Goal: Task Accomplishment & Management: Complete application form

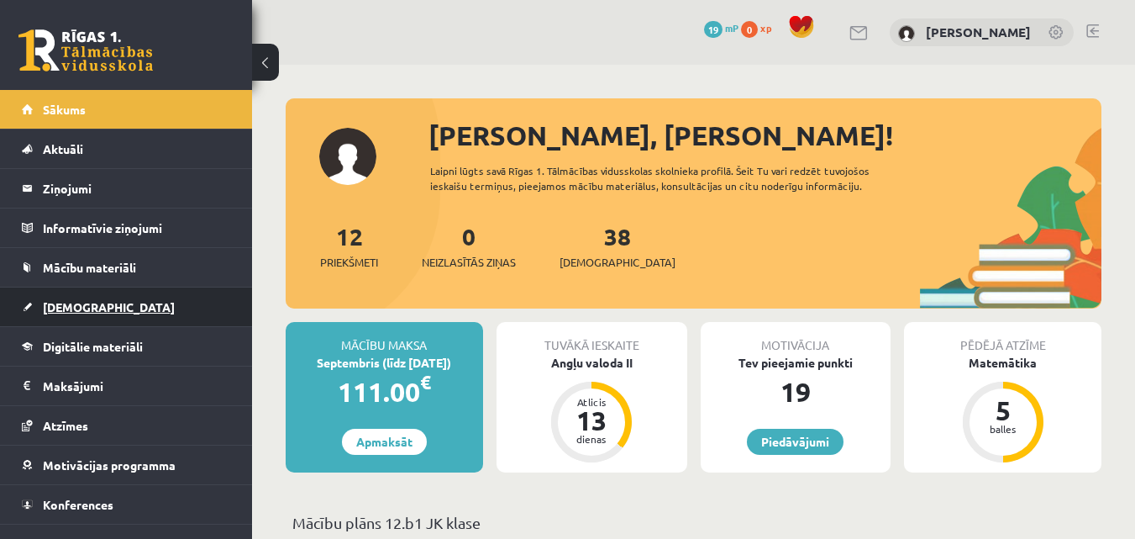
click at [66, 299] on link "[DEMOGRAPHIC_DATA]" at bounding box center [126, 306] width 209 height 39
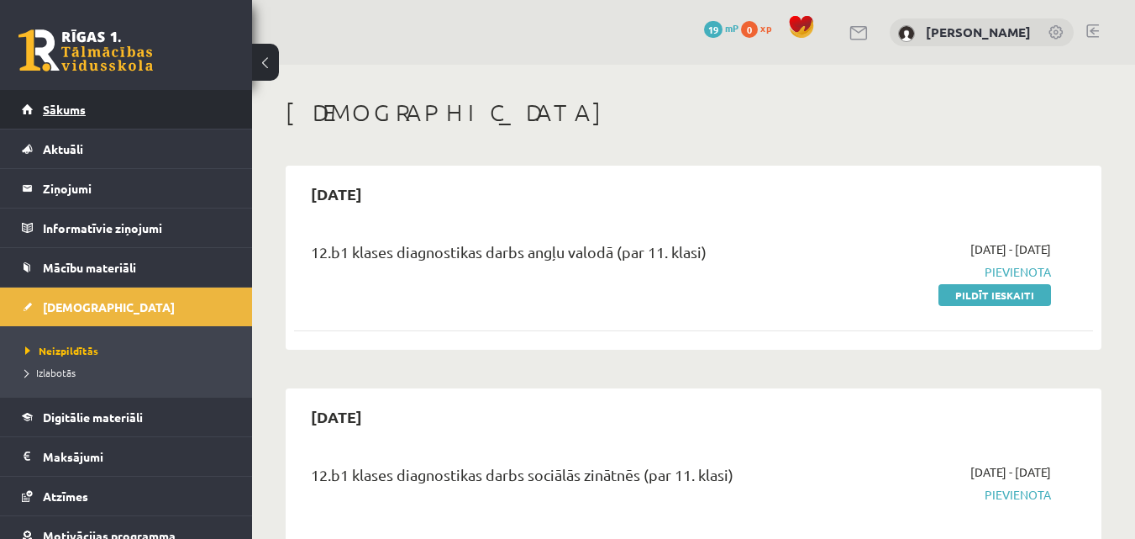
click at [142, 105] on link "Sākums" at bounding box center [126, 109] width 209 height 39
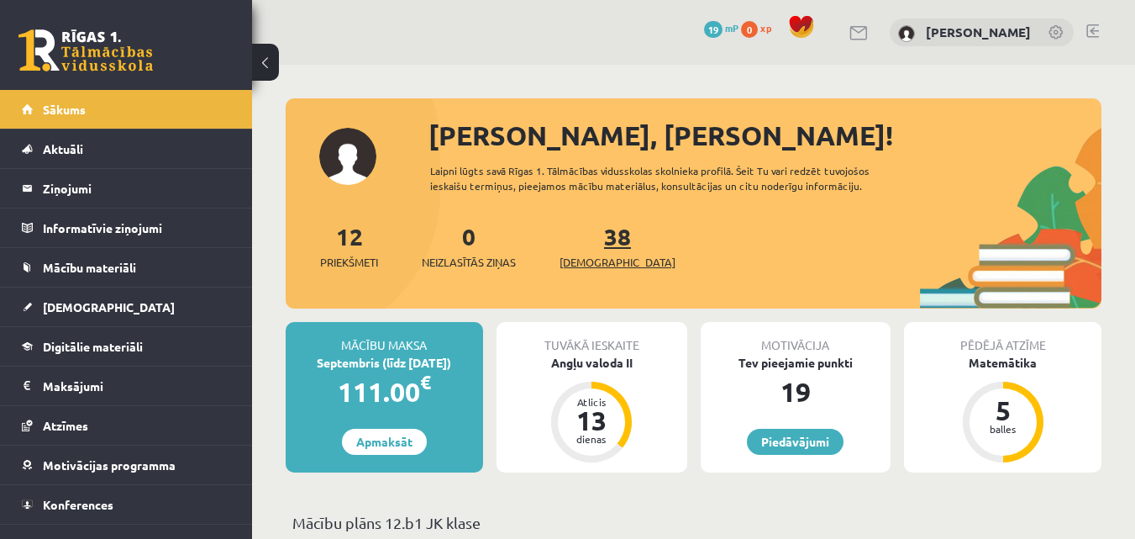
click at [589, 238] on link "38 Ieskaites" at bounding box center [618, 246] width 116 height 50
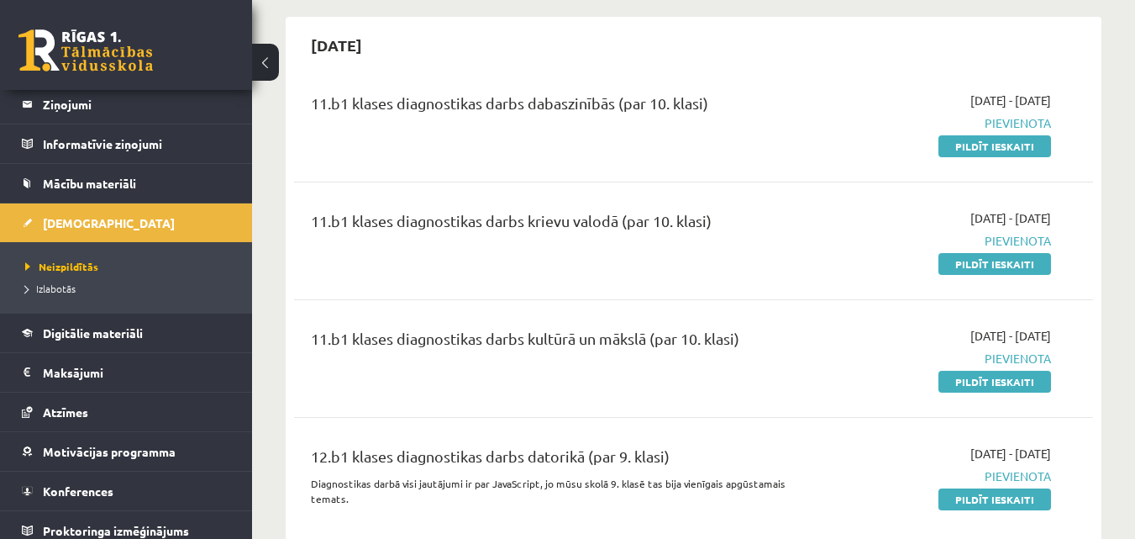
scroll to position [1681, 0]
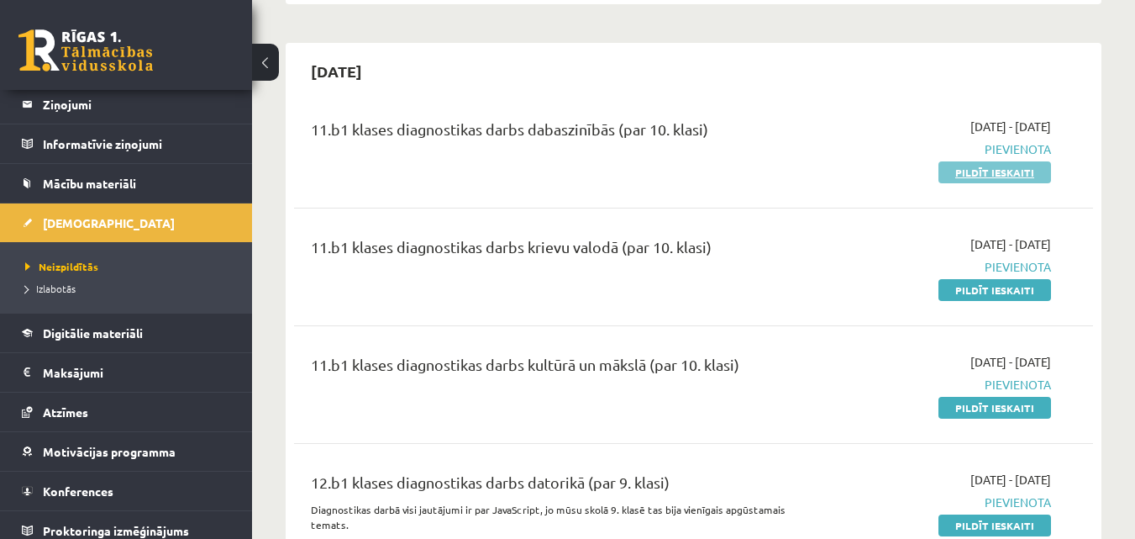
click at [1020, 161] on link "Pildīt ieskaiti" at bounding box center [995, 172] width 113 height 22
click at [318, 219] on div "11.b1 klases diagnostikas darbs krievu valodā (par 10. klasi) 2025-09-01 - 2025…" at bounding box center [693, 267] width 799 height 97
click at [888, 454] on div "12.b1 klases diagnostikas darbs datorikā (par 9. klasi) Diagnostikas darbā visi…" at bounding box center [693, 506] width 799 height 105
click at [649, 118] on div "11.b1 klases diagnostikas darbs dabaszinībās (par 10. klasi)" at bounding box center [553, 133] width 485 height 31
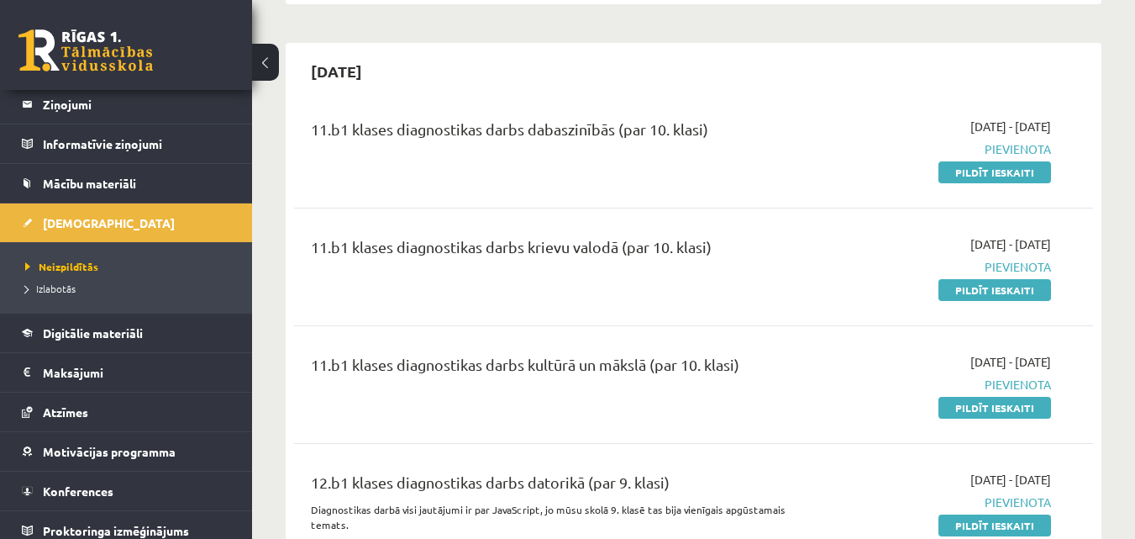
click at [361, 118] on div "11.b1 klases diagnostikas darbs dabaszinībās (par 10. klasi)" at bounding box center [553, 133] width 485 height 31
click at [500, 219] on div "11.b1 klases diagnostikas darbs krievu valodā (par 10. klasi) 2025-09-01 - 2025…" at bounding box center [693, 267] width 799 height 97
click at [729, 336] on div "11.b1 klases diagnostikas darbs kultūrā un mākslā (par 10. klasi) 2025-09-01 - …" at bounding box center [693, 384] width 799 height 97
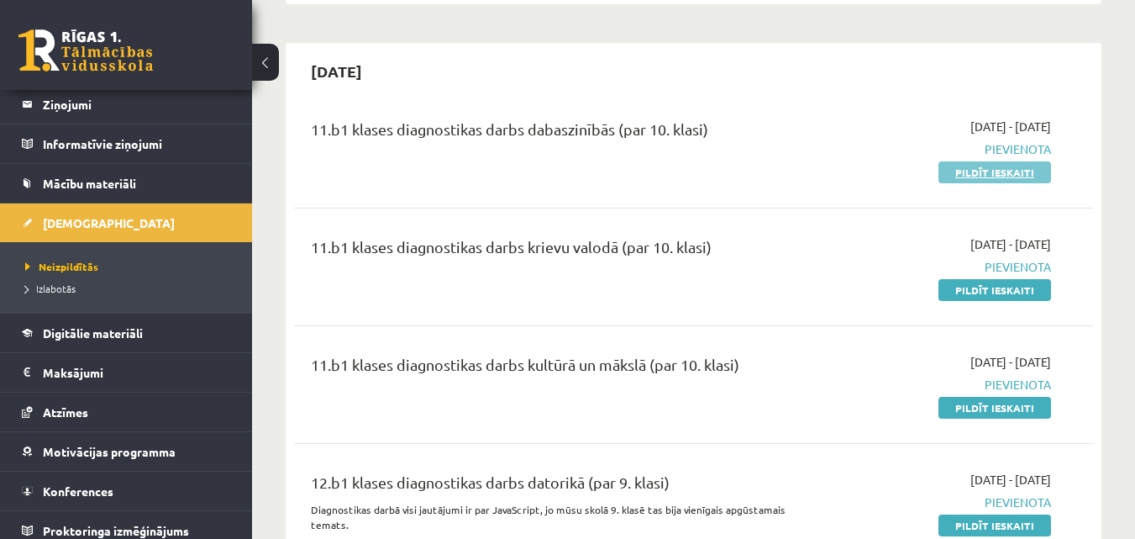
click at [1010, 161] on link "Pildīt ieskaiti" at bounding box center [995, 172] width 113 height 22
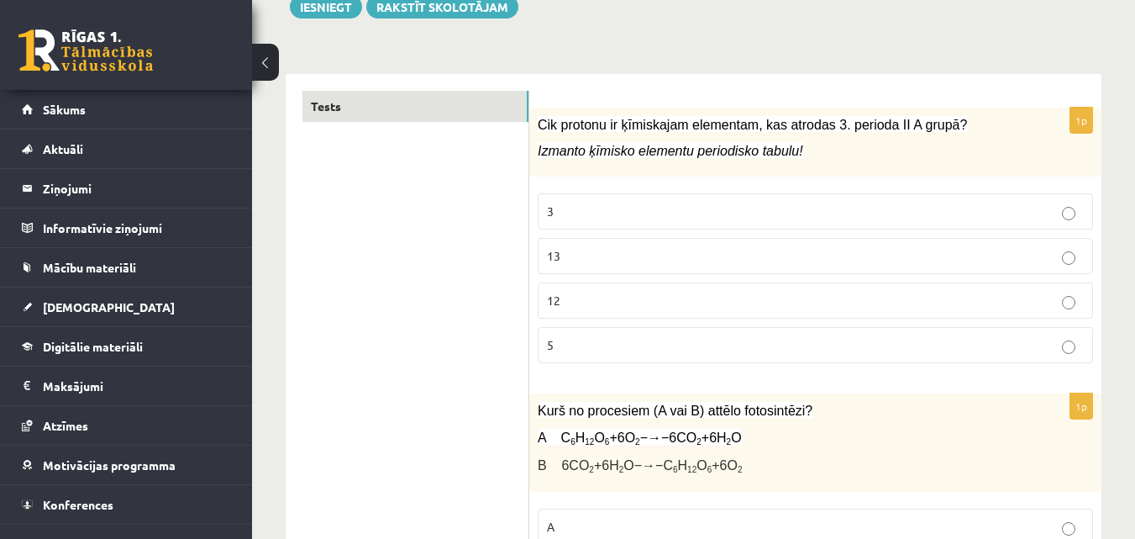
scroll to position [252, 0]
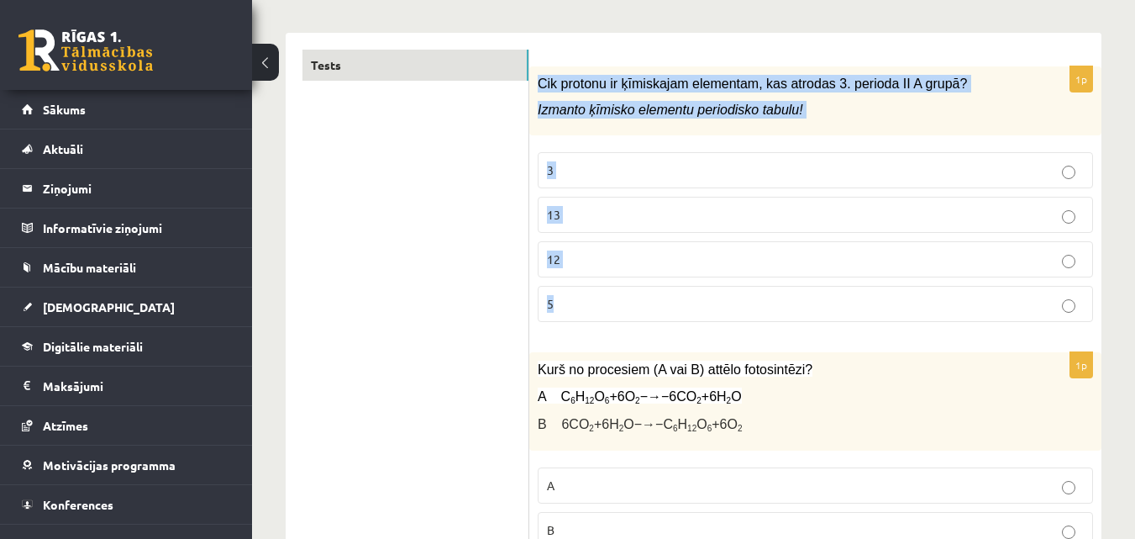
drag, startPoint x: 537, startPoint y: 82, endPoint x: 709, endPoint y: 310, distance: 285.8
click at [709, 310] on div "1p Cik protonu ir ķīmiskajam elementam, kas atrodas 3. perioda II A grupā? Izma…" at bounding box center [815, 201] width 572 height 270
copy div "Cik protonu ir ķīmiskajam elementam, kas atrodas 3. perioda II A grupā? Izmanto…"
click at [587, 252] on p "12" at bounding box center [815, 259] width 537 height 18
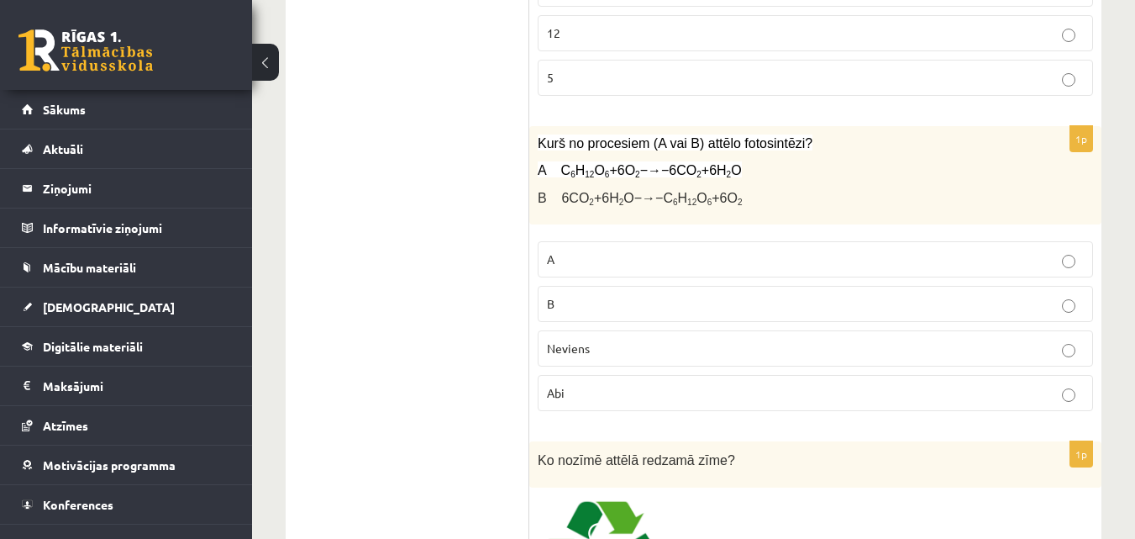
scroll to position [504, 0]
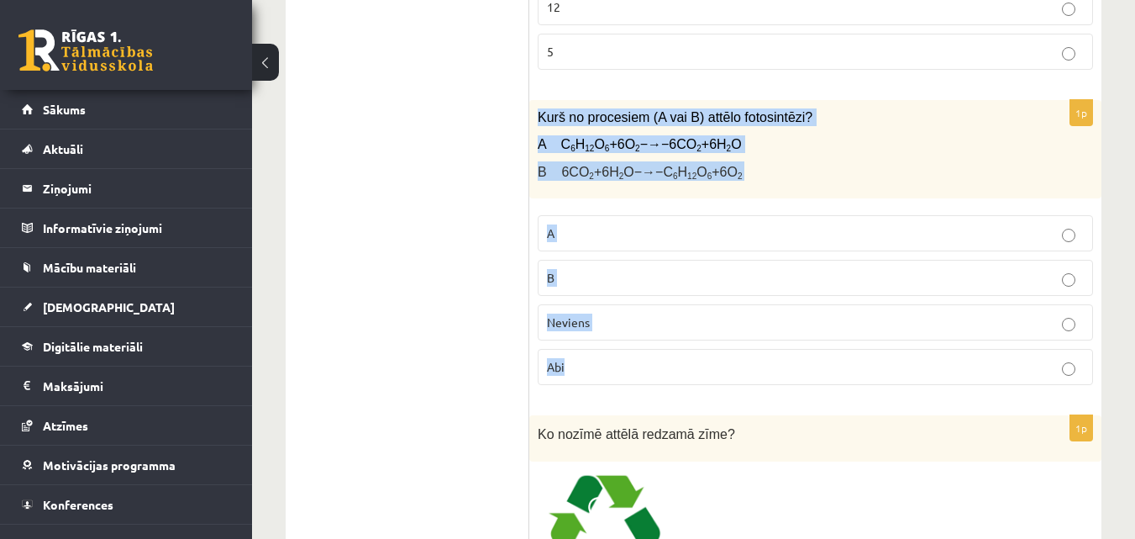
drag, startPoint x: 533, startPoint y: 113, endPoint x: 693, endPoint y: 374, distance: 305.6
click at [693, 374] on div "1p Kurš no procesiem (A vai B) attēlo fotosintēzi? A C 6 H 12 O 6 +6O 2 −→−6CO …" at bounding box center [815, 249] width 572 height 298
copy div "Kurš no procesiem (A vai B) attēlo fotosintēzi? A C 6 H 12 O 6 +6O 2 −→−6CO 2 +…"
click at [569, 192] on div "Kurš no procesiem (A vai B) attēlo fotosintēzi? A C 6 H 12 O 6 +6O 2 −→−6CO 2 +…" at bounding box center [815, 149] width 572 height 98
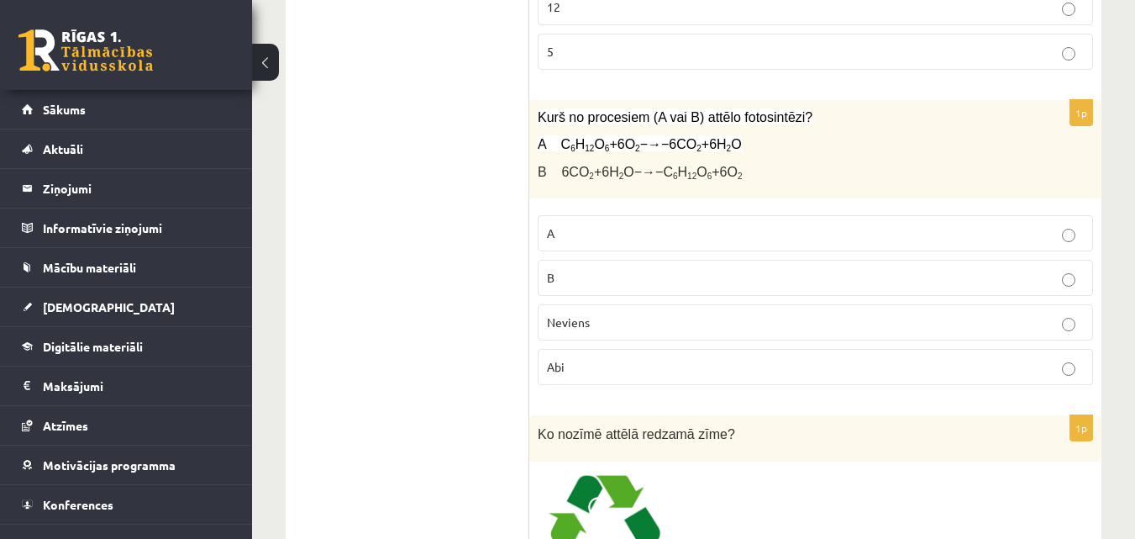
click at [569, 285] on p "B" at bounding box center [815, 278] width 537 height 18
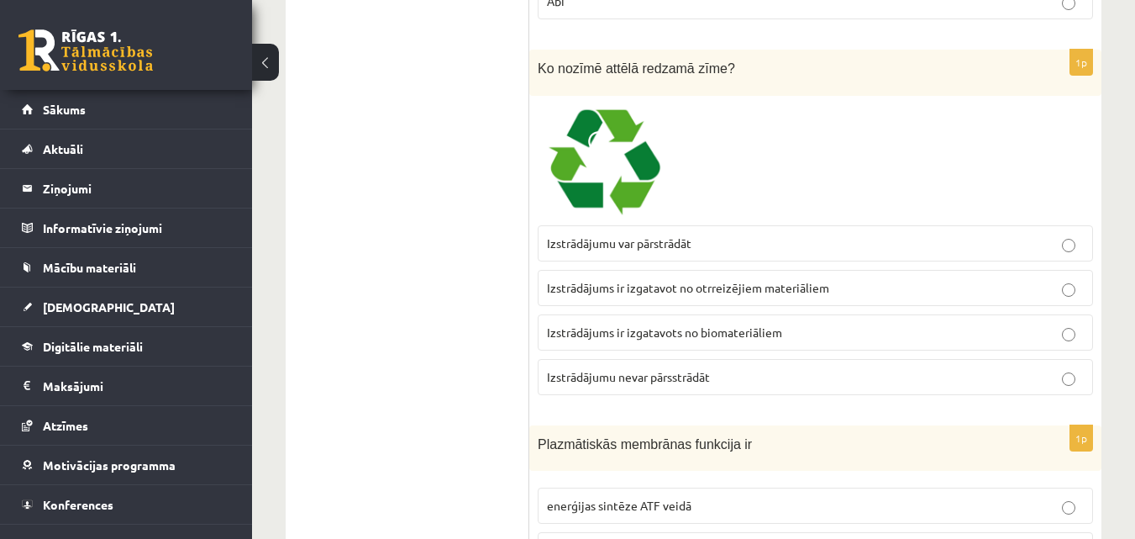
scroll to position [840, 0]
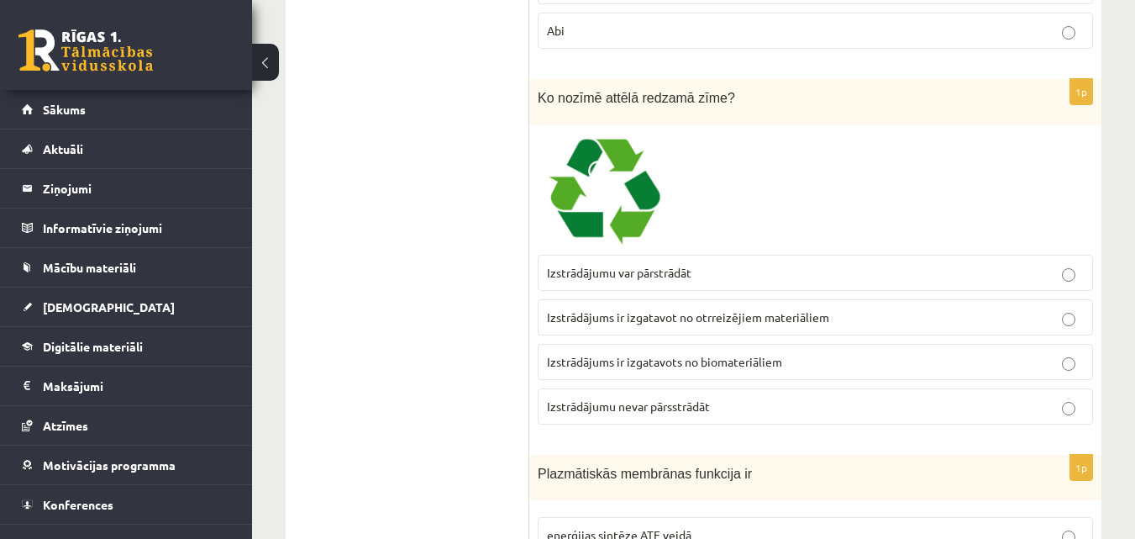
click at [747, 268] on p "Izstrādājumu var pārstrādāt" at bounding box center [815, 273] width 537 height 18
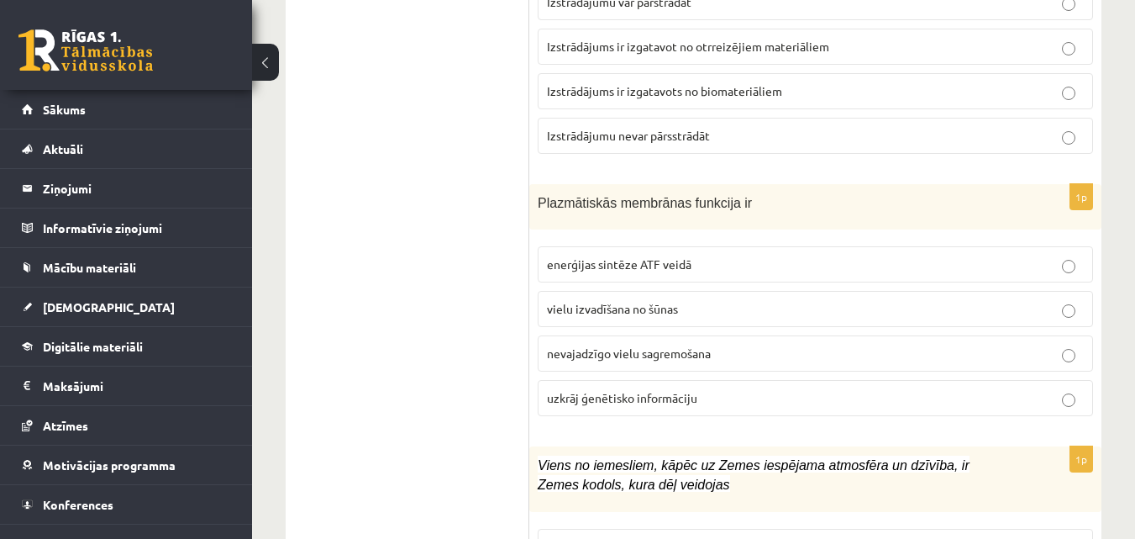
scroll to position [1093, 0]
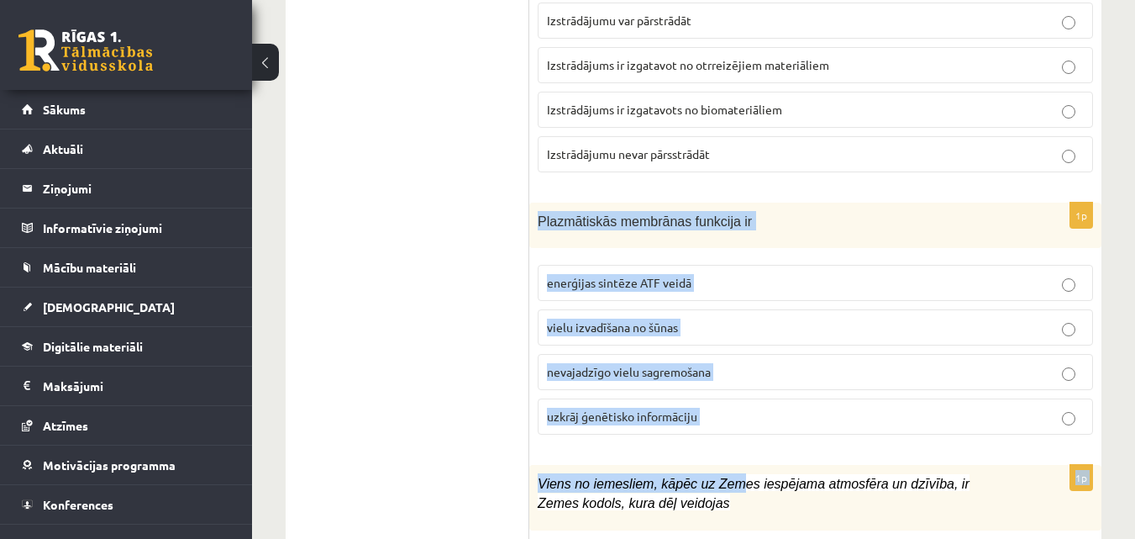
drag, startPoint x: 537, startPoint y: 220, endPoint x: 719, endPoint y: 459, distance: 299.9
click at [719, 444] on div "1p Plazmātiskās membrānas funkcija ir enerģijas sintēze ATF veidā vielu izvadīš…" at bounding box center [815, 326] width 572 height 246
drag, startPoint x: 539, startPoint y: 221, endPoint x: 727, endPoint y: 444, distance: 291.6
click at [727, 444] on div "1p Plazmātiskās membrānas funkcija ir enerģijas sintēze ATF veidā vielu izvadīš…" at bounding box center [815, 326] width 572 height 246
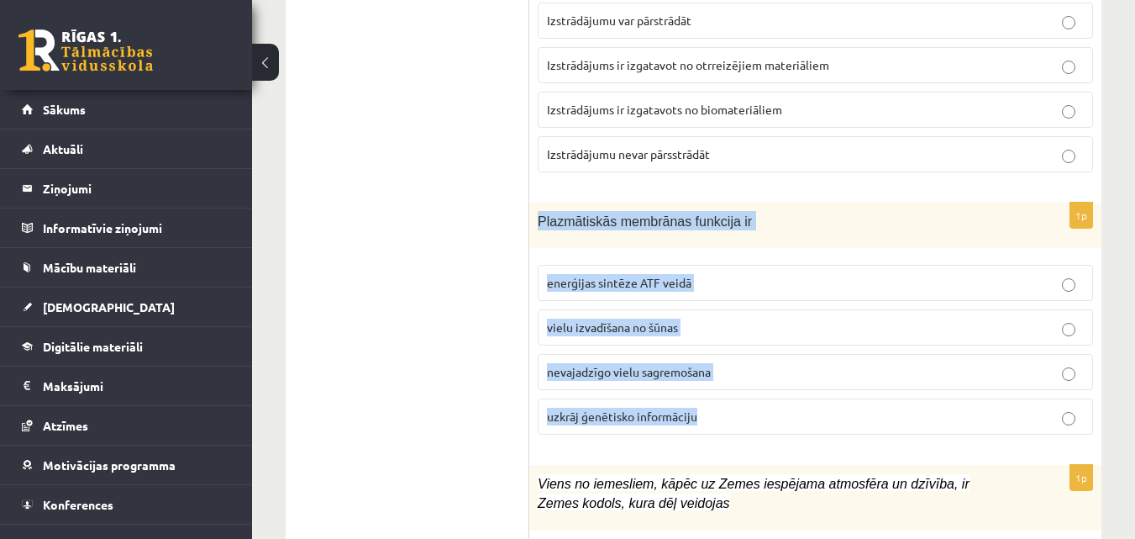
copy div "Plazmātiskās membrānas funkcija ir enerģijas sintēze ATF veidā vielu izvadīšana…"
click at [582, 234] on div "Plazmātiskās membrānas funkcija ir" at bounding box center [815, 226] width 572 height 46
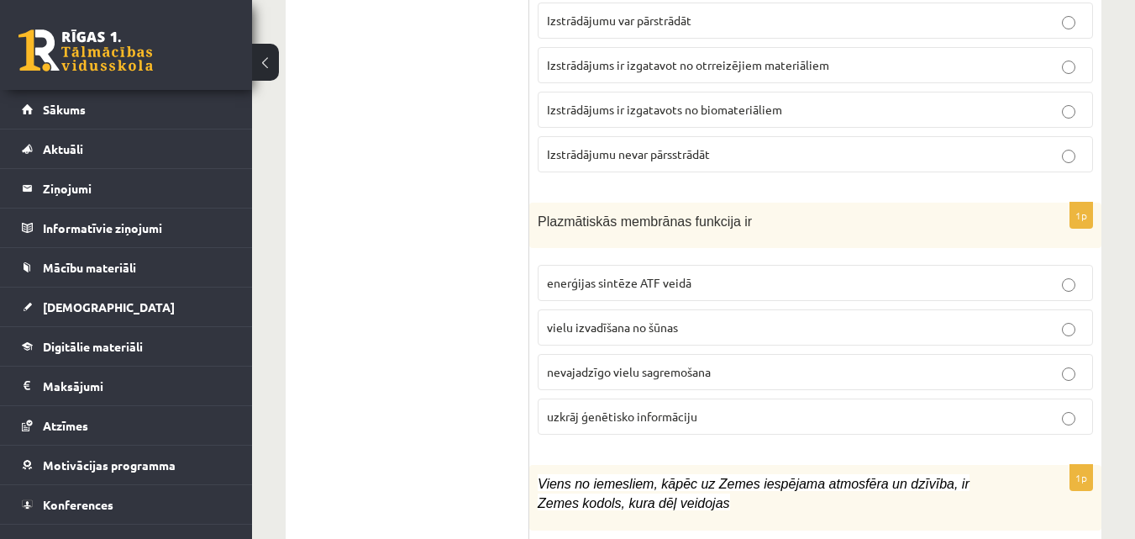
click at [608, 333] on span "vielu izvadīšana no šūnas" at bounding box center [612, 326] width 131 height 15
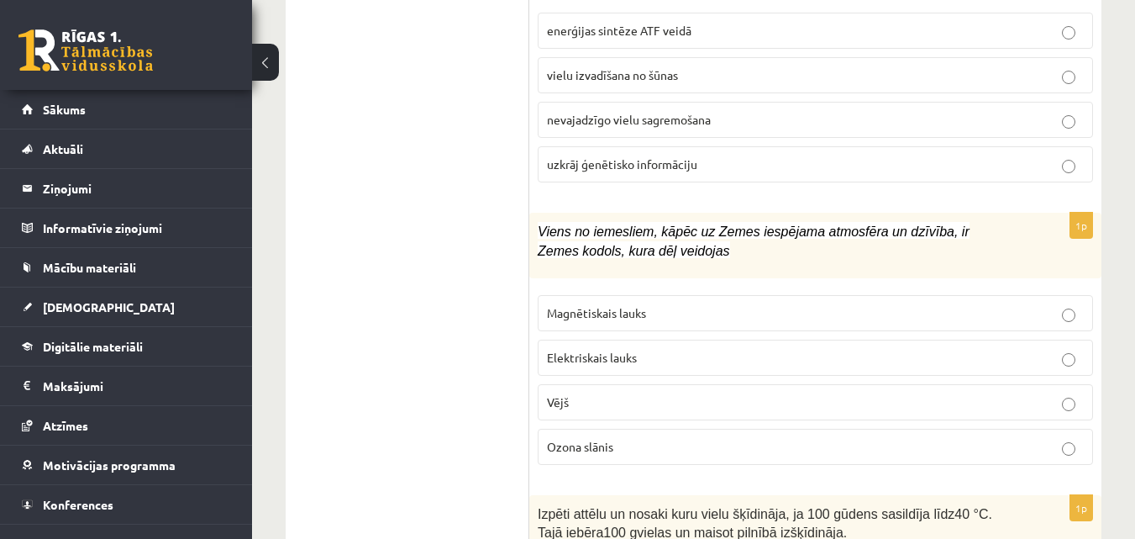
scroll to position [1513, 0]
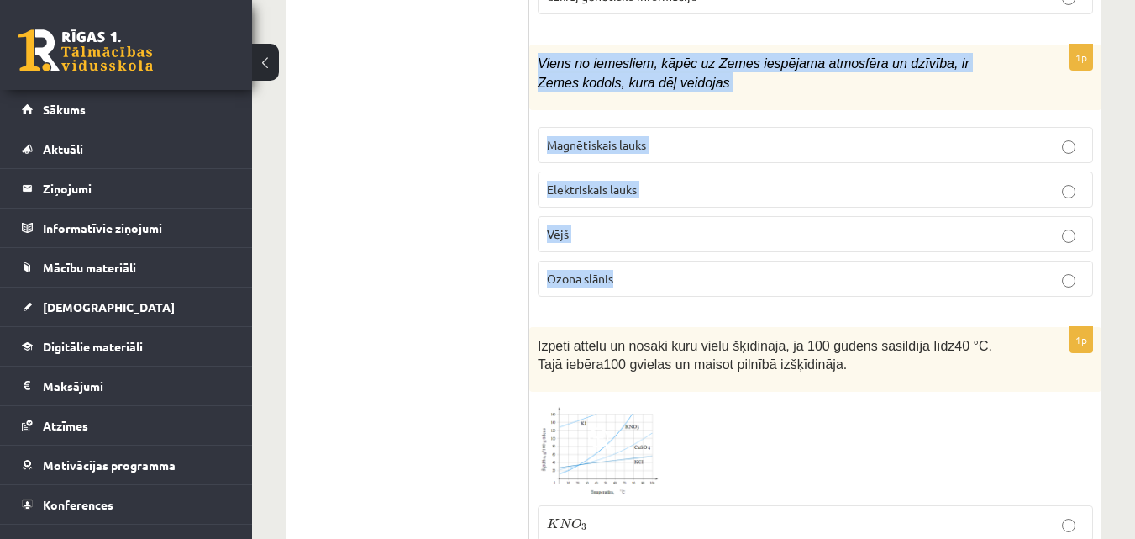
drag, startPoint x: 537, startPoint y: 63, endPoint x: 661, endPoint y: 303, distance: 270.6
click at [661, 303] on div "1p Viens no iemesliem, kāpēc uz Zemes iespējama atmosfēra un dzīvība, ir Zemes …" at bounding box center [815, 177] width 572 height 265
copy div "Viens no iemesliem, kāpēc uz Zemes iespējama atmosfēra un dzīvība, ir Zemes kod…"
click at [690, 140] on p "Magnētiskais lauks" at bounding box center [815, 145] width 537 height 18
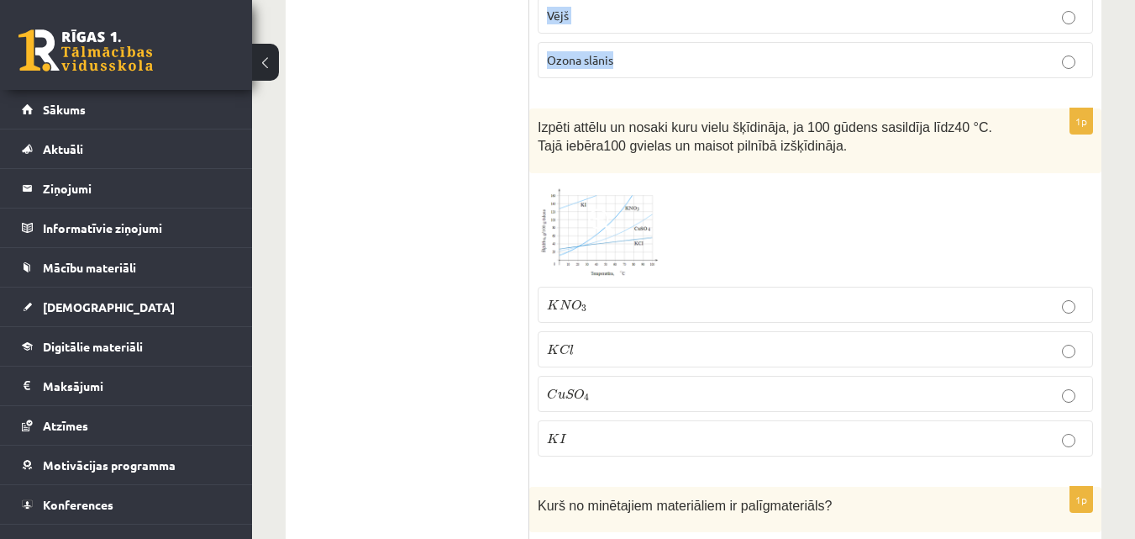
scroll to position [1765, 0]
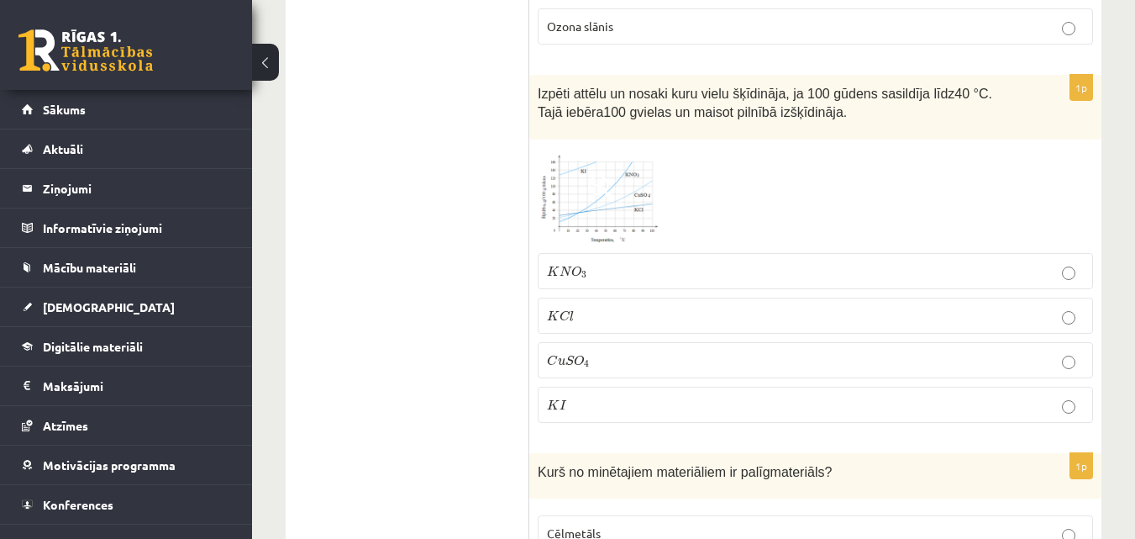
click at [665, 181] on div at bounding box center [816, 196] width 556 height 97
click at [556, 194] on img at bounding box center [601, 196] width 126 height 97
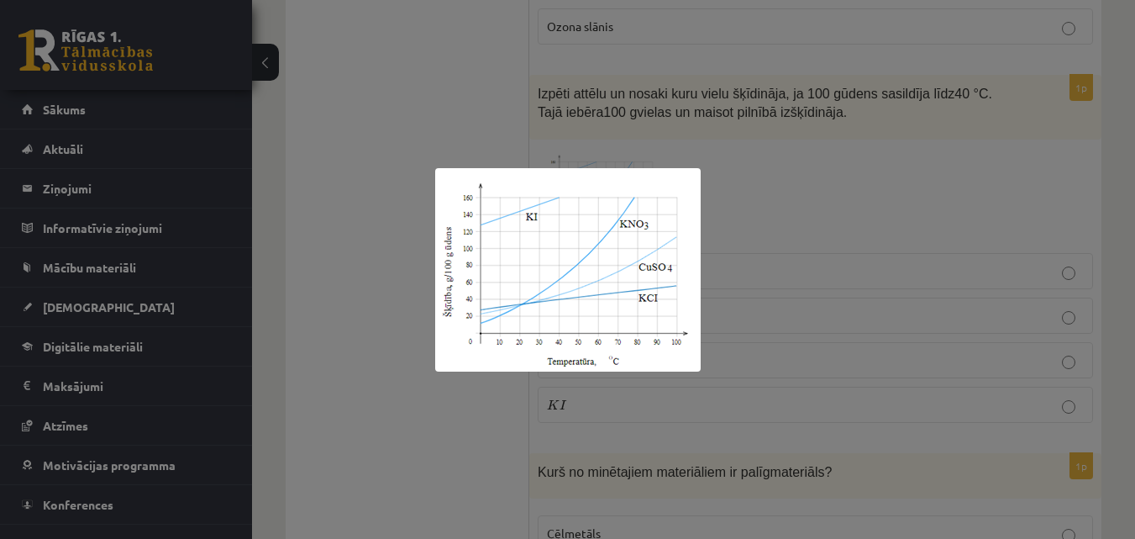
click at [804, 193] on div at bounding box center [567, 269] width 1135 height 539
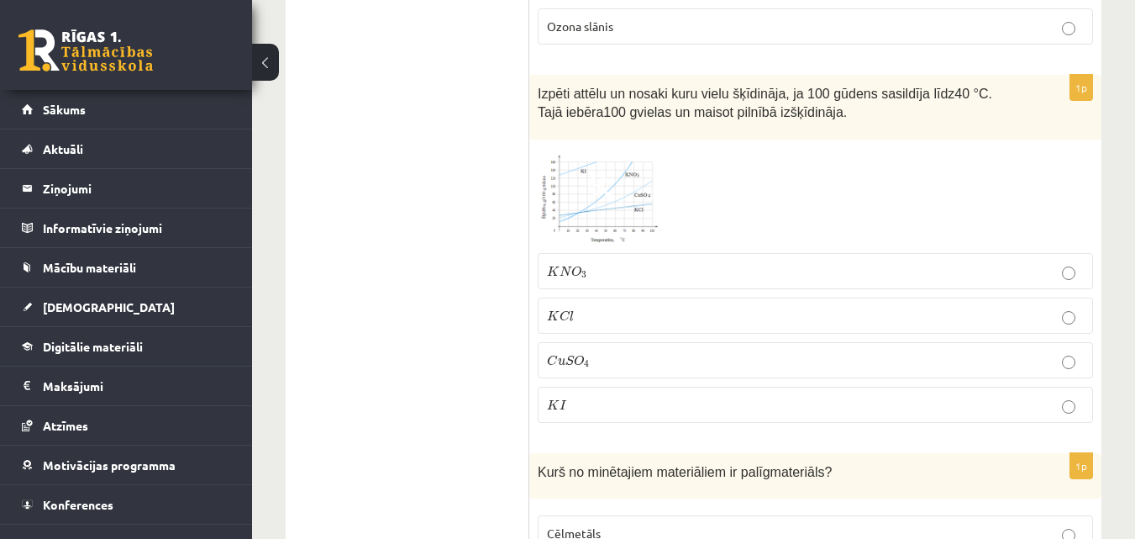
click at [624, 407] on p "K I K I" at bounding box center [815, 405] width 537 height 18
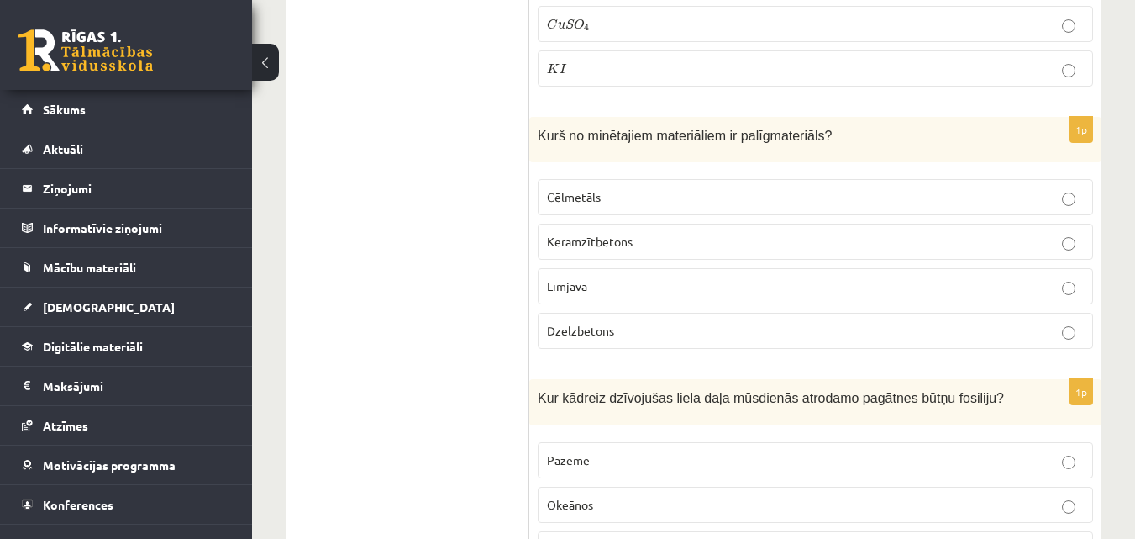
scroll to position [2185, 0]
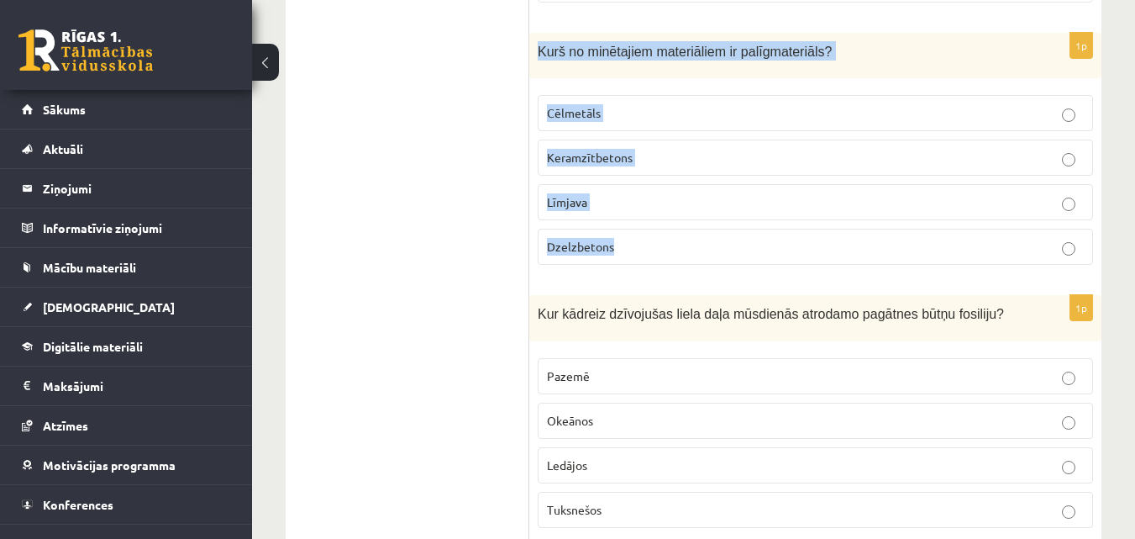
drag, startPoint x: 534, startPoint y: 49, endPoint x: 708, endPoint y: 250, distance: 265.7
click at [708, 250] on div "1p Kurš no minētajiem materiāliem ir palīgmateriāls? Cēlmetāls Keramzītbetons L…" at bounding box center [815, 156] width 572 height 246
copy div "Kurš no minētajiem materiāliem ir palīgmateriāls? Cēlmetāls Keramzītbetons Līmj…"
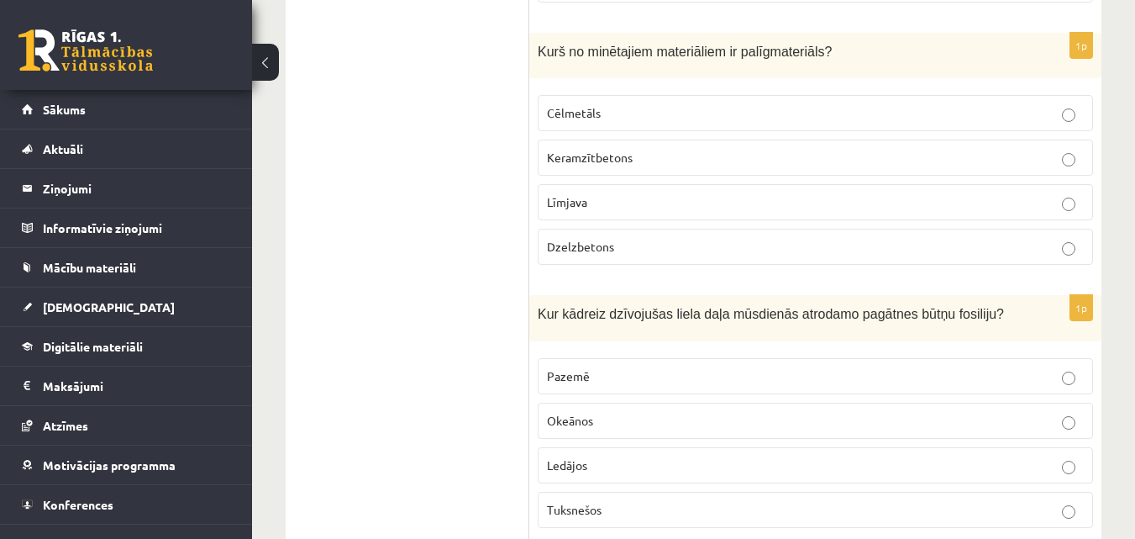
click at [578, 207] on span "Līmjava" at bounding box center [567, 201] width 40 height 15
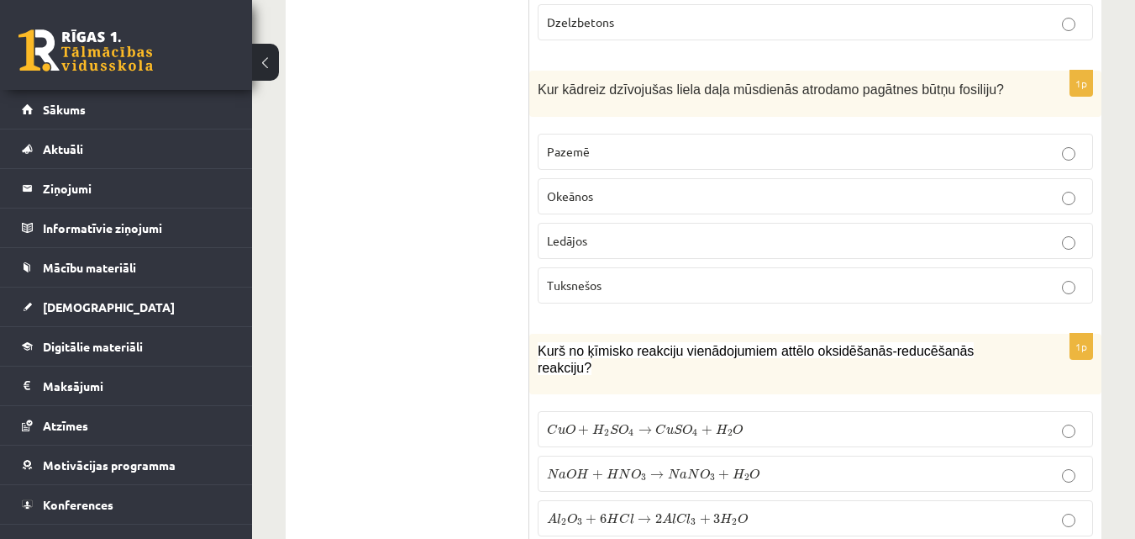
scroll to position [2437, 0]
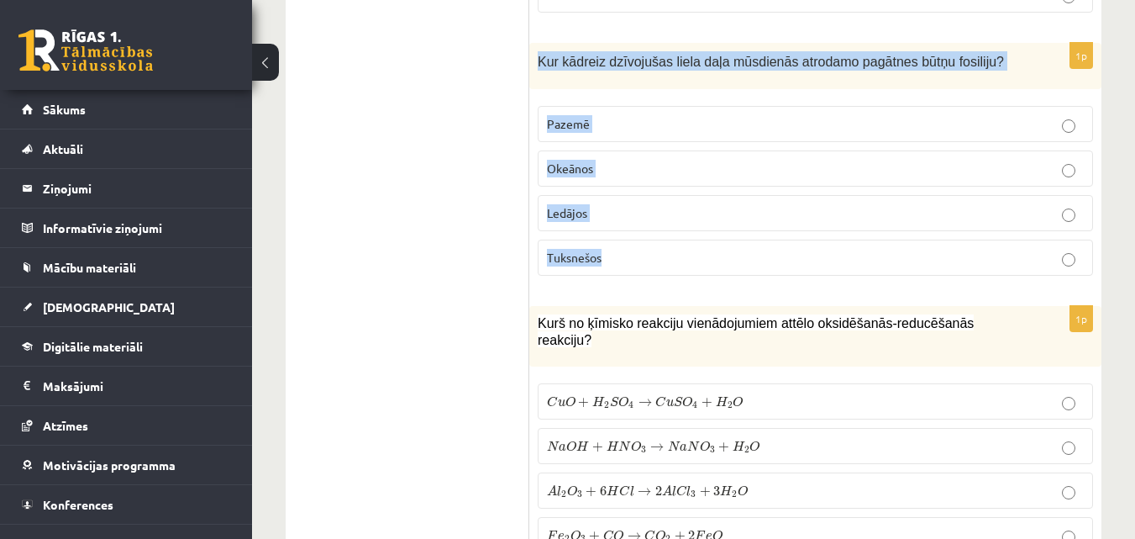
drag, startPoint x: 534, startPoint y: 59, endPoint x: 698, endPoint y: 271, distance: 269.0
click at [698, 271] on div "1p Kur kādreiz dzīvojušas liela daļa mūsdienās atrodamo pagātnes būtņu fosiliju…" at bounding box center [815, 166] width 572 height 246
copy div "Kur kādreiz dzīvojušas liela daļa mūsdienās atrodamo pagātnes būtņu fosiliju? P…"
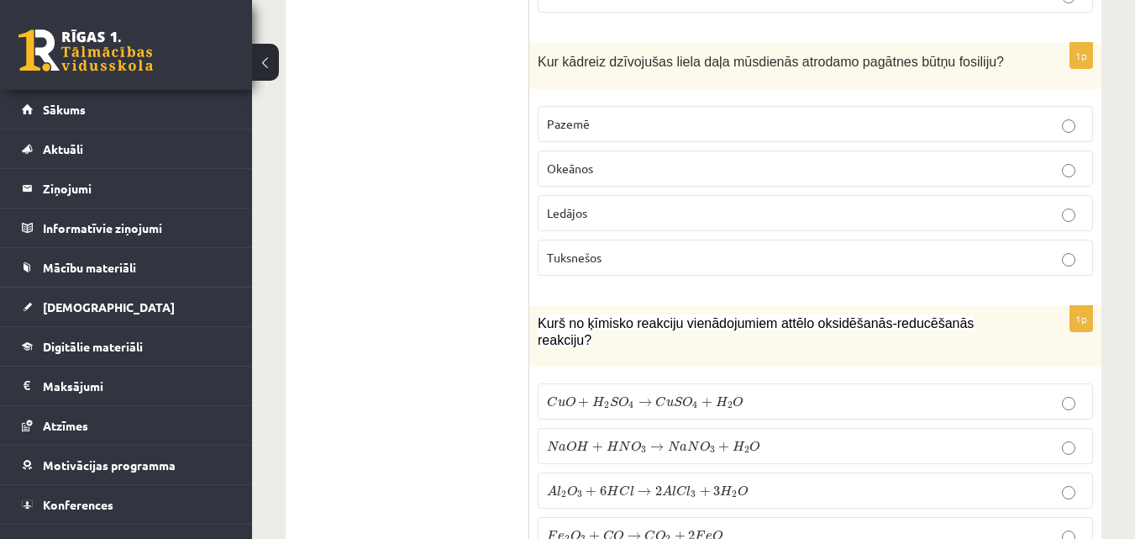
click at [590, 181] on label "Okeānos" at bounding box center [816, 168] width 556 height 36
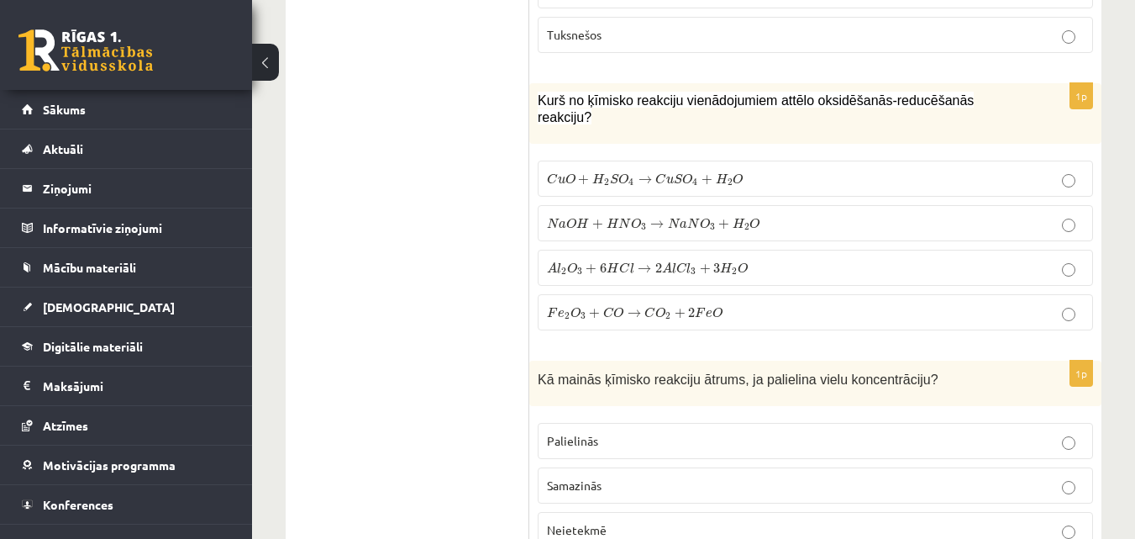
scroll to position [2689, 0]
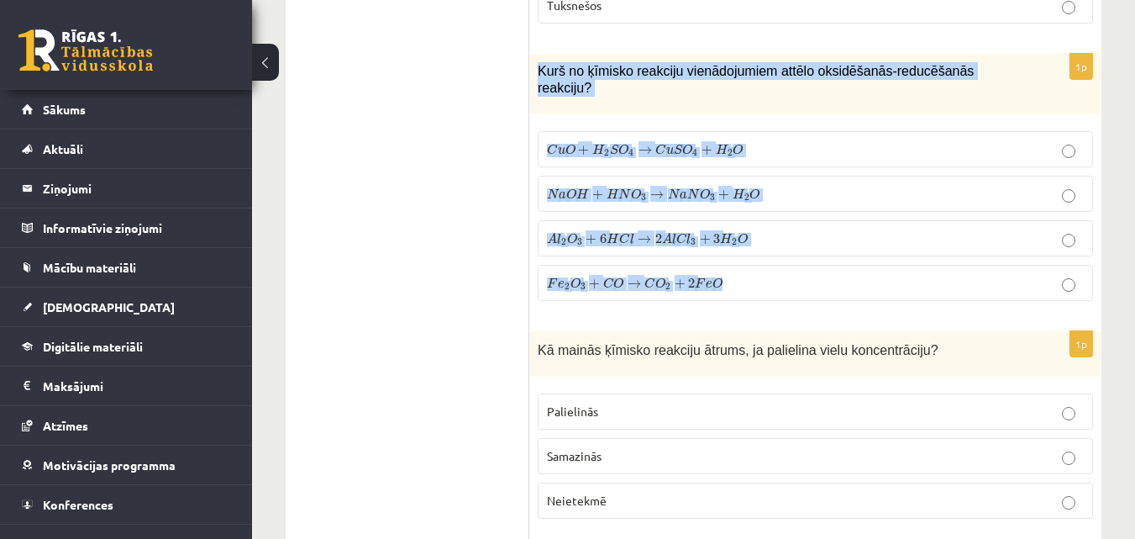
drag, startPoint x: 537, startPoint y: 70, endPoint x: 756, endPoint y: 286, distance: 307.9
click at [756, 286] on div "1p Kurš no ķīmisko reakciju vienādojumiem attēlo oksidēšanās-reducēšanās reakci…" at bounding box center [815, 184] width 572 height 261
copy div "Kurš no ķīmisko reakciju vienādojumiem attēlo oksidēšanās-reducēšanās reakciju?…"
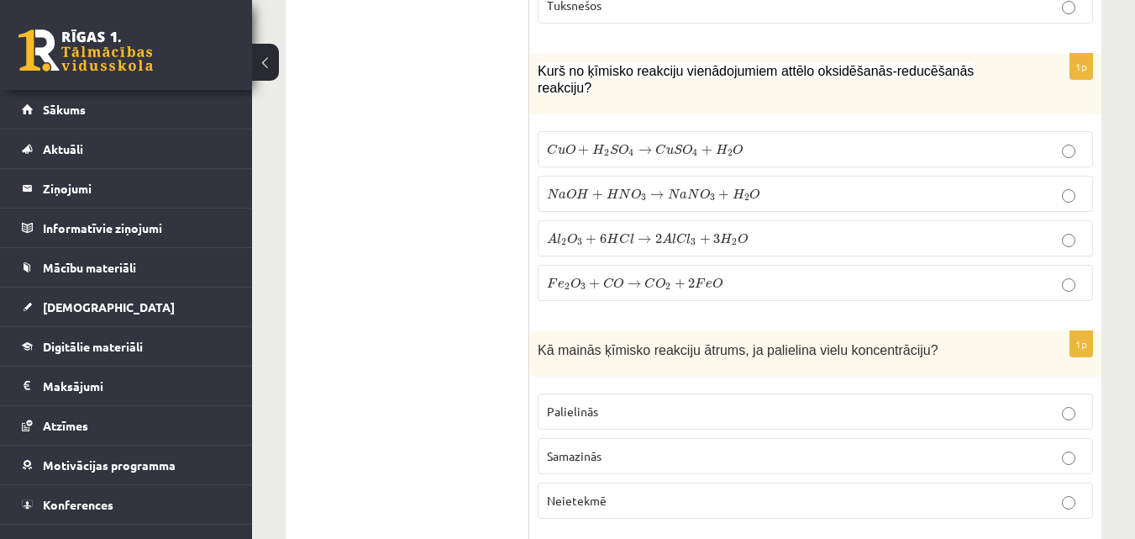
click at [576, 277] on span "O" at bounding box center [576, 282] width 10 height 11
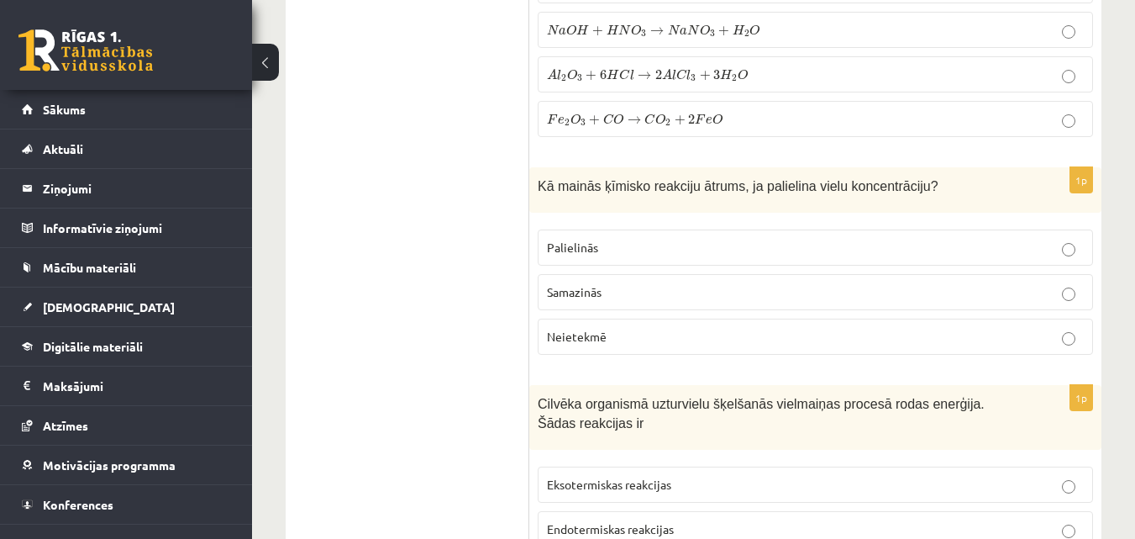
scroll to position [2858, 0]
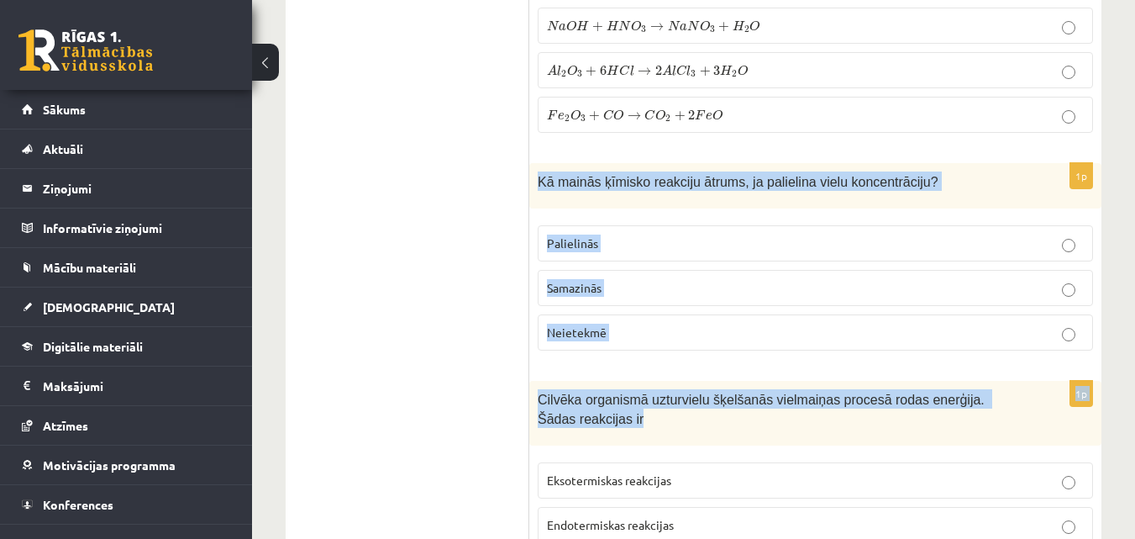
drag, startPoint x: 540, startPoint y: 163, endPoint x: 634, endPoint y: 414, distance: 267.6
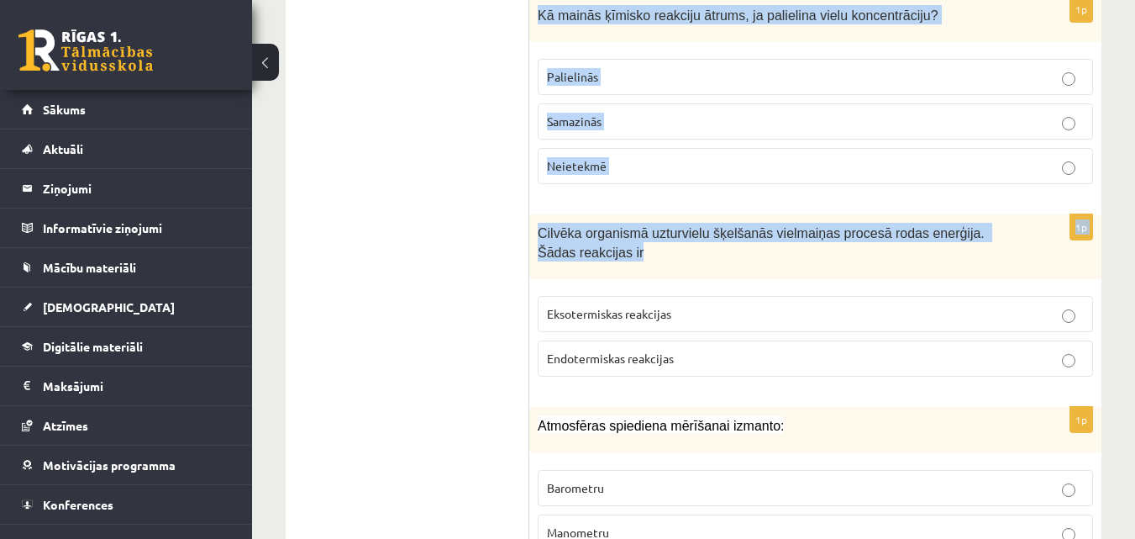
scroll to position [3026, 0]
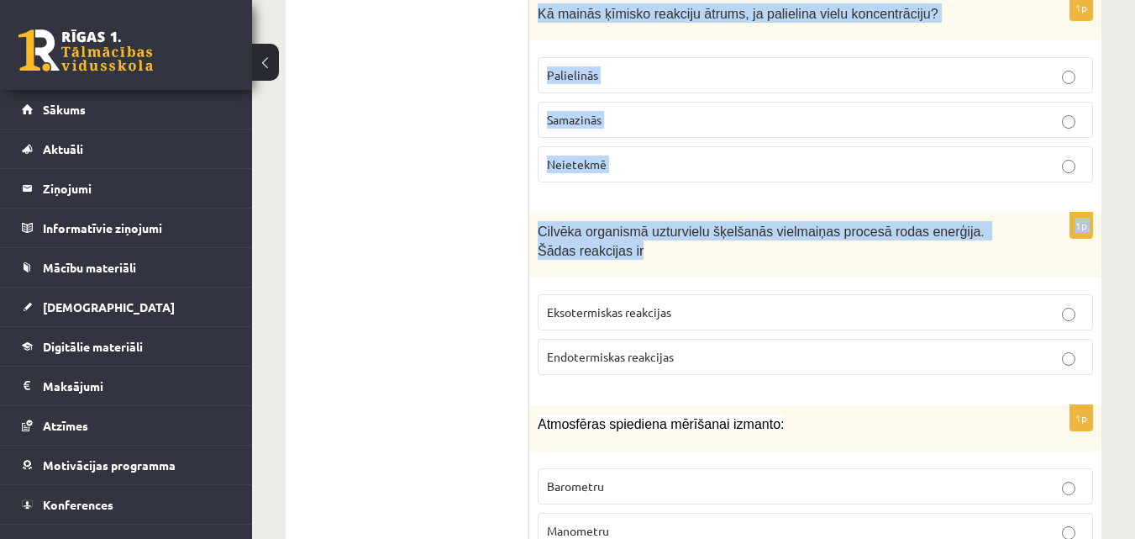
click at [628, 242] on p "Cilvēka organismā uzturvielu šķelšanās vielmaiņas procesā rodas enerģija. Šādas…" at bounding box center [773, 240] width 471 height 38
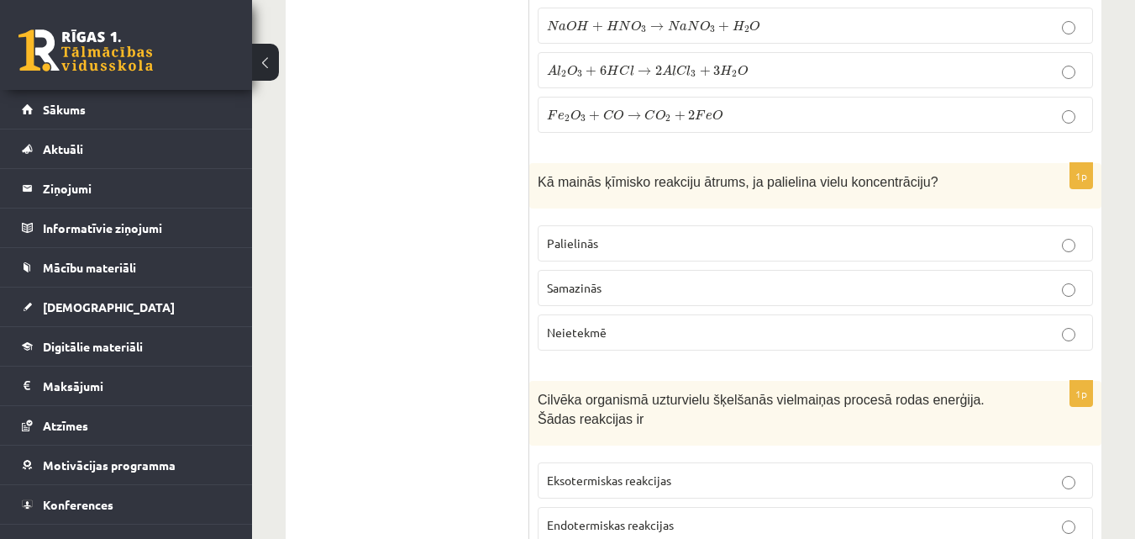
scroll to position [2942, 0]
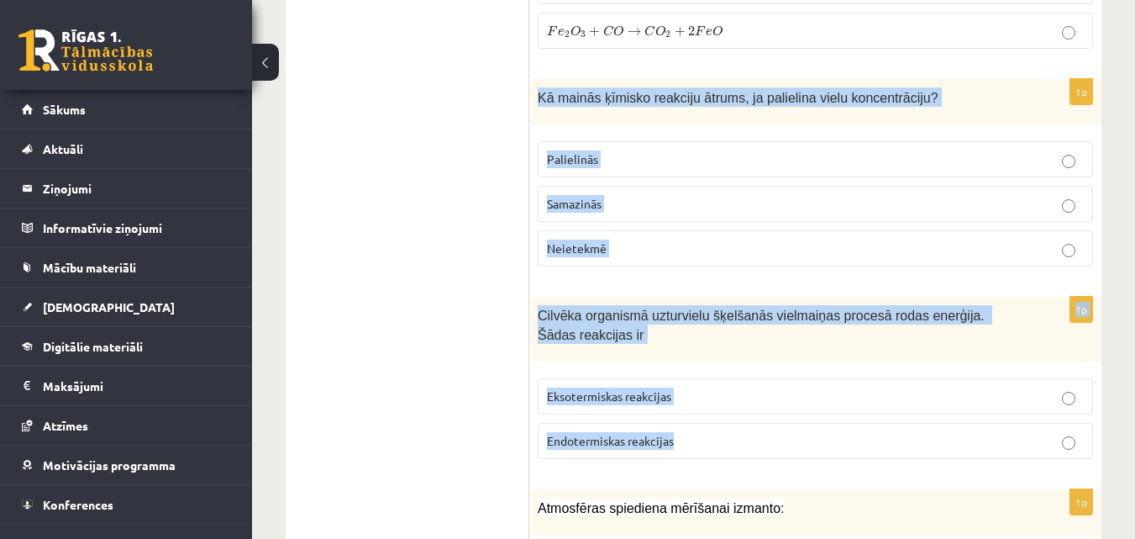
drag, startPoint x: 529, startPoint y: 81, endPoint x: 693, endPoint y: 414, distance: 370.6
copy form "Kā mainās ķīmisko reakciju ātrums, ja palielina vielu koncentrāciju? Palielinās…"
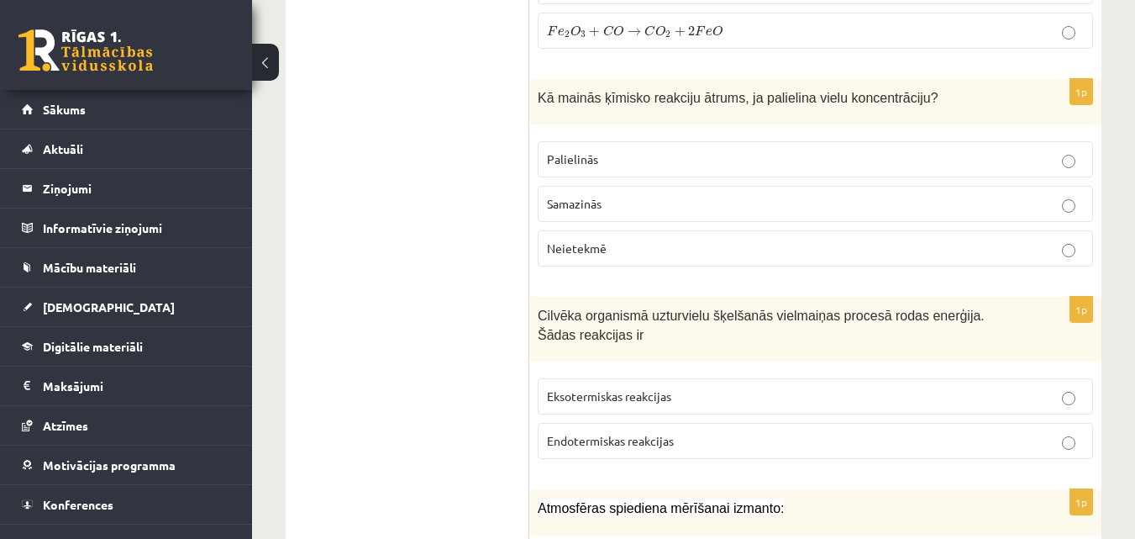
click at [577, 152] on label "Palielinās" at bounding box center [816, 159] width 556 height 36
click at [635, 388] on span "Eksotermiskas reakcijas" at bounding box center [609, 395] width 124 height 15
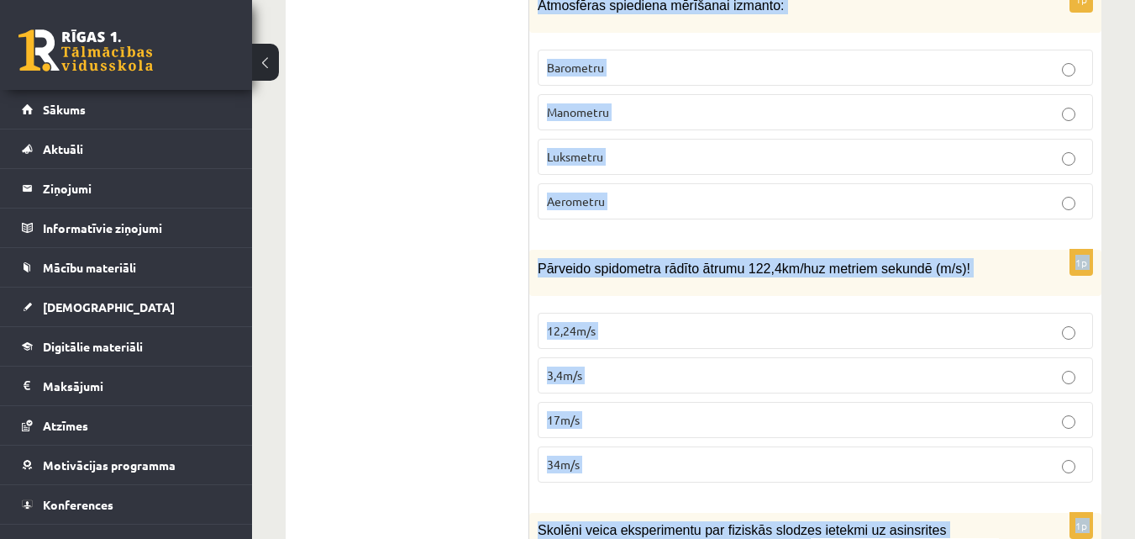
scroll to position [3468, 0]
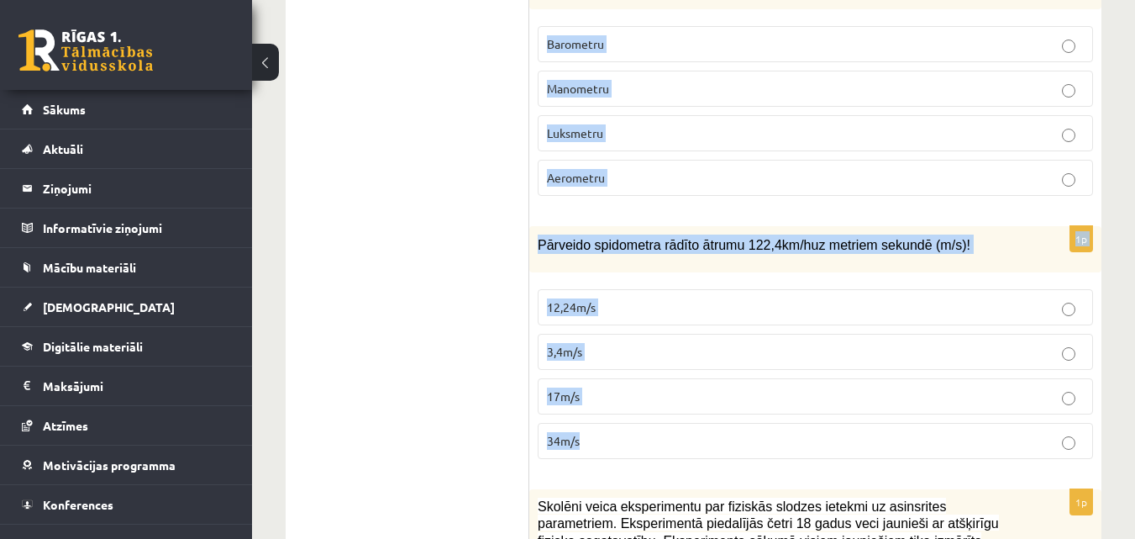
drag, startPoint x: 538, startPoint y: 71, endPoint x: 677, endPoint y: 426, distance: 381.9
copy form "Atmosfēras spiediena mērīšanai izmanto: Barometru Manometru Luksmetru Aerometru…"
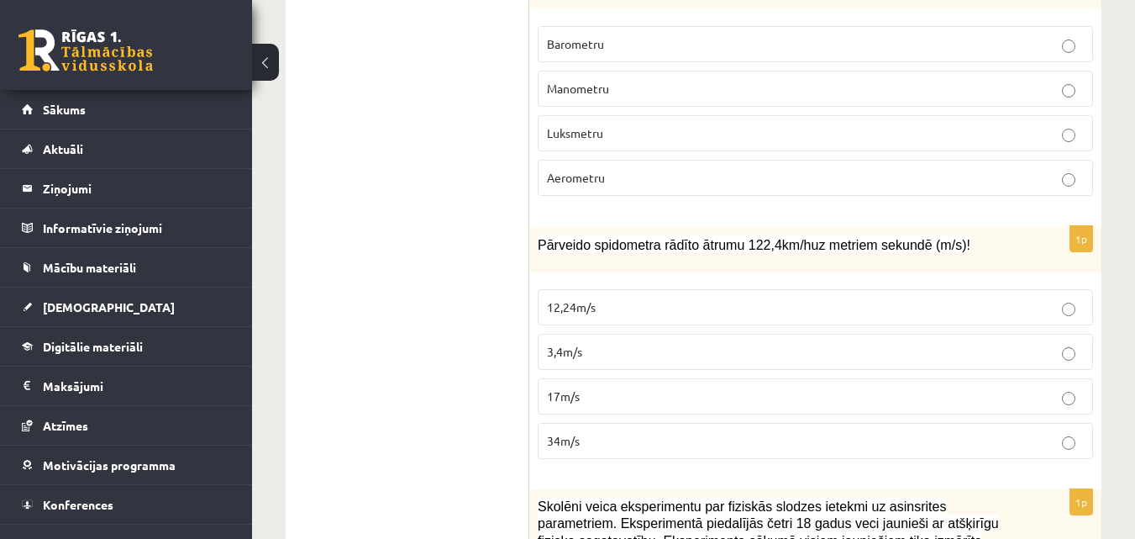
click at [584, 435] on label "34m/s" at bounding box center [816, 441] width 556 height 36
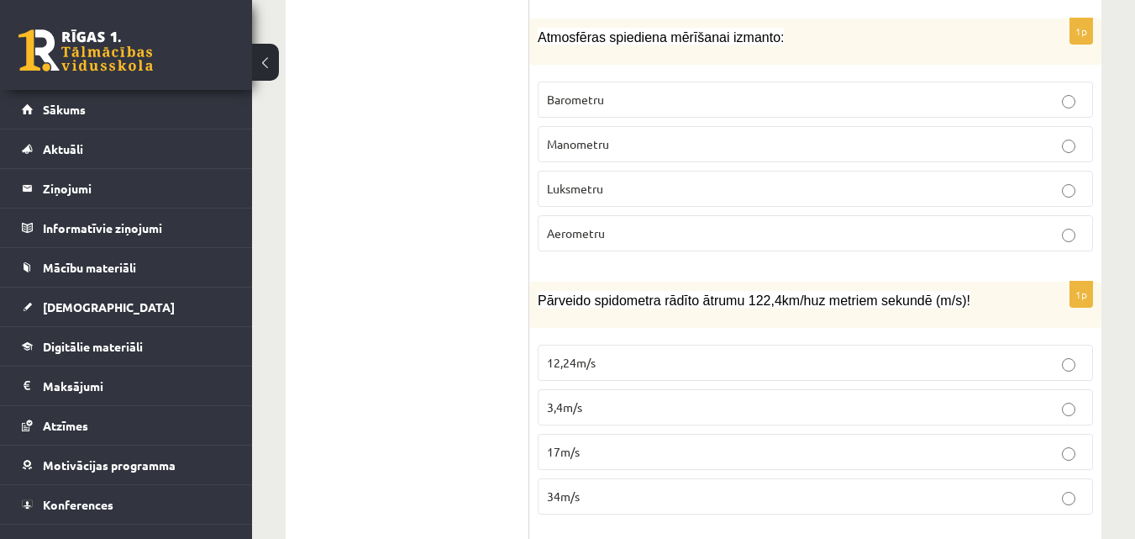
scroll to position [3384, 0]
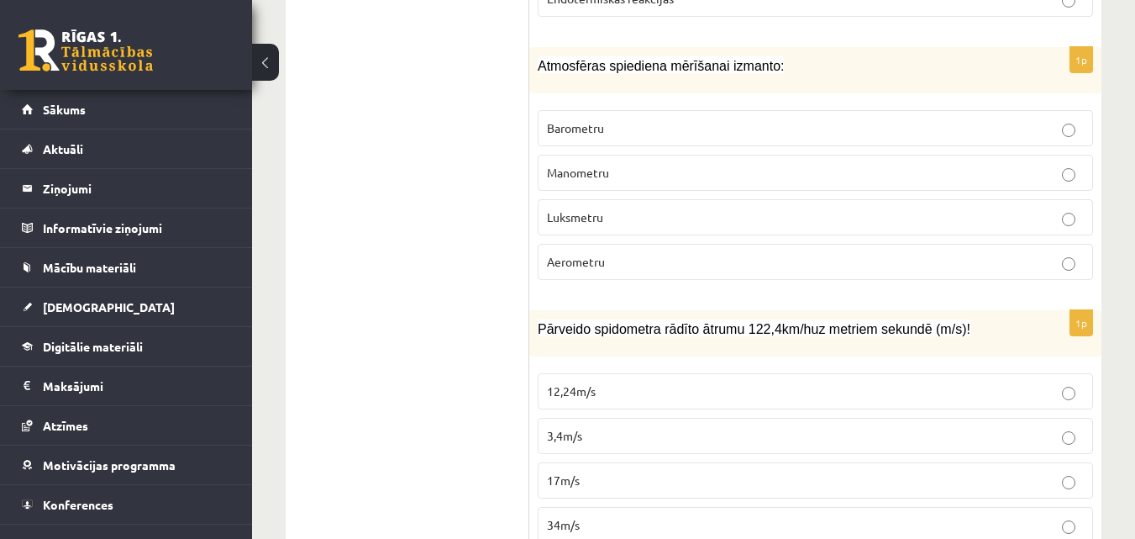
click at [607, 119] on p "Barometru" at bounding box center [815, 128] width 537 height 18
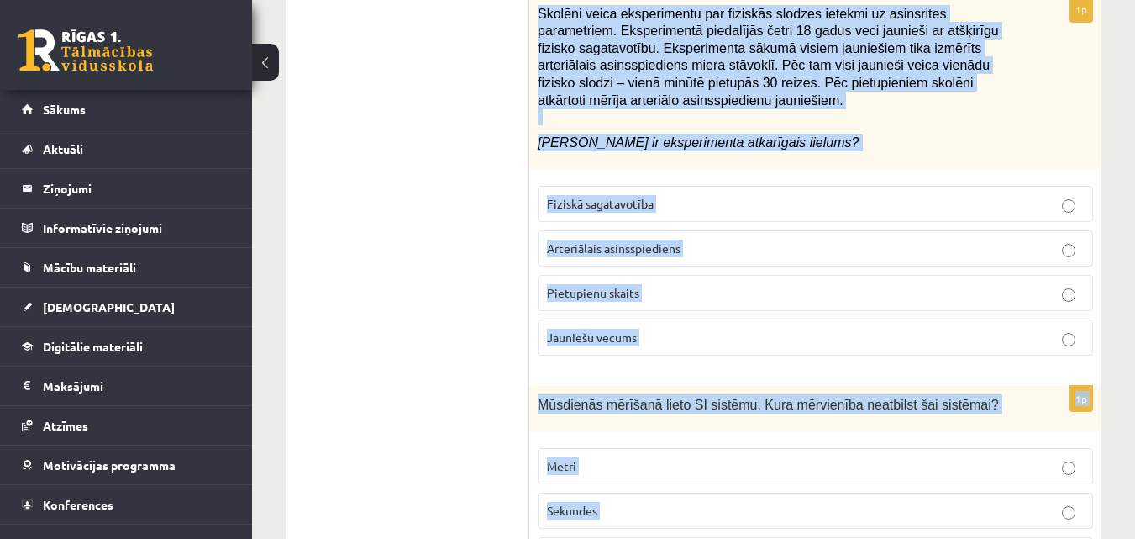
scroll to position [4029, 0]
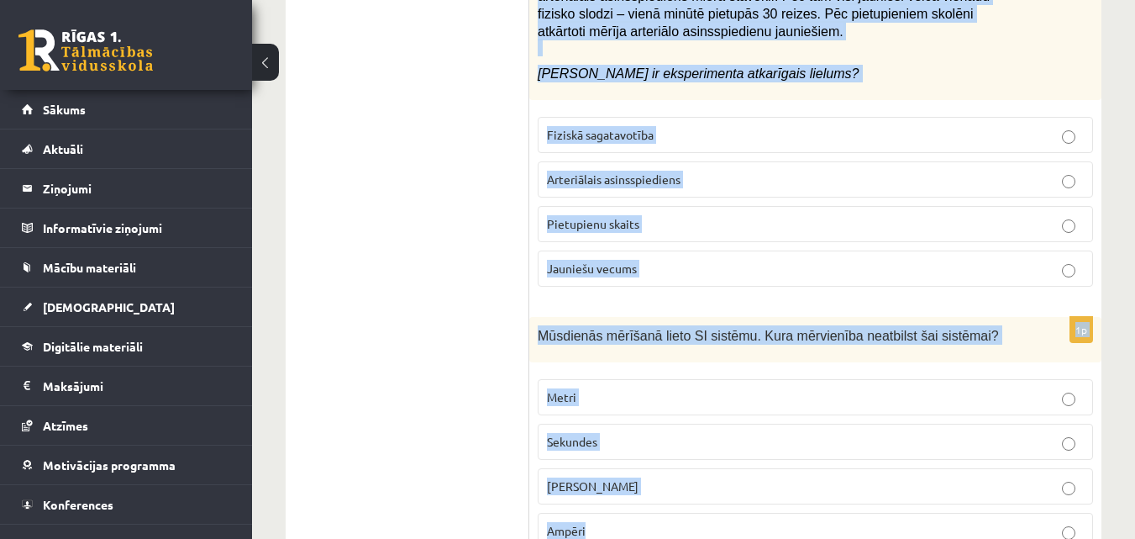
drag, startPoint x: 530, startPoint y: 153, endPoint x: 690, endPoint y: 493, distance: 375.2
click at [690, 493] on form "1p Cik protonu ir ķīmiskajam elementam, kas atrodas 3. perioda II A grupā? Izma…" at bounding box center [815, 412] width 539 height 8279
copy form "Skolēni veica eksperimentu par fiziskās slodzes ietekmi uz asinsrites parametri…"
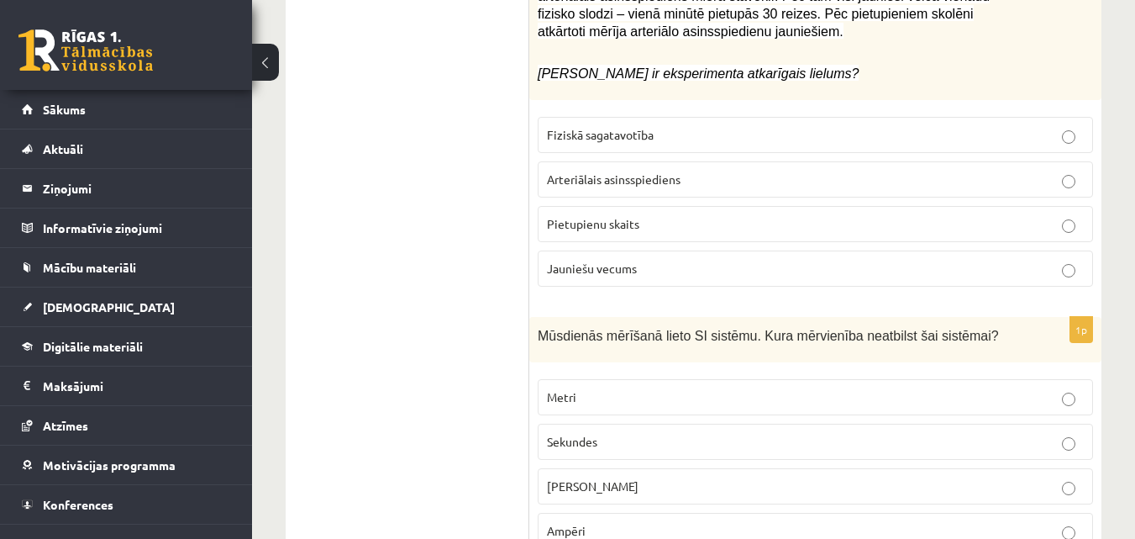
click at [490, 223] on ul "Tests" at bounding box center [416, 412] width 227 height 8279
click at [597, 171] on p "Arteriālais asinsspiediens" at bounding box center [815, 180] width 537 height 18
click at [589, 468] on label "Celsija grādi" at bounding box center [816, 486] width 556 height 36
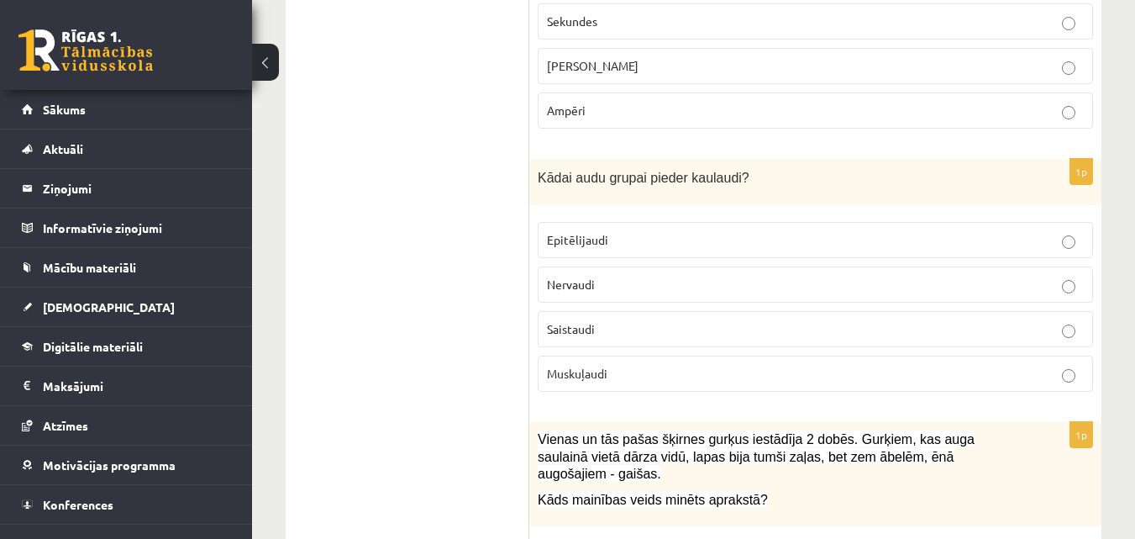
scroll to position [4533, 0]
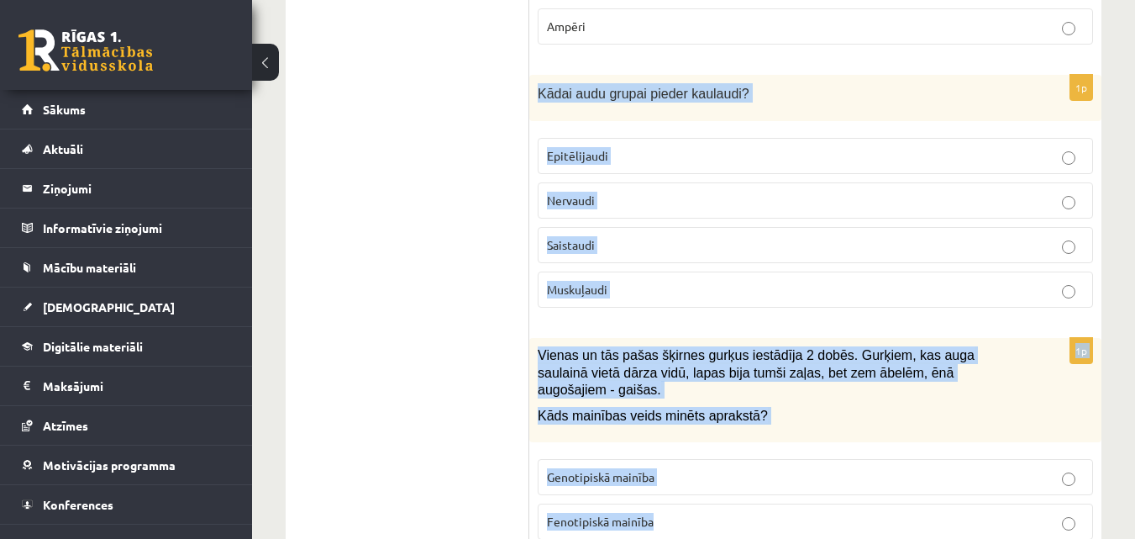
drag, startPoint x: 533, startPoint y: 57, endPoint x: 700, endPoint y: 460, distance: 435.9
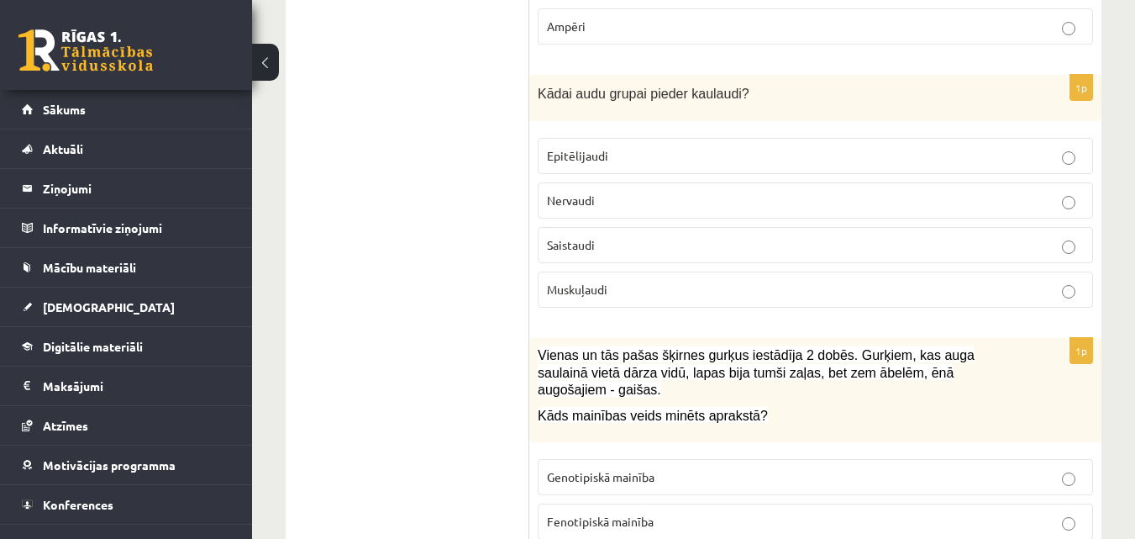
click at [577, 237] on span "Saistaudi" at bounding box center [571, 244] width 48 height 15
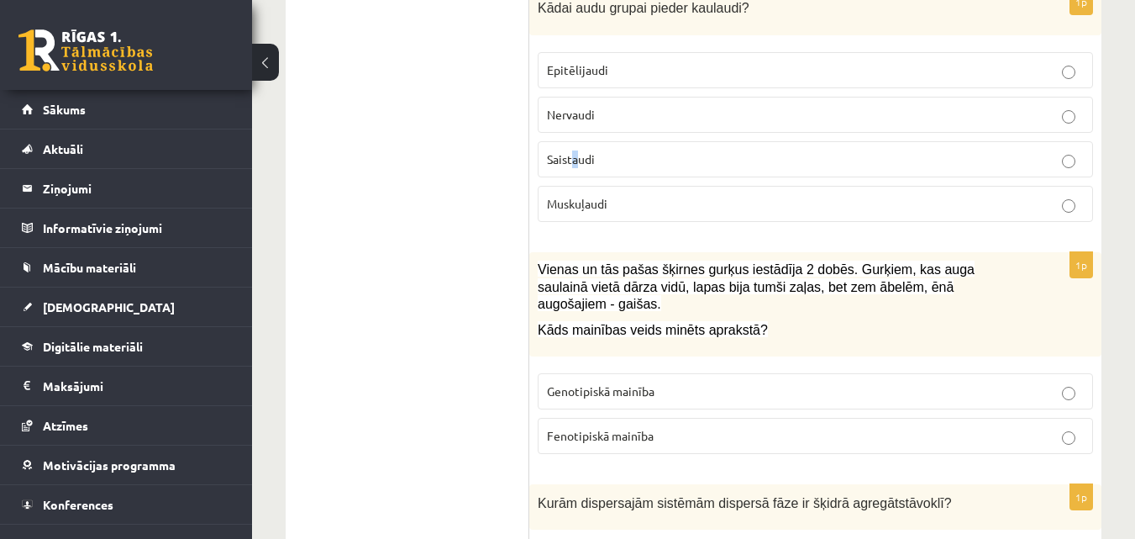
scroll to position [4617, 0]
click at [623, 152] on p "Saistaudi" at bounding box center [815, 161] width 537 height 18
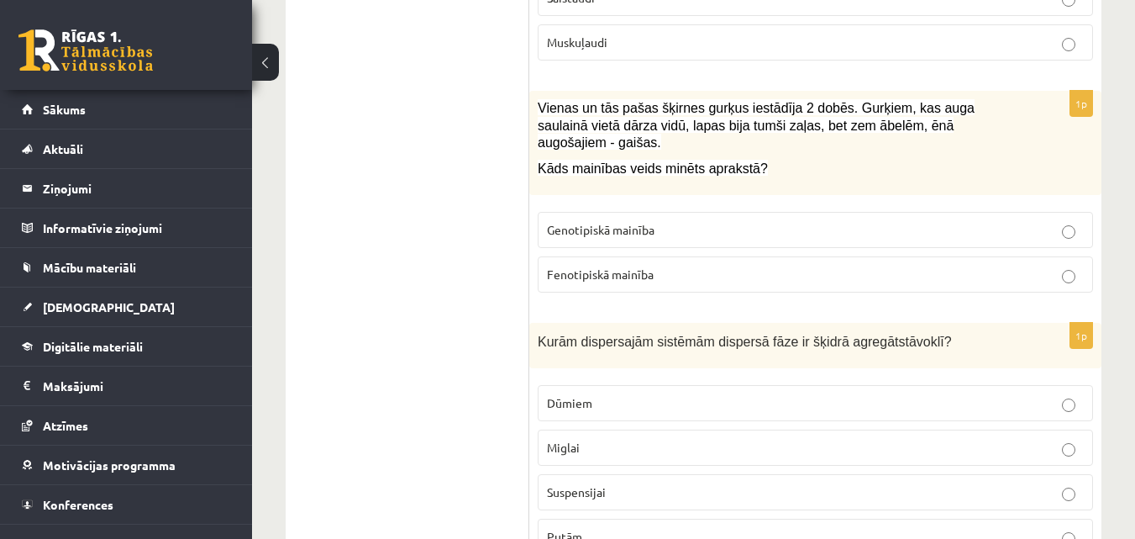
scroll to position [4786, 0]
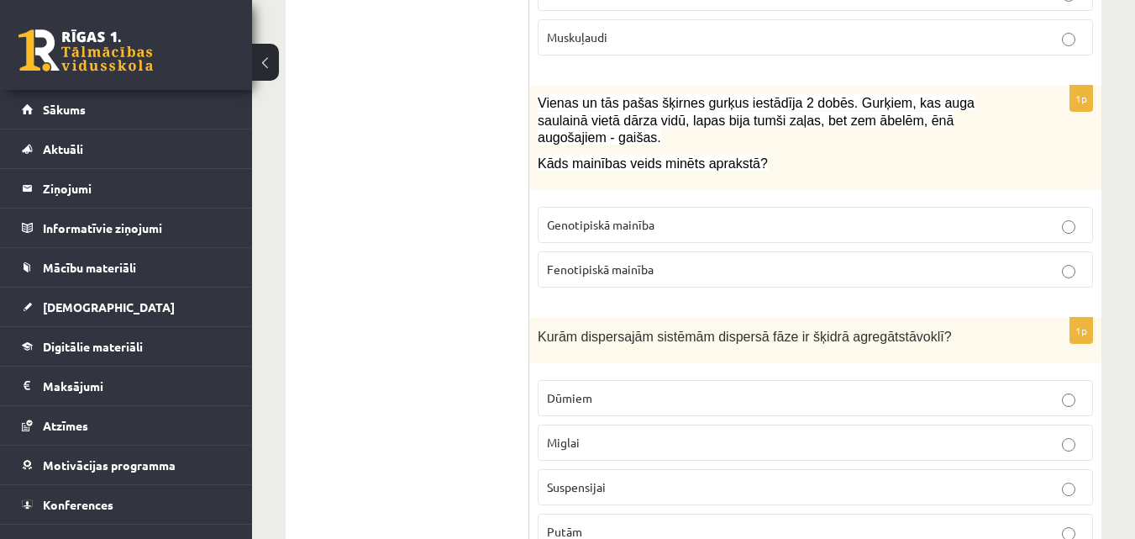
click at [553, 251] on label "Fenotipiskā mainība" at bounding box center [816, 269] width 556 height 36
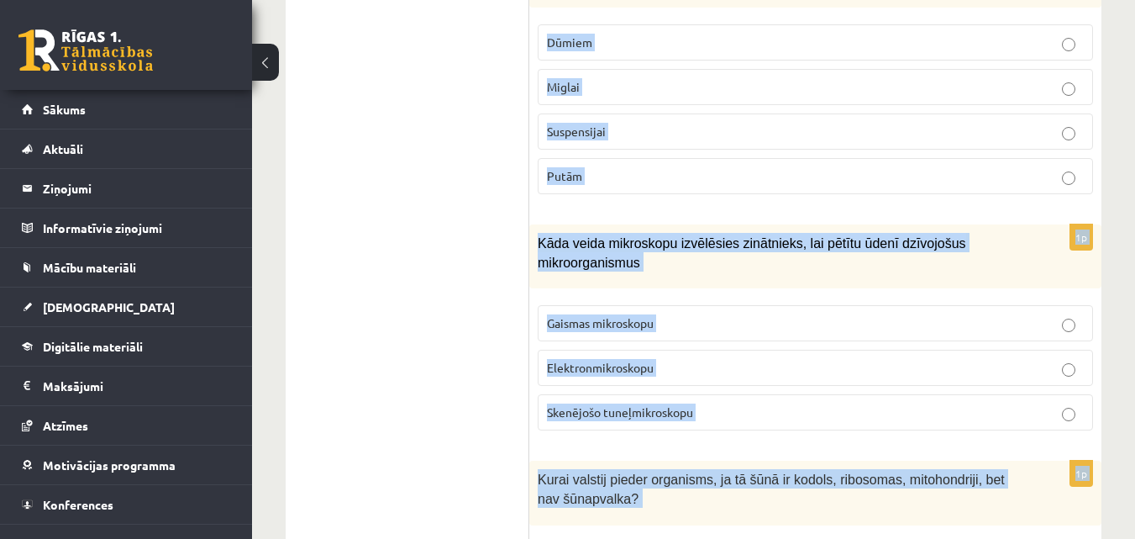
scroll to position [5192, 0]
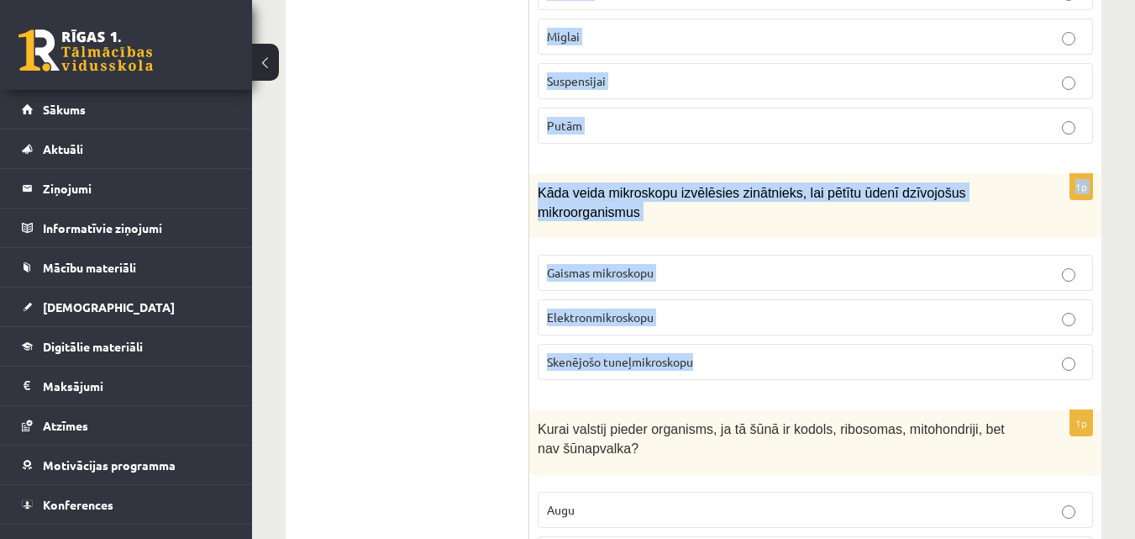
drag, startPoint x: 538, startPoint y: 141, endPoint x: 714, endPoint y: 315, distance: 247.2
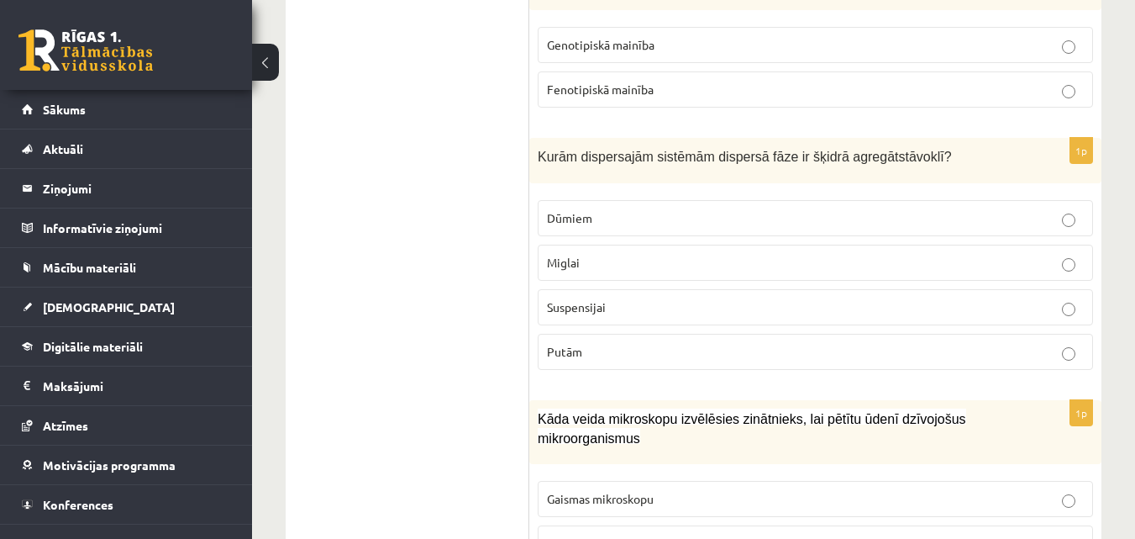
scroll to position [4939, 0]
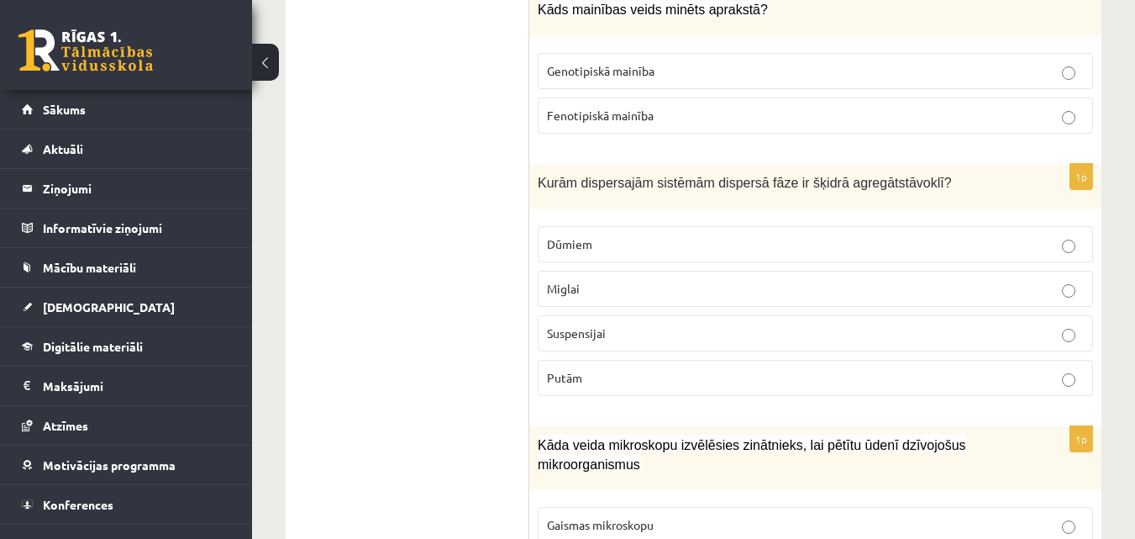
click at [560, 281] on span "Miglai" at bounding box center [563, 288] width 33 height 15
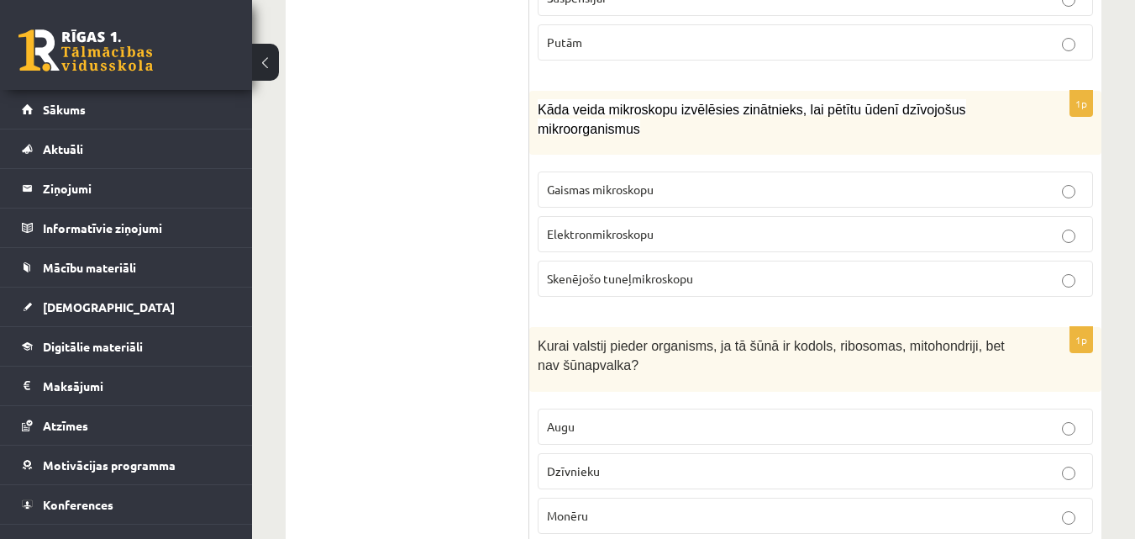
scroll to position [5276, 0]
click at [577, 181] on span "Gaismas mikroskopu" at bounding box center [600, 188] width 107 height 15
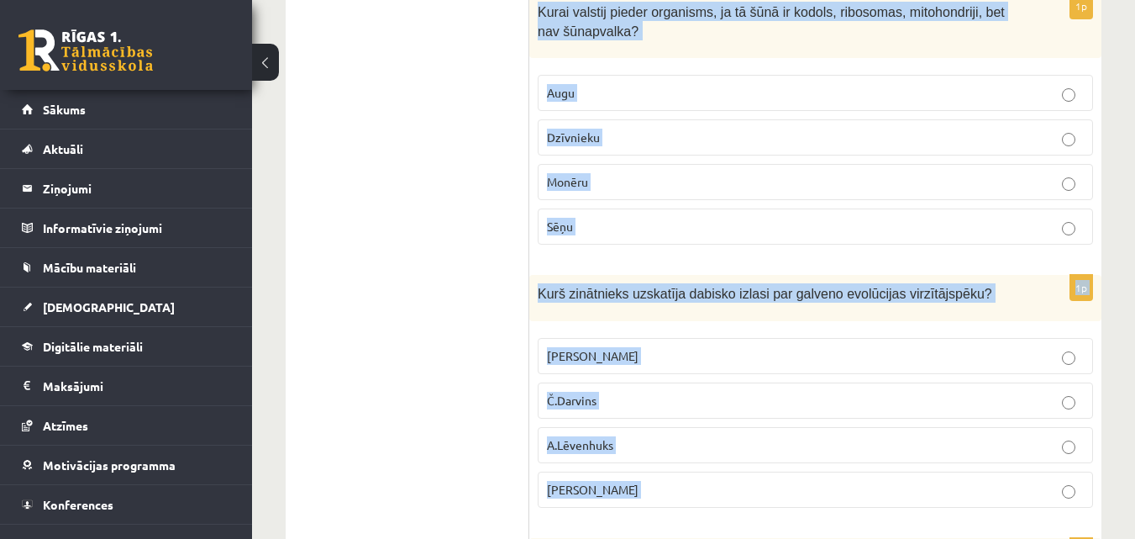
scroll to position [5696, 0]
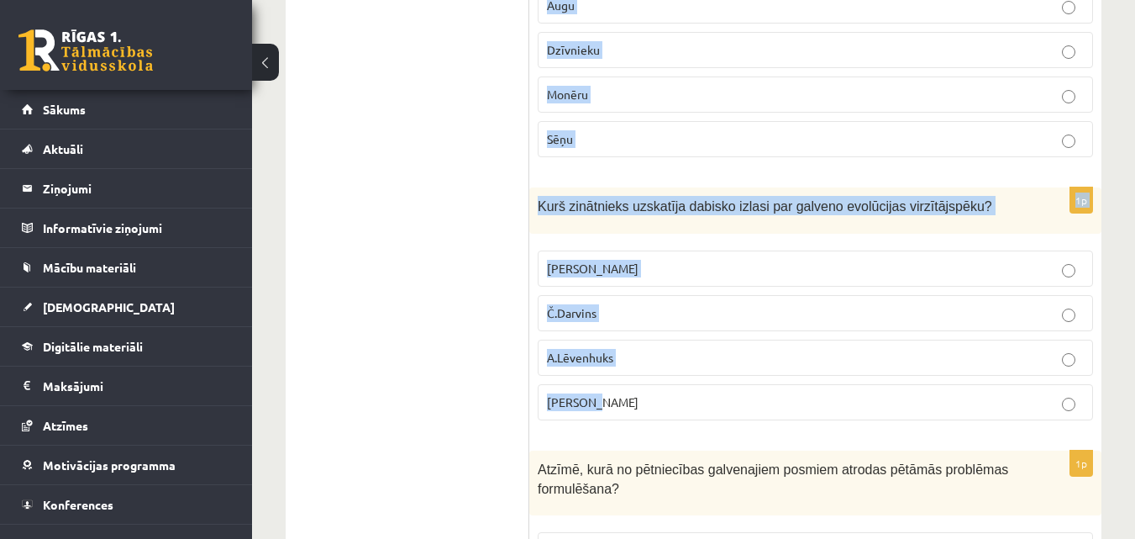
drag, startPoint x: 540, startPoint y: 121, endPoint x: 630, endPoint y: 370, distance: 264.2
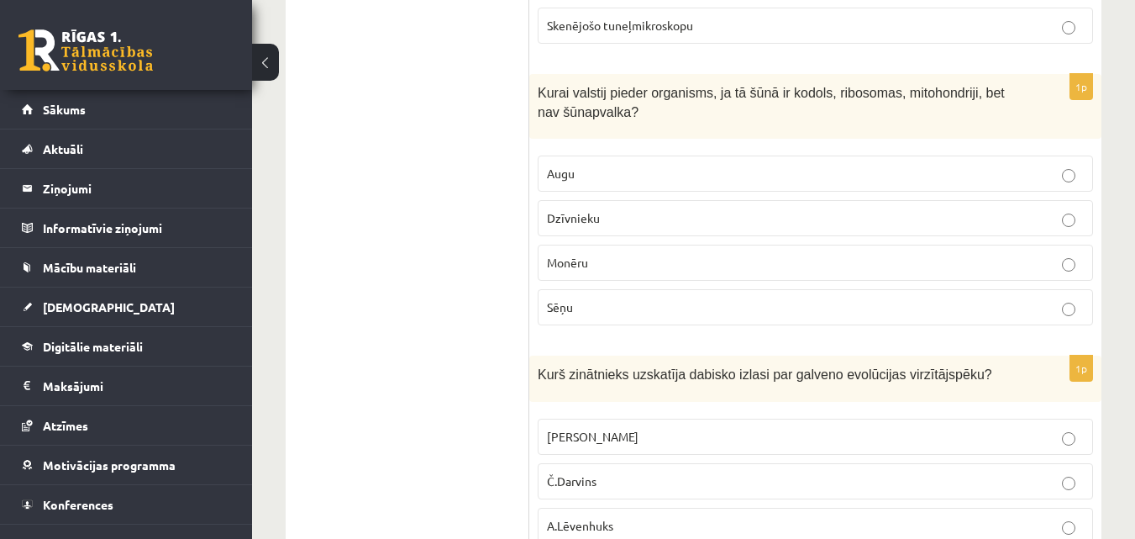
click at [591, 209] on p "Dzīvnieku" at bounding box center [815, 218] width 537 height 18
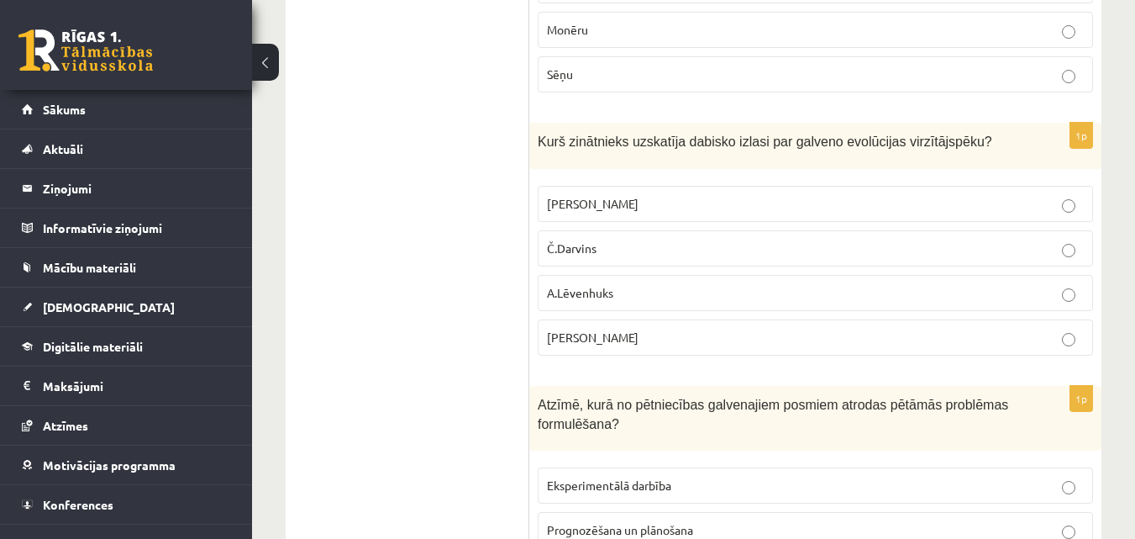
scroll to position [5780, 0]
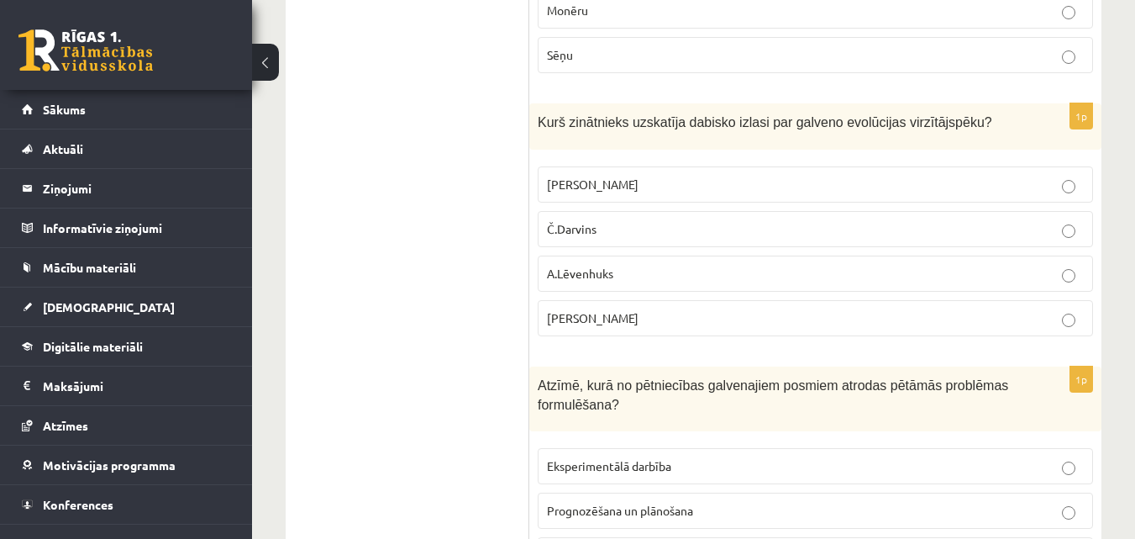
click at [596, 221] on span "Č.Darvins" at bounding box center [572, 228] width 50 height 15
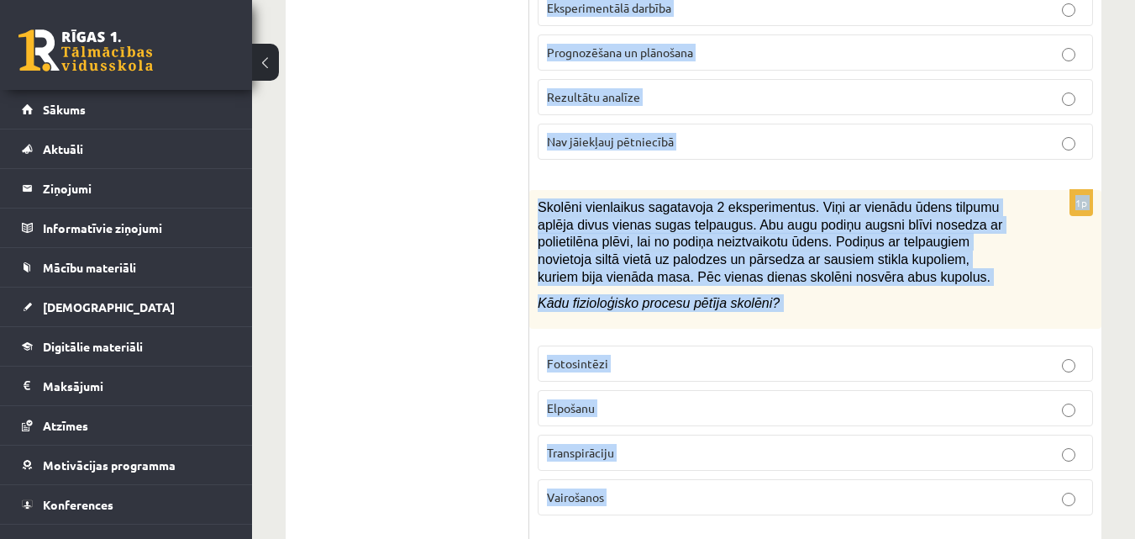
scroll to position [6255, 0]
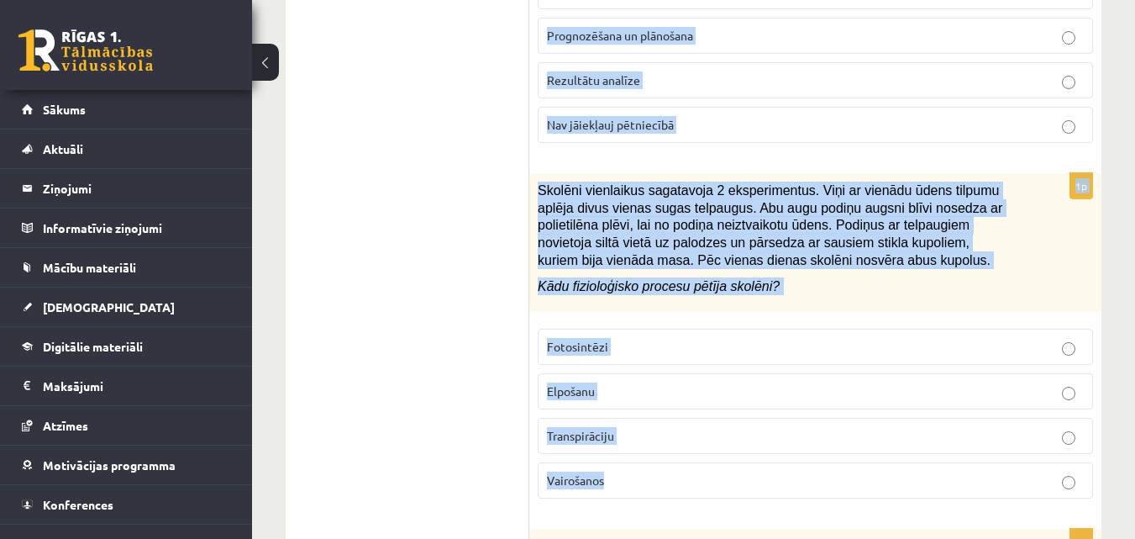
drag, startPoint x: 538, startPoint y: 79, endPoint x: 718, endPoint y: 414, distance: 379.8
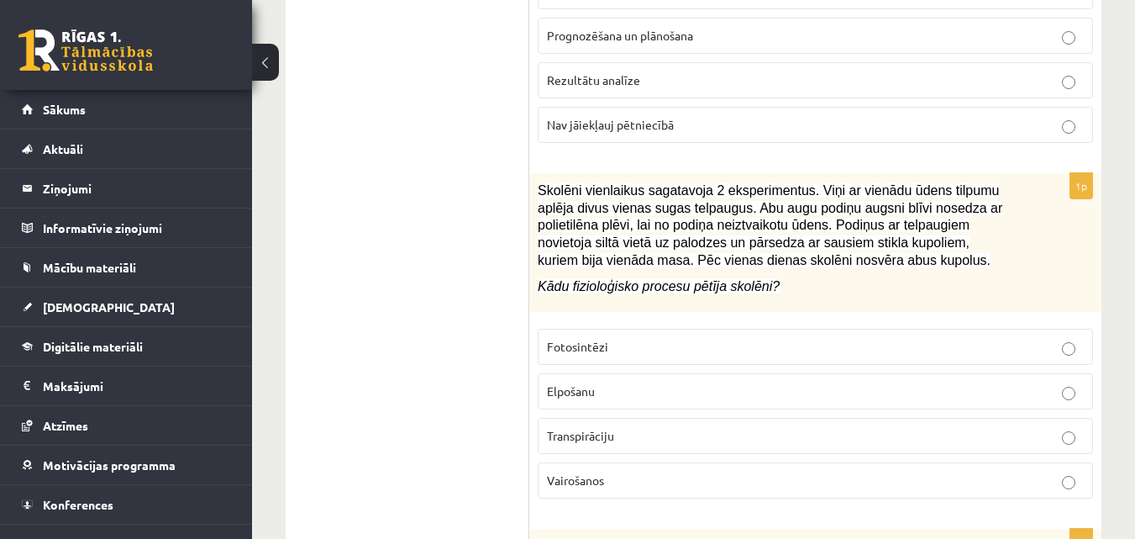
click at [588, 427] on p "Transpirāciju" at bounding box center [815, 436] width 537 height 18
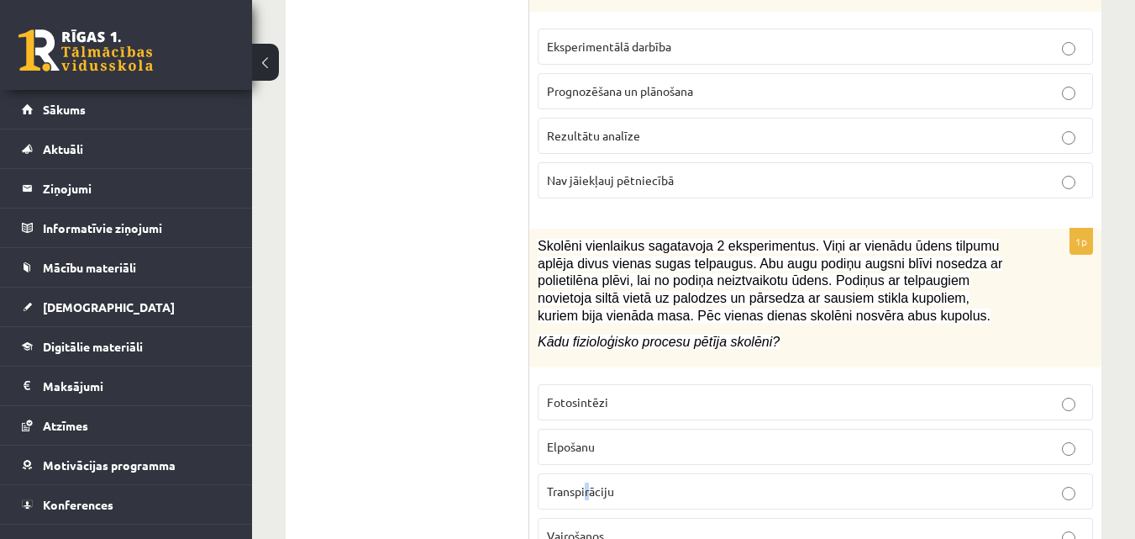
scroll to position [6087, 0]
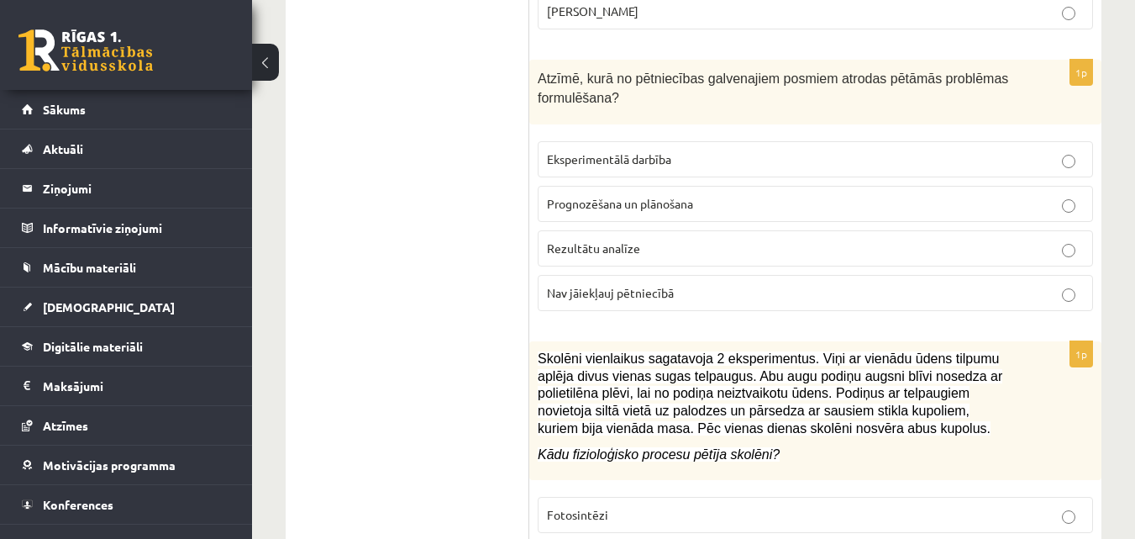
click at [576, 196] on span "Prognozēšana un plānošana" at bounding box center [620, 203] width 146 height 15
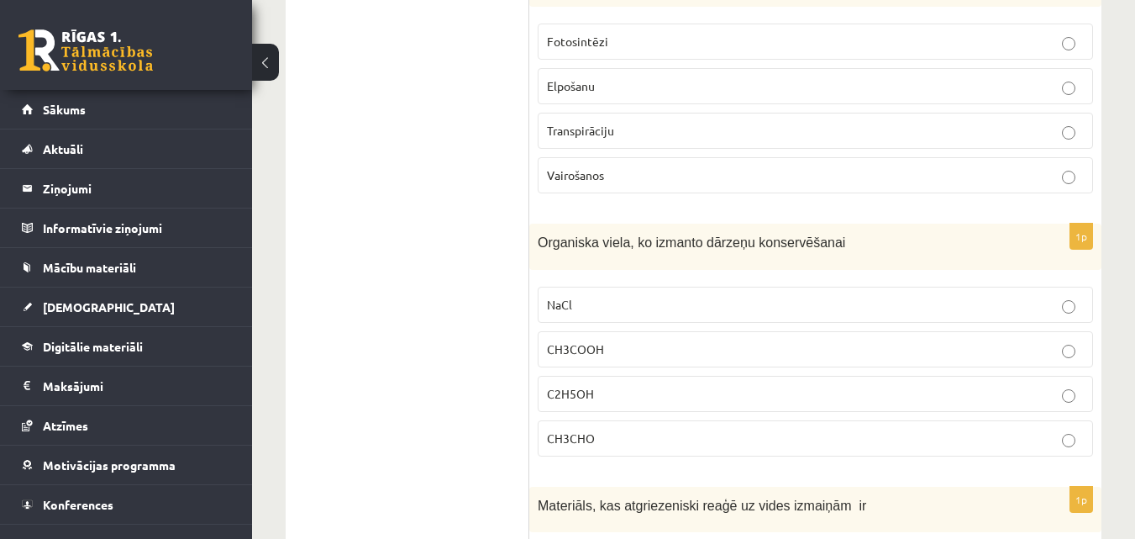
scroll to position [6675, 0]
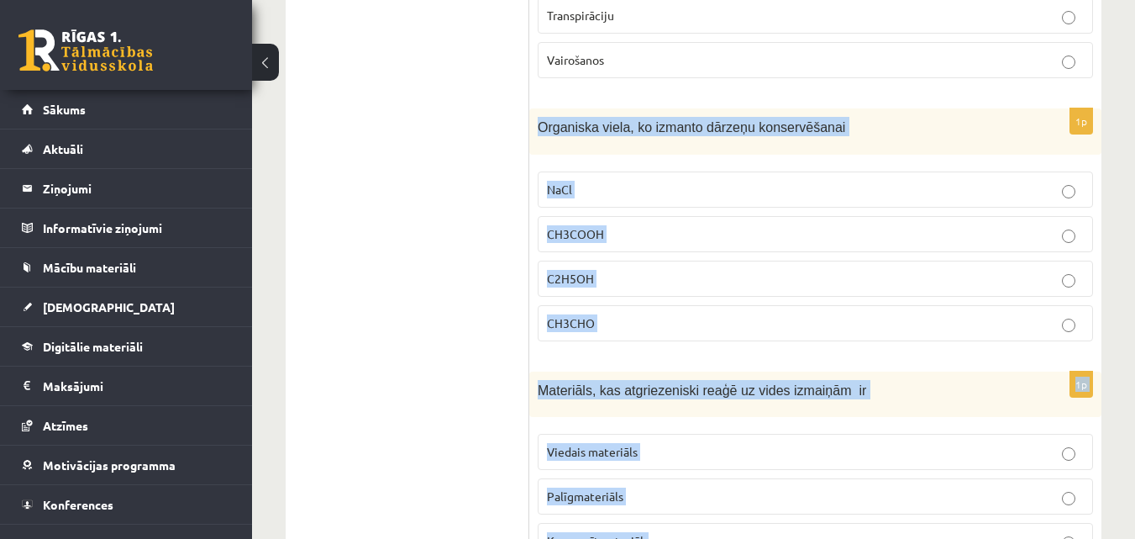
drag, startPoint x: 539, startPoint y: 71, endPoint x: 699, endPoint y: 495, distance: 453.0
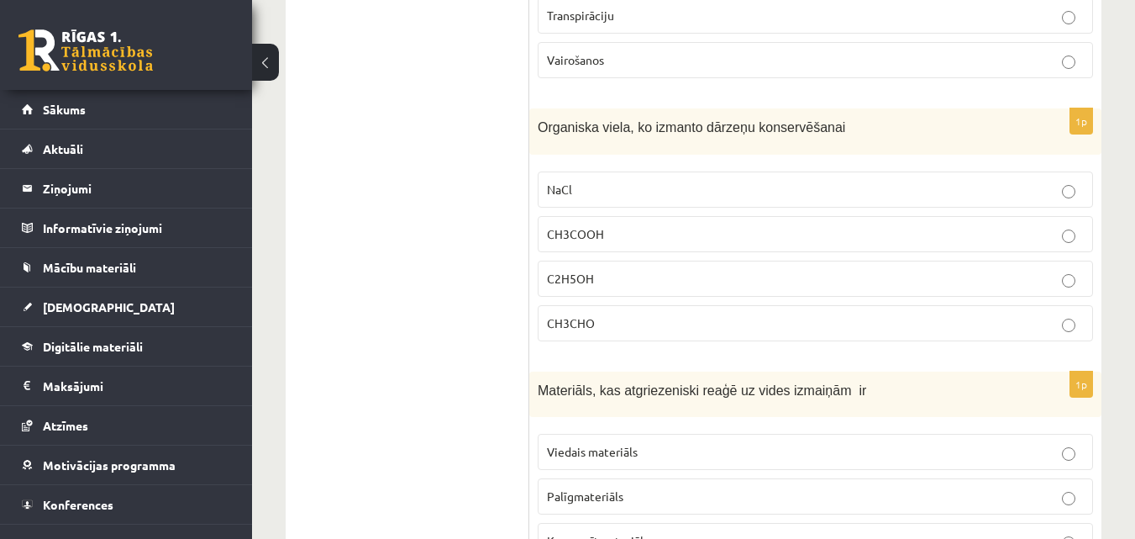
click at [625, 225] on p "CH3COOH" at bounding box center [815, 234] width 537 height 18
click at [607, 444] on span "Viedais materiāls" at bounding box center [592, 451] width 91 height 15
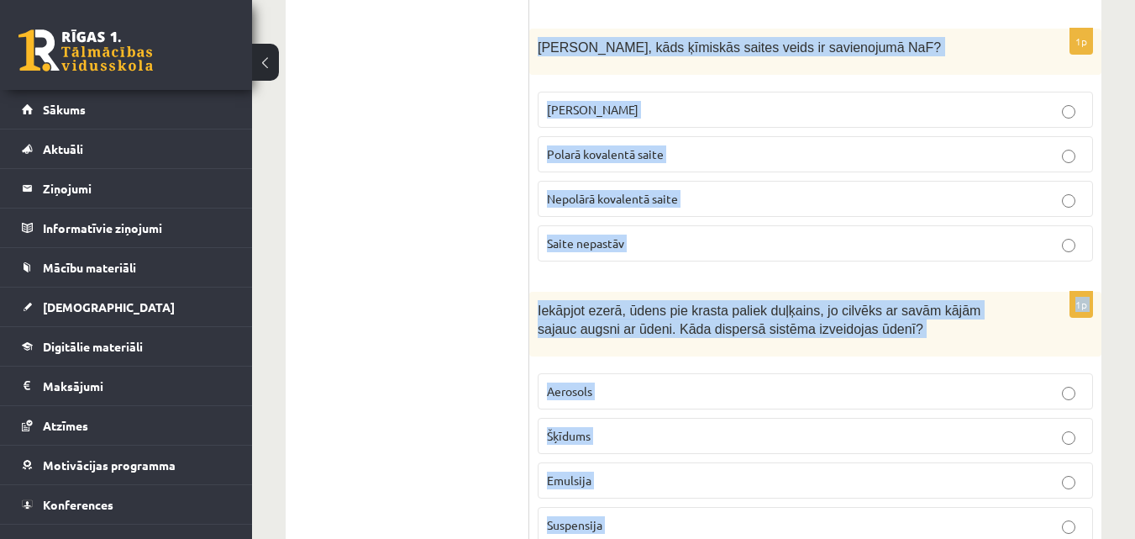
scroll to position [7283, 0]
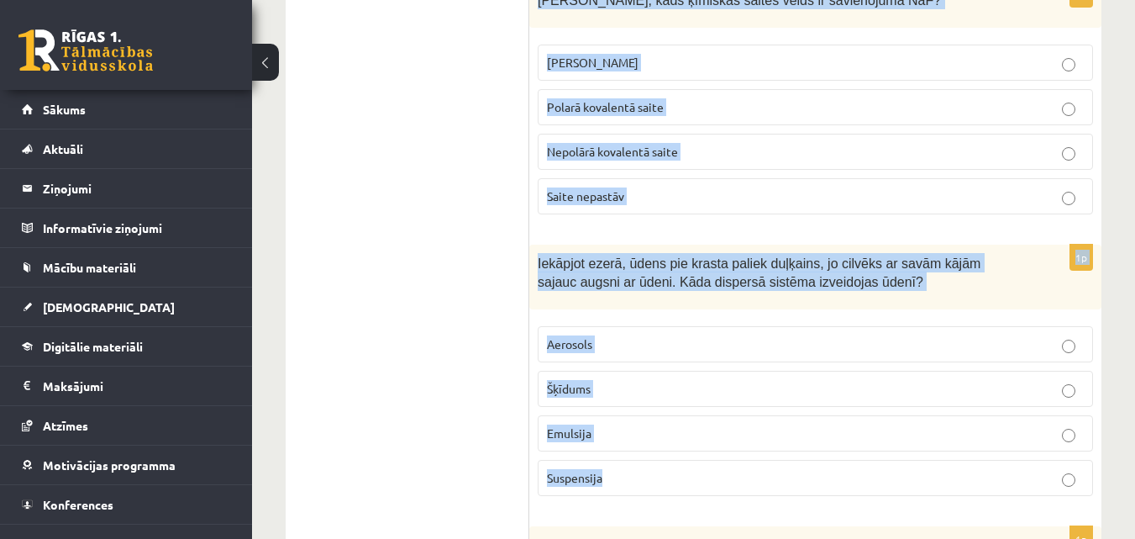
drag, startPoint x: 533, startPoint y: 133, endPoint x: 671, endPoint y: 436, distance: 333.2
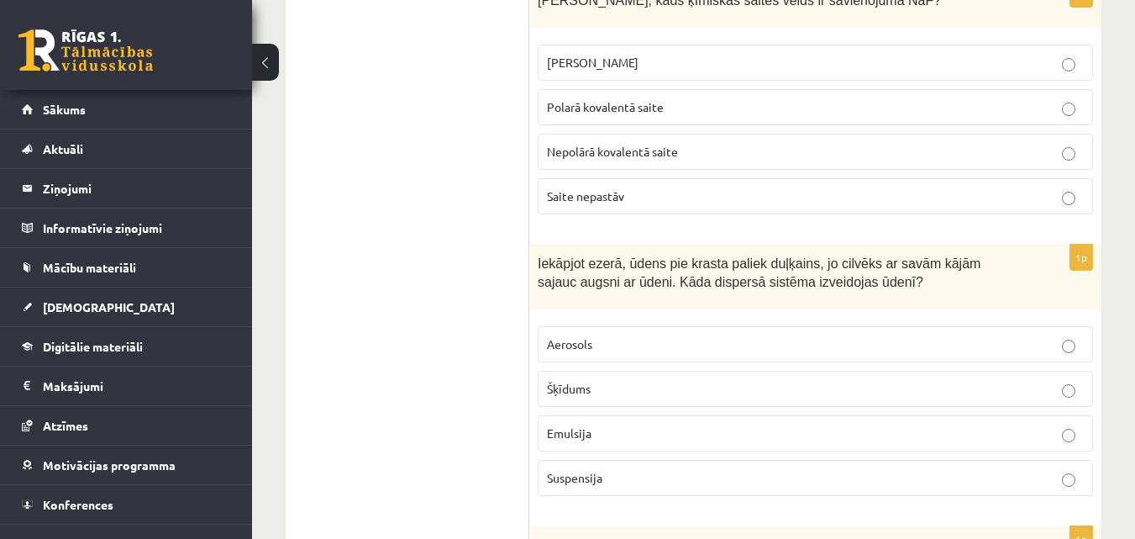
click at [608, 460] on label "Suspensija" at bounding box center [816, 478] width 556 height 36
click at [598, 54] on p "Jonu saite" at bounding box center [815, 63] width 537 height 18
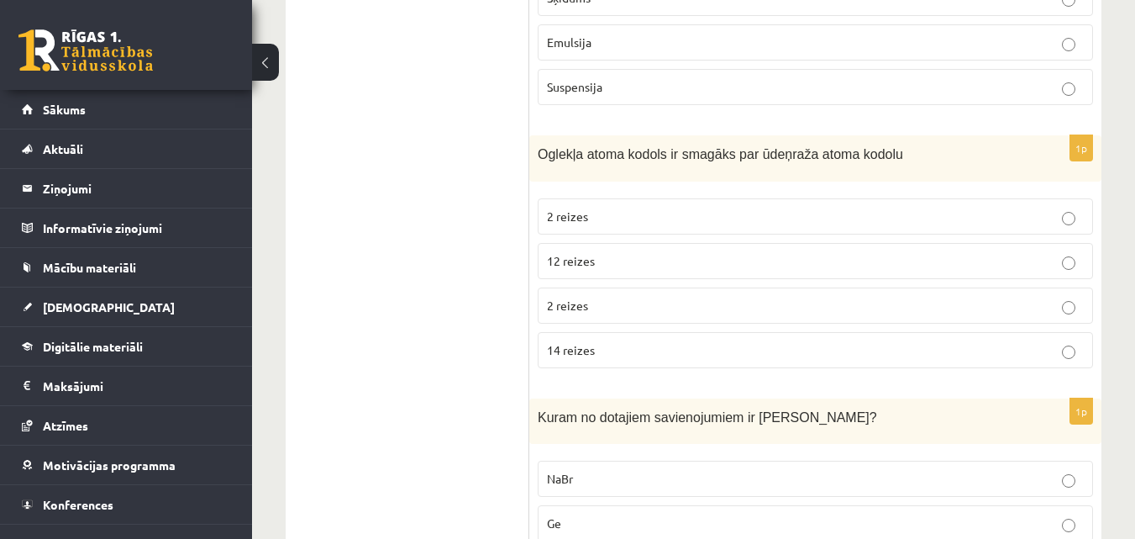
scroll to position [7703, 0]
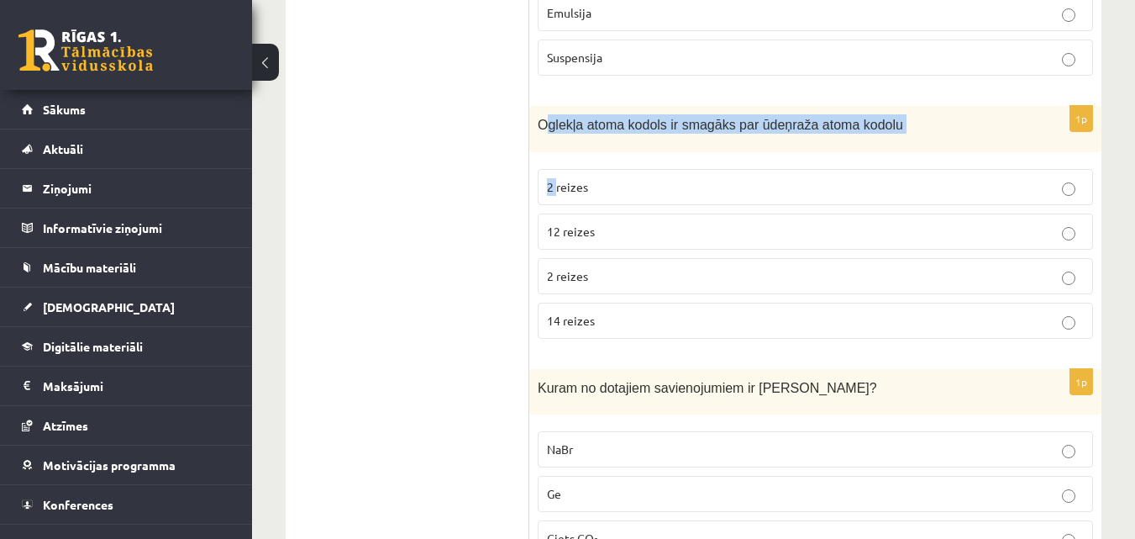
drag, startPoint x: 543, startPoint y: 71, endPoint x: 556, endPoint y: 107, distance: 37.8
click at [558, 108] on div "1p Oglekļa atoma kodols ir smagāks par ūdeņraža atoma kodolu 2 reizes 12 reizes…" at bounding box center [815, 229] width 572 height 246
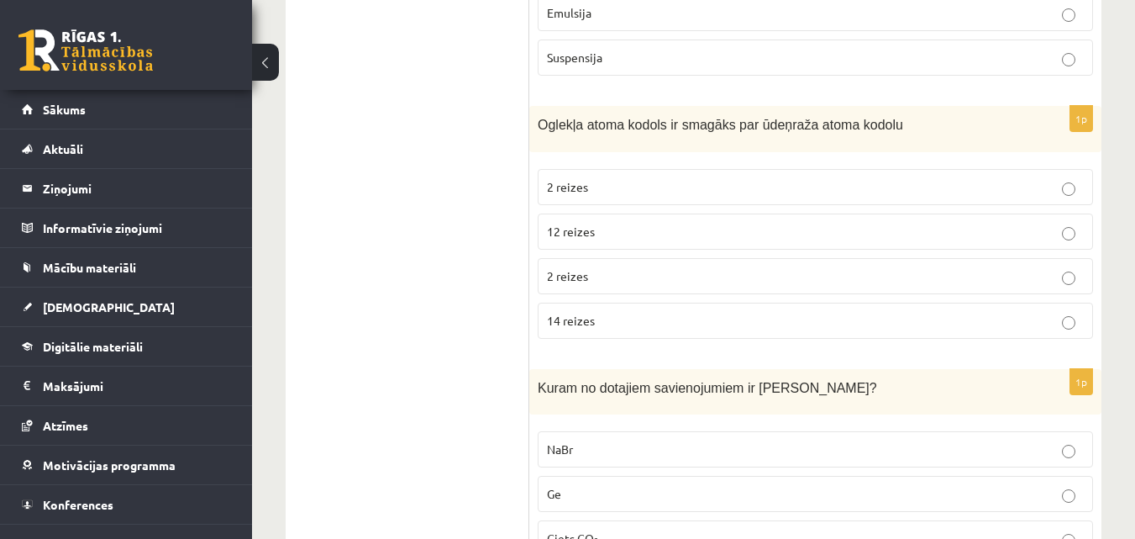
click at [535, 106] on div "Oglekļa atoma kodols ir smagāks par ūdeņraža atoma kodolu" at bounding box center [815, 129] width 572 height 46
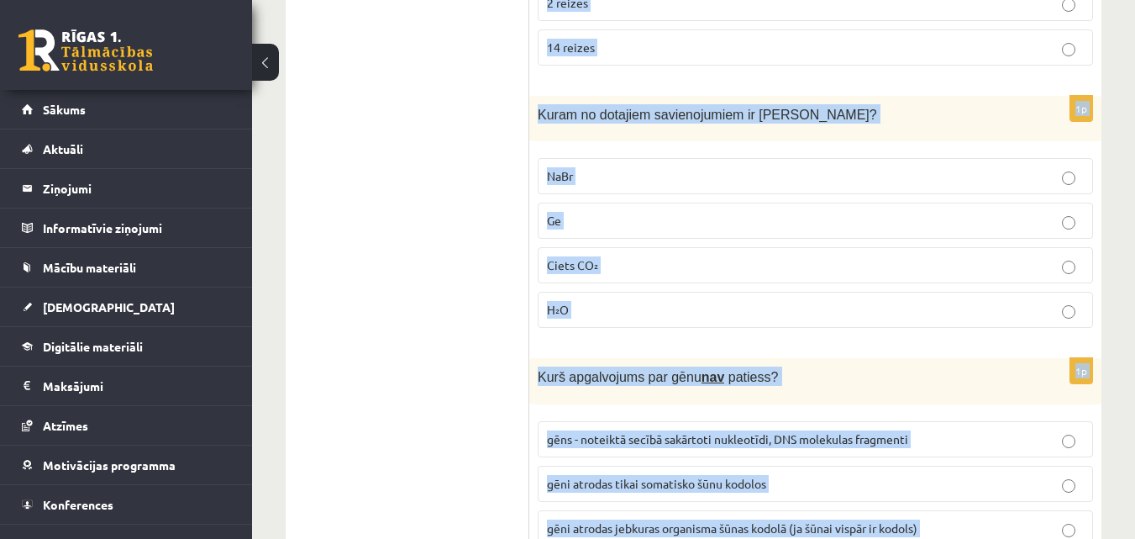
scroll to position [8038, 0]
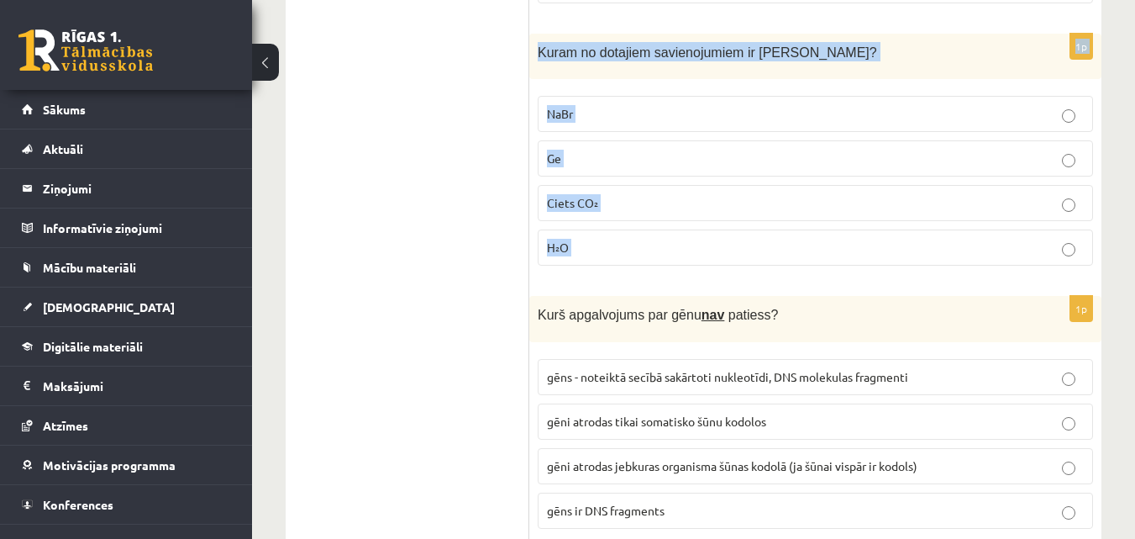
drag, startPoint x: 535, startPoint y: 68, endPoint x: 632, endPoint y: 207, distance: 169.5
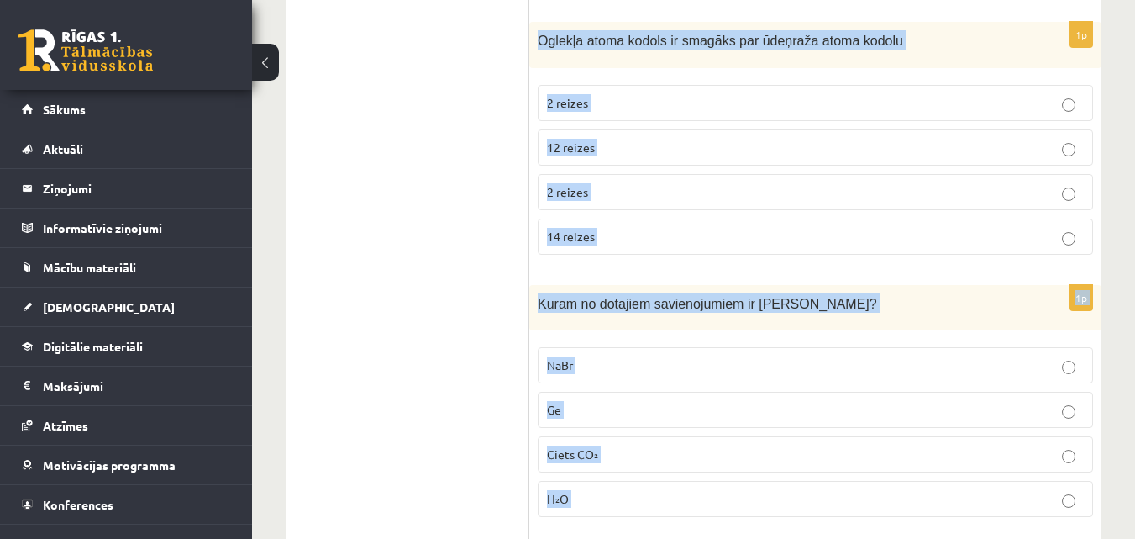
scroll to position [7786, 0]
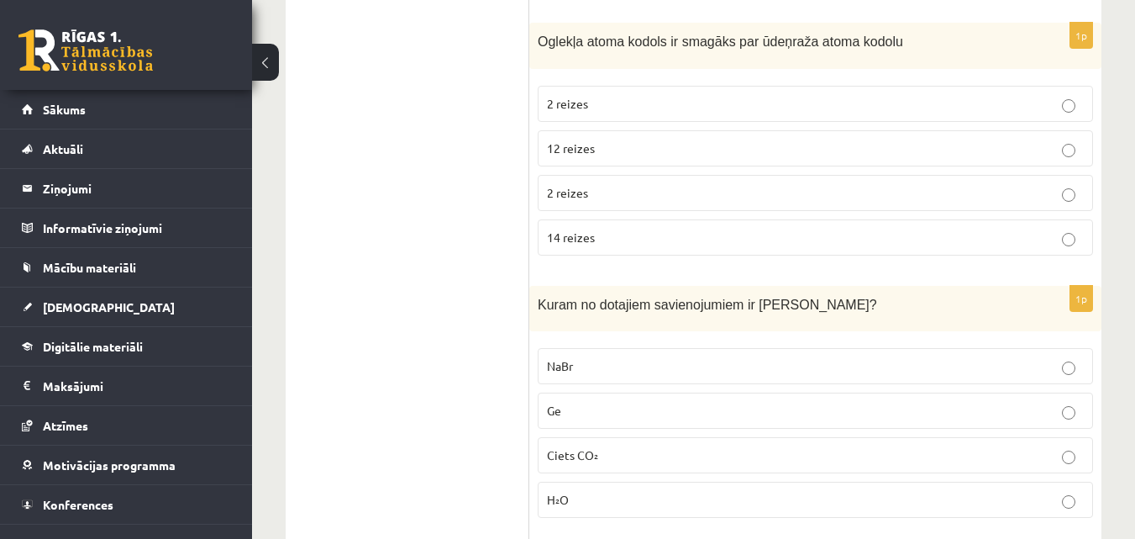
click at [592, 140] on span "12 reizes" at bounding box center [571, 147] width 48 height 15
click at [564, 348] on label "NaBr" at bounding box center [816, 366] width 556 height 36
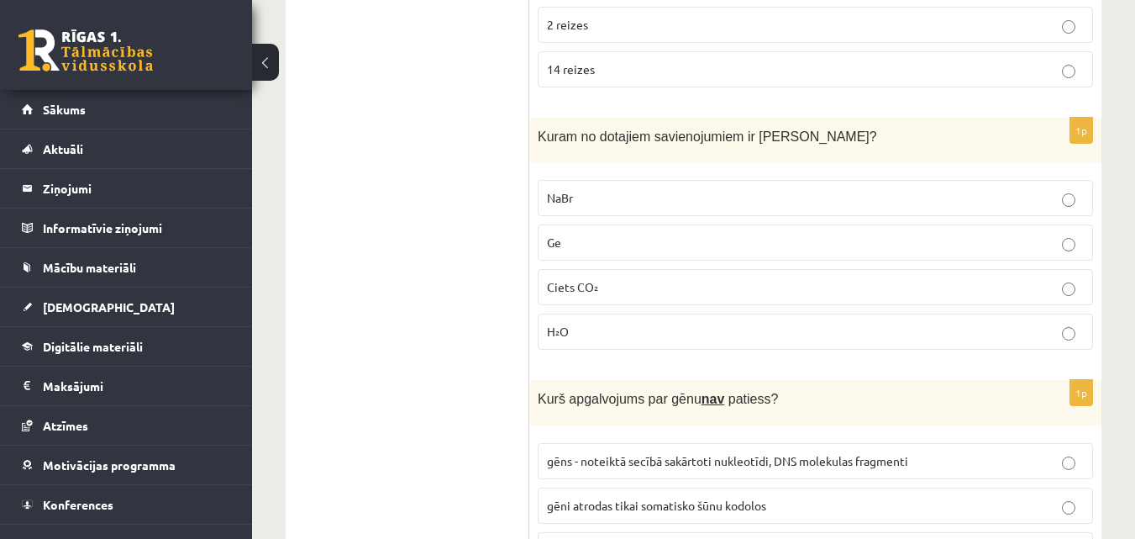
scroll to position [8038, 0]
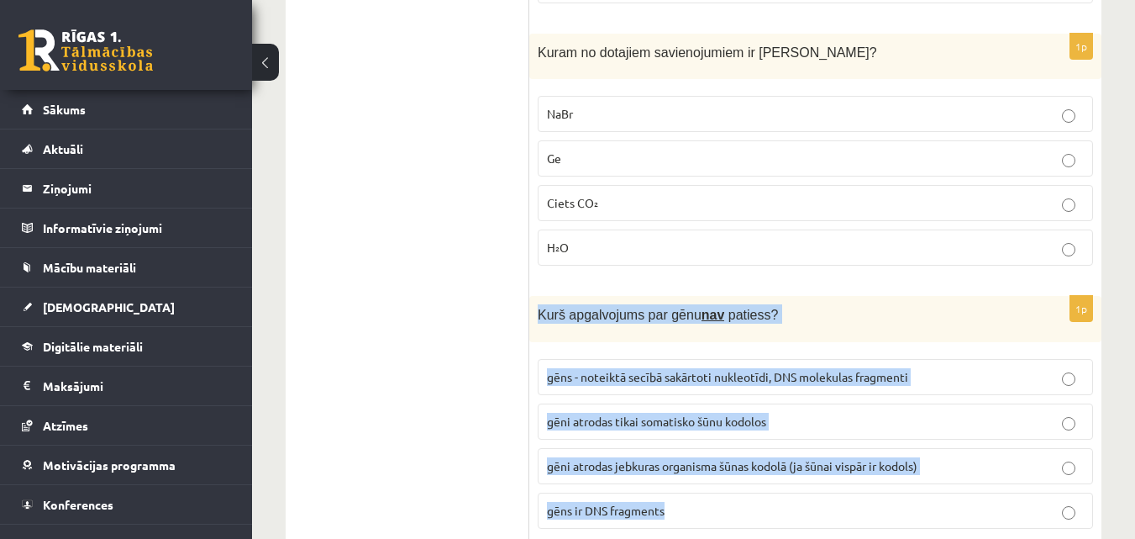
drag, startPoint x: 537, startPoint y: 258, endPoint x: 704, endPoint y: 483, distance: 280.5
click at [704, 483] on div "1p Kurš apgalvojums par gēnu nav patiess? gēns - noteiktā secībā sakārtoti nukl…" at bounding box center [815, 419] width 572 height 246
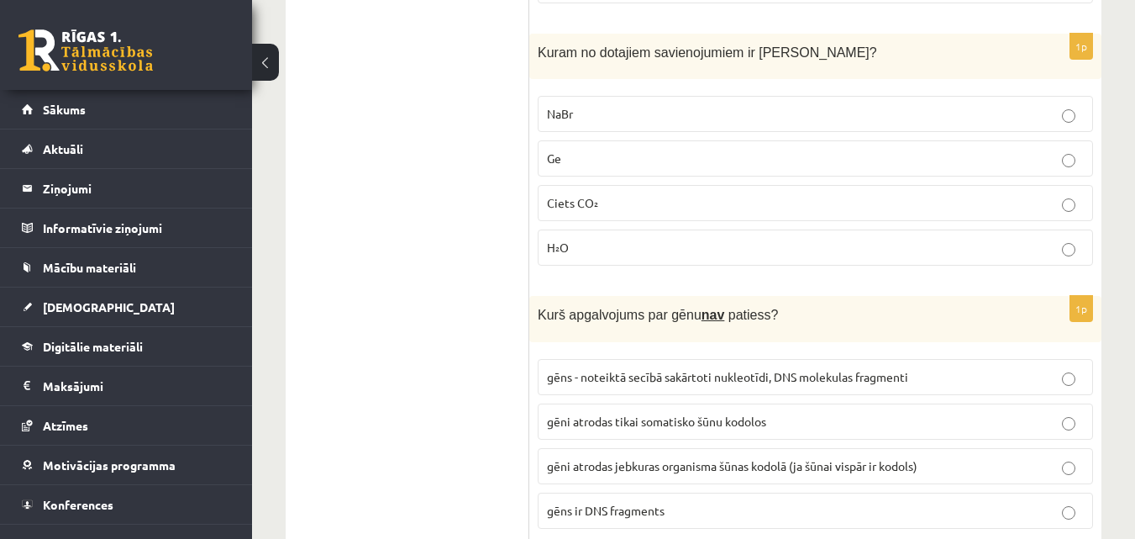
click at [572, 414] on span "gēni atrodas tikai somatisko šūnu kodolos" at bounding box center [656, 421] width 219 height 15
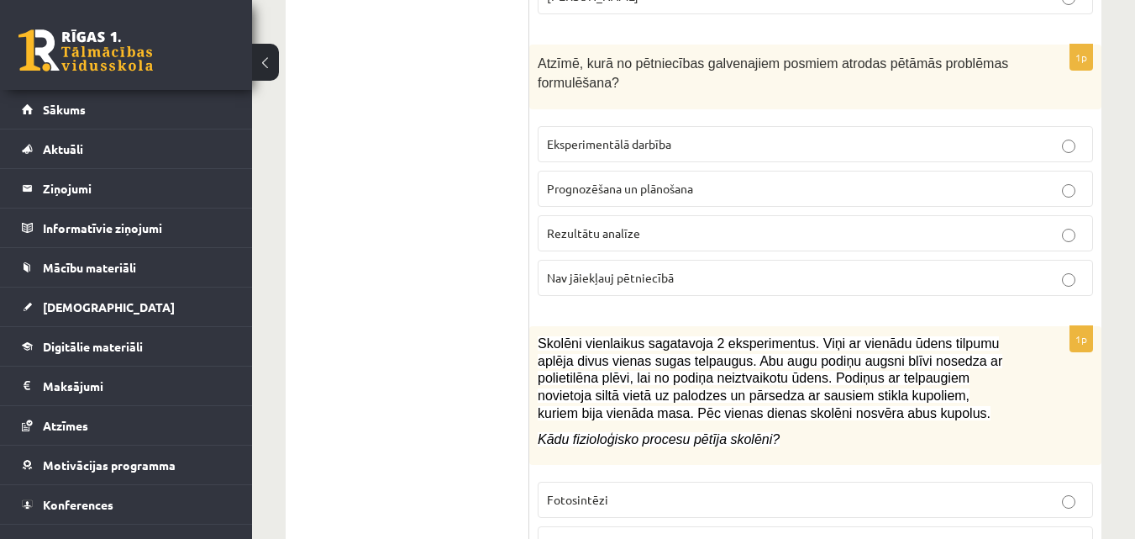
scroll to position [6273, 0]
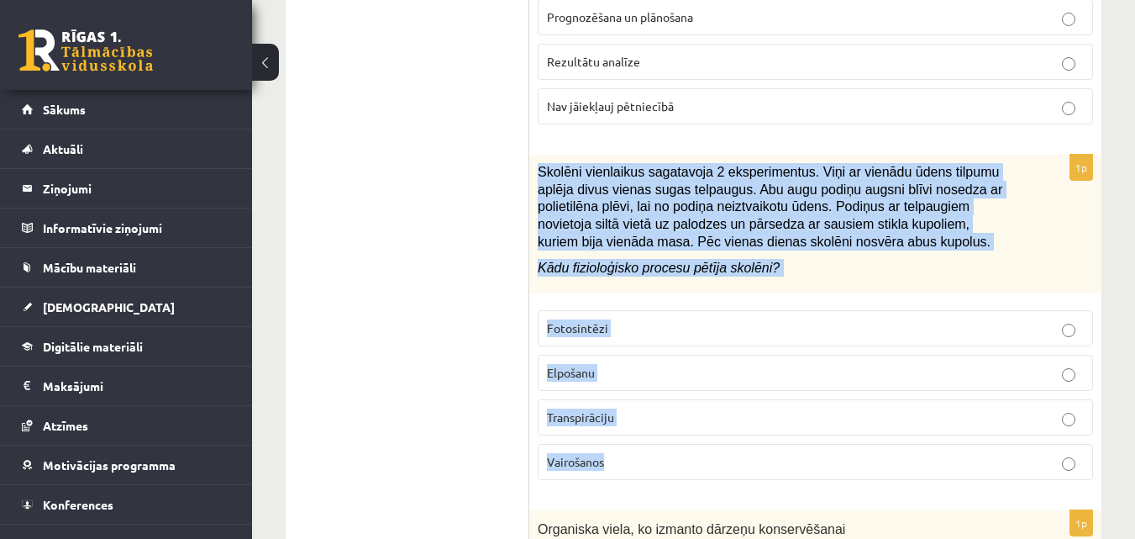
drag, startPoint x: 535, startPoint y: 116, endPoint x: 709, endPoint y: 397, distance: 329.8
click at [709, 397] on div "1p Skolēni vienlaikus sagatavoja 2 eksperimentus. Viņi ar vienādu ūdens tilpumu…" at bounding box center [815, 324] width 572 height 339
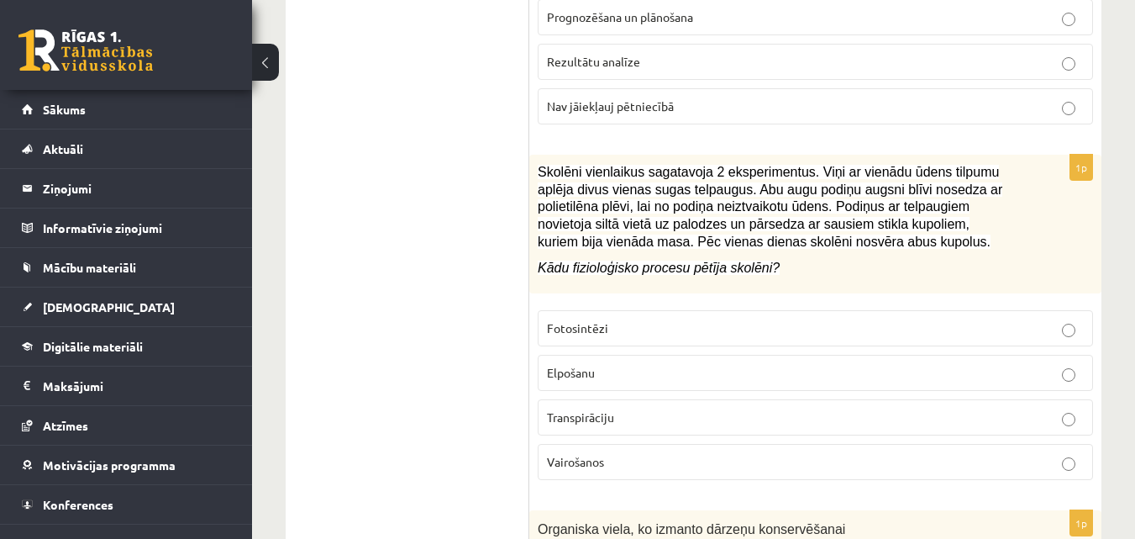
click at [571, 408] on p "Transpirāciju" at bounding box center [815, 417] width 537 height 18
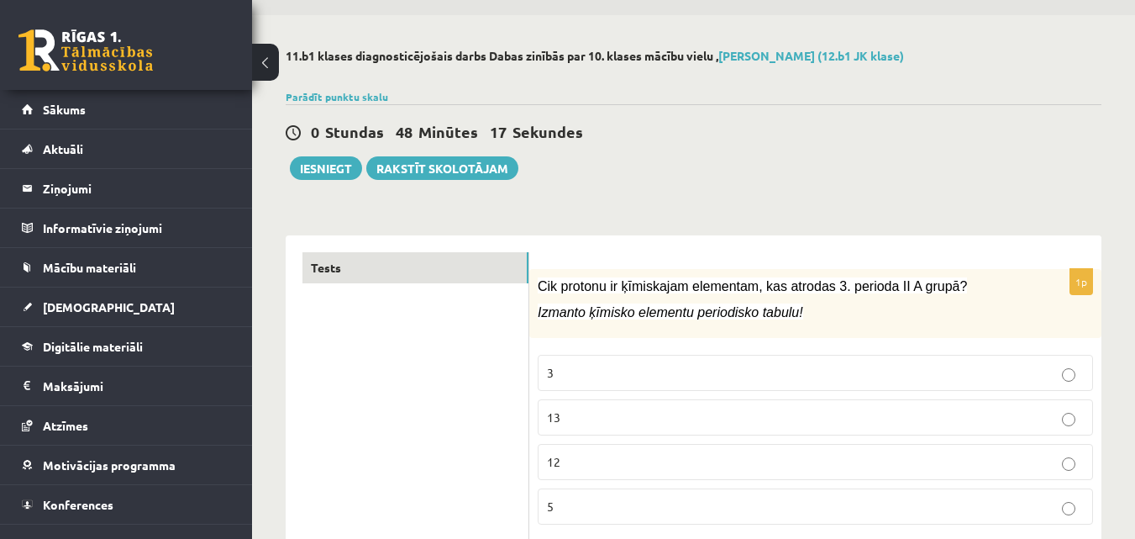
scroll to position [0, 0]
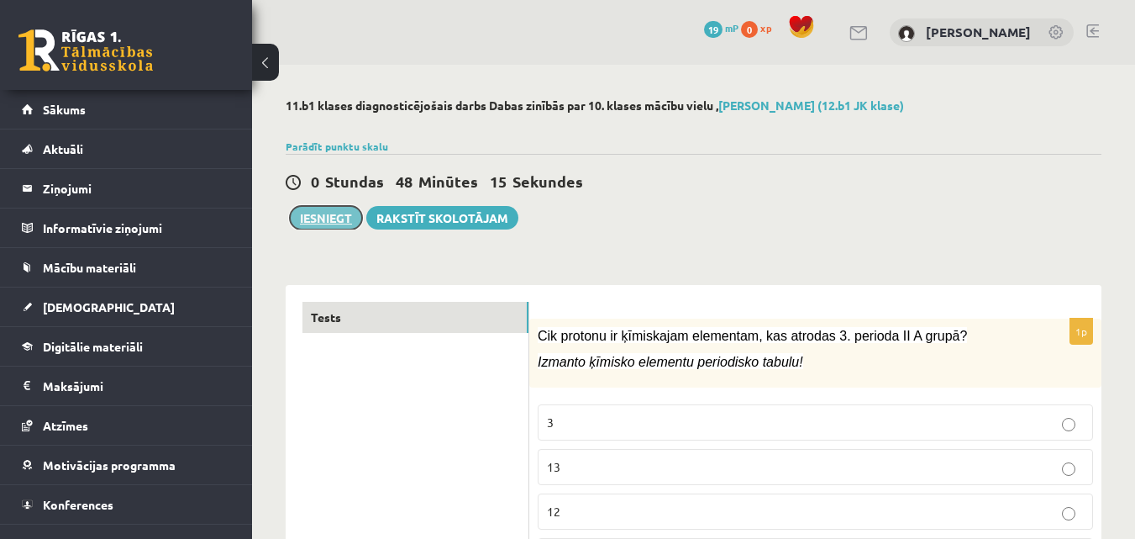
click at [335, 224] on button "Iesniegt" at bounding box center [326, 218] width 72 height 24
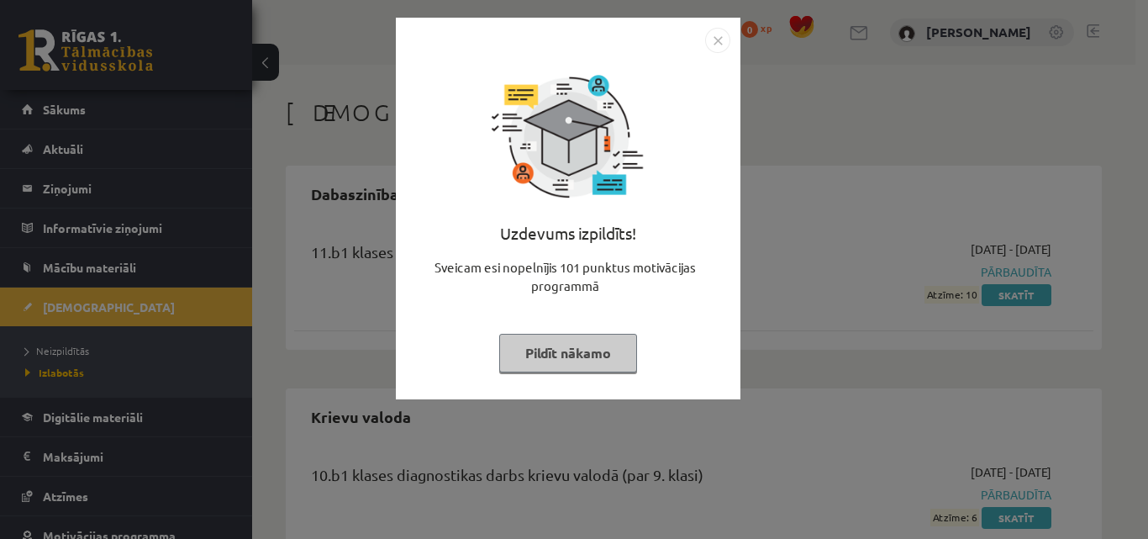
click at [725, 40] on img "Close" at bounding box center [717, 40] width 25 height 25
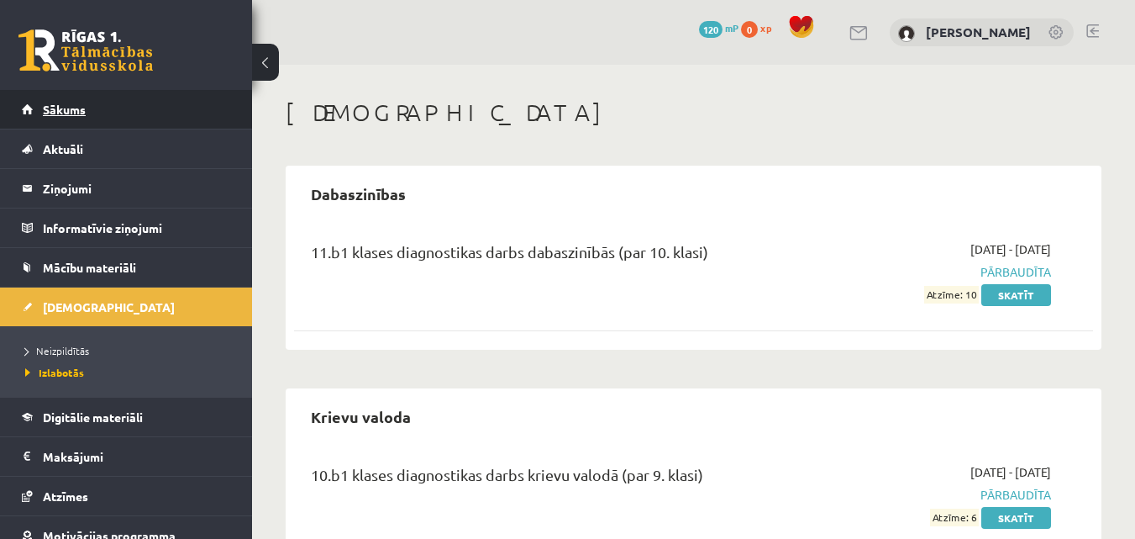
click at [73, 110] on span "Sākums" at bounding box center [64, 109] width 43 height 15
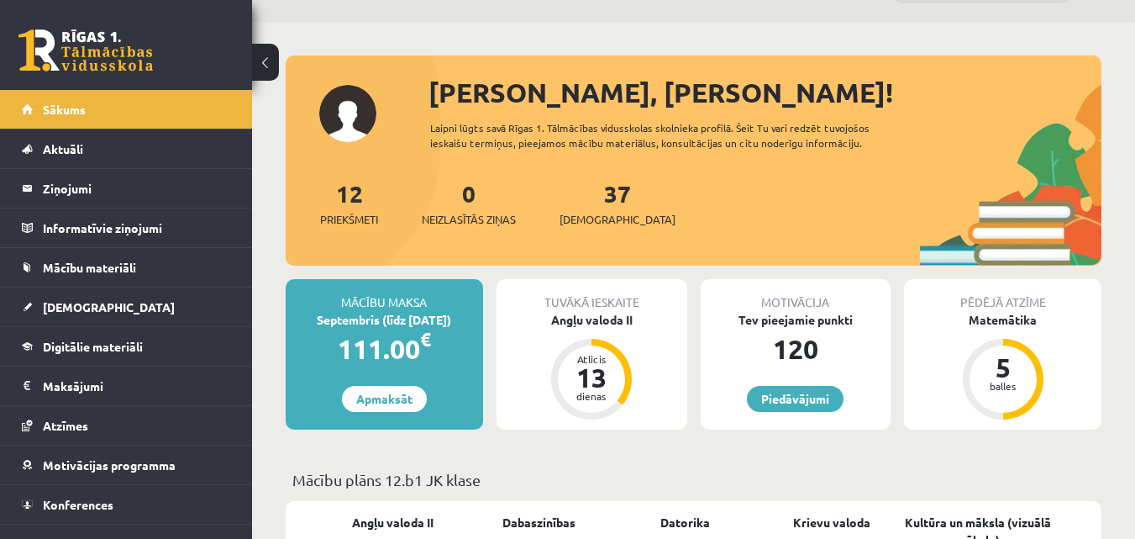
scroll to position [84, 0]
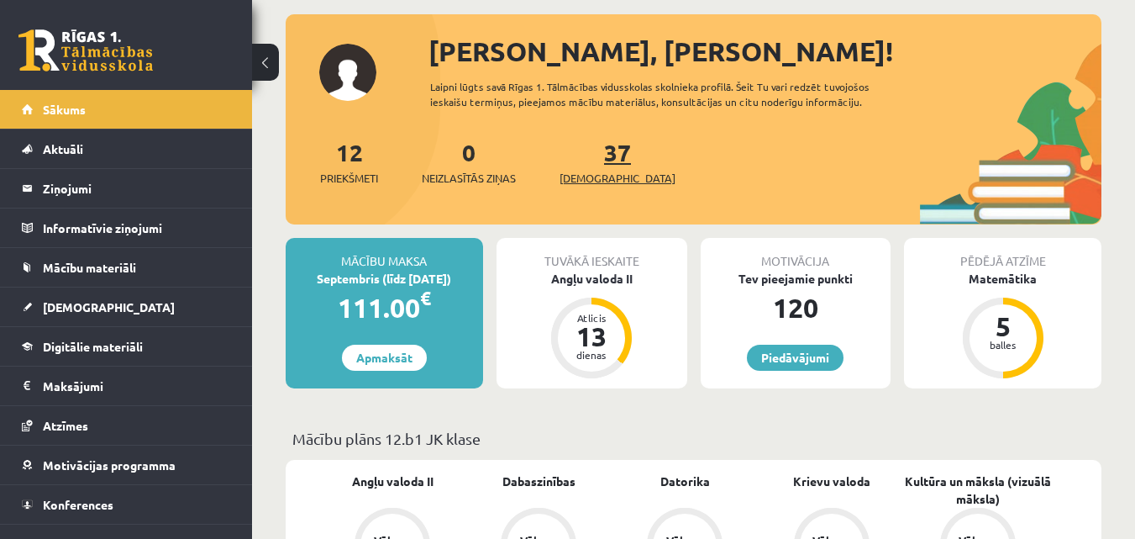
click at [587, 171] on span "[DEMOGRAPHIC_DATA]" at bounding box center [618, 178] width 116 height 17
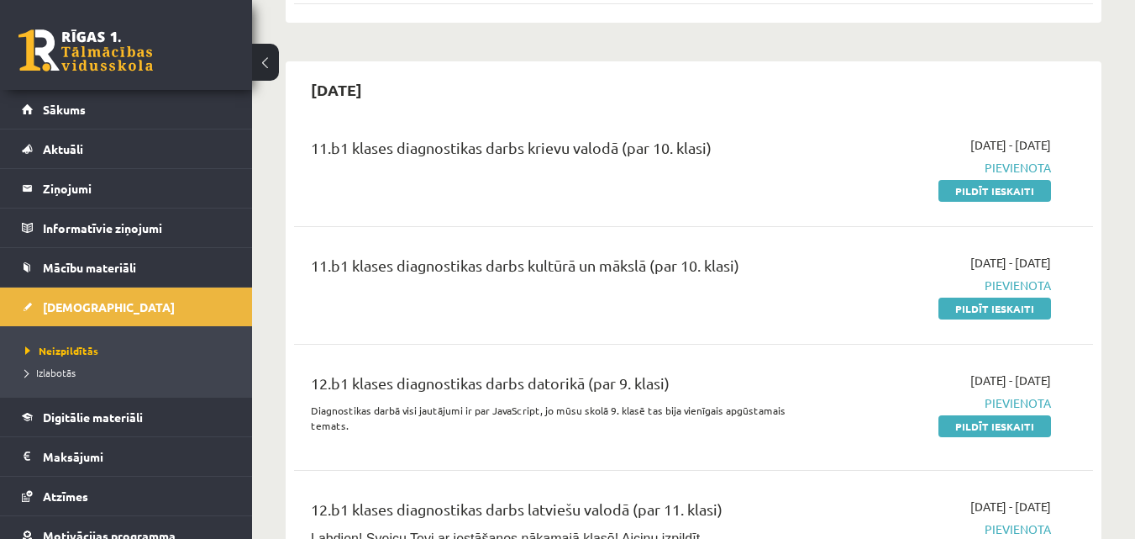
scroll to position [1681, 0]
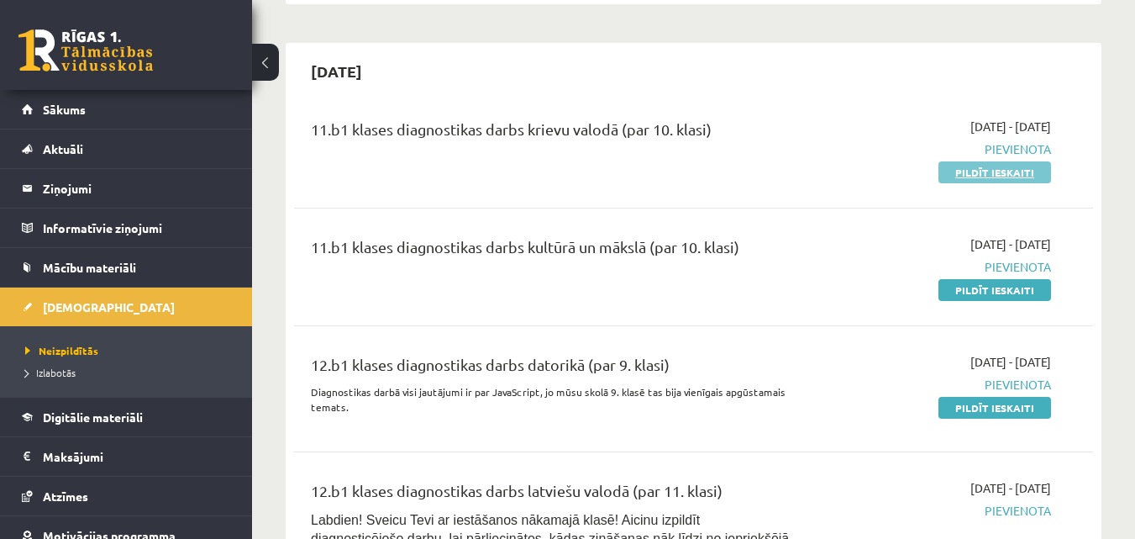
click at [963, 161] on link "Pildīt ieskaiti" at bounding box center [995, 172] width 113 height 22
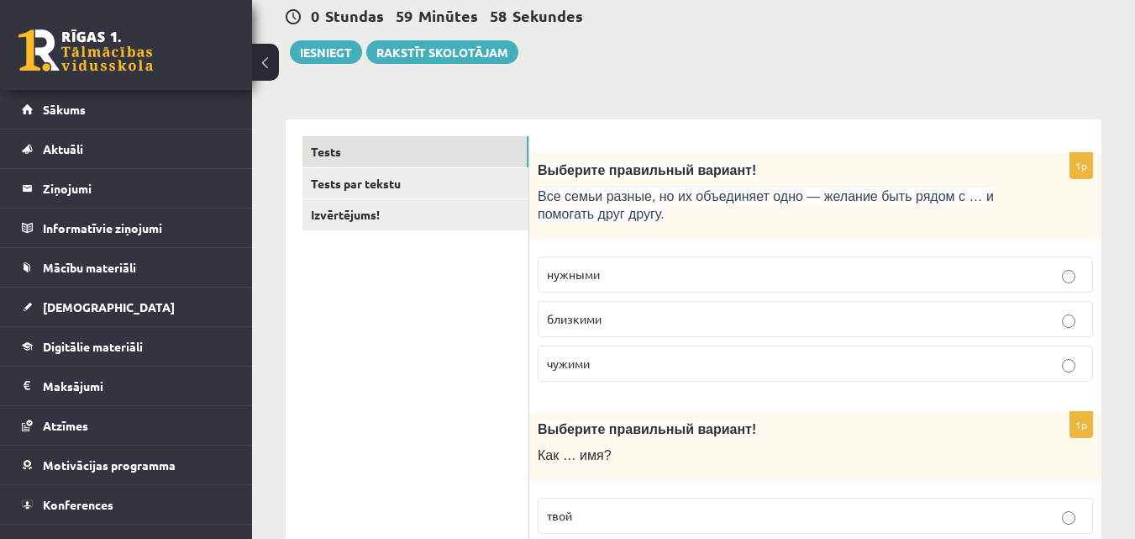
scroll to position [168, 0]
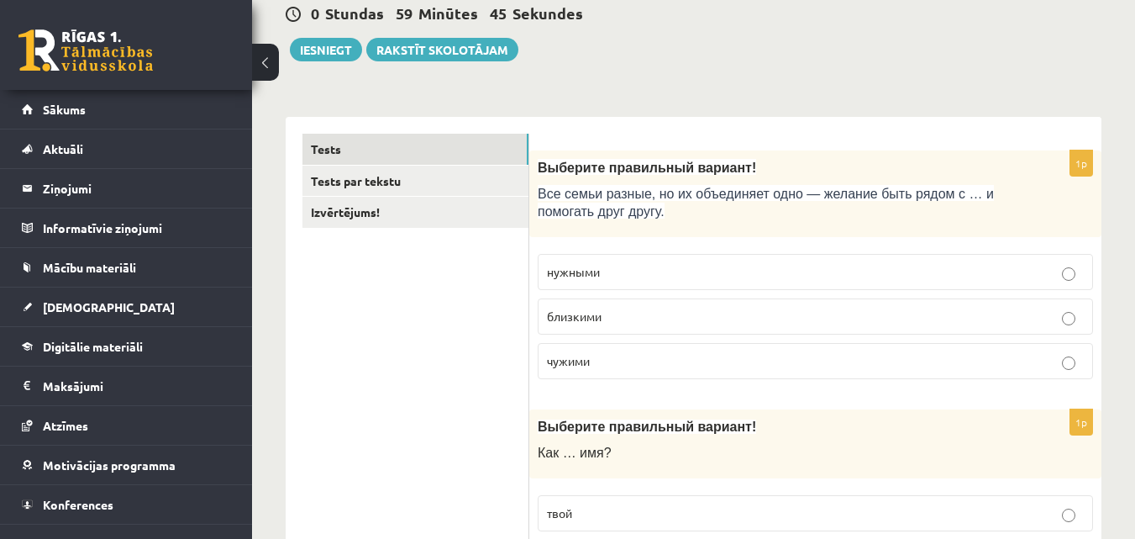
click at [662, 315] on p "близкими" at bounding box center [815, 317] width 537 height 18
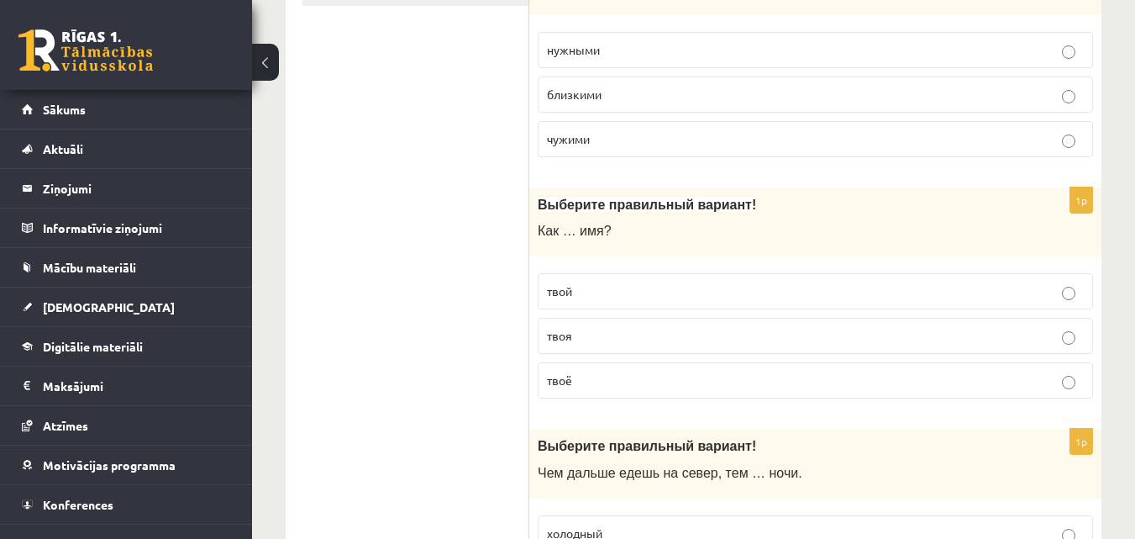
scroll to position [420, 0]
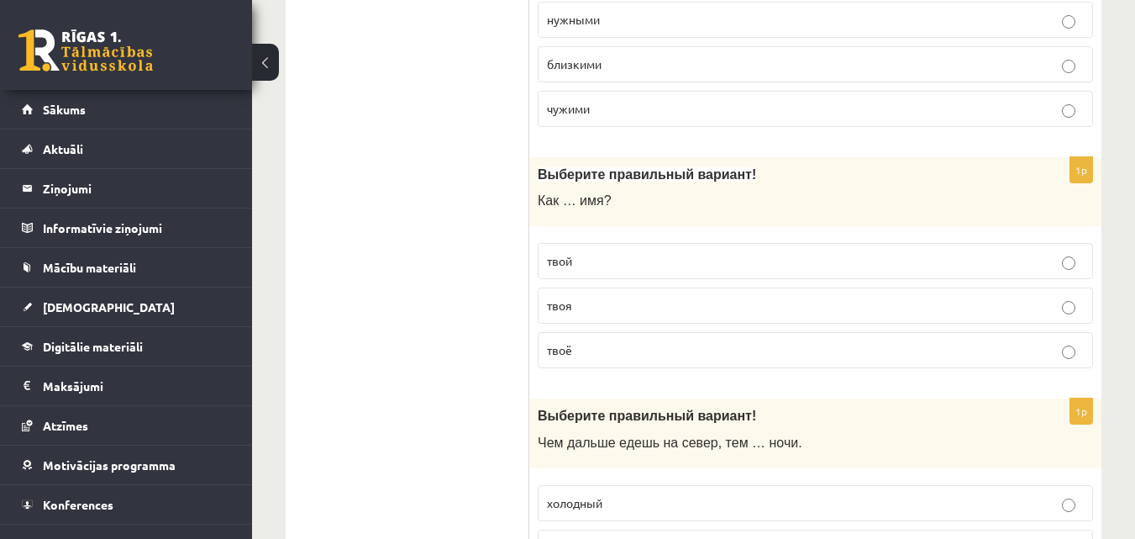
click at [603, 338] on label "твоё" at bounding box center [816, 350] width 556 height 36
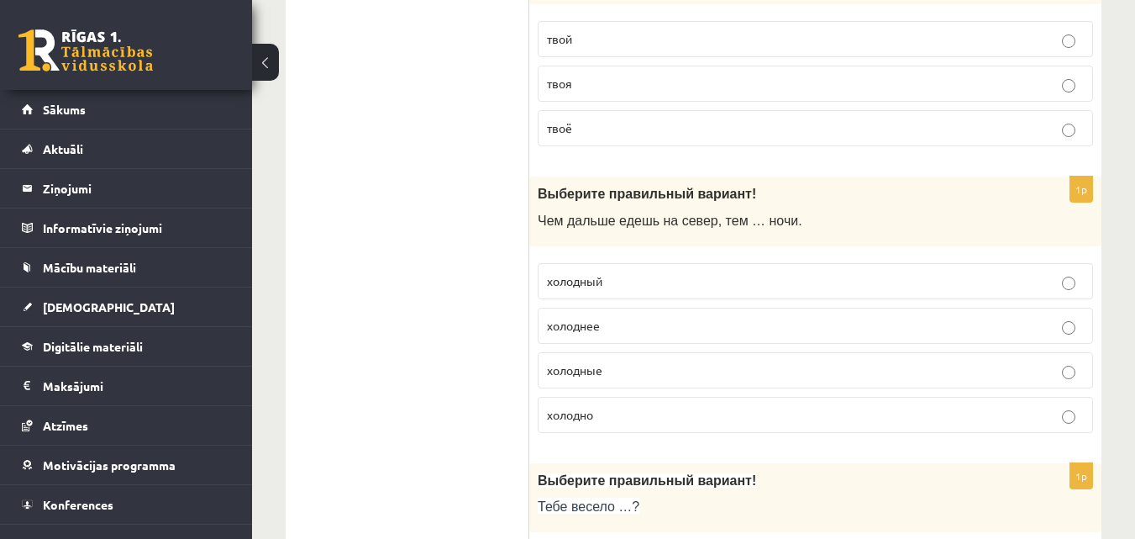
scroll to position [672, 0]
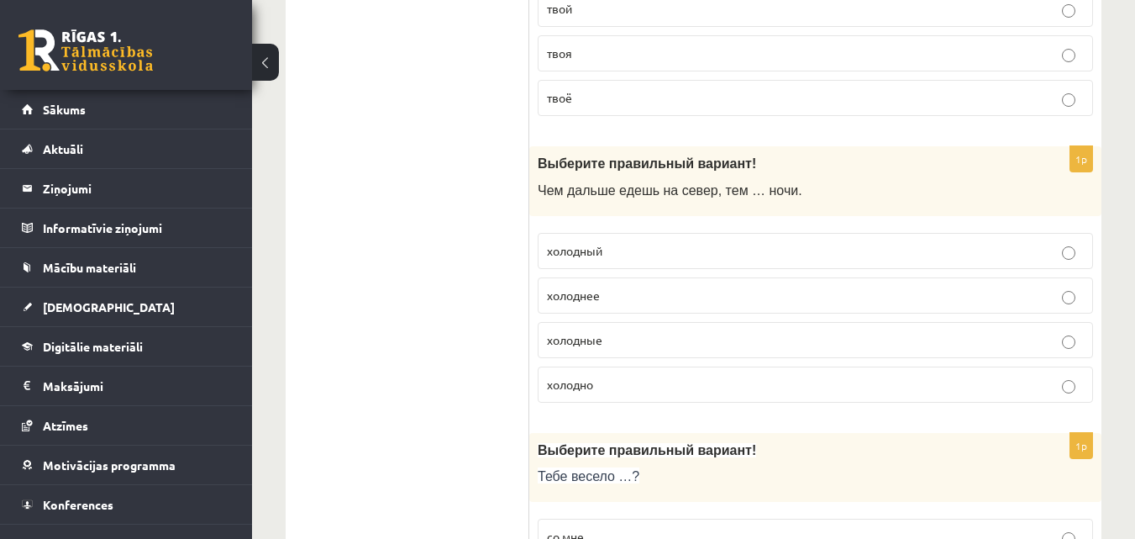
click at [590, 292] on span "холоднее" at bounding box center [573, 294] width 53 height 15
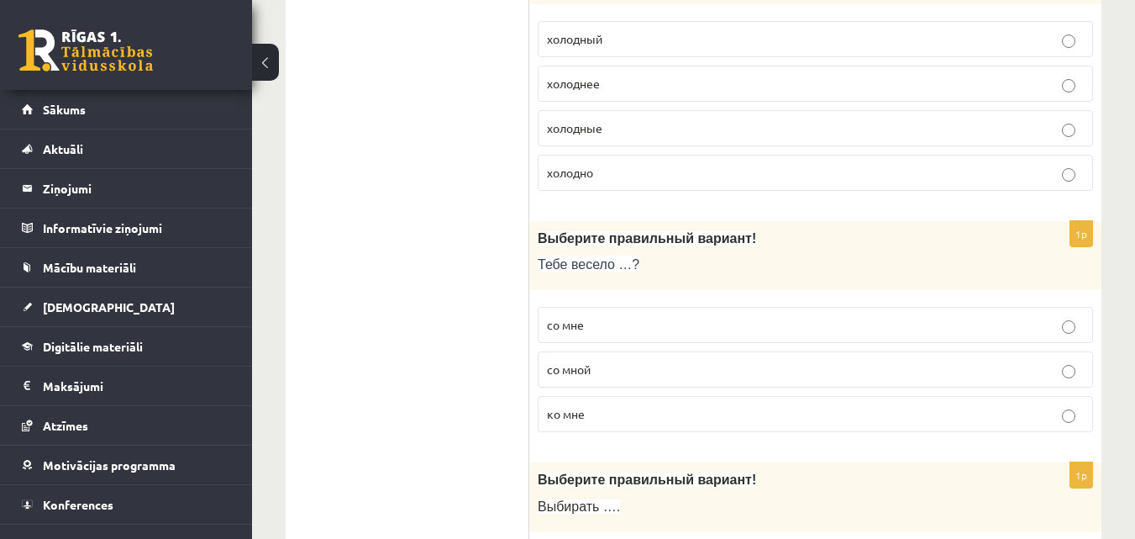
scroll to position [925, 0]
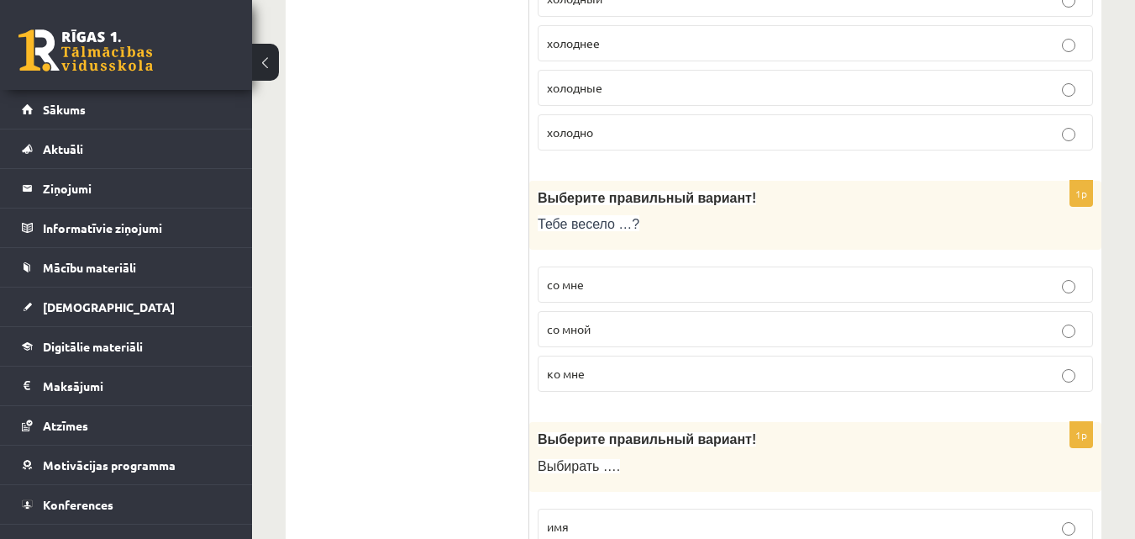
click at [598, 325] on p "со мной" at bounding box center [815, 329] width 537 height 18
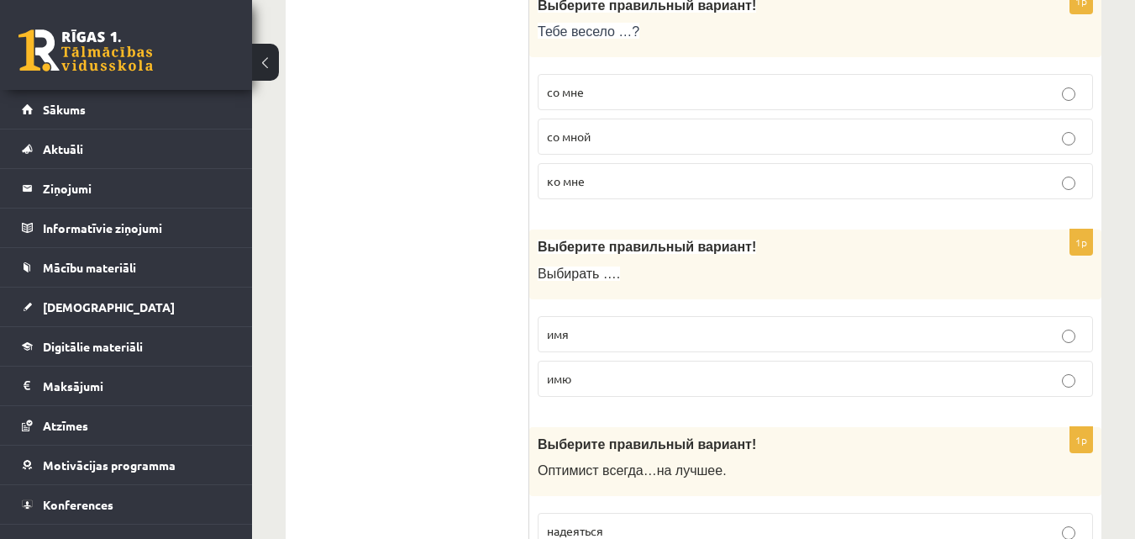
scroll to position [1177, 0]
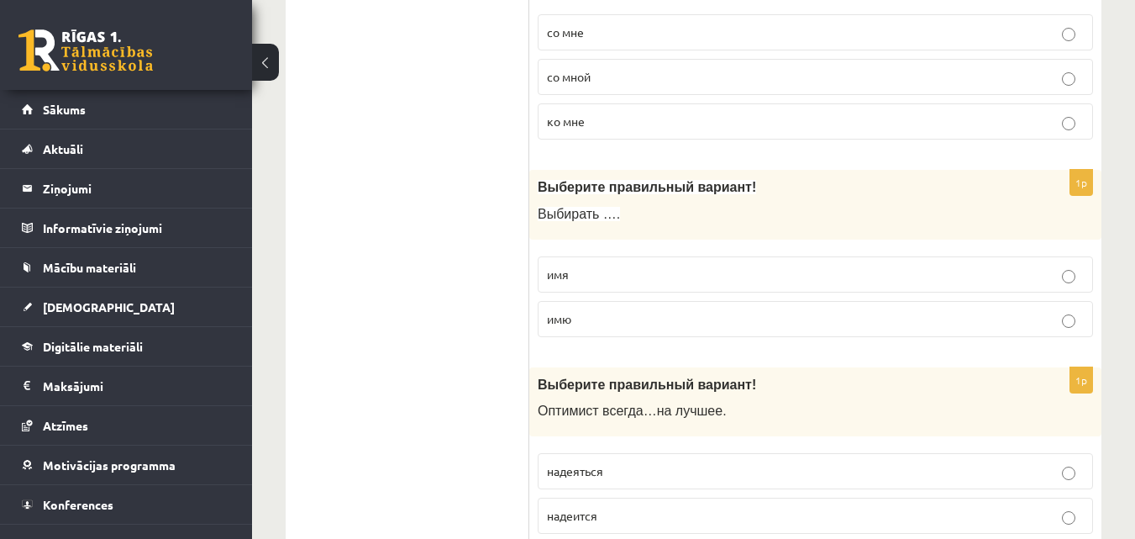
click at [593, 277] on p "имя" at bounding box center [815, 275] width 537 height 18
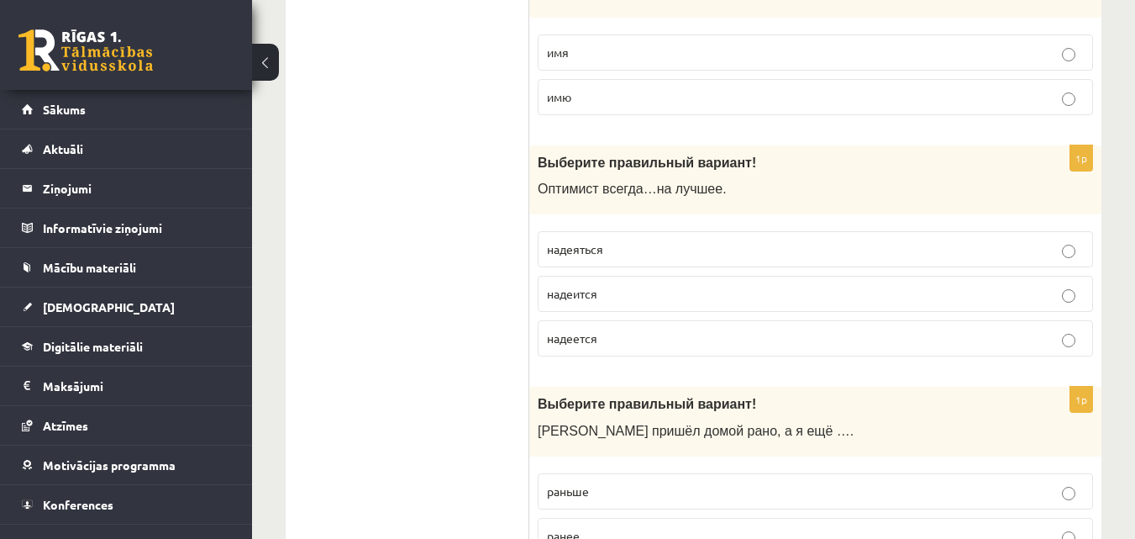
scroll to position [1429, 0]
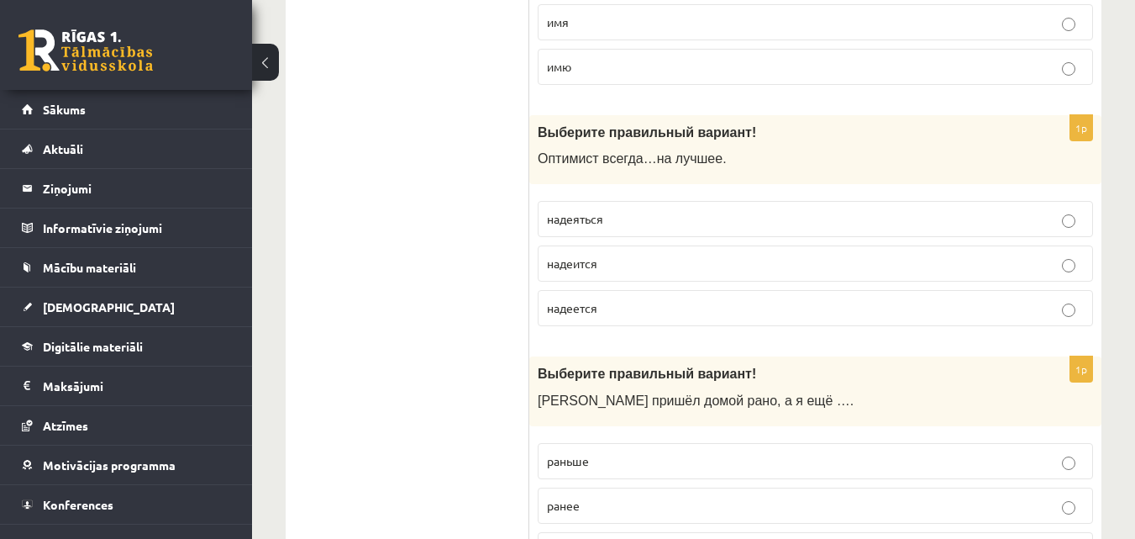
click at [582, 299] on label "надеется" at bounding box center [816, 308] width 556 height 36
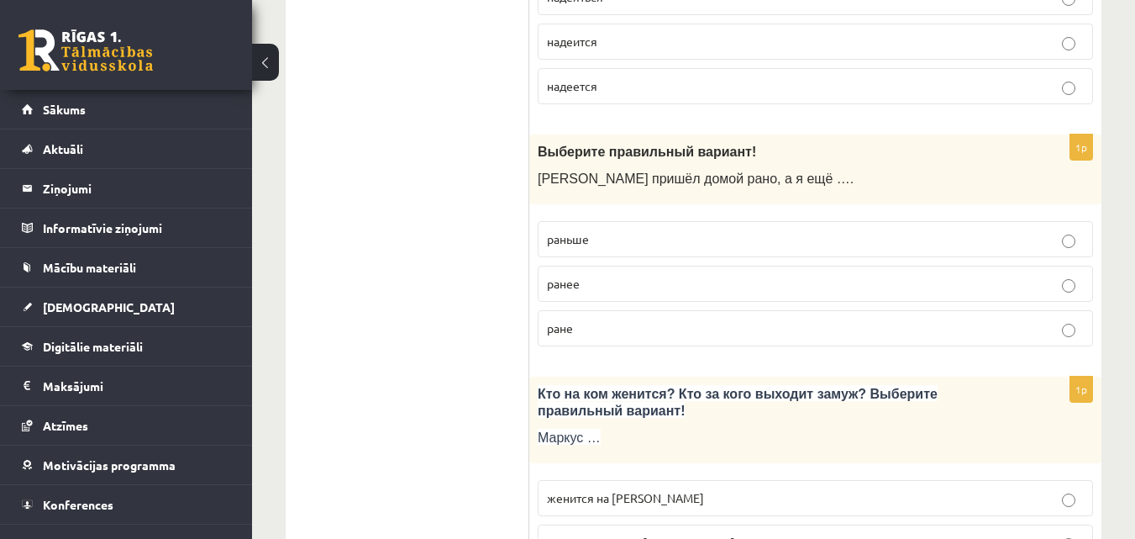
scroll to position [1681, 0]
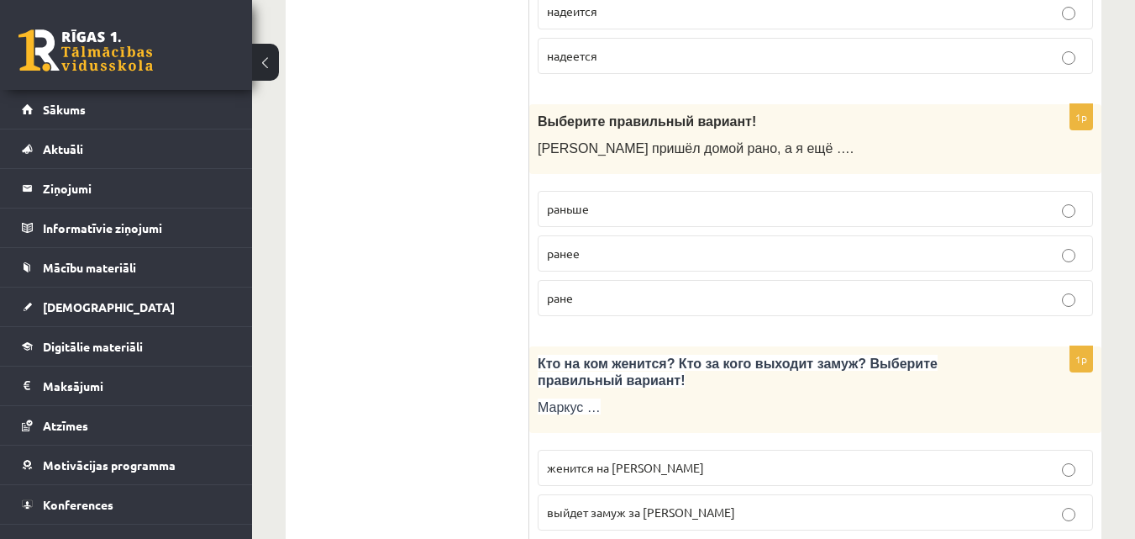
click at [630, 206] on p "раньше" at bounding box center [815, 209] width 537 height 18
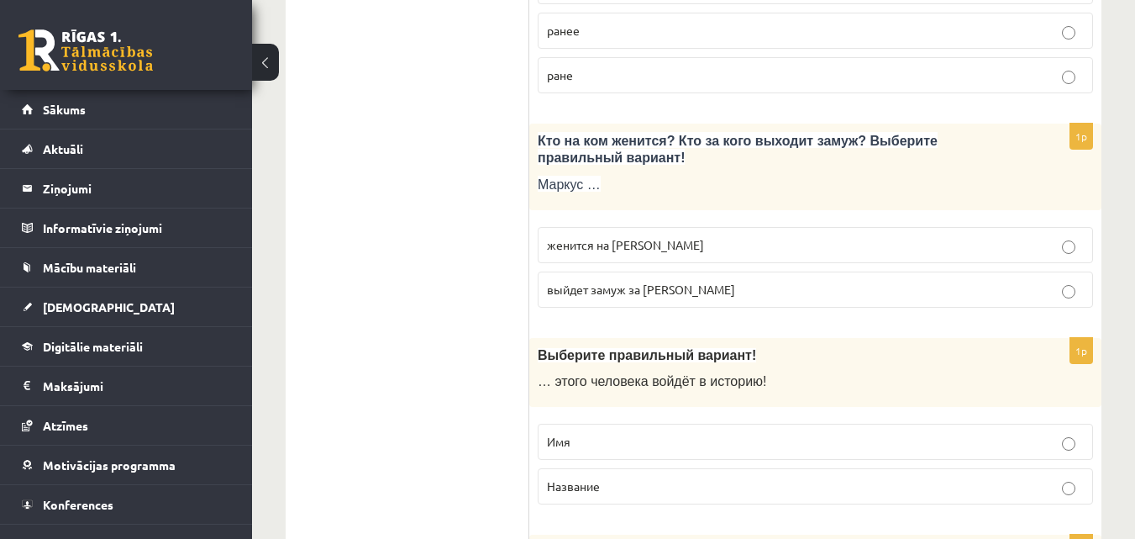
scroll to position [1933, 0]
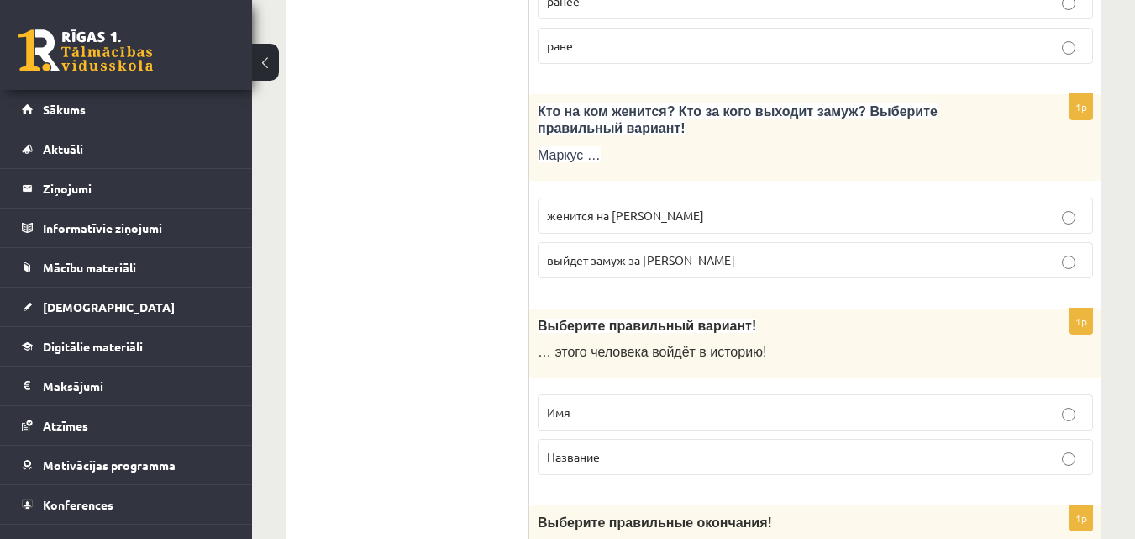
click at [619, 221] on span "женится на Агнии" at bounding box center [625, 215] width 157 height 15
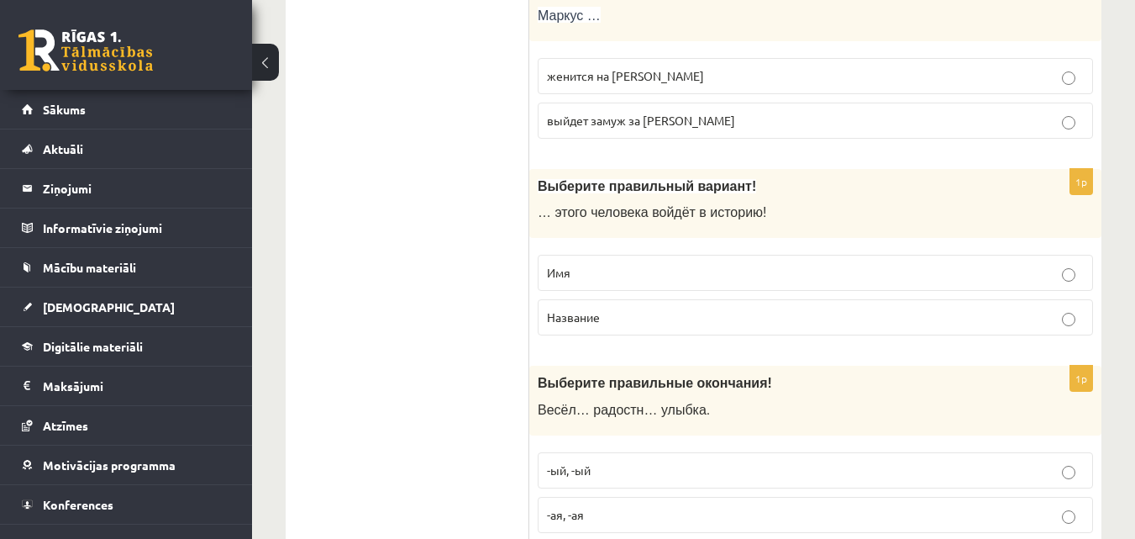
scroll to position [2101, 0]
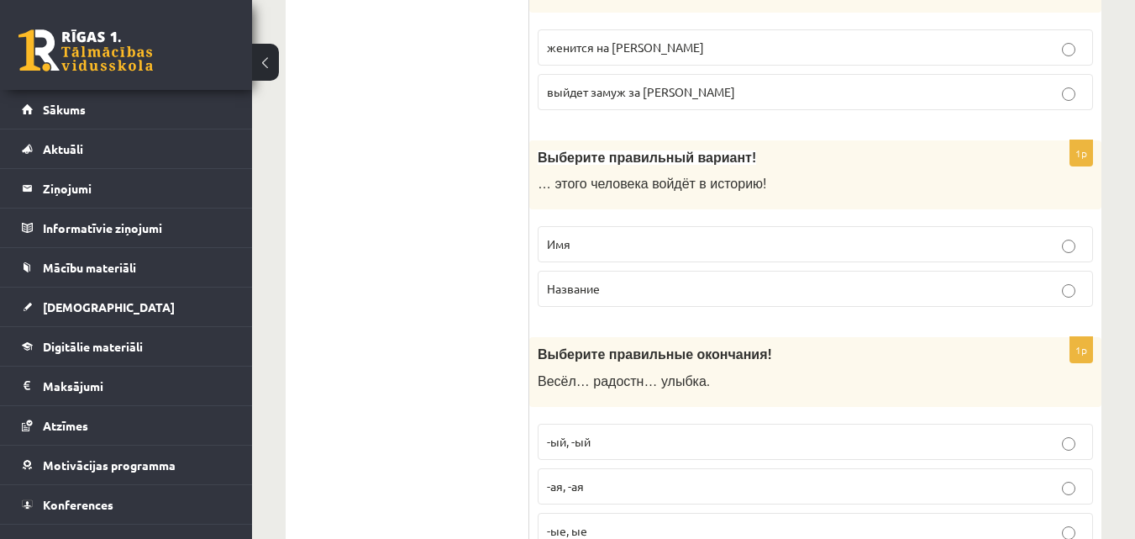
click at [611, 241] on p "Имя" at bounding box center [815, 244] width 537 height 18
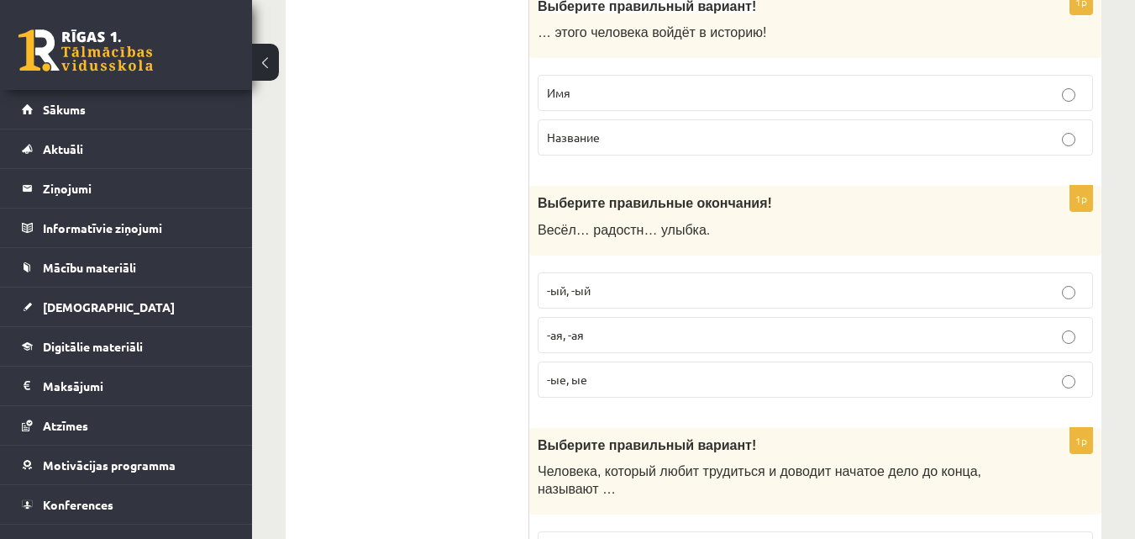
scroll to position [2269, 0]
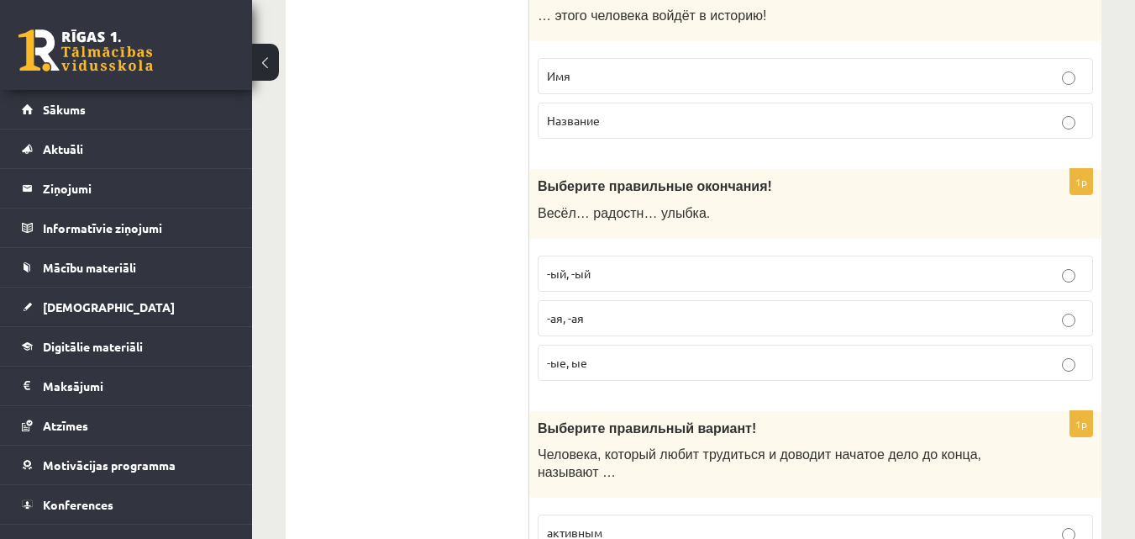
click at [598, 311] on p "-ая, -ая" at bounding box center [815, 318] width 537 height 18
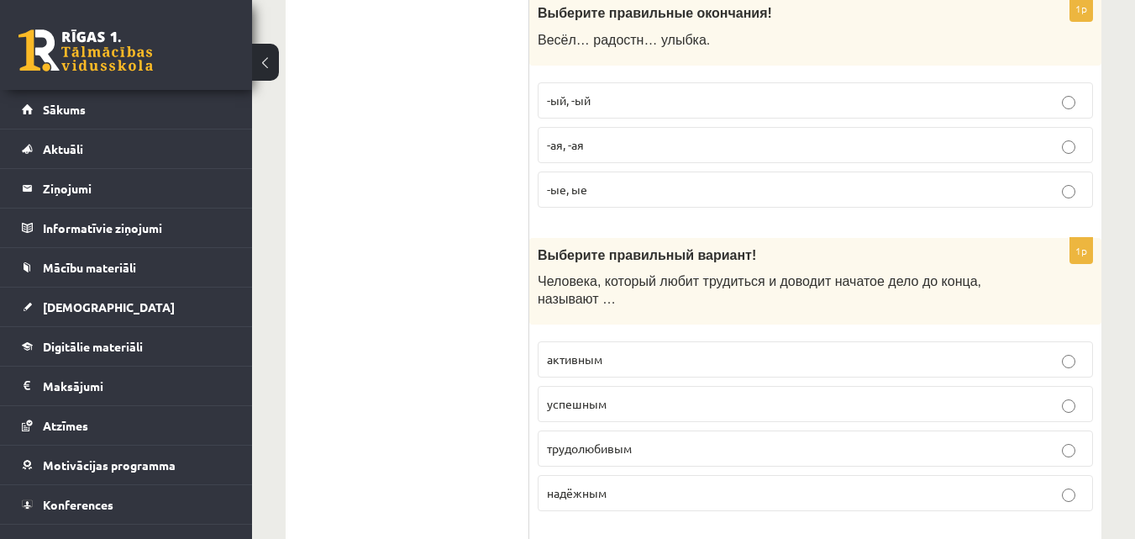
scroll to position [2521, 0]
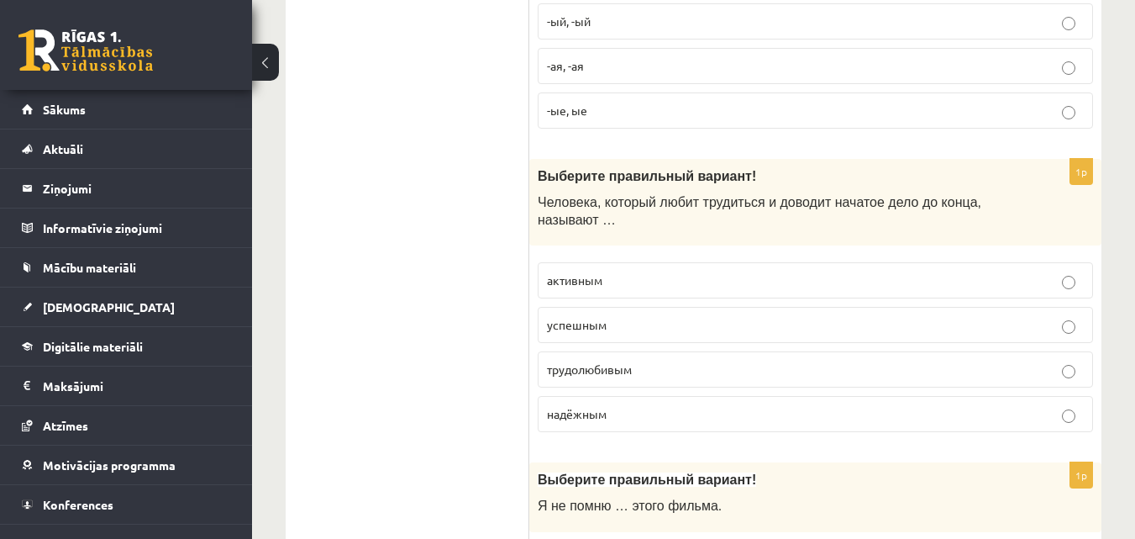
click at [598, 368] on span "трудолюбивым" at bounding box center [589, 368] width 85 height 15
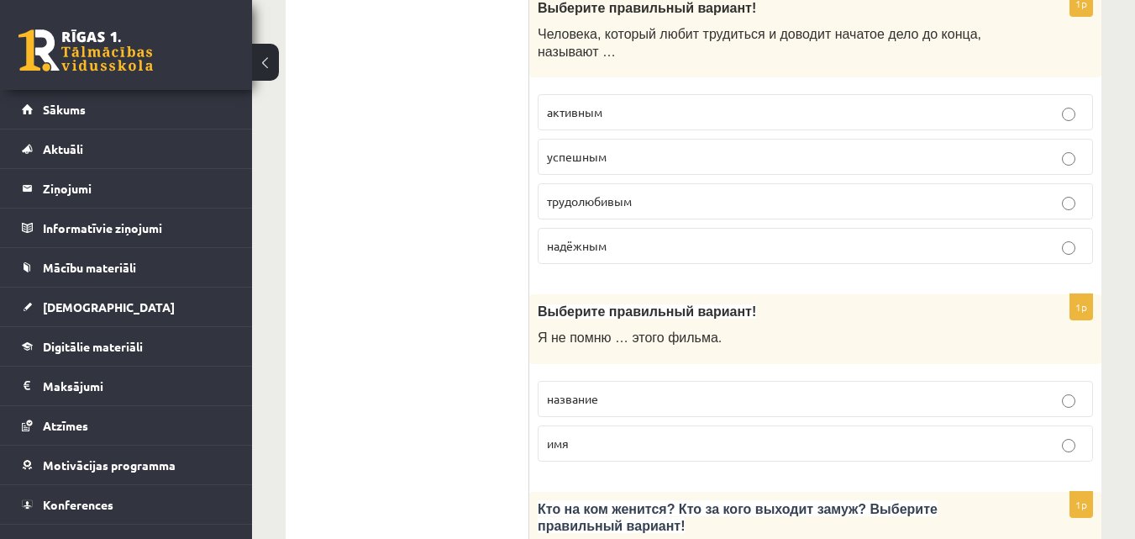
scroll to position [2774, 0]
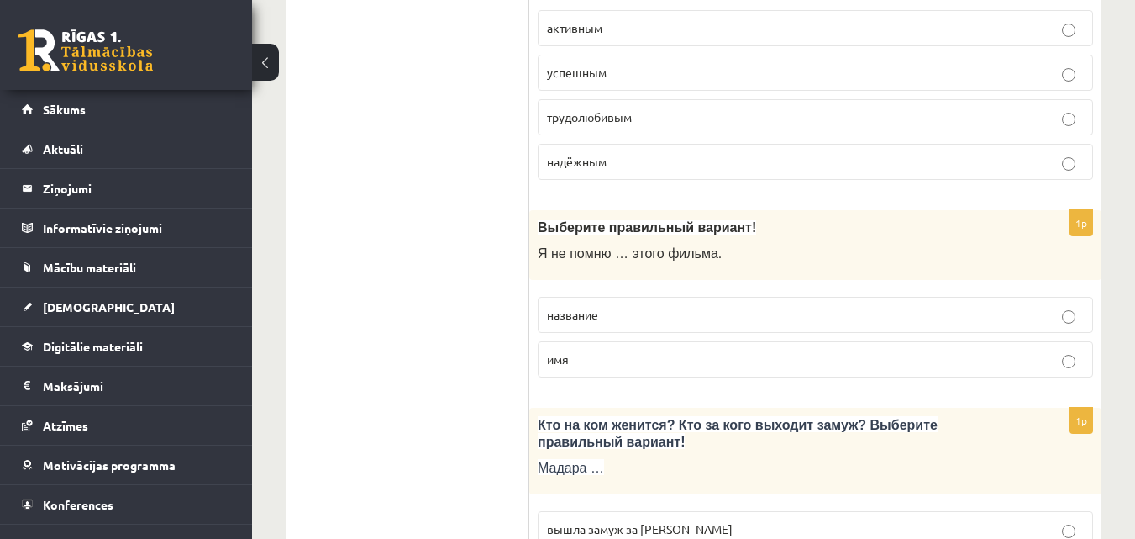
click at [602, 307] on p "название" at bounding box center [815, 315] width 537 height 18
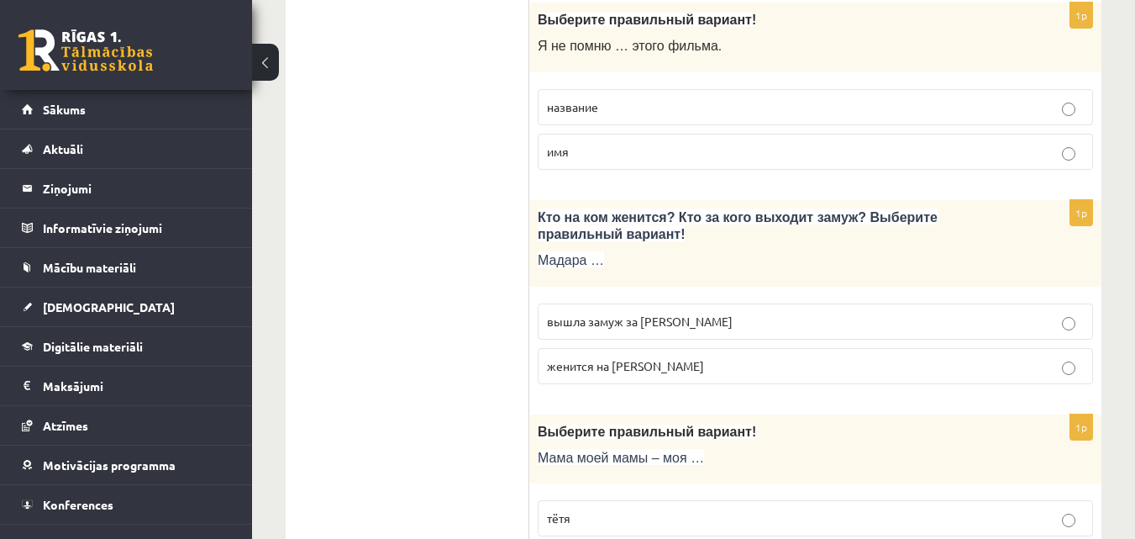
scroll to position [3026, 0]
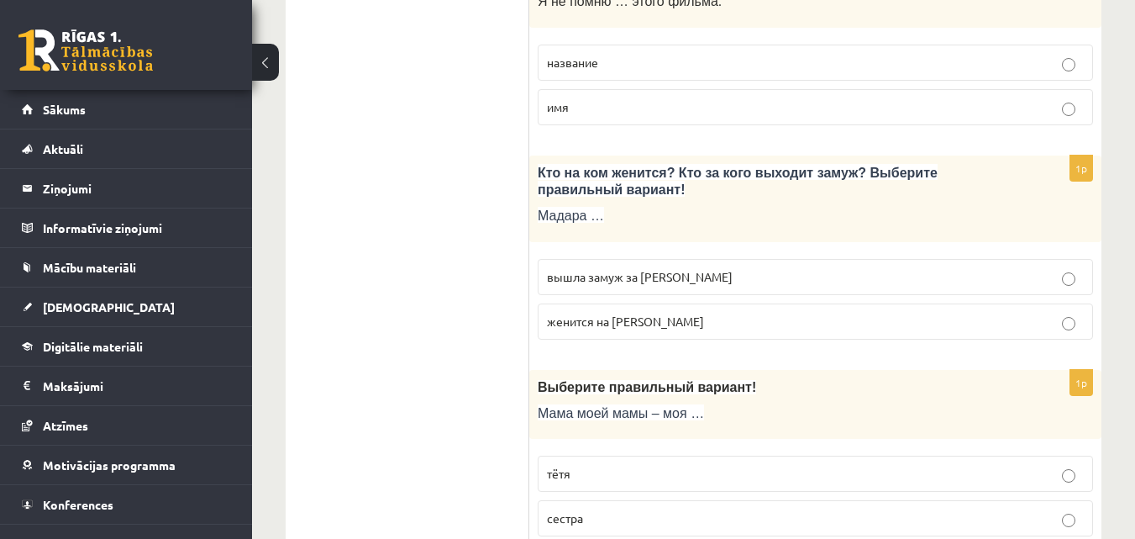
click at [607, 278] on span "вышла замуж за Марка" at bounding box center [640, 276] width 186 height 15
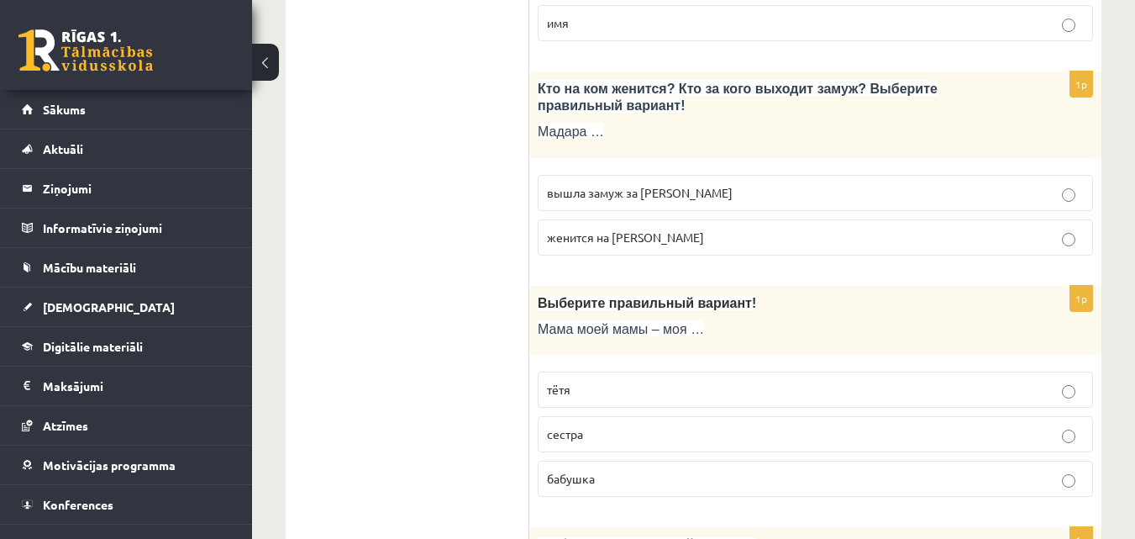
scroll to position [3194, 0]
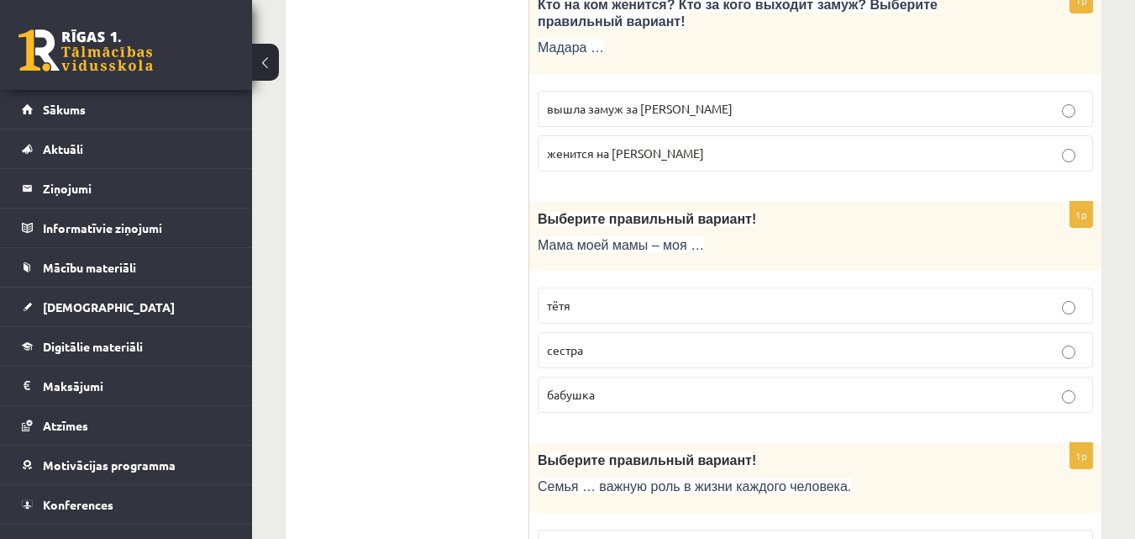
click at [592, 403] on p "бабушка" at bounding box center [815, 395] width 537 height 18
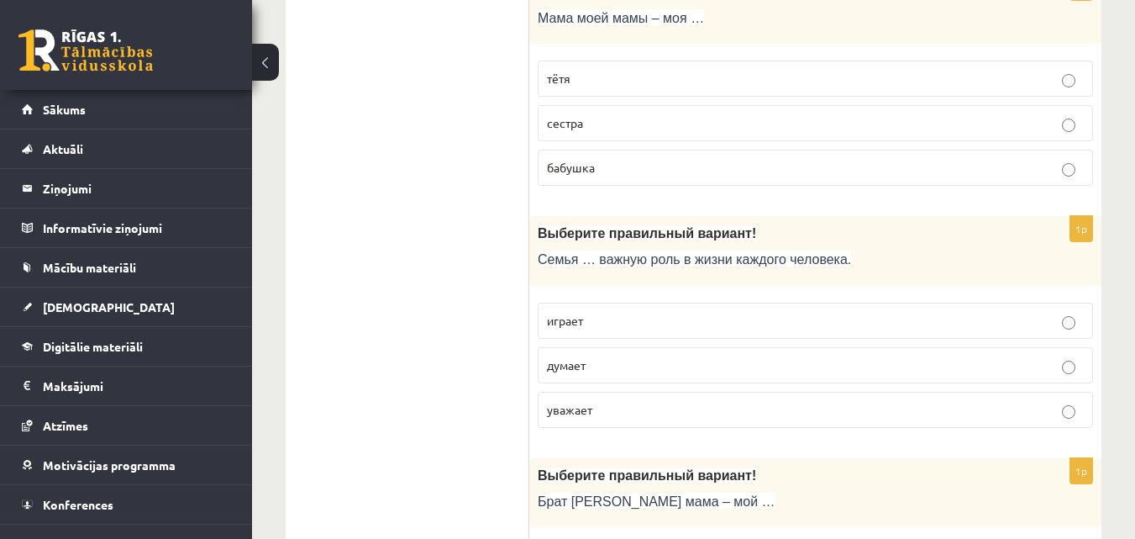
scroll to position [3446, 0]
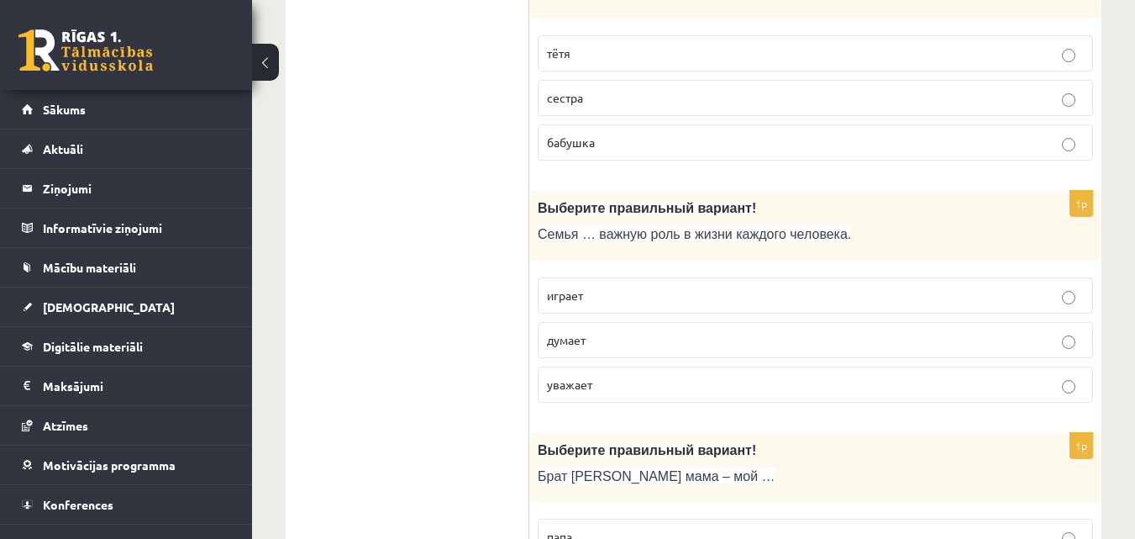
click at [637, 298] on p "играет" at bounding box center [815, 296] width 537 height 18
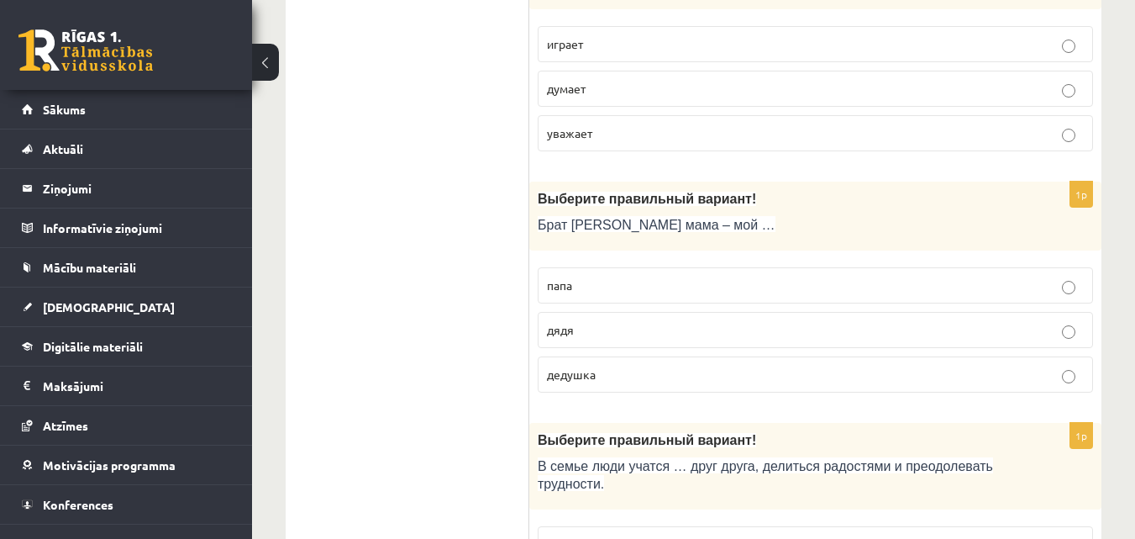
scroll to position [3698, 0]
click at [605, 326] on p "дядя" at bounding box center [815, 329] width 537 height 18
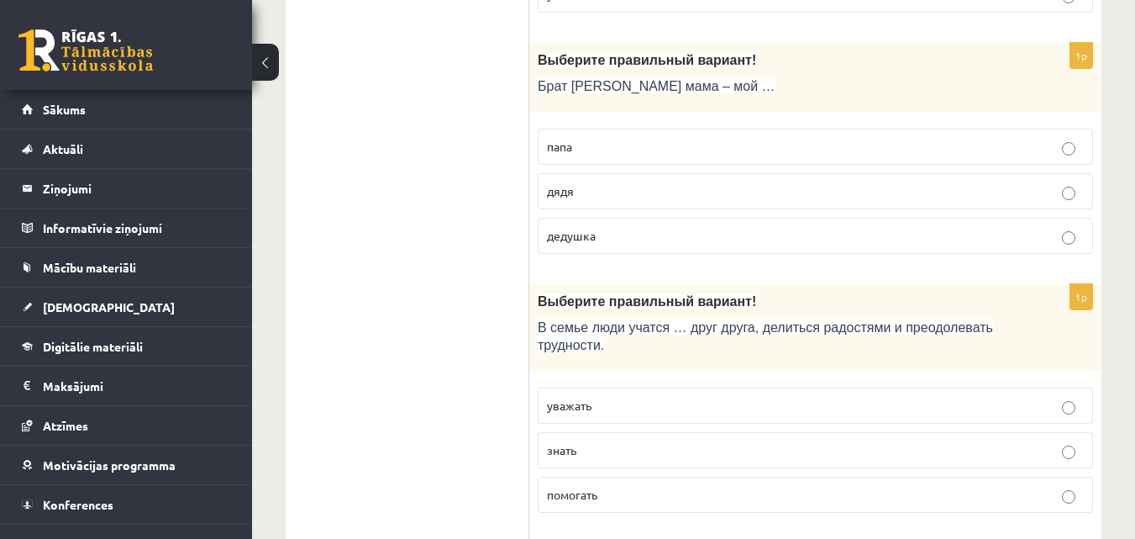
scroll to position [3866, 0]
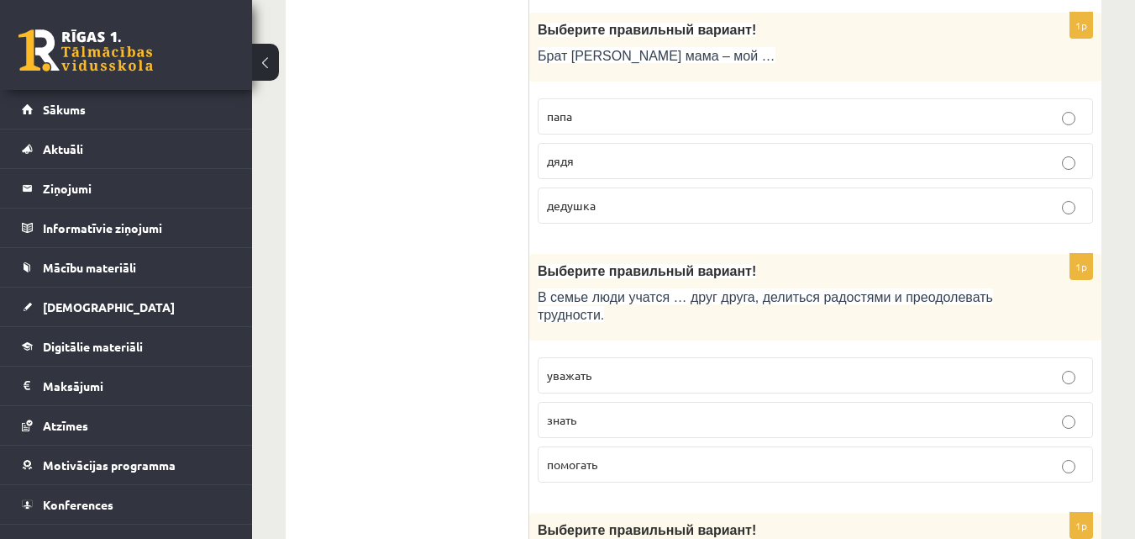
click at [603, 360] on label "уважать" at bounding box center [816, 375] width 556 height 36
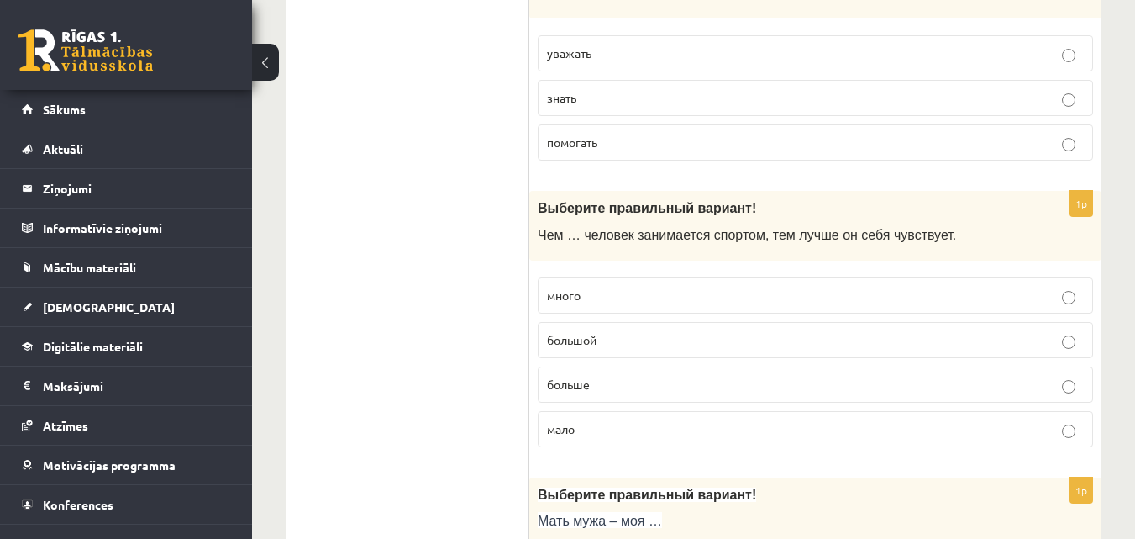
scroll to position [4202, 0]
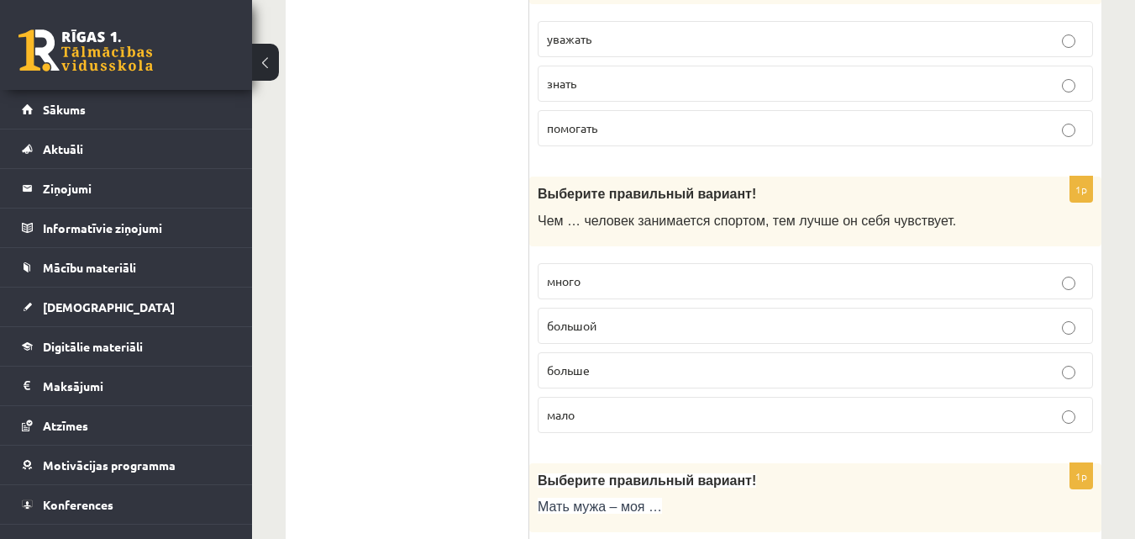
click at [599, 359] on label "больше" at bounding box center [816, 370] width 556 height 36
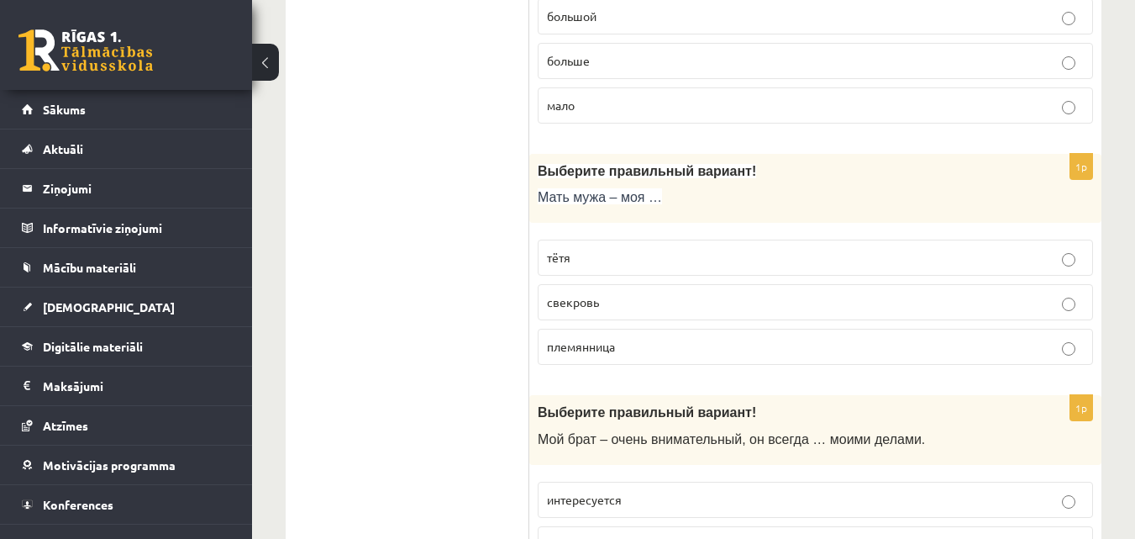
scroll to position [4538, 0]
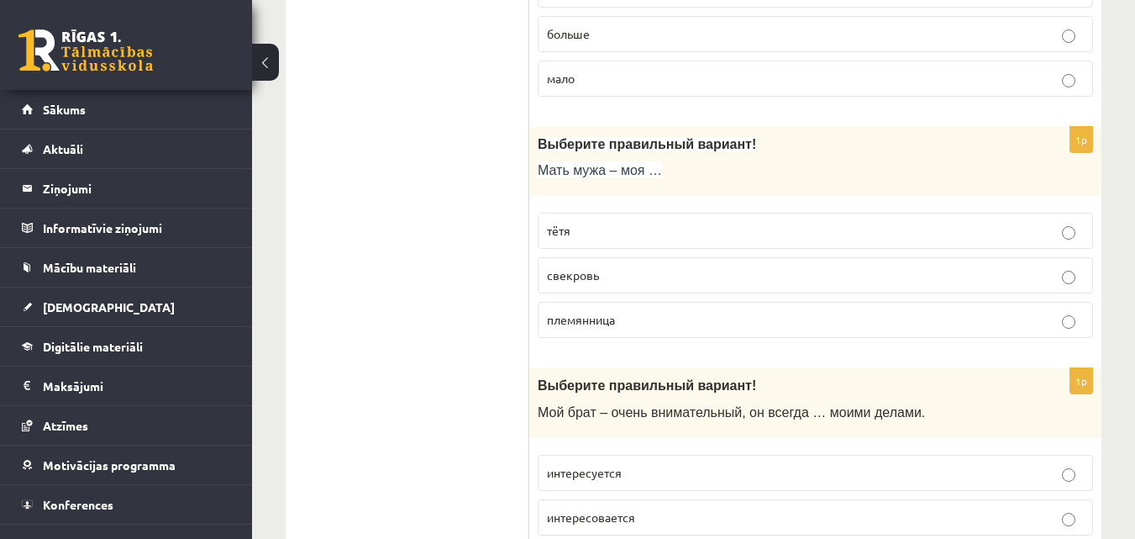
click at [640, 269] on p "свекровь" at bounding box center [815, 275] width 537 height 18
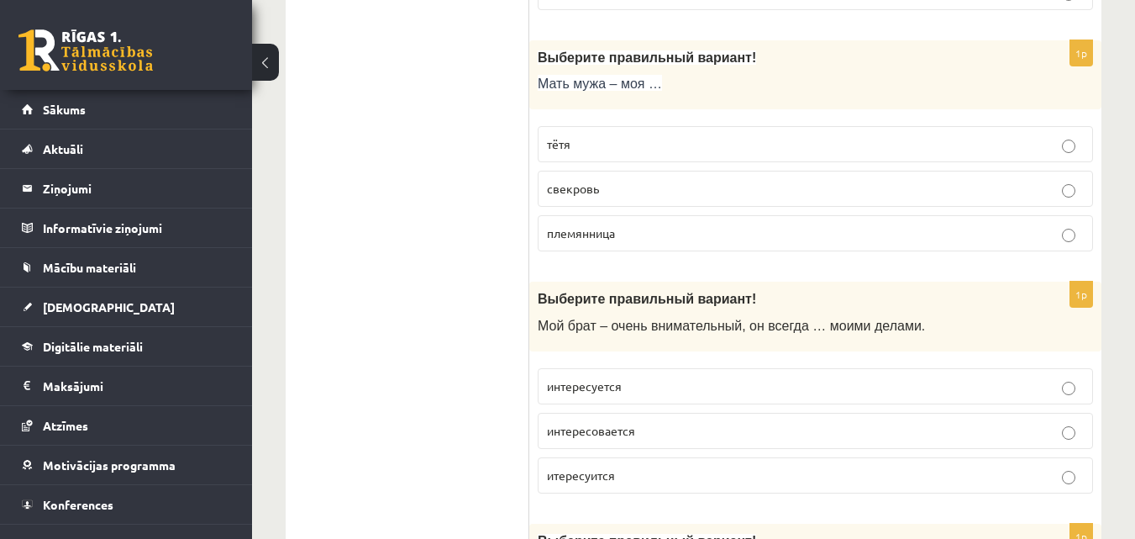
scroll to position [4707, 0]
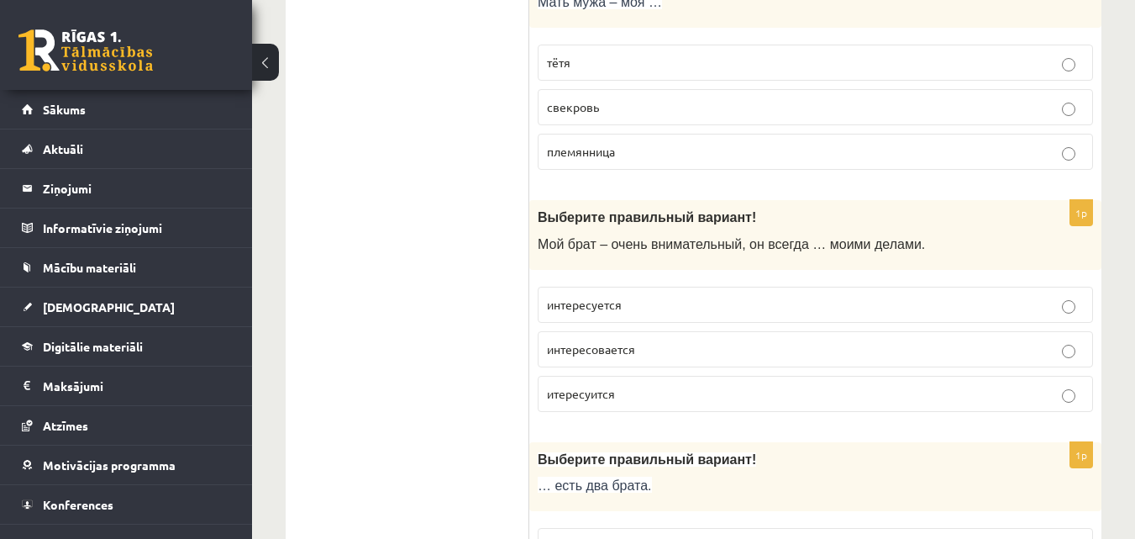
click at [597, 311] on span "интересуется" at bounding box center [584, 304] width 75 height 15
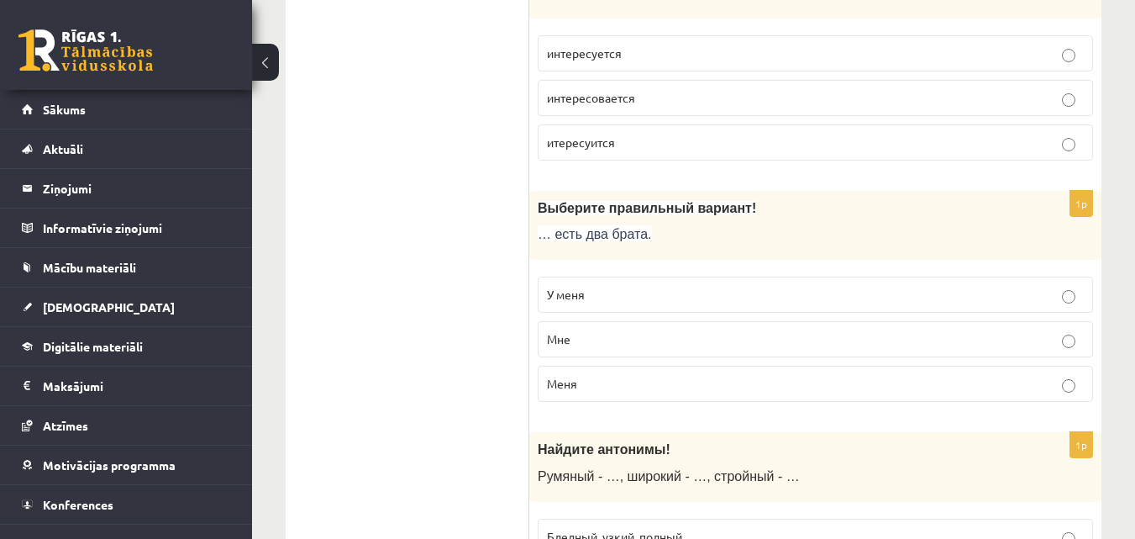
scroll to position [4959, 0]
click at [597, 292] on p "У меня" at bounding box center [815, 294] width 537 height 18
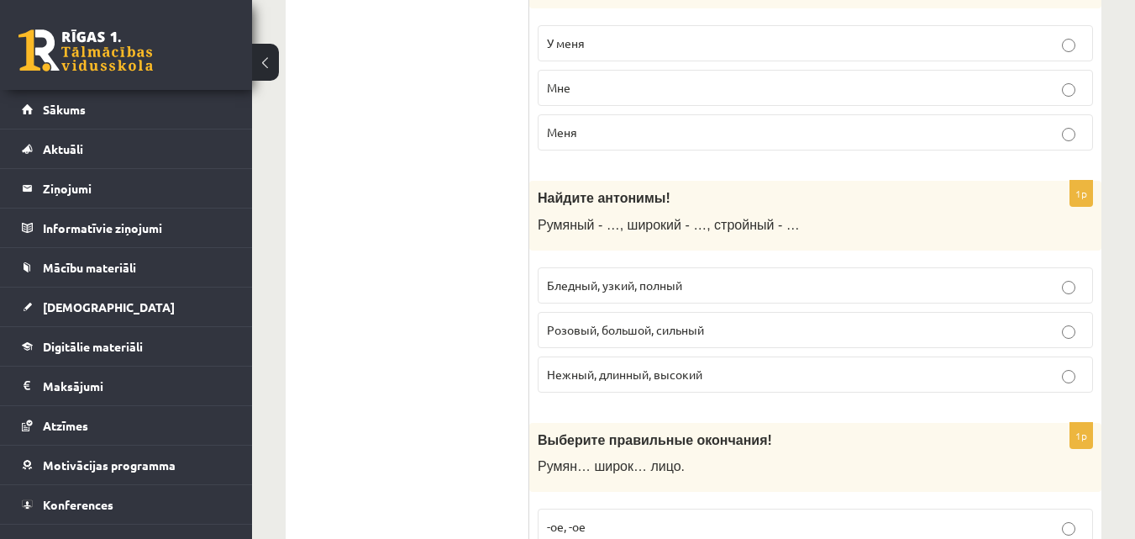
scroll to position [5211, 0]
click at [578, 290] on span "Бледный, узкий, полный" at bounding box center [614, 283] width 135 height 15
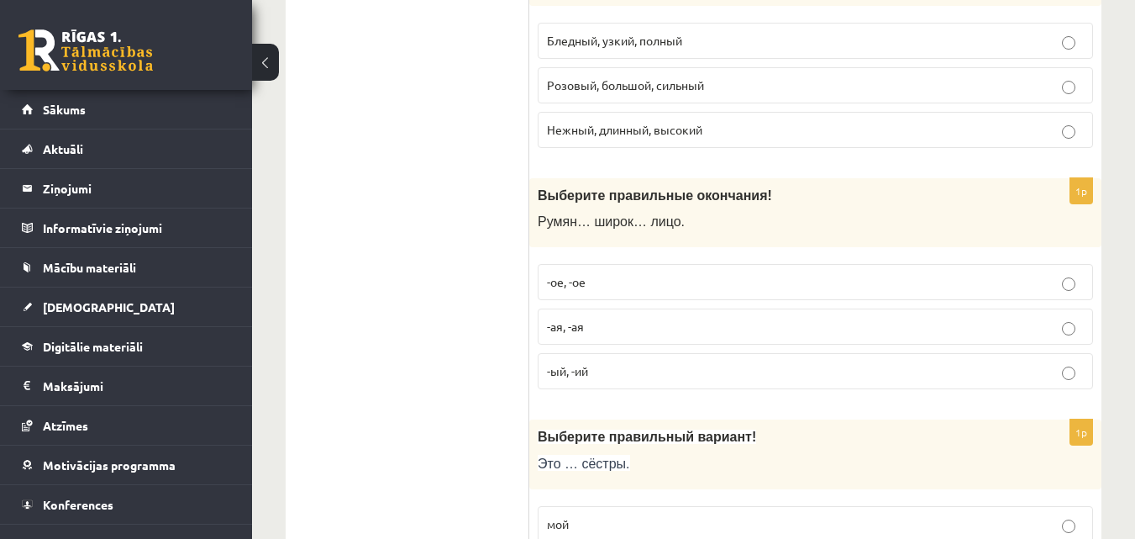
scroll to position [5463, 0]
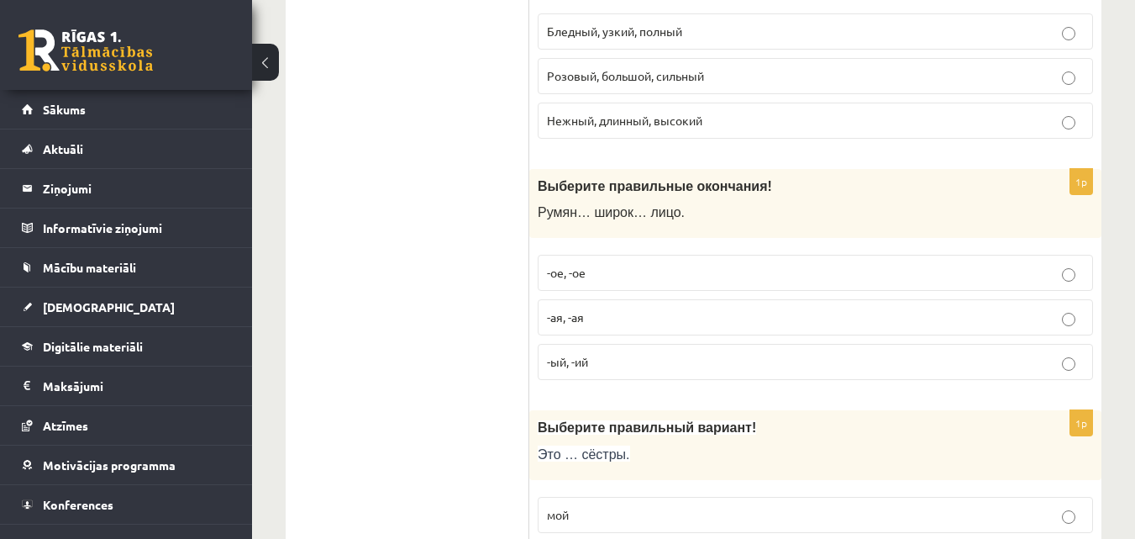
click at [602, 271] on p "-ое, -ое" at bounding box center [815, 273] width 537 height 18
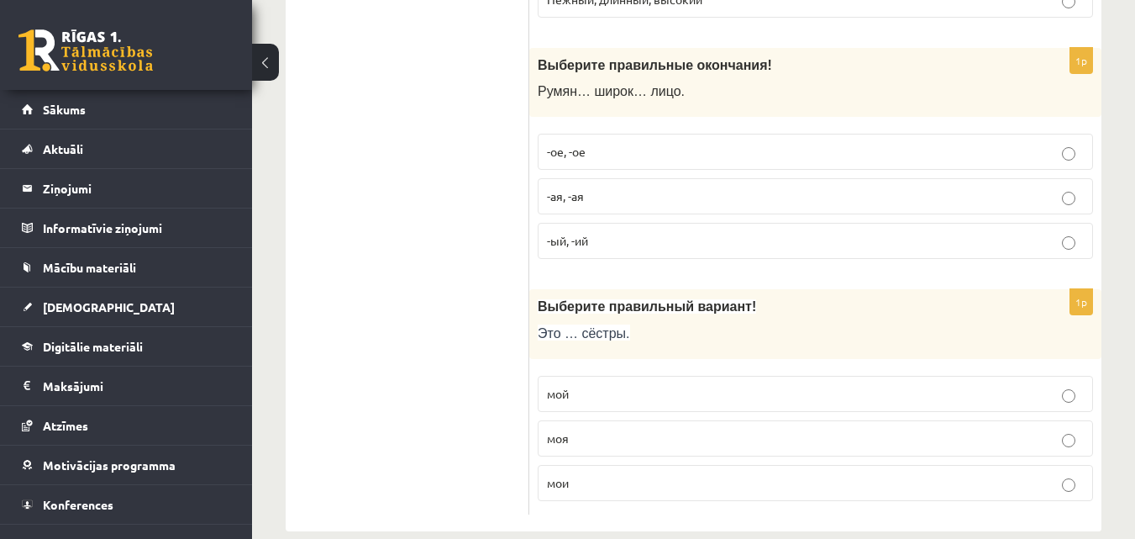
scroll to position [5611, 0]
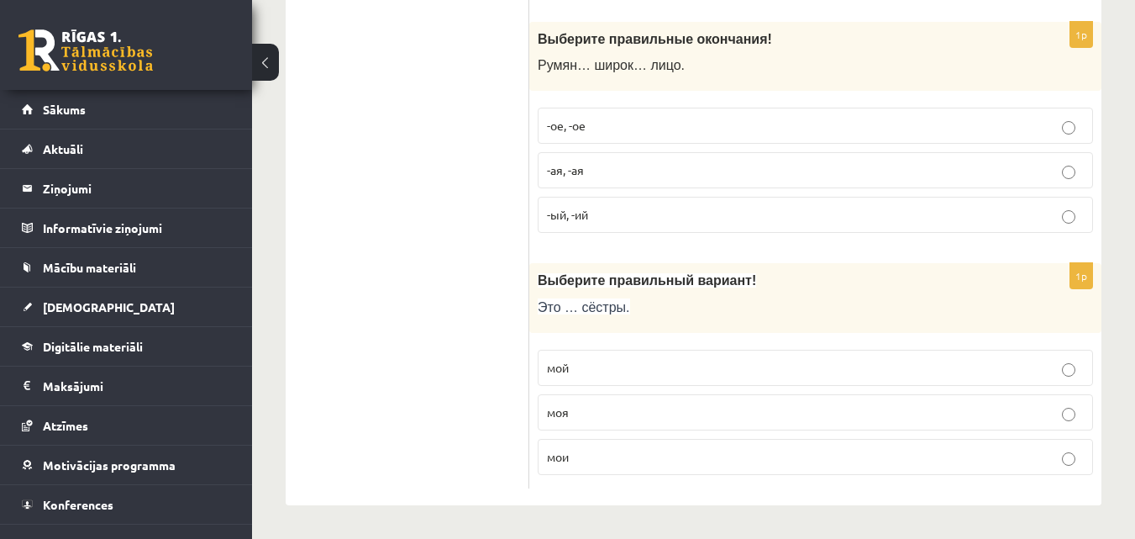
click at [566, 461] on span "мои" at bounding box center [558, 456] width 22 height 15
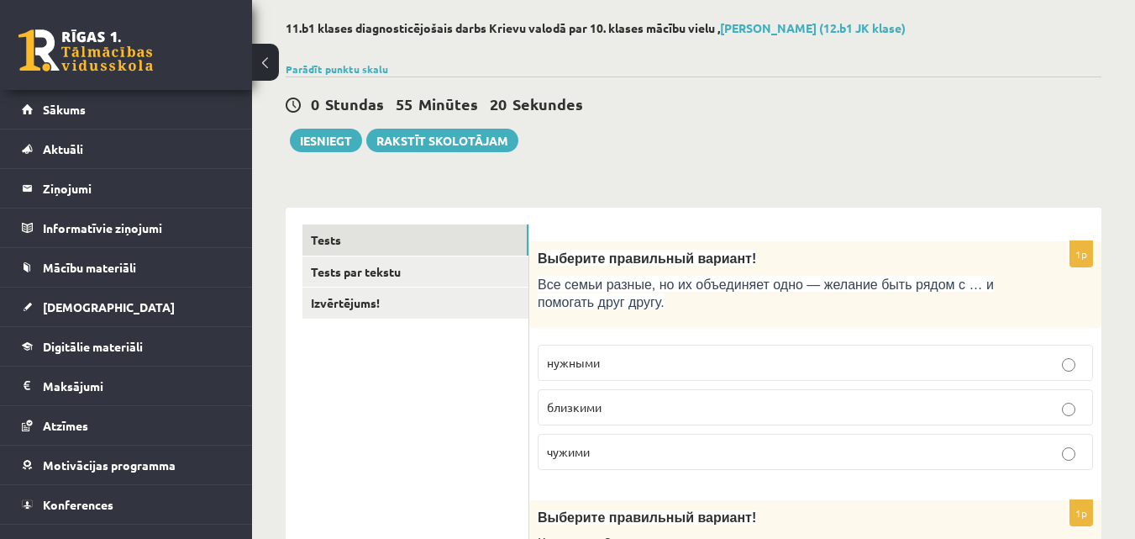
scroll to position [64, 0]
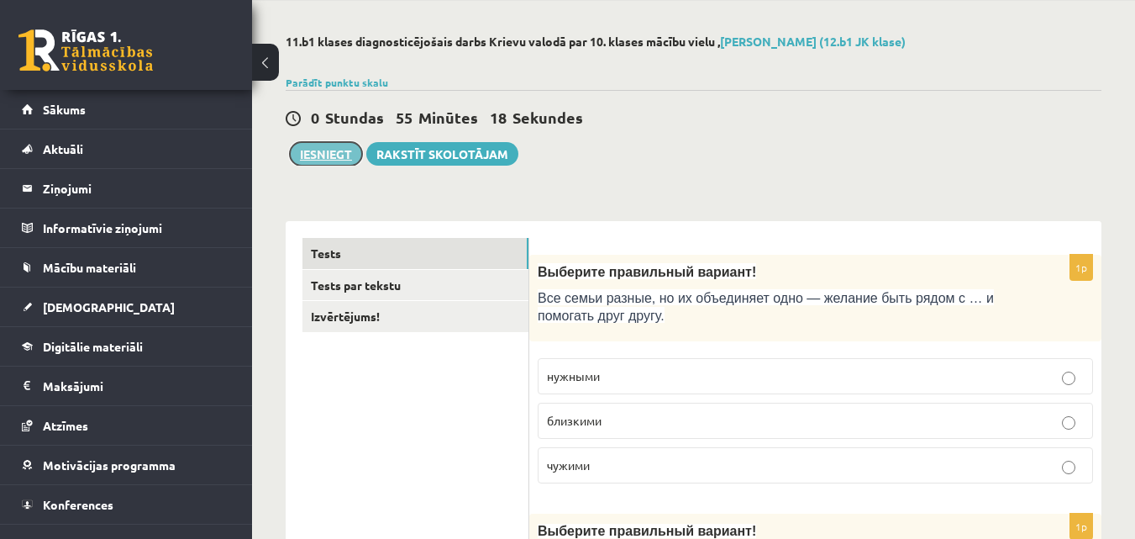
click at [344, 158] on button "Iesniegt" at bounding box center [326, 154] width 72 height 24
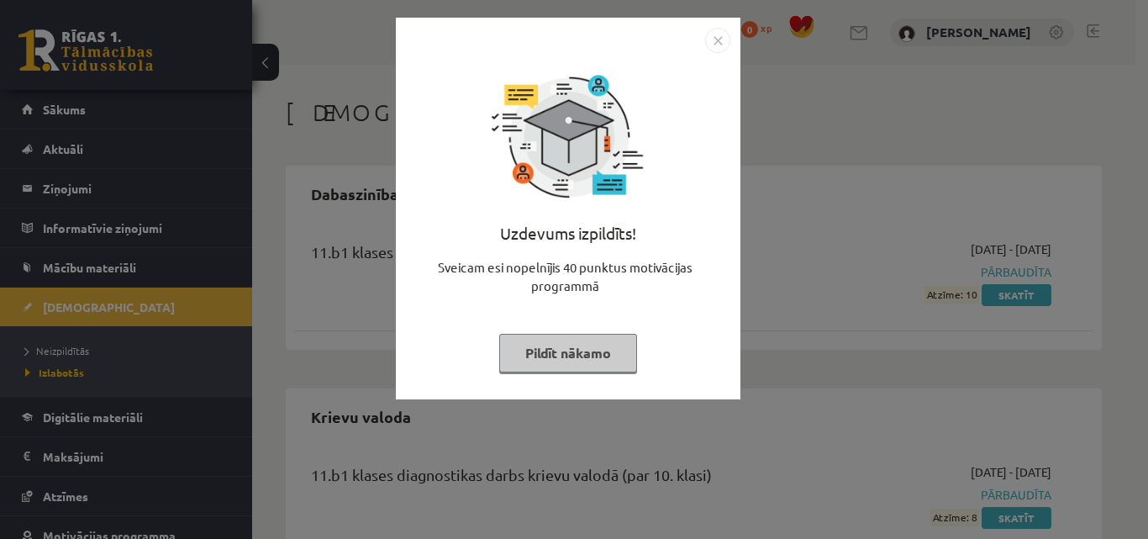
click at [722, 43] on img "Close" at bounding box center [717, 40] width 25 height 25
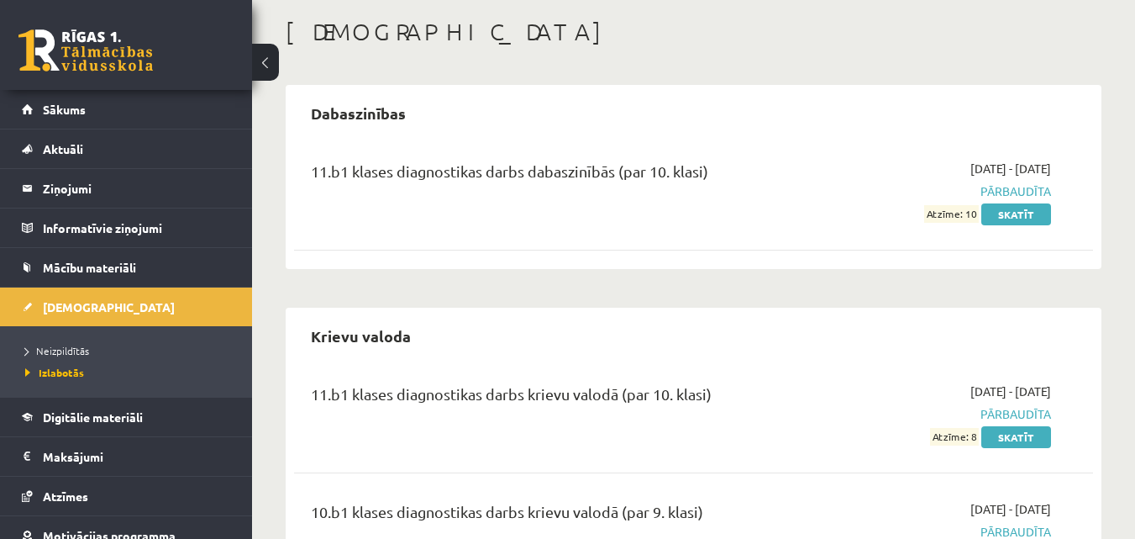
scroll to position [168, 0]
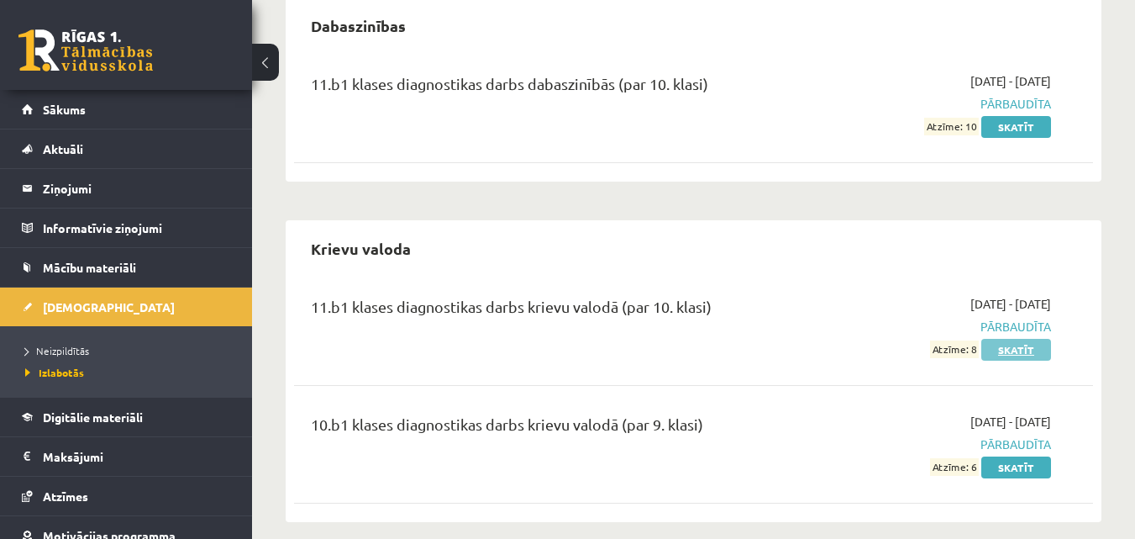
click at [1025, 350] on link "Skatīt" at bounding box center [1017, 350] width 70 height 22
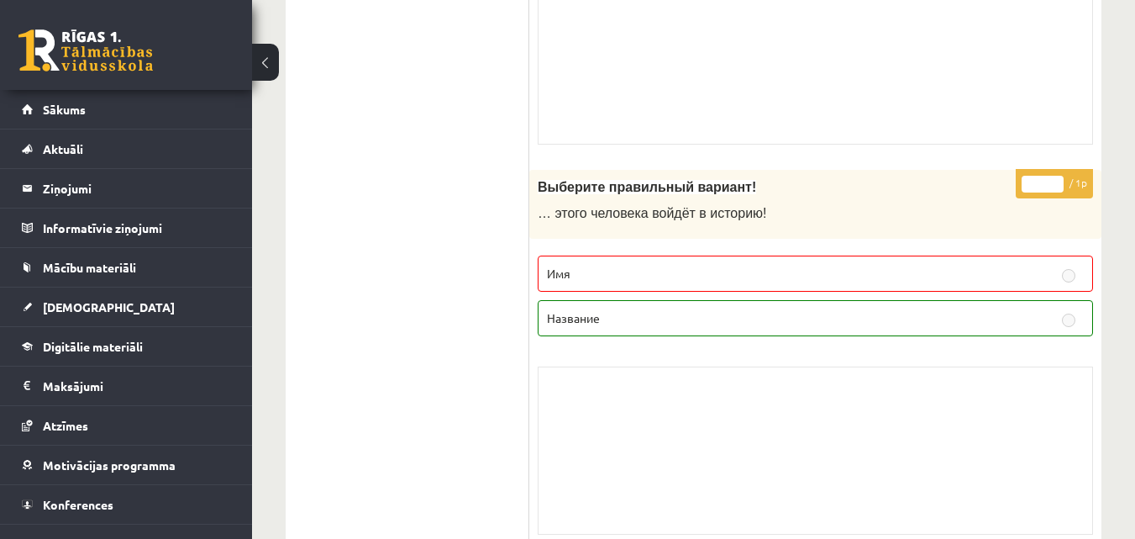
scroll to position [3698, 0]
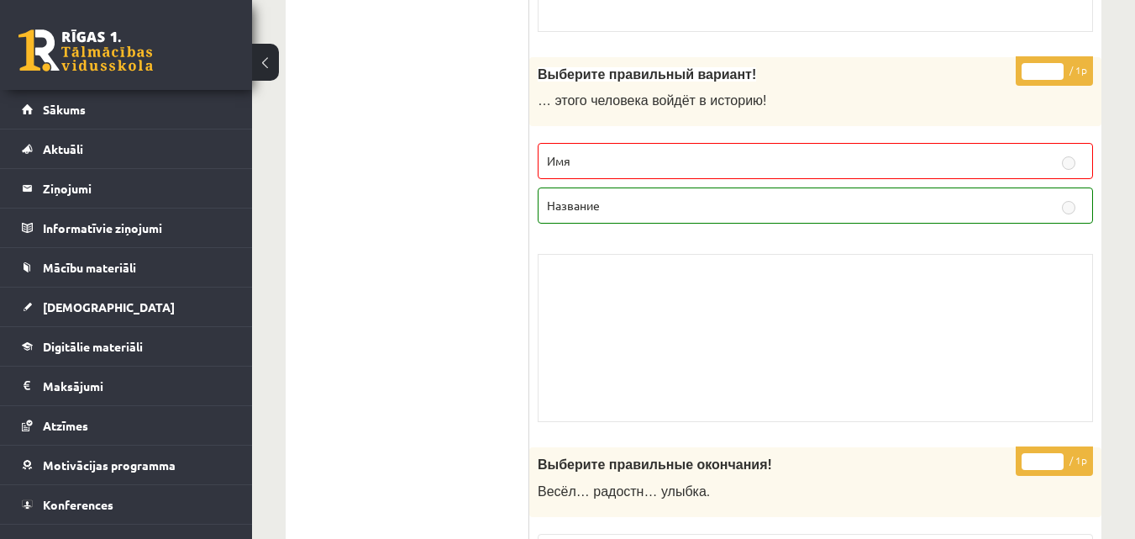
click at [914, 150] on label "Имя" at bounding box center [816, 161] width 556 height 36
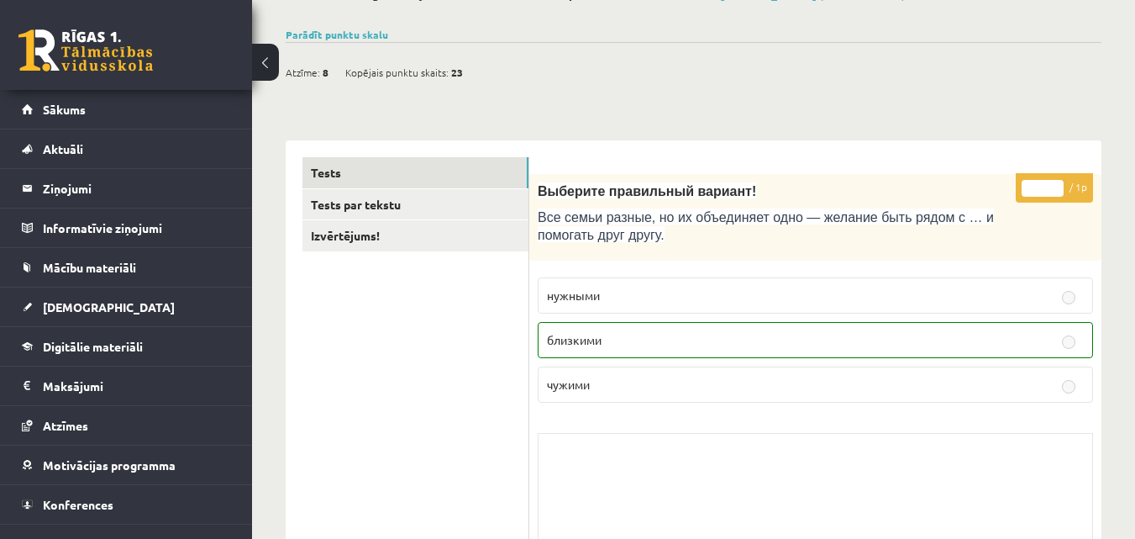
scroll to position [0, 0]
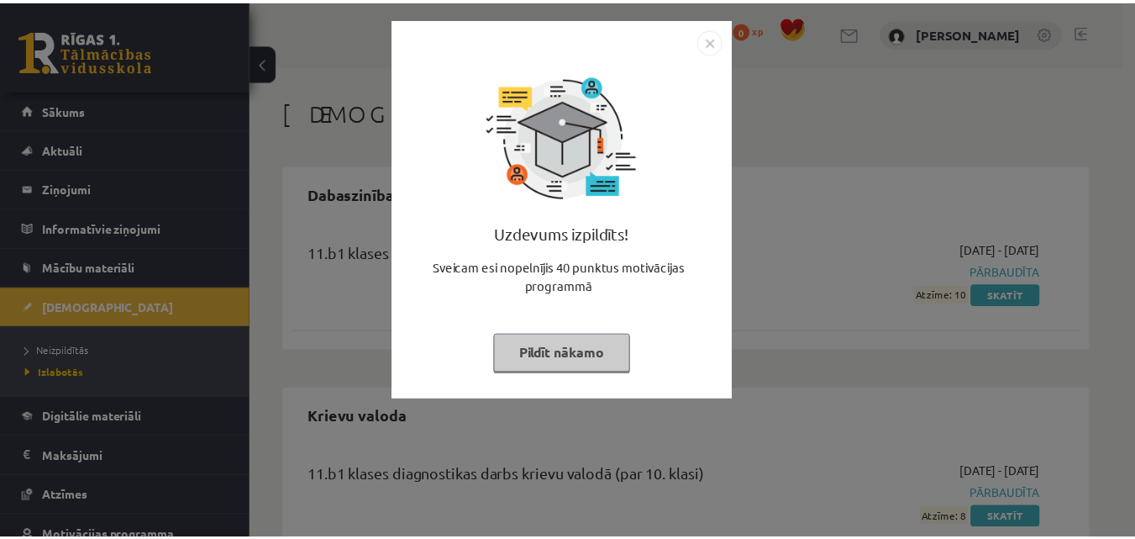
scroll to position [168, 0]
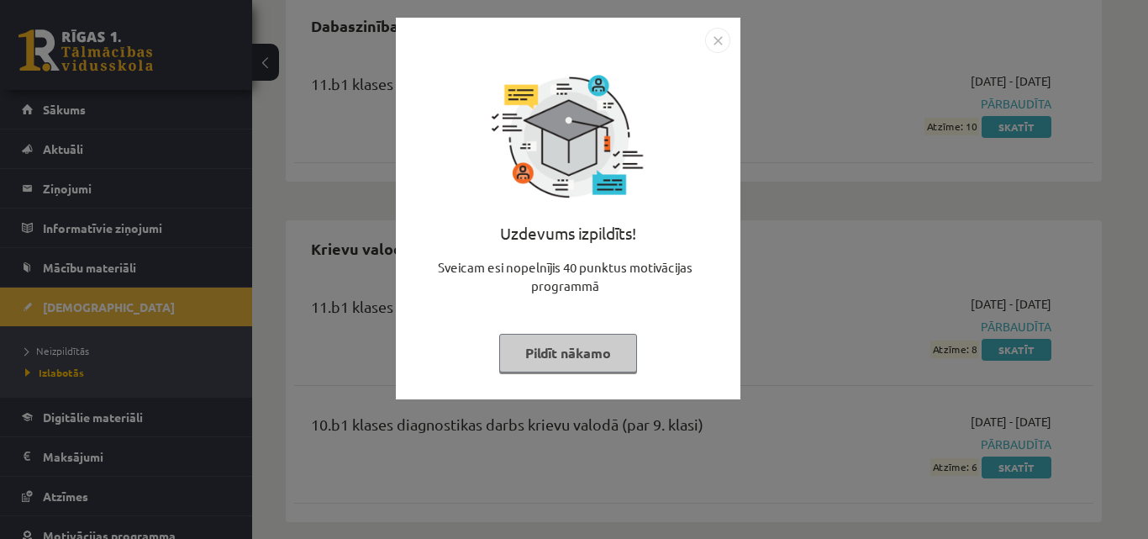
click at [718, 32] on img "Close" at bounding box center [717, 40] width 25 height 25
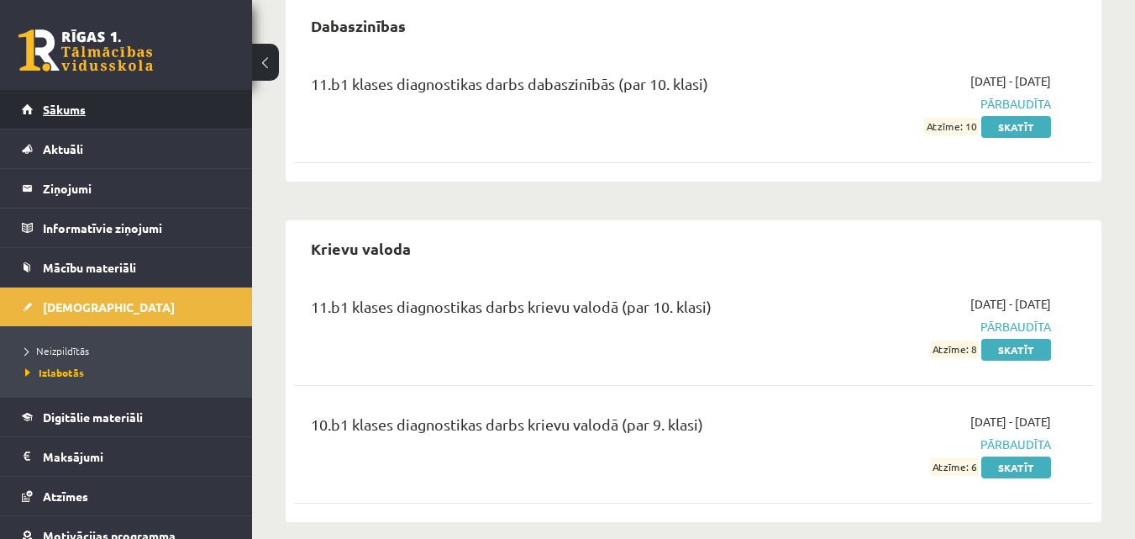
click at [154, 114] on link "Sākums" at bounding box center [126, 109] width 209 height 39
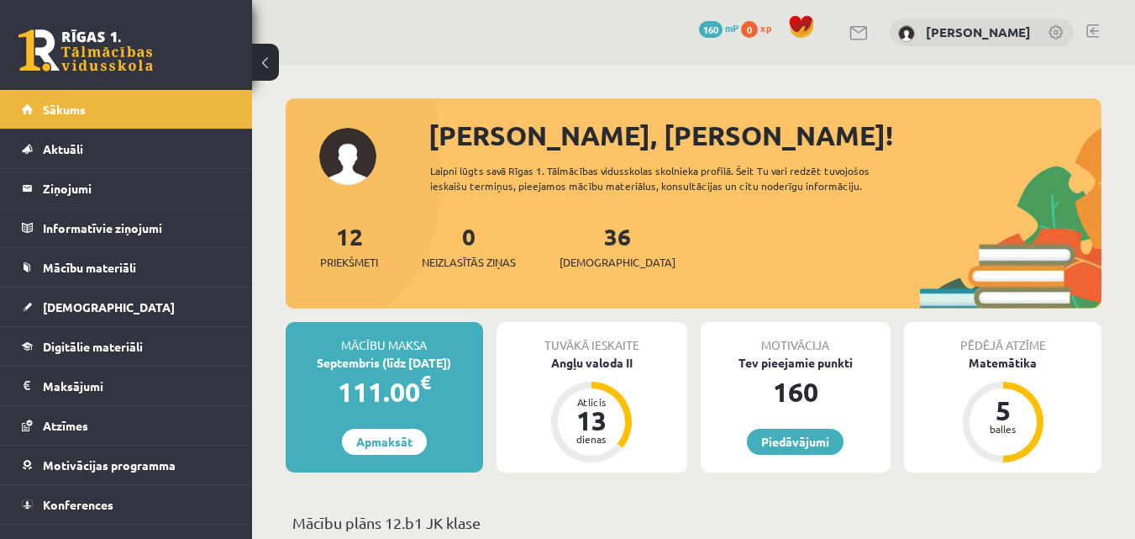
click at [588, 249] on div "36 Ieskaites" at bounding box center [618, 245] width 116 height 52
click at [582, 259] on span "[DEMOGRAPHIC_DATA]" at bounding box center [618, 262] width 116 height 17
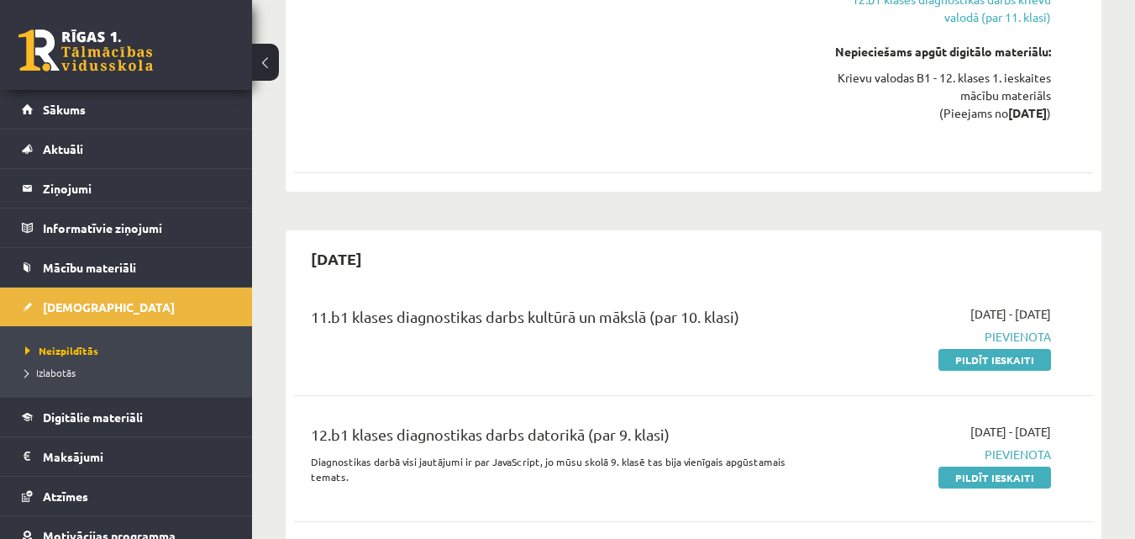
scroll to position [1597, 0]
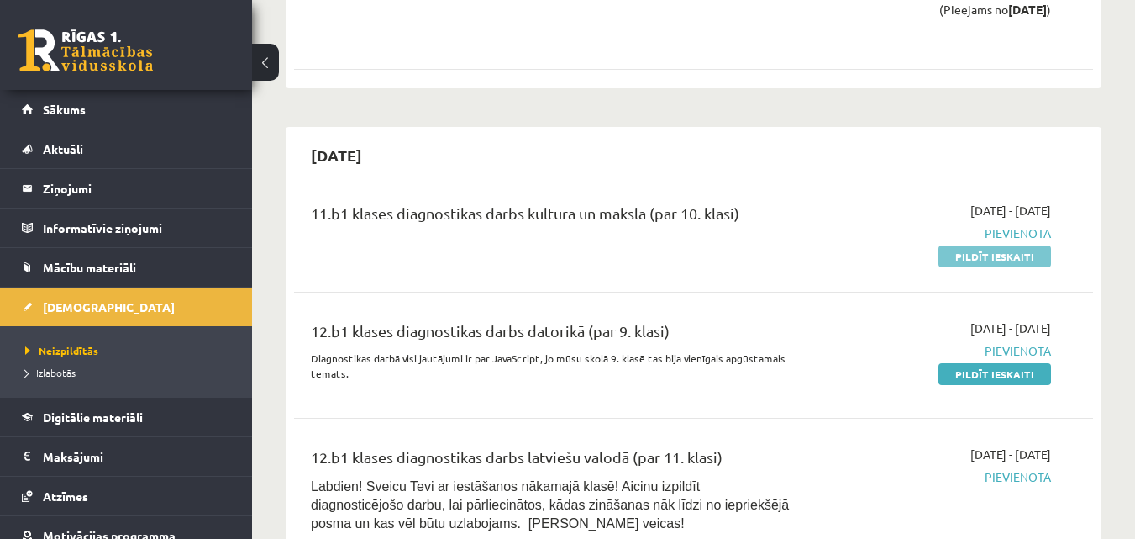
click at [1000, 245] on link "Pildīt ieskaiti" at bounding box center [995, 256] width 113 height 22
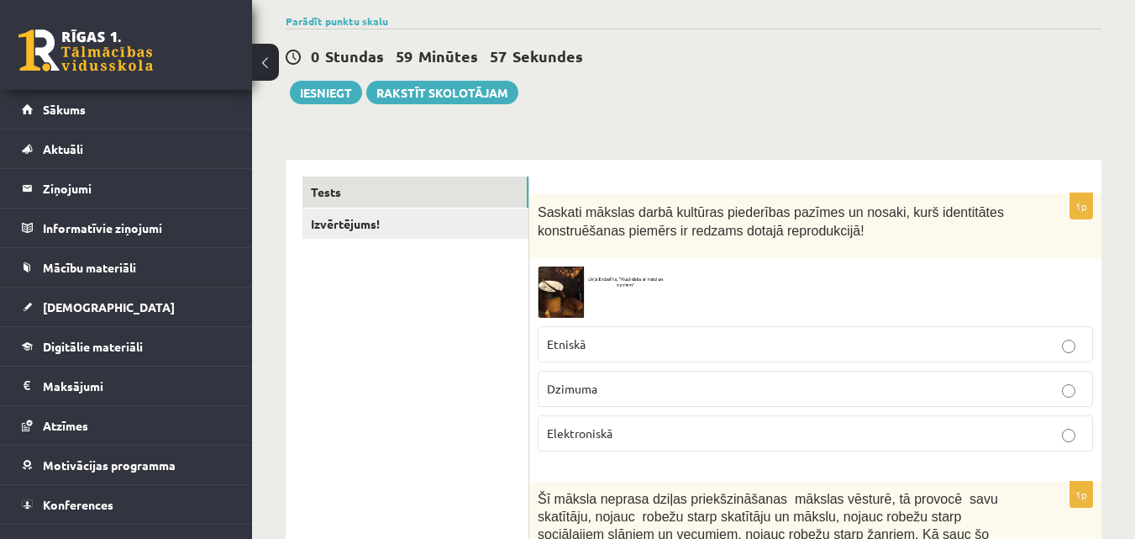
scroll to position [168, 0]
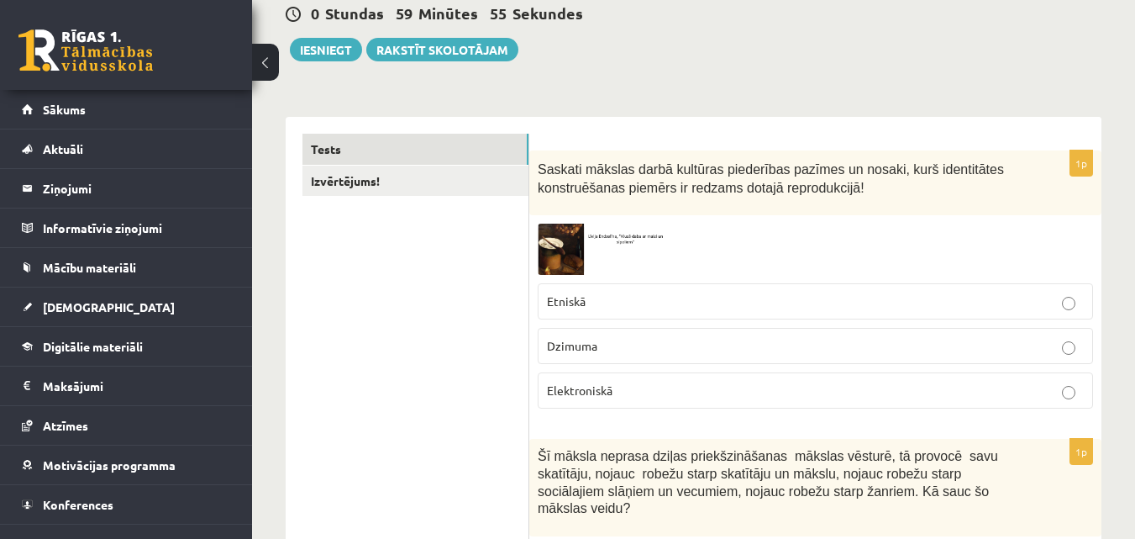
click at [603, 249] on img at bounding box center [601, 249] width 126 height 51
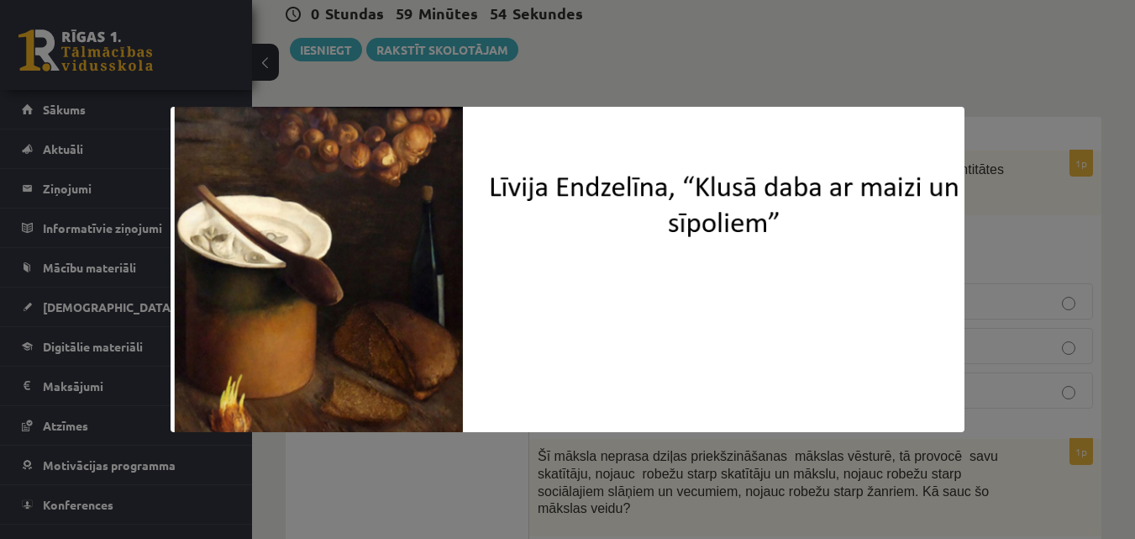
click at [980, 214] on div at bounding box center [567, 269] width 1135 height 539
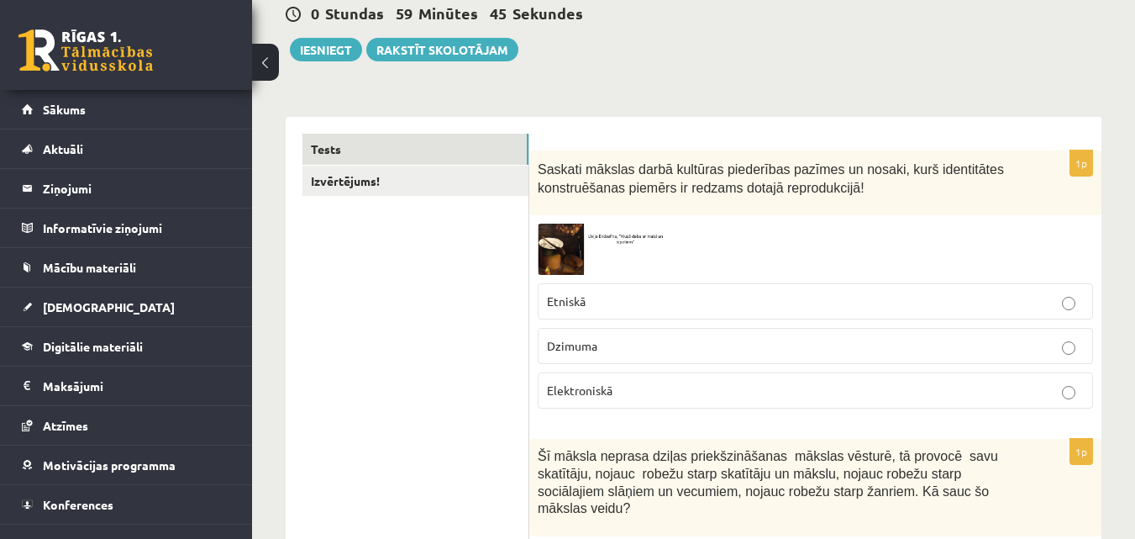
click at [645, 237] on img at bounding box center [601, 249] width 126 height 51
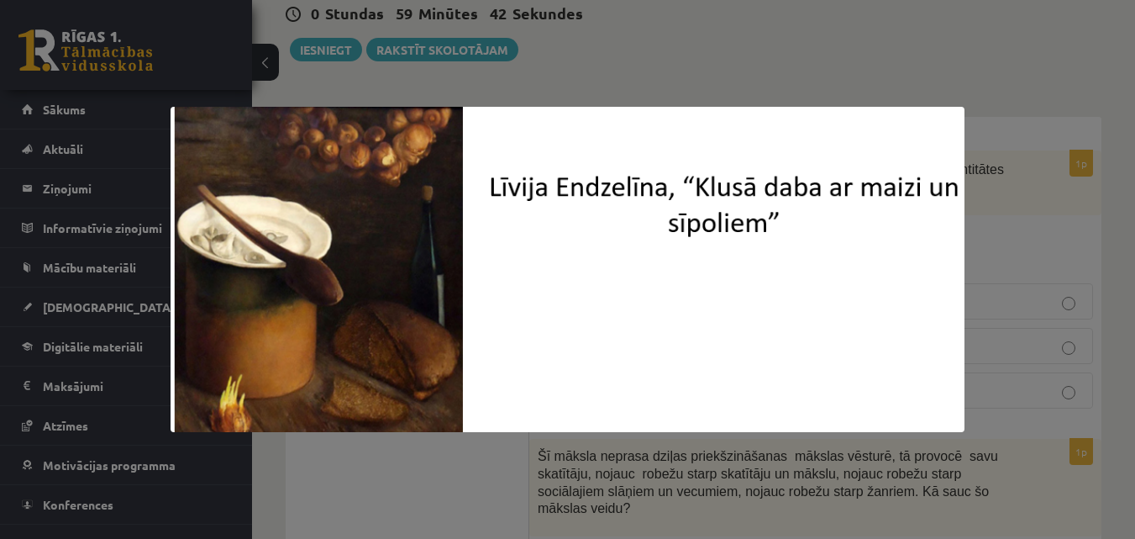
click at [1027, 251] on div at bounding box center [567, 269] width 1135 height 539
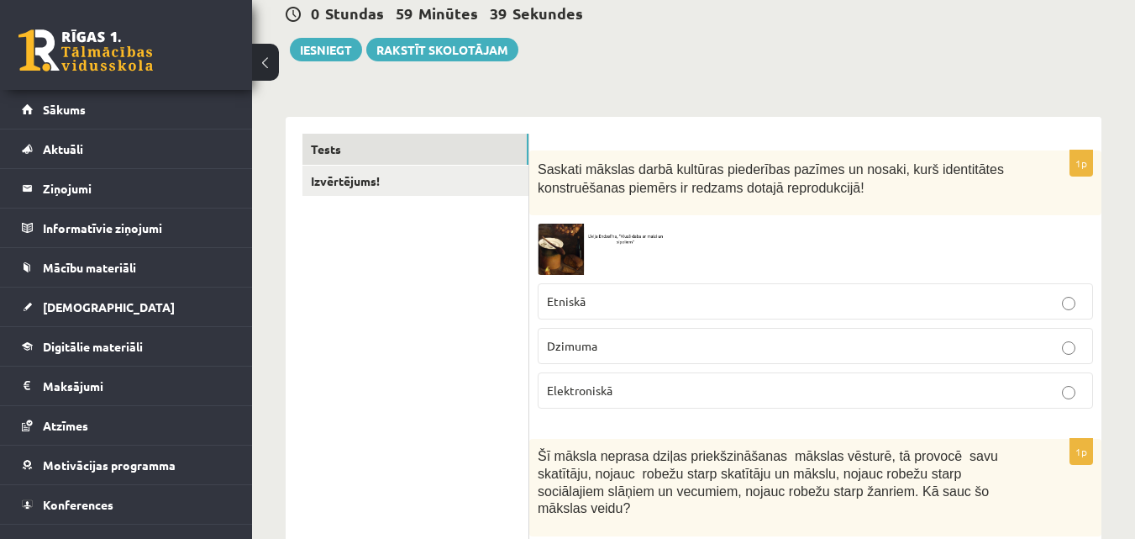
click at [594, 238] on img at bounding box center [601, 249] width 126 height 51
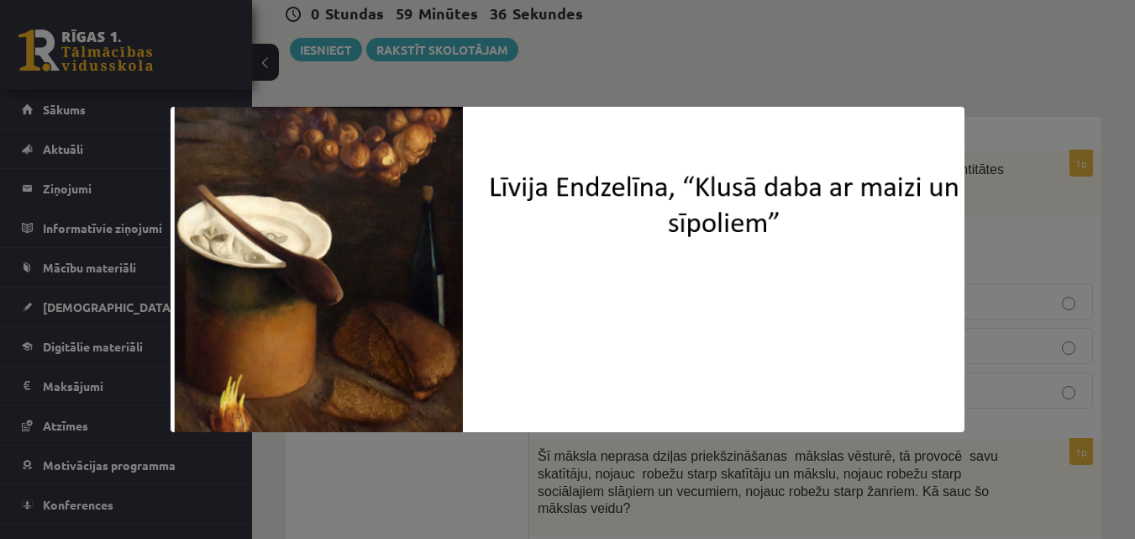
click at [988, 245] on div at bounding box center [567, 269] width 1135 height 539
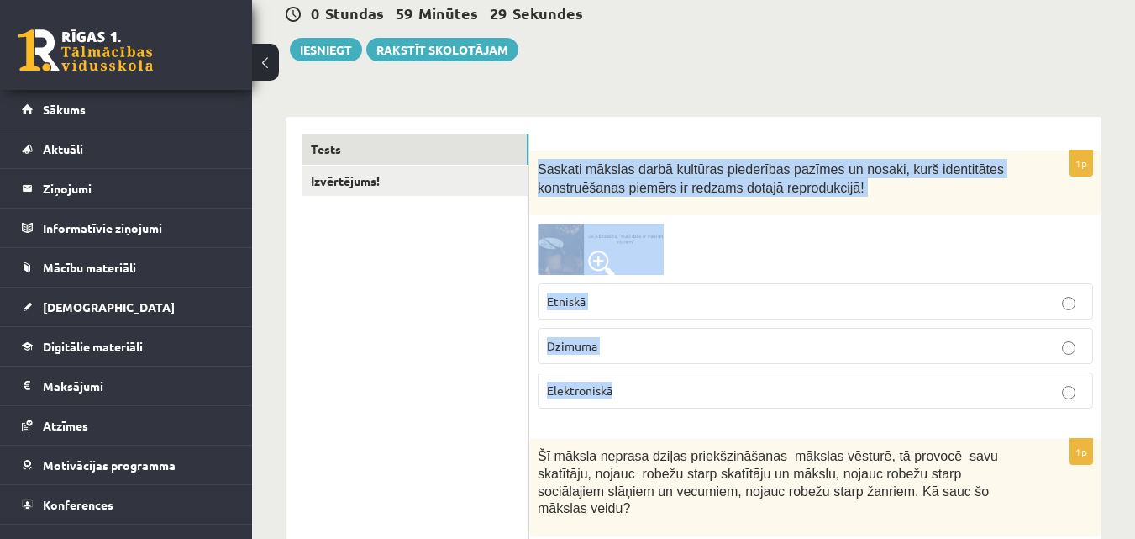
drag, startPoint x: 539, startPoint y: 167, endPoint x: 1073, endPoint y: 385, distance: 577.2
click at [1073, 385] on div "1p Saskati mākslas darbā kultūras piederības pazīmes un nosaki, kurš identitāte…" at bounding box center [815, 286] width 572 height 272
copy div "Saskati mākslas darbā kultūras piederības pazīmes un nosaki, kurš identitātes k…"
click at [701, 251] on div at bounding box center [816, 249] width 556 height 51
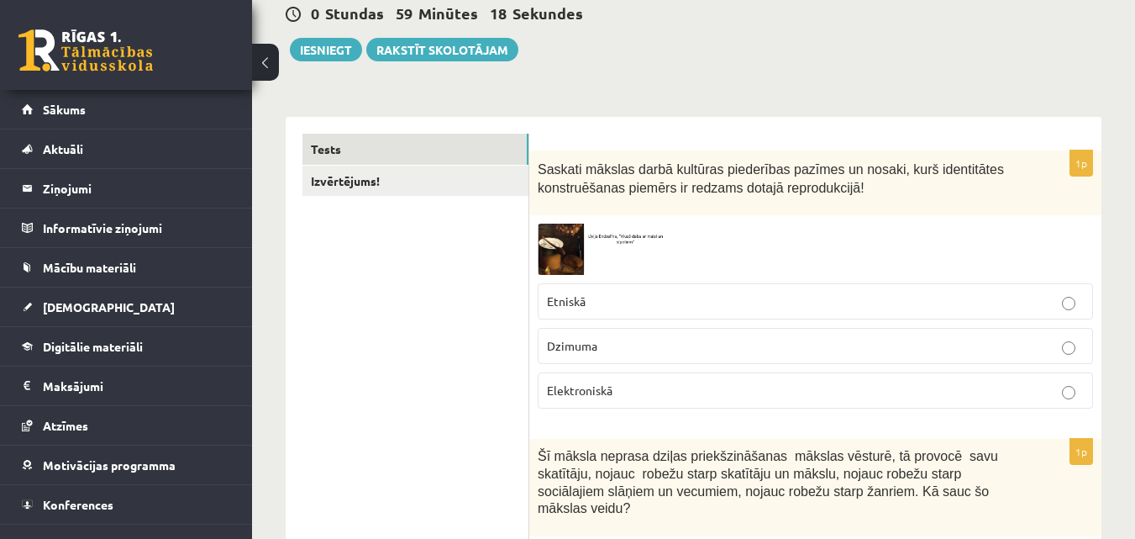
click at [627, 261] on img at bounding box center [601, 249] width 126 height 51
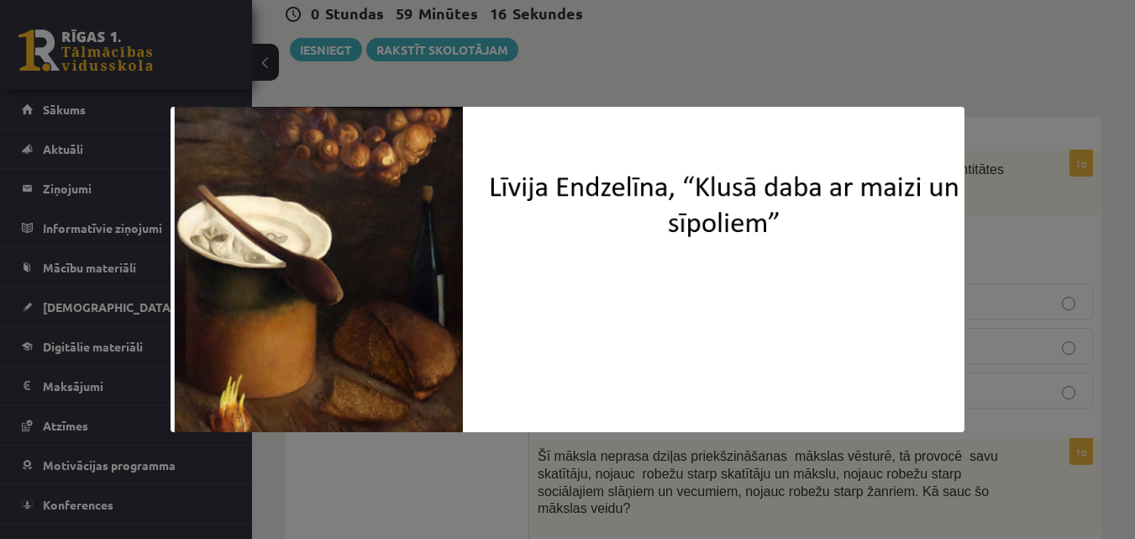
click at [1039, 239] on div at bounding box center [567, 269] width 1135 height 539
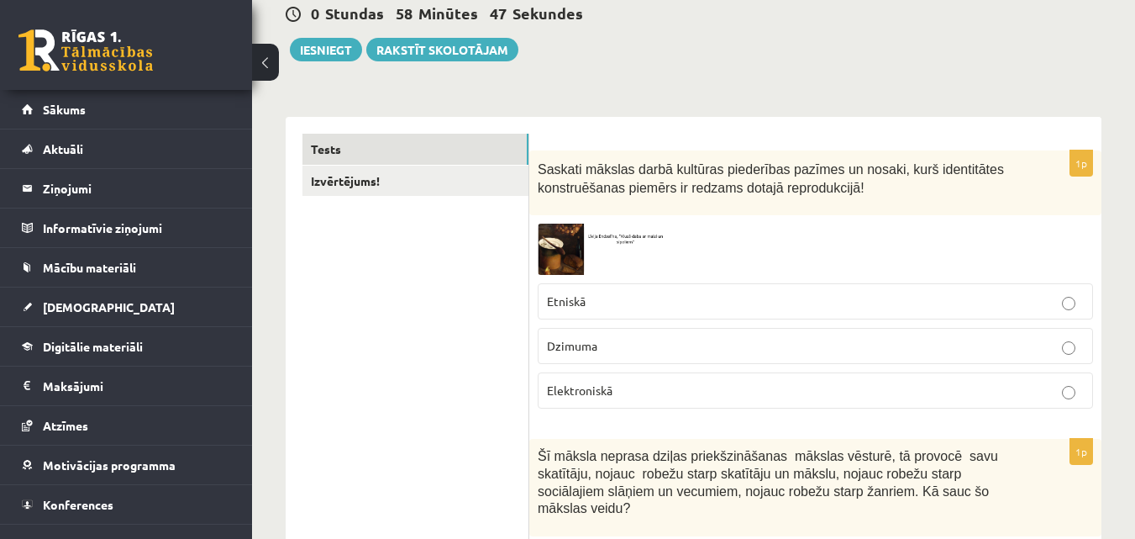
click at [607, 300] on p "Etniskā" at bounding box center [815, 301] width 537 height 18
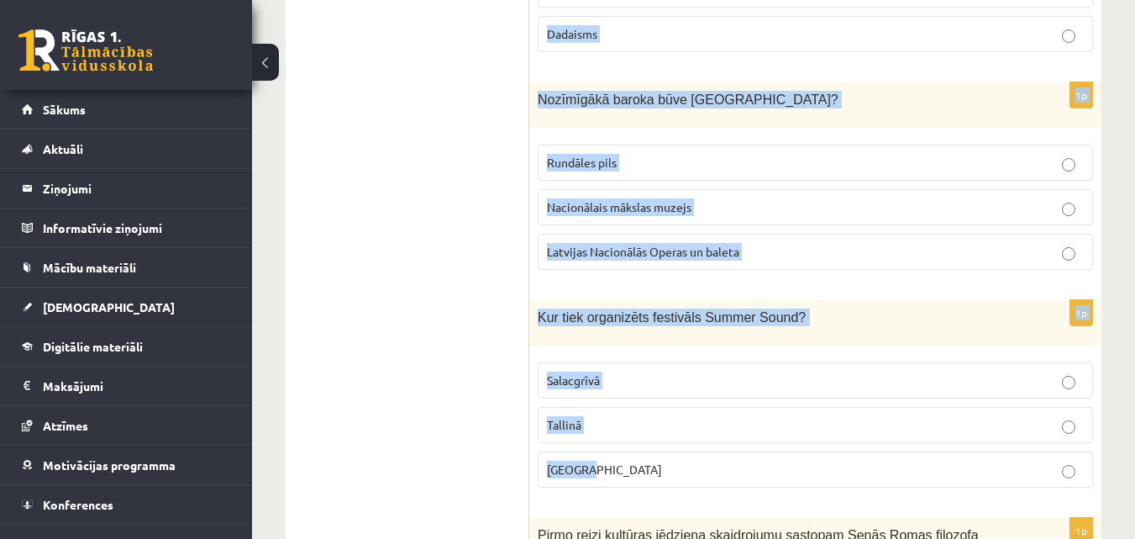
scroll to position [796, 0]
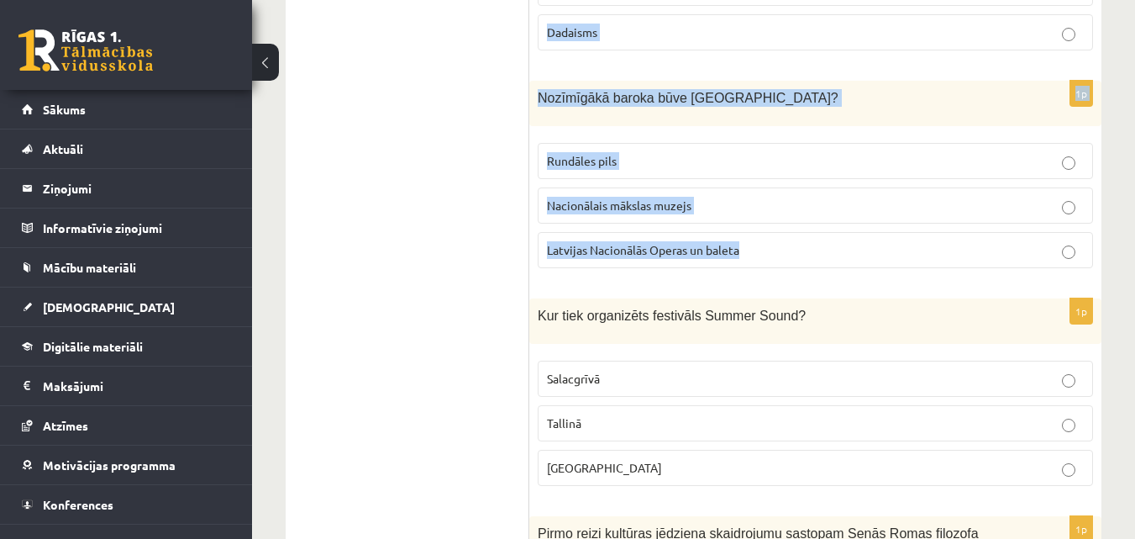
drag, startPoint x: 540, startPoint y: 115, endPoint x: 756, endPoint y: 244, distance: 251.4
copy form "Šī māksla neprasa dziļas priekšzināšanas mākslas vēsturē, tā provocē savu skatī…"
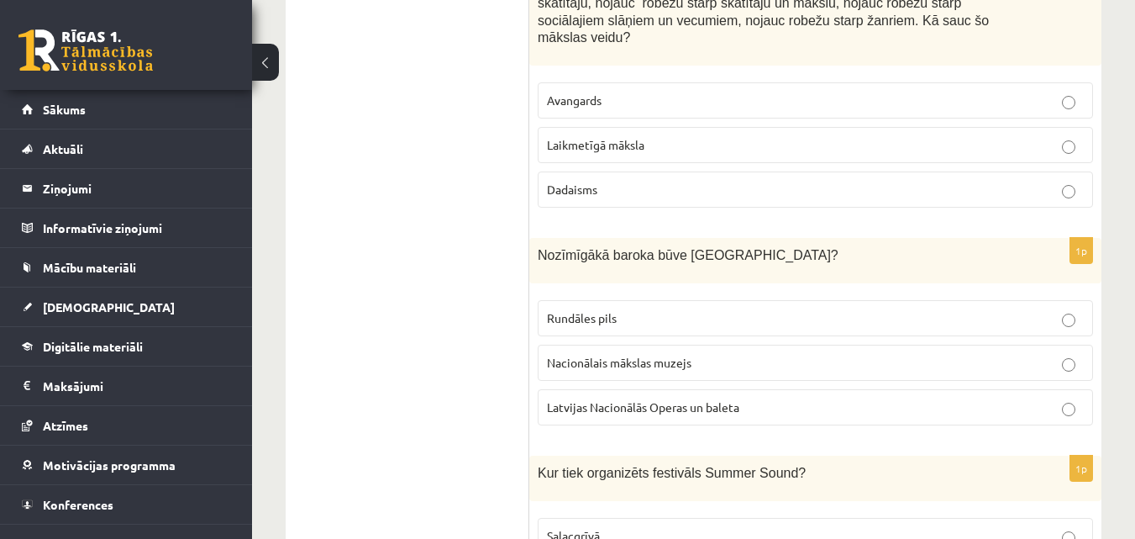
scroll to position [628, 0]
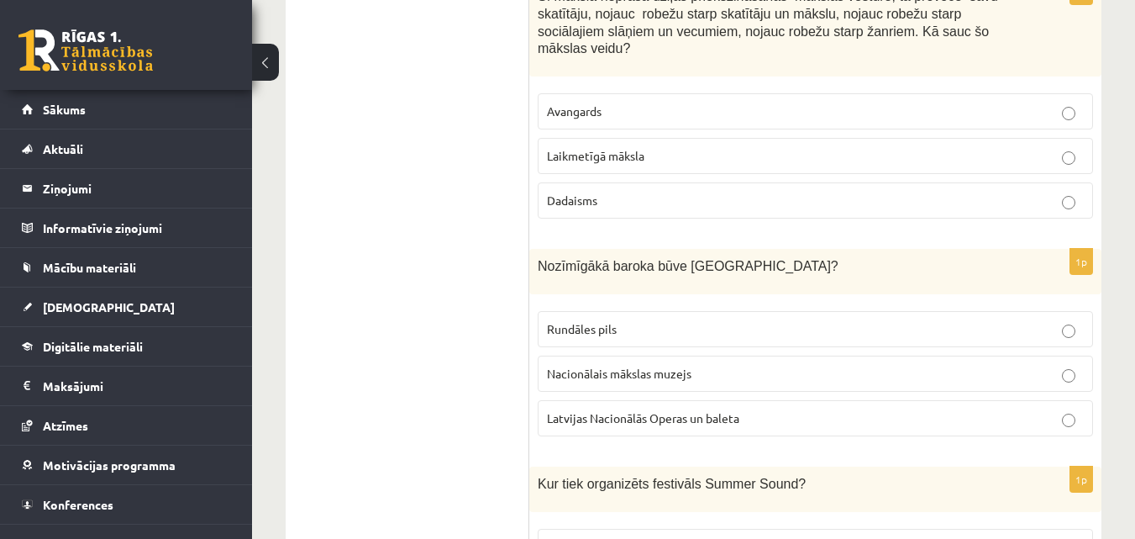
click at [590, 103] on span "Avangards" at bounding box center [574, 110] width 55 height 15
click at [624, 320] on p "Rundāles pils" at bounding box center [815, 329] width 537 height 18
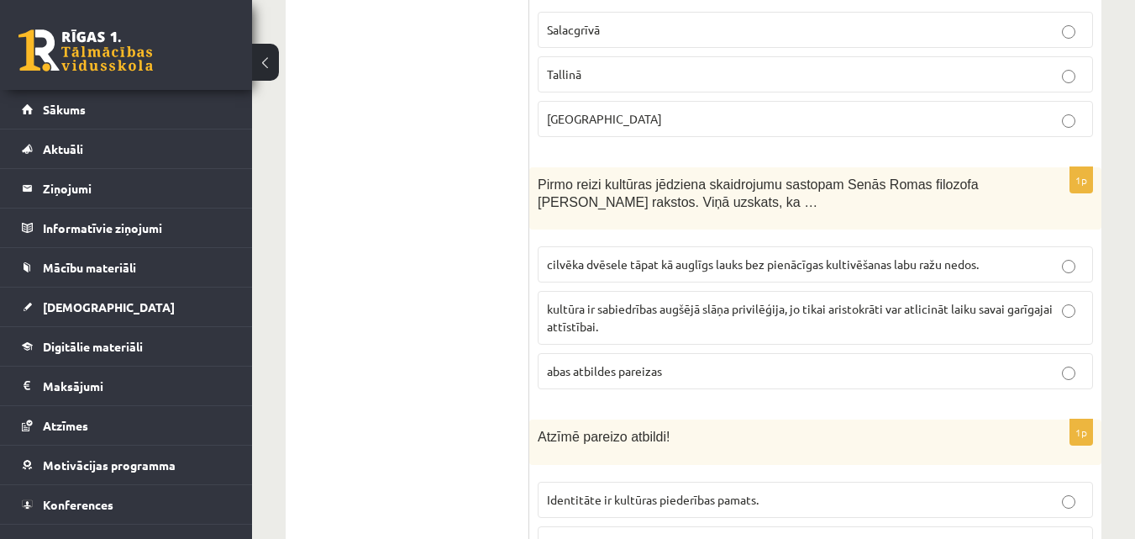
scroll to position [1148, 0]
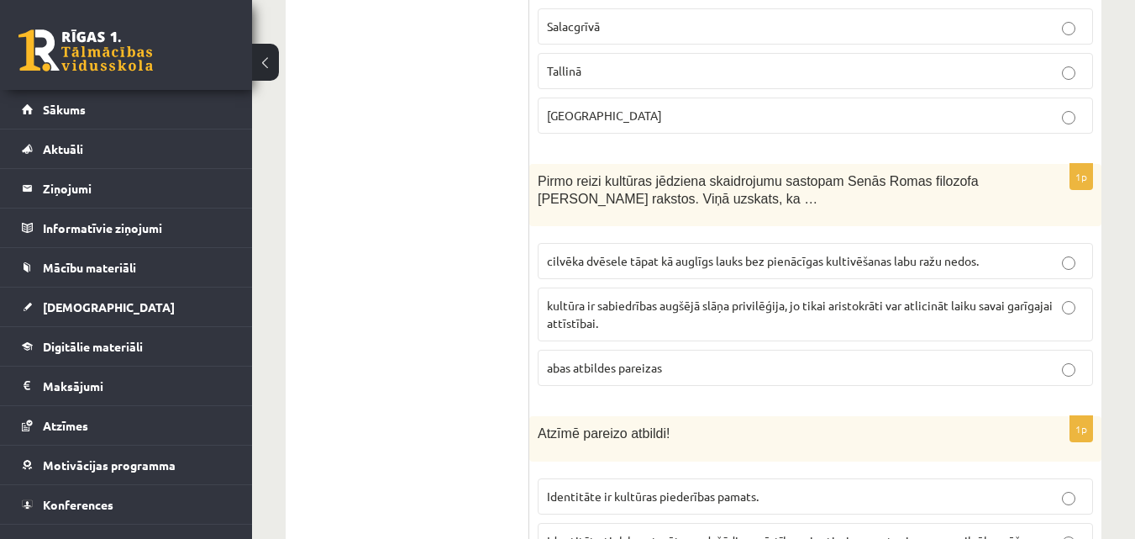
drag, startPoint x: 529, startPoint y: 125, endPoint x: 681, endPoint y: 357, distance: 277.4
copy div "Izvērtējums! 1p Saskati mākslas darbā kultūras piederības pazīmes un nosaki, ku…"
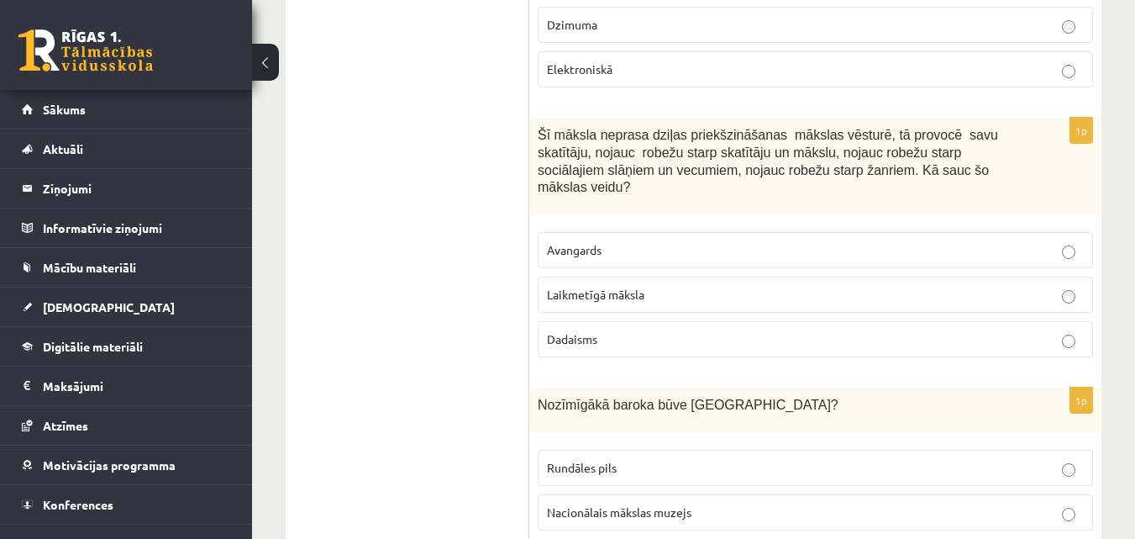
scroll to position [644, 0]
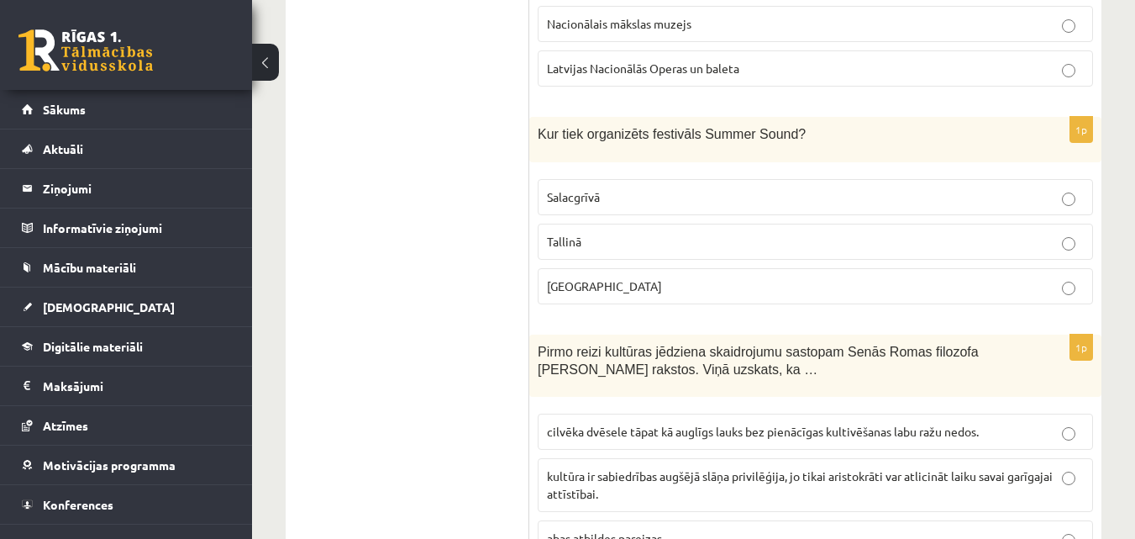
scroll to position [980, 0]
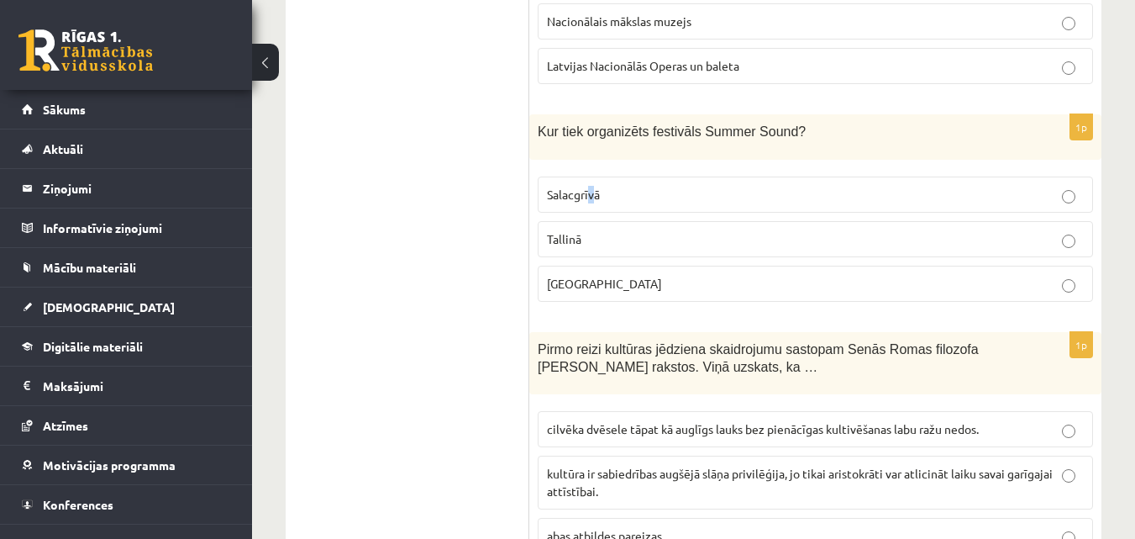
click at [592, 187] on span "Salacgrīvā" at bounding box center [573, 194] width 53 height 15
click at [611, 186] on p "Salacgrīvā" at bounding box center [815, 195] width 537 height 18
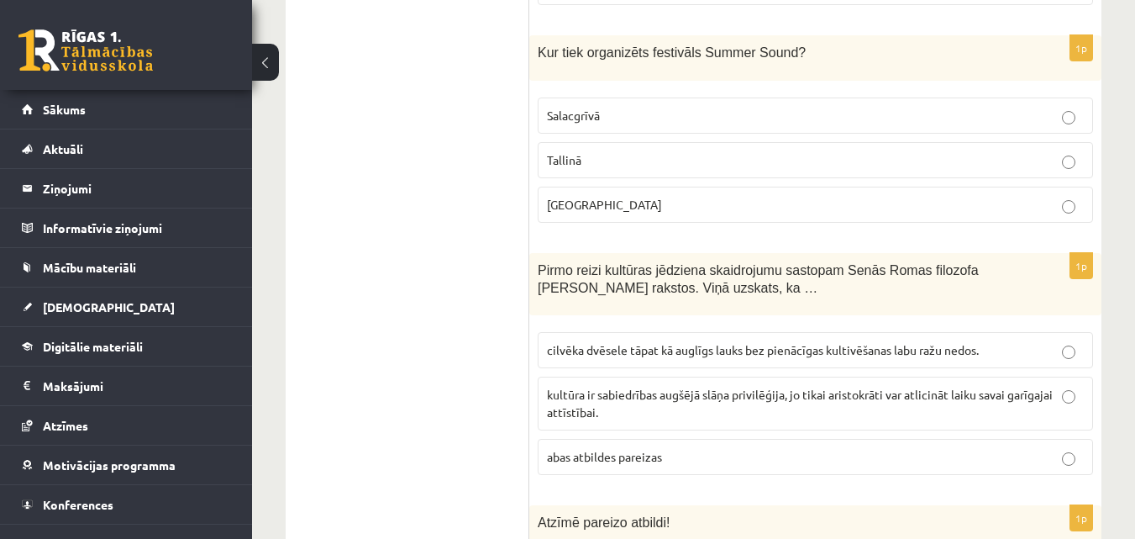
scroll to position [1232, 0]
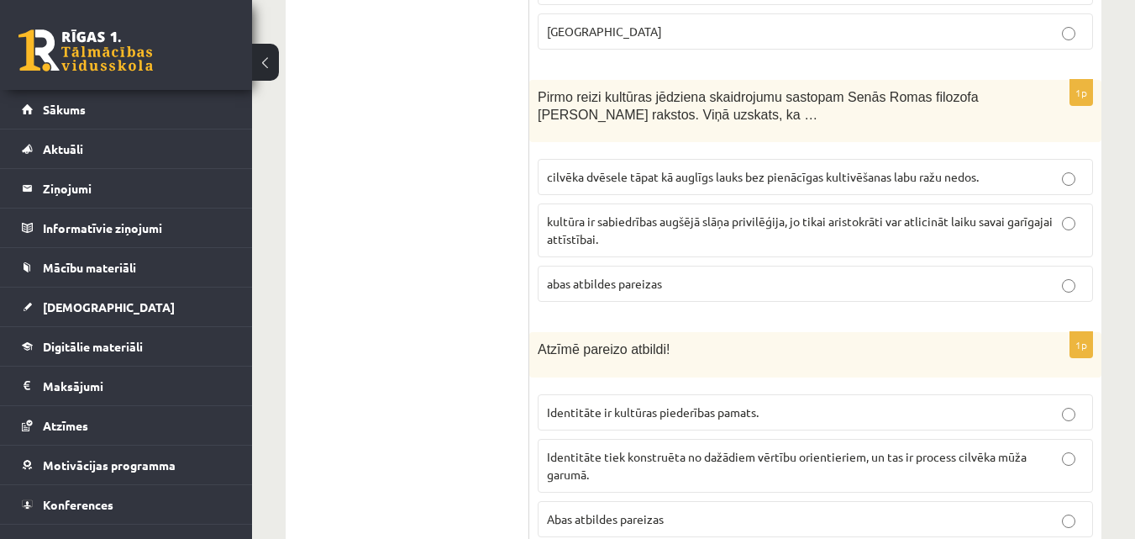
click at [561, 169] on span "cilvēka dvēsele tāpat kā auglīgs lauks bez pienācīgas kultivēšanas labu ražu ne…" at bounding box center [763, 176] width 432 height 15
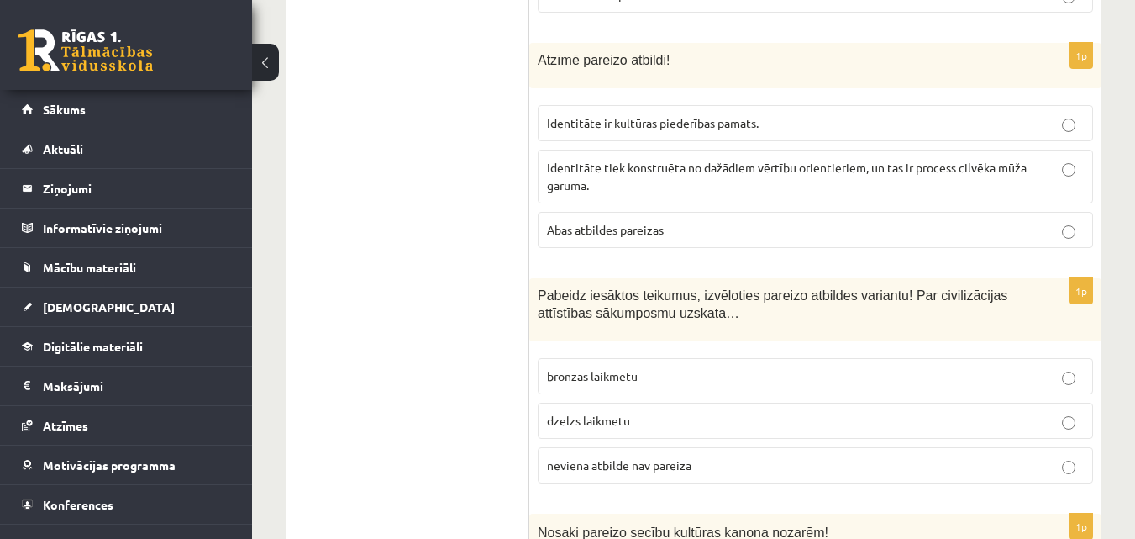
scroll to position [1484, 0]
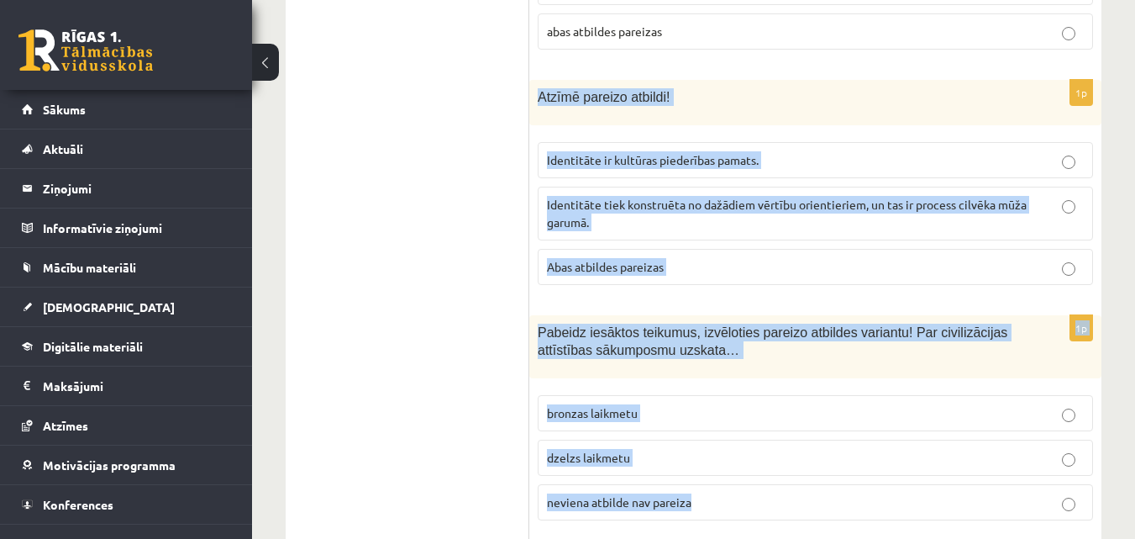
drag, startPoint x: 539, startPoint y: 81, endPoint x: 701, endPoint y: 496, distance: 445.7
copy form "Atzīmē pareizo atbildi! Identitāte ir kultūras piederības pamats. Identitāte ti…"
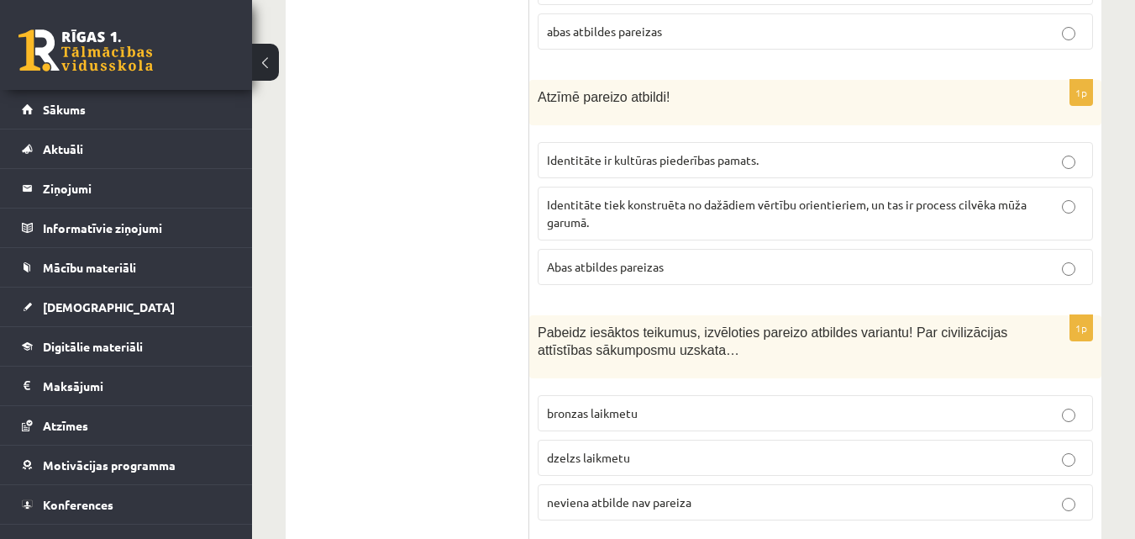
click at [586, 409] on label "bronzas laikmetu" at bounding box center [816, 413] width 556 height 36
click at [601, 259] on span "Abas atbildes pareizas" at bounding box center [605, 266] width 117 height 15
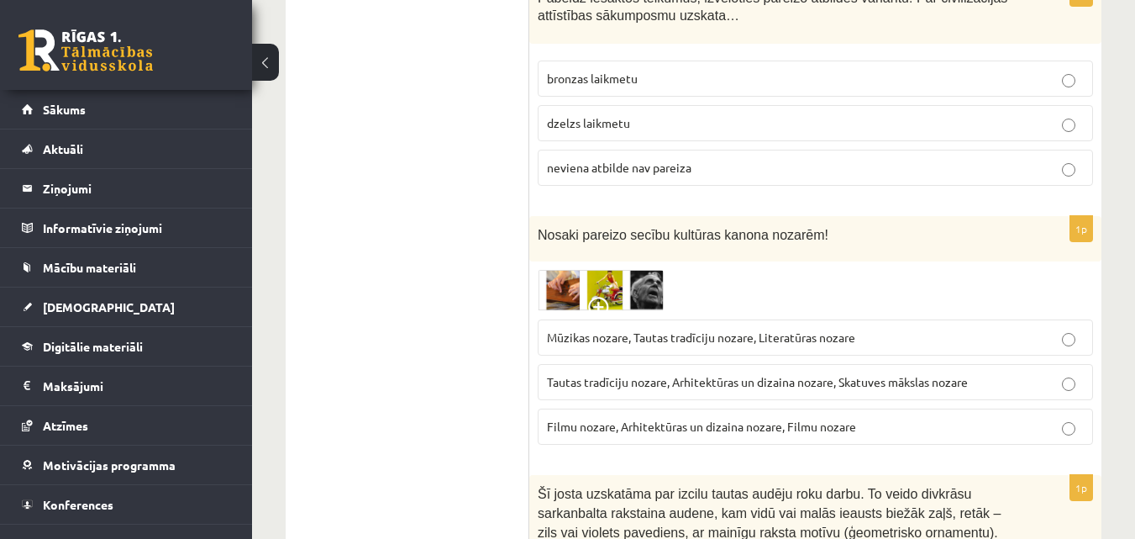
scroll to position [1820, 0]
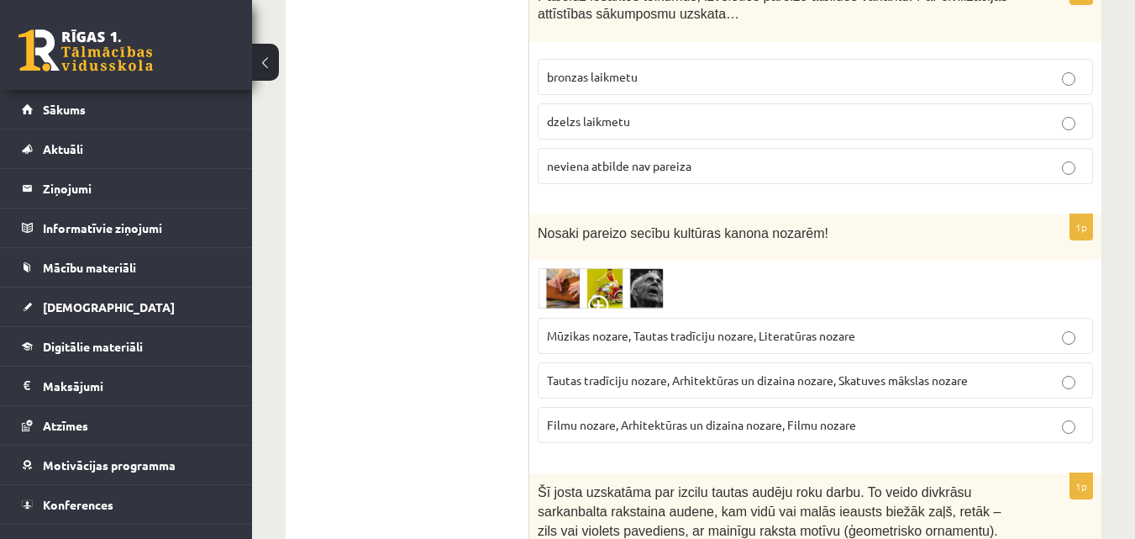
click at [557, 271] on img at bounding box center [601, 288] width 126 height 41
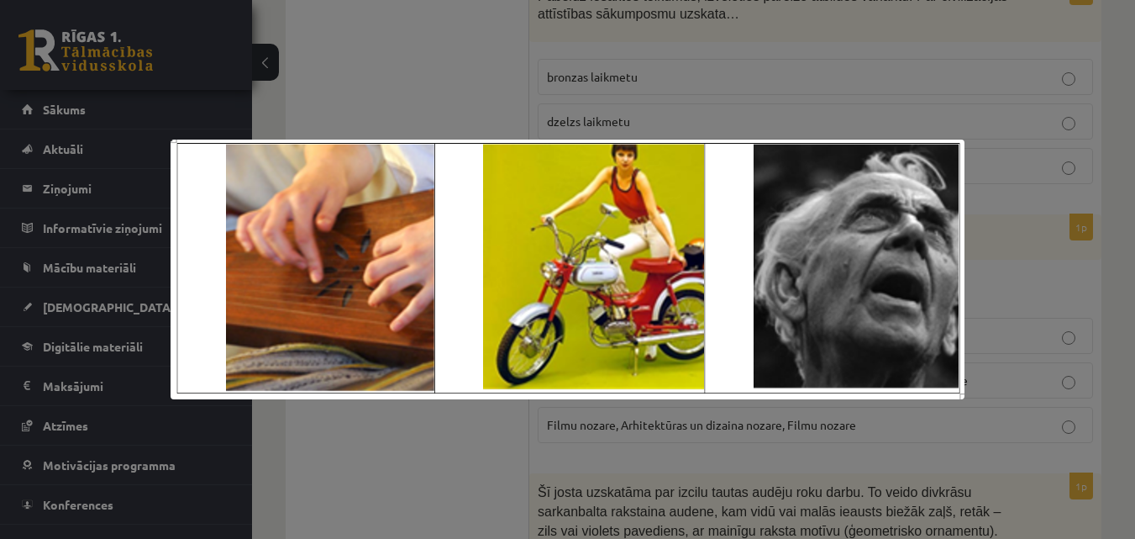
click at [361, 76] on div at bounding box center [567, 269] width 1135 height 539
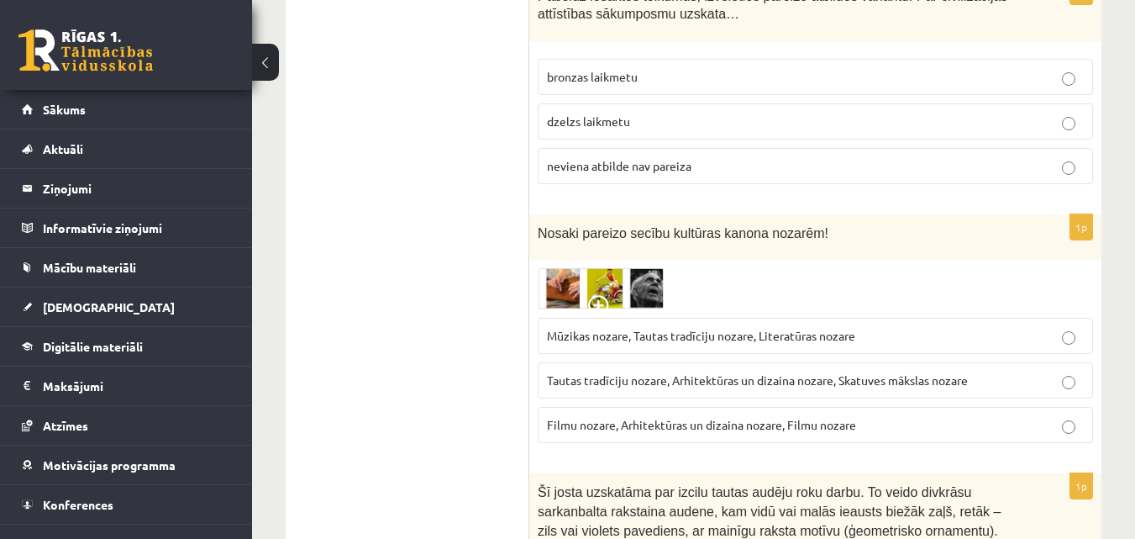
click at [609, 268] on img at bounding box center [601, 288] width 126 height 41
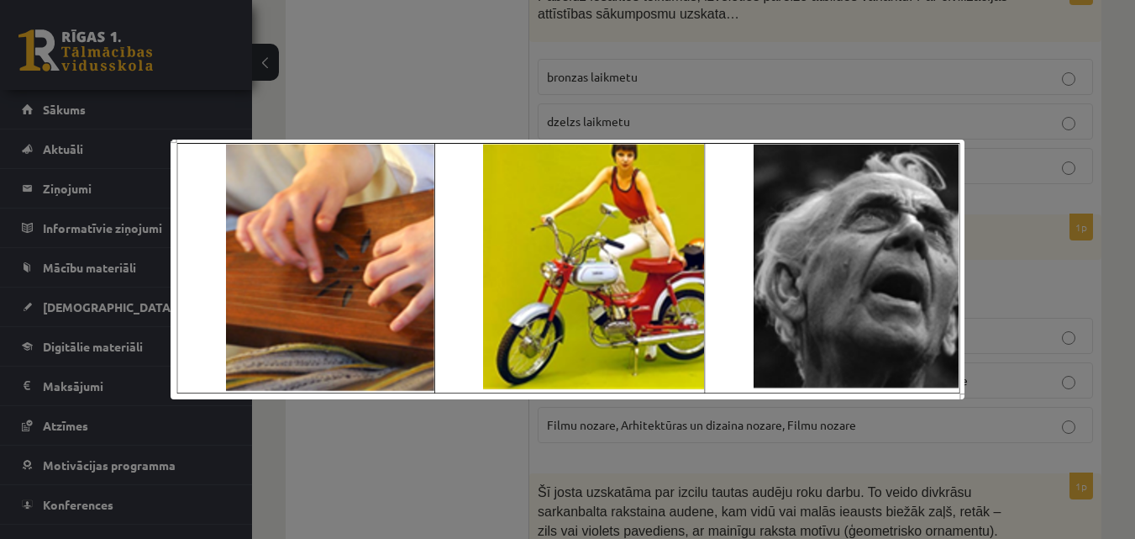
click at [447, 435] on div at bounding box center [567, 269] width 1135 height 539
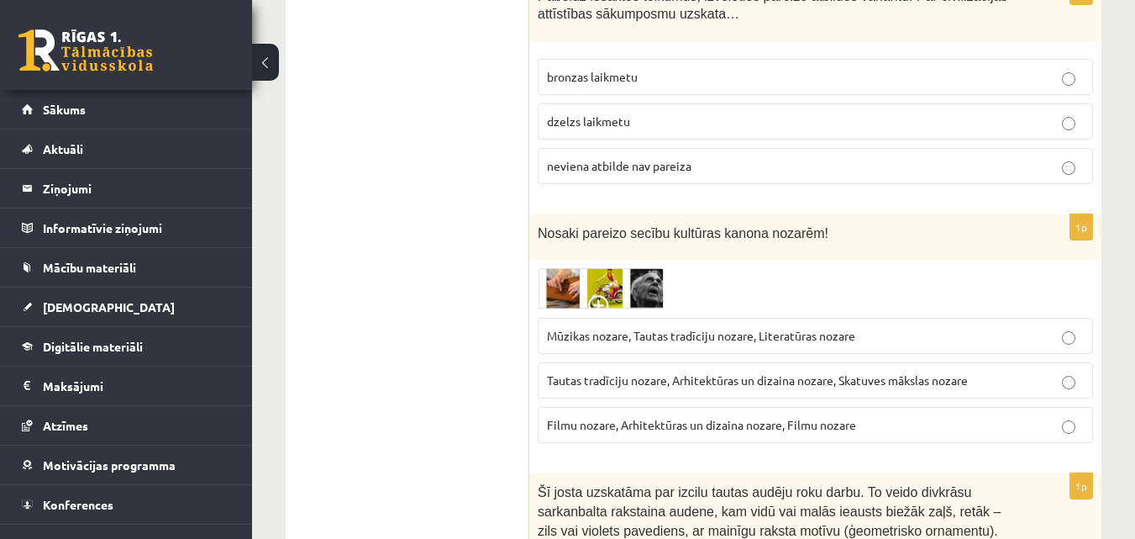
click at [610, 268] on img at bounding box center [601, 288] width 126 height 41
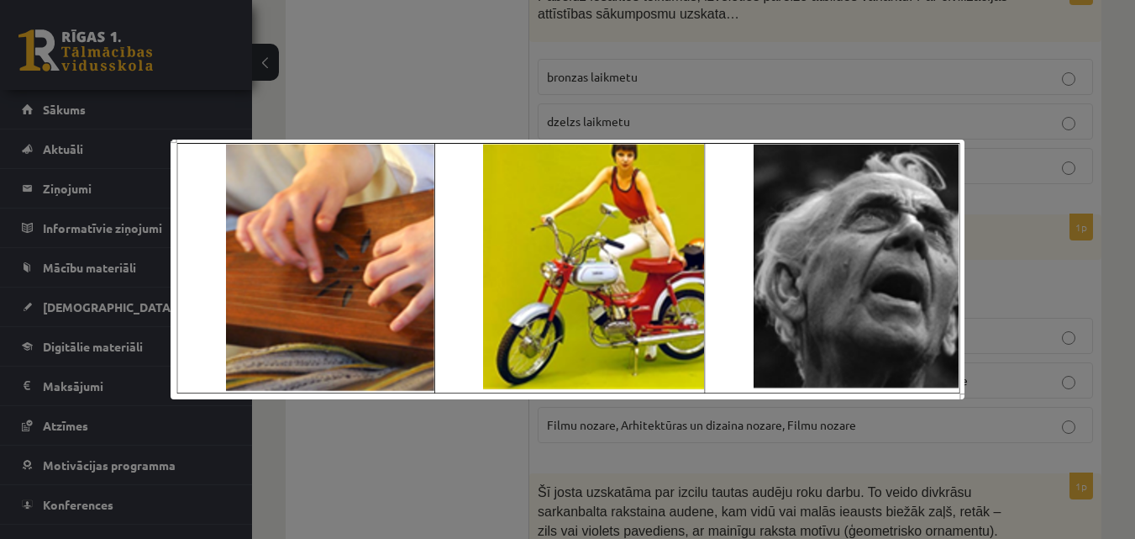
click at [476, 418] on div at bounding box center [567, 269] width 1135 height 539
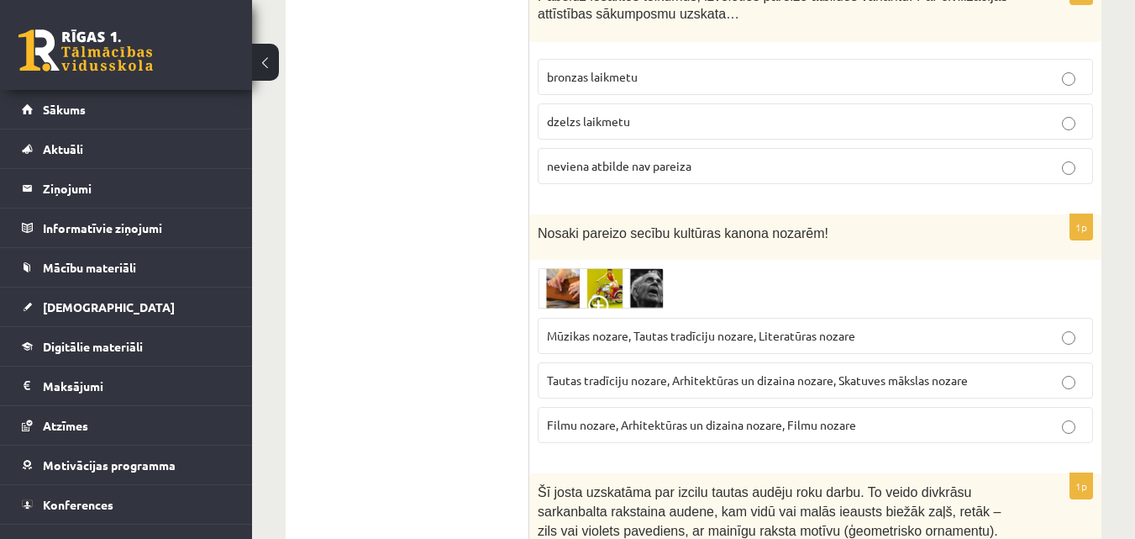
click at [658, 372] on span "Tautas tradīciju nozare, Arhitektūras un dizaina nozare, Skatuves mākslas nozare" at bounding box center [757, 379] width 421 height 15
click at [648, 268] on img at bounding box center [601, 288] width 126 height 41
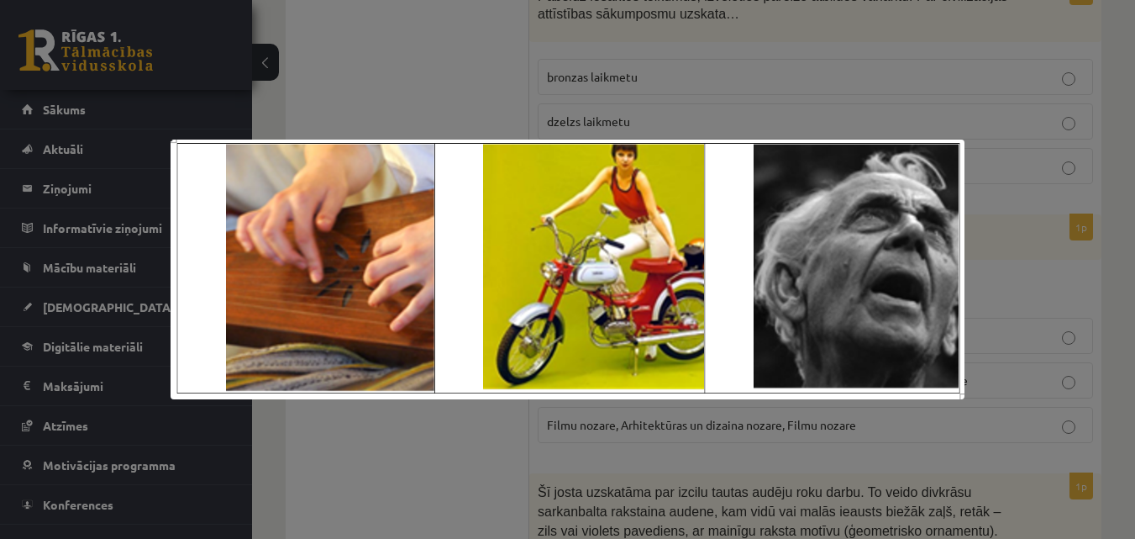
click at [384, 443] on div at bounding box center [567, 269] width 1135 height 539
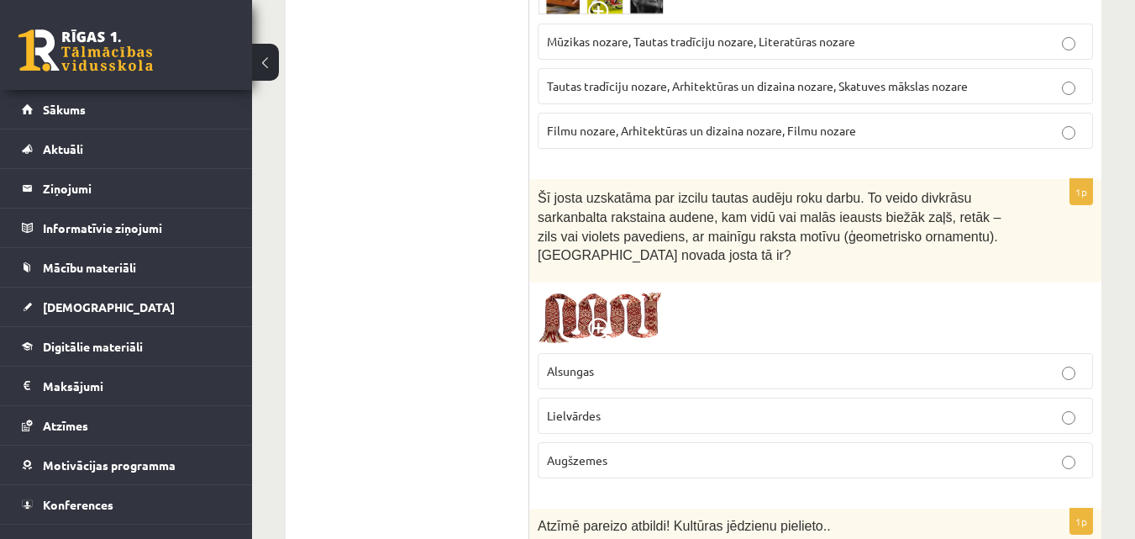
scroll to position [2157, 0]
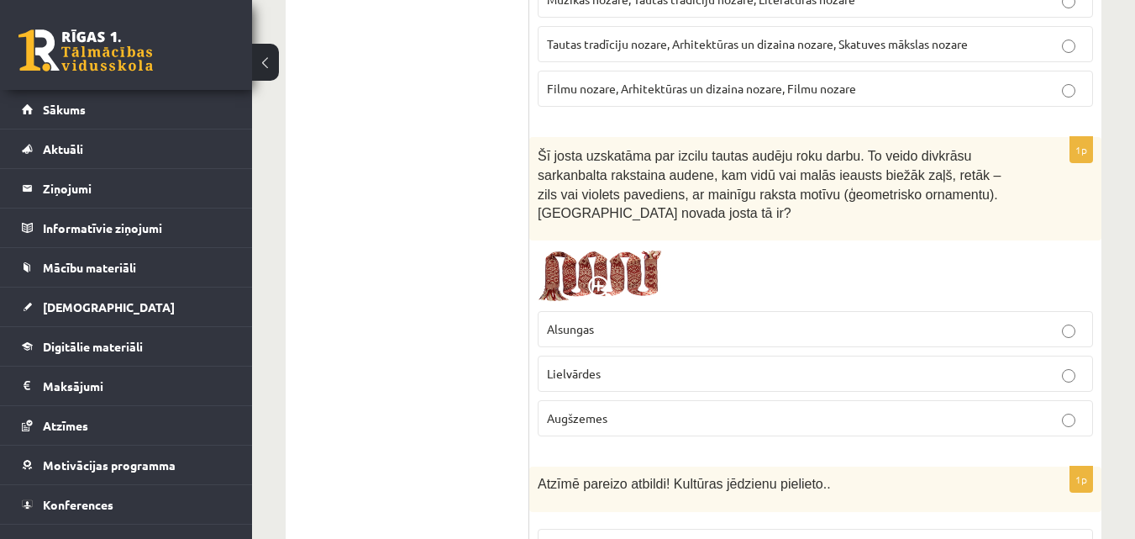
click at [604, 256] on img at bounding box center [601, 276] width 126 height 54
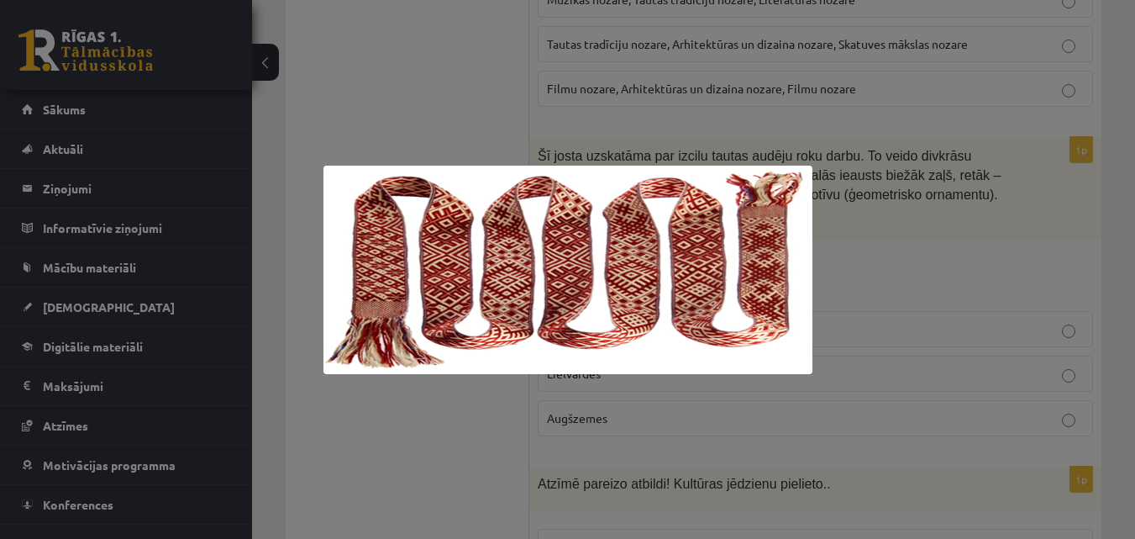
click at [861, 264] on div at bounding box center [567, 269] width 1135 height 539
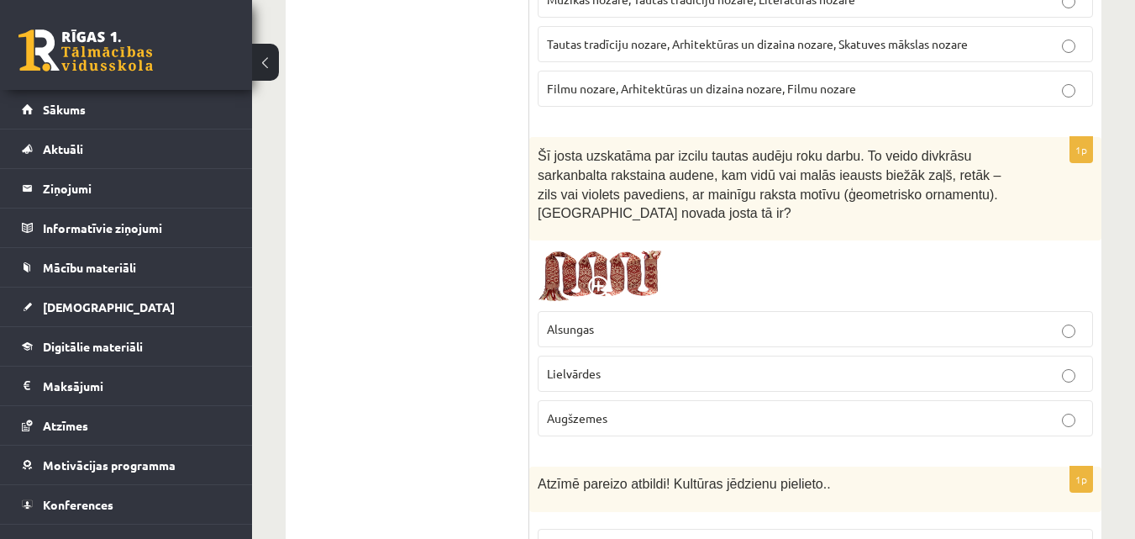
click at [706, 365] on p "Lielvārdes" at bounding box center [815, 374] width 537 height 18
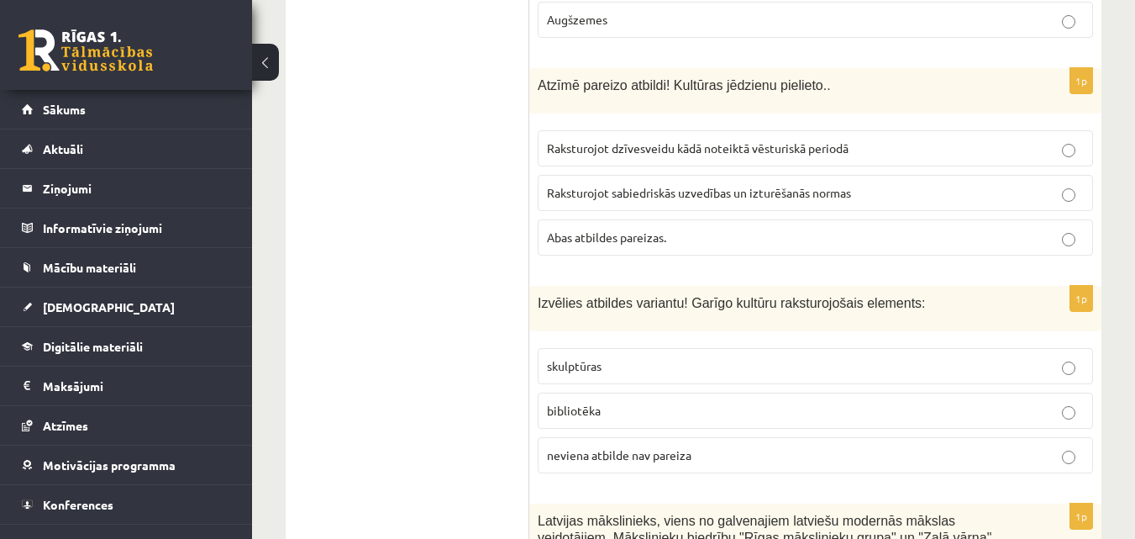
scroll to position [2577, 0]
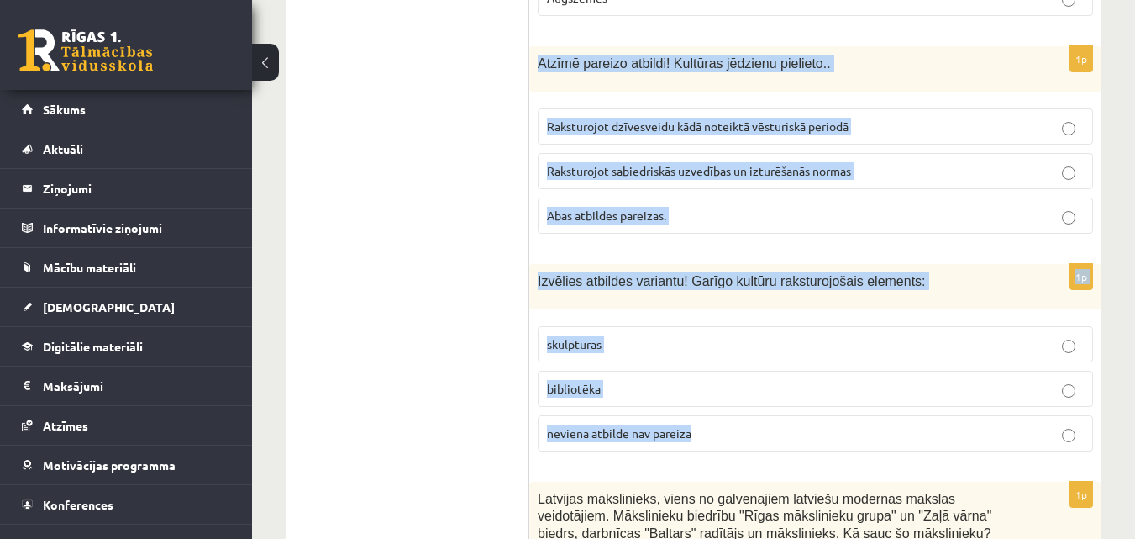
drag, startPoint x: 530, startPoint y: 45, endPoint x: 693, endPoint y: 414, distance: 403.0
copy form "Atzīmē pareizo atbildi! Kultūras jēdzienu pielieto.. Raksturojot dzīvesveidu kā…"
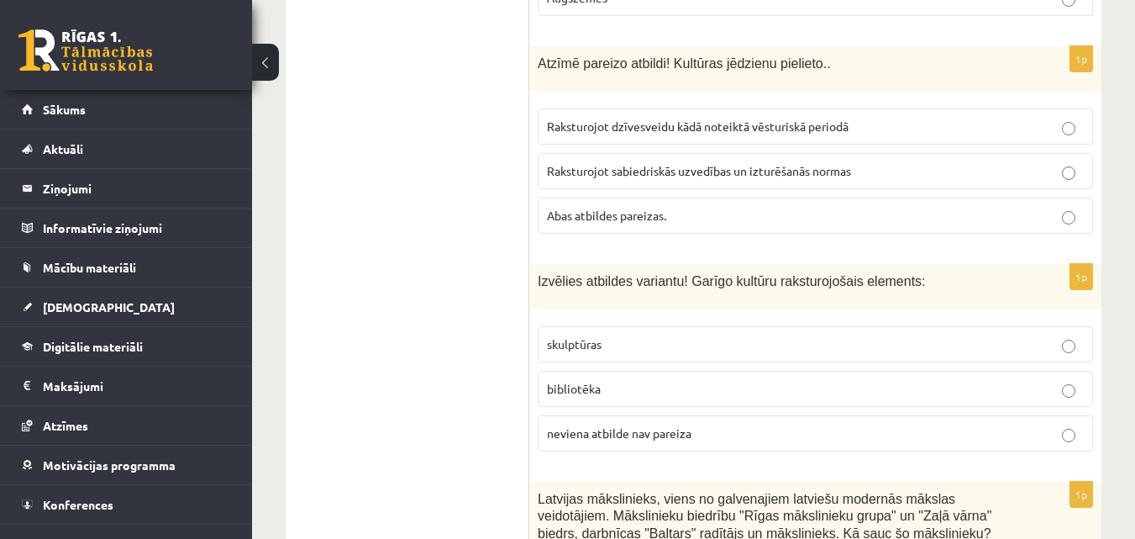
click at [568, 208] on span "Abas atbildes pareizas." at bounding box center [606, 215] width 119 height 15
click at [564, 381] on span "bibliotēka" at bounding box center [574, 388] width 54 height 15
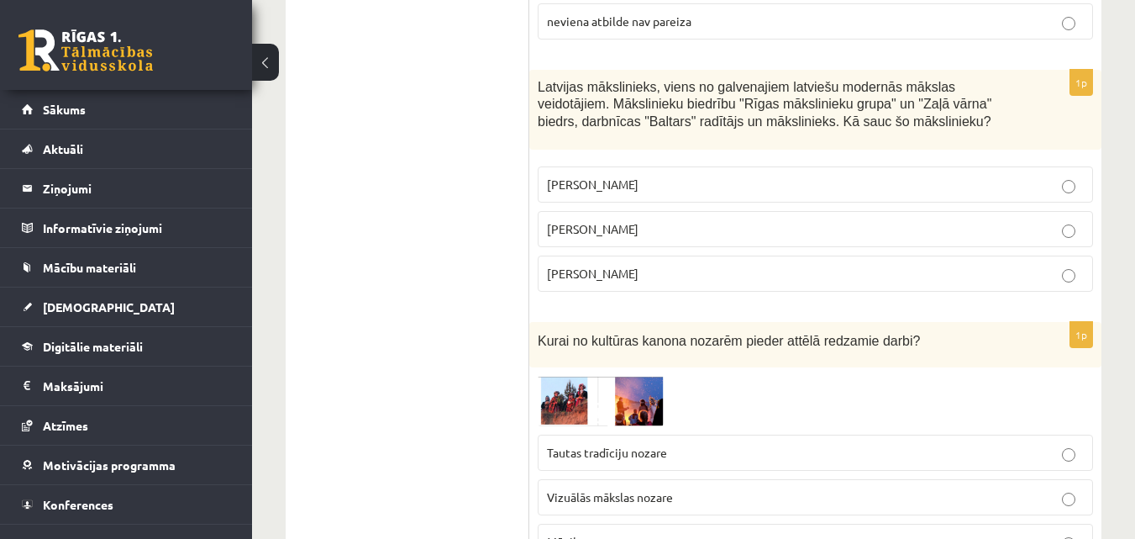
scroll to position [2997, 0]
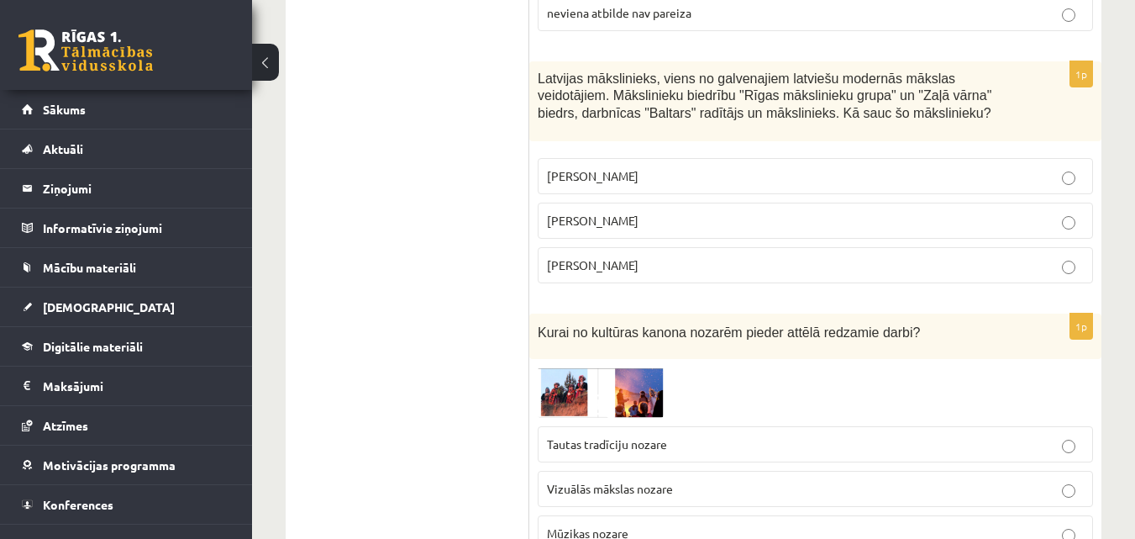
drag, startPoint x: 539, startPoint y: 61, endPoint x: 664, endPoint y: 251, distance: 228.2
click at [664, 251] on div "1p Latvijas mākslinieks, viens no galvenajiem latviešu modernās mākslas veidotā…" at bounding box center [815, 178] width 572 height 235
copy div "Latvijas mākslinieks, viens no galvenajiem latviešu modernās mākslas veidotājie…"
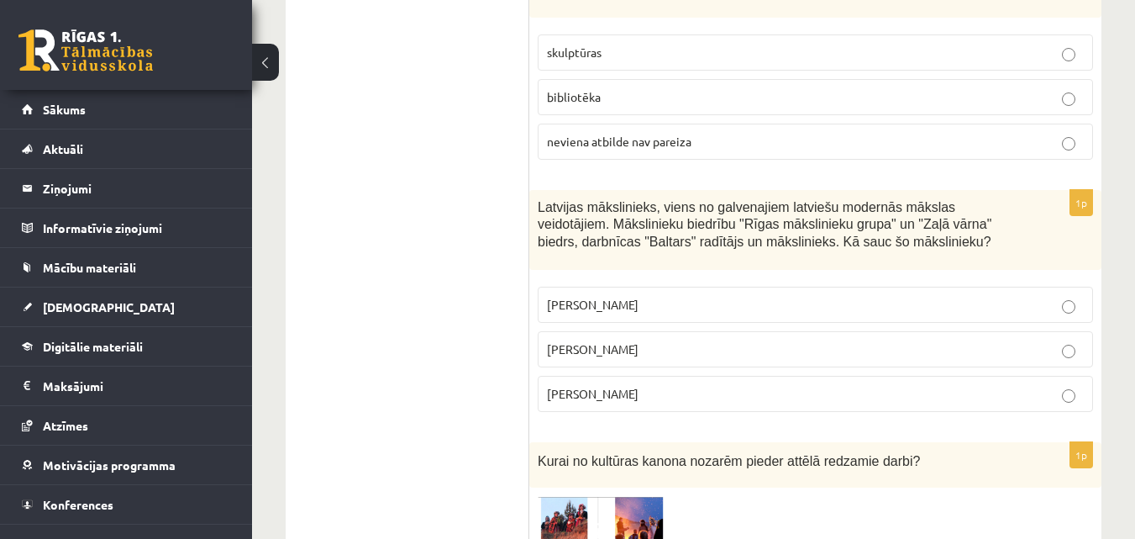
scroll to position [2745, 0]
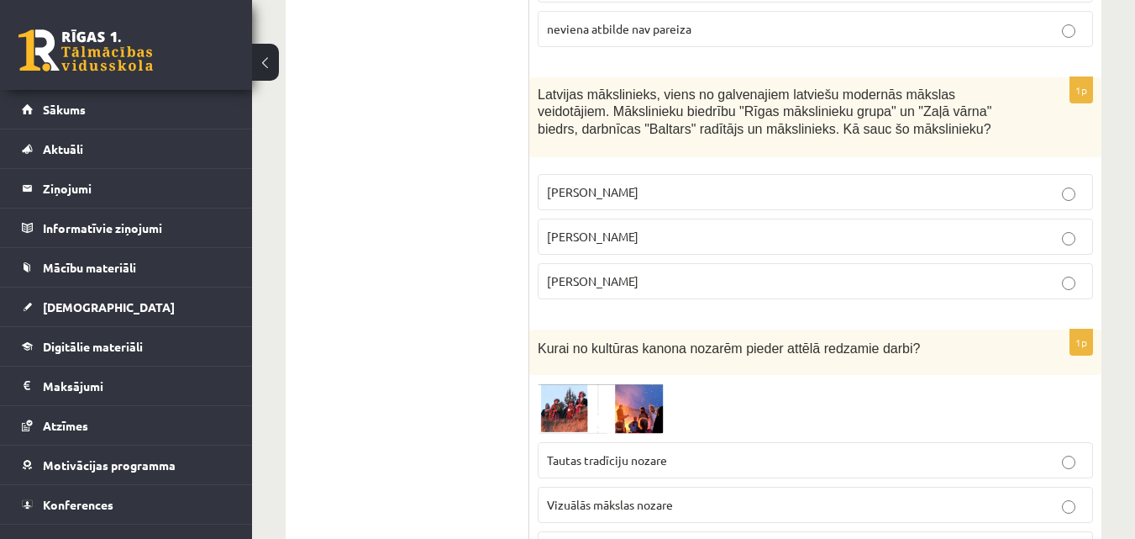
scroll to position [2997, 0]
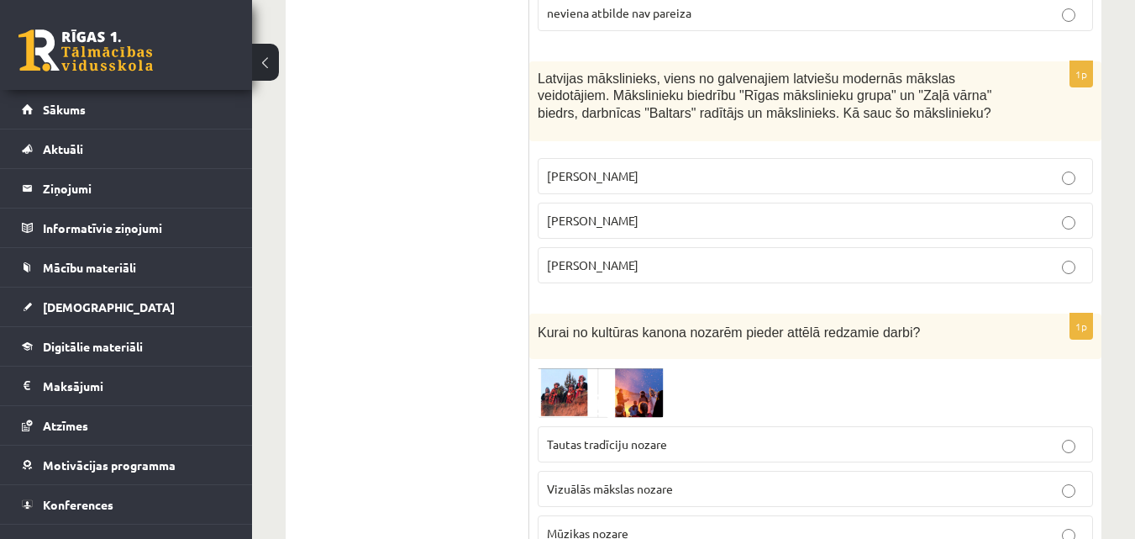
click at [594, 213] on span "Romāns Suta" at bounding box center [593, 220] width 92 height 15
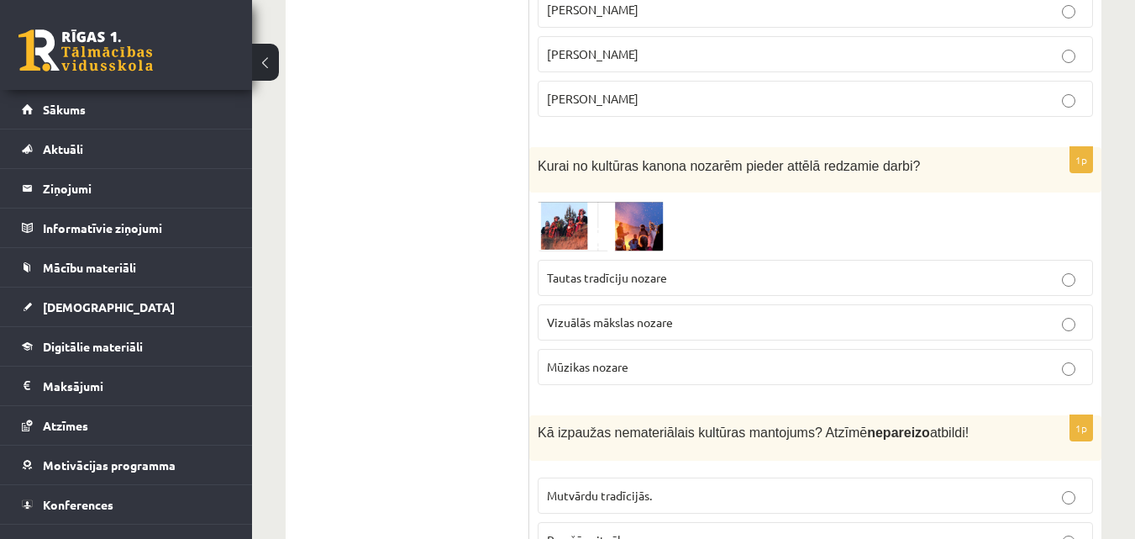
scroll to position [3165, 0]
click at [562, 207] on img at bounding box center [601, 224] width 126 height 50
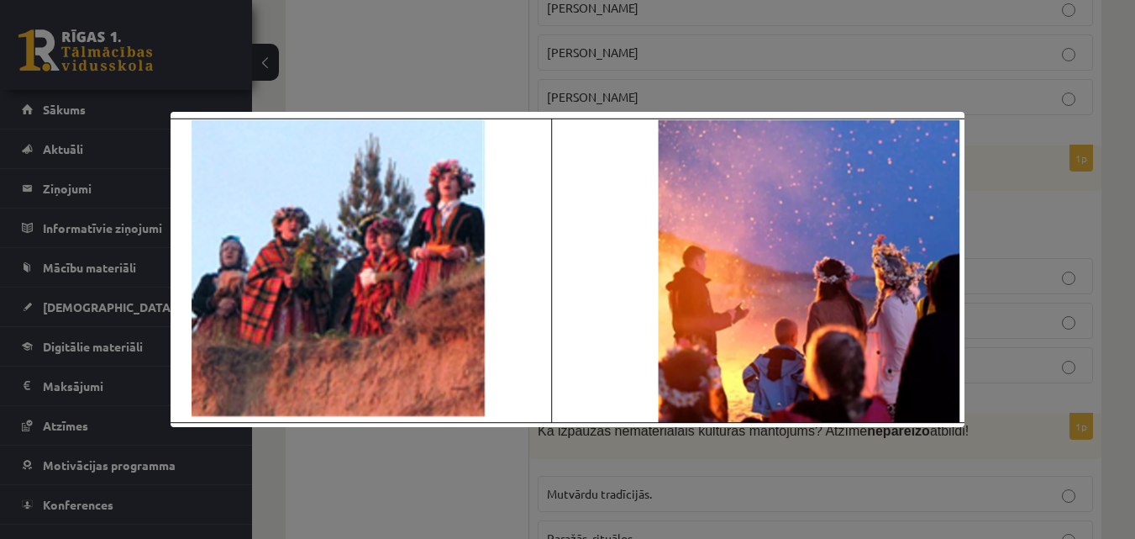
click at [393, 72] on div at bounding box center [567, 269] width 1135 height 539
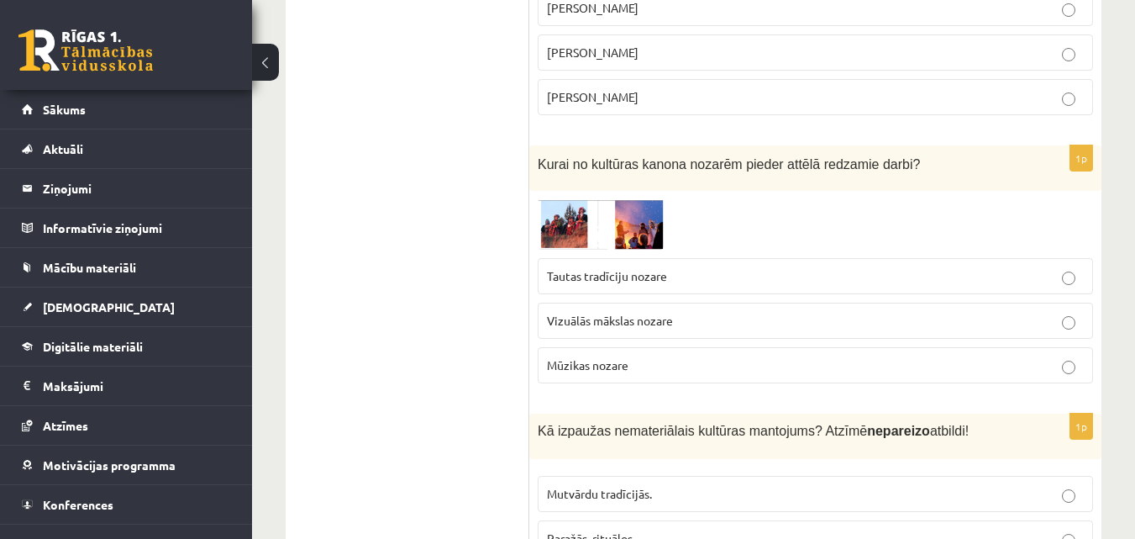
click at [566, 230] on img at bounding box center [601, 224] width 126 height 50
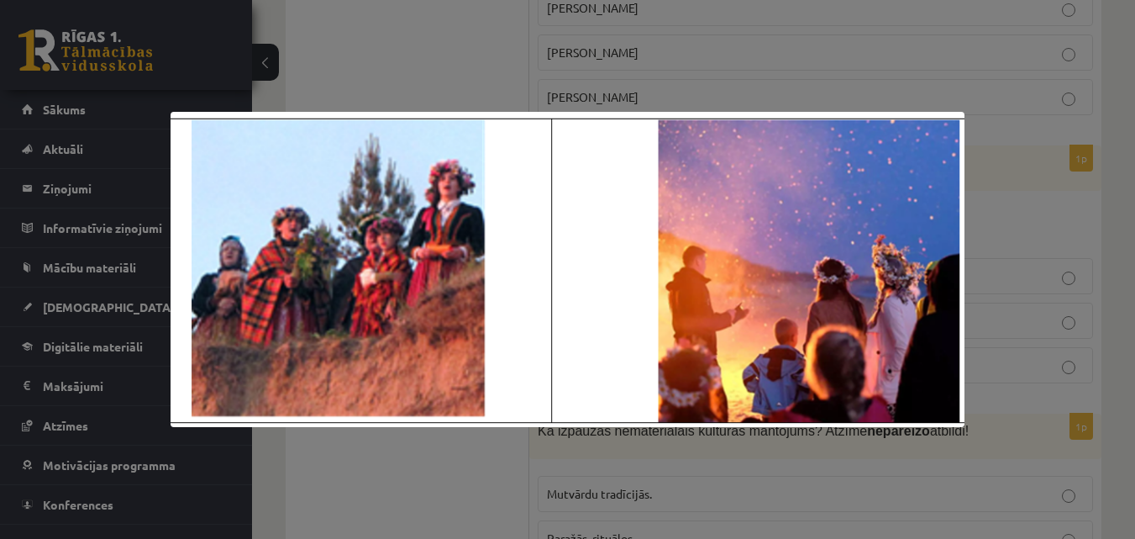
click at [353, 64] on div at bounding box center [567, 269] width 1135 height 539
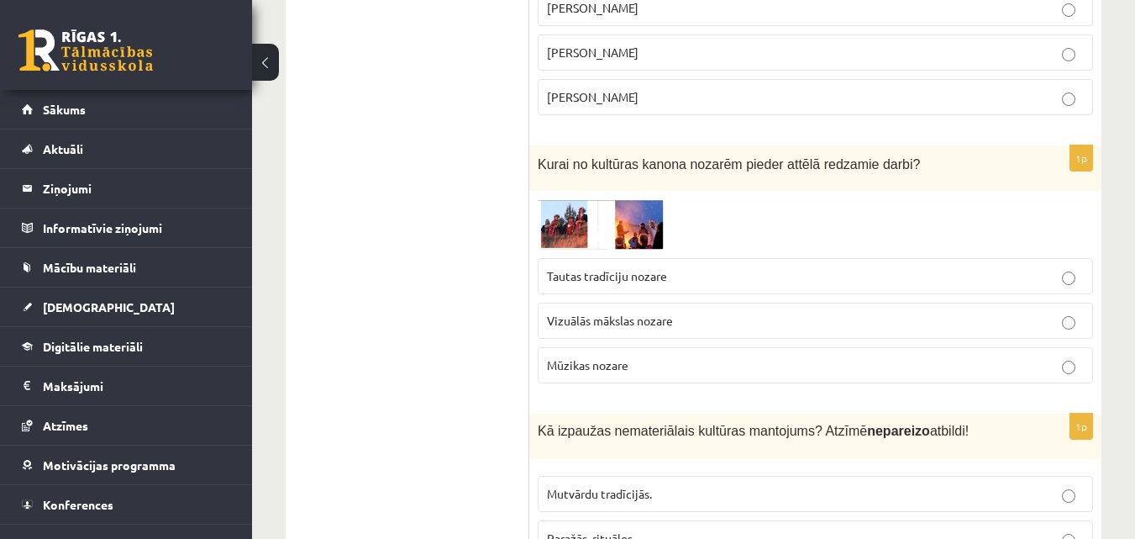
click at [561, 224] on img at bounding box center [601, 224] width 126 height 50
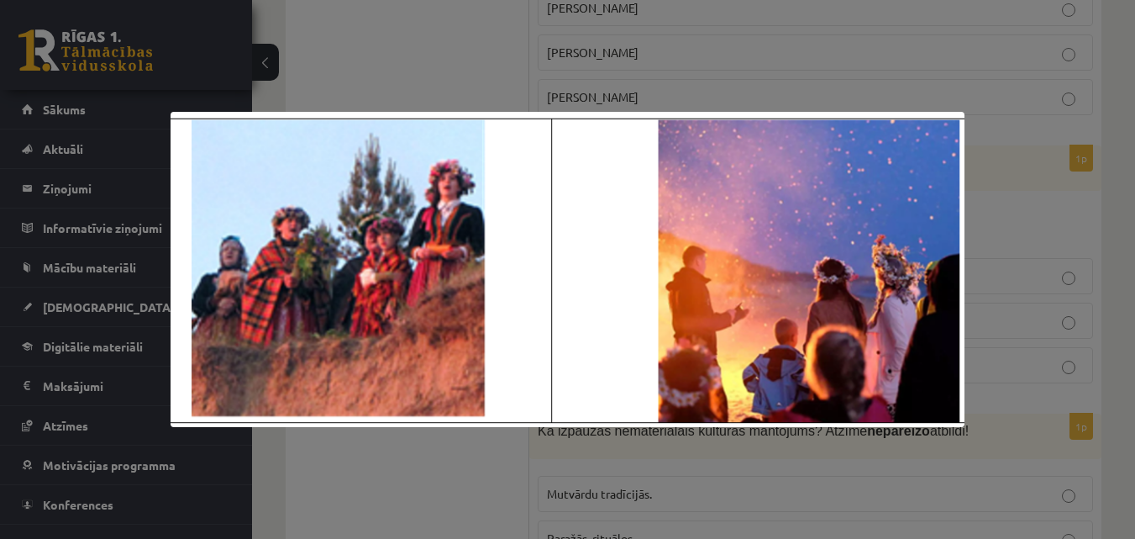
click at [372, 89] on div at bounding box center [567, 269] width 1135 height 539
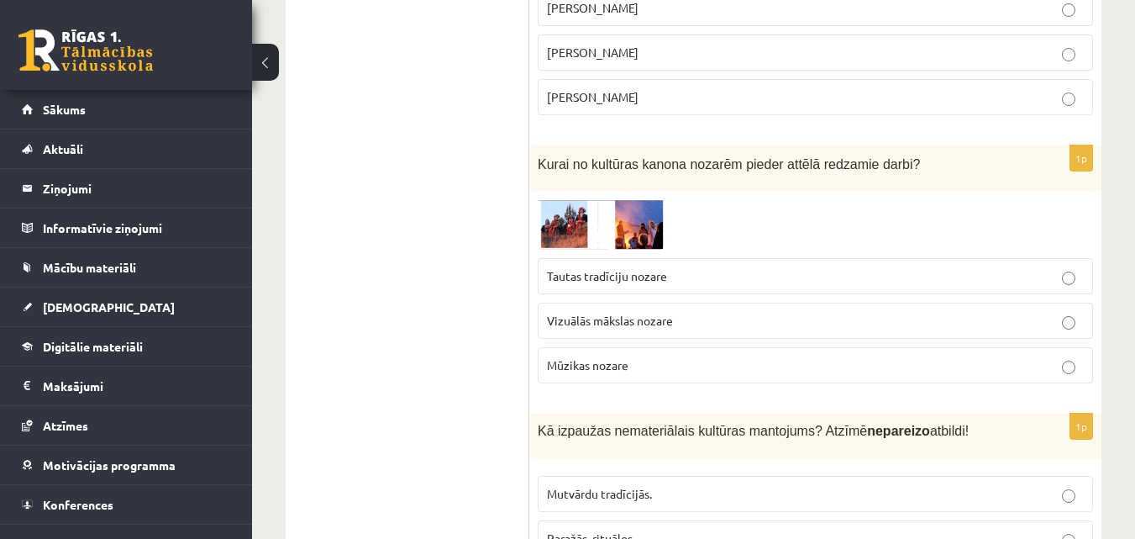
click at [618, 268] on span "Tautas tradīciju nozare" at bounding box center [607, 275] width 120 height 15
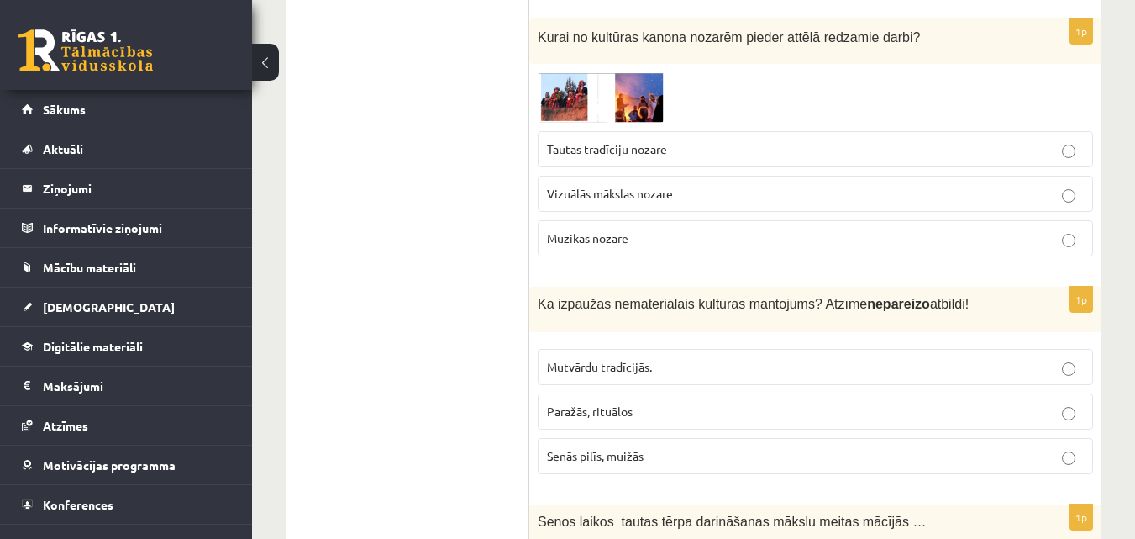
scroll to position [3333, 0]
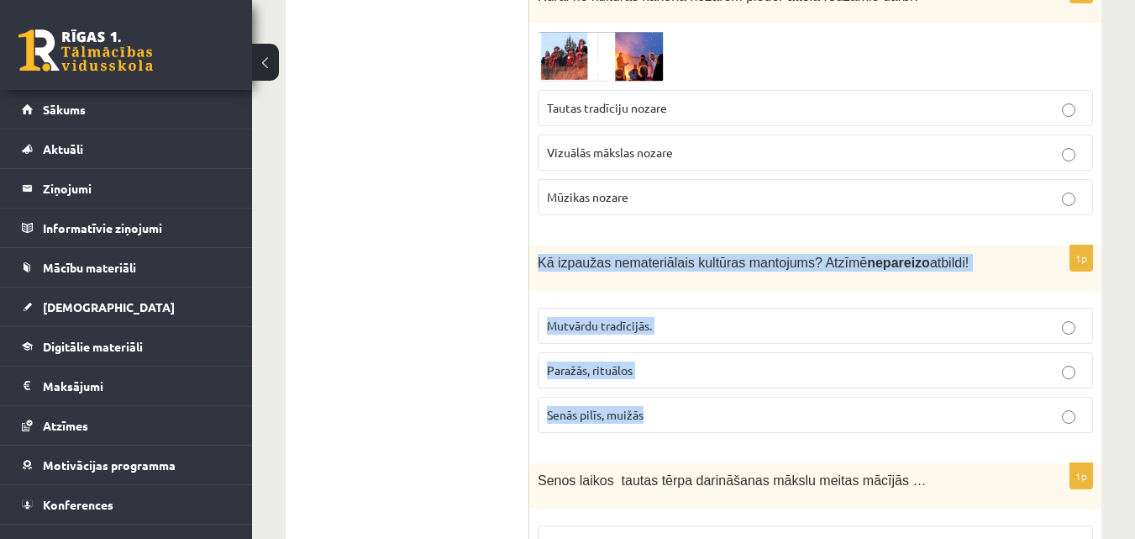
drag, startPoint x: 537, startPoint y: 244, endPoint x: 654, endPoint y: 394, distance: 190.5
click at [654, 394] on div "1p Kā izpaužas nemateriālais kultūras mantojums? Atzīmē nepareizo atbildi! Mutv…" at bounding box center [815, 345] width 572 height 201
copy div "Kā izpaužas nemateriālais kultūras mantojums? Atzīmē nepareizo atbildi! Mutvārd…"
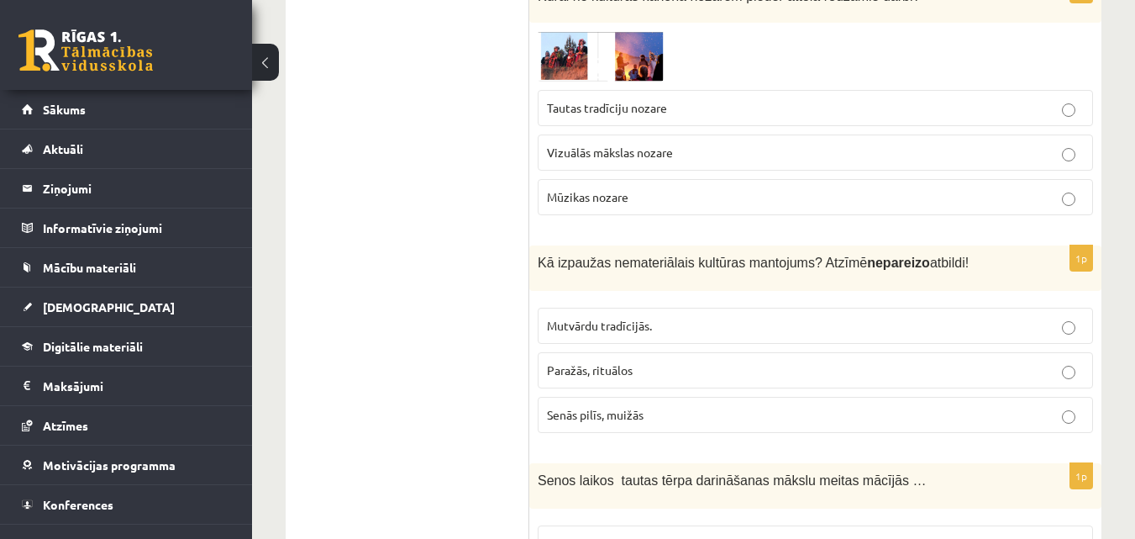
click at [603, 407] on span "Senās pilīs, muižās" at bounding box center [595, 414] width 97 height 15
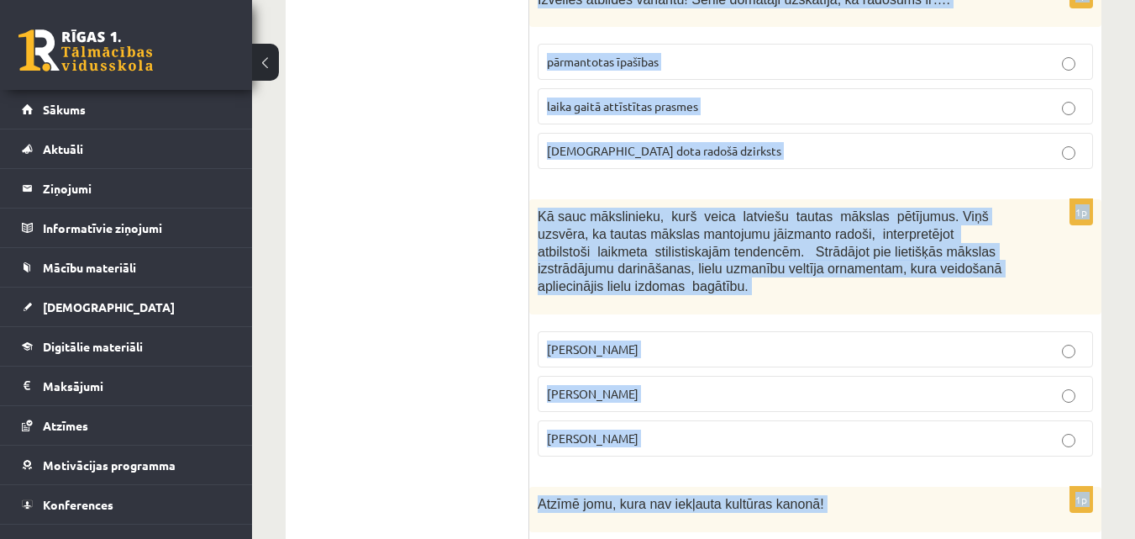
scroll to position [4039, 0]
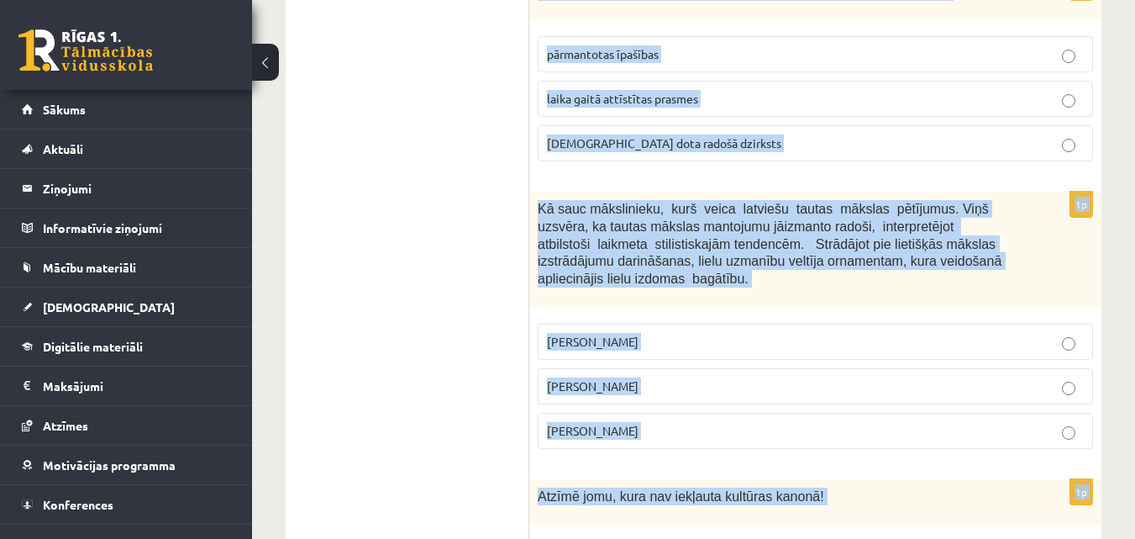
drag, startPoint x: 534, startPoint y: 118, endPoint x: 680, endPoint y: 421, distance: 336.8
copy form "Senos laikos tautas tērpa darināšanas mākslu meitas mācījās … No vecākās paaudz…"
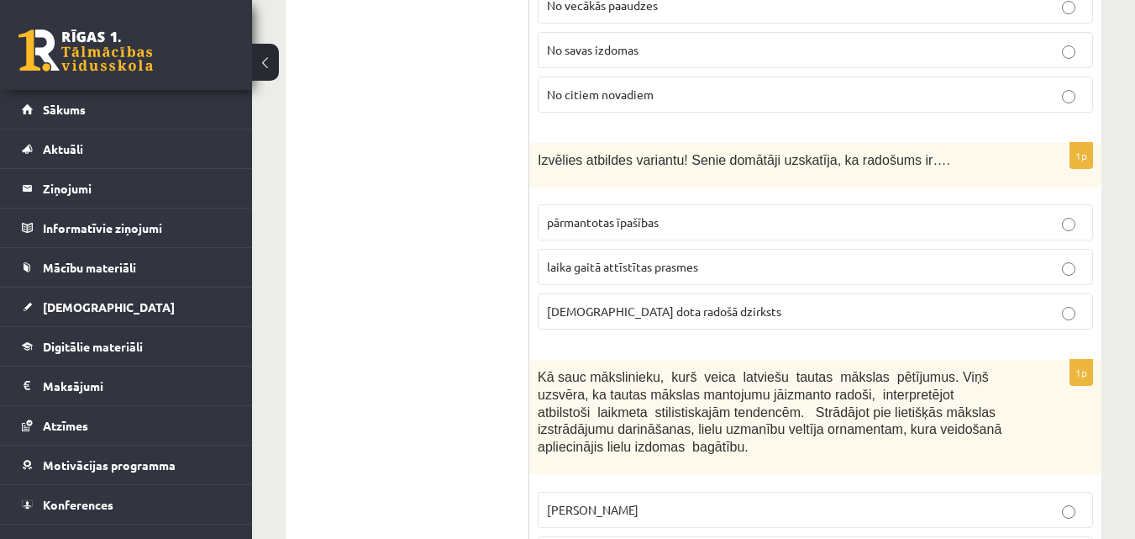
click at [477, 333] on ul "Tests Izvērtējums!" at bounding box center [416, 90] width 227 height 7318
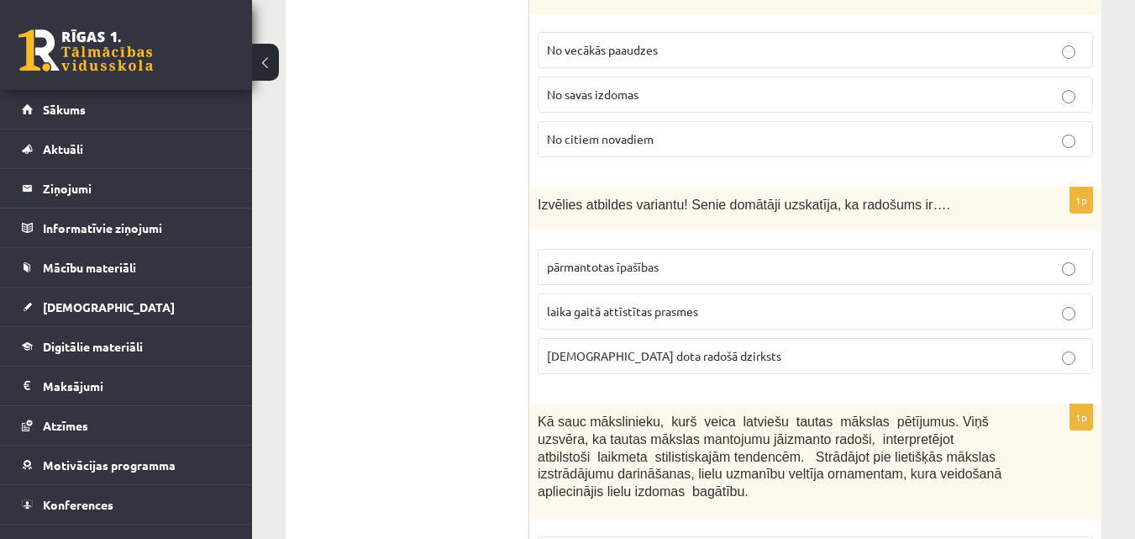
scroll to position [3703, 0]
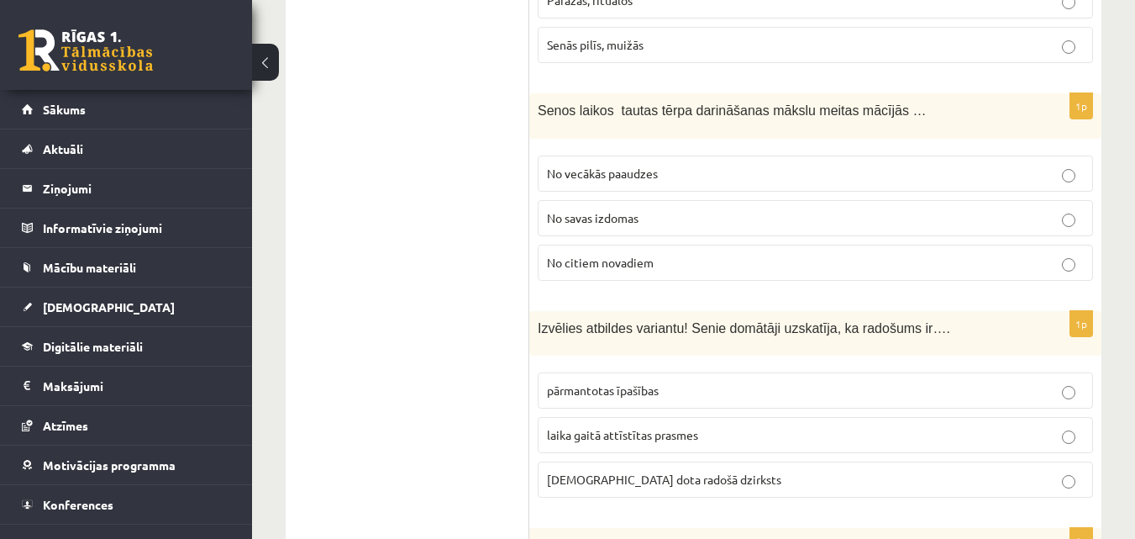
click at [582, 165] on p "No vecākās paaudzes" at bounding box center [815, 174] width 537 height 18
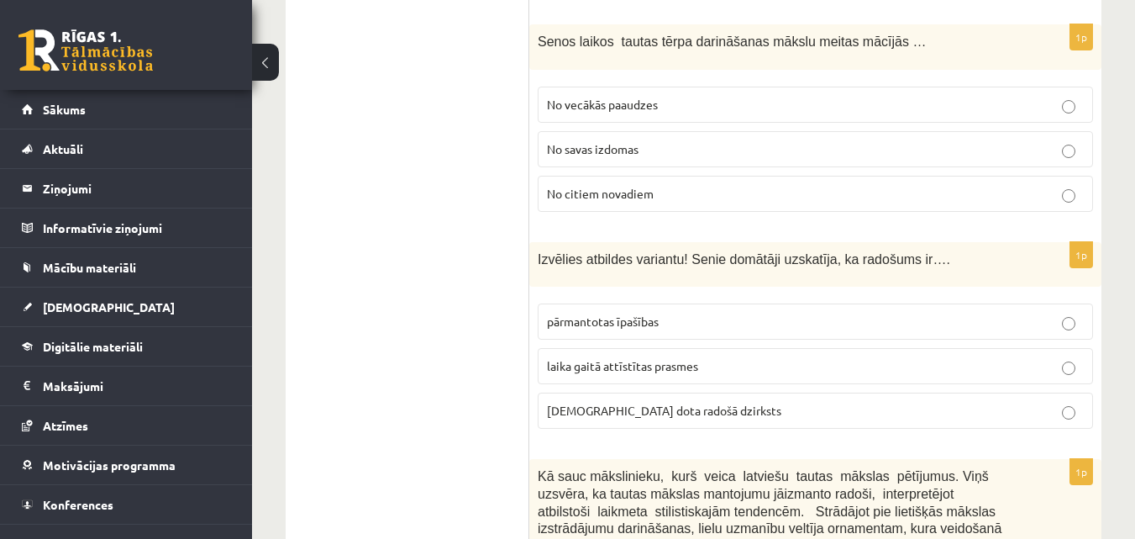
scroll to position [3871, 0]
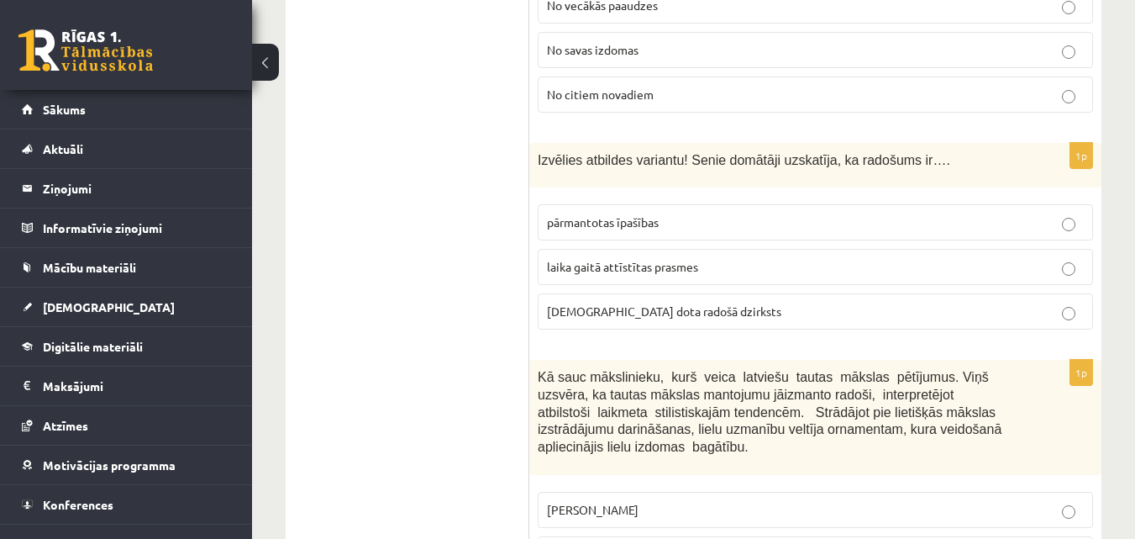
click at [628, 309] on label "dieva dota radošā dzirksts" at bounding box center [816, 311] width 556 height 36
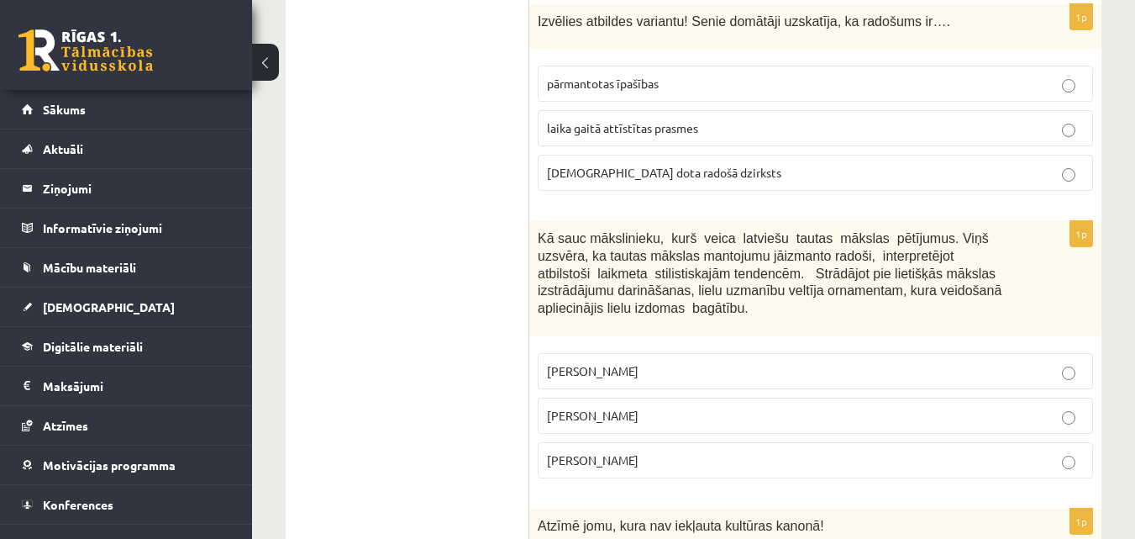
scroll to position [4039, 0]
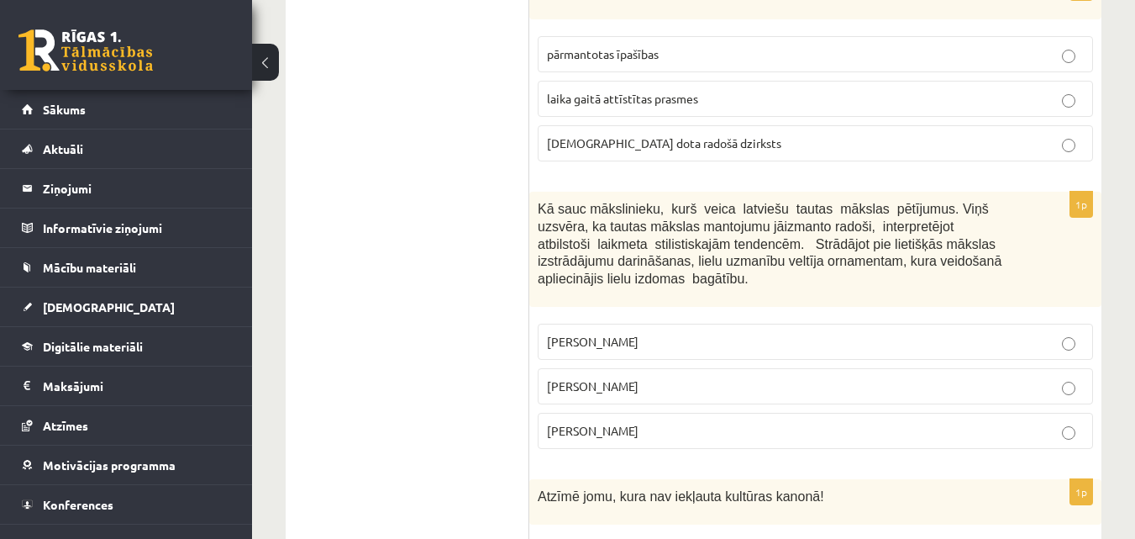
click at [589, 379] on label "Jūlijs Madernieks" at bounding box center [816, 386] width 556 height 36
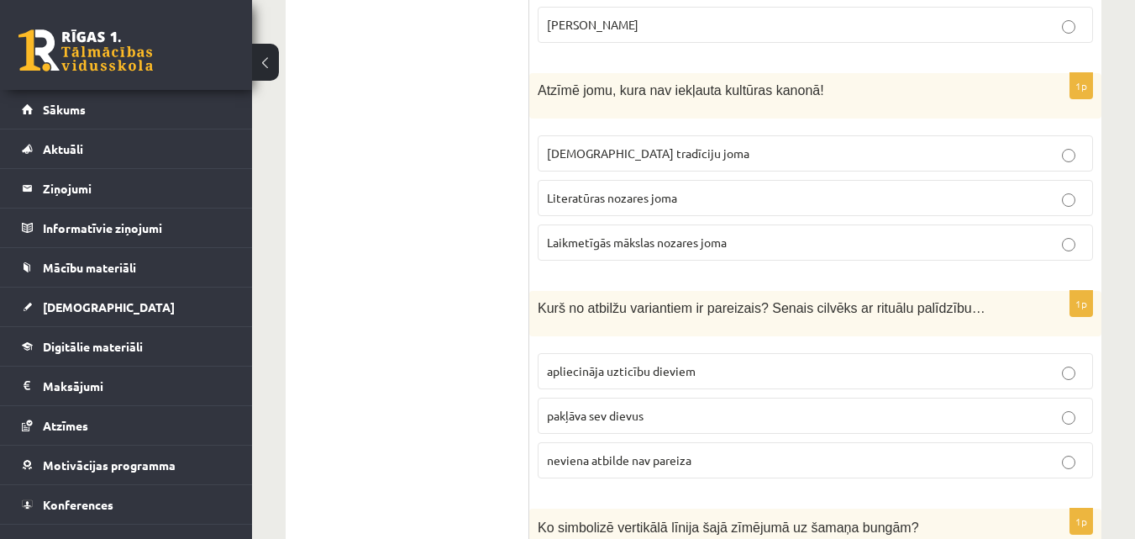
scroll to position [4459, 0]
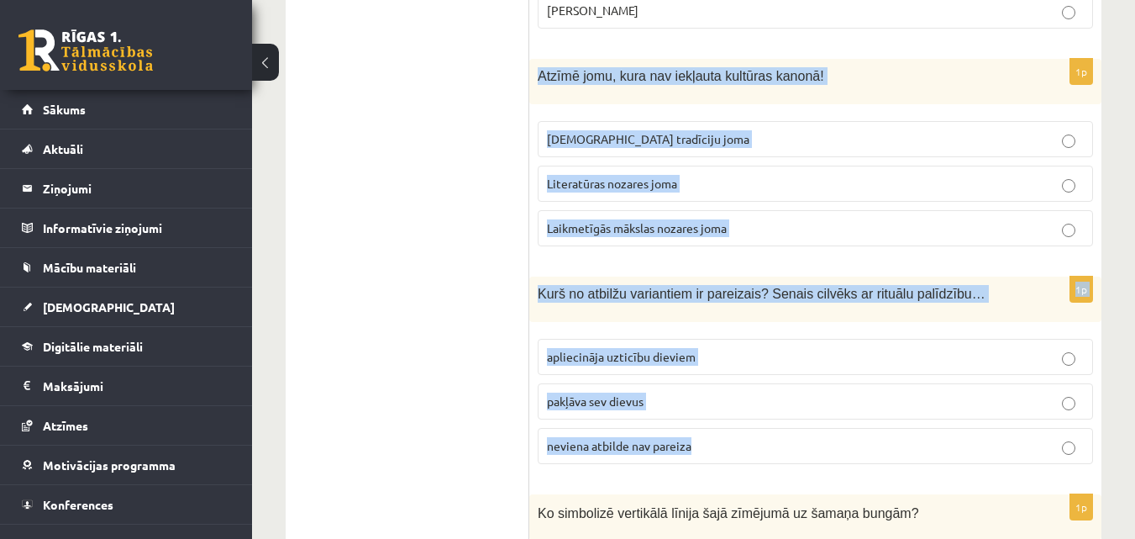
drag, startPoint x: 540, startPoint y: 55, endPoint x: 729, endPoint y: 441, distance: 429.6
copy form "Atzīmē jomu, kura nav iekļauta kultūras kanonā! Tautas tradīciju joma Literatūr…"
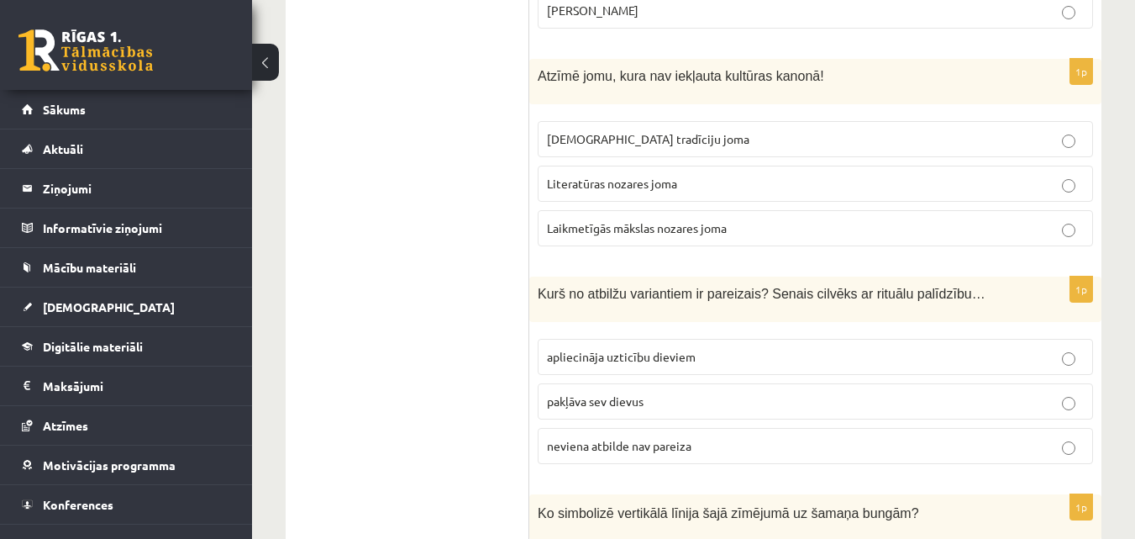
click at [566, 220] on span "Laikmetīgās mākslas nozares joma" at bounding box center [637, 227] width 180 height 15
click at [585, 350] on label "apliecināja uzticību dieviem" at bounding box center [816, 357] width 556 height 36
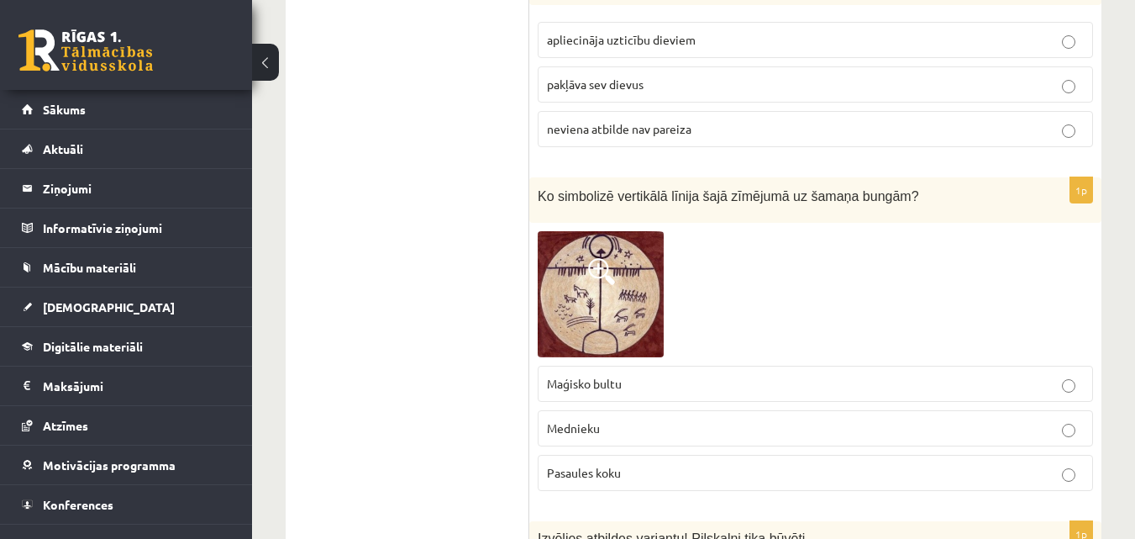
scroll to position [4796, 0]
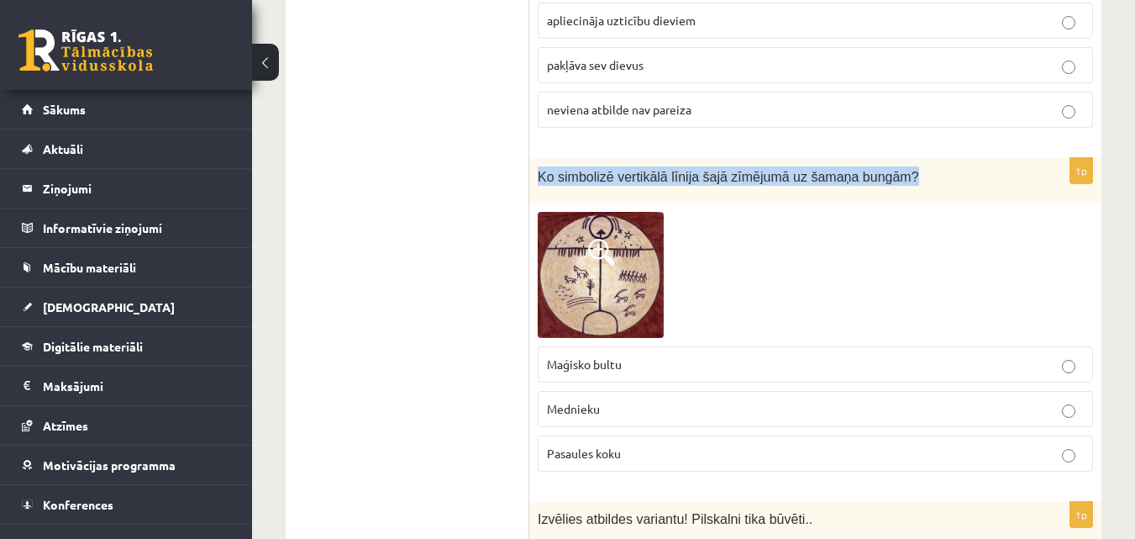
drag, startPoint x: 533, startPoint y: 154, endPoint x: 893, endPoint y: 150, distance: 359.7
click at [893, 158] on div "Ko simbolizē vertikālā līnija šajā zīmējumā uz šamaņa bungām?" at bounding box center [815, 181] width 572 height 46
copy span "Ko simbolizē vertikālā līnija šajā zīmējumā uz šamaņa bungām?"
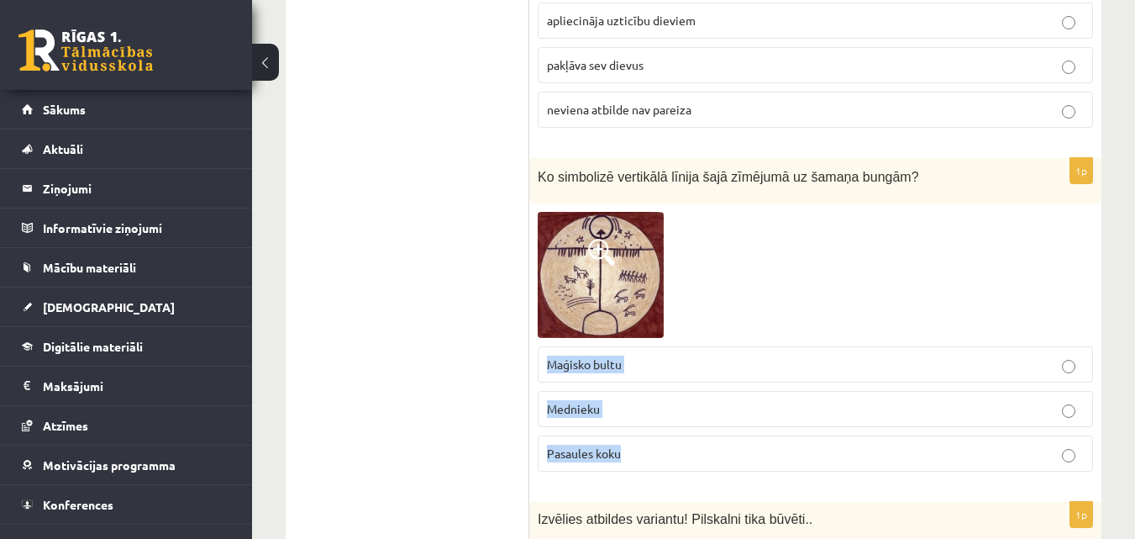
drag, startPoint x: 538, startPoint y: 347, endPoint x: 635, endPoint y: 445, distance: 137.9
click at [635, 445] on fieldset "Maģisko bultu Mednieku Pasaules koku" at bounding box center [816, 407] width 556 height 139
click at [602, 445] on span "Pasaules koku" at bounding box center [584, 452] width 74 height 15
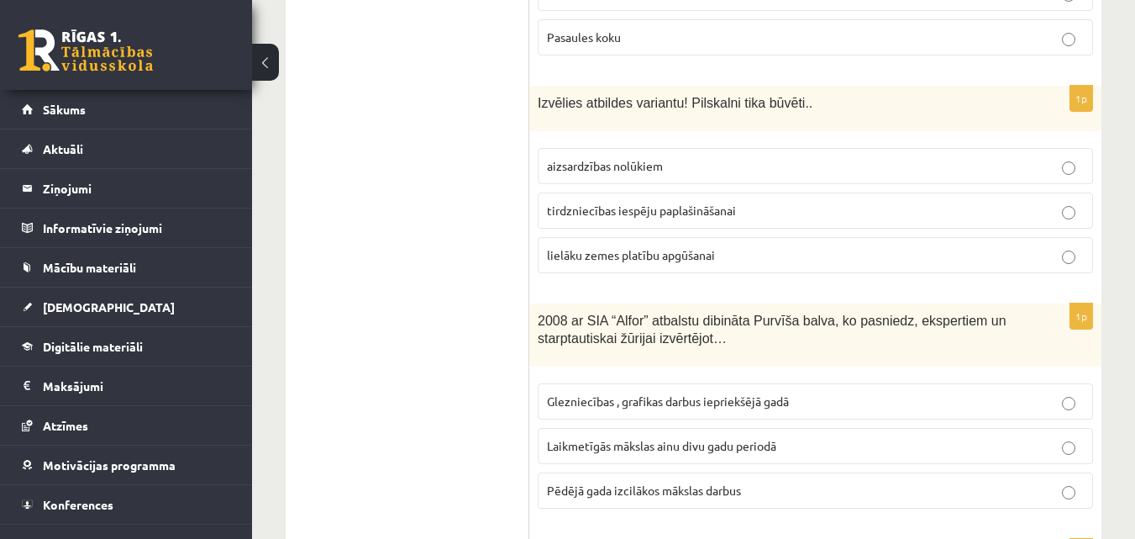
scroll to position [5216, 0]
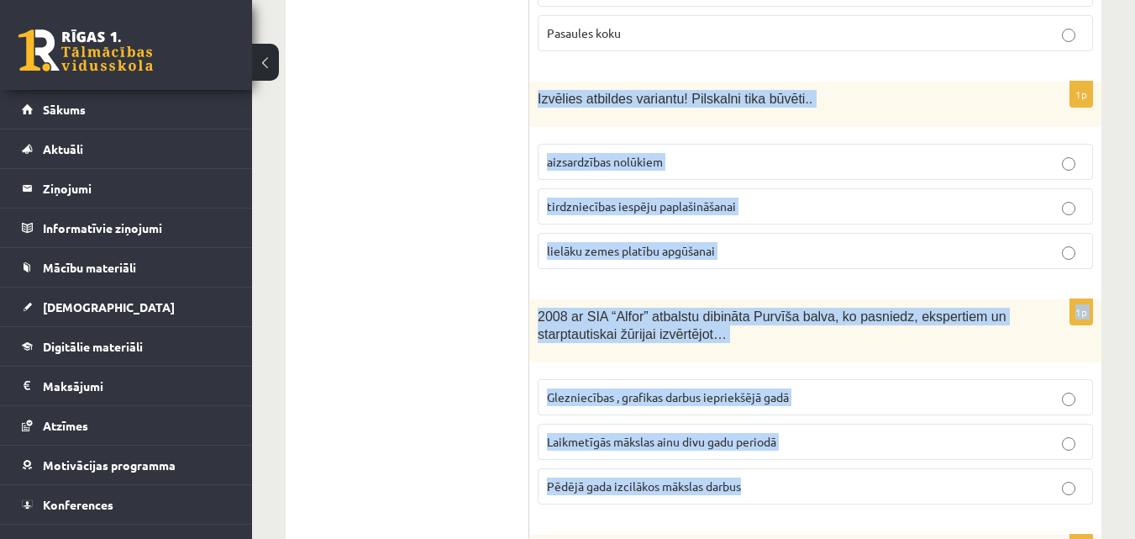
drag, startPoint x: 538, startPoint y: 88, endPoint x: 761, endPoint y: 476, distance: 447.3
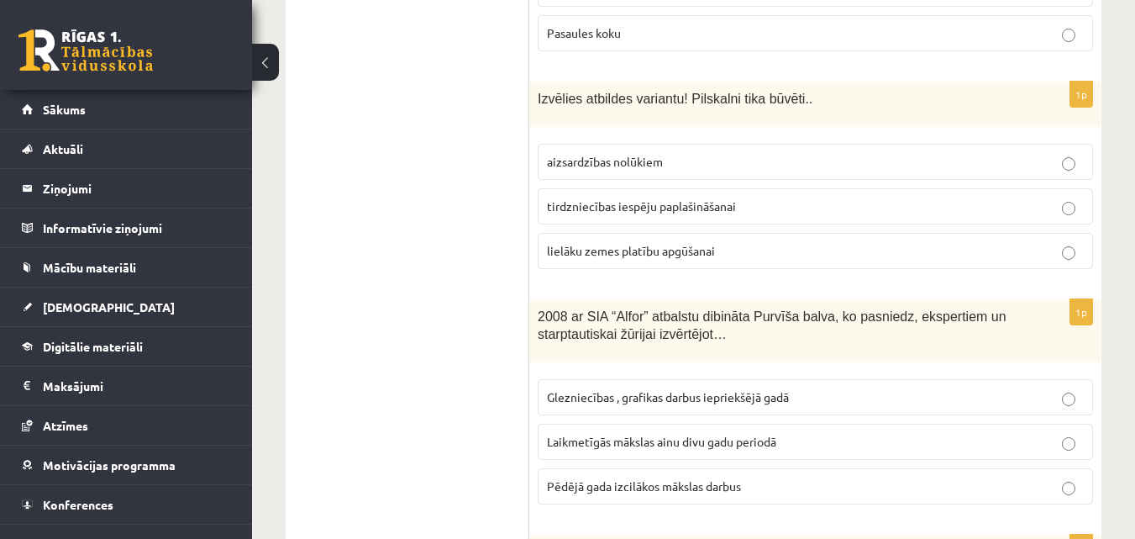
click at [570, 154] on span "aizsardzības nolūkiem" at bounding box center [605, 161] width 116 height 15
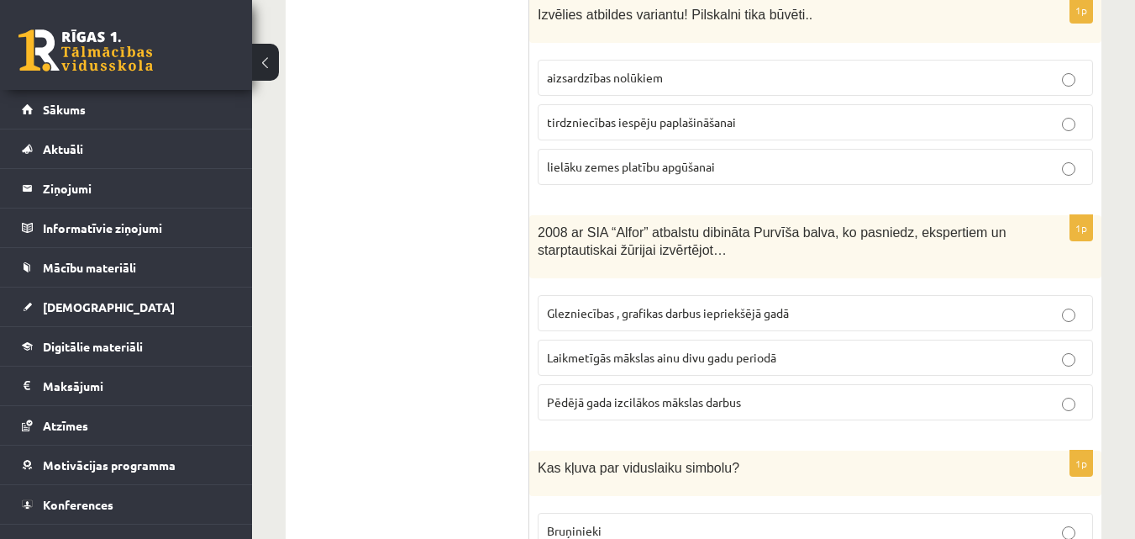
click at [616, 305] on span "Glezniecības , grafikas darbus iepriekšējā gadā" at bounding box center [668, 312] width 242 height 15
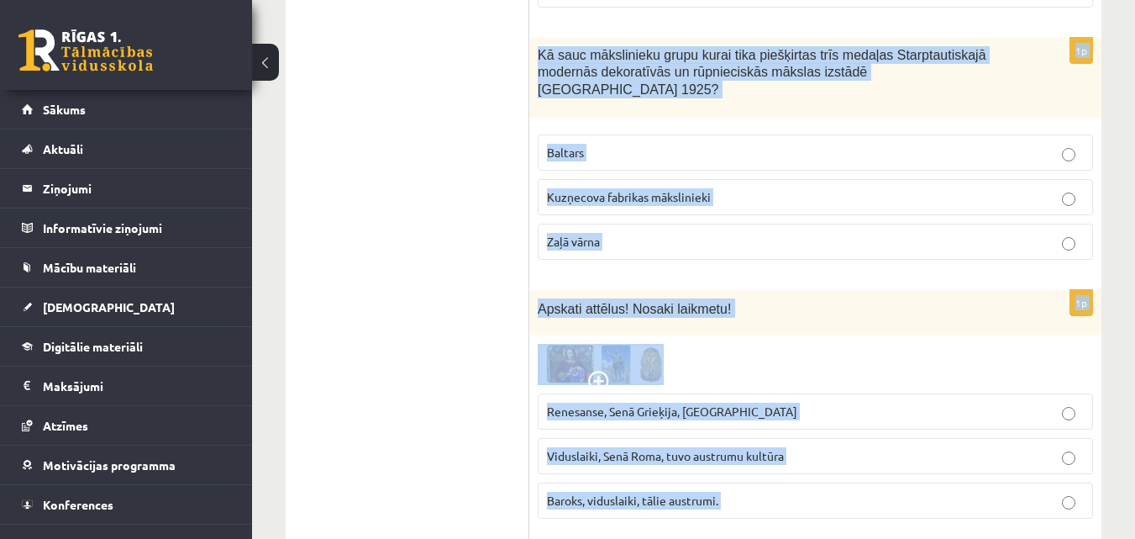
scroll to position [5956, 0]
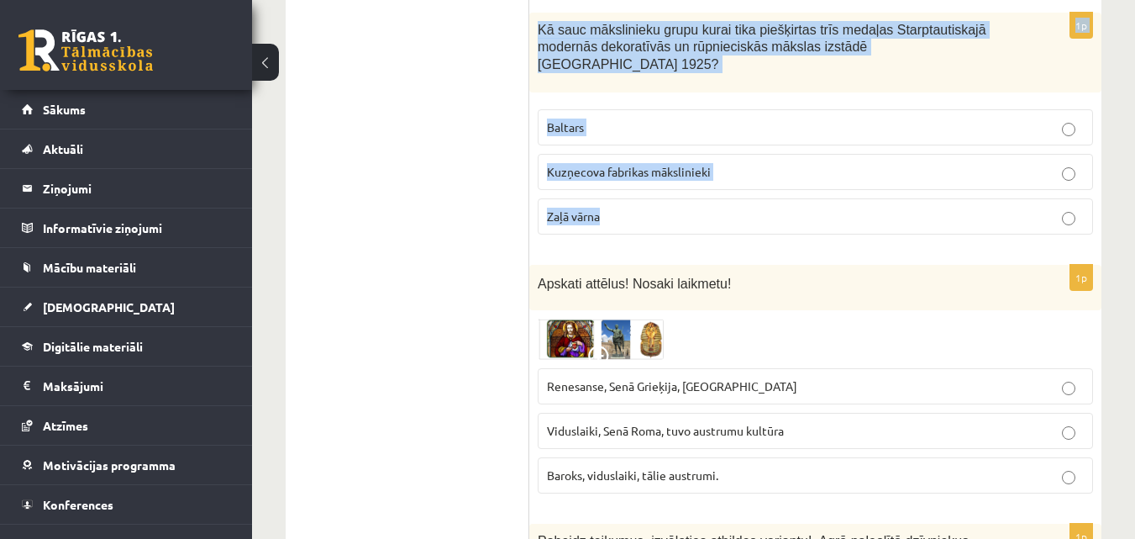
drag, startPoint x: 535, startPoint y: 193, endPoint x: 696, endPoint y: 189, distance: 160.6
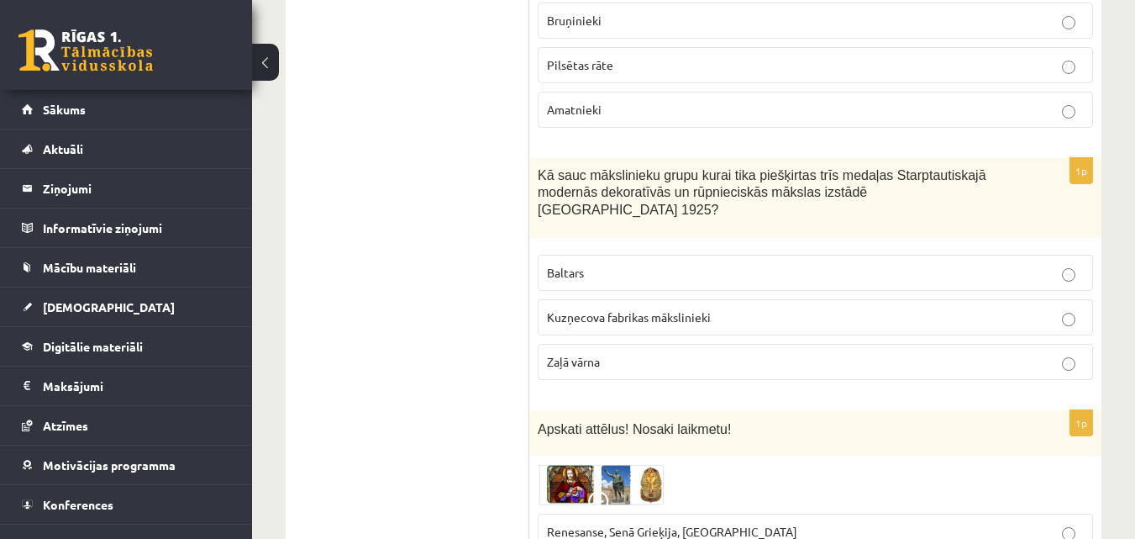
scroll to position [5703, 0]
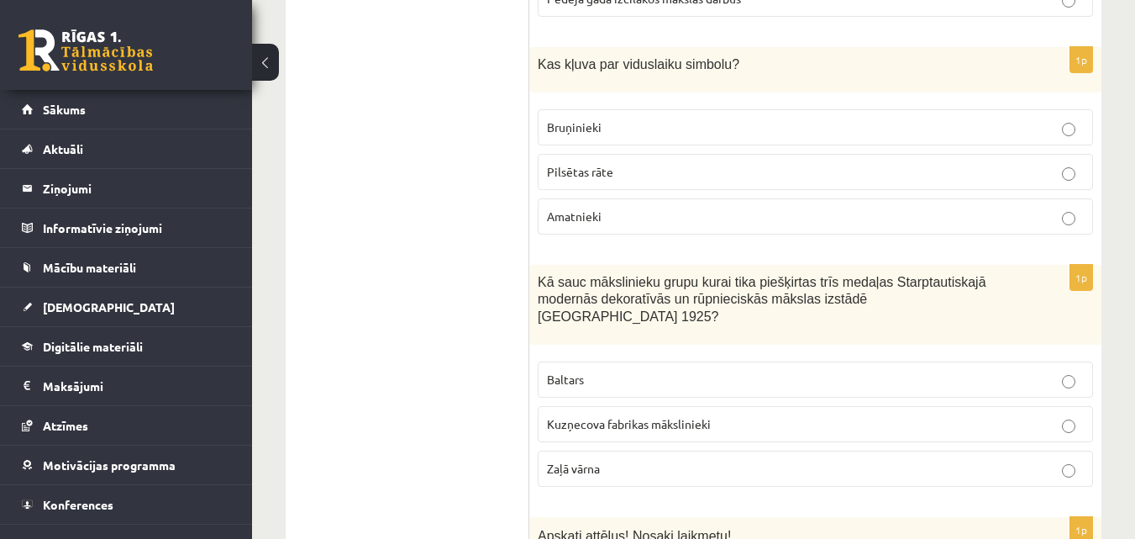
click at [646, 119] on p "Bruņinieki" at bounding box center [815, 128] width 537 height 18
click at [615, 371] on p "Baltars" at bounding box center [815, 380] width 537 height 18
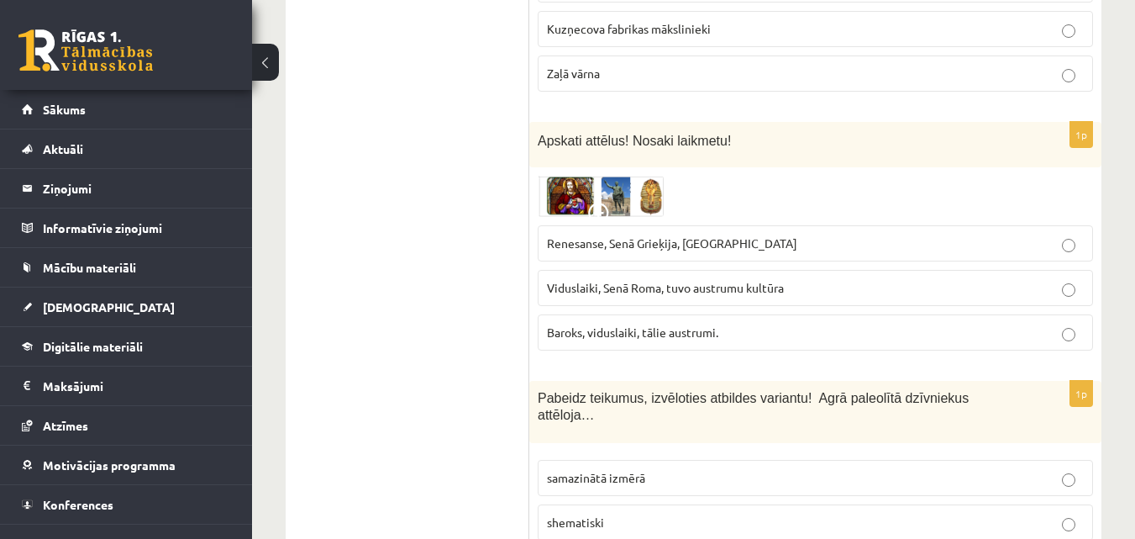
scroll to position [6124, 0]
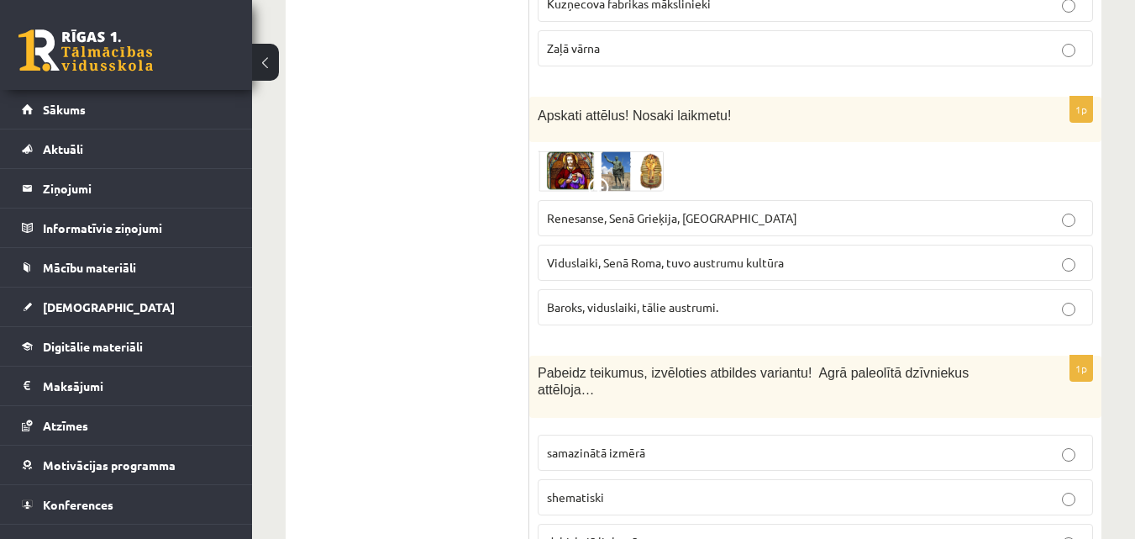
click at [574, 150] on img at bounding box center [601, 170] width 126 height 40
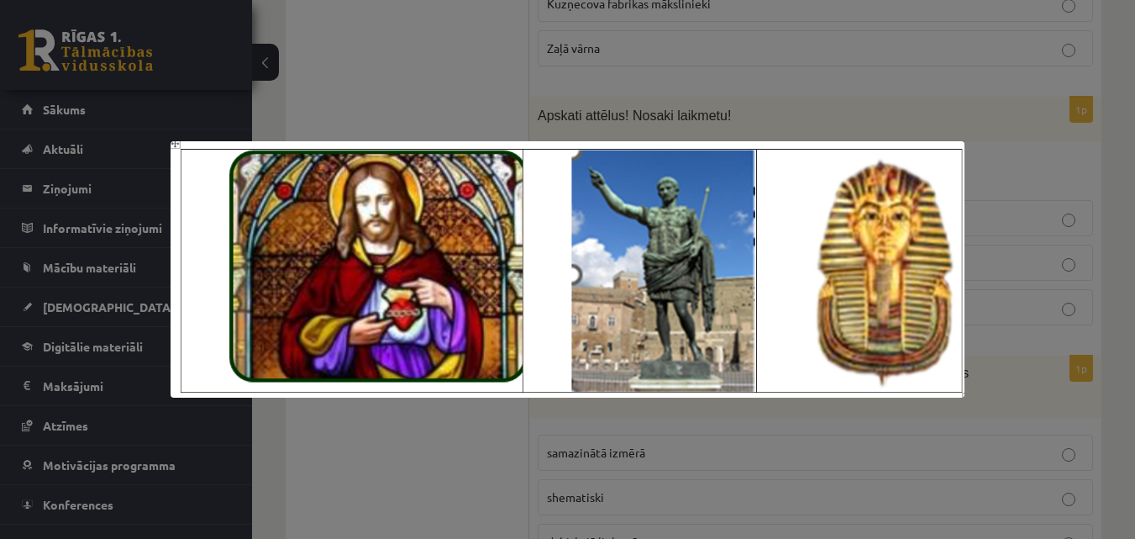
click at [433, 83] on div at bounding box center [567, 269] width 1135 height 539
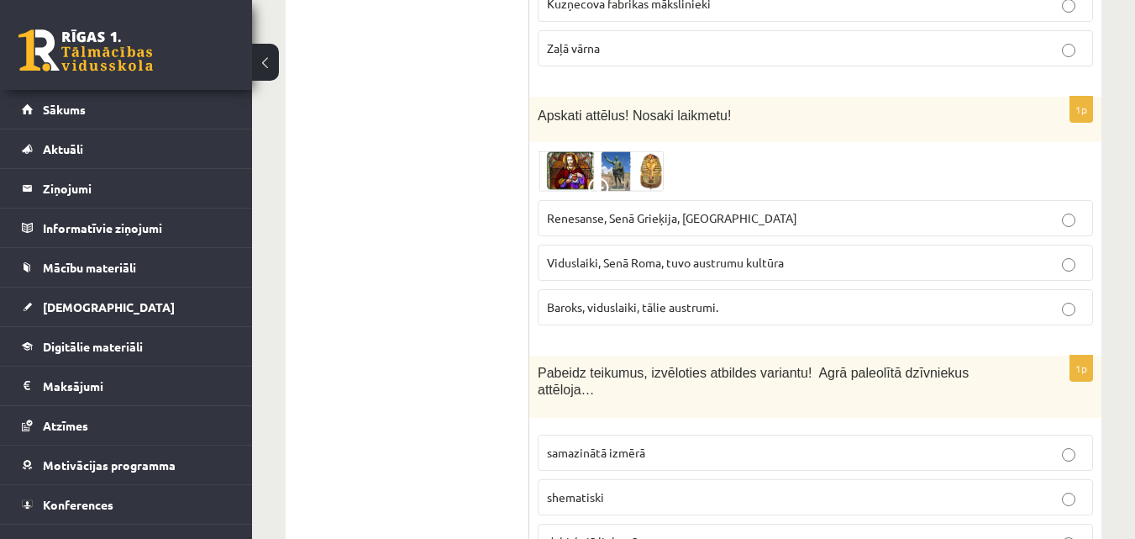
click at [664, 210] on span "Renesanse, Senā Grieķija, Ēģipte" at bounding box center [672, 217] width 250 height 15
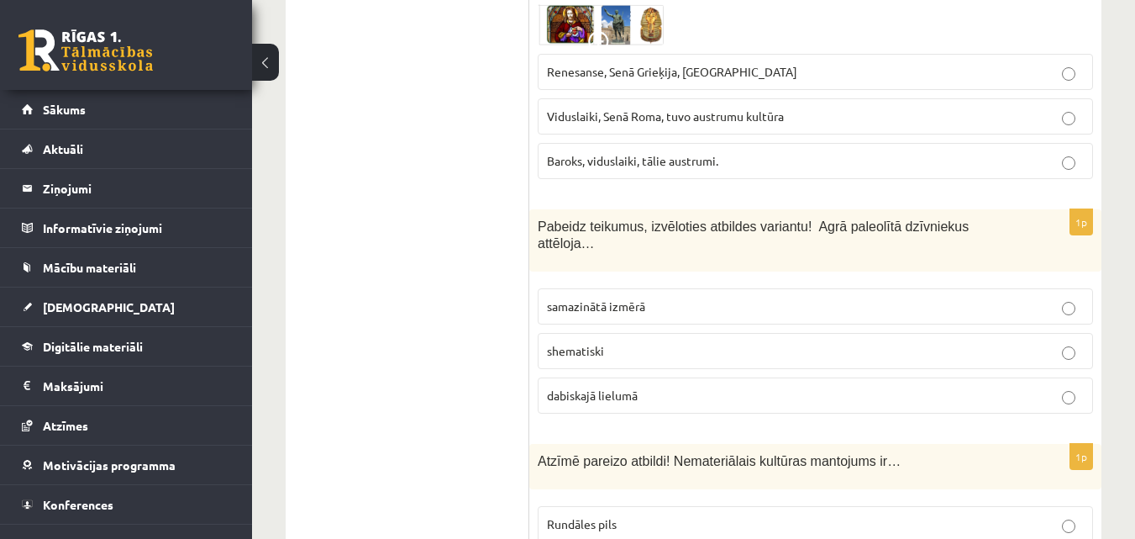
scroll to position [6376, 0]
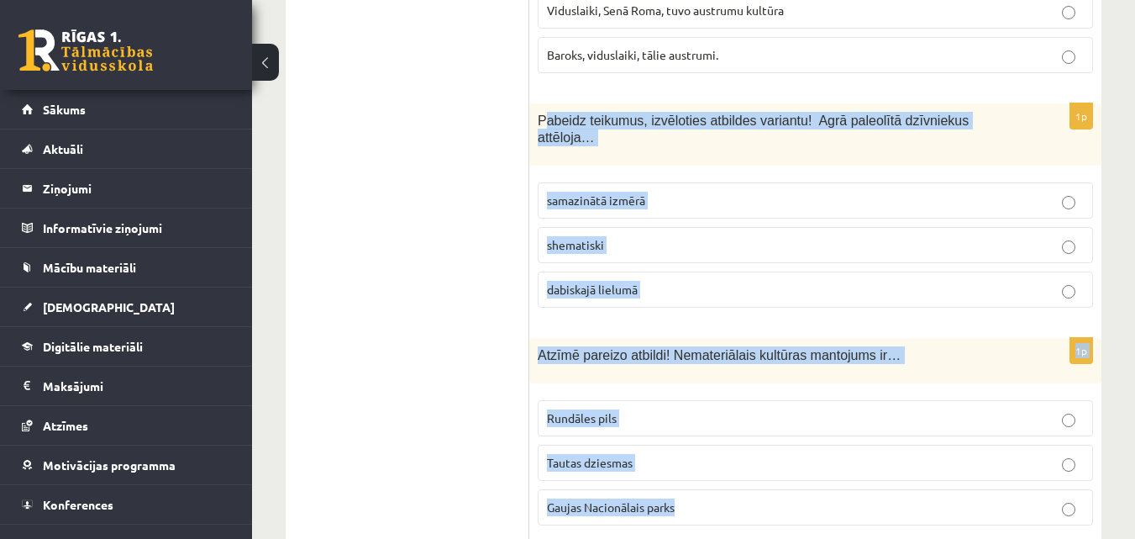
drag, startPoint x: 542, startPoint y: 83, endPoint x: 704, endPoint y: 461, distance: 410.8
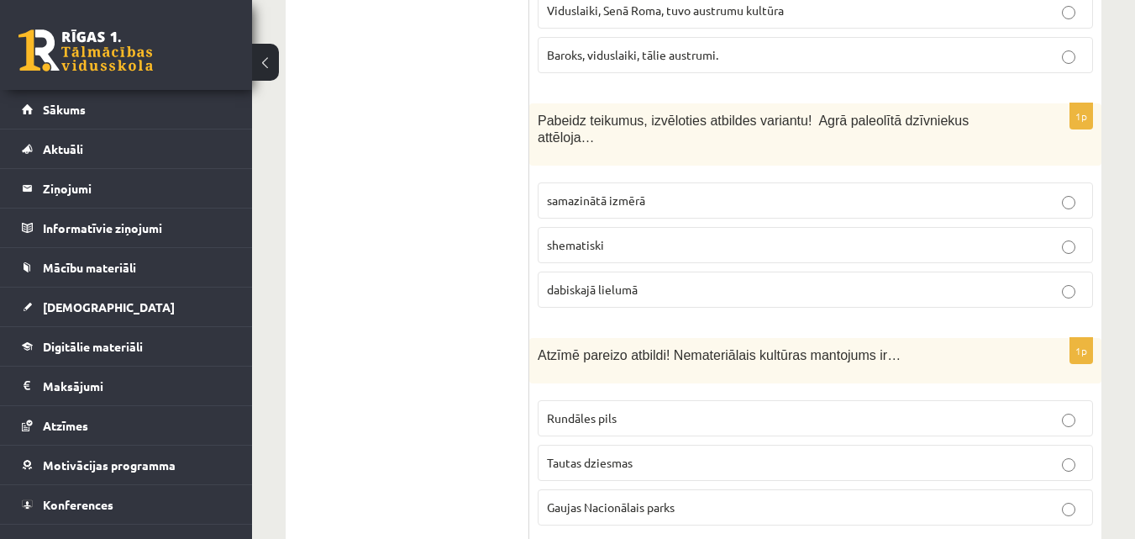
drag, startPoint x: 472, startPoint y: 276, endPoint x: 579, endPoint y: 208, distance: 126.6
click at [616, 236] on p "shematiski" at bounding box center [815, 245] width 537 height 18
click at [606, 455] on span "Tautas dziesmas" at bounding box center [590, 462] width 86 height 15
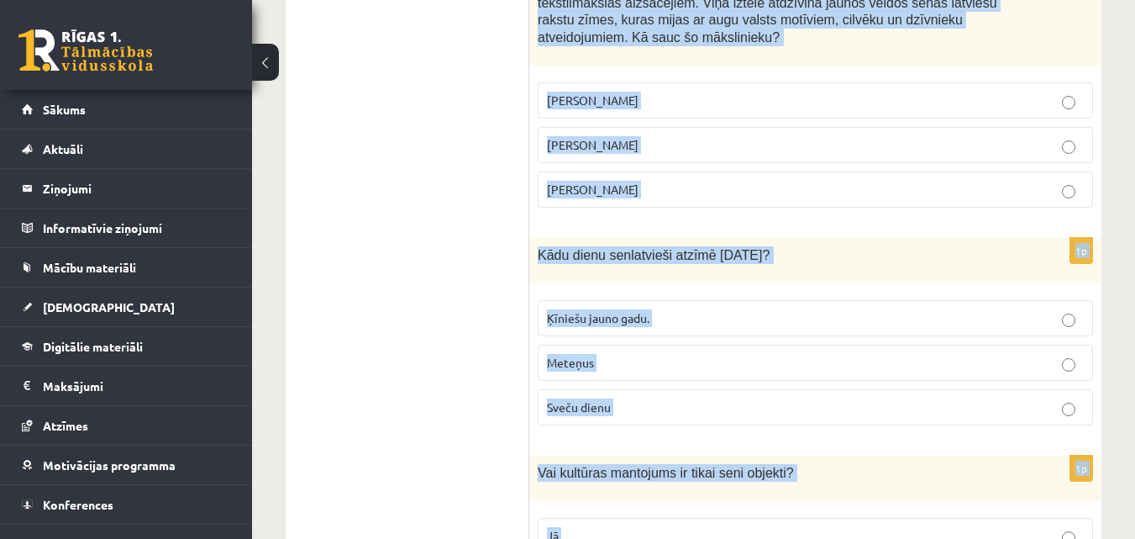
scroll to position [7062, 0]
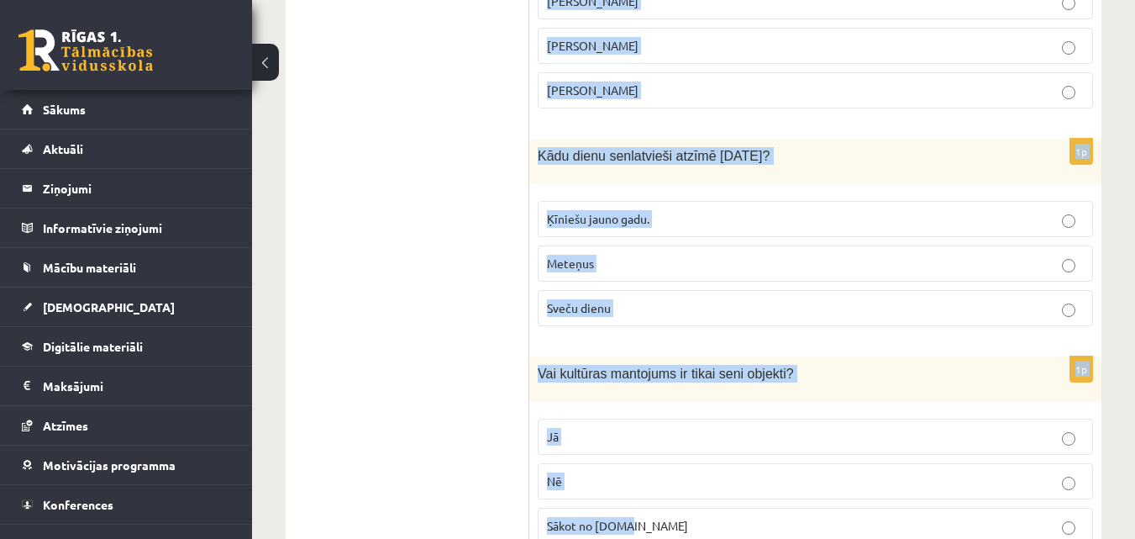
drag, startPoint x: 532, startPoint y: 97, endPoint x: 713, endPoint y: 485, distance: 428.3
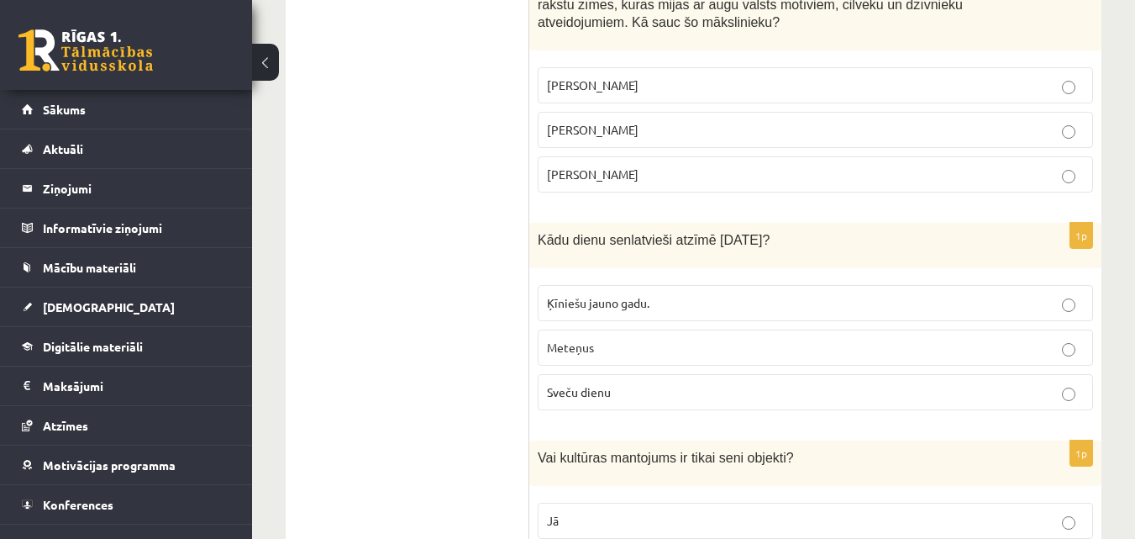
click at [582, 77] on span "Ansis Cīrulis" at bounding box center [593, 84] width 92 height 15
drag, startPoint x: 600, startPoint y: 311, endPoint x: 602, endPoint y: 356, distance: 44.6
click at [599, 374] on label "Sveču dienu" at bounding box center [816, 392] width 556 height 36
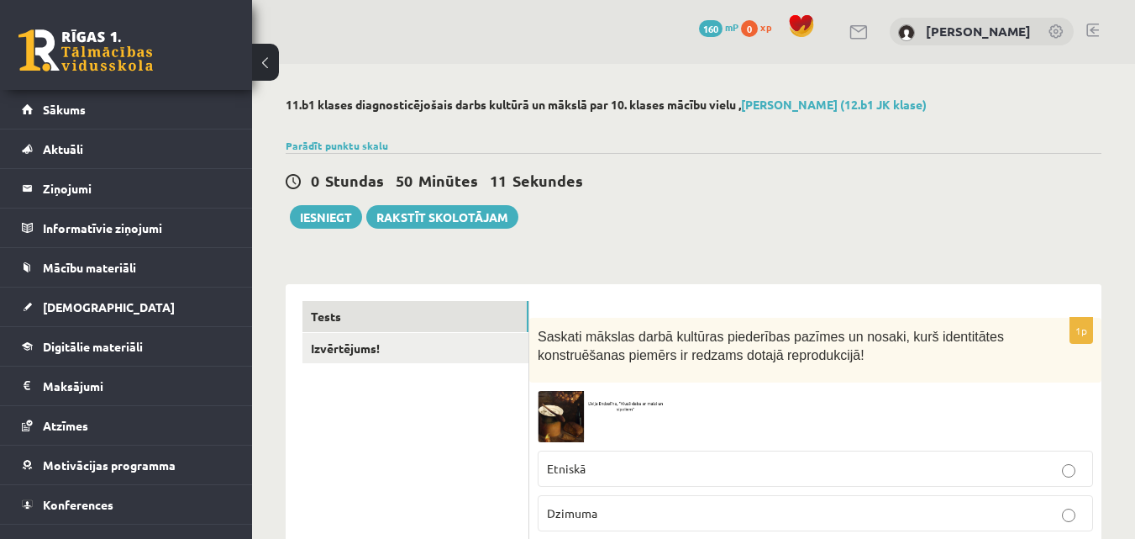
scroll to position [0, 0]
click at [341, 223] on button "Iesniegt" at bounding box center [326, 218] width 72 height 24
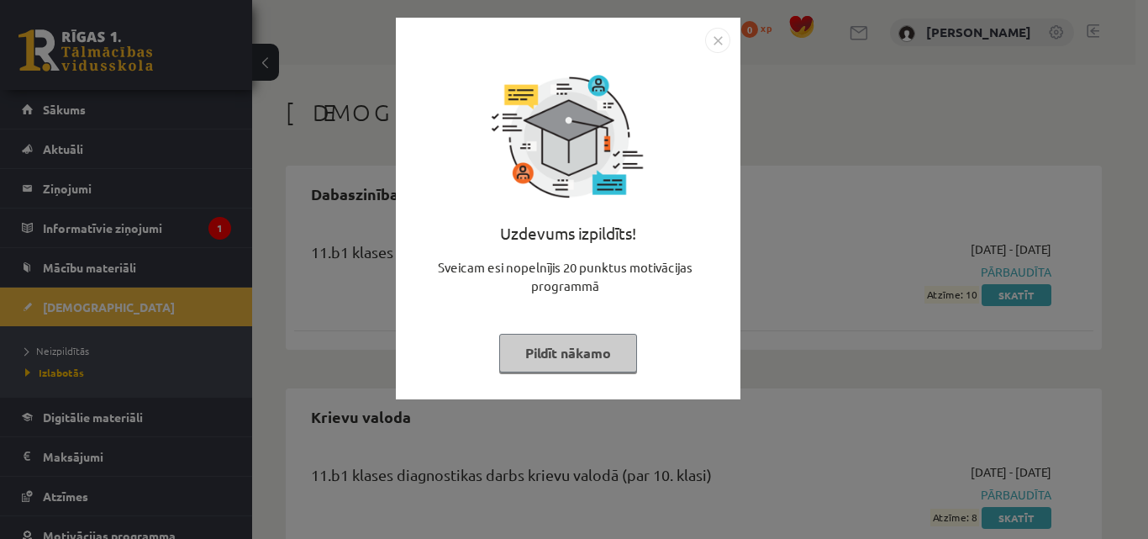
click at [724, 41] on img "Close" at bounding box center [717, 40] width 25 height 25
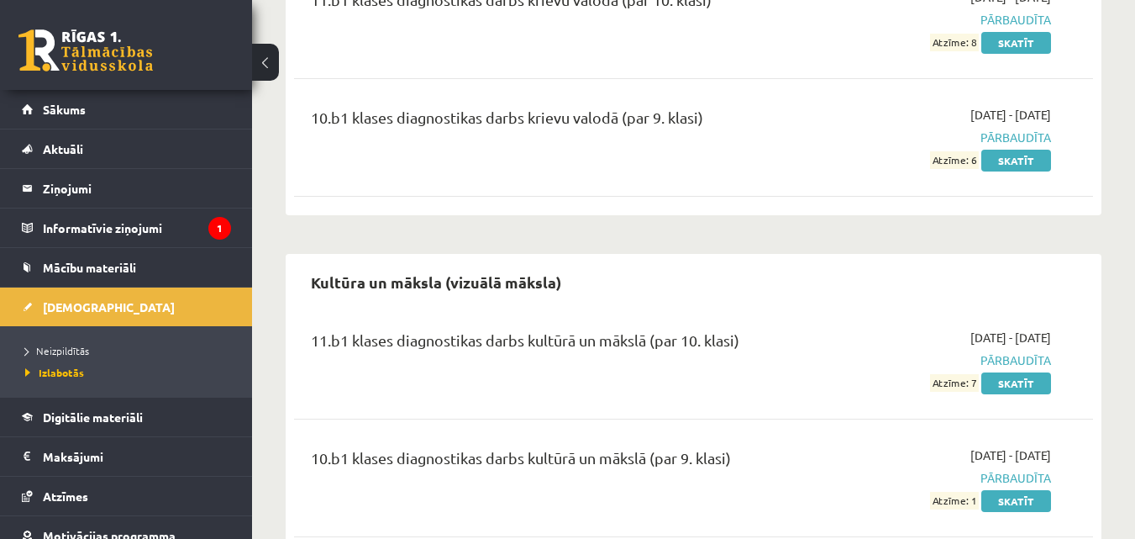
scroll to position [504, 0]
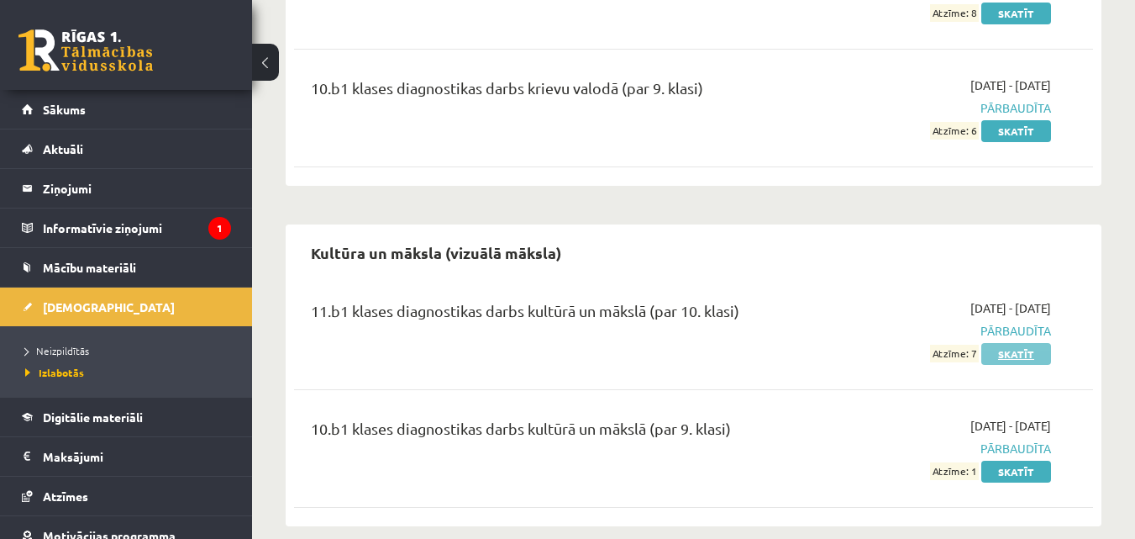
click at [1028, 353] on link "Skatīt" at bounding box center [1017, 354] width 70 height 22
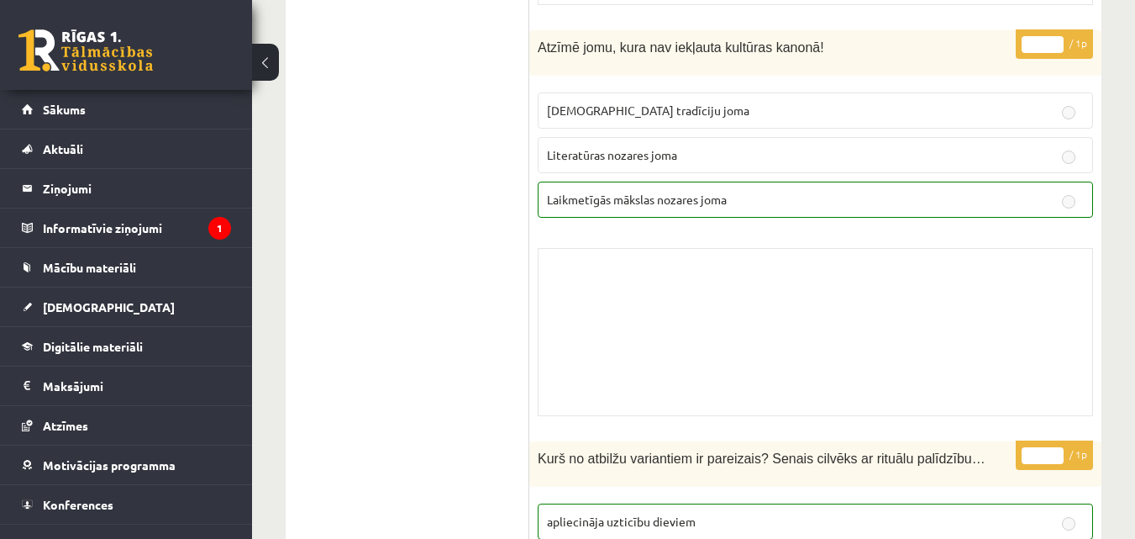
scroll to position [7816, 0]
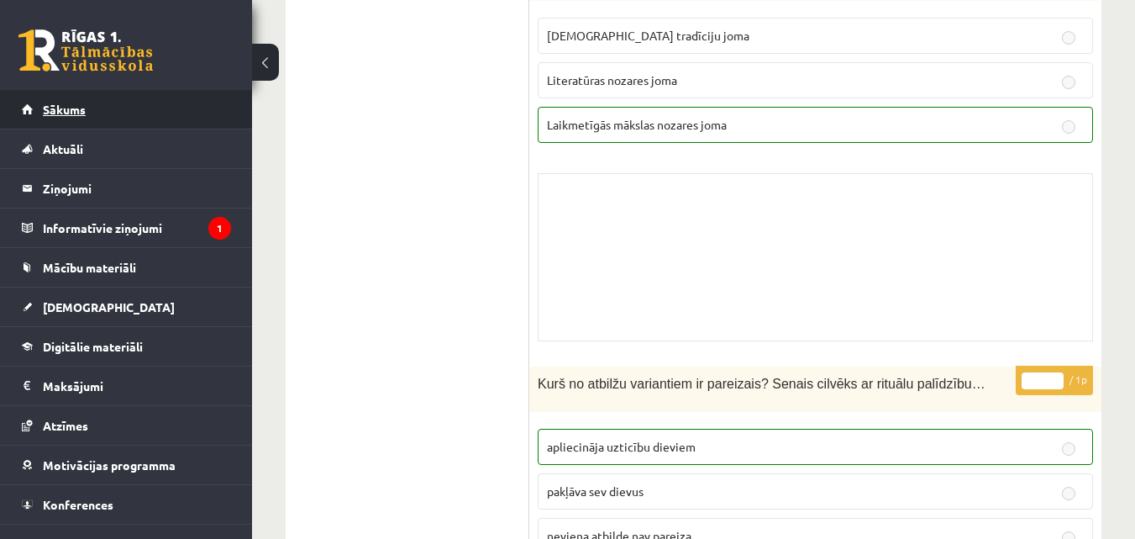
click at [48, 108] on span "Sākums" at bounding box center [64, 109] width 43 height 15
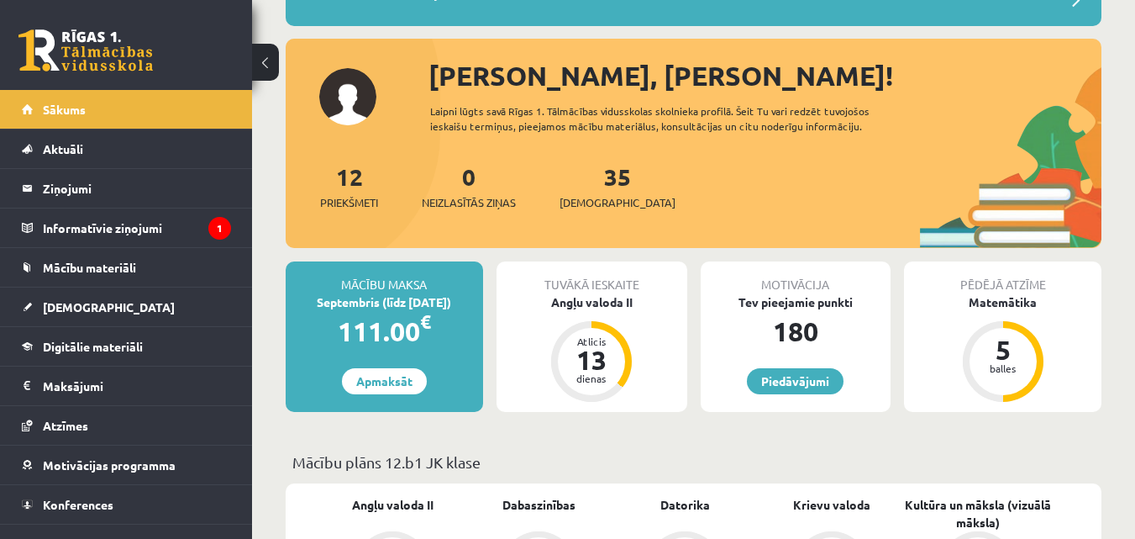
scroll to position [168, 0]
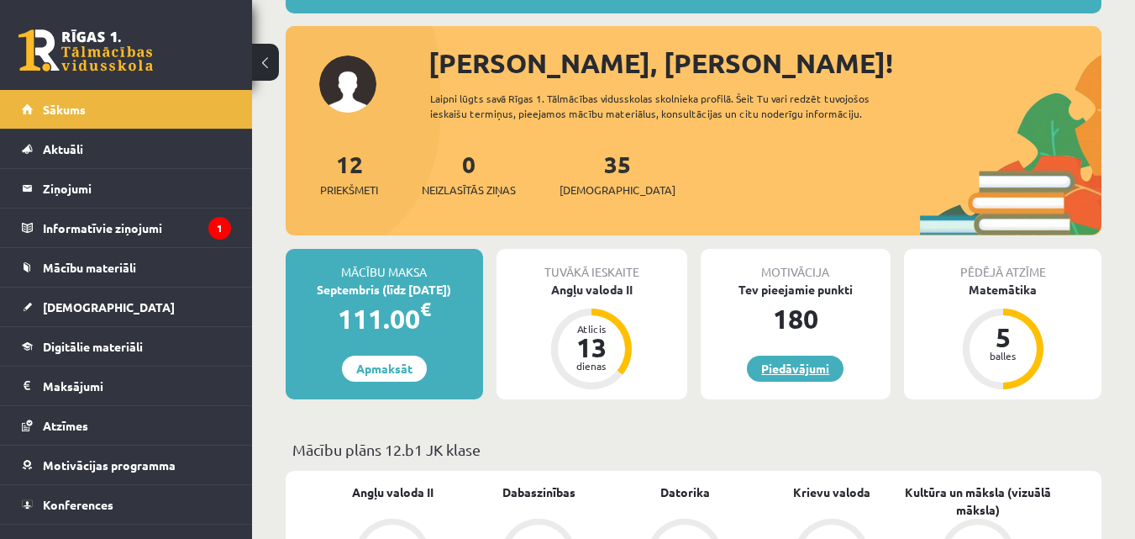
click at [796, 371] on link "Piedāvājumi" at bounding box center [795, 369] width 97 height 26
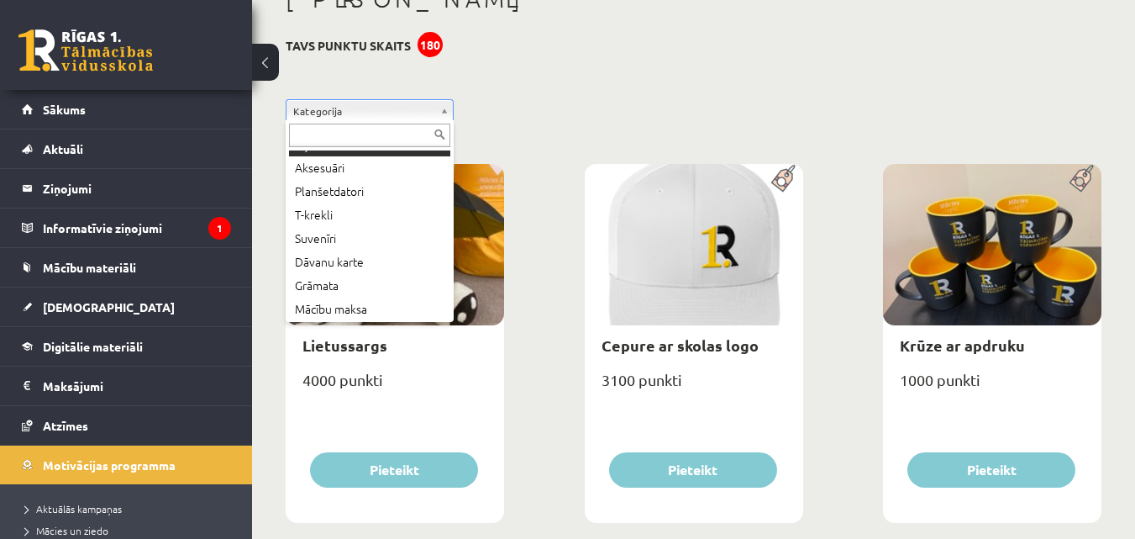
scroll to position [91, 0]
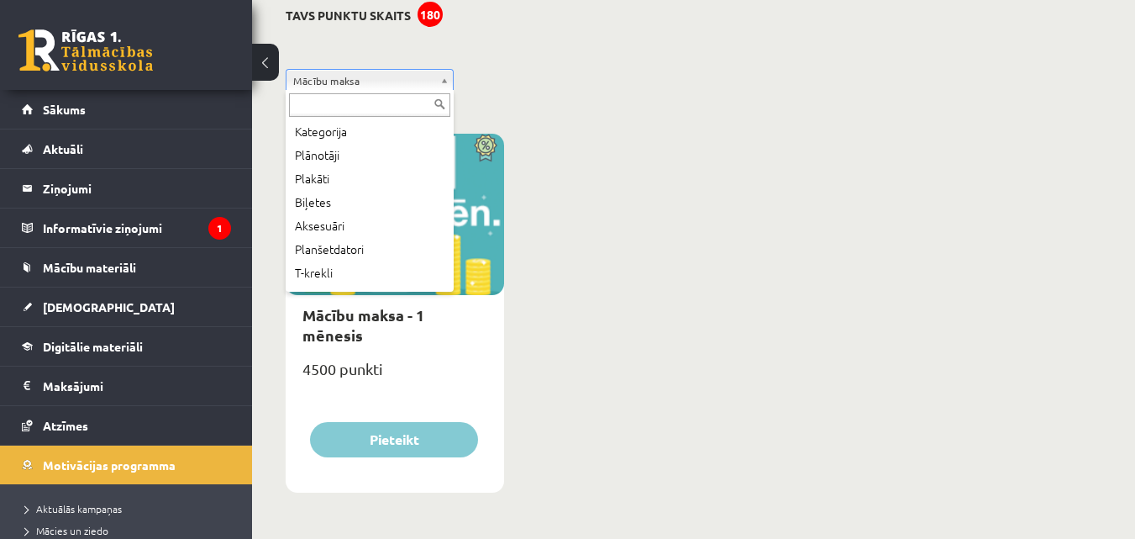
scroll to position [91, 0]
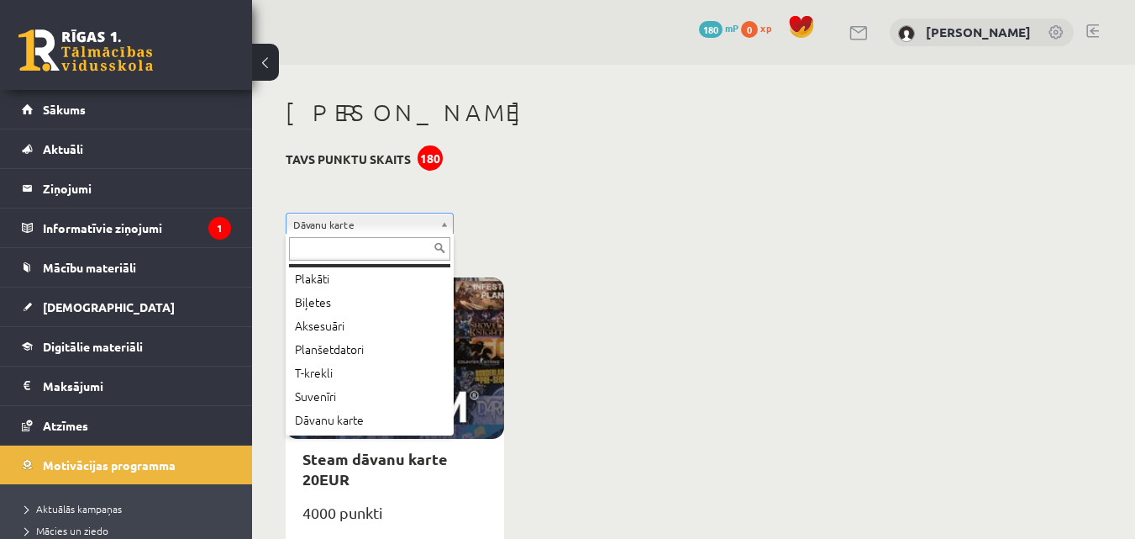
scroll to position [24, 0]
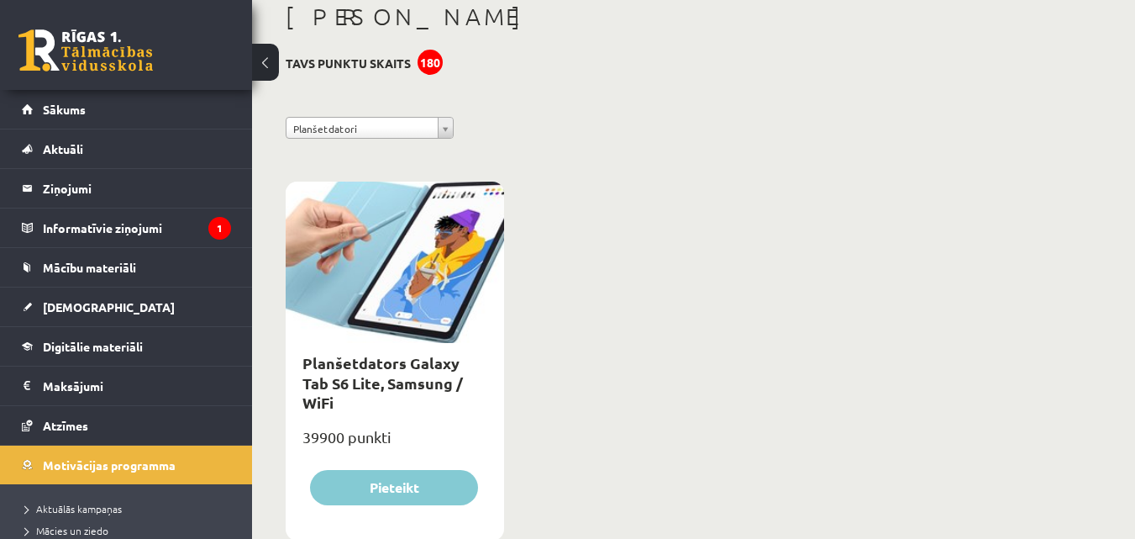
scroll to position [60, 0]
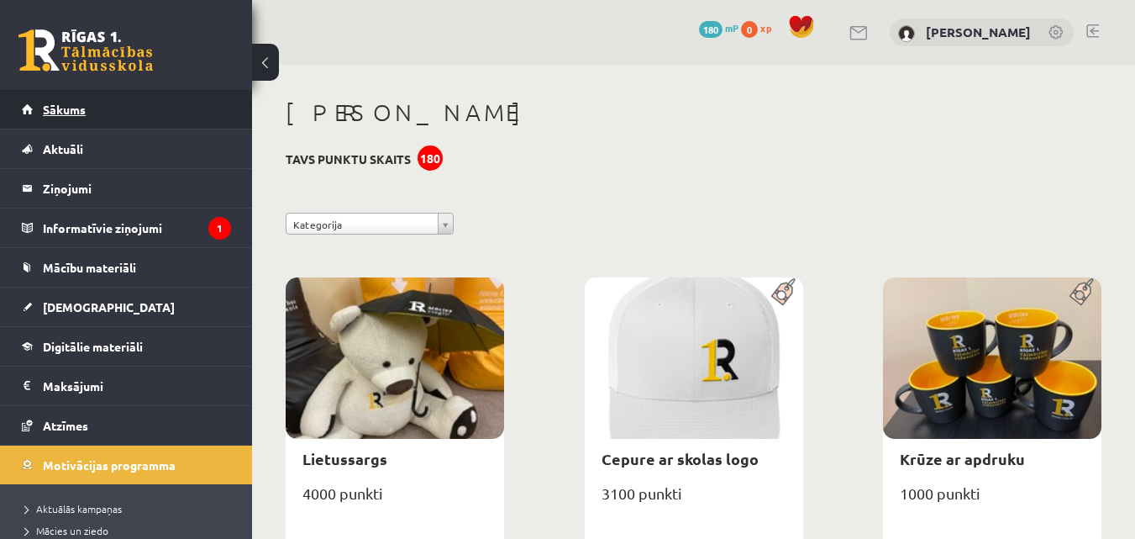
click at [69, 99] on link "Sākums" at bounding box center [126, 109] width 209 height 39
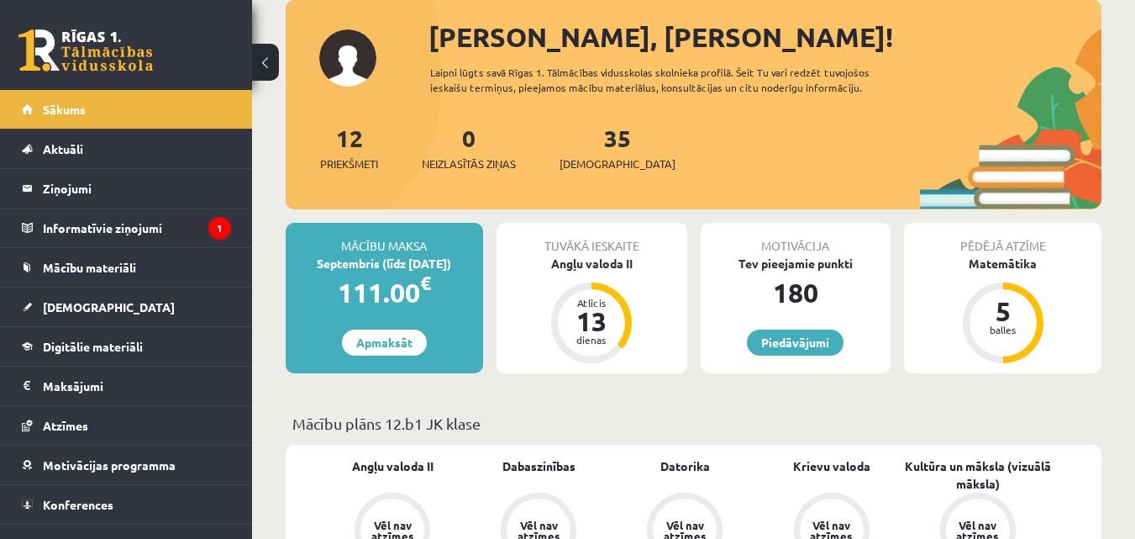
scroll to position [168, 0]
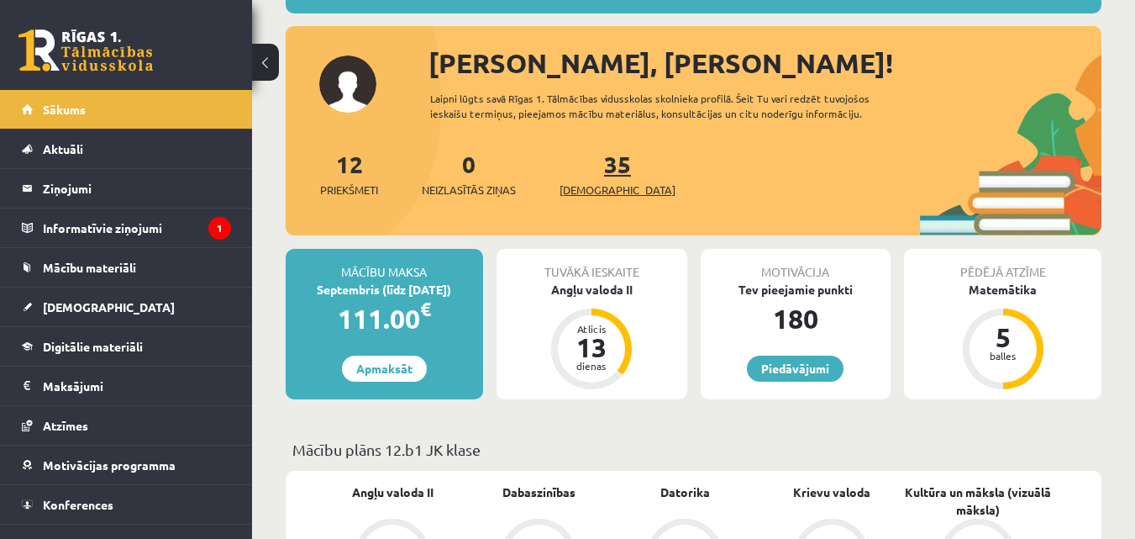
click at [593, 190] on span "[DEMOGRAPHIC_DATA]" at bounding box center [618, 190] width 116 height 17
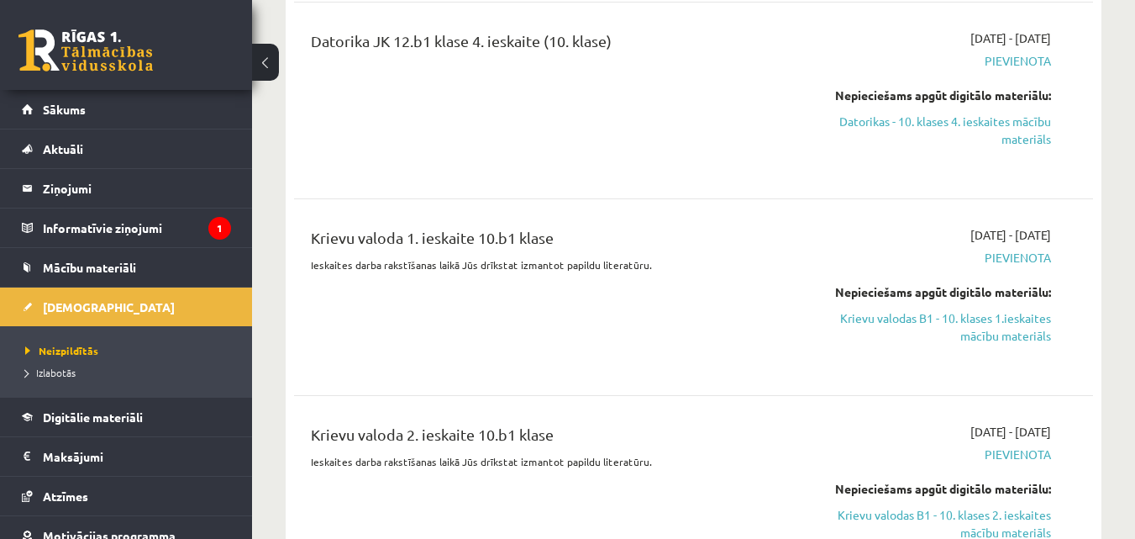
scroll to position [4454, 0]
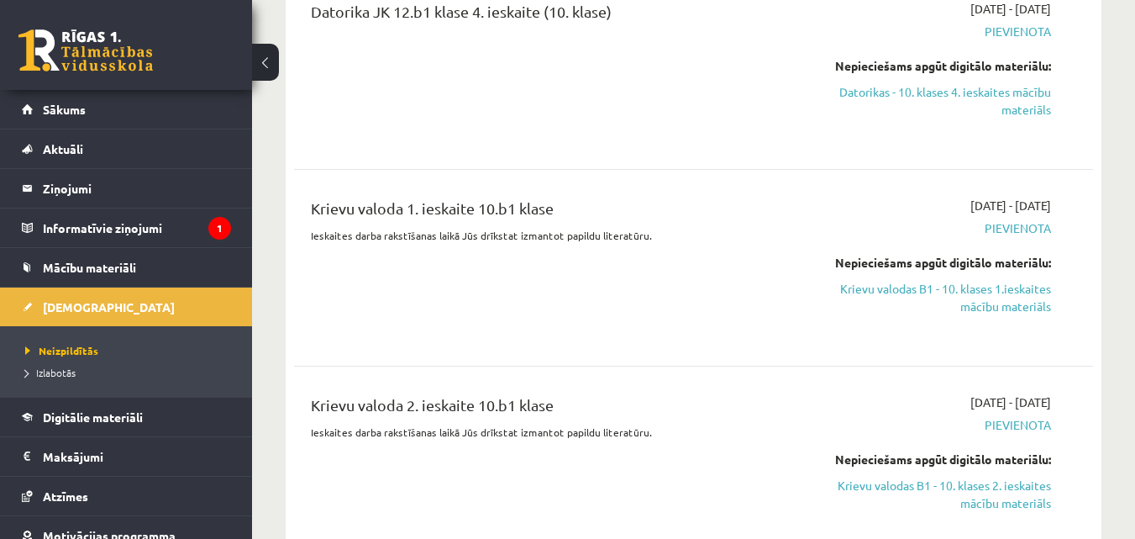
click at [1032, 219] on span "Pievienota" at bounding box center [936, 228] width 230 height 18
click at [1004, 219] on span "Pievienota" at bounding box center [936, 228] width 230 height 18
click at [940, 219] on span "Pievienota" at bounding box center [936, 228] width 230 height 18
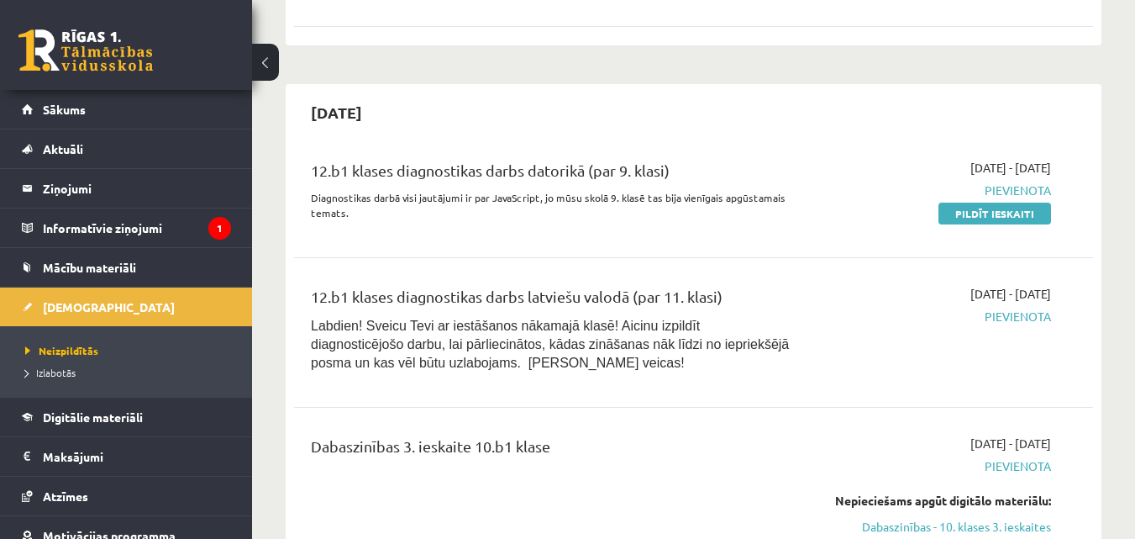
scroll to position [1681, 0]
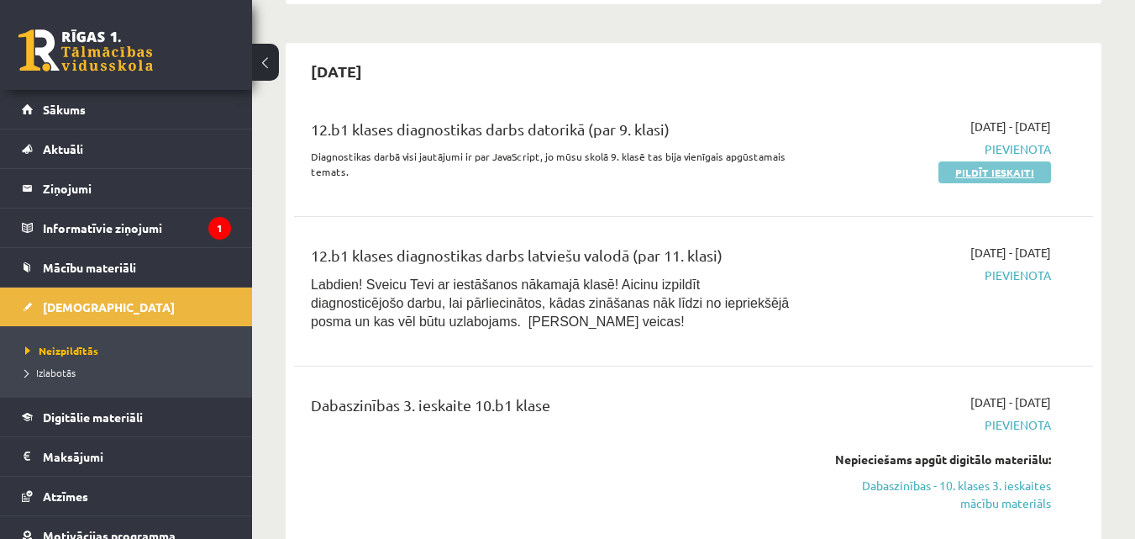
click at [967, 161] on link "Pildīt ieskaiti" at bounding box center [995, 172] width 113 height 22
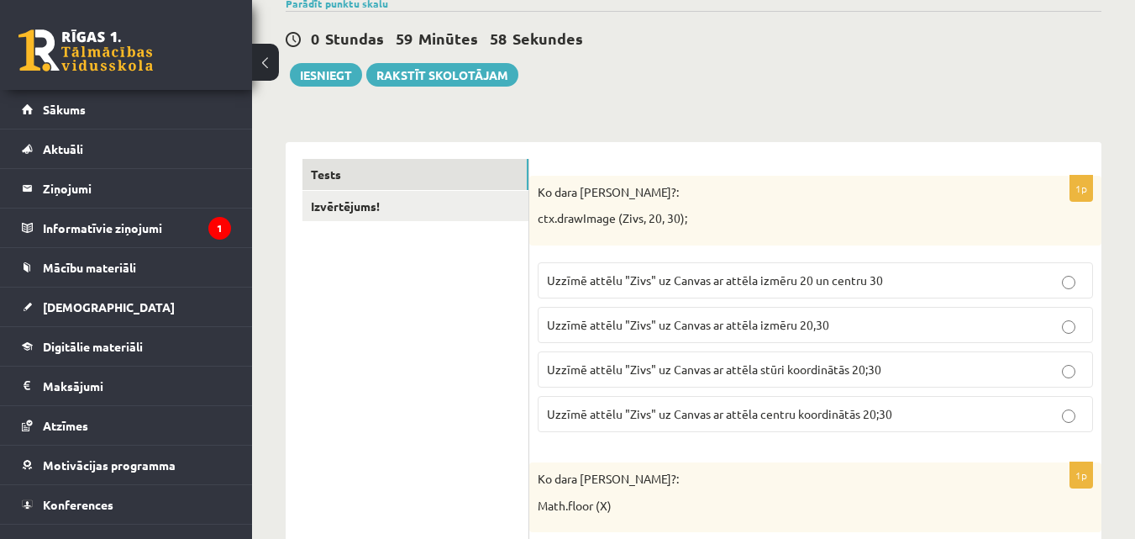
scroll to position [252, 0]
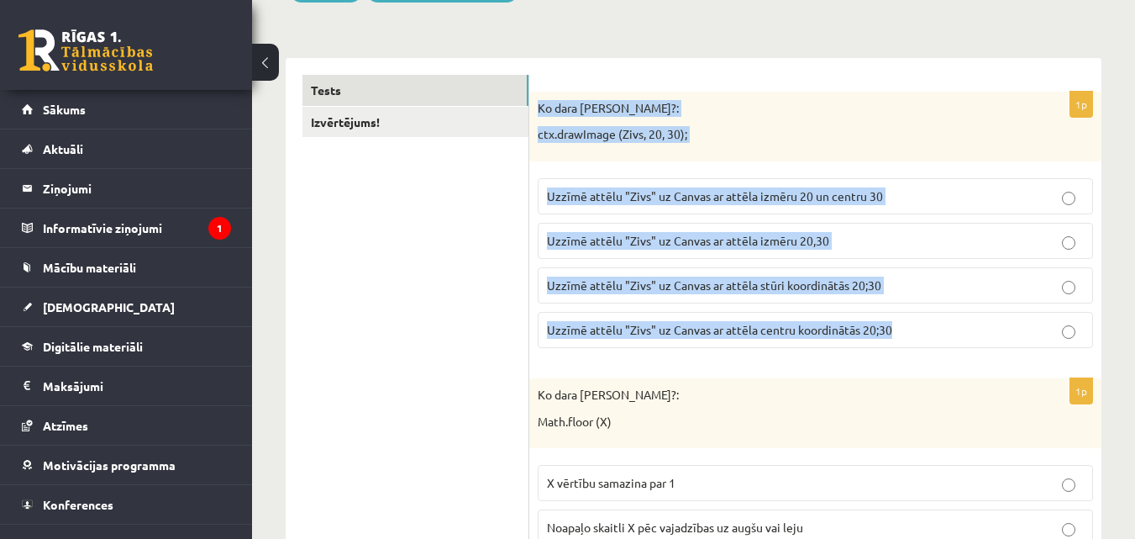
drag, startPoint x: 538, startPoint y: 105, endPoint x: 914, endPoint y: 339, distance: 442.4
click at [914, 339] on div "1p Ko dara koda rindiņa?: ctx.drawImage (Zivs, 20, 30); Uzzīmē attēlu "Zivs" uz…" at bounding box center [815, 227] width 572 height 270
copy div "Ko [PERSON_NAME]?: ctx.drawImage (Zivs, 20, 30); Uzzīmē attēlu "Zivs" uz Canvas…"
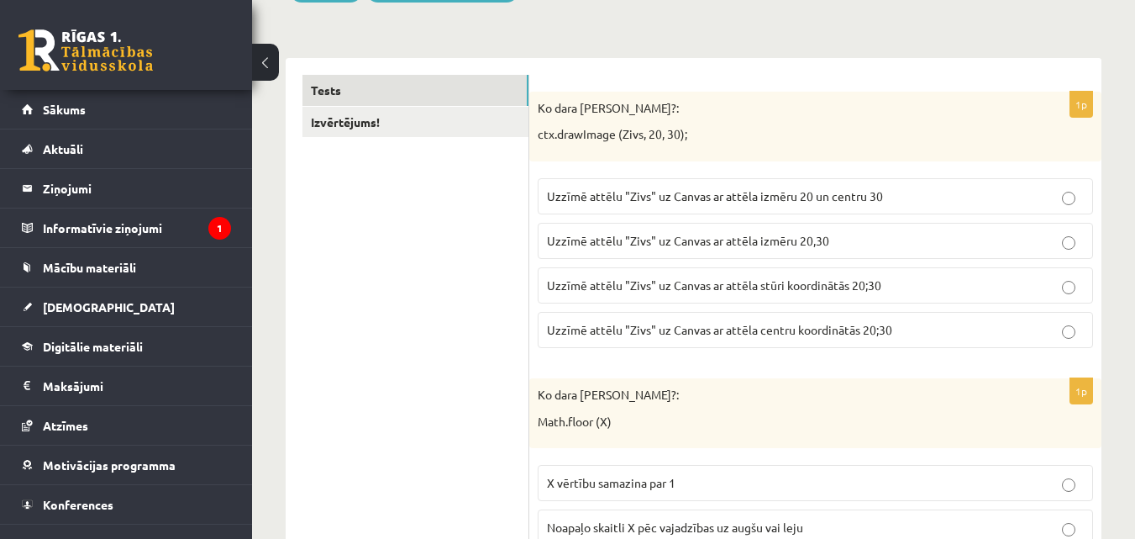
click at [767, 290] on span "Uzzīmē attēlu "Zivs" uz Canvas ar attēla stūri koordinātās 20;30" at bounding box center [714, 284] width 335 height 15
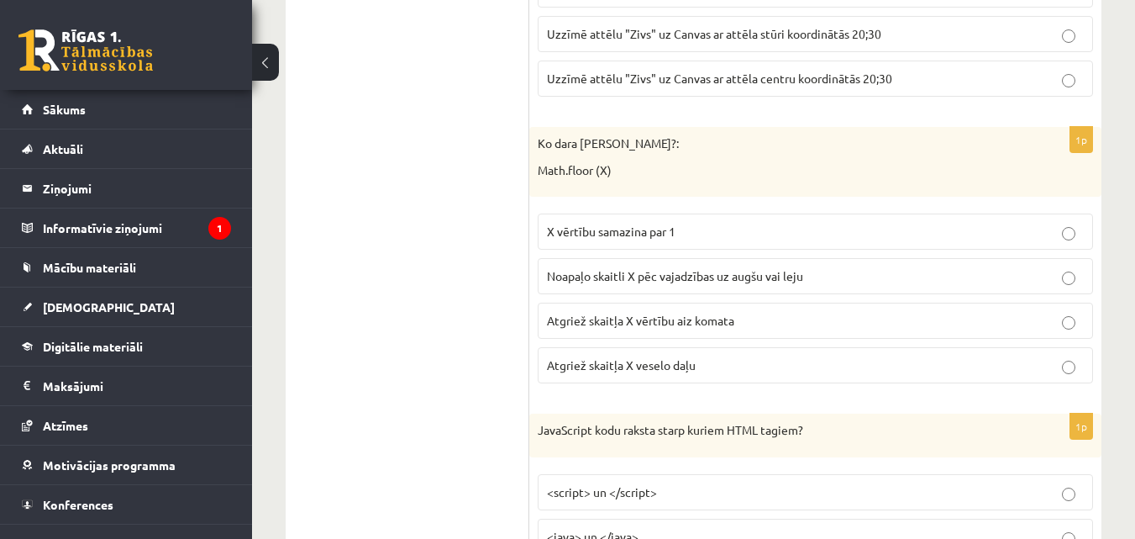
scroll to position [504, 0]
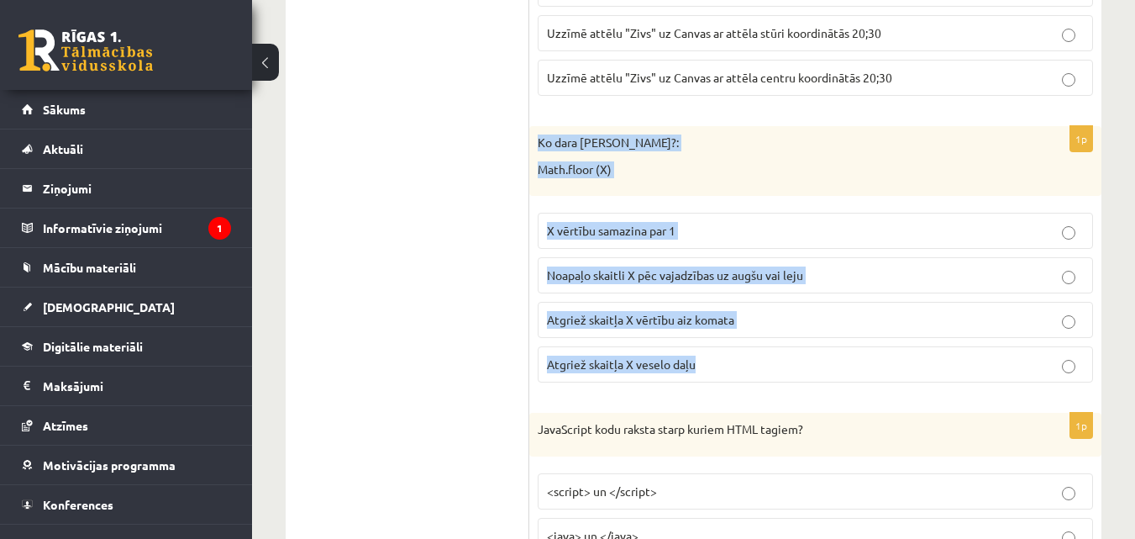
drag, startPoint x: 535, startPoint y: 143, endPoint x: 710, endPoint y: 361, distance: 280.4
click at [710, 361] on div "1p Ko dara koda rindiņa?: Math.floor (X) X vērtību samazina par 1 Noapaļo skait…" at bounding box center [815, 261] width 572 height 270
copy div "Ko dara koda rindiņa?: Math.floor (X) X vērtību samazina par 1 Noapaļo skaitli …"
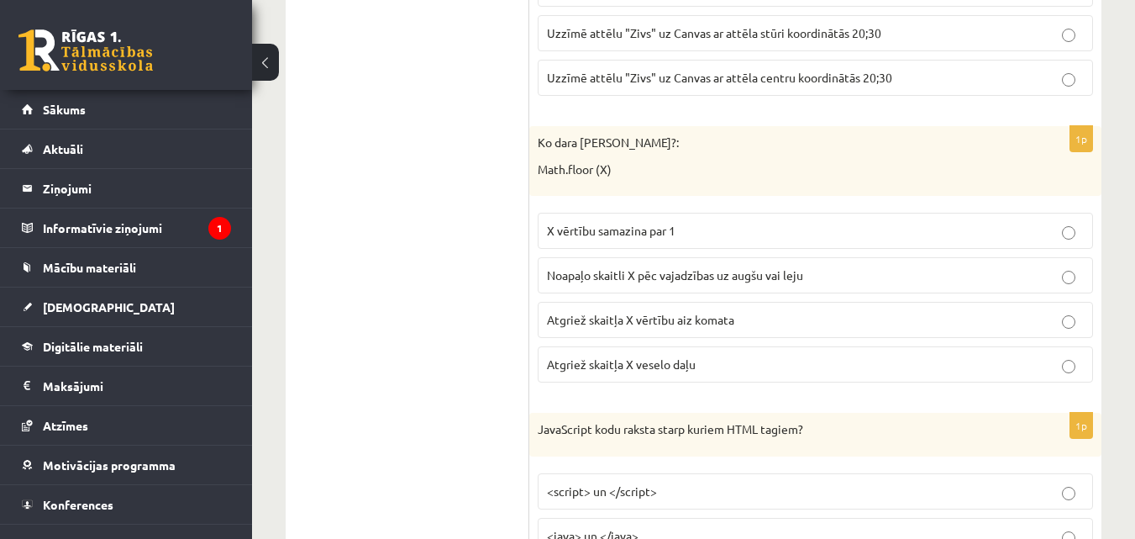
drag, startPoint x: 446, startPoint y: 198, endPoint x: 465, endPoint y: 206, distance: 20.3
click at [582, 361] on span "Atgriež skaitļa X veselo daļu" at bounding box center [621, 363] width 149 height 15
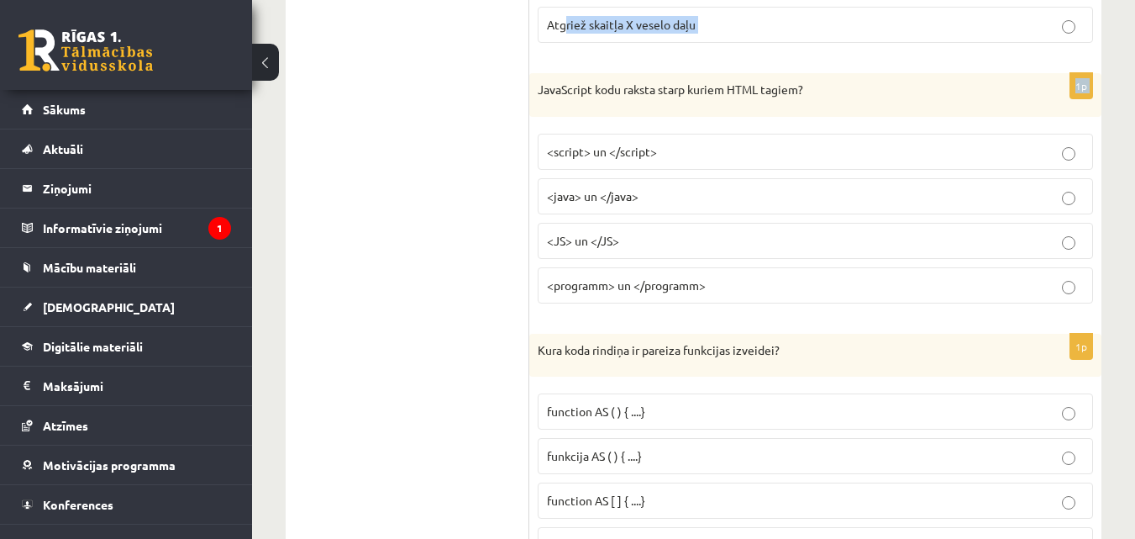
scroll to position [812, 0]
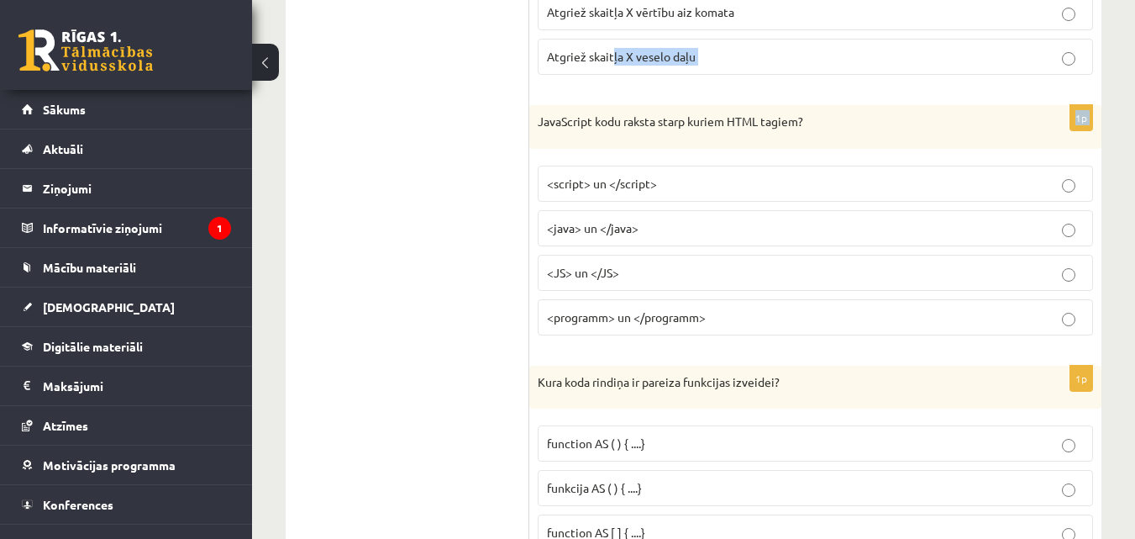
drag, startPoint x: 536, startPoint y: 8, endPoint x: 615, endPoint y: 52, distance: 90.3
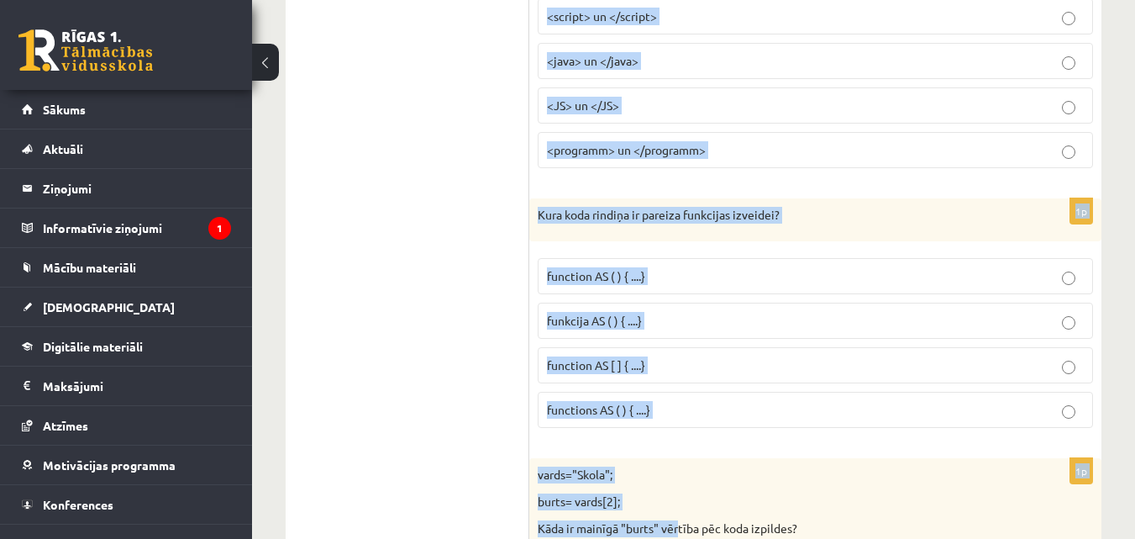
scroll to position [986, 0]
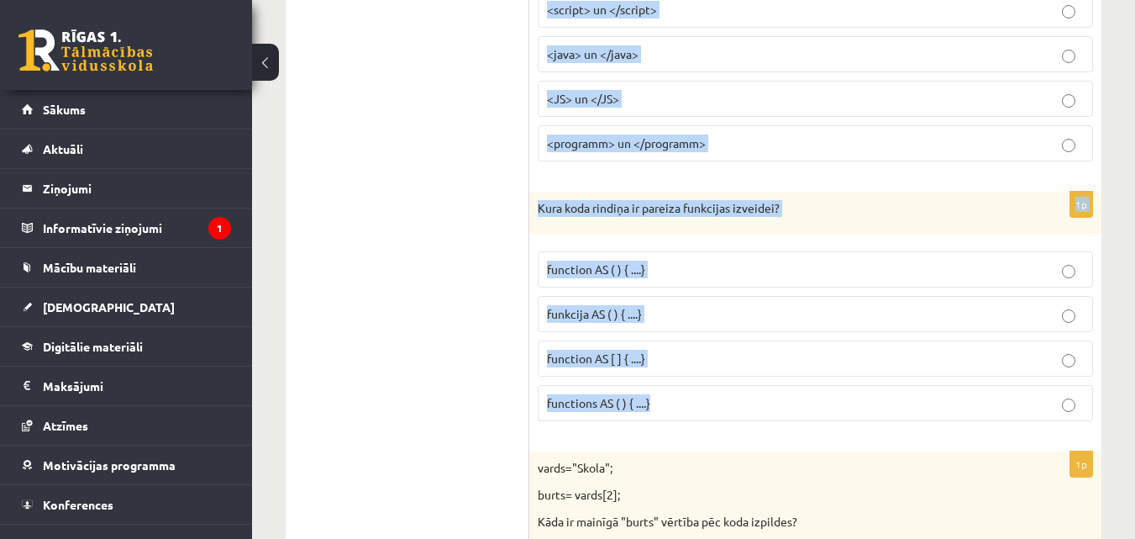
drag, startPoint x: 535, startPoint y: 120, endPoint x: 681, endPoint y: 413, distance: 326.6
copy form "JavaScript kodu raksta starp kuriem HTML tagiem? <script> un </script> <java> u…"
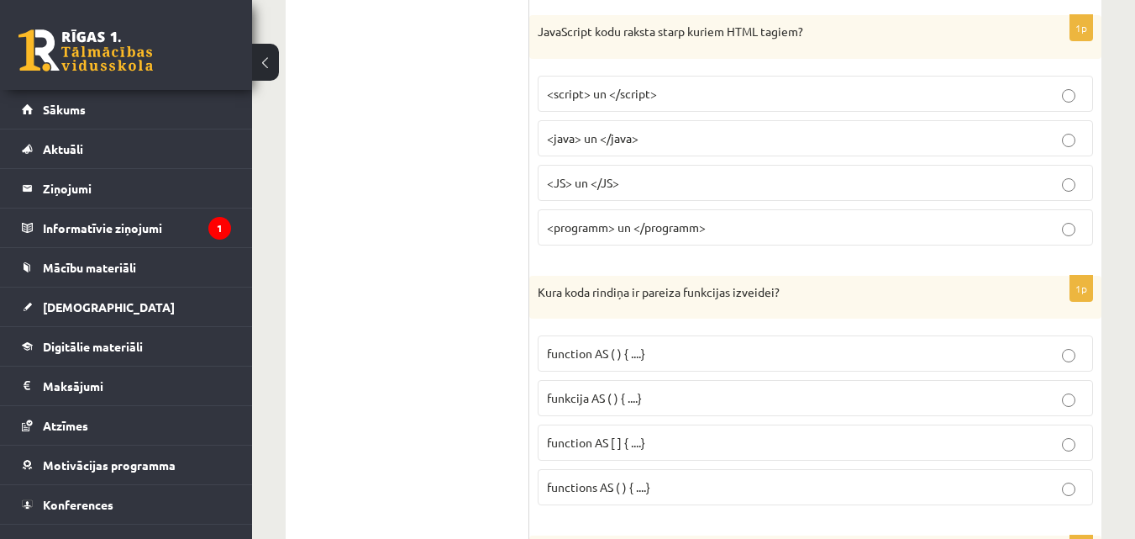
click at [574, 88] on span "<script> un </script>" at bounding box center [602, 93] width 110 height 15
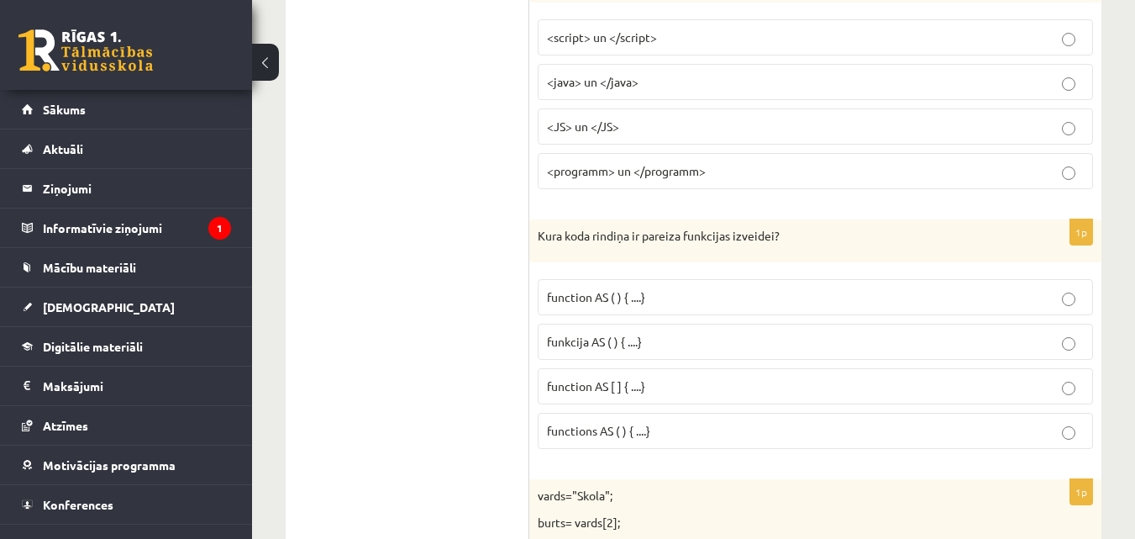
scroll to position [986, 0]
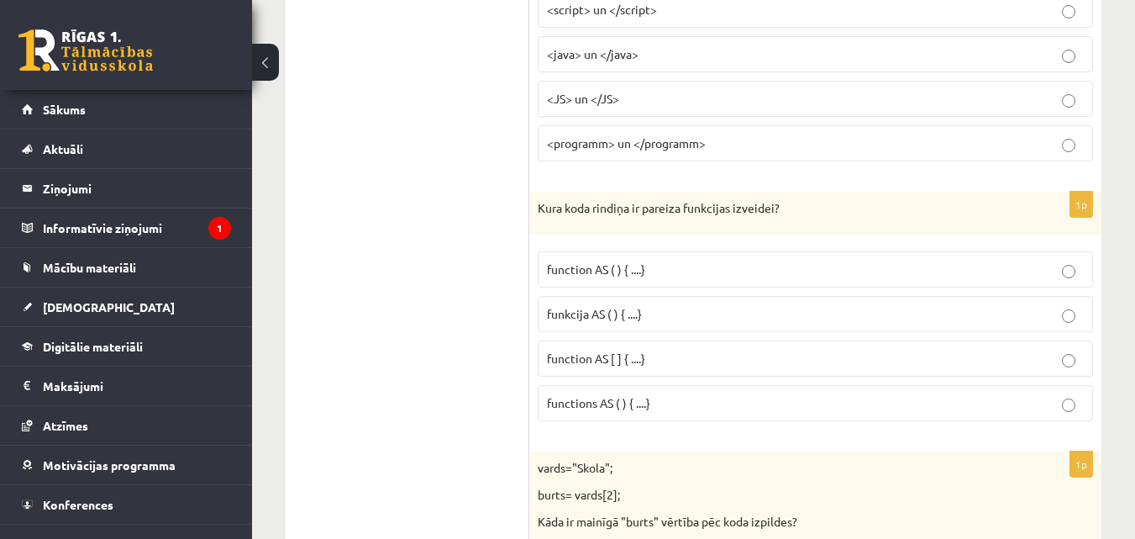
click at [624, 273] on span "function AS ( ) { ....}" at bounding box center [596, 268] width 98 height 15
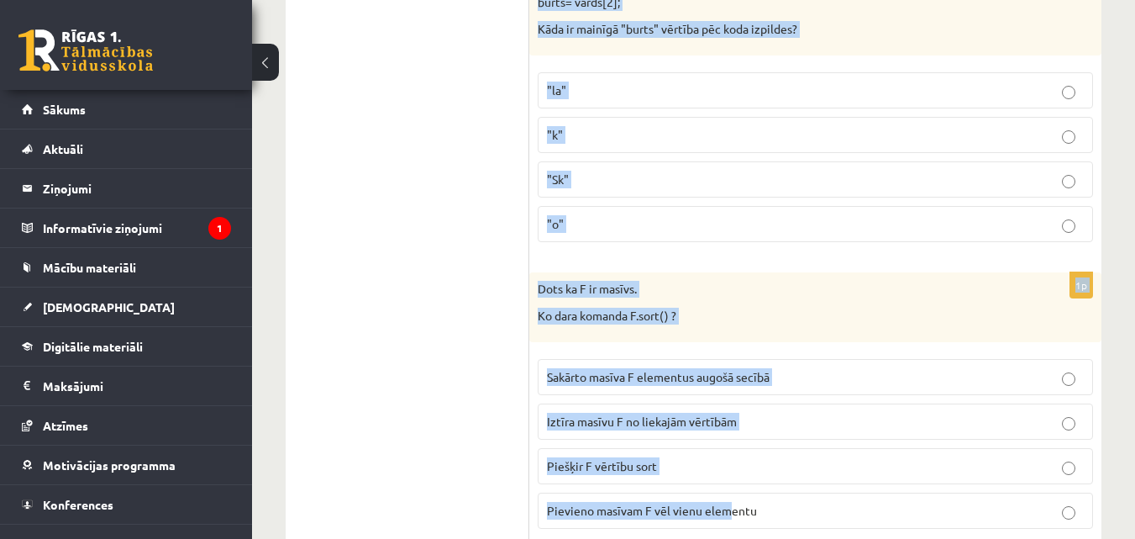
scroll to position [1484, 0]
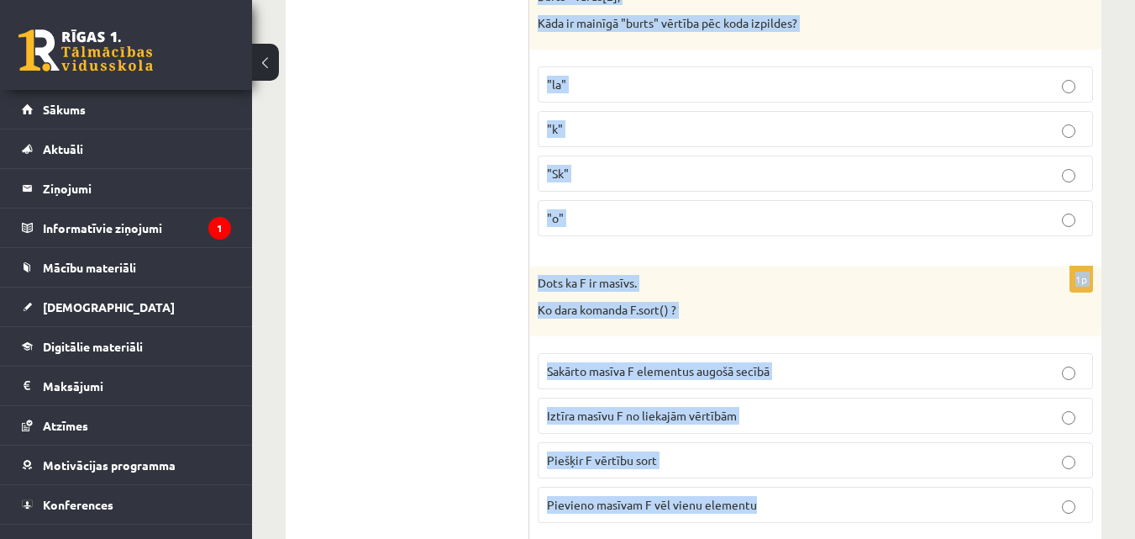
drag, startPoint x: 534, startPoint y: 41, endPoint x: 766, endPoint y: 487, distance: 503.0
copy form "vards="Skola"; burts= vards[2]; Kāda ir mainīgā "burts" vērtība pēc koda izpild…"
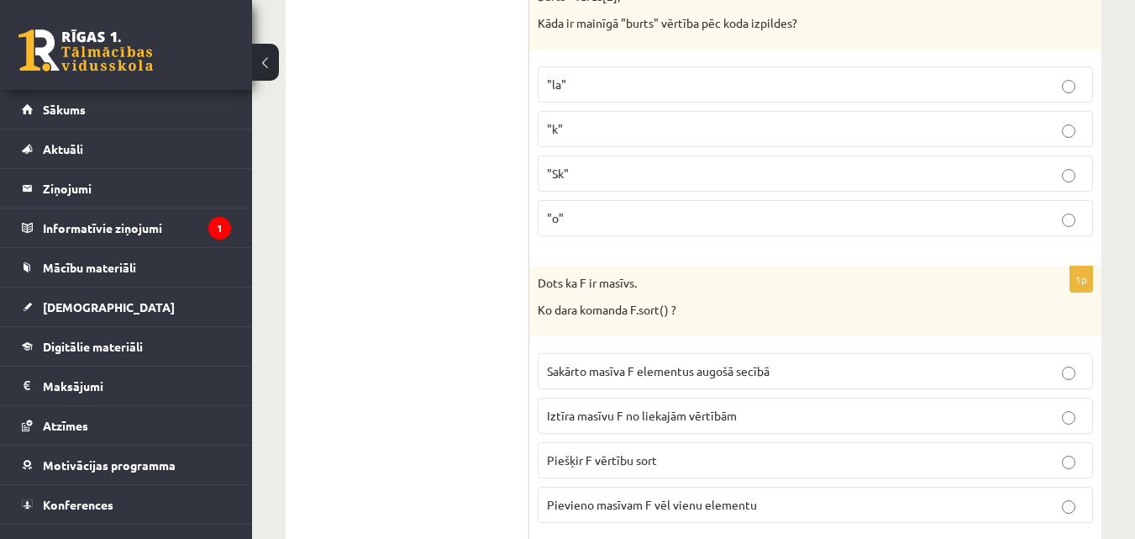
click at [576, 206] on label ""o"" at bounding box center [816, 218] width 556 height 36
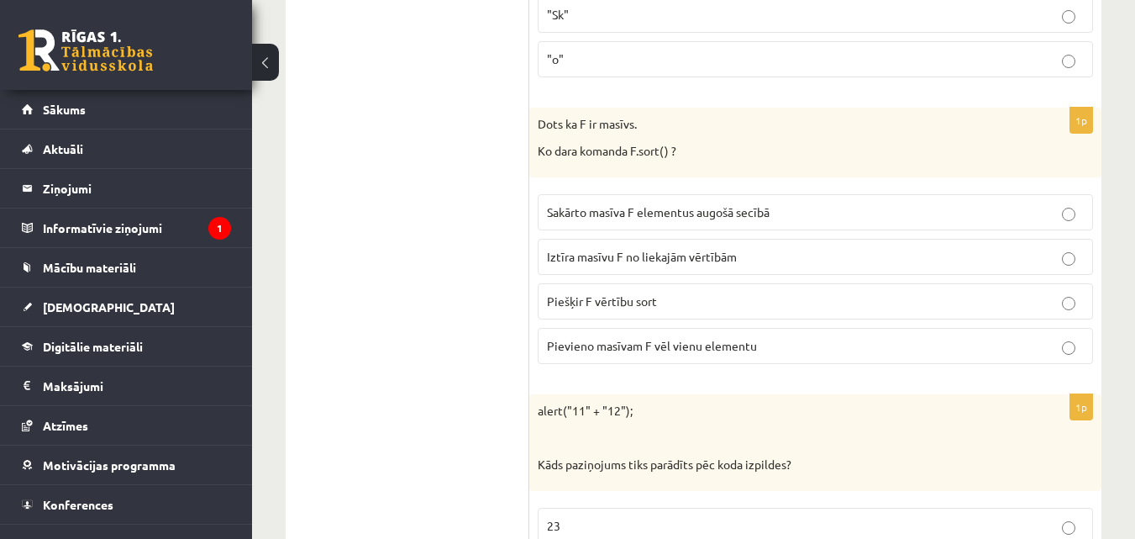
scroll to position [1652, 0]
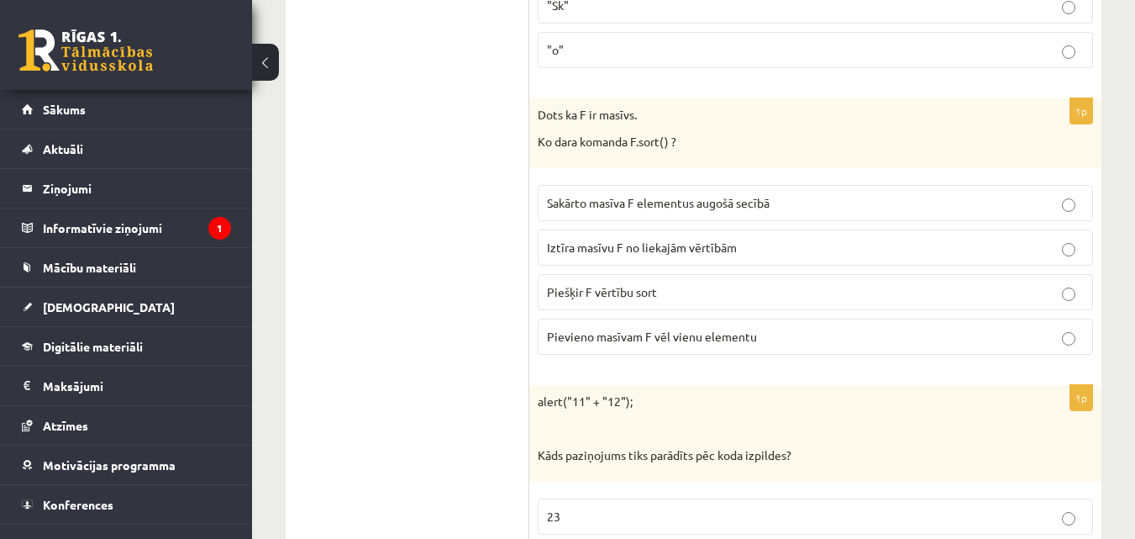
click at [602, 204] on span "Sakārto masīva F elementus augošā secībā" at bounding box center [658, 202] width 223 height 15
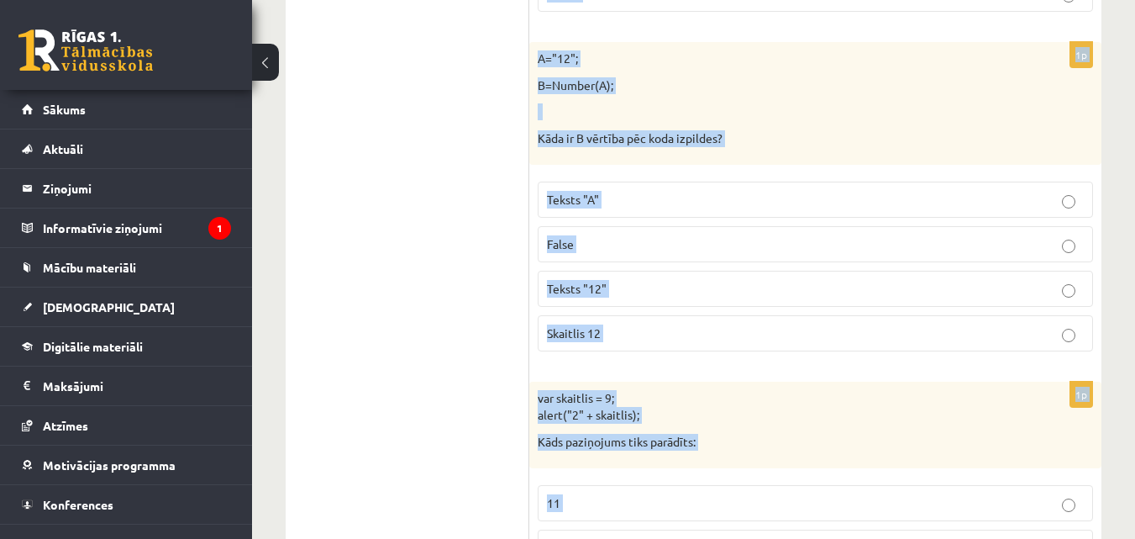
scroll to position [2396, 0]
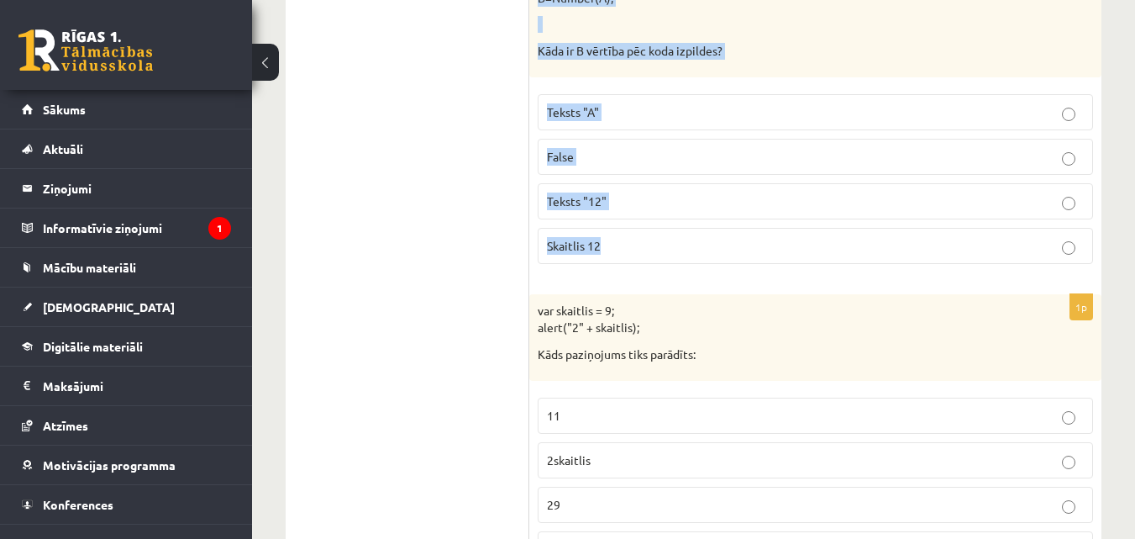
drag, startPoint x: 538, startPoint y: 61, endPoint x: 649, endPoint y: 263, distance: 230.9
copy form "alert("11" + "12"); Kāds paziņojums tiks parādīts pēc koda izpildes? 23 1112 "1…"
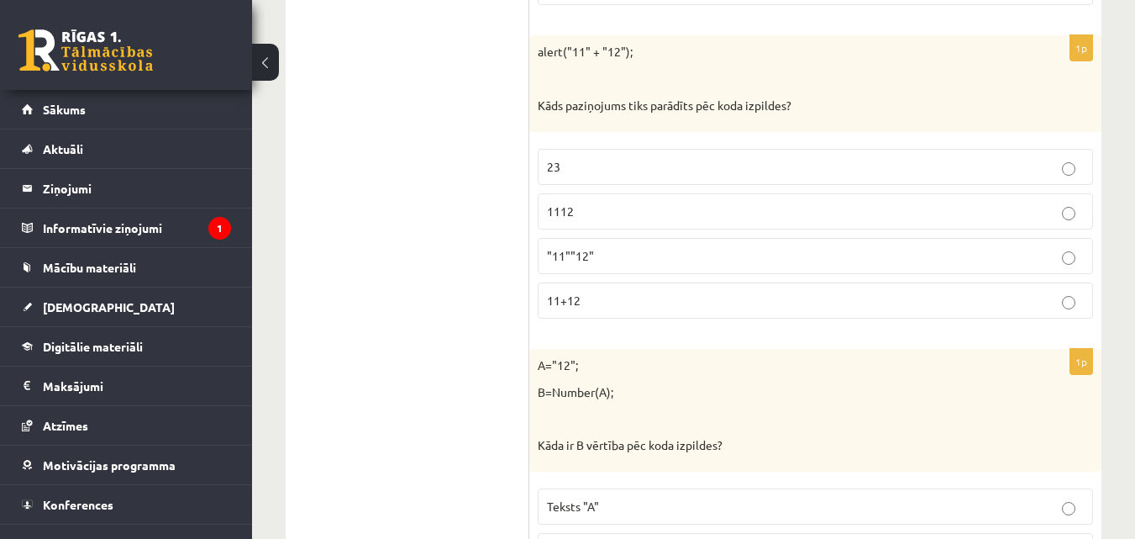
scroll to position [1976, 0]
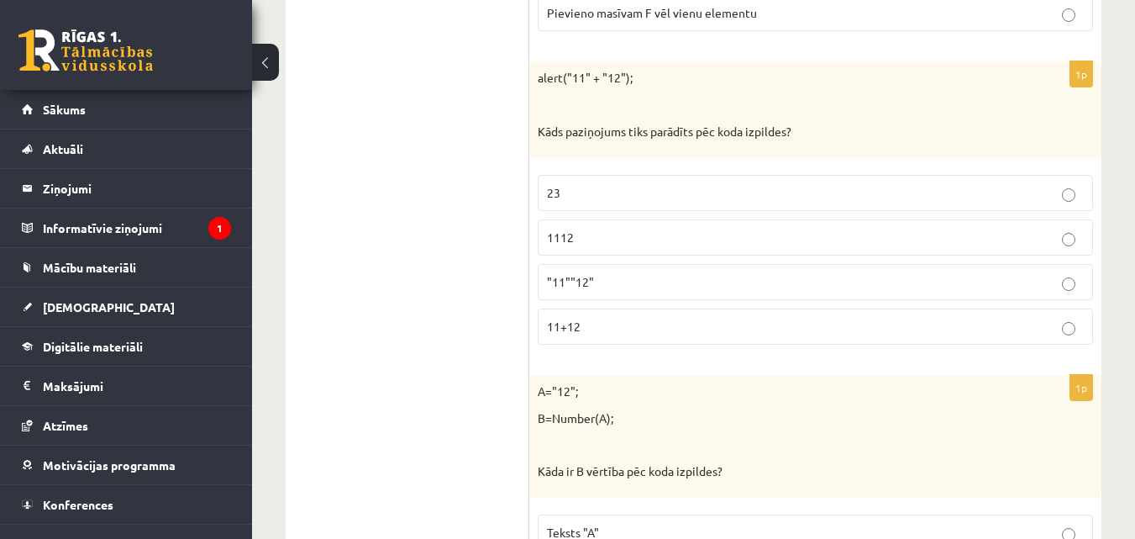
click at [577, 245] on p "1112" at bounding box center [815, 238] width 537 height 18
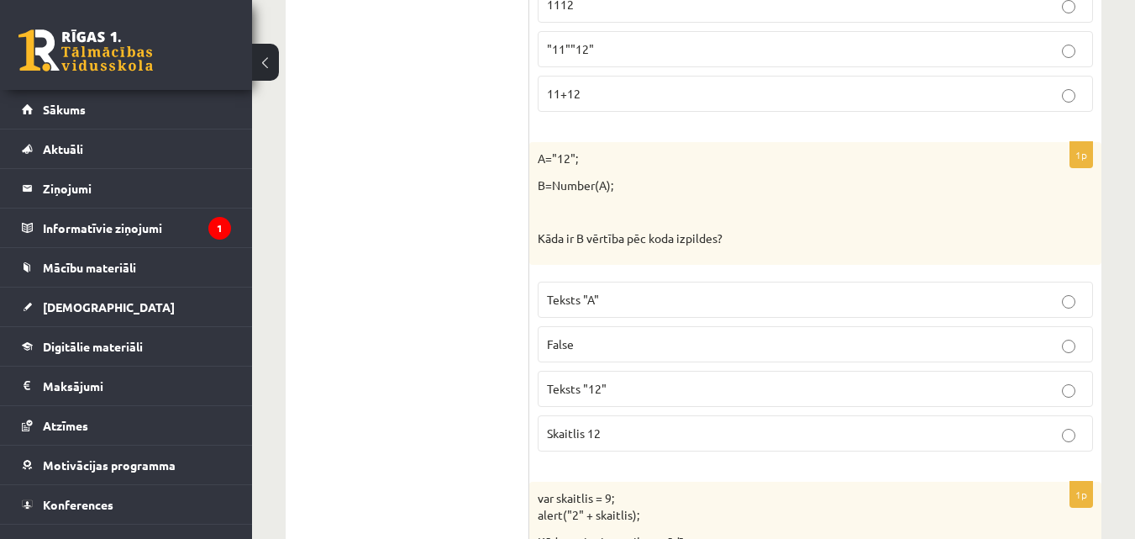
scroll to position [2228, 0]
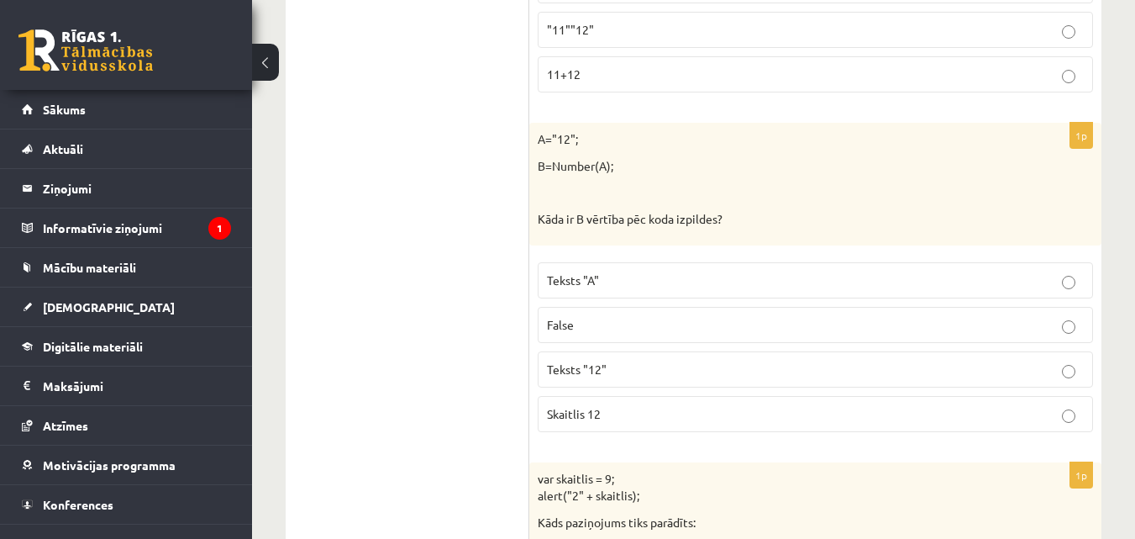
click at [598, 419] on span "Skaitlis 12" at bounding box center [574, 413] width 54 height 15
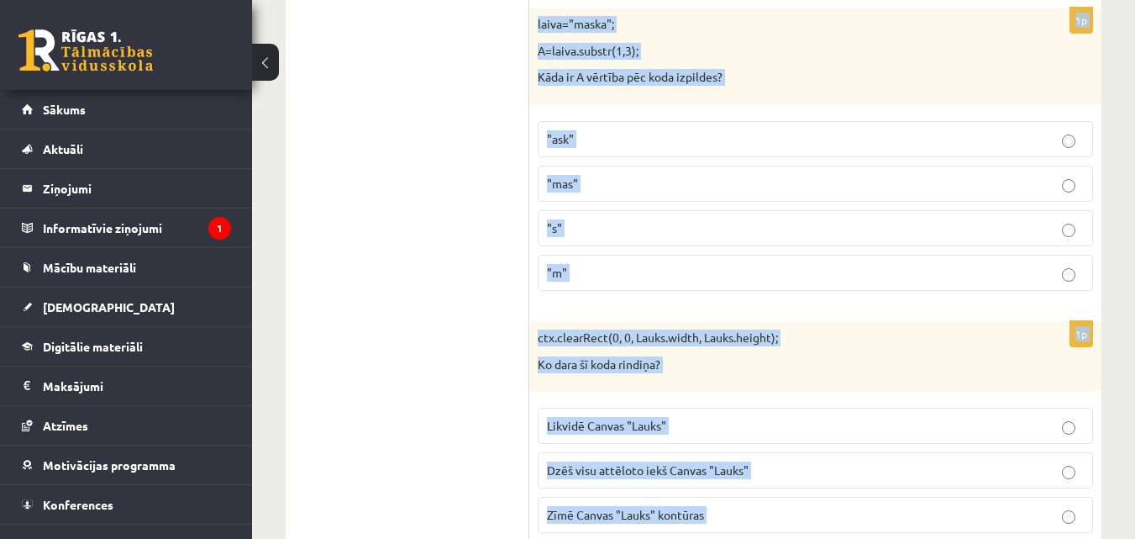
scroll to position [3143, 0]
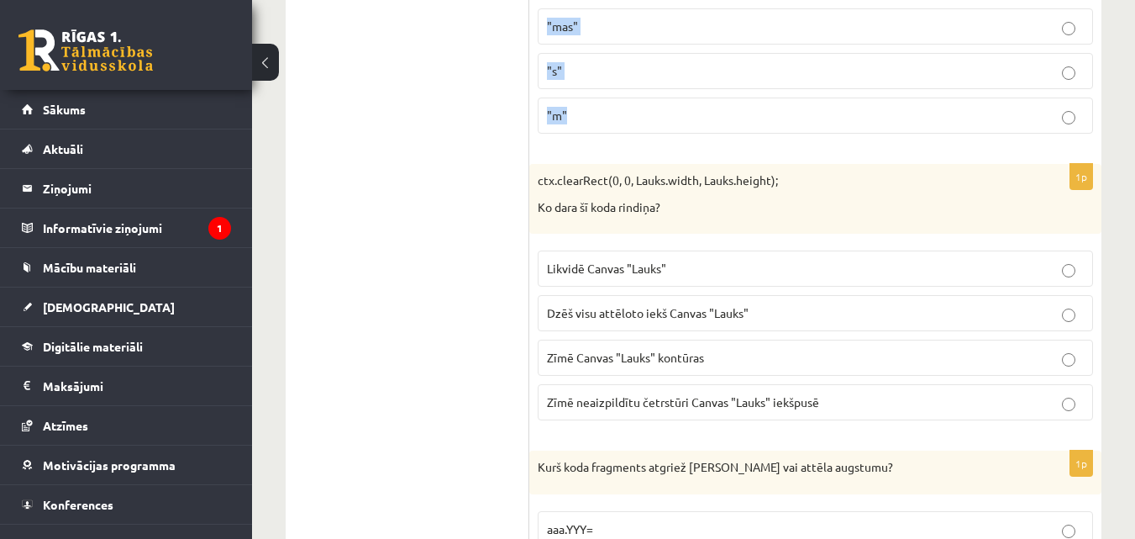
drag, startPoint x: 540, startPoint y: 55, endPoint x: 612, endPoint y: 127, distance: 101.6
copy form "var skaitlis = 9; alert("2" + skaitlis); Kāds paziņojums tiks parādīts: 11 2ska…"
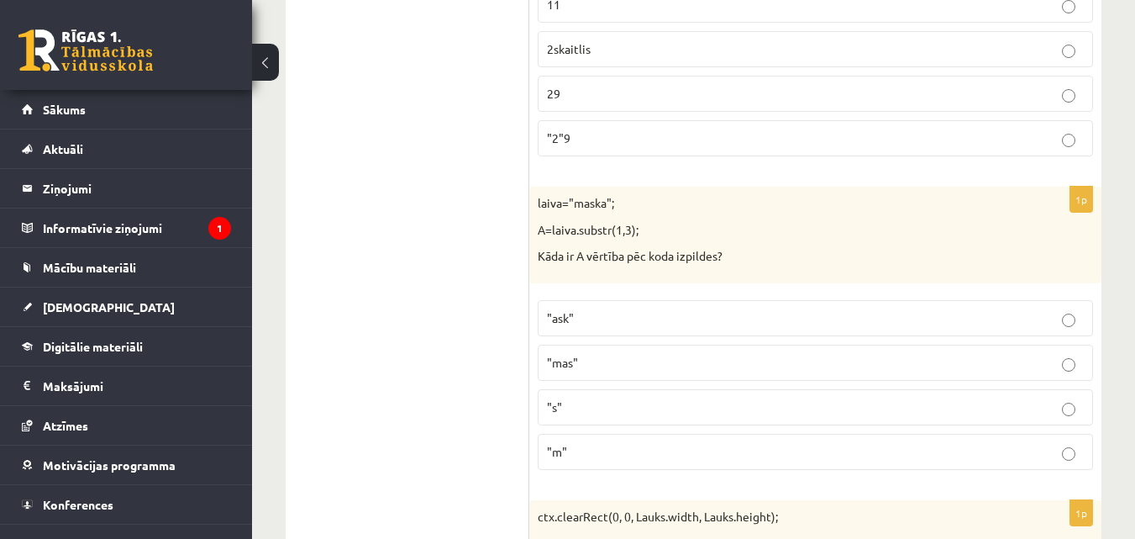
scroll to position [2723, 0]
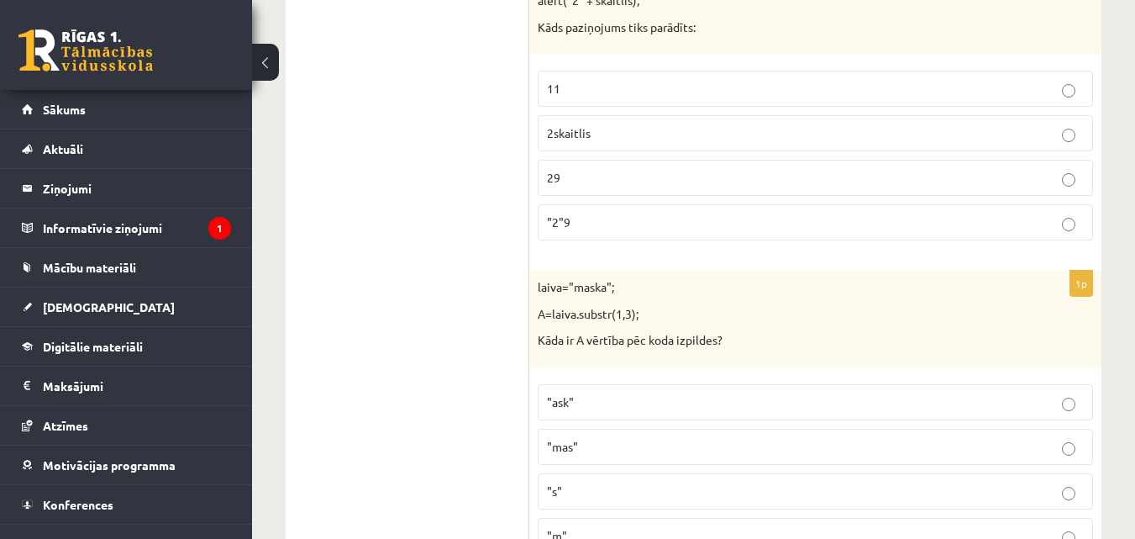
click at [582, 171] on p "29" at bounding box center [815, 178] width 537 height 18
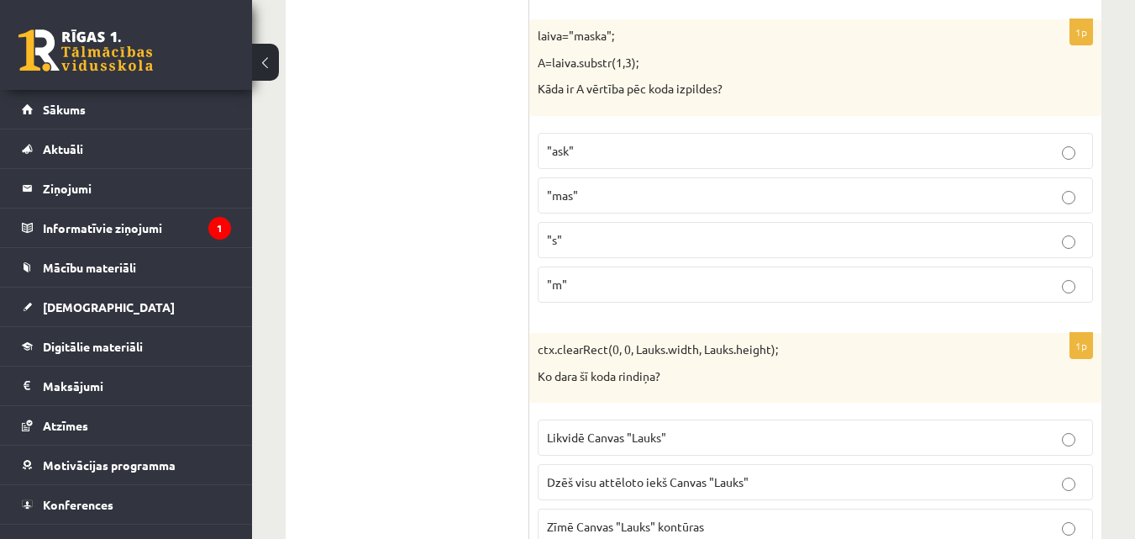
scroll to position [2975, 0]
click at [604, 152] on p ""ask"" at bounding box center [815, 150] width 537 height 18
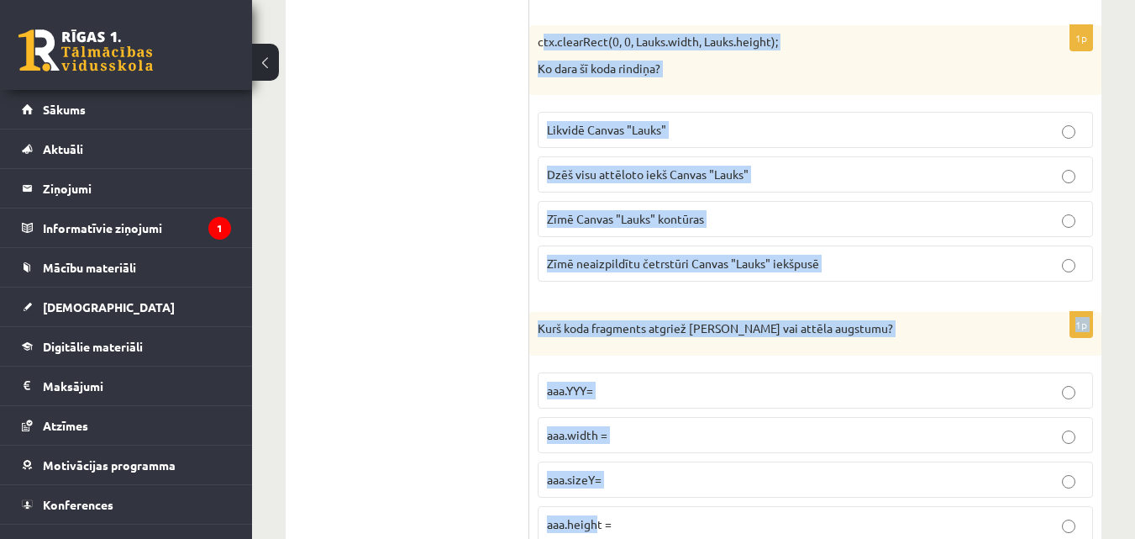
scroll to position [3346, 0]
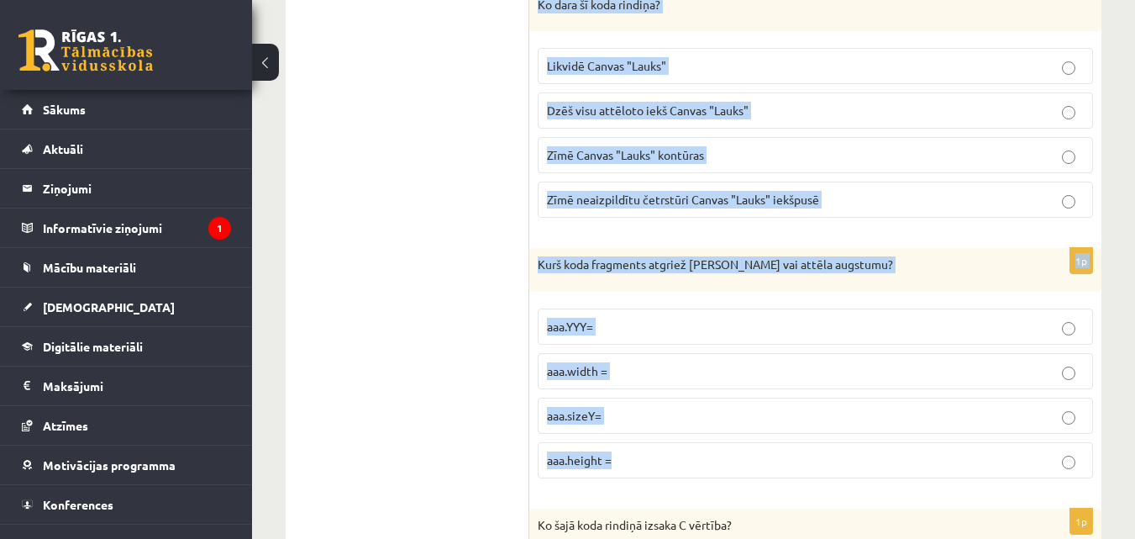
drag, startPoint x: 542, startPoint y: 95, endPoint x: 636, endPoint y: 454, distance: 371.0
copy form "ctx.clearRect(0, 0, Lauks.width, Lauks.height); Ko dara šī koda rindiņa? Likvid…"
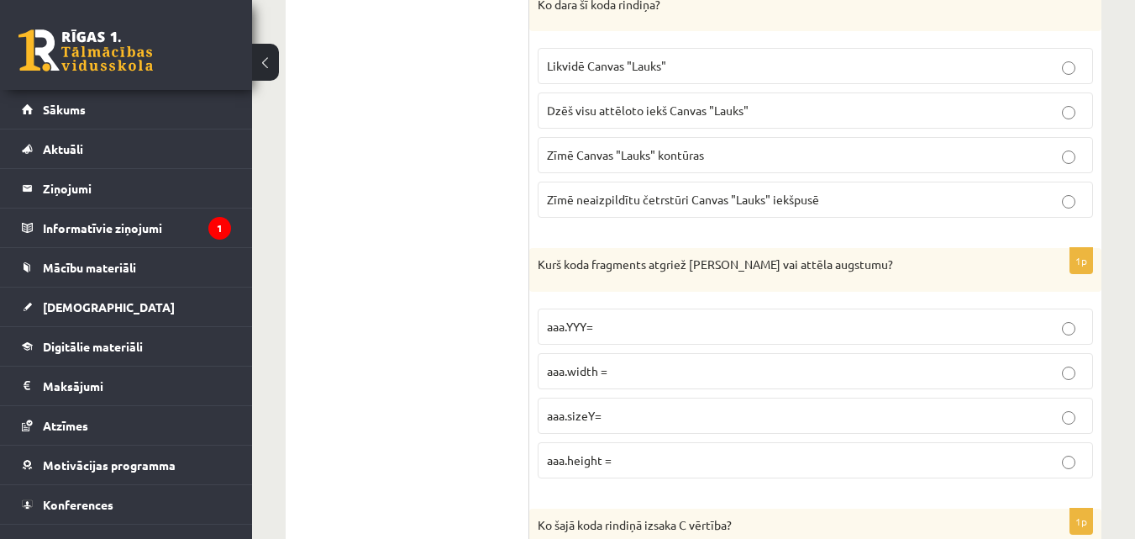
click at [658, 107] on span "Dzēš visu attēloto iekš Canvas "Lauks"" at bounding box center [648, 110] width 202 height 15
click at [607, 458] on span "aaa.height =" at bounding box center [579, 459] width 65 height 15
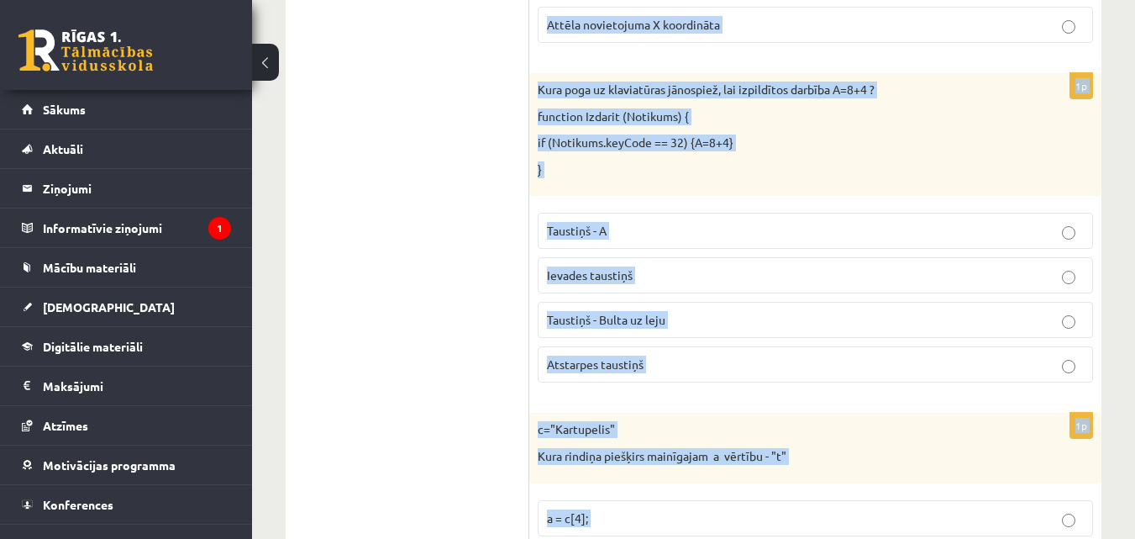
scroll to position [4143, 0]
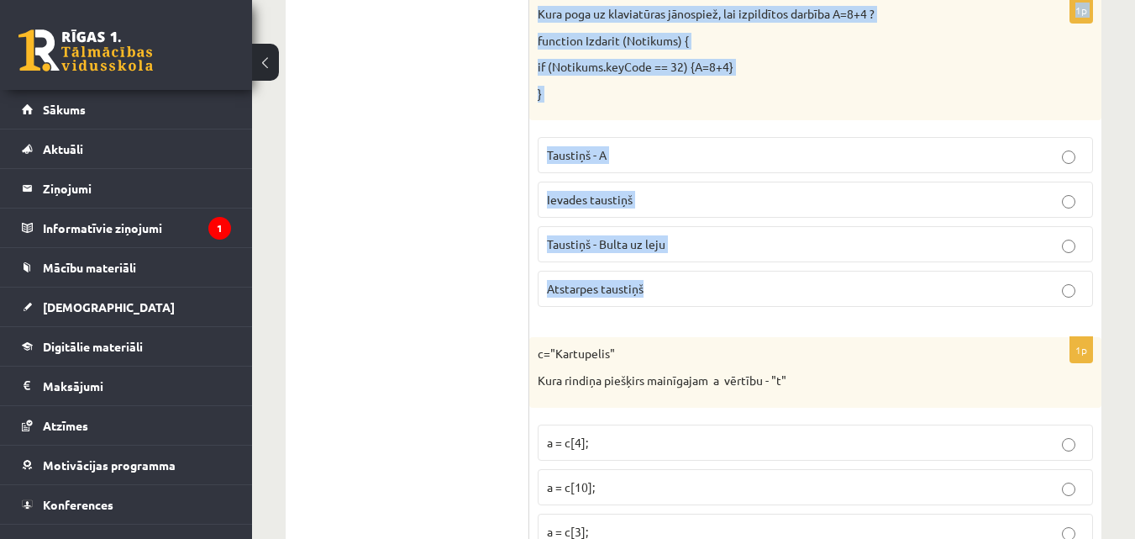
drag, startPoint x: 536, startPoint y: 185, endPoint x: 672, endPoint y: 282, distance: 167.0
copy form "Ko šajā koda rindiņā izsaka C vērtība? ctx.drawImage(A, B, C); Attēla adrese in…"
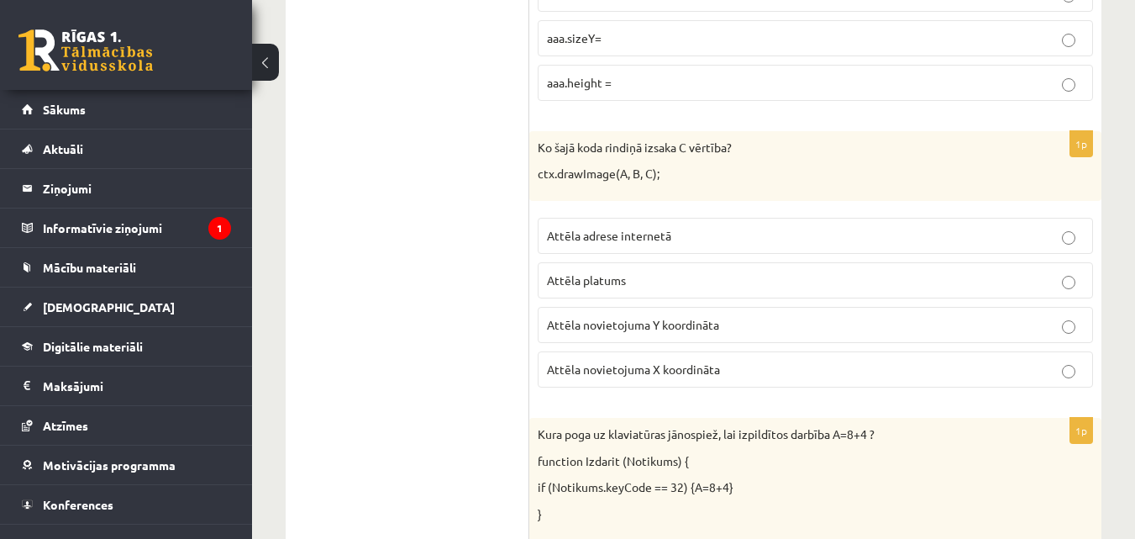
click at [676, 326] on span "Attēla novietojuma Y koordināta" at bounding box center [633, 324] width 172 height 15
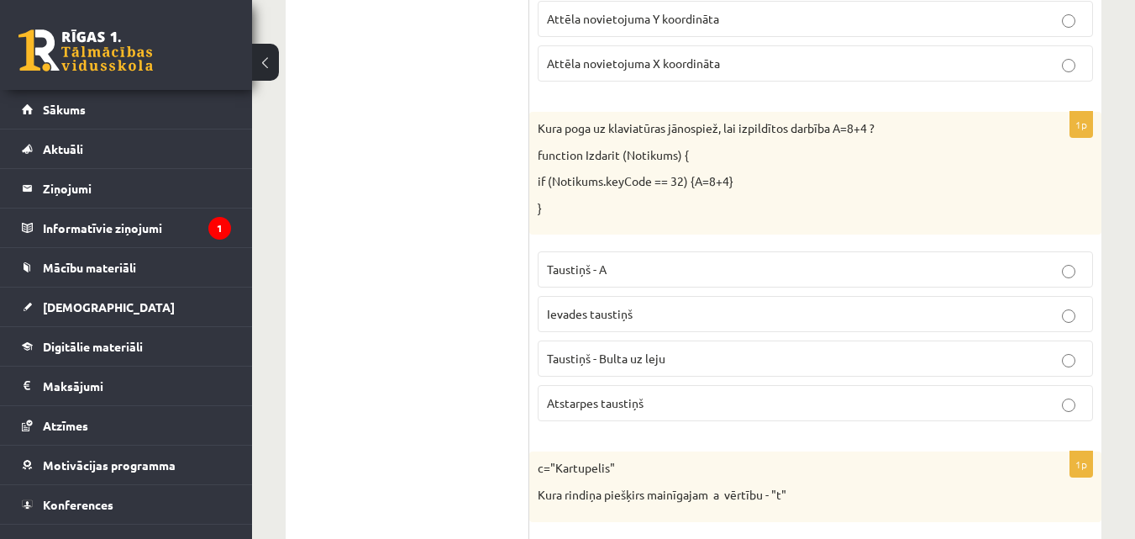
scroll to position [4059, 0]
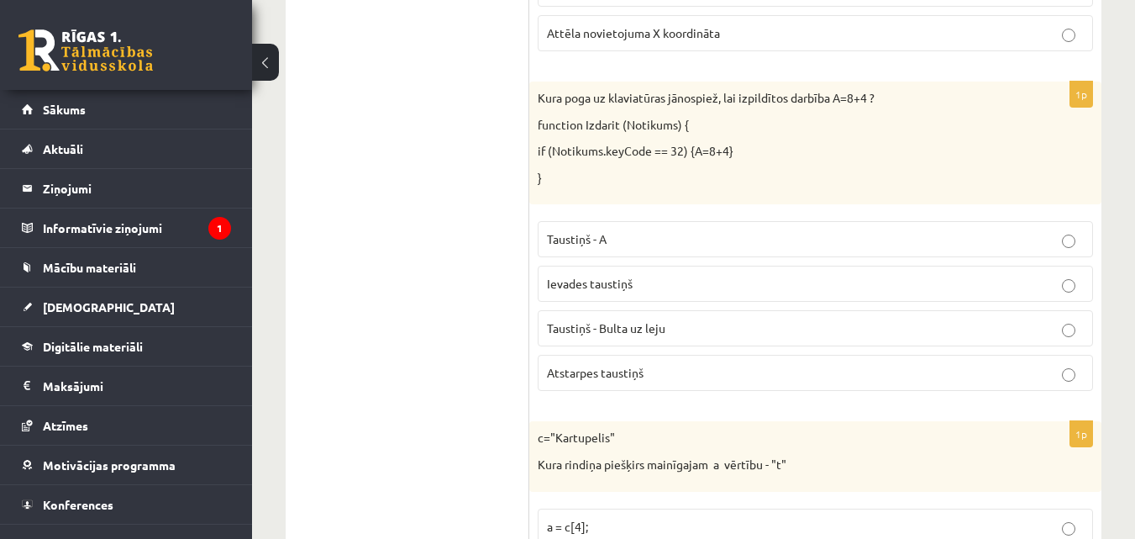
click at [615, 376] on span "Atstarpes taustiņš" at bounding box center [595, 372] width 97 height 15
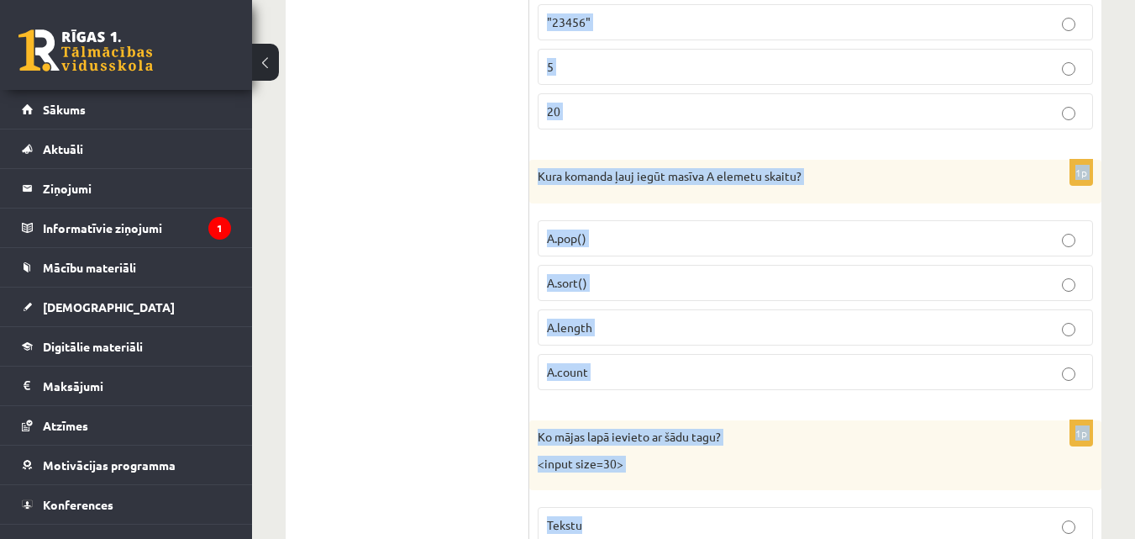
scroll to position [4937, 0]
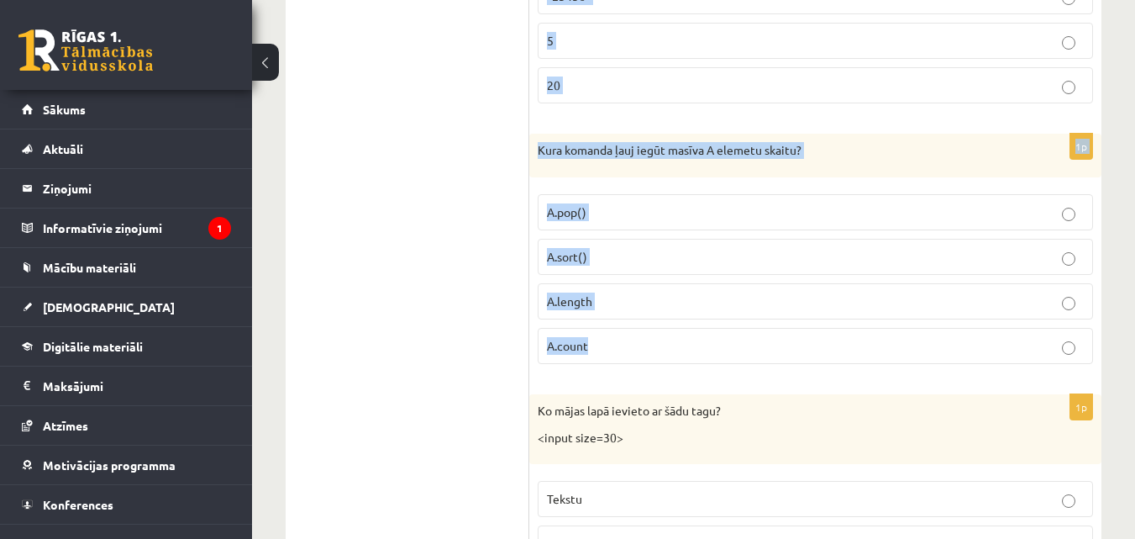
drag, startPoint x: 535, startPoint y: 189, endPoint x: 632, endPoint y: 364, distance: 199.8
copy form "c="Kartupelis" Kura rindiņa piešķirs mainīgajam a vērtību - "t" a = c[4]; a = c…"
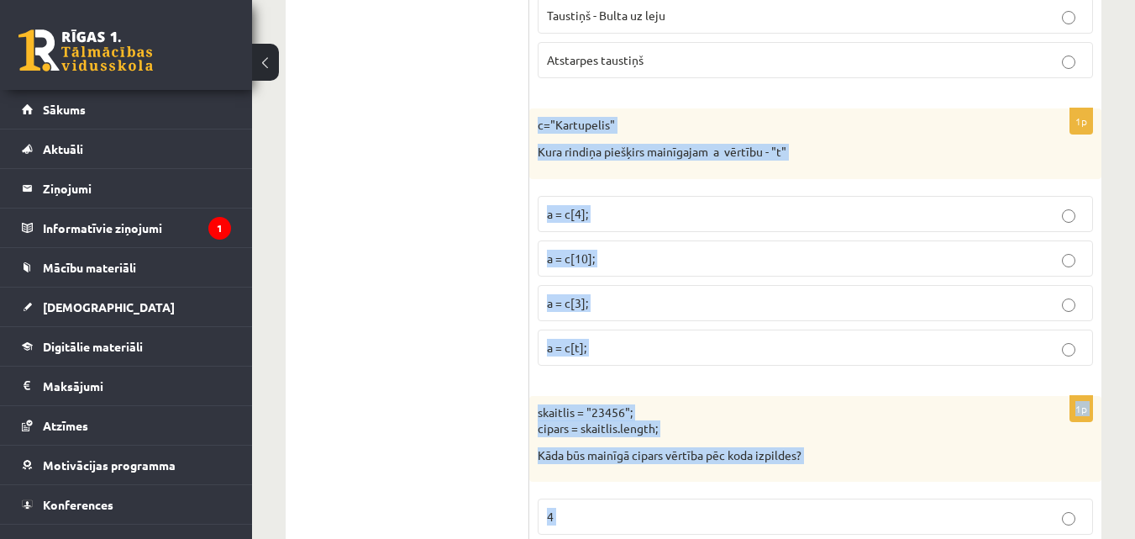
scroll to position [4349, 0]
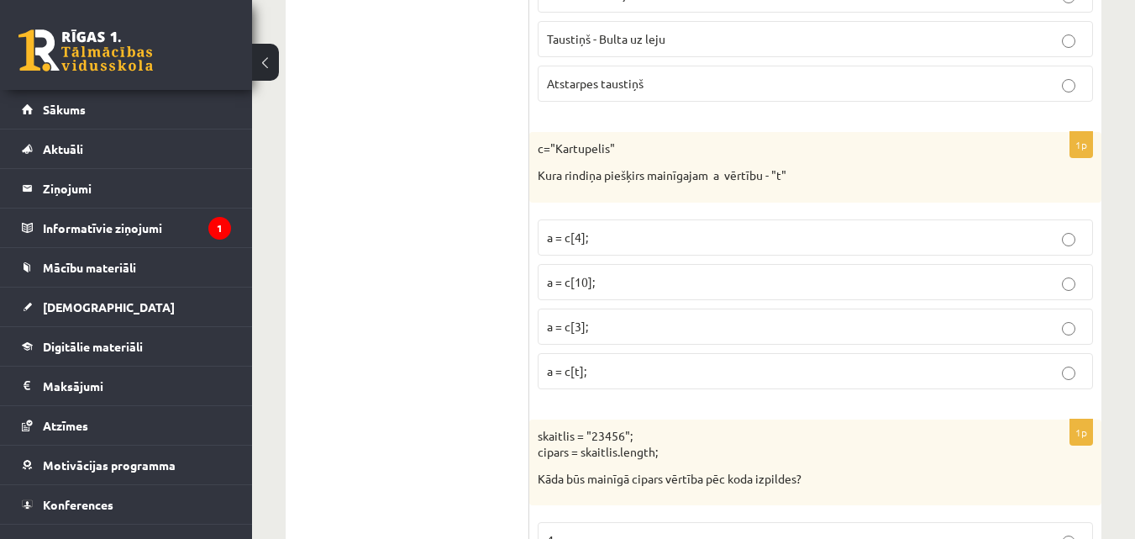
click at [493, 324] on ul "Tests Izvērtējums!" at bounding box center [416, 365] width 227 height 8774
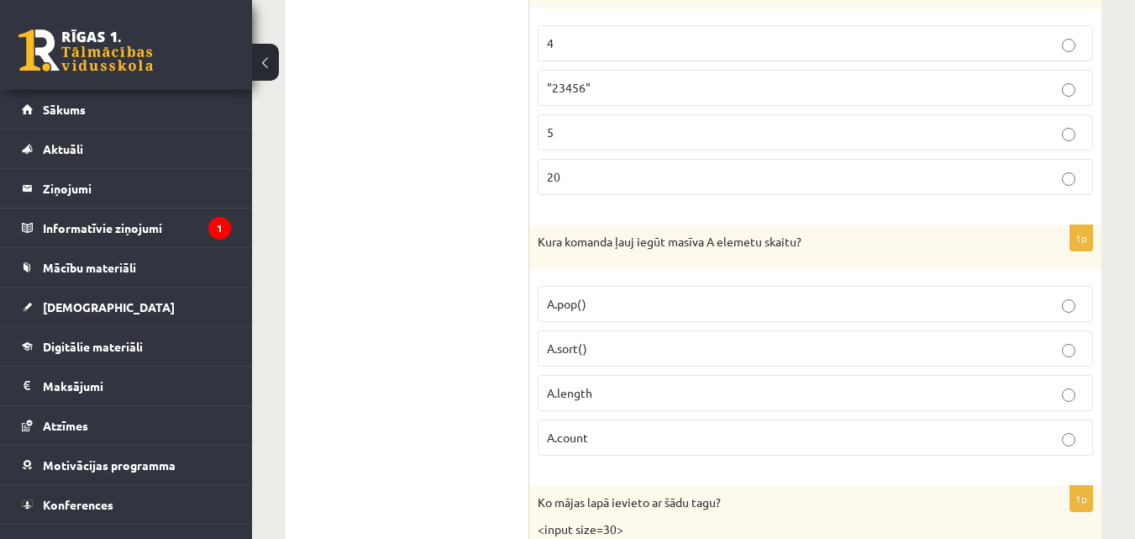
scroll to position [4853, 0]
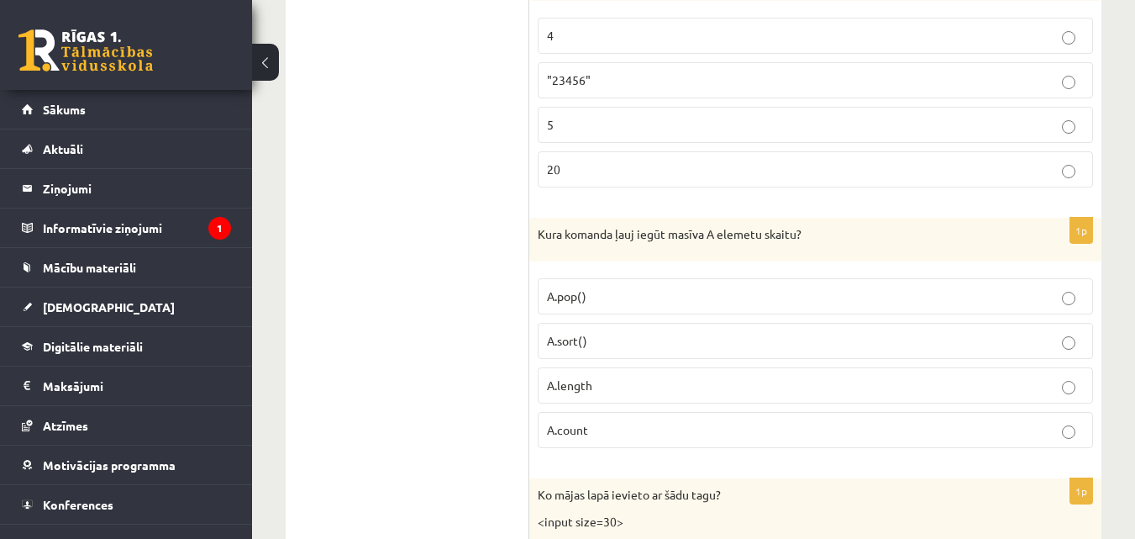
click at [556, 385] on span "A.length" at bounding box center [569, 384] width 45 height 15
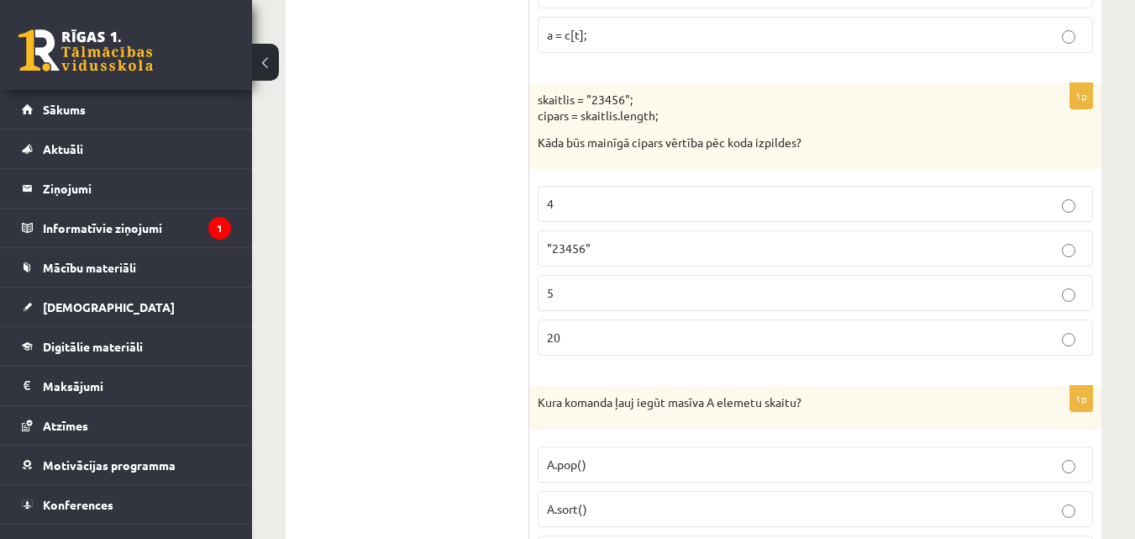
click at [593, 308] on label "5" at bounding box center [816, 293] width 556 height 36
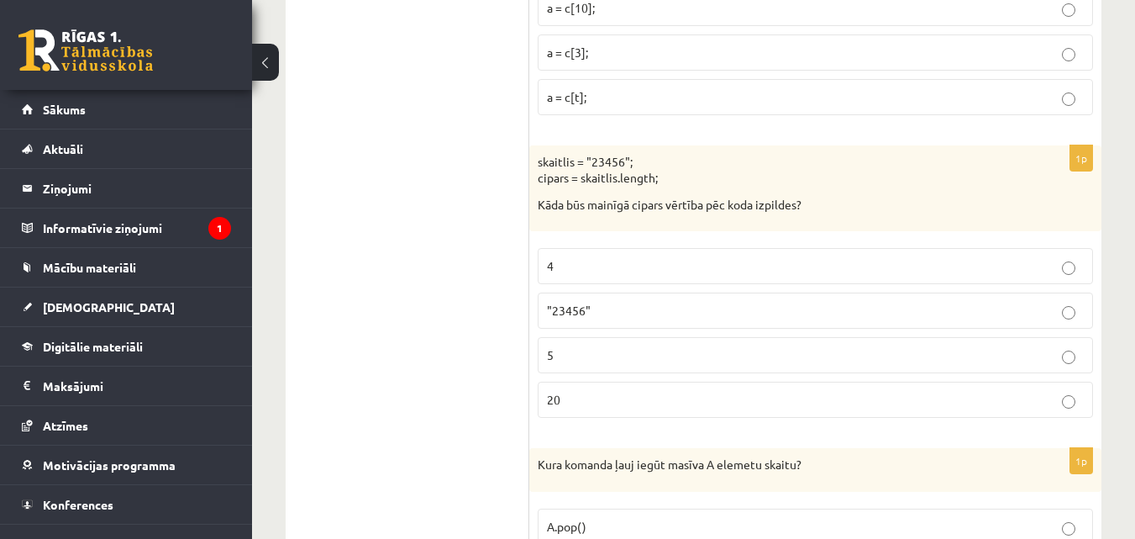
scroll to position [4433, 0]
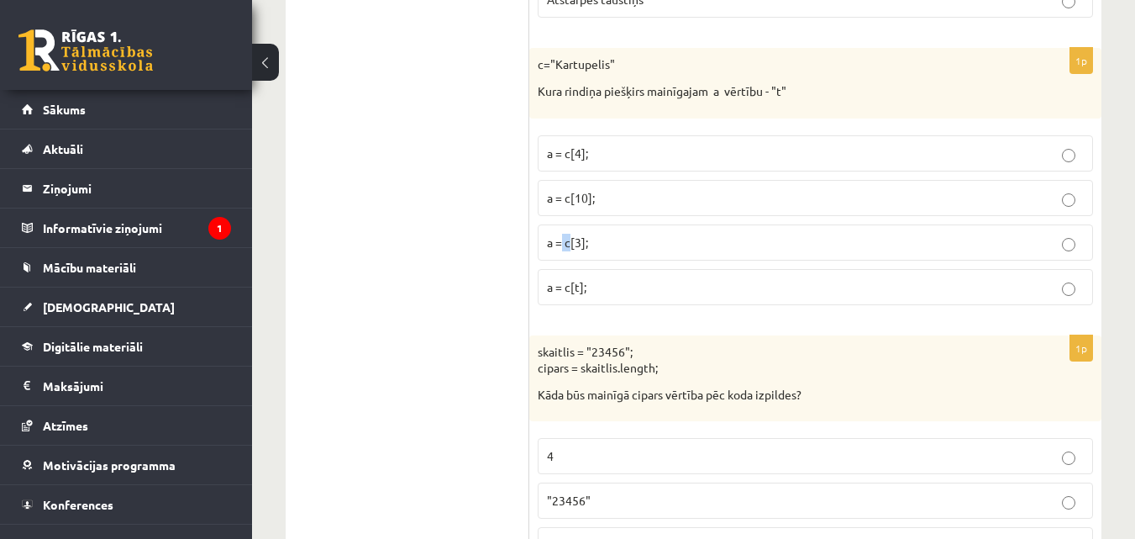
click at [570, 237] on span "a = c[3];" at bounding box center [567, 241] width 41 height 15
click at [585, 234] on p "a = c[3];" at bounding box center [815, 243] width 537 height 18
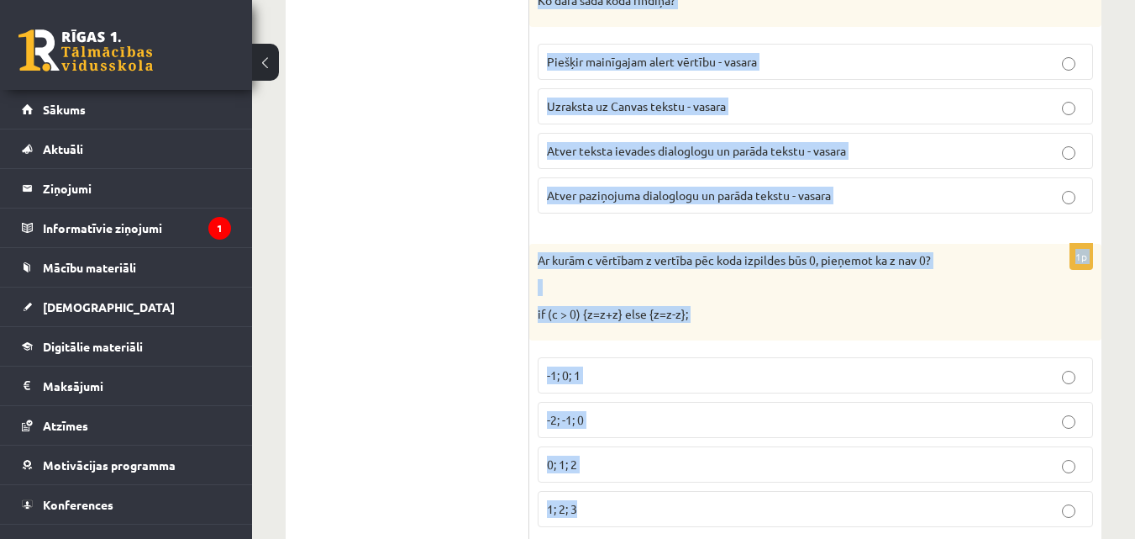
scroll to position [5682, 0]
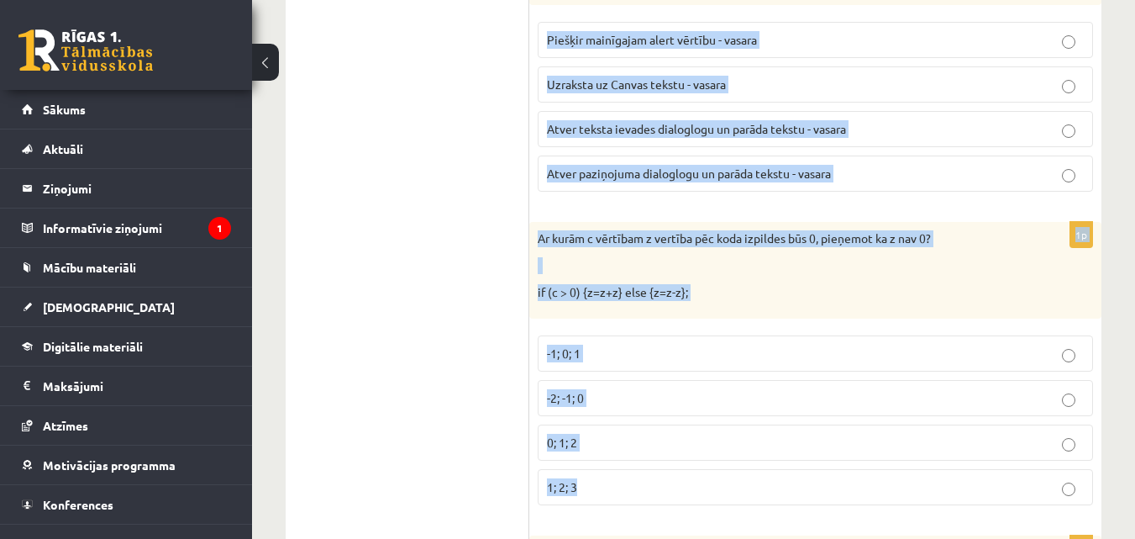
drag, startPoint x: 537, startPoint y: 240, endPoint x: 642, endPoint y: 474, distance: 256.2
copy form "Ko mājas lapā ievieto ar šādu tagu? <input size=30> Tekstu Pogu Ievades lodziņu…"
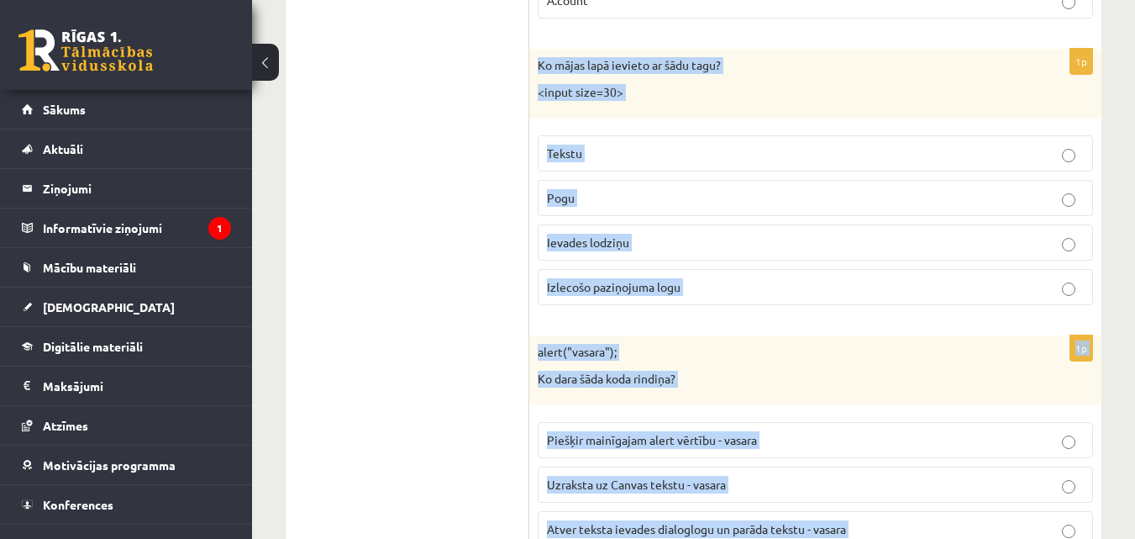
scroll to position [5262, 0]
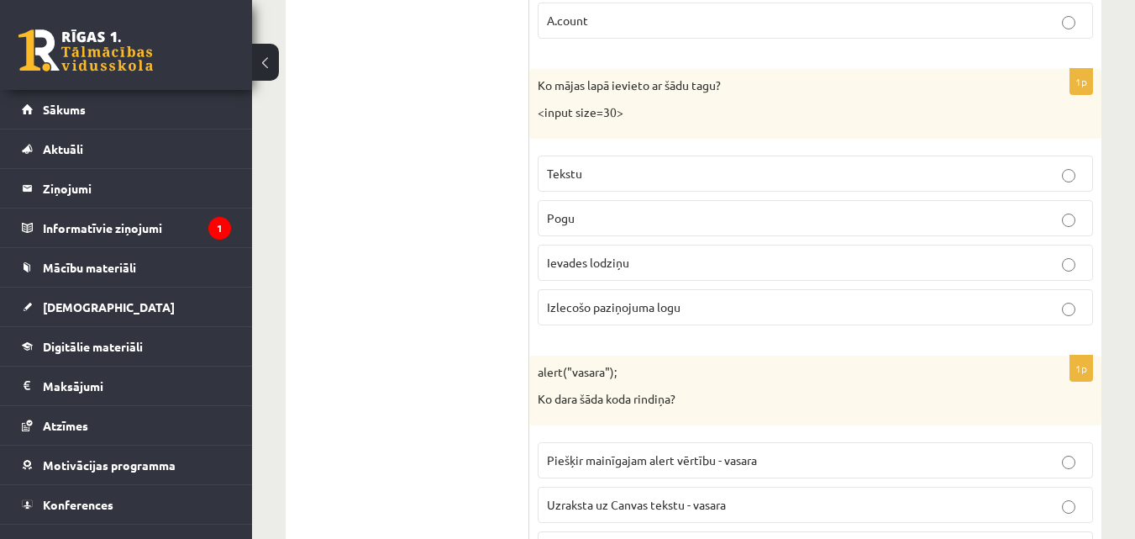
click at [582, 248] on label "Ievades lodziņu" at bounding box center [816, 263] width 556 height 36
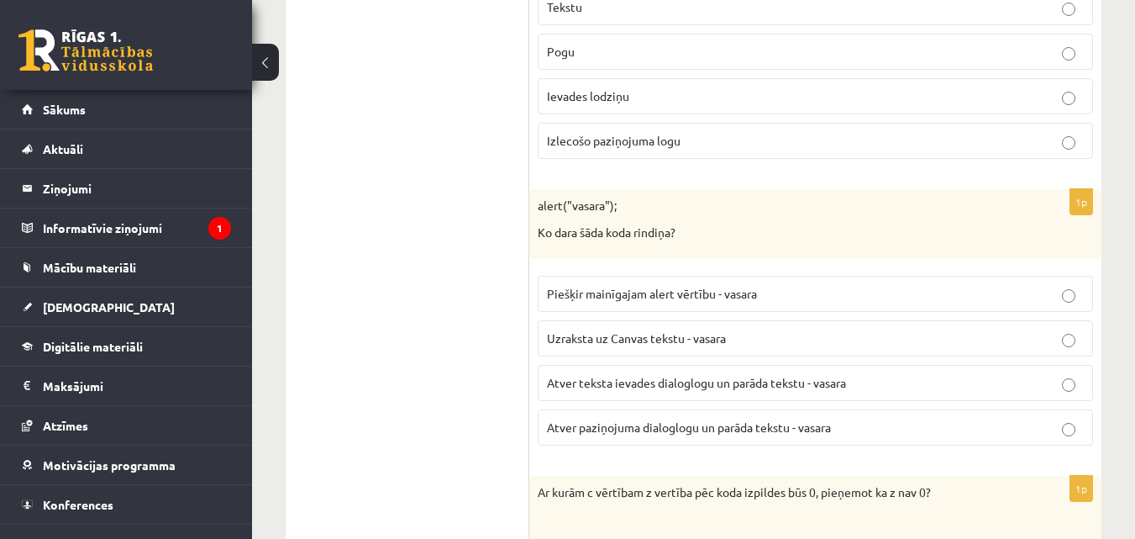
scroll to position [5430, 0]
drag, startPoint x: 575, startPoint y: 429, endPoint x: 552, endPoint y: 433, distance: 22.9
click at [575, 431] on span "Atver paziņojuma dialoglogu un parāda tekstu - vasara" at bounding box center [689, 425] width 284 height 15
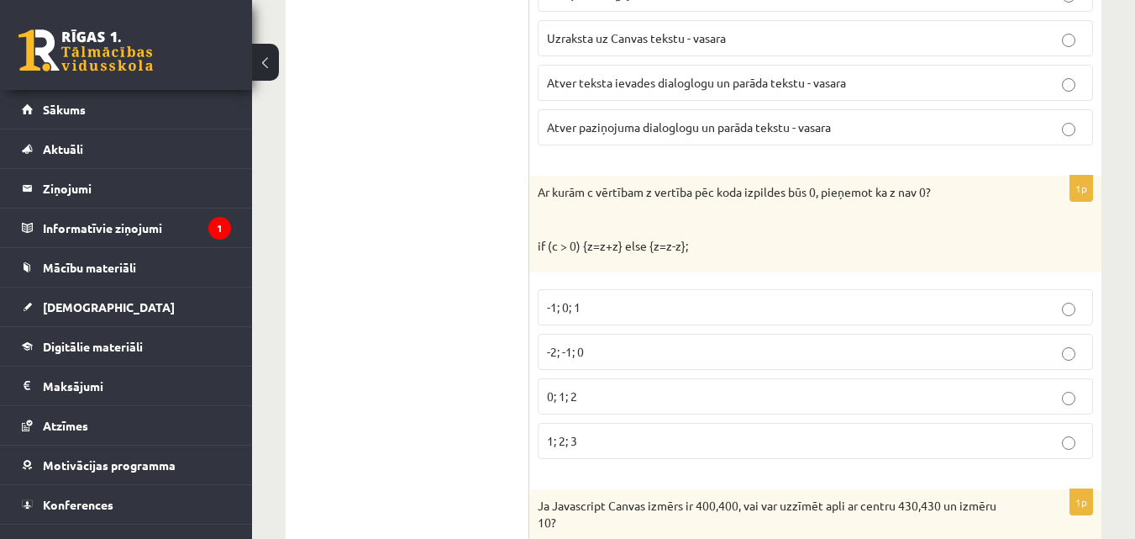
scroll to position [5766, 0]
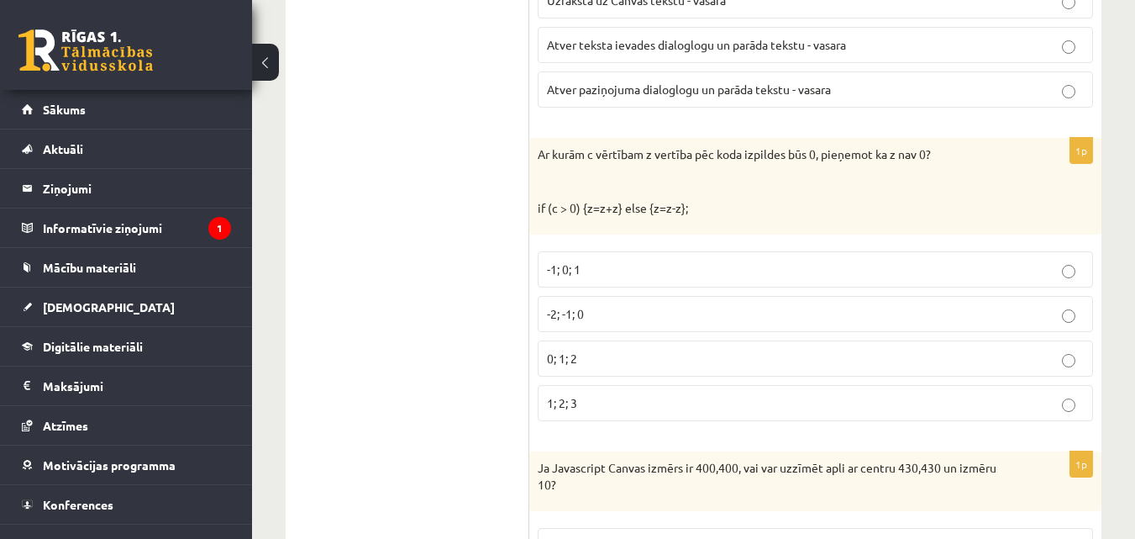
click at [564, 313] on span "-2; -1; 0" at bounding box center [565, 313] width 37 height 15
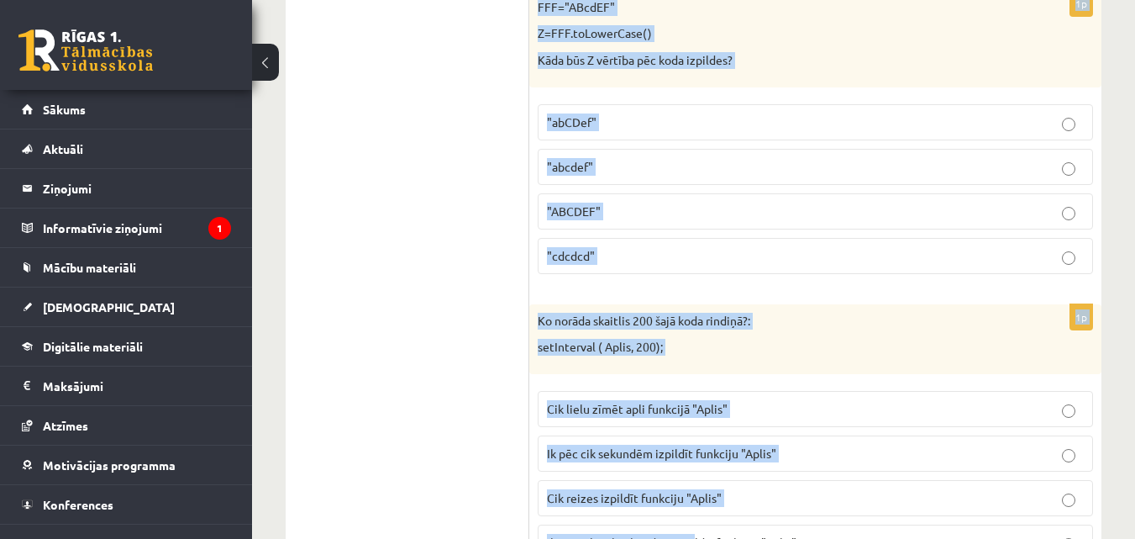
scroll to position [6822, 0]
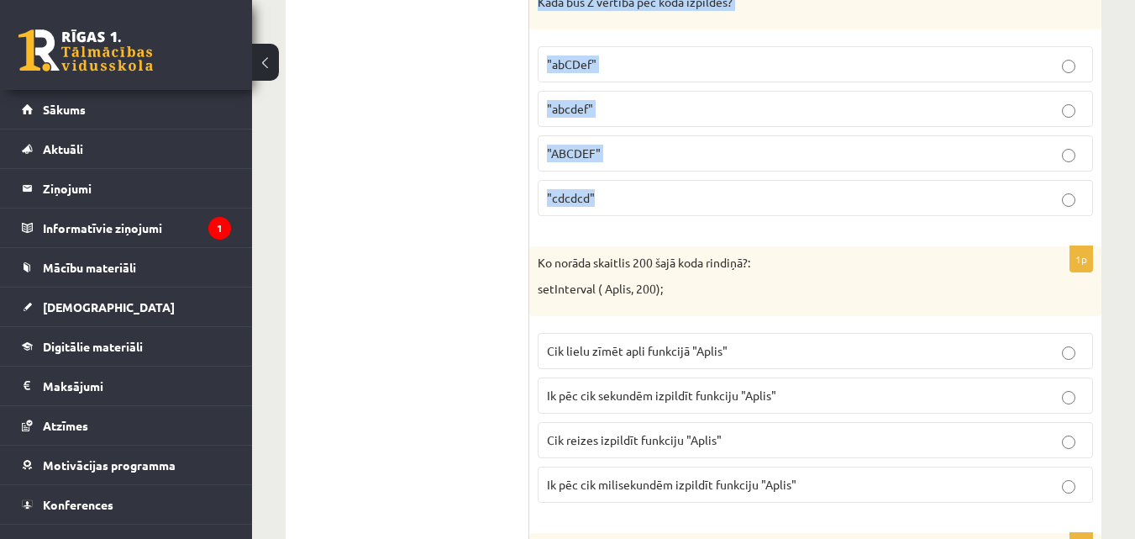
drag, startPoint x: 537, startPoint y: 47, endPoint x: 621, endPoint y: 221, distance: 193.2
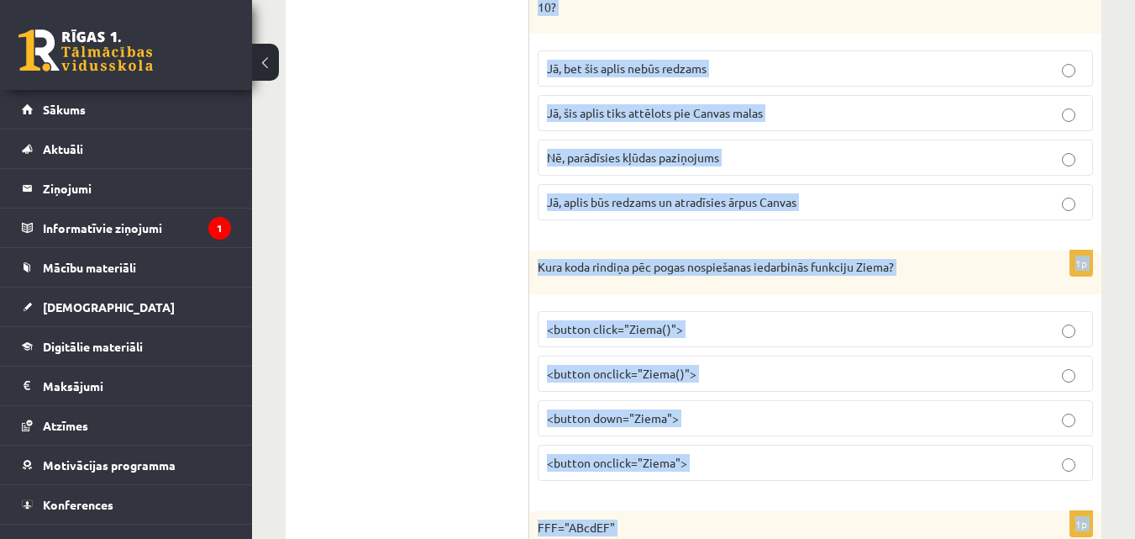
scroll to position [6234, 0]
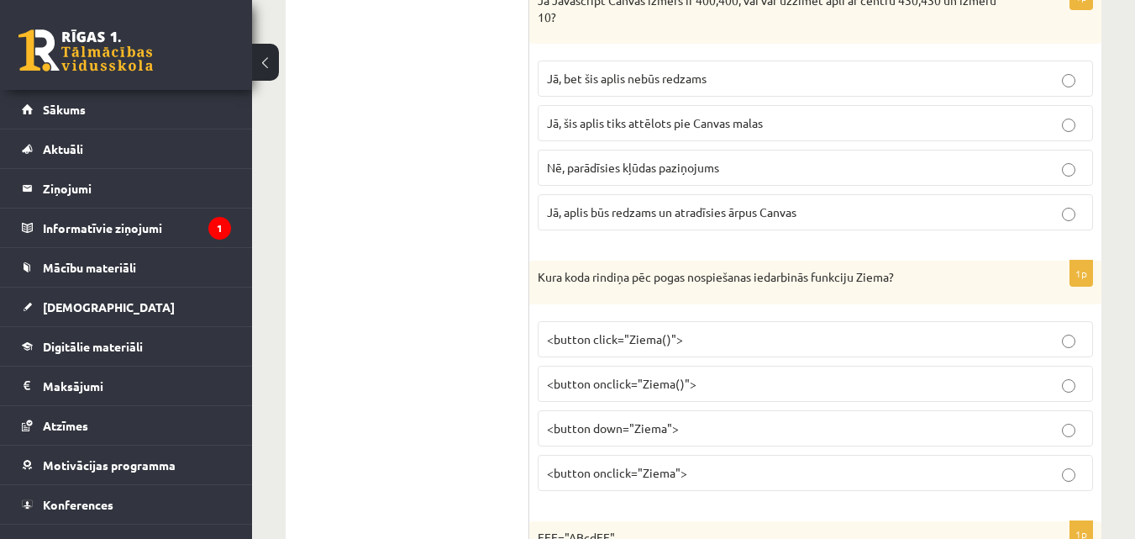
click at [641, 82] on span "Jā, bet šis aplis nebūs redzams" at bounding box center [627, 78] width 160 height 15
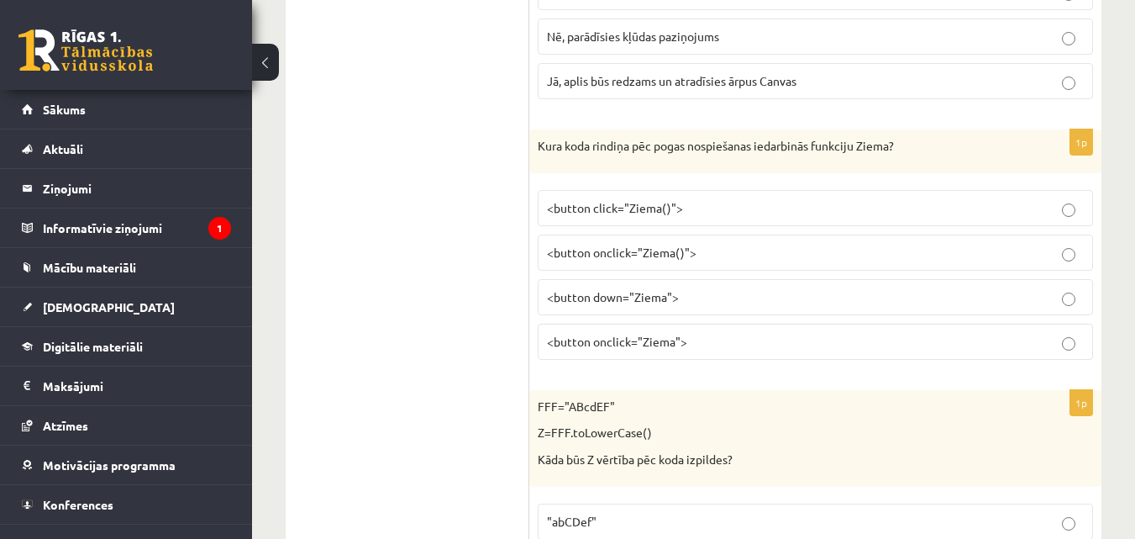
scroll to position [6402, 0]
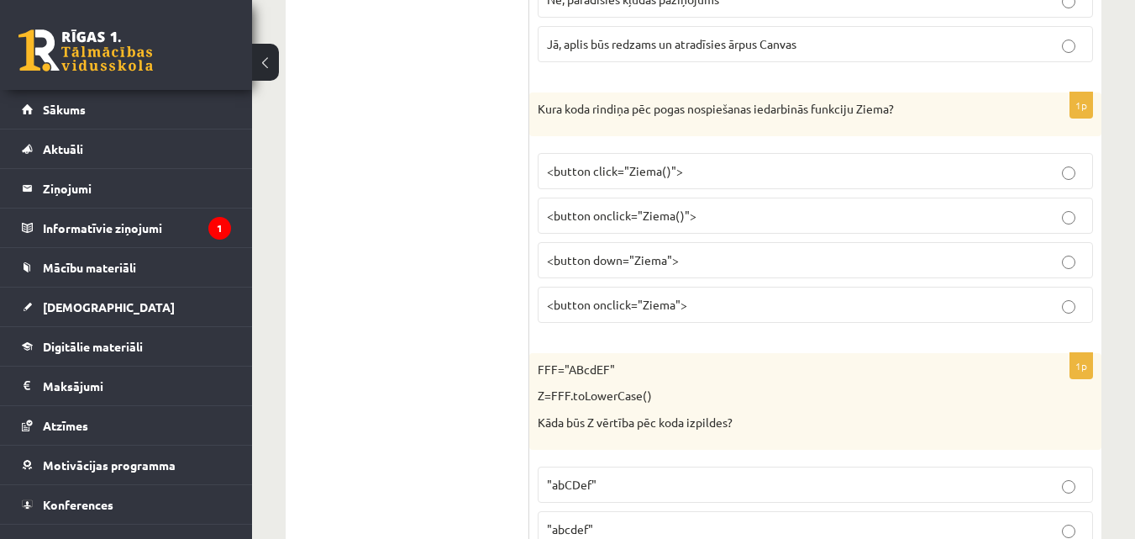
click at [577, 220] on span "<button onclick="Ziema()">" at bounding box center [622, 215] width 150 height 15
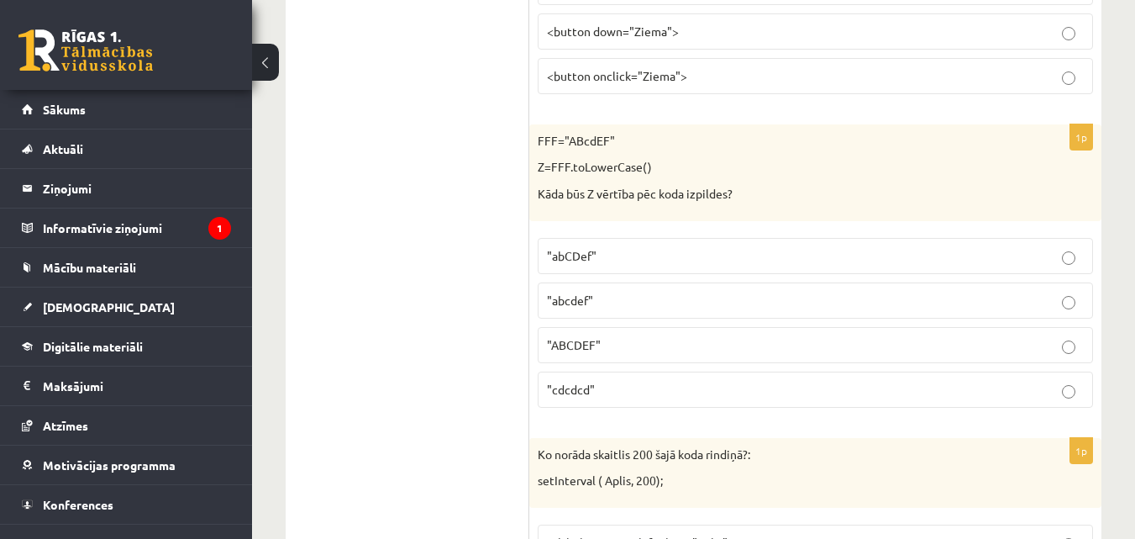
scroll to position [6654, 0]
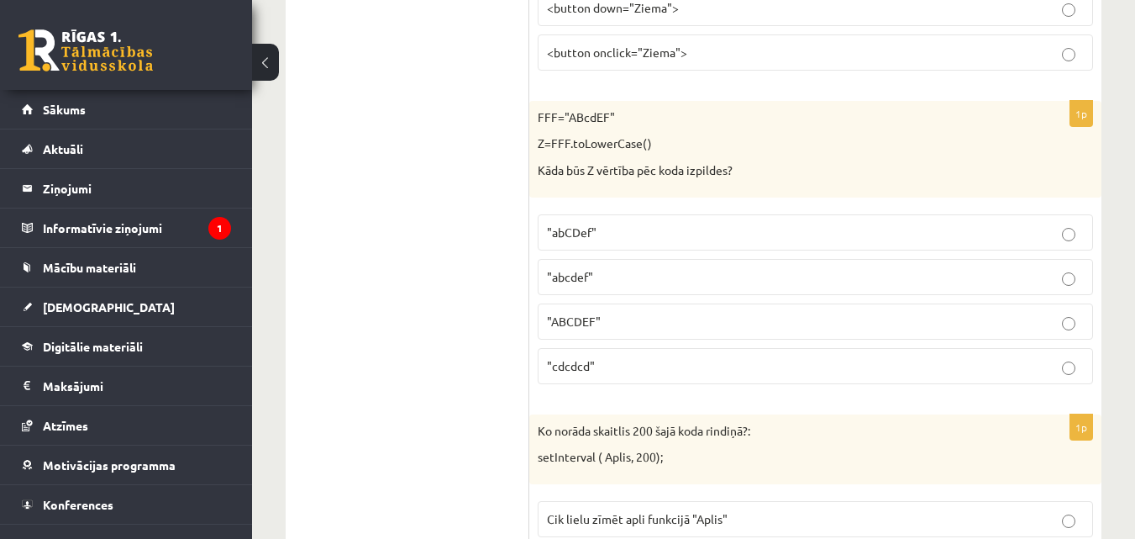
click at [577, 277] on span ""abcdef"" at bounding box center [570, 276] width 46 height 15
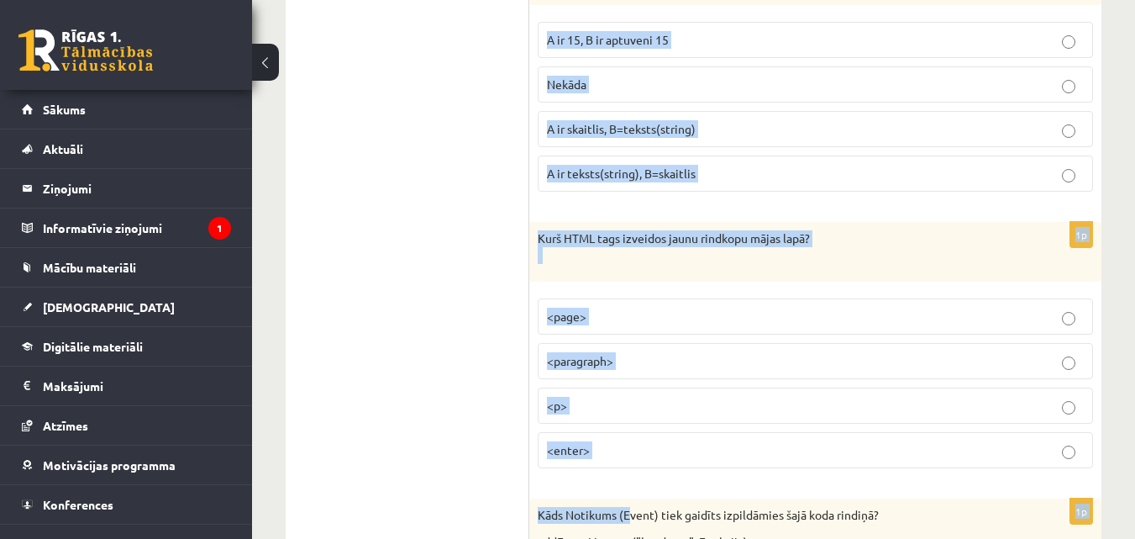
scroll to position [7481, 0]
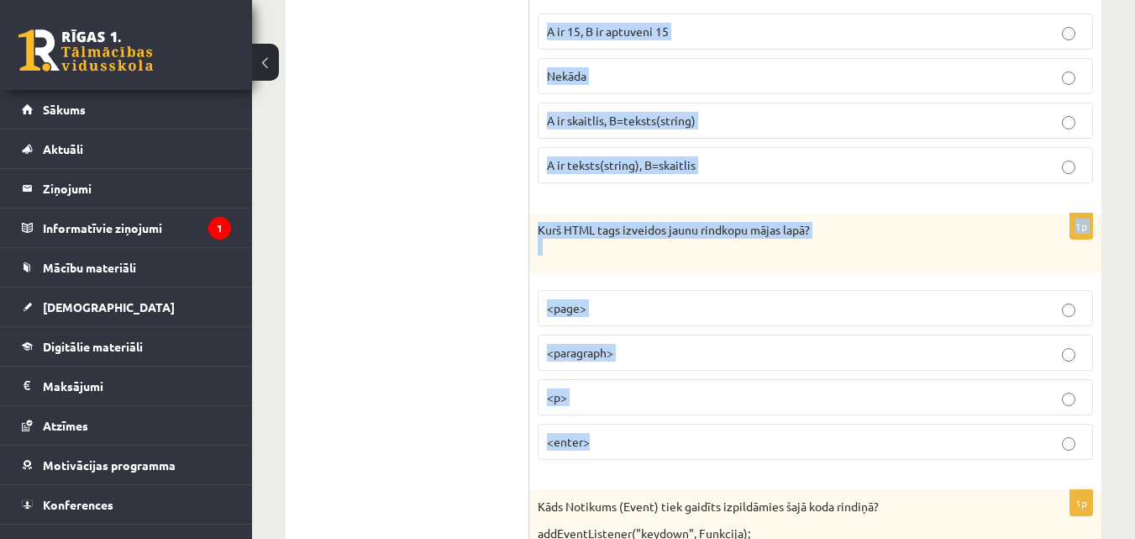
drag, startPoint x: 533, startPoint y: 173, endPoint x: 632, endPoint y: 444, distance: 288.2
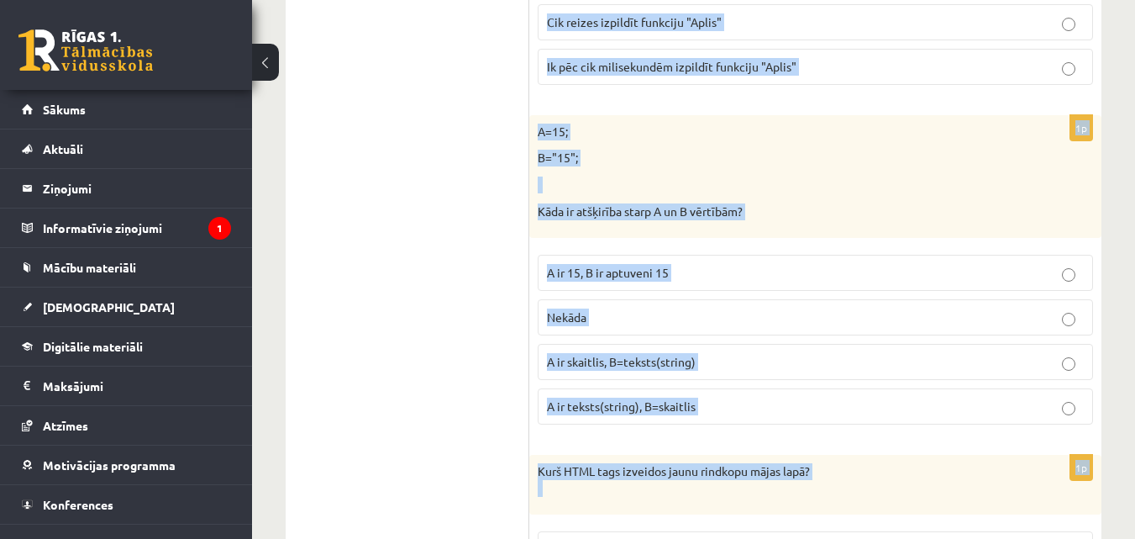
scroll to position [7145, 0]
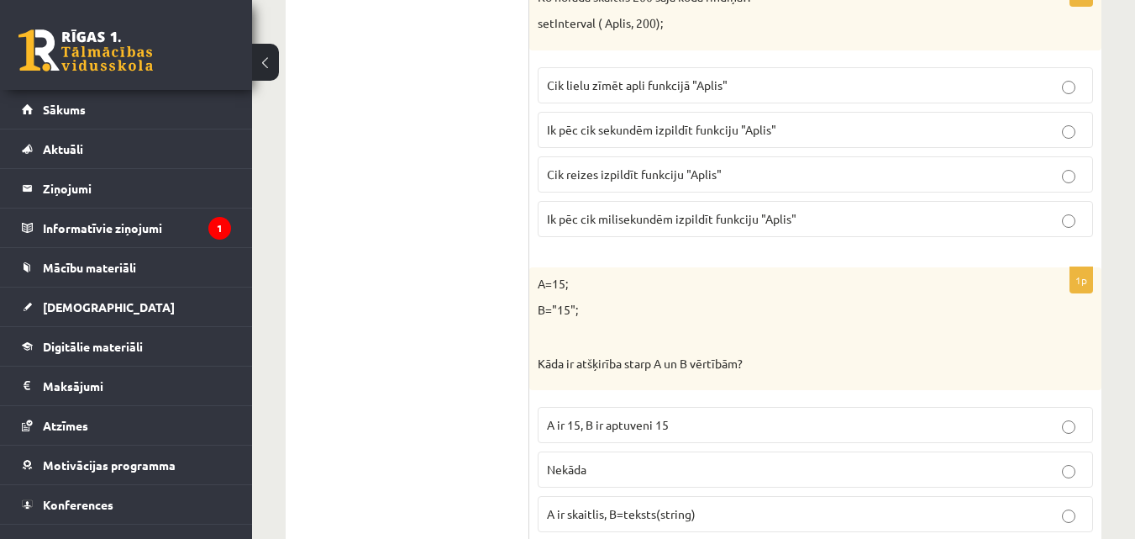
scroll to position [7061, 0]
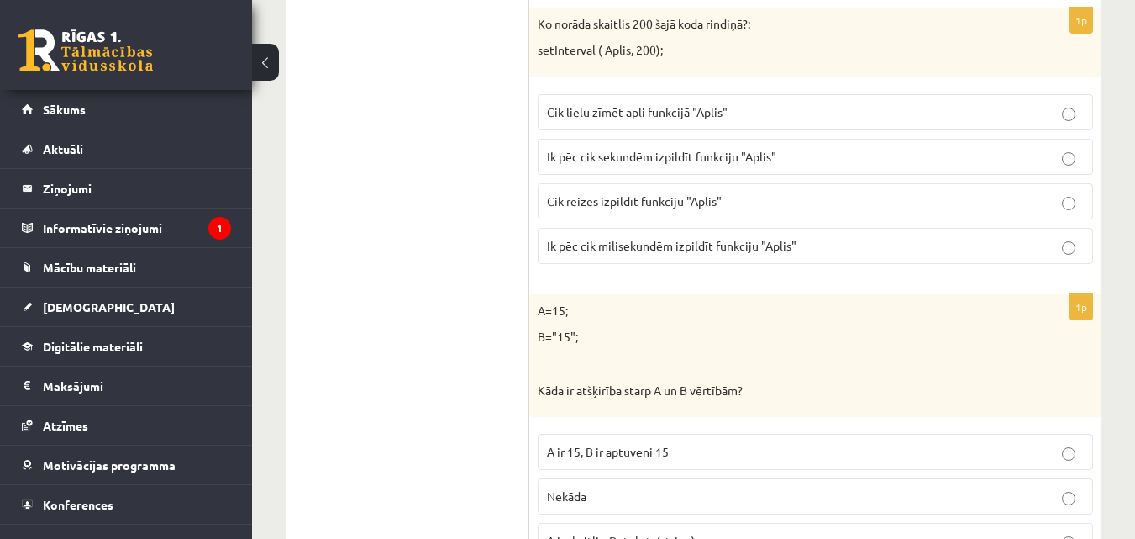
click at [643, 238] on p "Ik pēc cik milisekundēm izpildīt funkciju "Aplis"" at bounding box center [815, 246] width 537 height 18
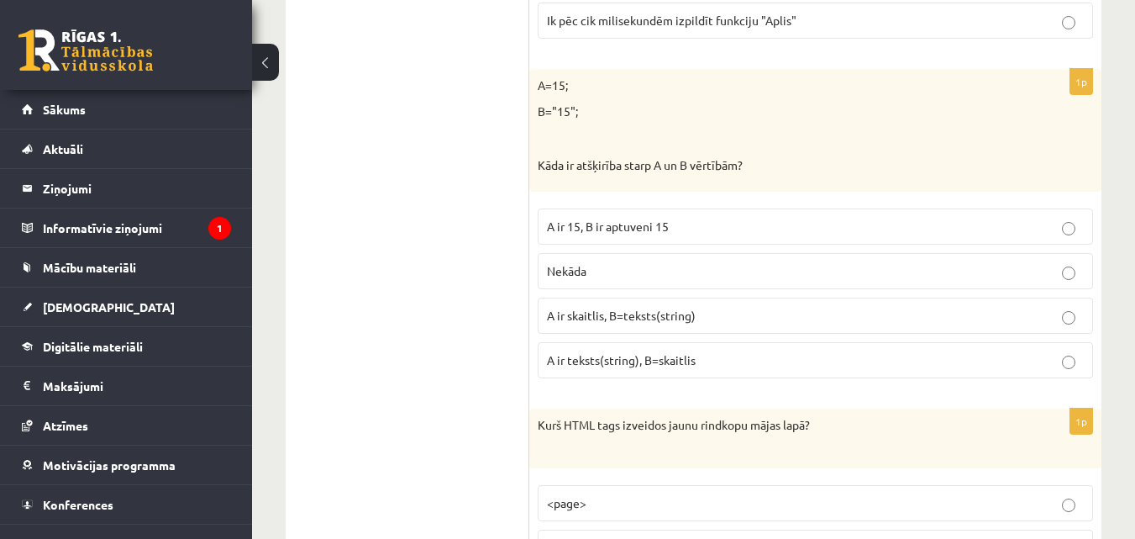
scroll to position [7313, 0]
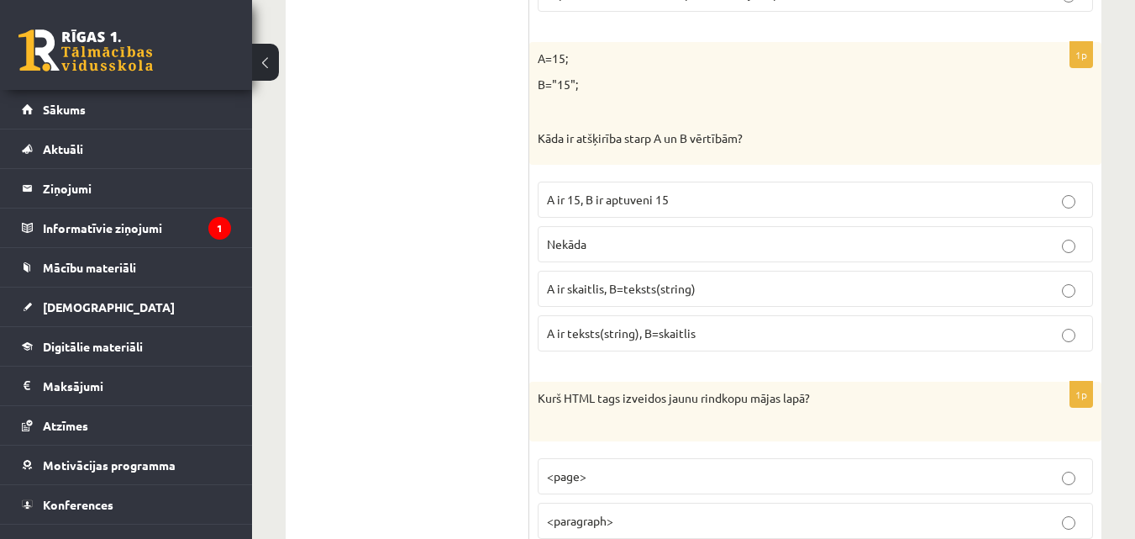
click at [609, 340] on span "A ir teksts(string), B=skaitlis" at bounding box center [621, 332] width 149 height 15
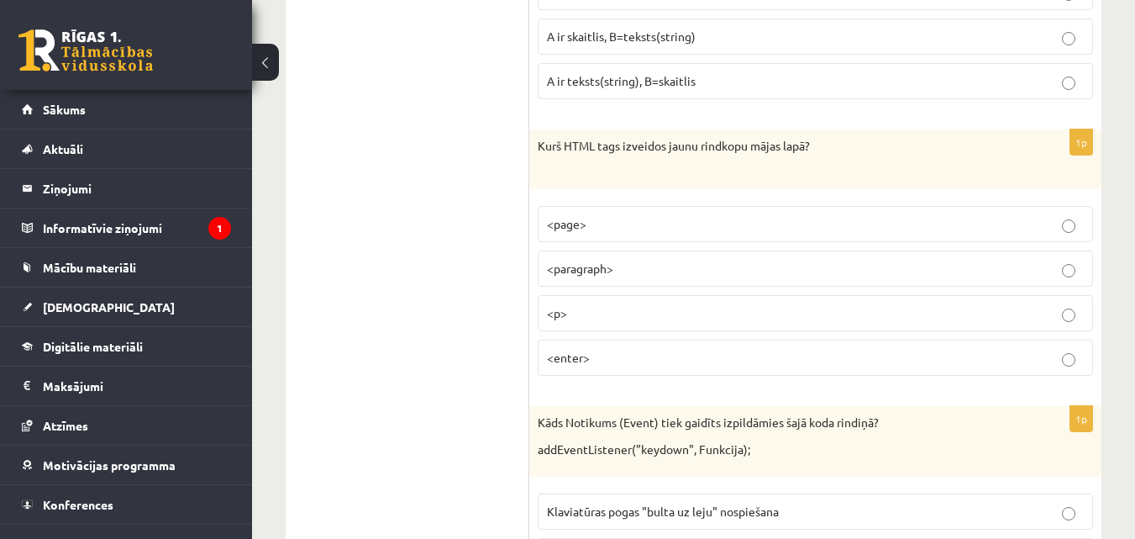
scroll to position [7649, 0]
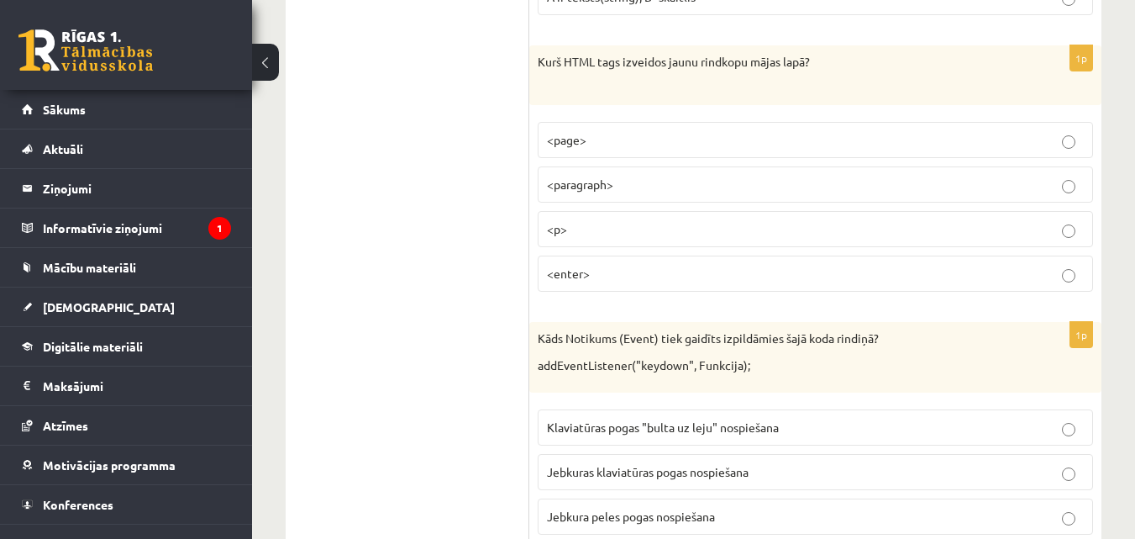
click at [616, 240] on label "<p>" at bounding box center [816, 229] width 556 height 36
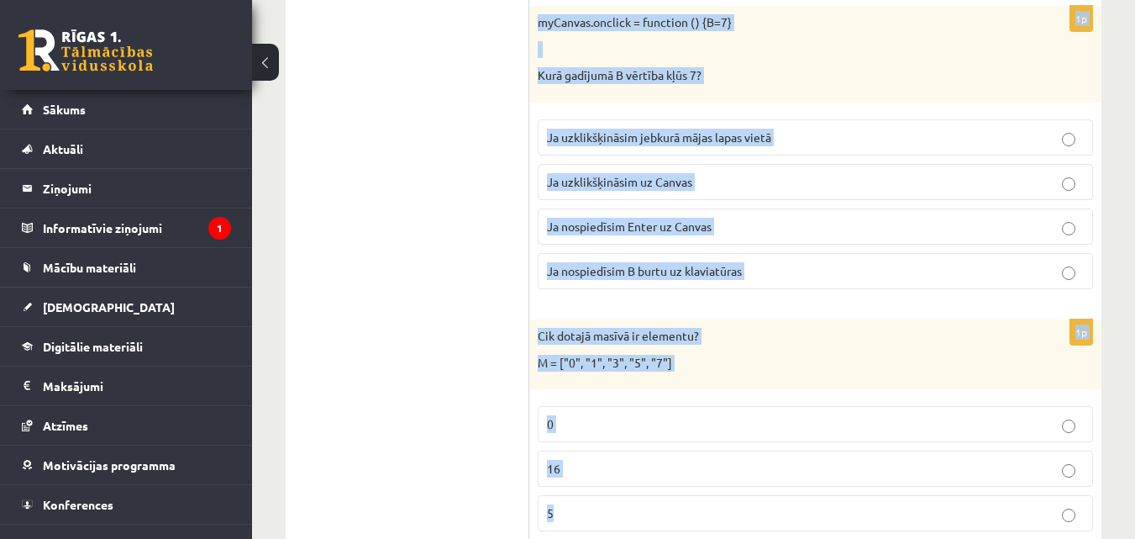
scroll to position [8614, 0]
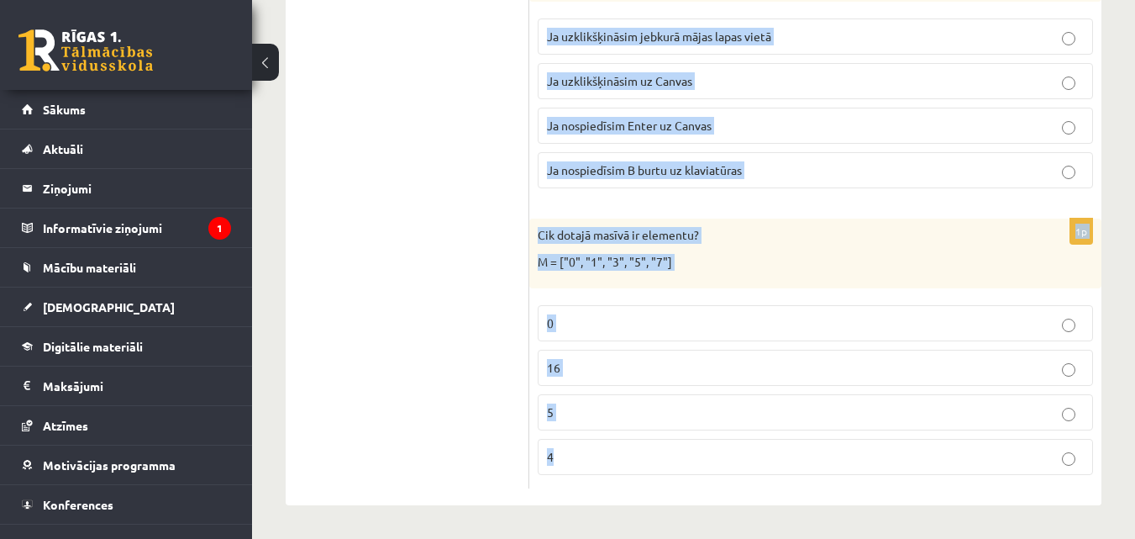
drag, startPoint x: 531, startPoint y: 83, endPoint x: 646, endPoint y: 531, distance: 462.5
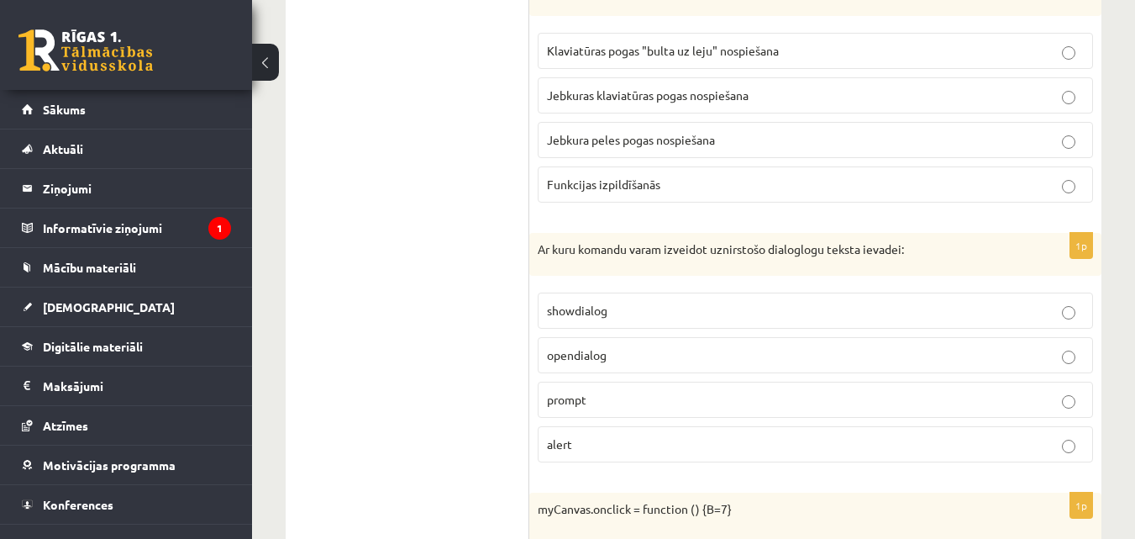
scroll to position [7942, 0]
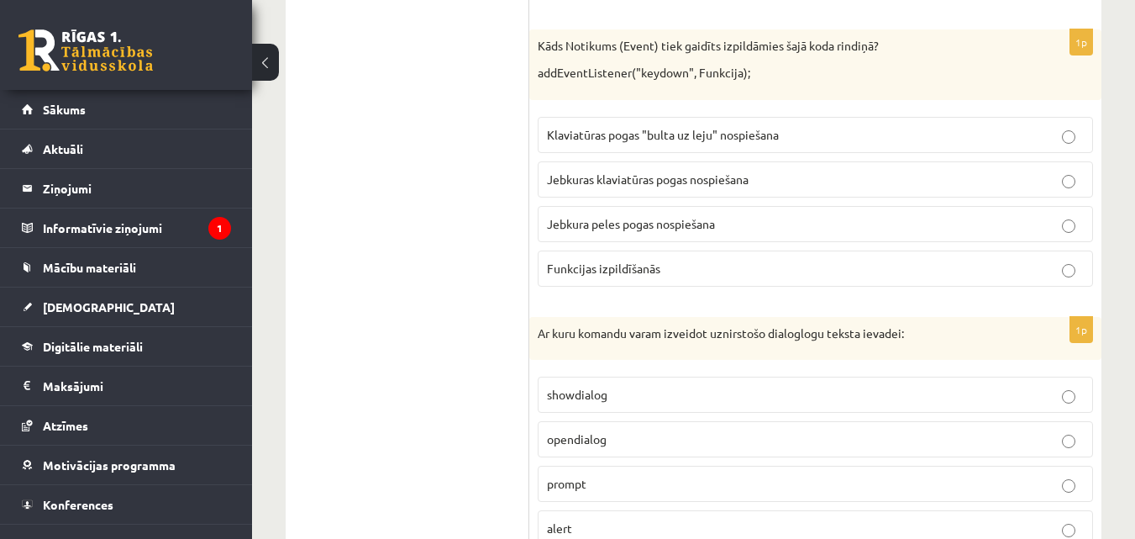
click at [605, 186] on span "Jebkuras klaviatūras pogas nospiešana" at bounding box center [648, 178] width 202 height 15
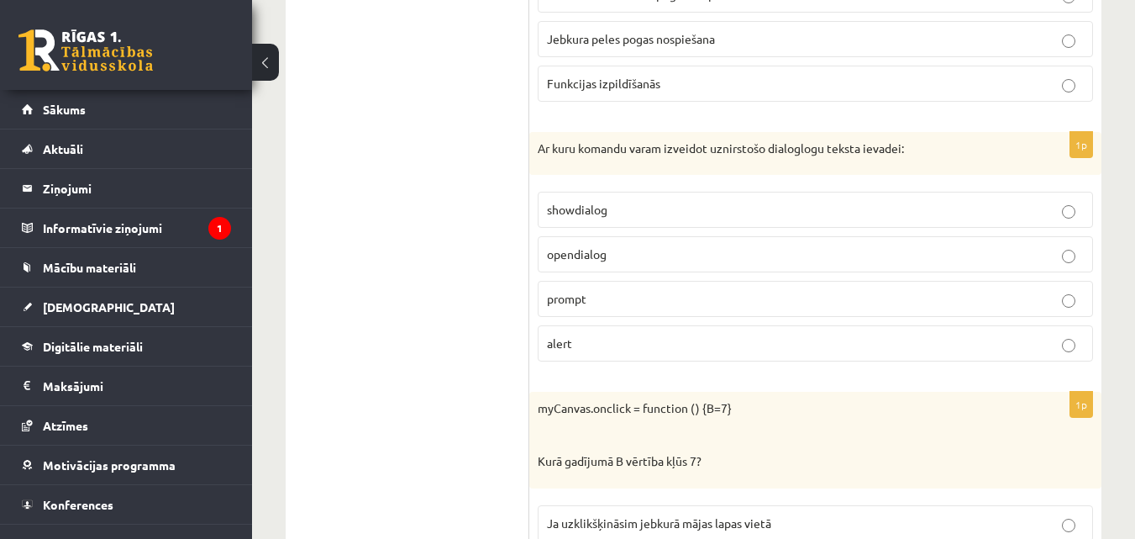
scroll to position [8194, 0]
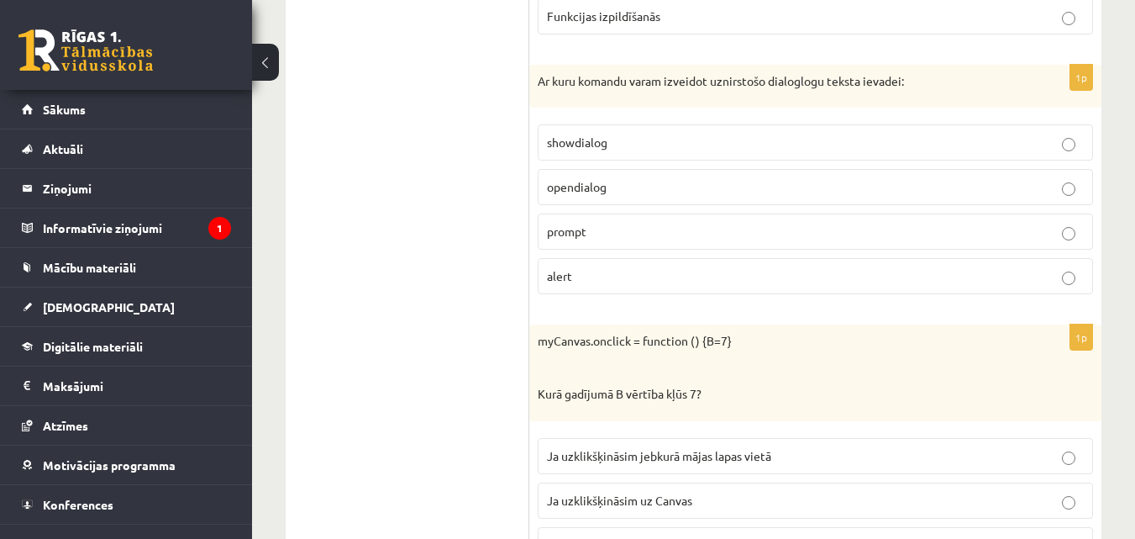
click at [626, 234] on p "prompt" at bounding box center [815, 232] width 537 height 18
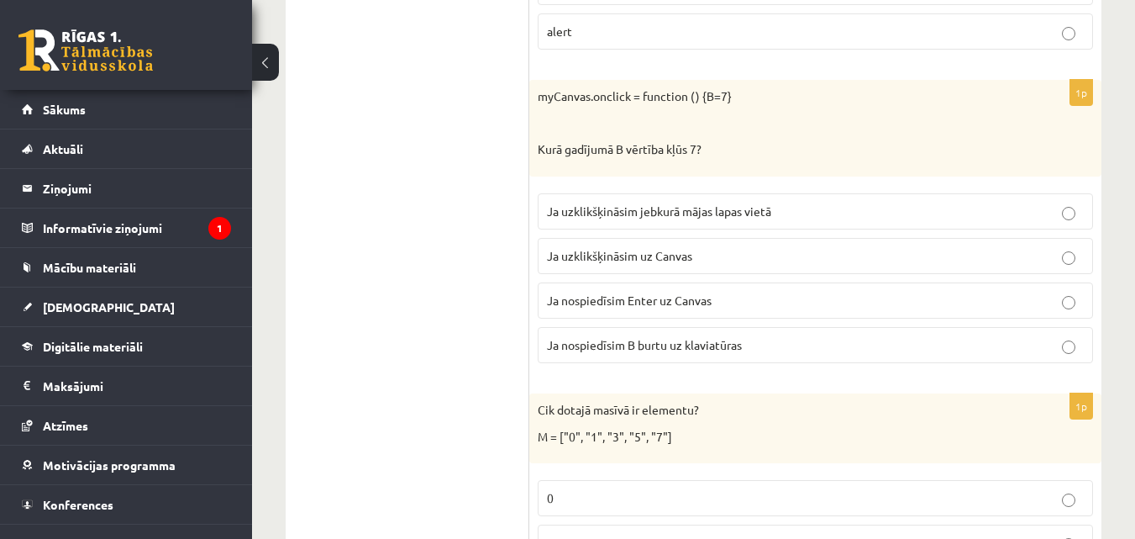
scroll to position [8446, 0]
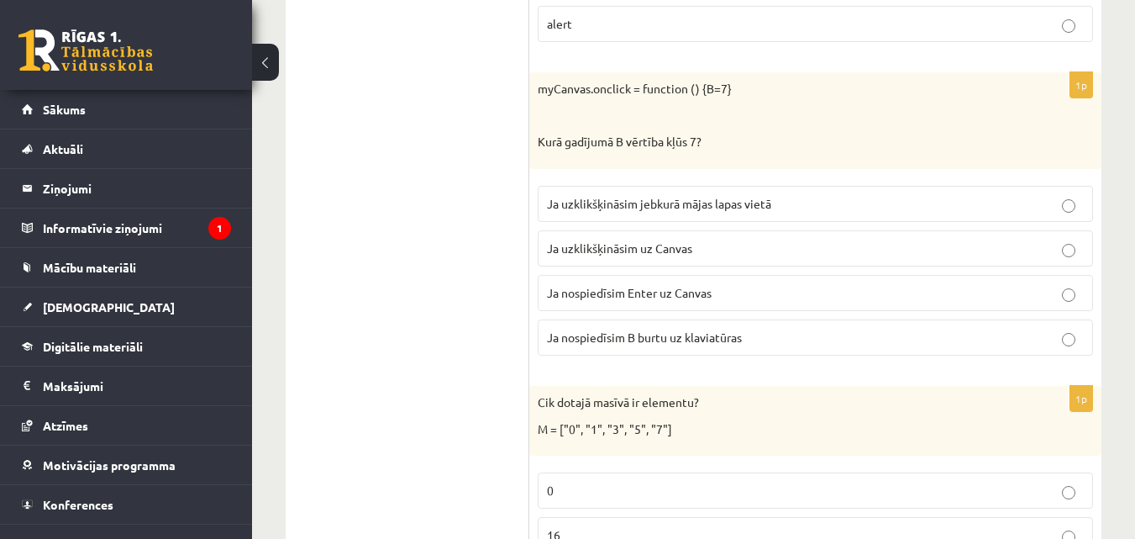
click at [570, 256] on p "Ja uzklikšķināsim uz Canvas" at bounding box center [815, 249] width 537 height 18
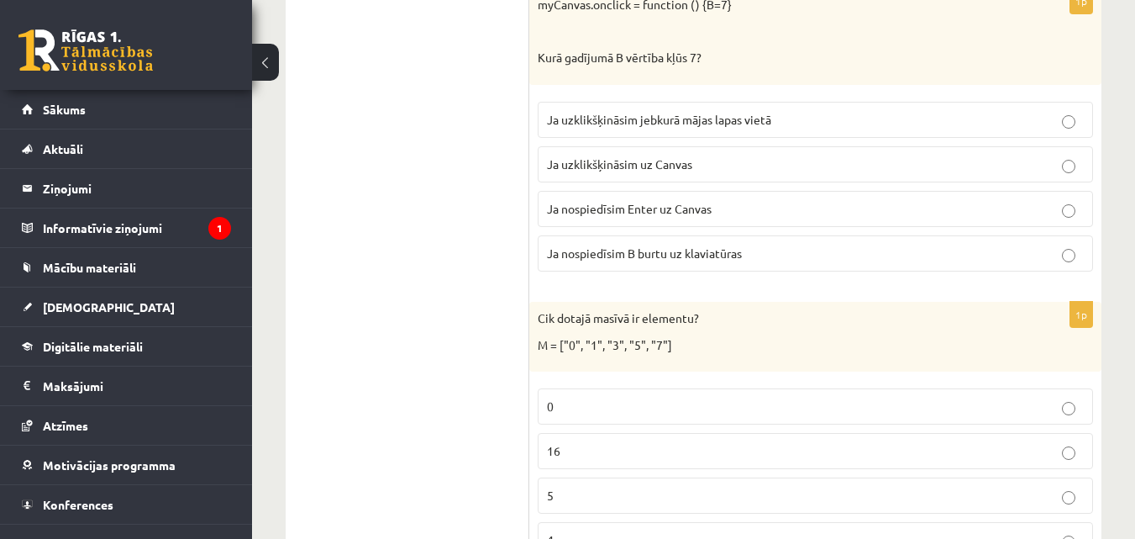
scroll to position [8614, 0]
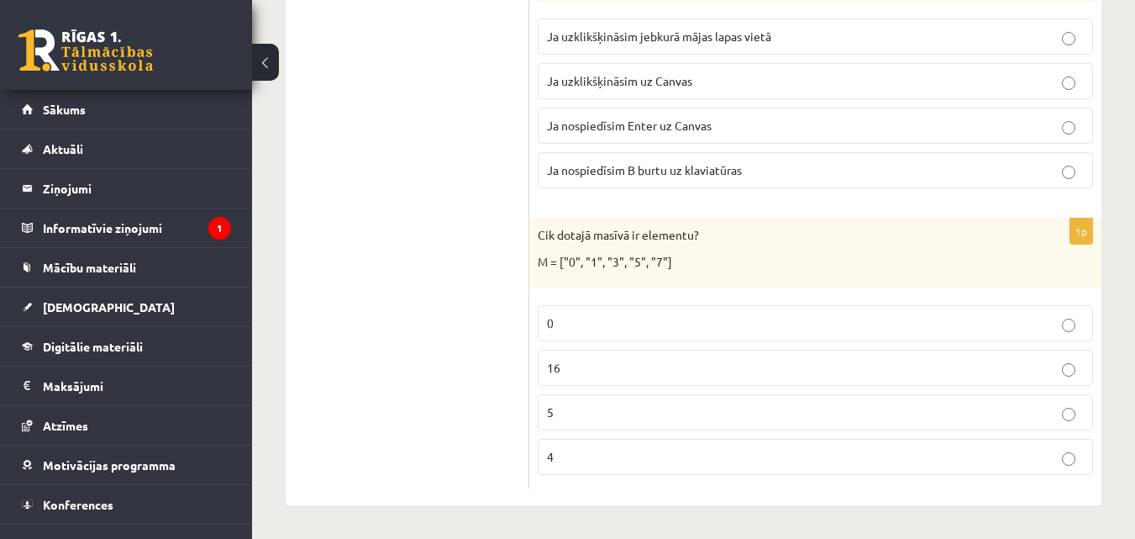
click at [609, 417] on p "5" at bounding box center [815, 412] width 537 height 18
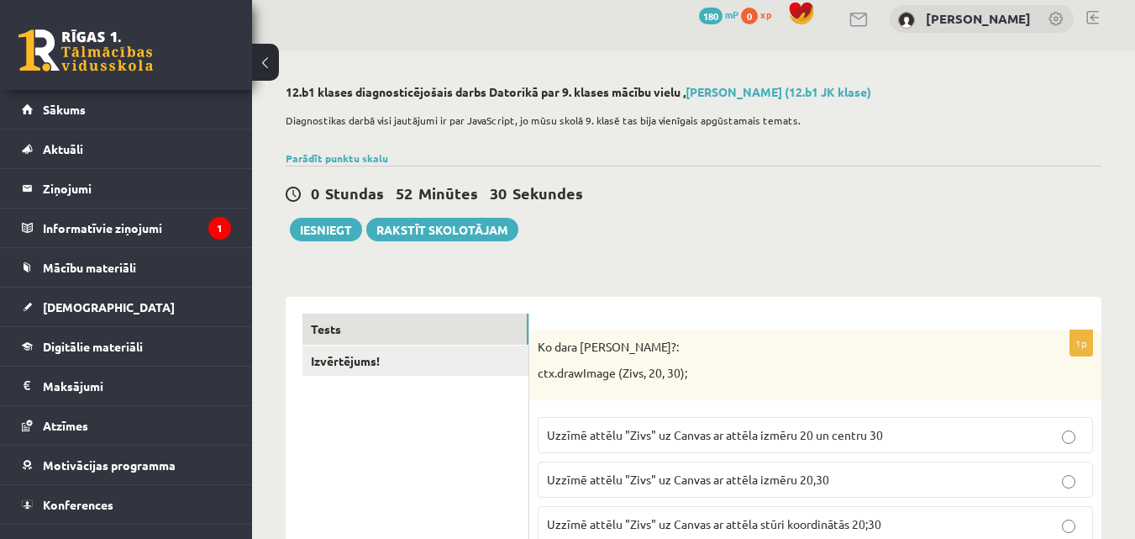
scroll to position [0, 0]
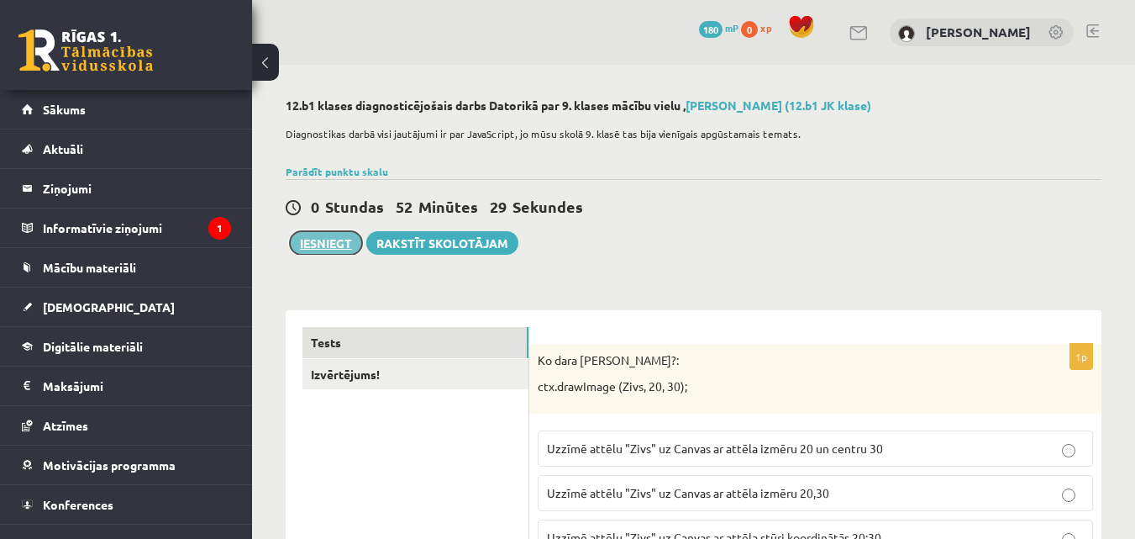
click at [342, 249] on button "Iesniegt" at bounding box center [326, 243] width 72 height 24
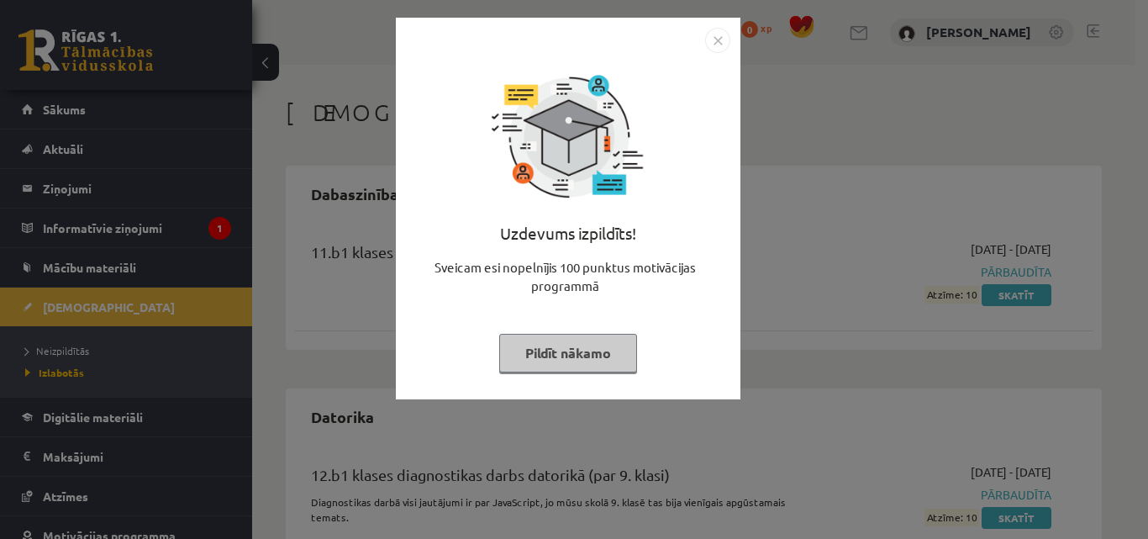
click at [720, 33] on img "Close" at bounding box center [717, 40] width 25 height 25
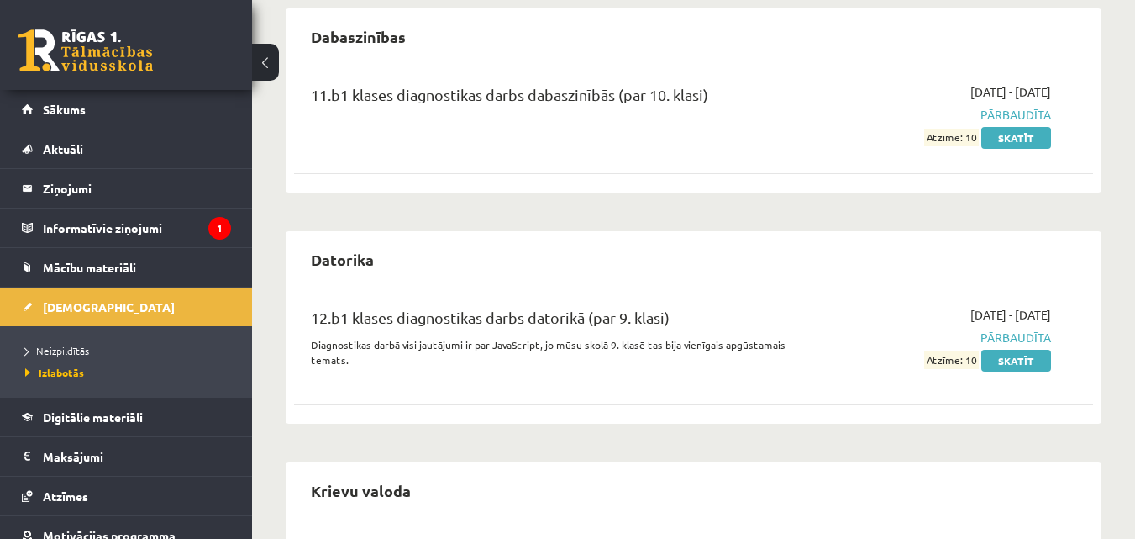
scroll to position [168, 0]
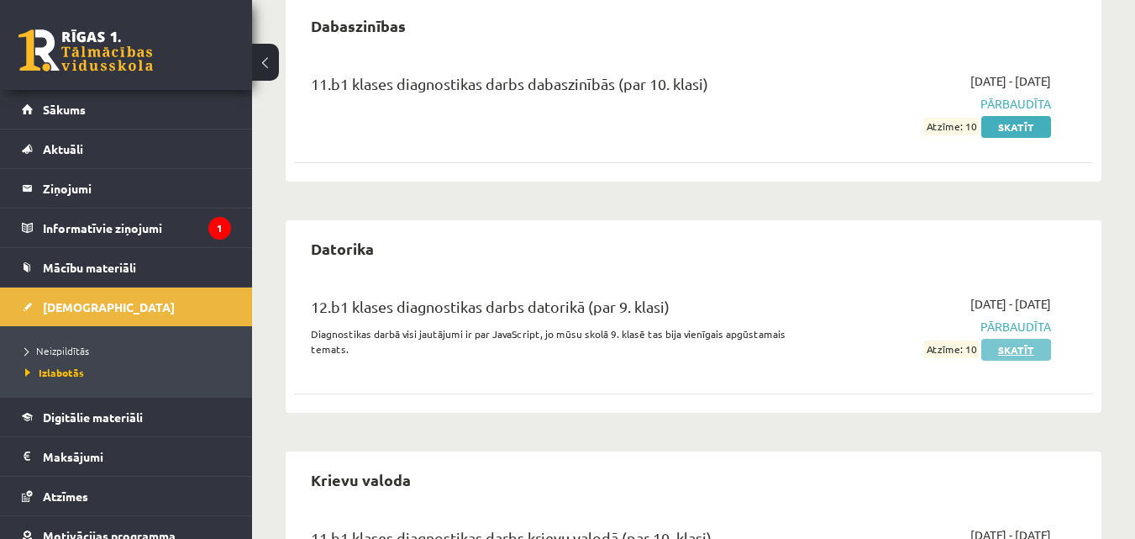
click at [1017, 345] on link "Skatīt" at bounding box center [1017, 350] width 70 height 22
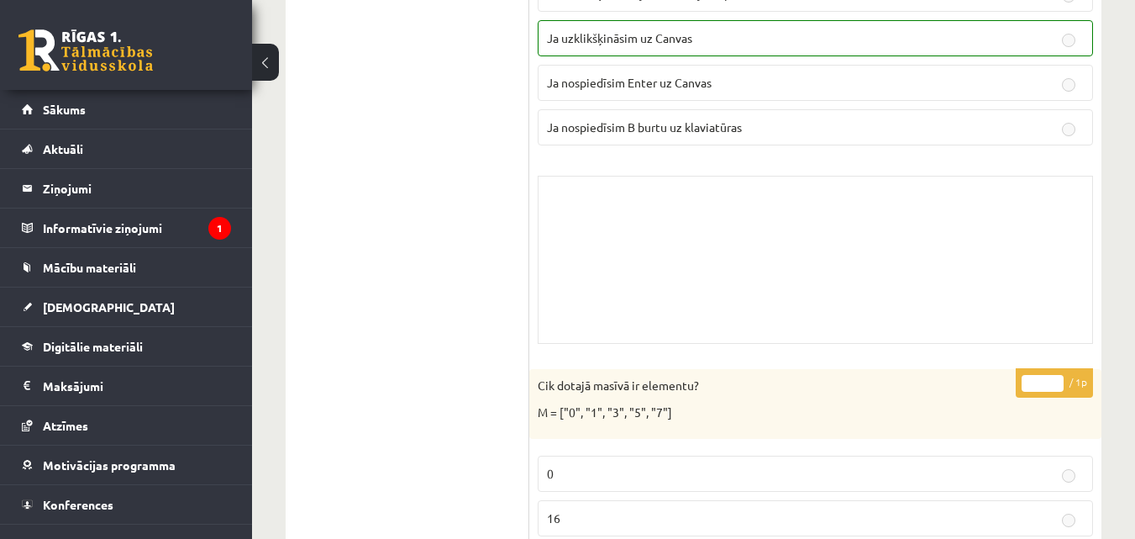
scroll to position [14379, 0]
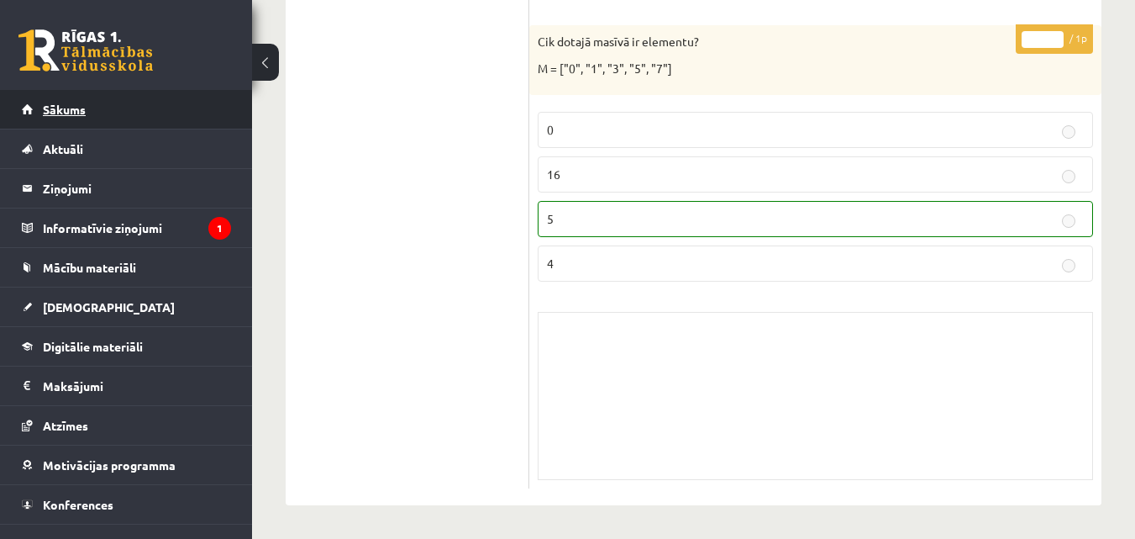
click at [82, 93] on link "Sākums" at bounding box center [126, 109] width 209 height 39
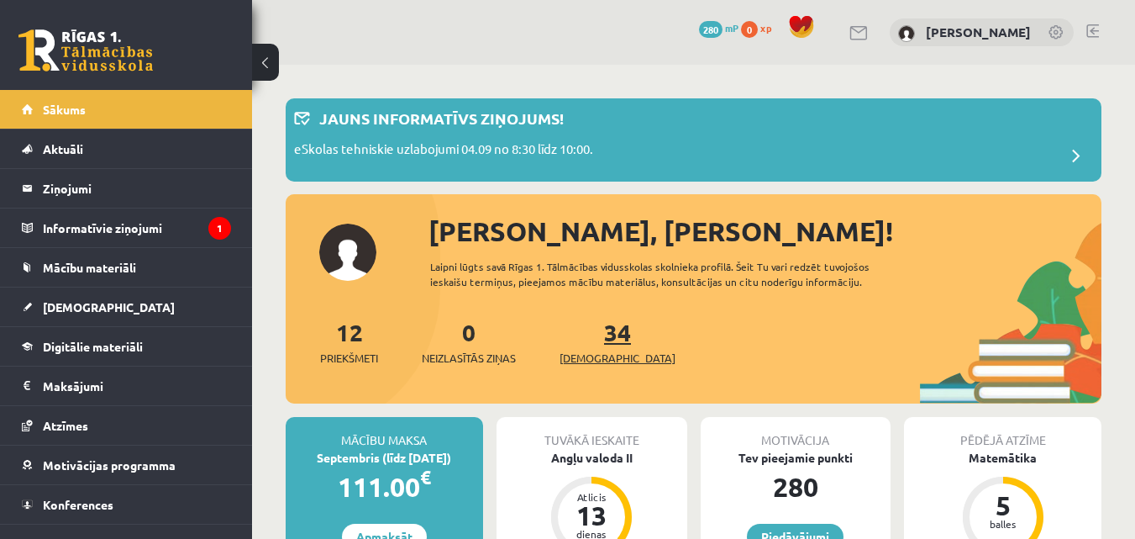
click at [587, 337] on link "34 Ieskaites" at bounding box center [618, 342] width 116 height 50
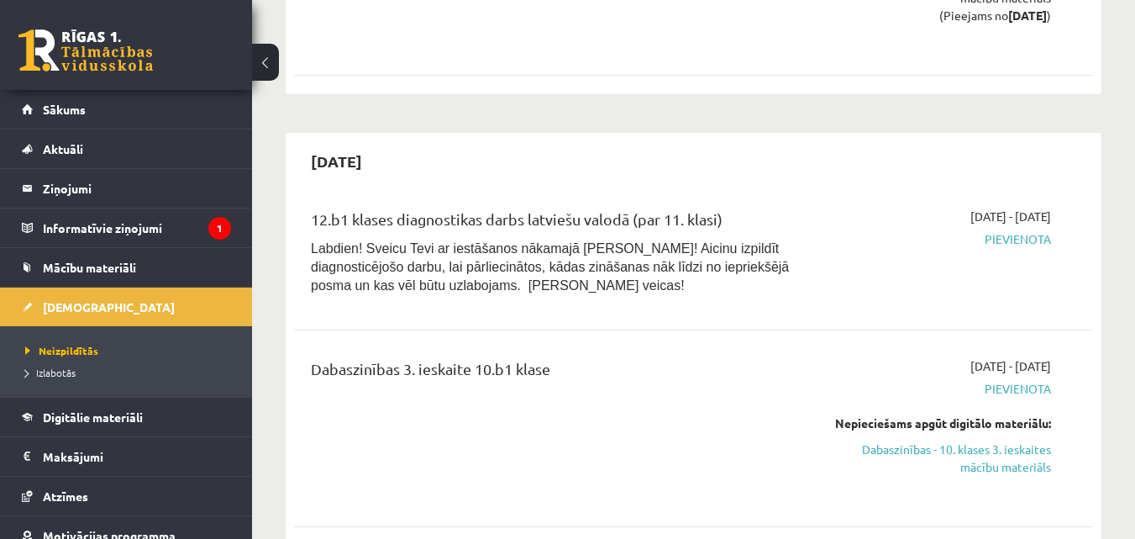
scroll to position [1597, 0]
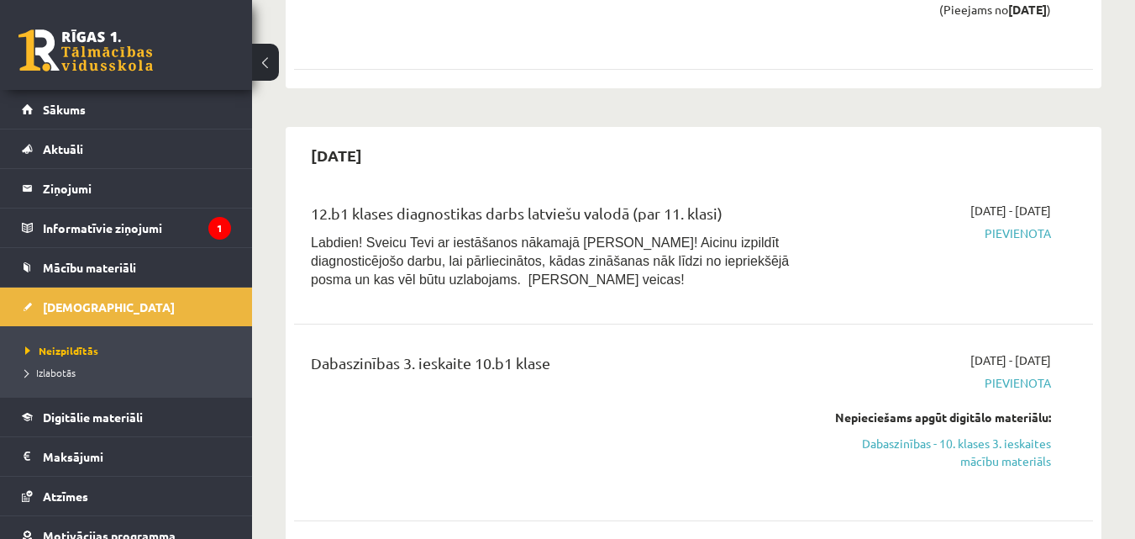
click at [1025, 224] on span "Pievienota" at bounding box center [936, 233] width 230 height 18
click at [774, 243] on p "Labdien! Sveicu Tevi ar iestāšanos nākamajā [PERSON_NAME]! Aicinu izpildīt diag…" at bounding box center [553, 260] width 485 height 55
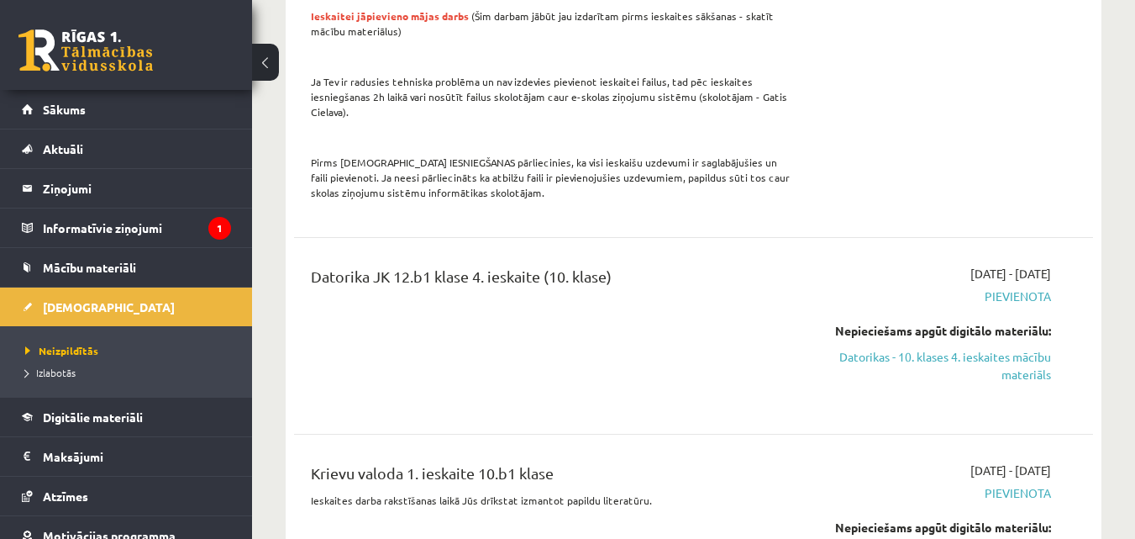
scroll to position [4286, 0]
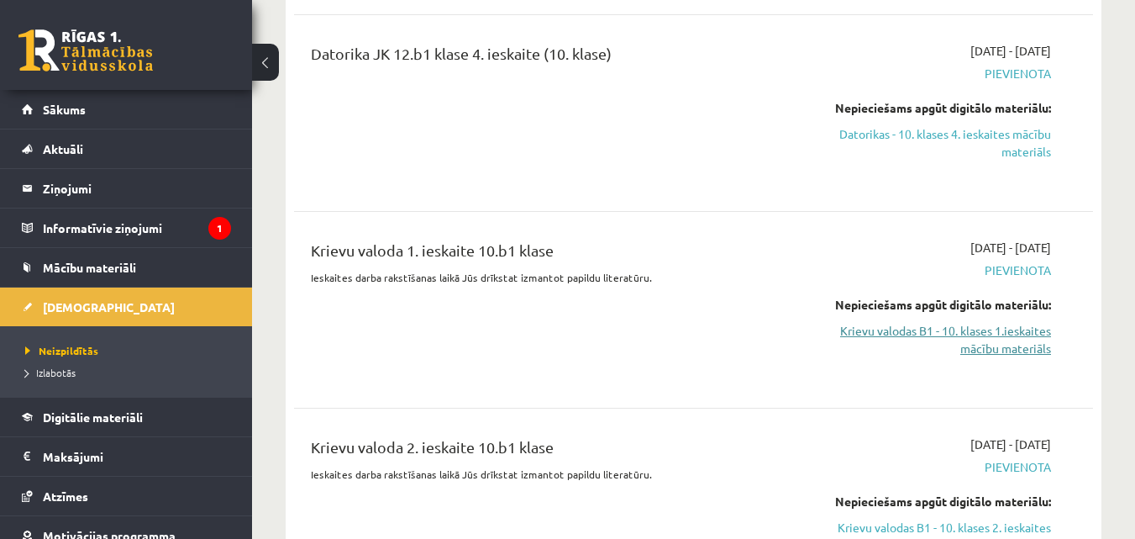
click at [1009, 322] on link "Krievu valodas B1 - 10. klases 1.ieskaites mācību materiāls" at bounding box center [936, 339] width 230 height 35
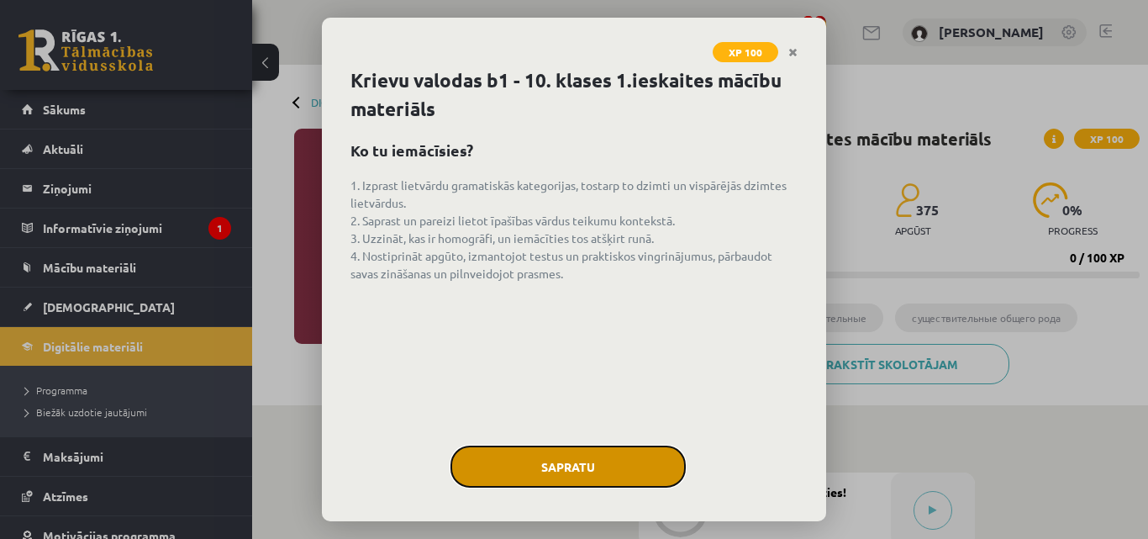
click at [585, 474] on button "Sapratu" at bounding box center [567, 466] width 235 height 42
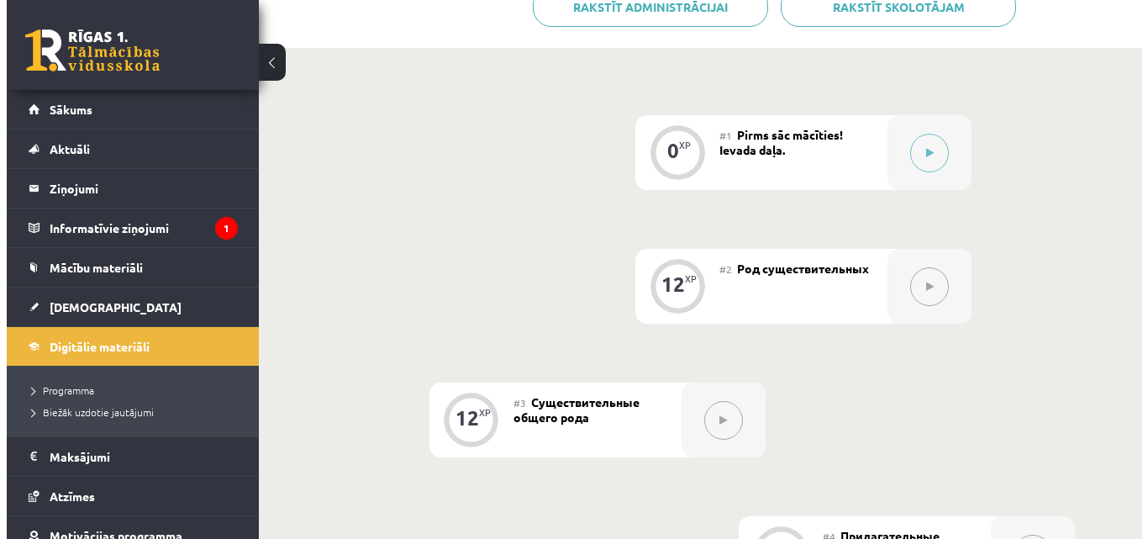
scroll to position [348, 0]
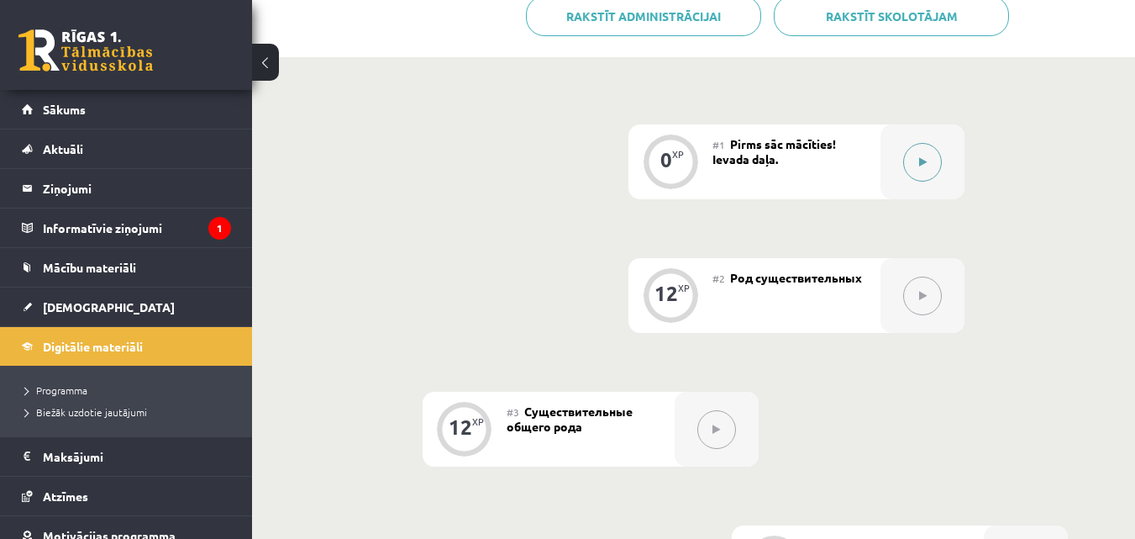
click at [916, 165] on button at bounding box center [922, 162] width 39 height 39
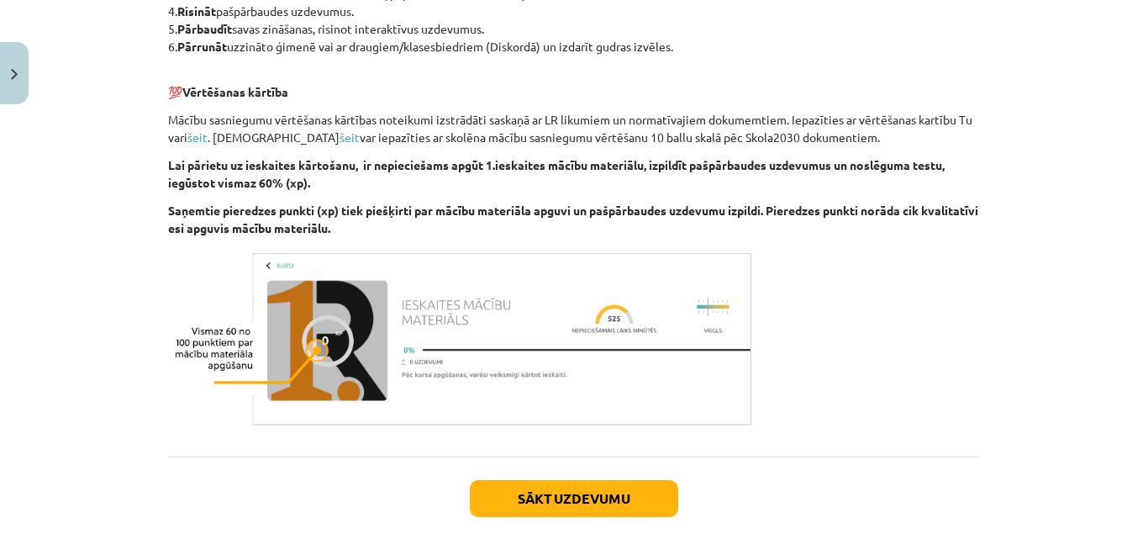
scroll to position [1030, 0]
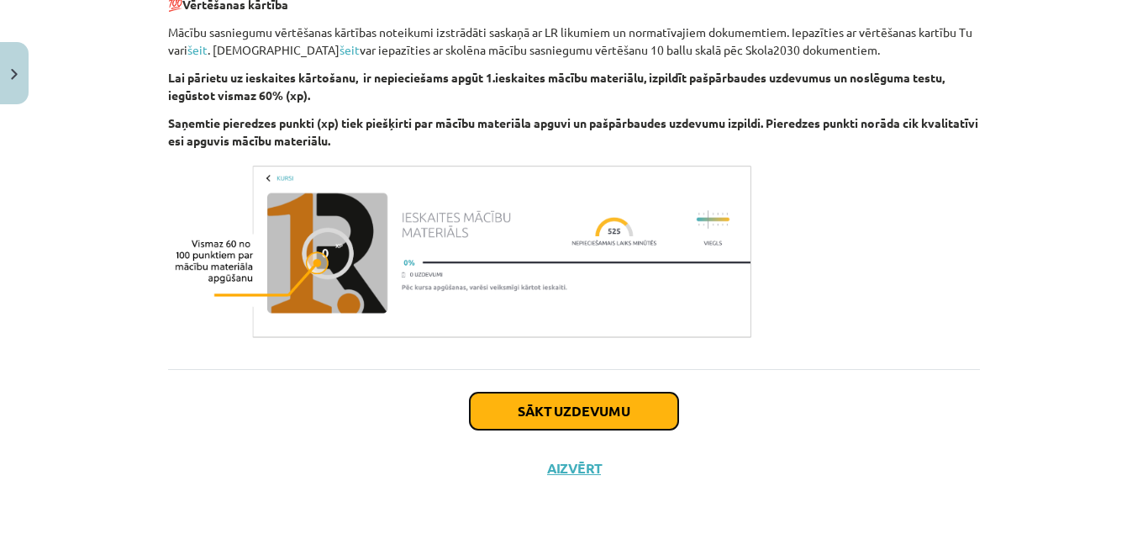
click at [570, 408] on button "Sākt uzdevumu" at bounding box center [574, 410] width 208 height 37
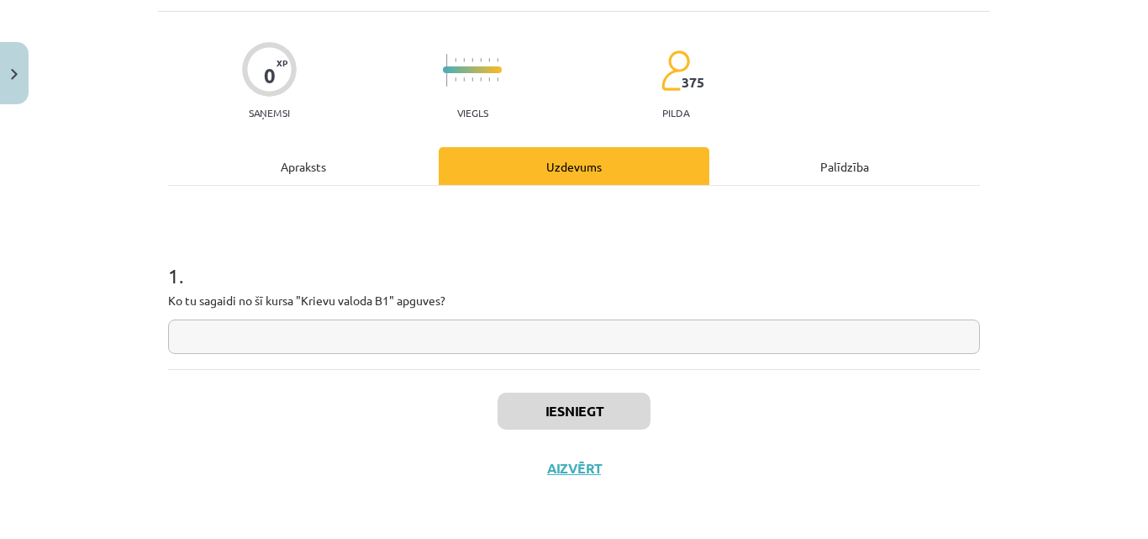
scroll to position [42, 0]
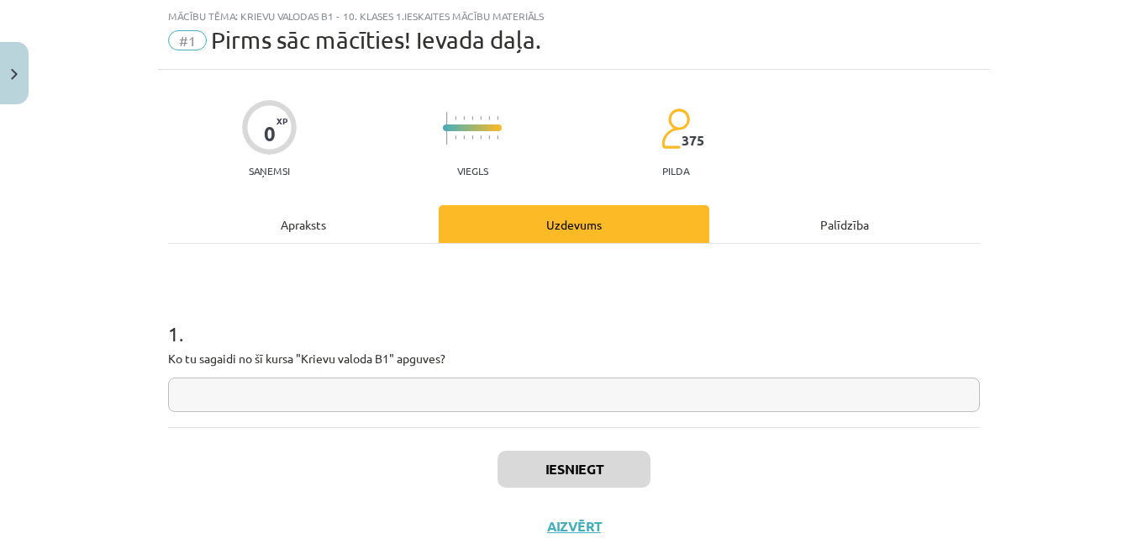
click at [541, 382] on input "text" at bounding box center [574, 394] width 812 height 34
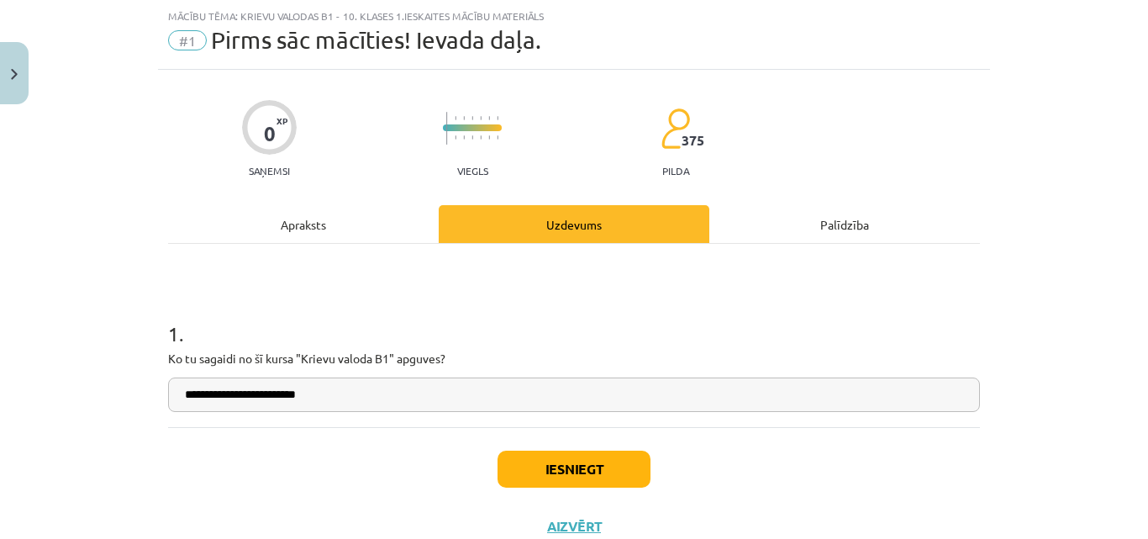
type input "**********"
click at [529, 483] on button "Iesniegt" at bounding box center [574, 468] width 153 height 37
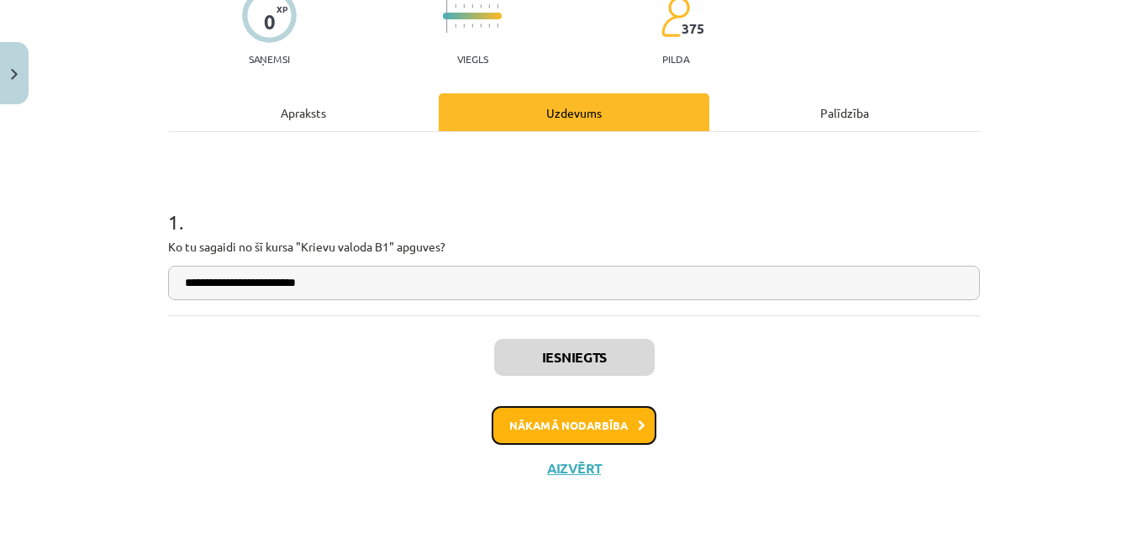
click at [564, 432] on button "Nākamā nodarbība" at bounding box center [574, 425] width 165 height 39
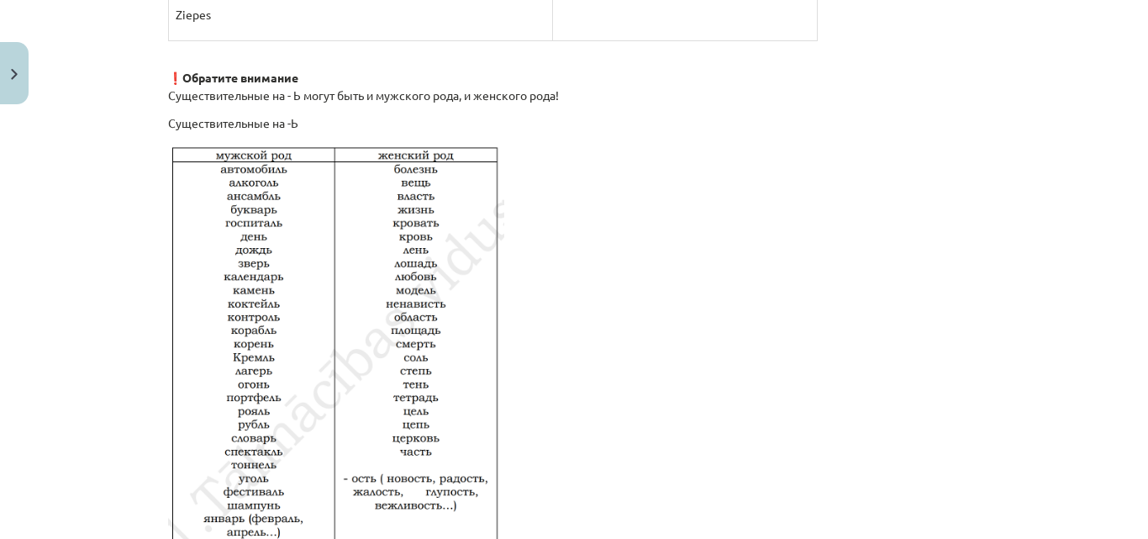
scroll to position [2942, 0]
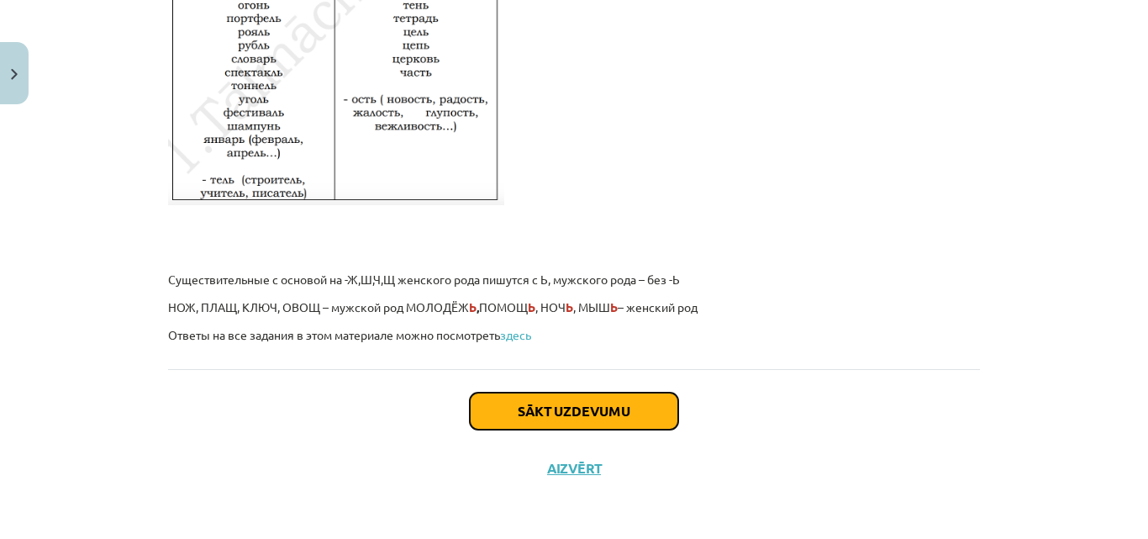
click at [519, 403] on button "Sākt uzdevumu" at bounding box center [574, 410] width 208 height 37
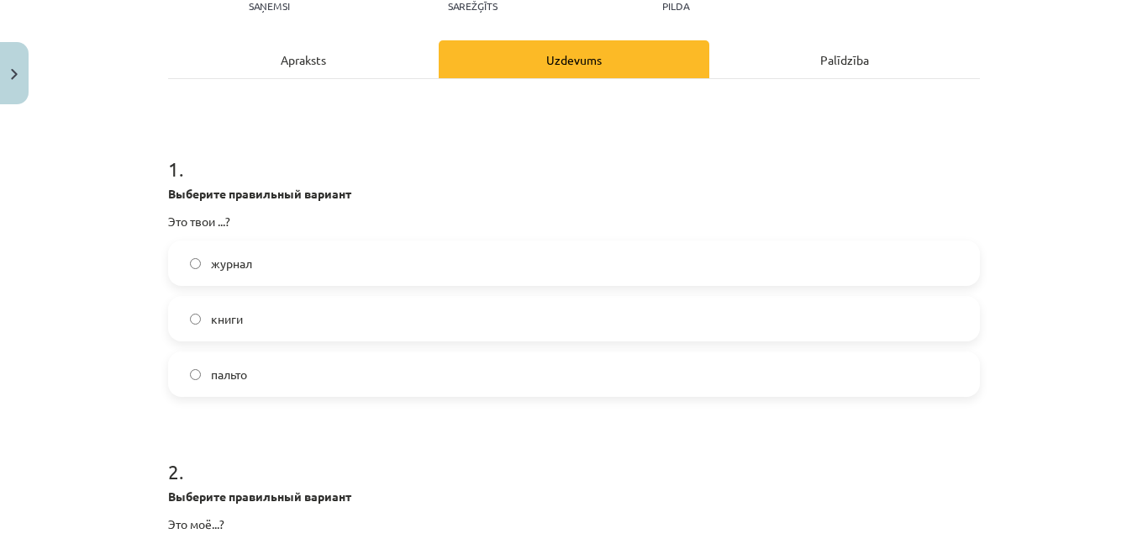
scroll to position [210, 0]
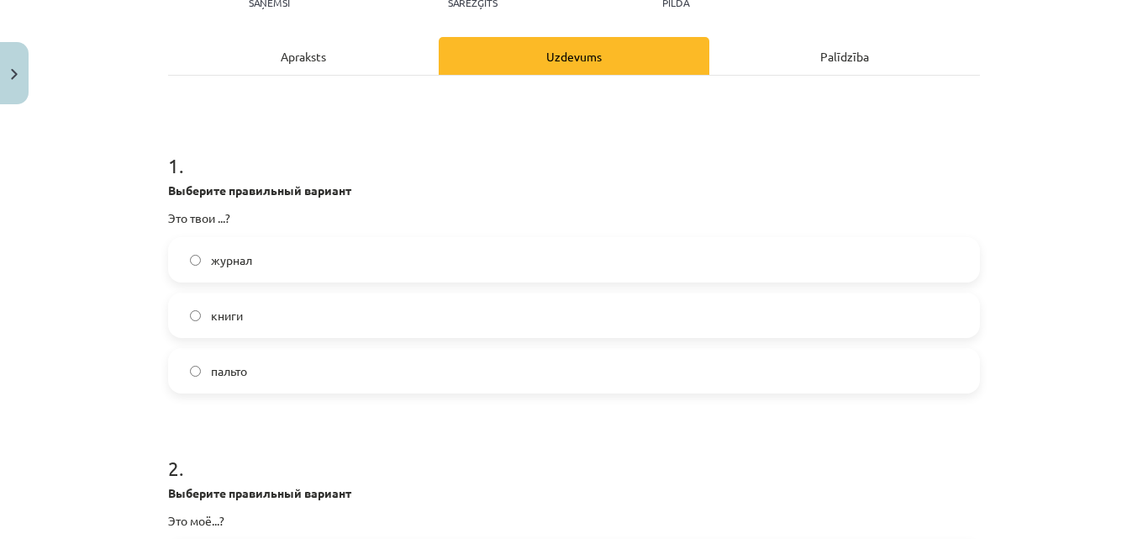
click at [298, 264] on label "журнал" at bounding box center [574, 260] width 809 height 42
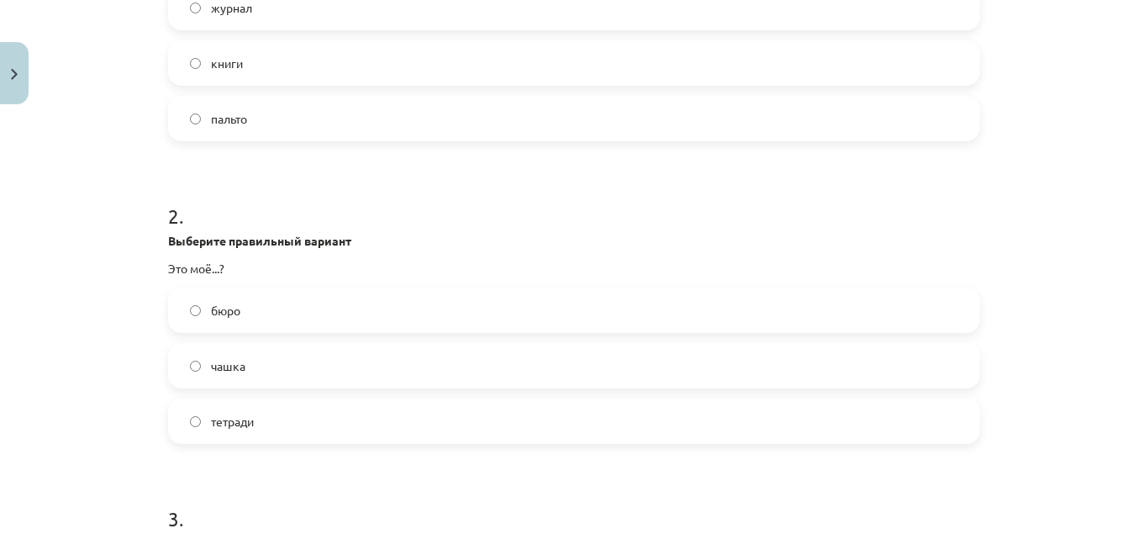
scroll to position [546, 0]
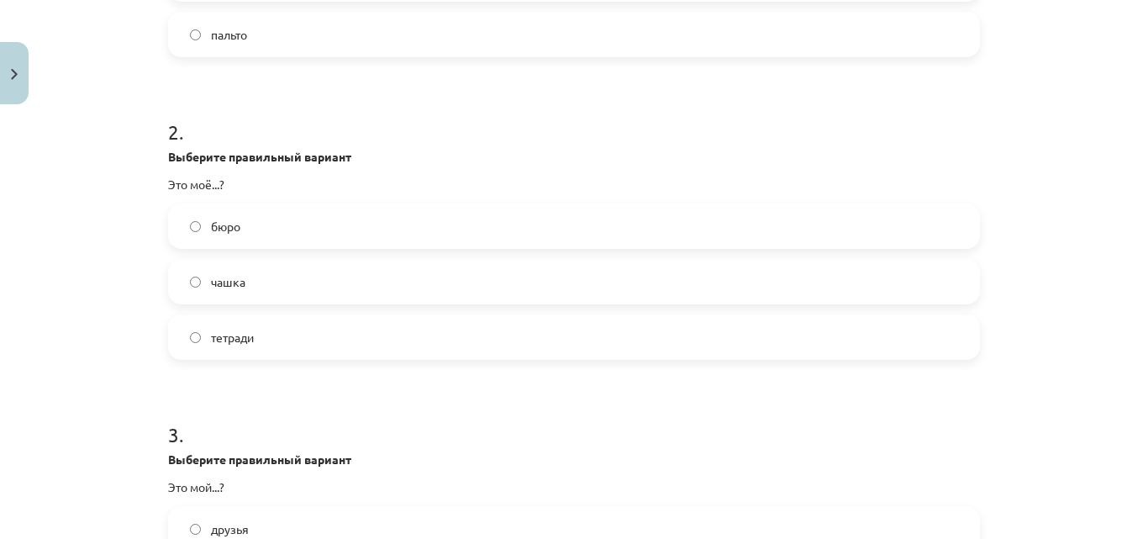
click at [282, 229] on label "бюро" at bounding box center [574, 226] width 809 height 42
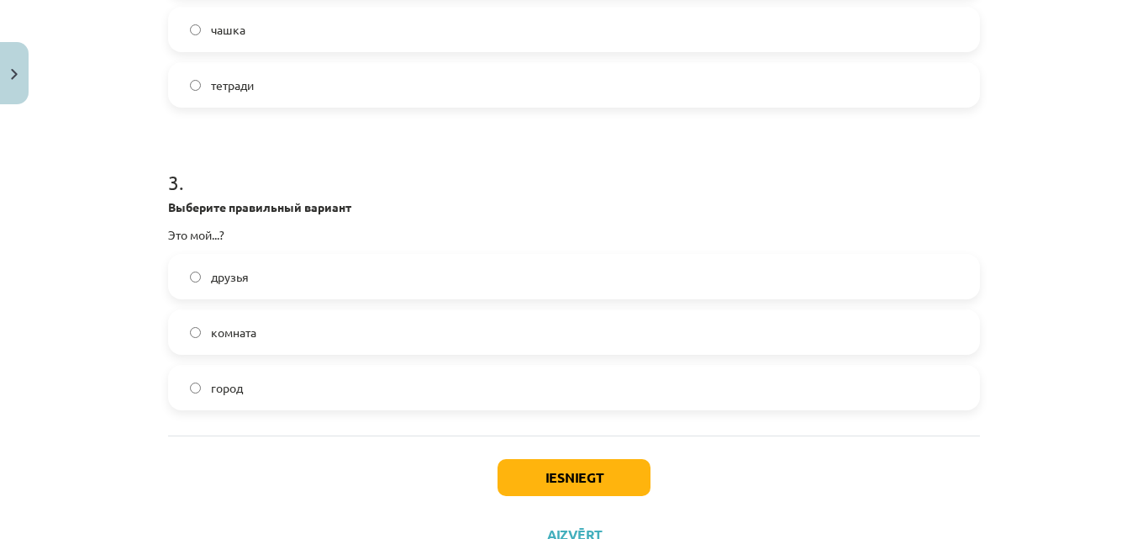
scroll to position [865, 0]
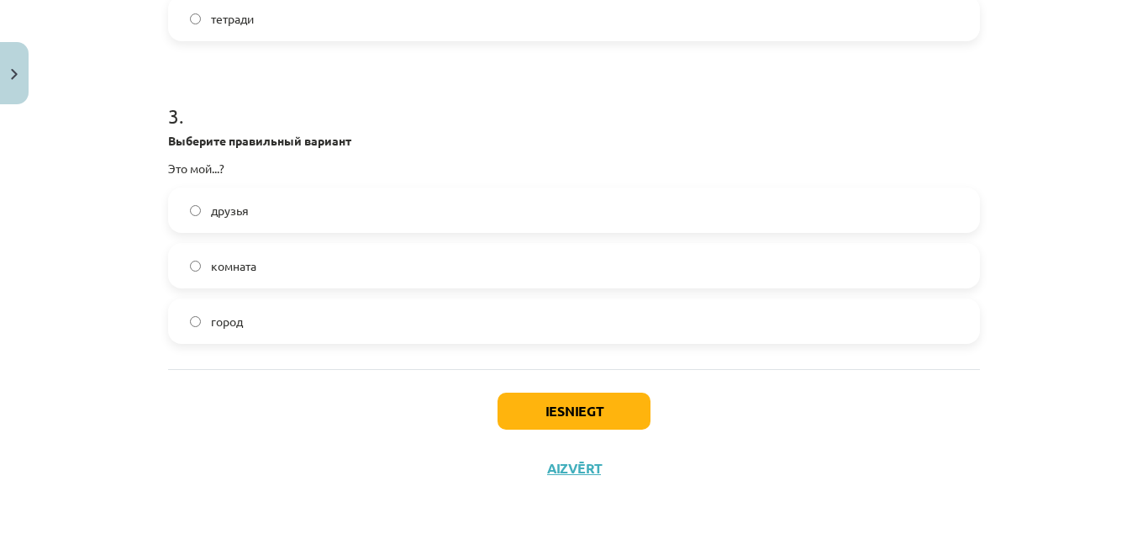
click at [271, 316] on label "город" at bounding box center [574, 321] width 809 height 42
click at [501, 400] on button "Iesniegt" at bounding box center [574, 410] width 153 height 37
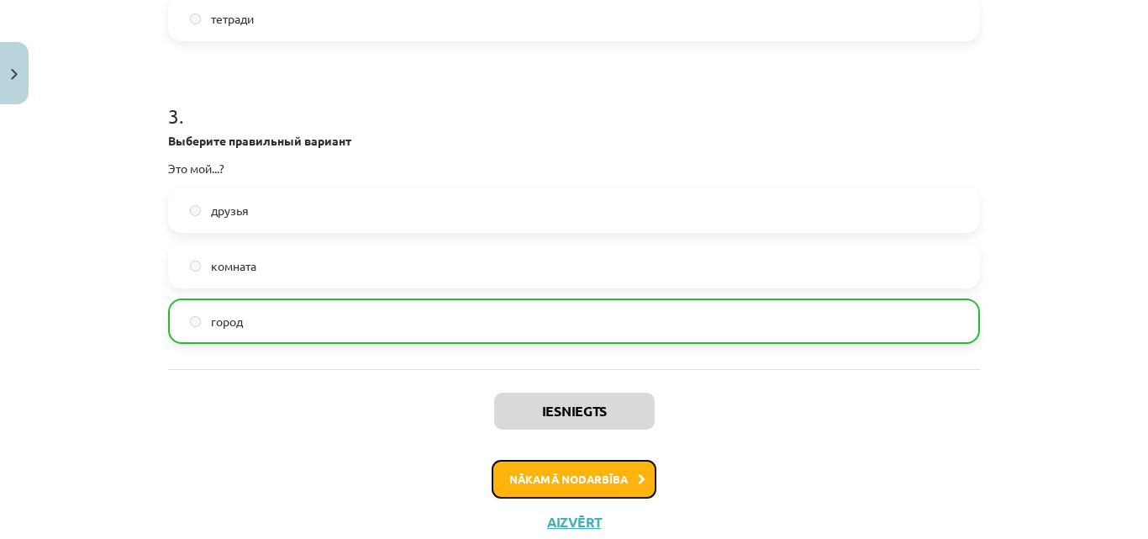
click at [529, 467] on button "Nākamā nodarbība" at bounding box center [574, 479] width 165 height 39
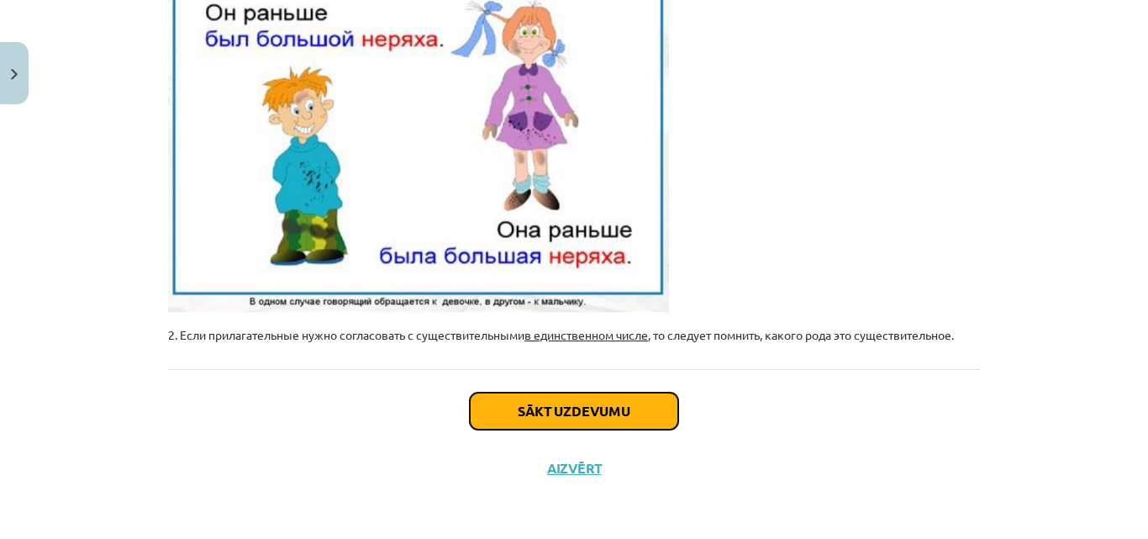
click at [514, 397] on button "Sākt uzdevumu" at bounding box center [574, 410] width 208 height 37
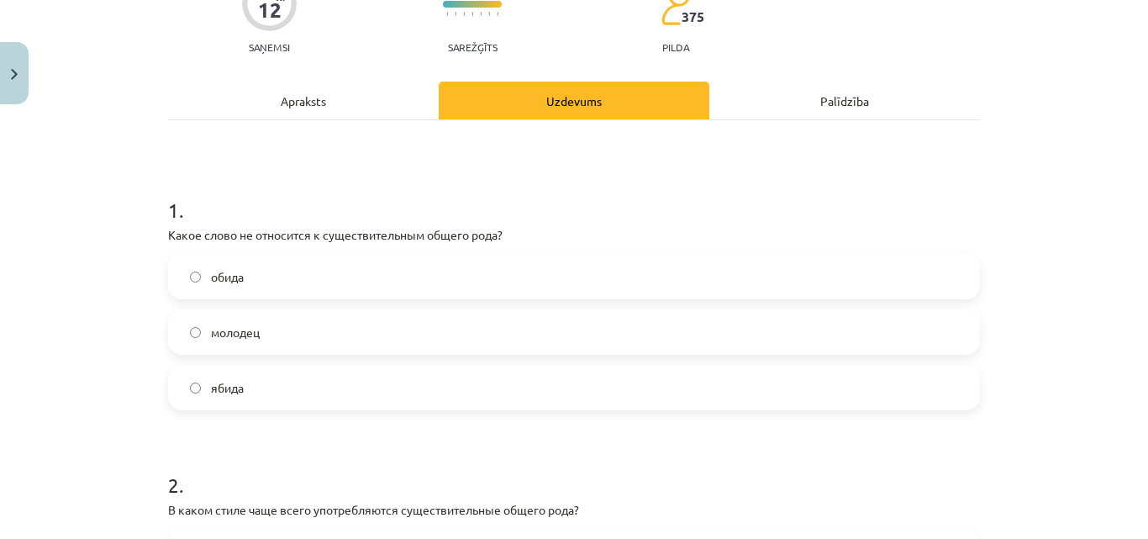
scroll to position [210, 0]
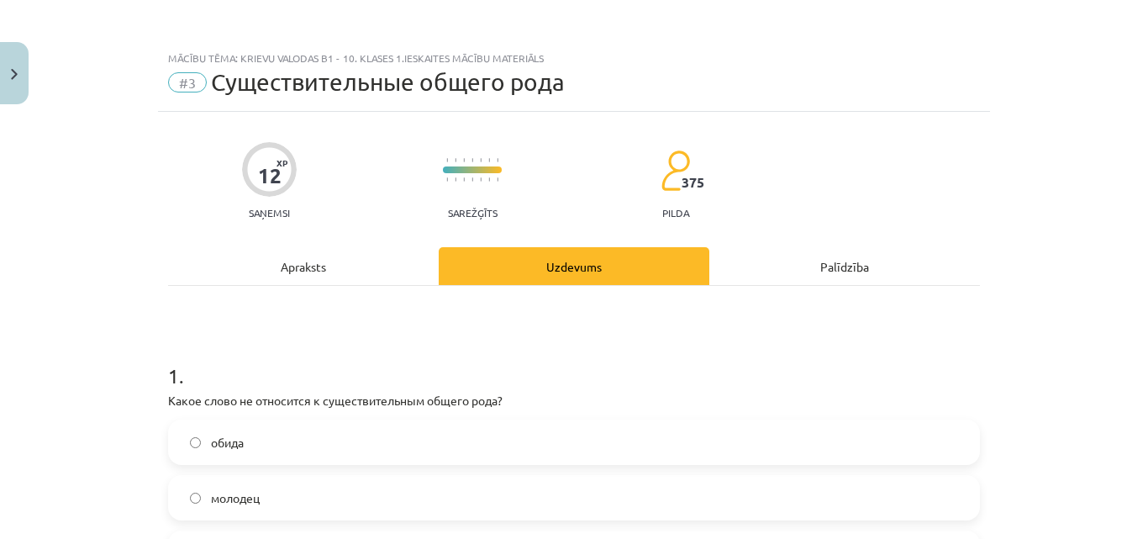
scroll to position [210, 0]
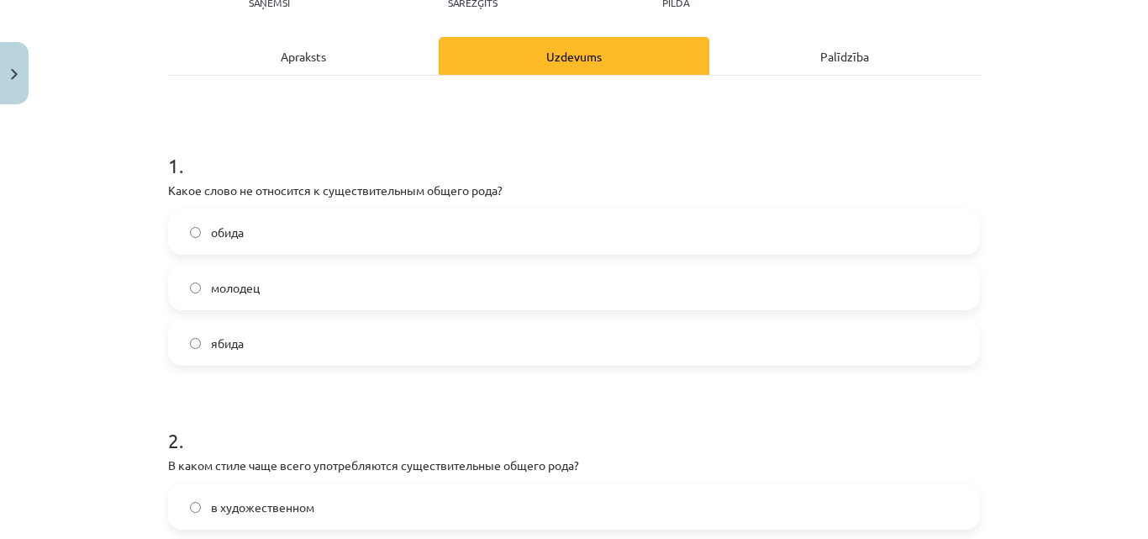
click at [279, 346] on label "ябида" at bounding box center [574, 343] width 809 height 42
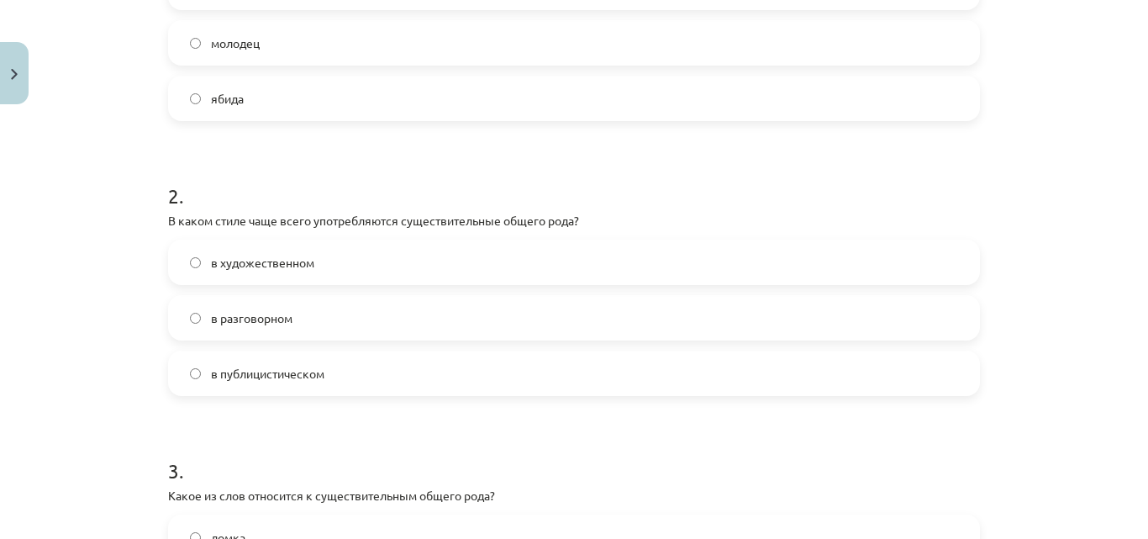
scroll to position [462, 0]
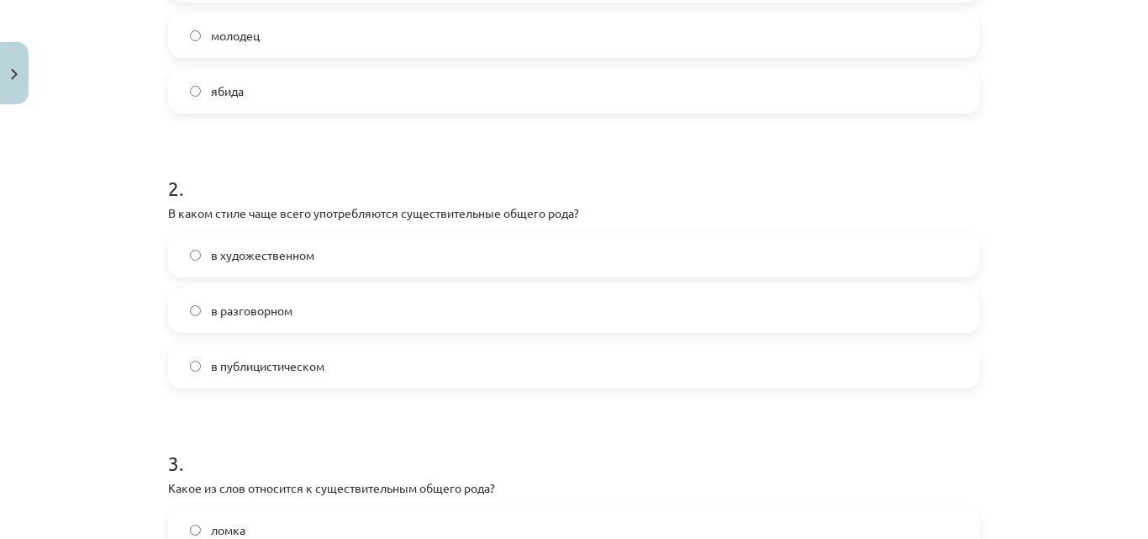
click at [308, 313] on label "в разговорном" at bounding box center [574, 310] width 809 height 42
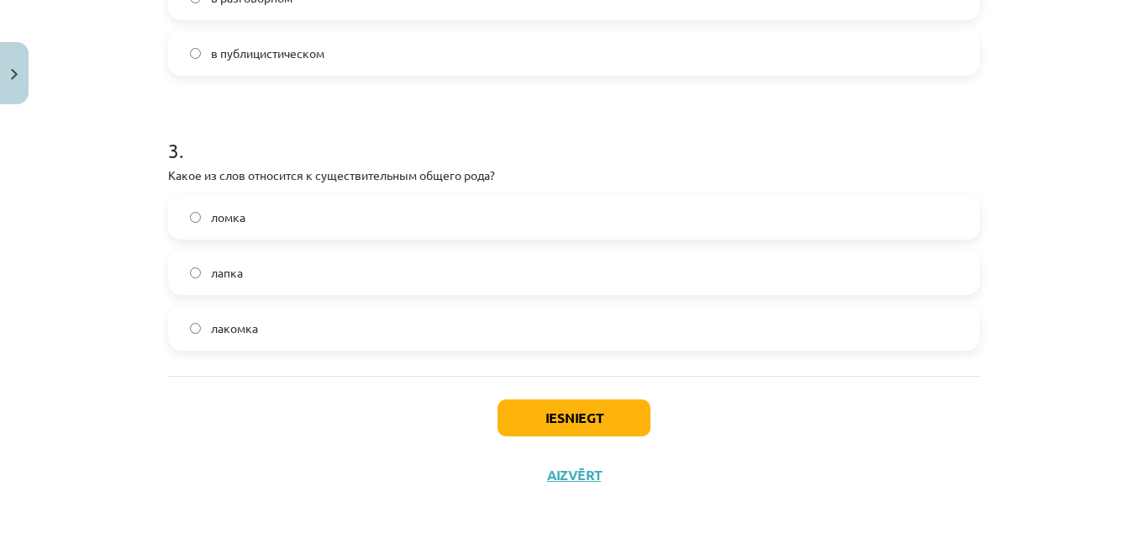
scroll to position [782, 0]
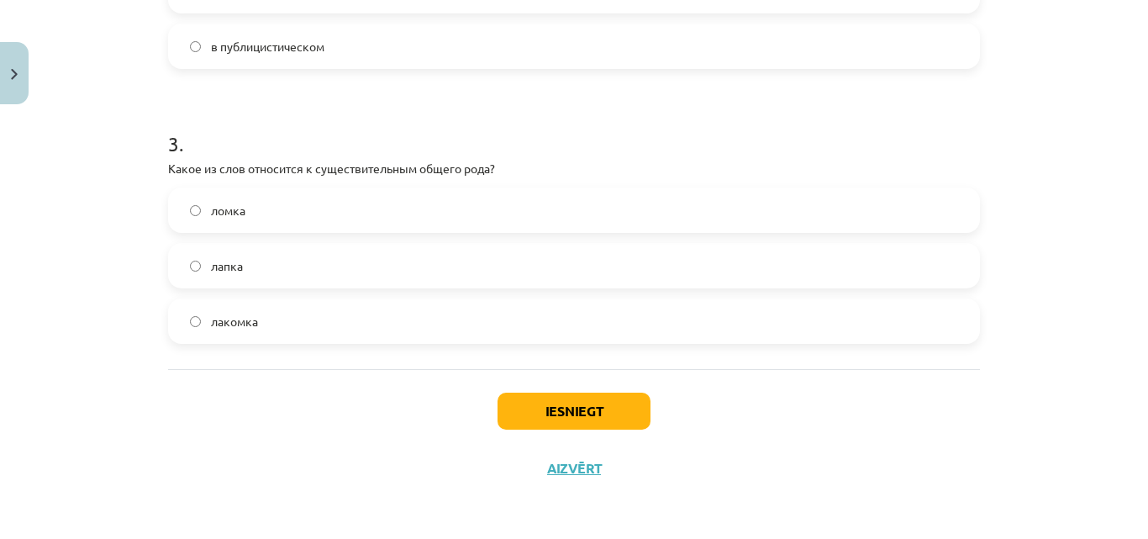
click at [279, 211] on label "ломка" at bounding box center [574, 210] width 809 height 42
click at [338, 322] on label "лакомка" at bounding box center [574, 321] width 809 height 42
click at [375, 206] on label "ломка" at bounding box center [574, 210] width 809 height 42
click at [533, 414] on button "Iesniegt" at bounding box center [574, 410] width 153 height 37
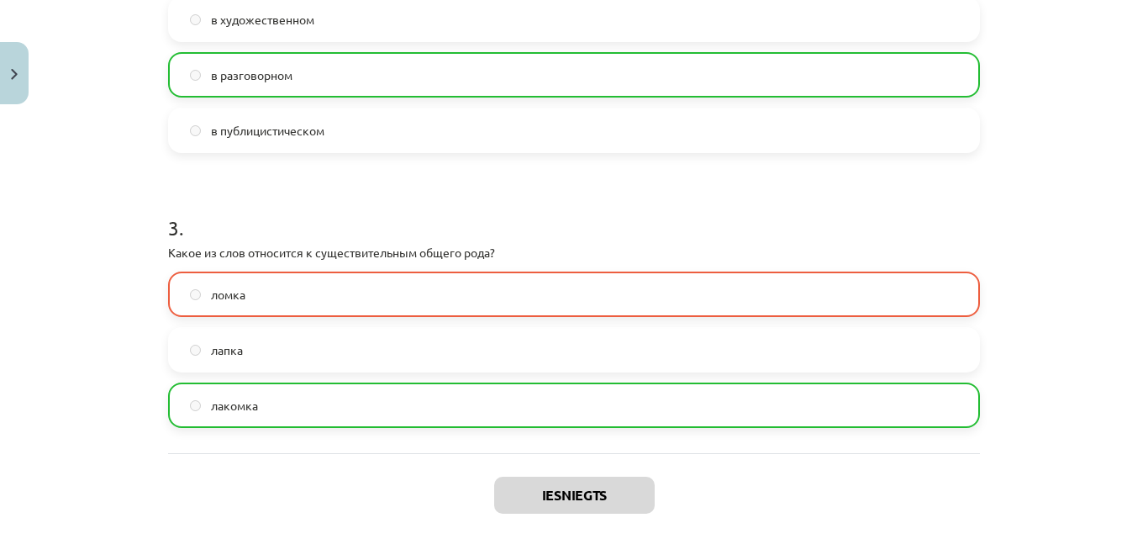
scroll to position [835, 0]
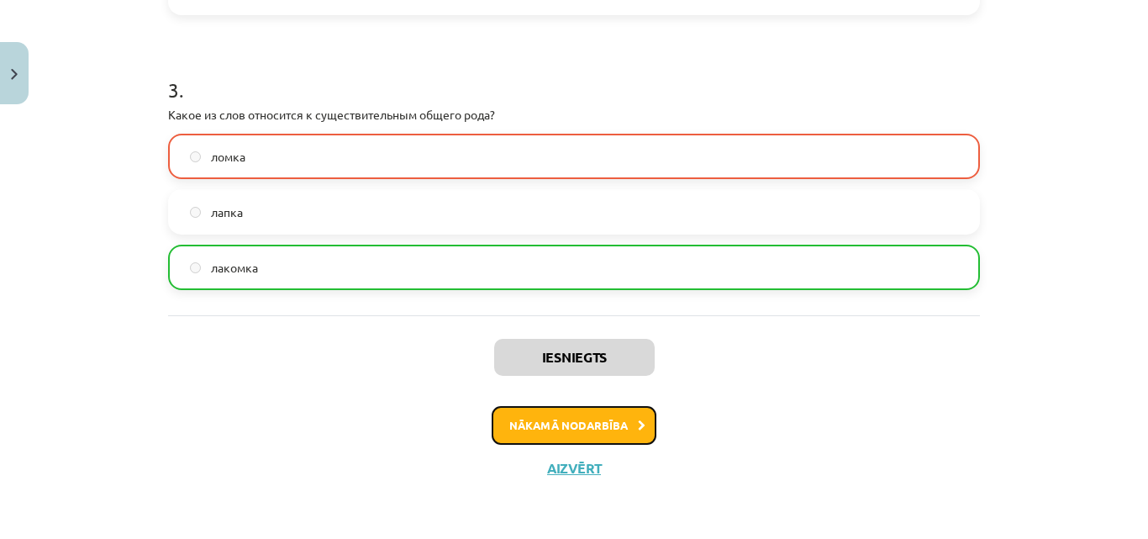
click at [543, 423] on button "Nākamā nodarbība" at bounding box center [574, 425] width 165 height 39
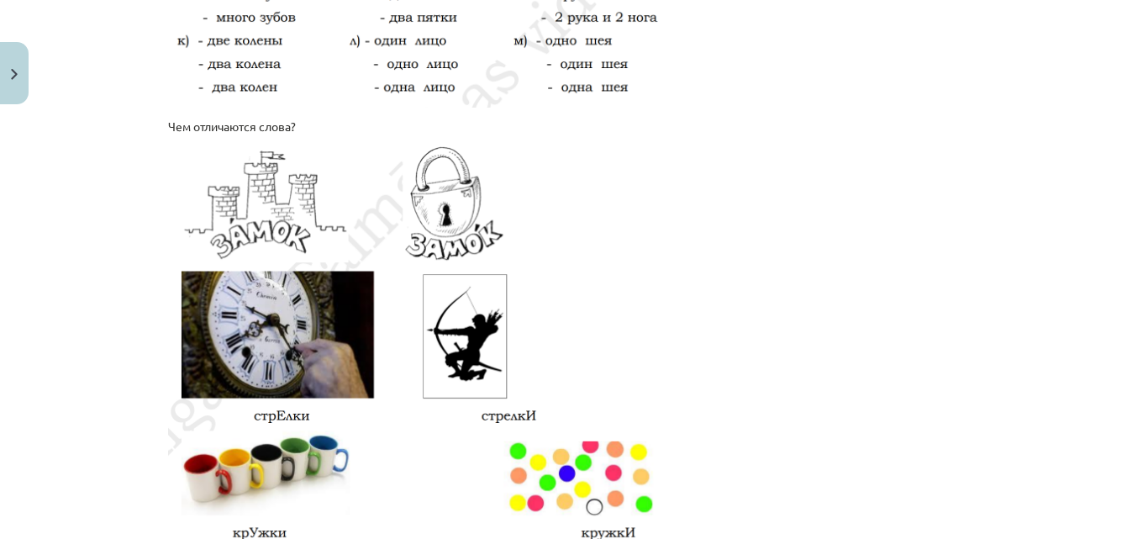
scroll to position [2964, 0]
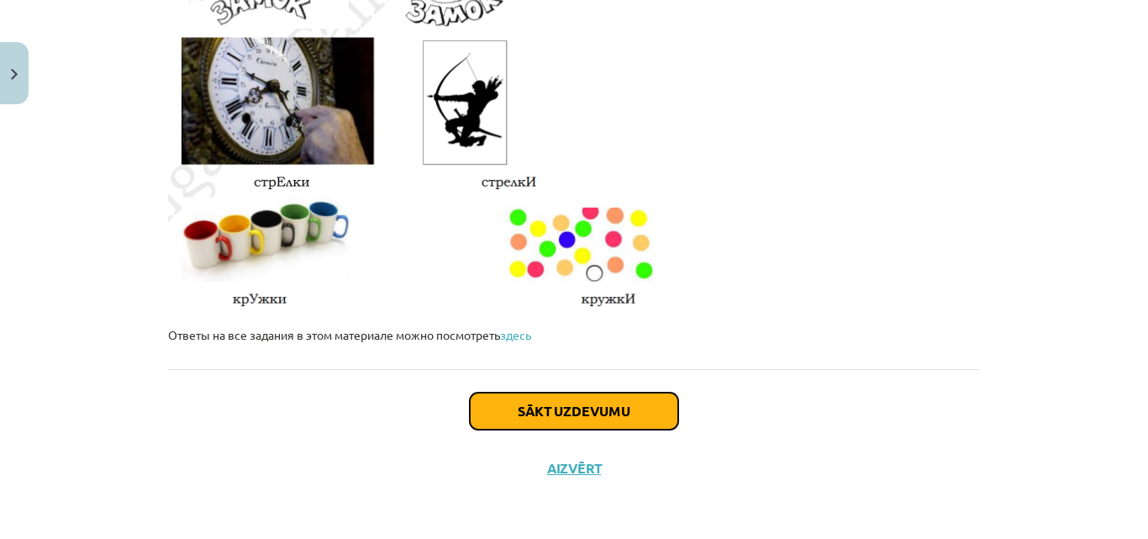
click at [493, 417] on button "Sākt uzdevumu" at bounding box center [574, 410] width 208 height 37
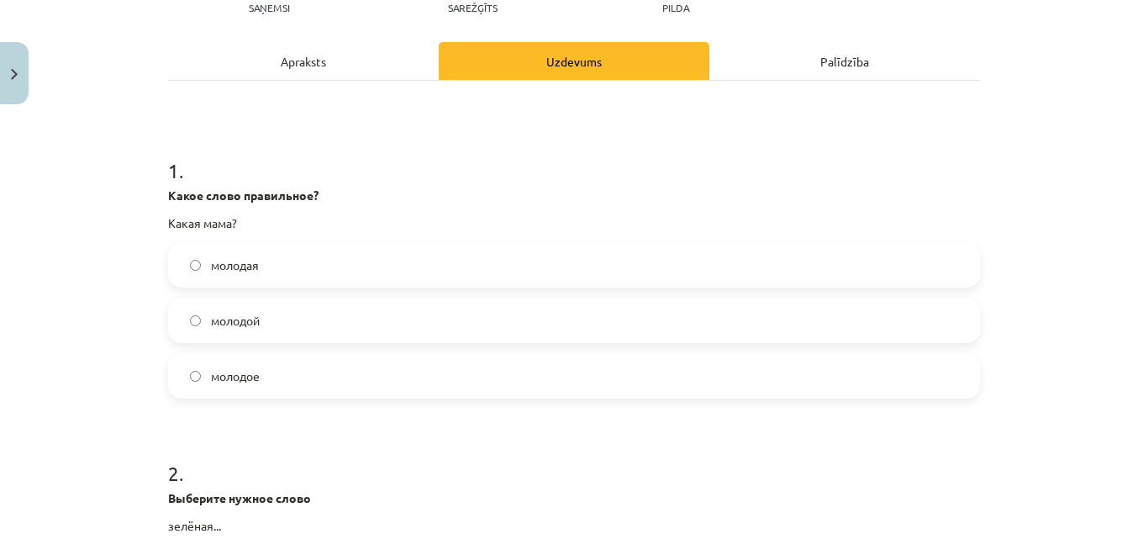
scroll to position [210, 0]
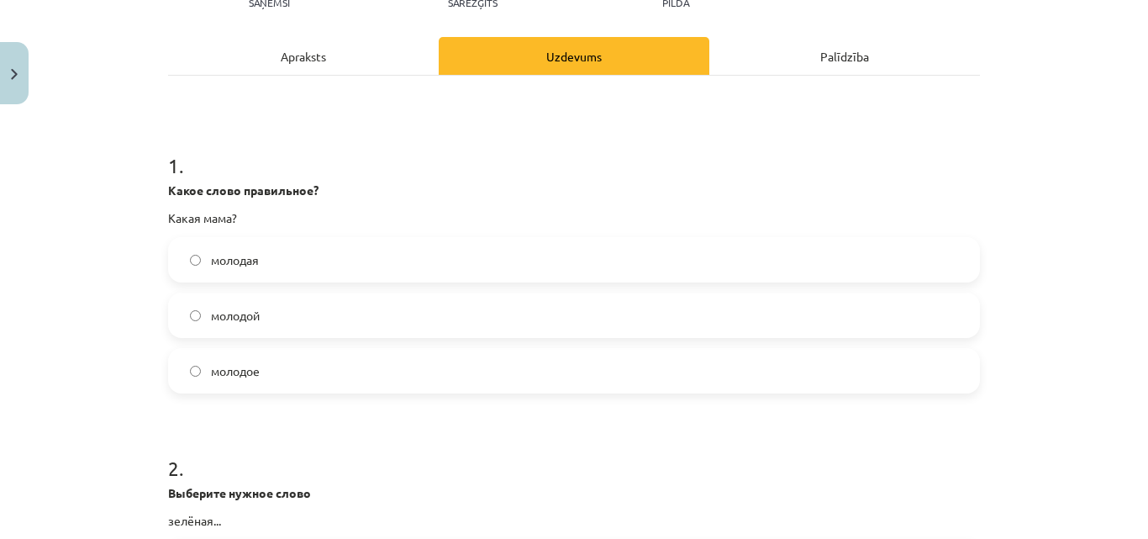
click at [286, 259] on label "молодая" at bounding box center [574, 260] width 809 height 42
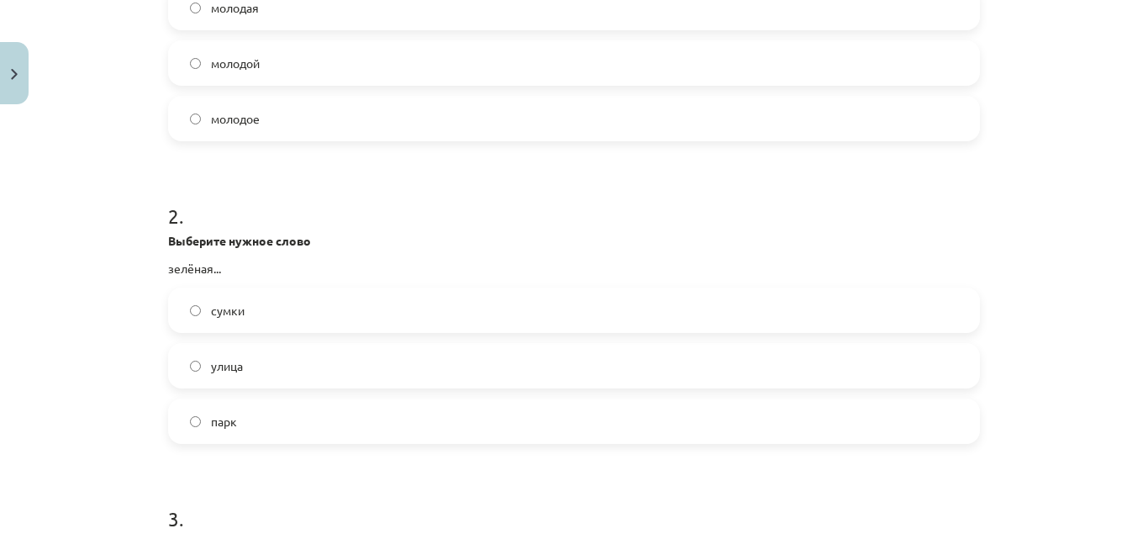
scroll to position [546, 0]
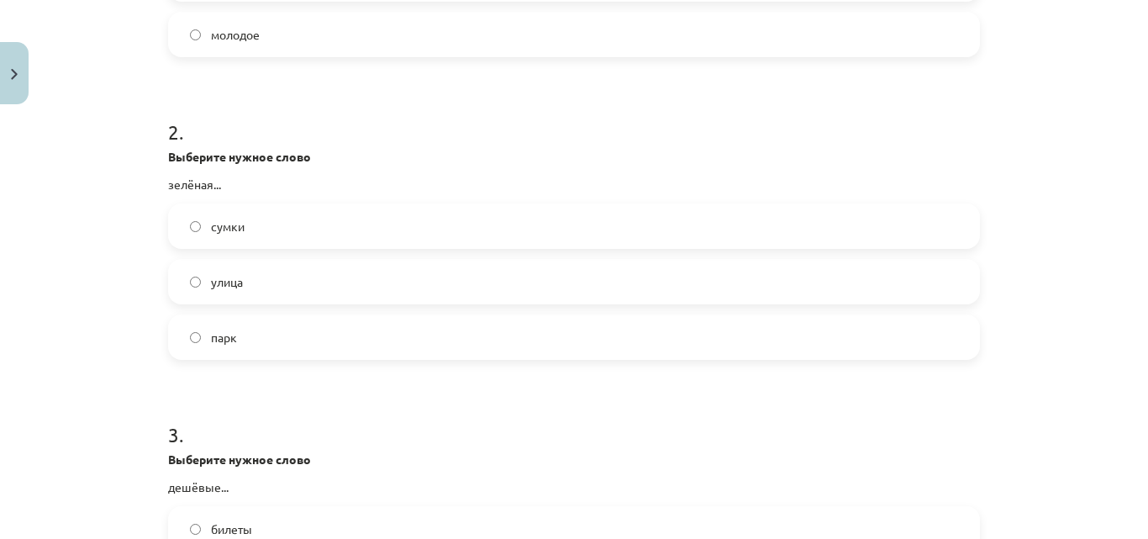
click at [278, 285] on label "улица" at bounding box center [574, 282] width 809 height 42
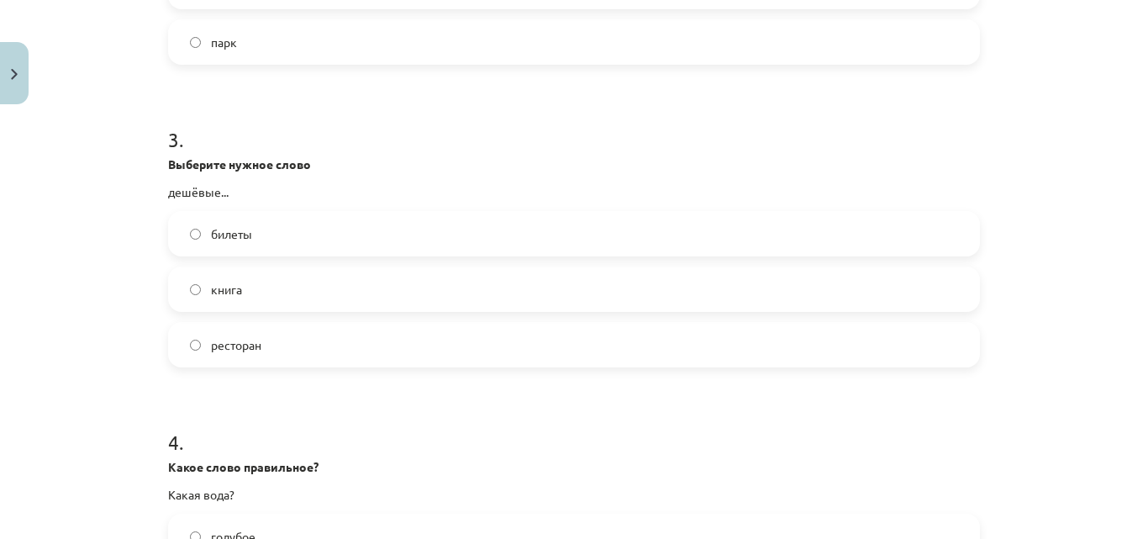
scroll to position [882, 0]
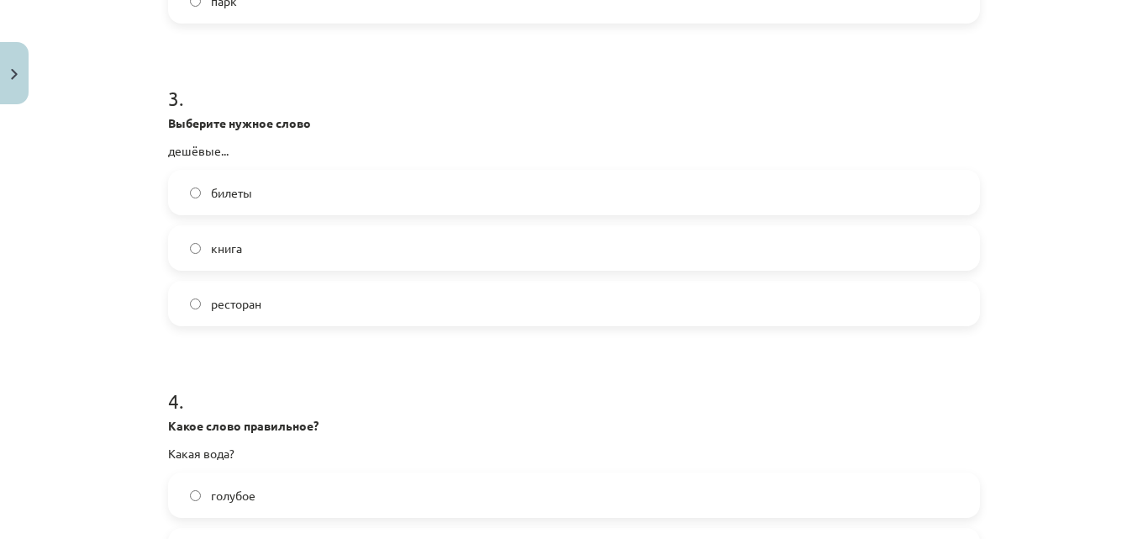
click at [328, 188] on label "билеты" at bounding box center [574, 192] width 809 height 42
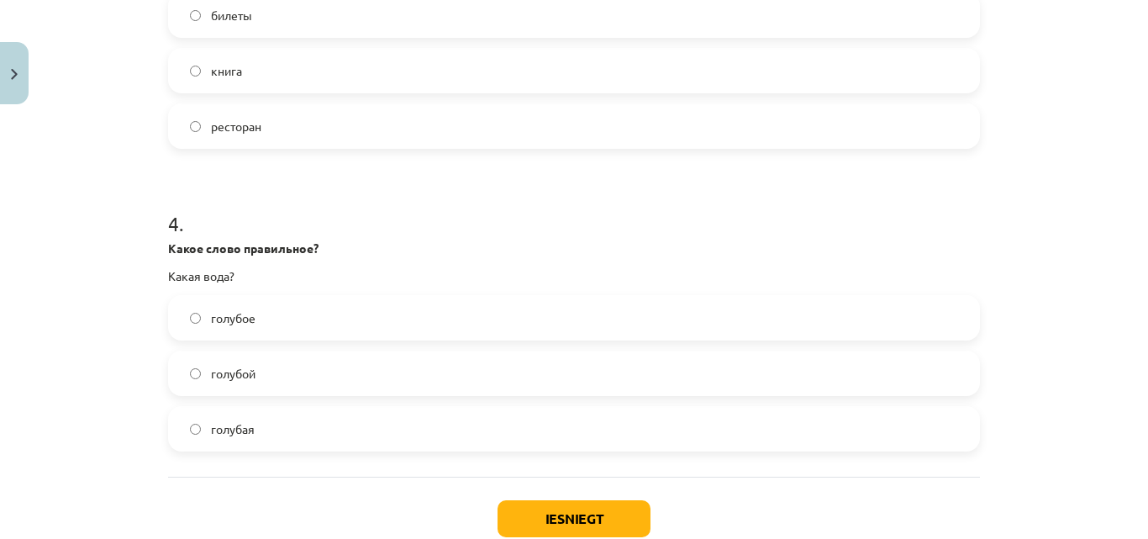
scroll to position [1135, 0]
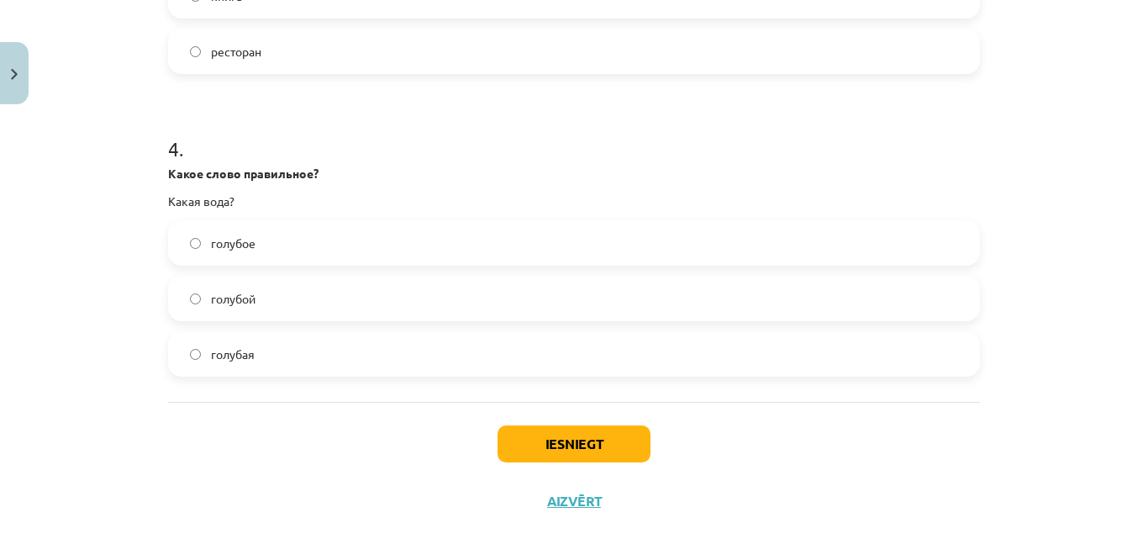
click at [321, 356] on label "голубая" at bounding box center [574, 354] width 809 height 42
click at [508, 433] on button "Iesniegt" at bounding box center [574, 443] width 153 height 37
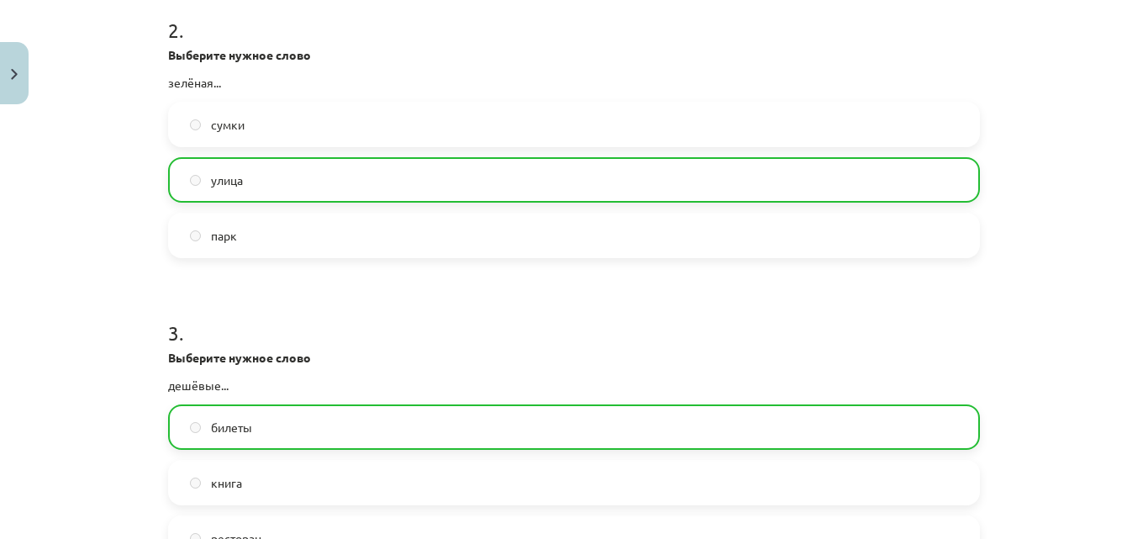
scroll to position [630, 0]
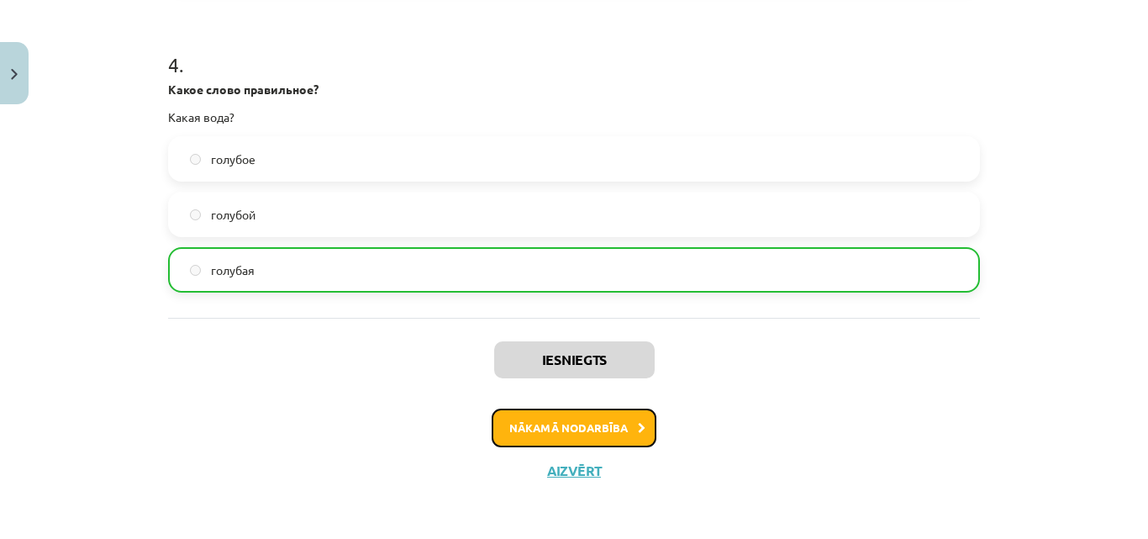
click at [591, 426] on button "Nākamā nodarbība" at bounding box center [574, 427] width 165 height 39
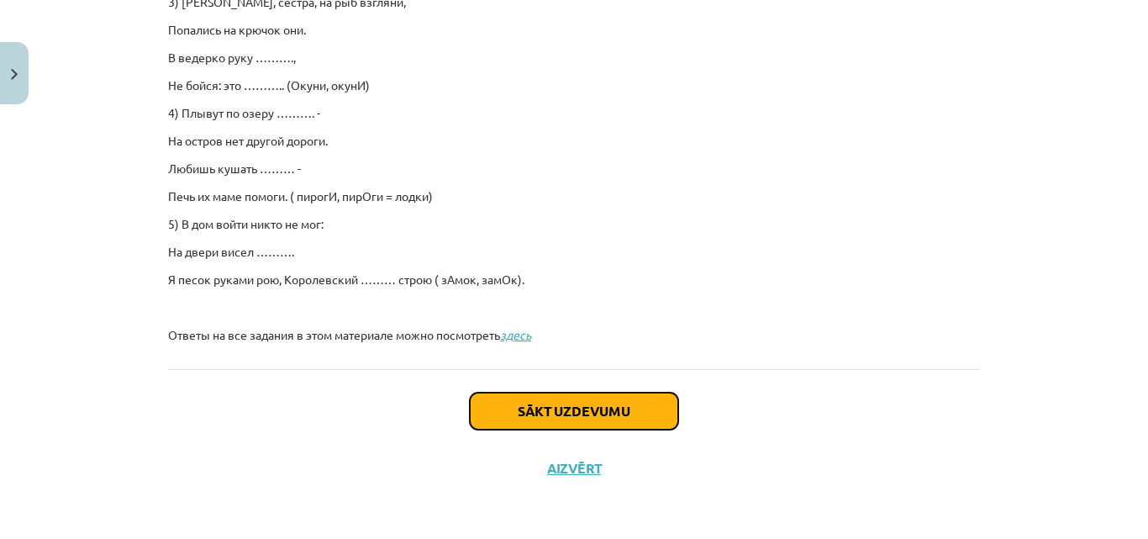
click at [517, 423] on button "Sākt uzdevumu" at bounding box center [574, 410] width 208 height 37
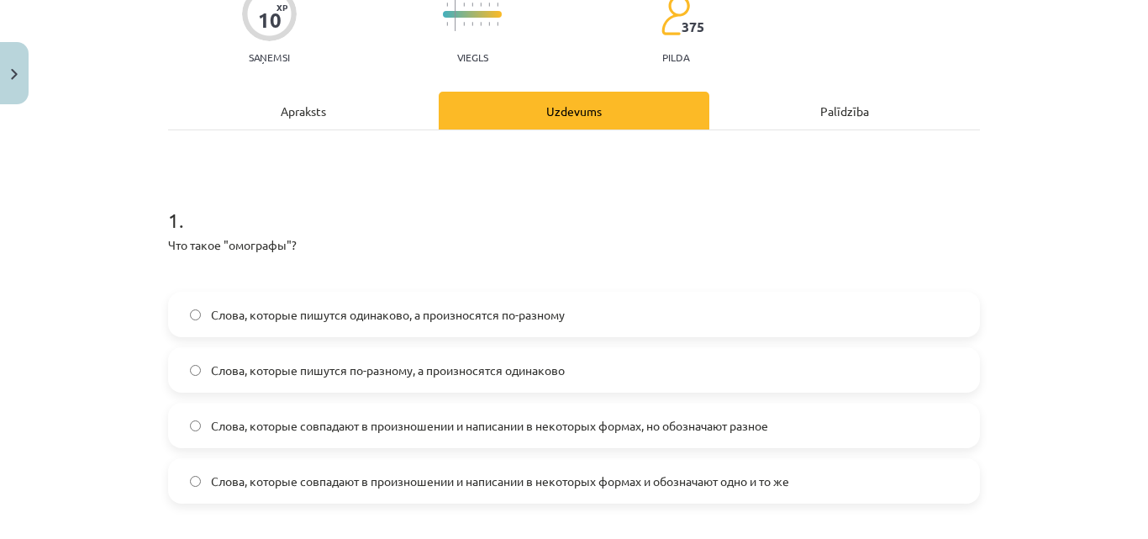
scroll to position [378, 0]
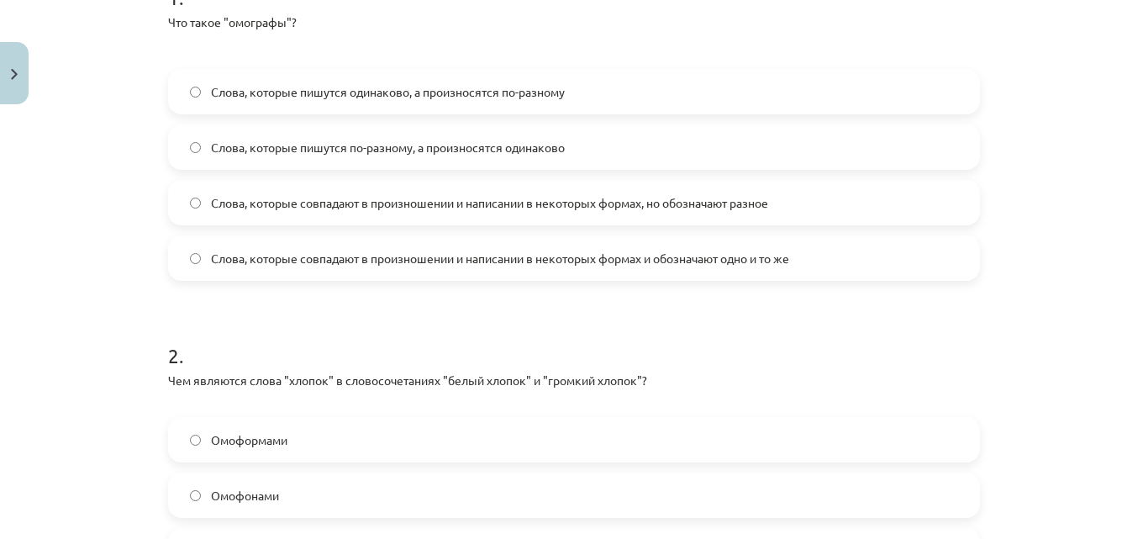
click at [378, 203] on span "Слова, которые совпадают в произношении и написании в некоторых формах, но обоз…" at bounding box center [489, 203] width 557 height 18
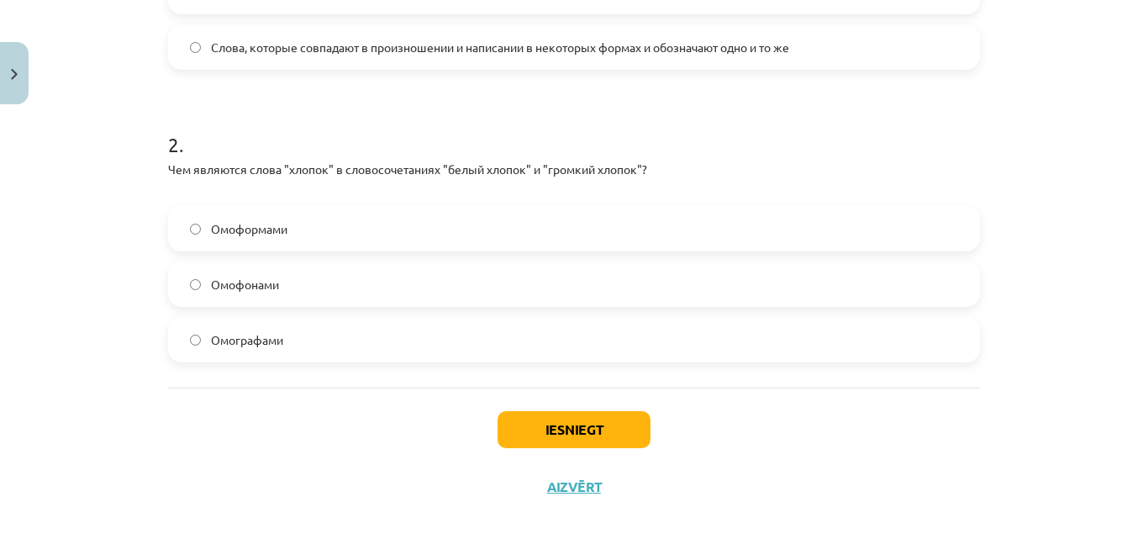
scroll to position [608, 0]
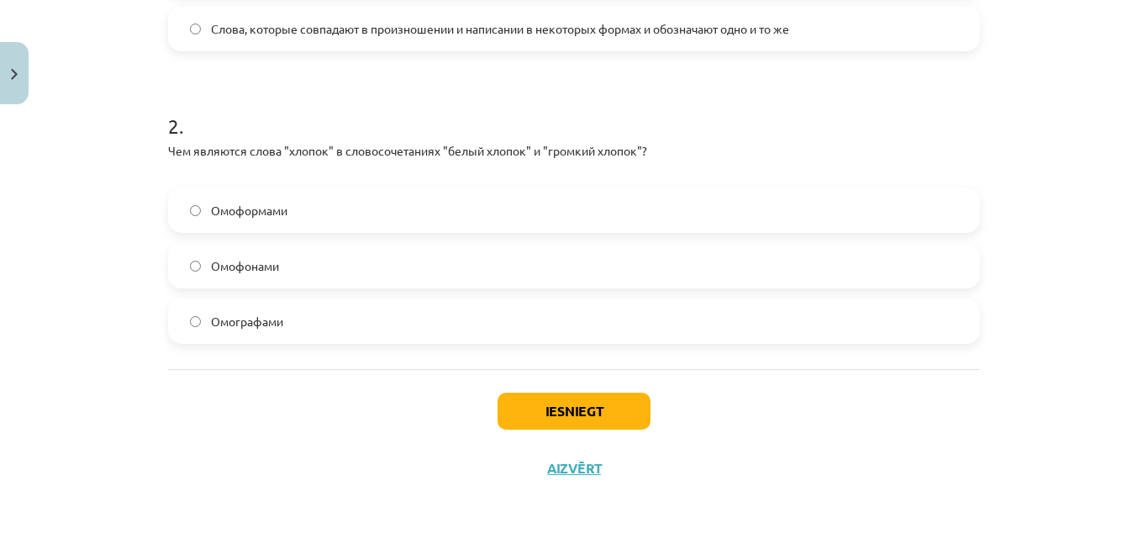
click at [346, 258] on label "Омофонами" at bounding box center [574, 266] width 809 height 42
click at [523, 410] on button "Iesniegt" at bounding box center [574, 410] width 153 height 37
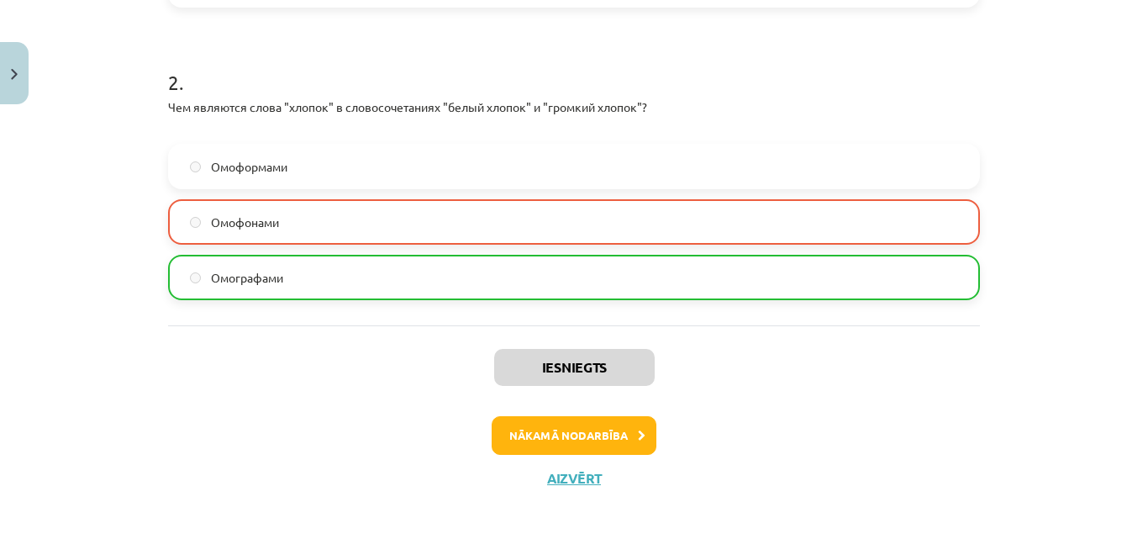
scroll to position [661, 0]
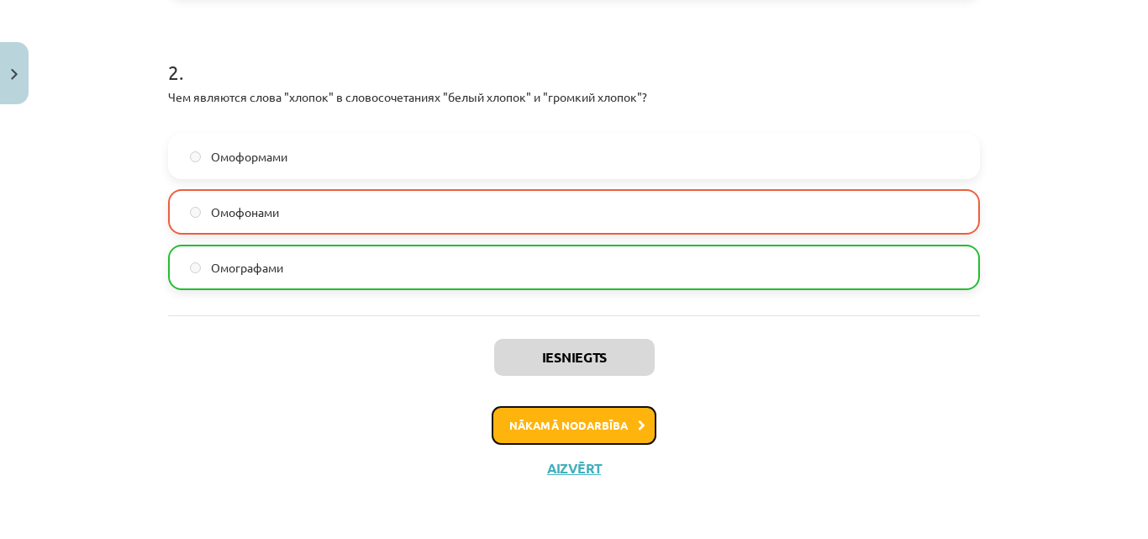
click at [508, 412] on button "Nākamā nodarbība" at bounding box center [574, 425] width 165 height 39
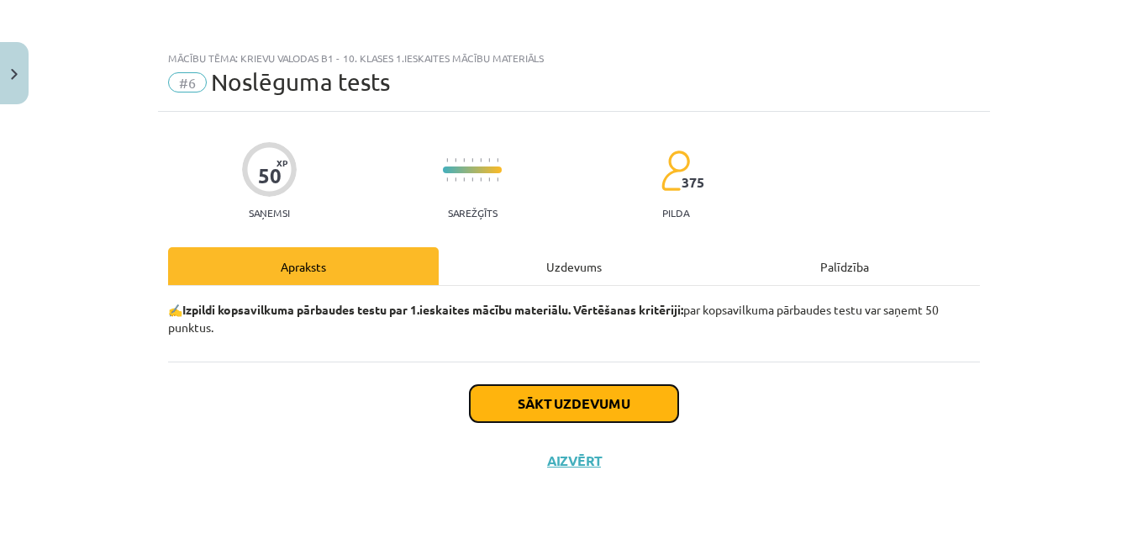
click at [513, 403] on button "Sākt uzdevumu" at bounding box center [574, 403] width 208 height 37
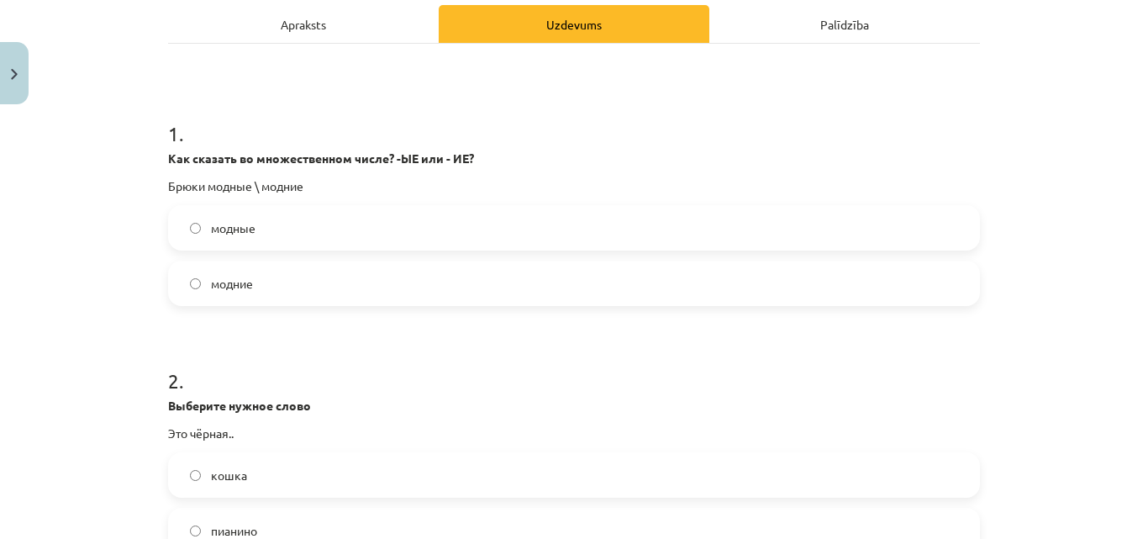
scroll to position [252, 0]
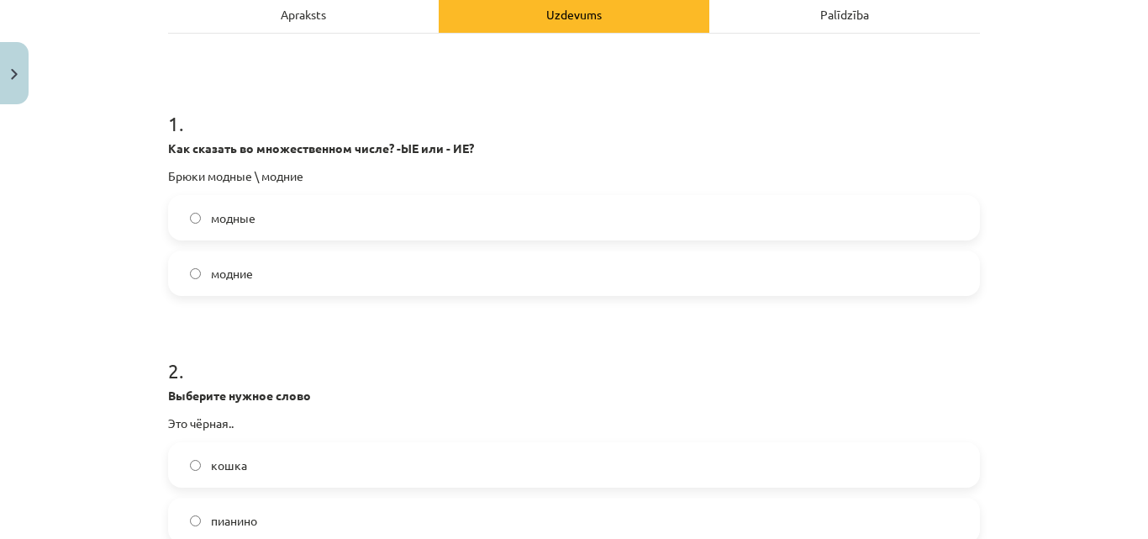
click at [270, 219] on label "модные" at bounding box center [574, 218] width 809 height 42
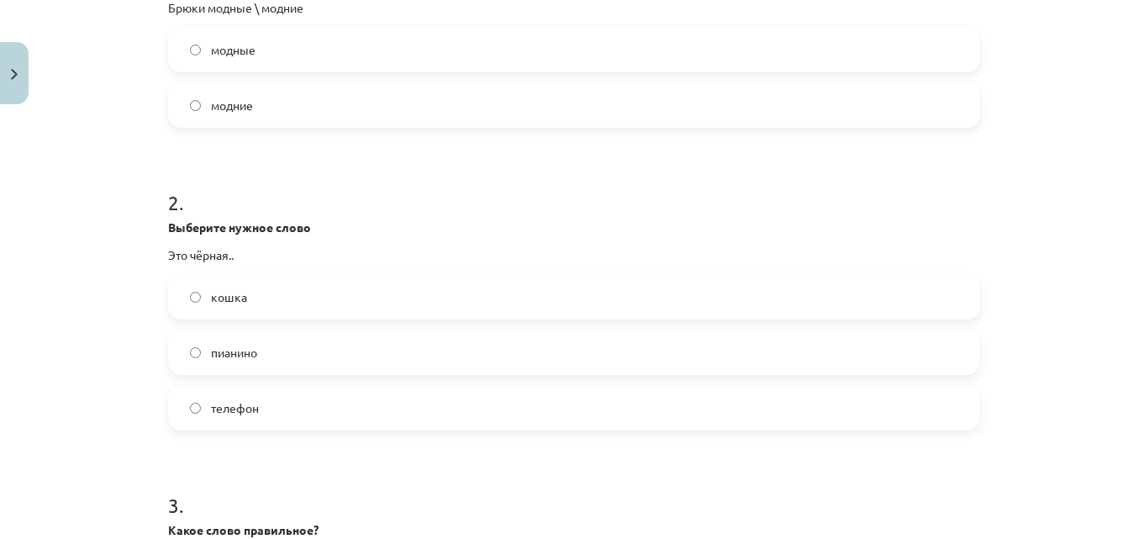
scroll to position [504, 0]
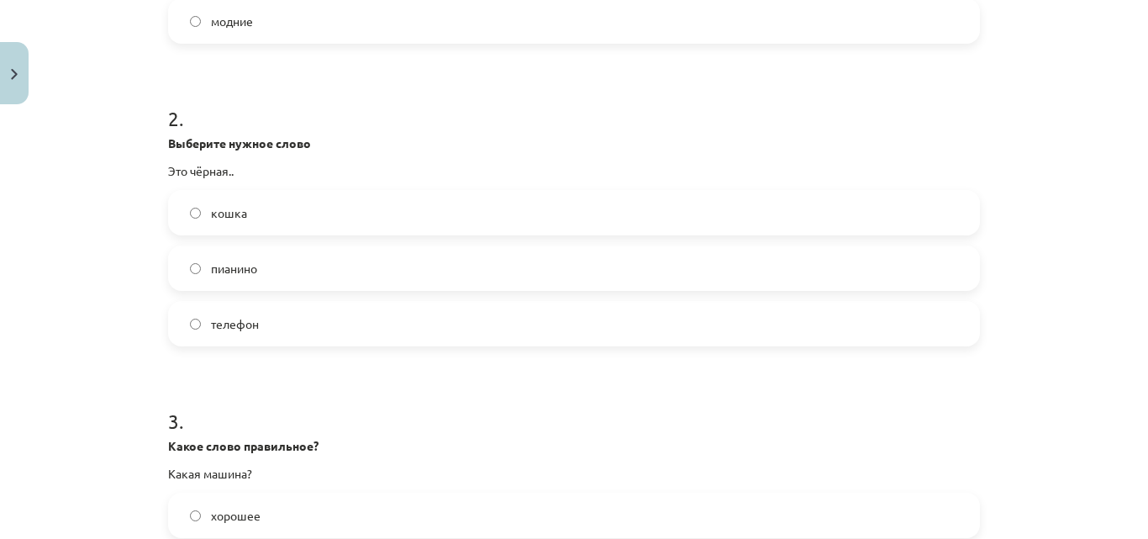
click at [268, 226] on label "кошка" at bounding box center [574, 213] width 809 height 42
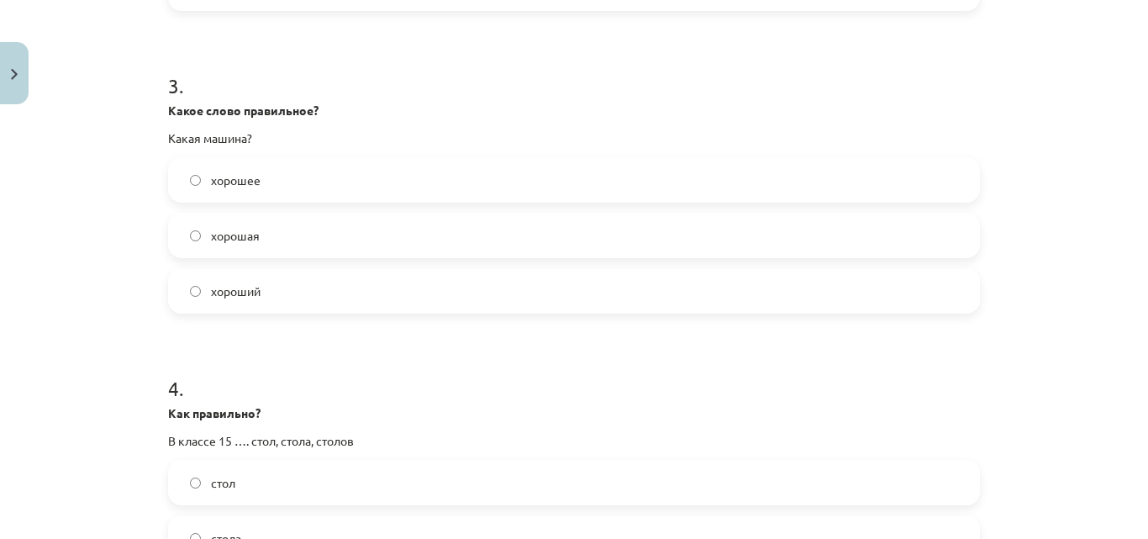
scroll to position [840, 0]
click at [267, 227] on label "хорошая" at bounding box center [574, 234] width 809 height 42
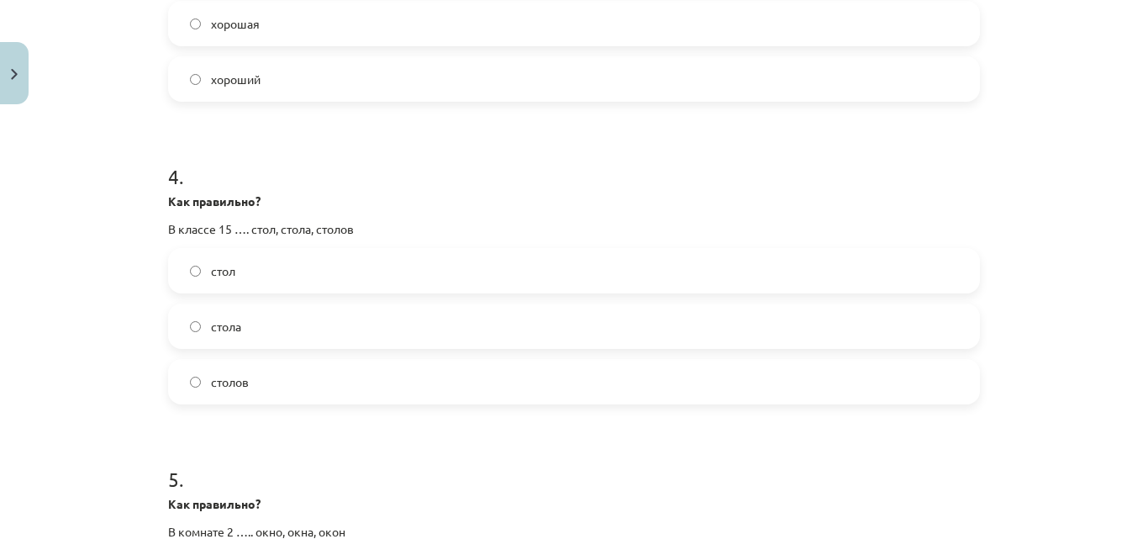
scroll to position [1093, 0]
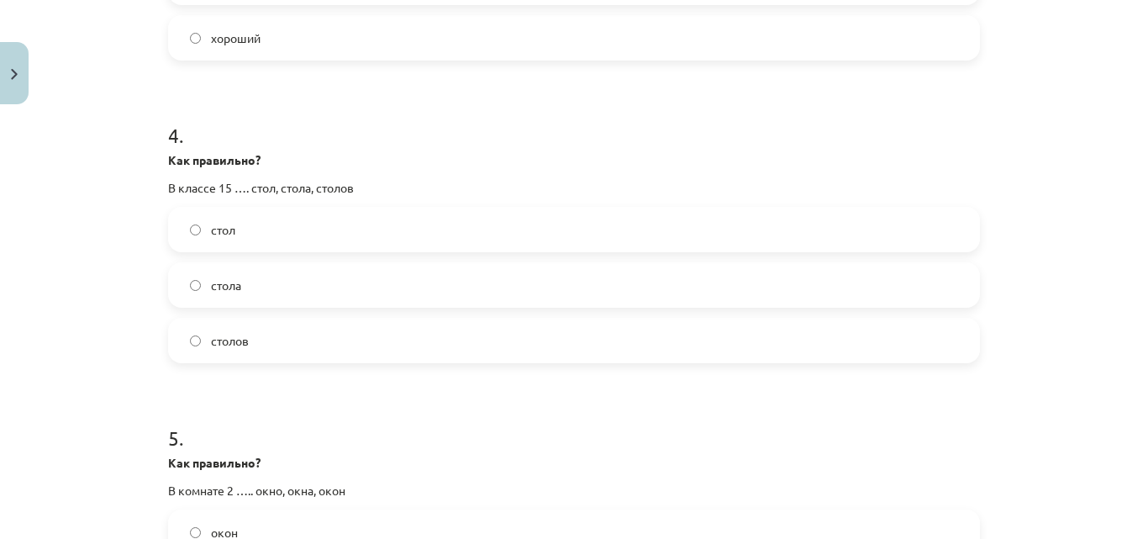
click at [284, 336] on label "столов" at bounding box center [574, 340] width 809 height 42
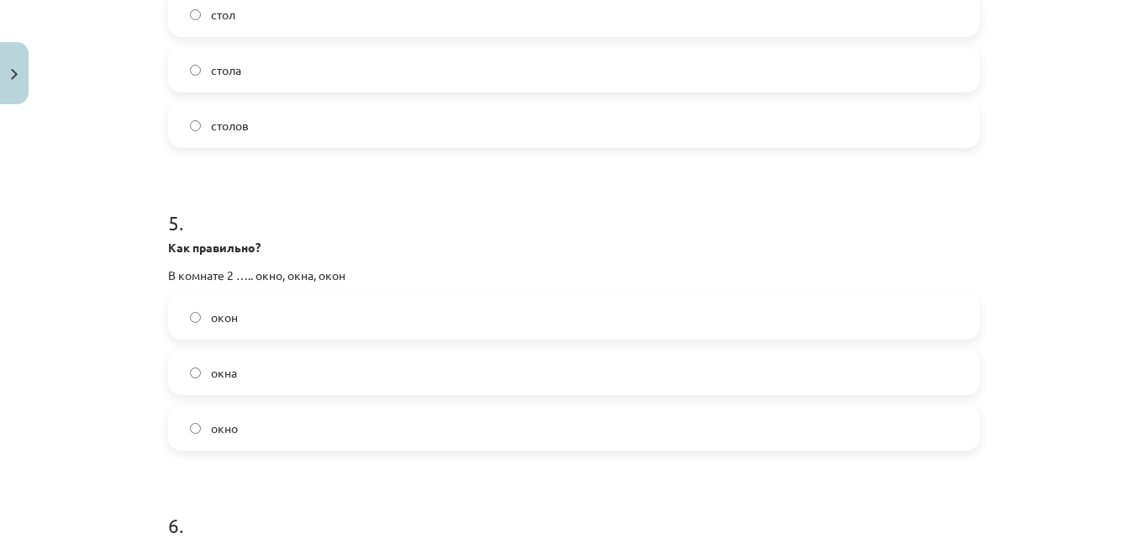
scroll to position [1345, 0]
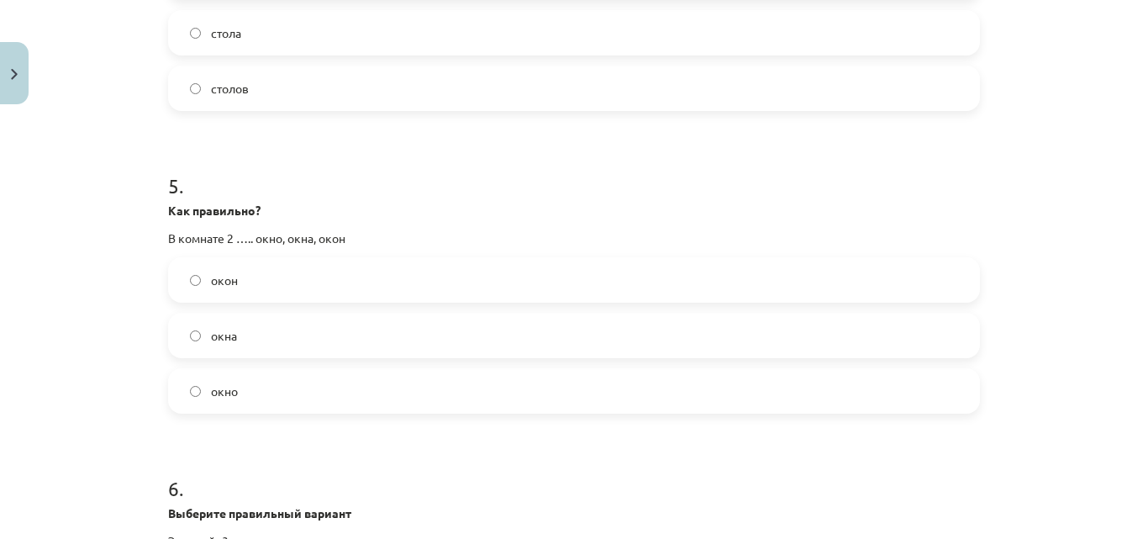
click at [293, 331] on label "окна" at bounding box center [574, 335] width 809 height 42
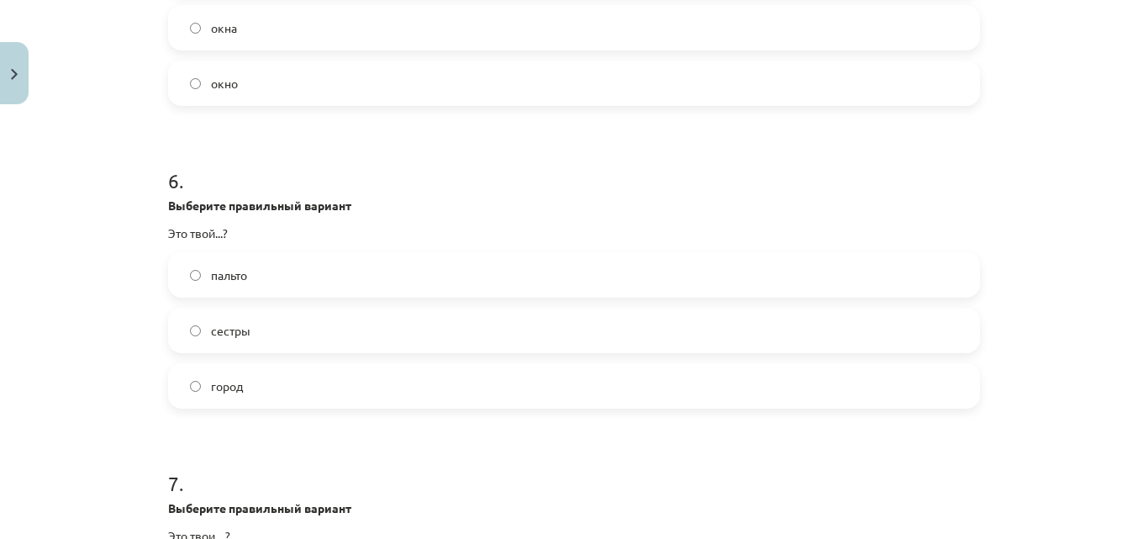
scroll to position [1681, 0]
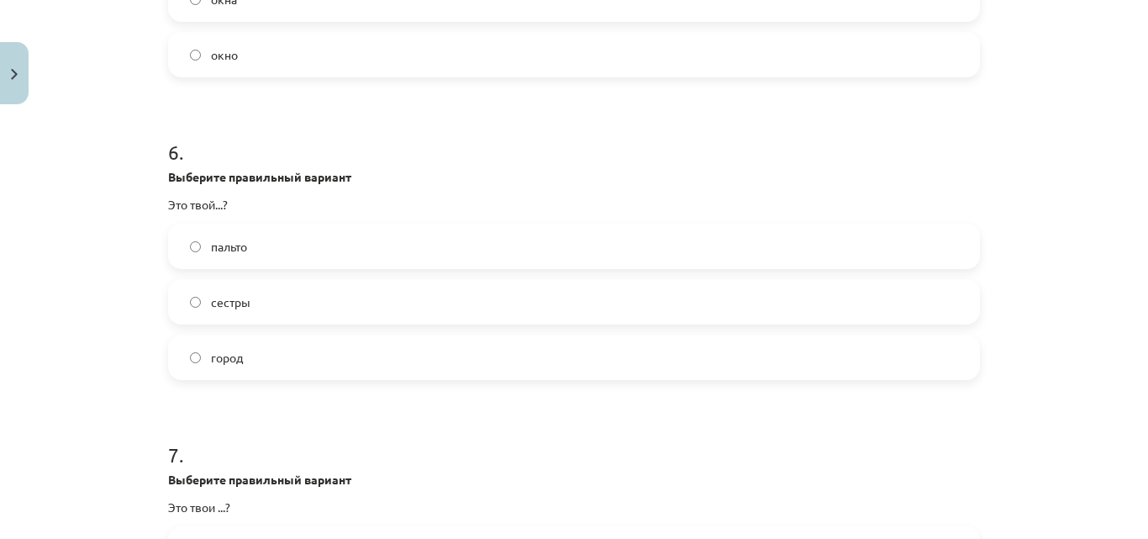
click at [305, 348] on label "город" at bounding box center [574, 357] width 809 height 42
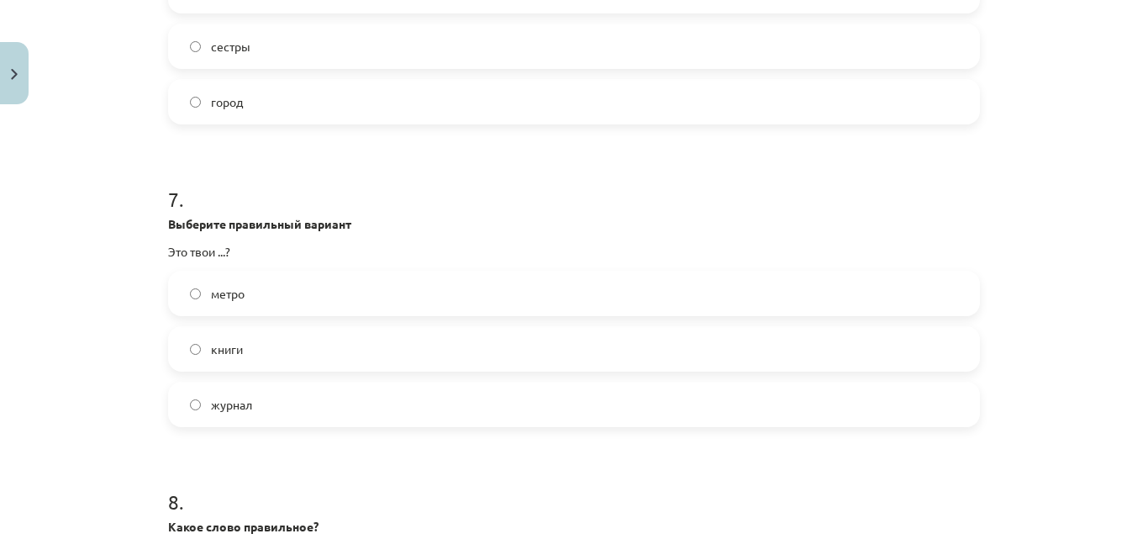
scroll to position [2017, 0]
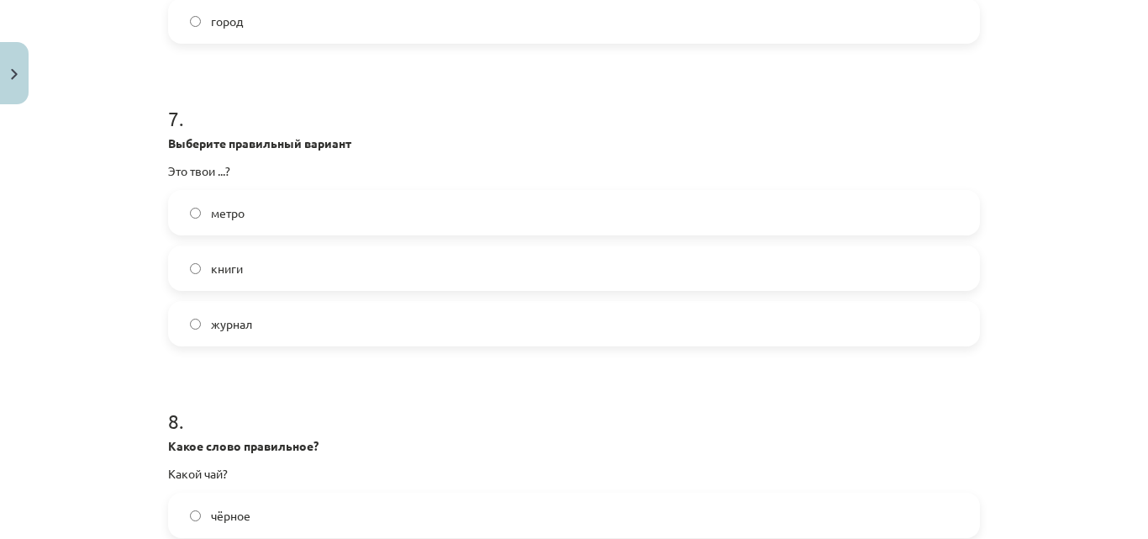
click at [308, 327] on label "журнал" at bounding box center [574, 324] width 809 height 42
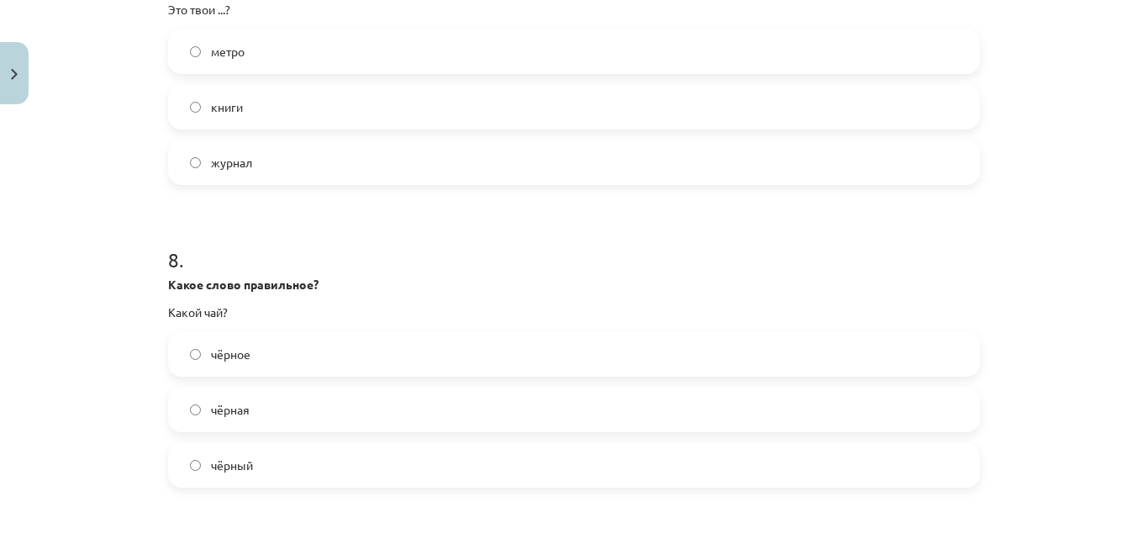
scroll to position [2185, 0]
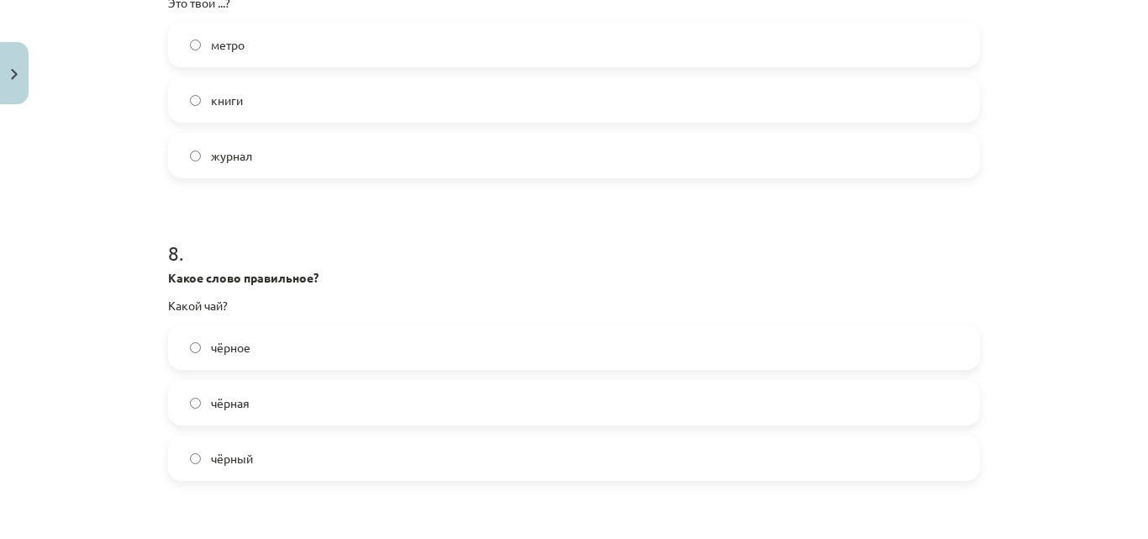
click at [246, 448] on label "чёрный" at bounding box center [574, 458] width 809 height 42
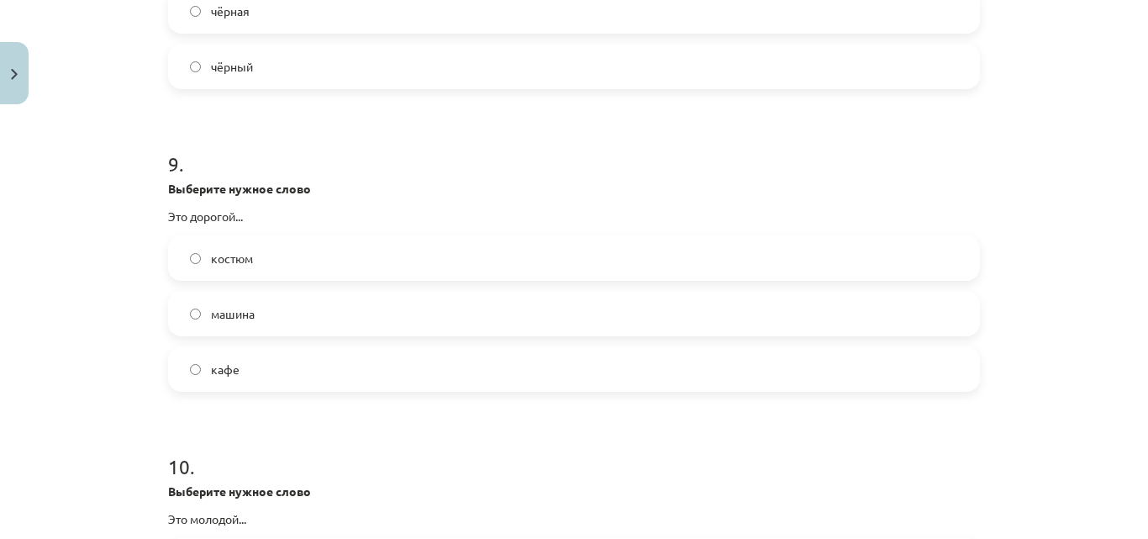
scroll to position [2605, 0]
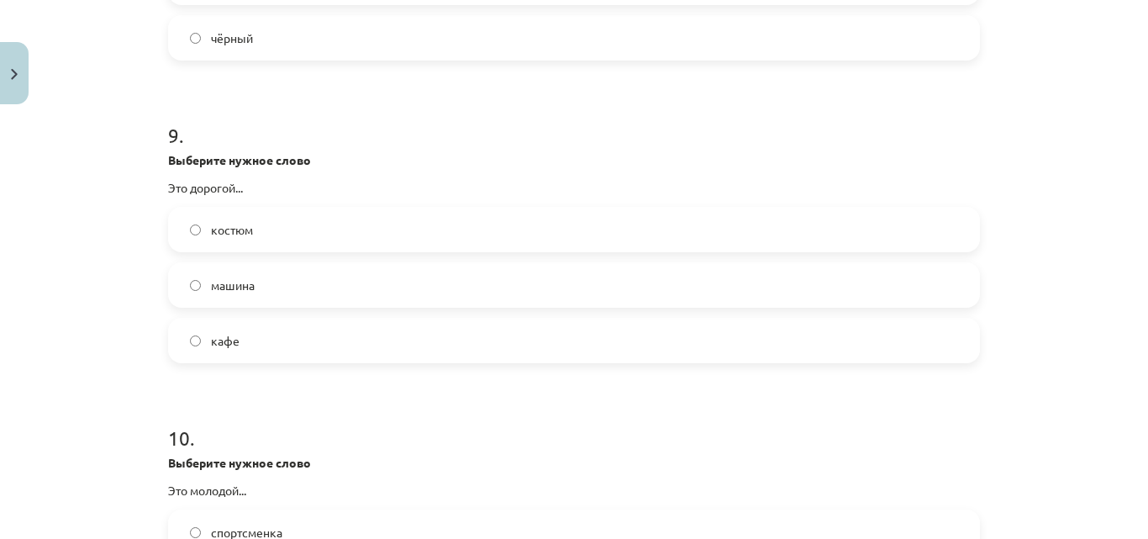
click at [256, 222] on label "костюм" at bounding box center [574, 229] width 809 height 42
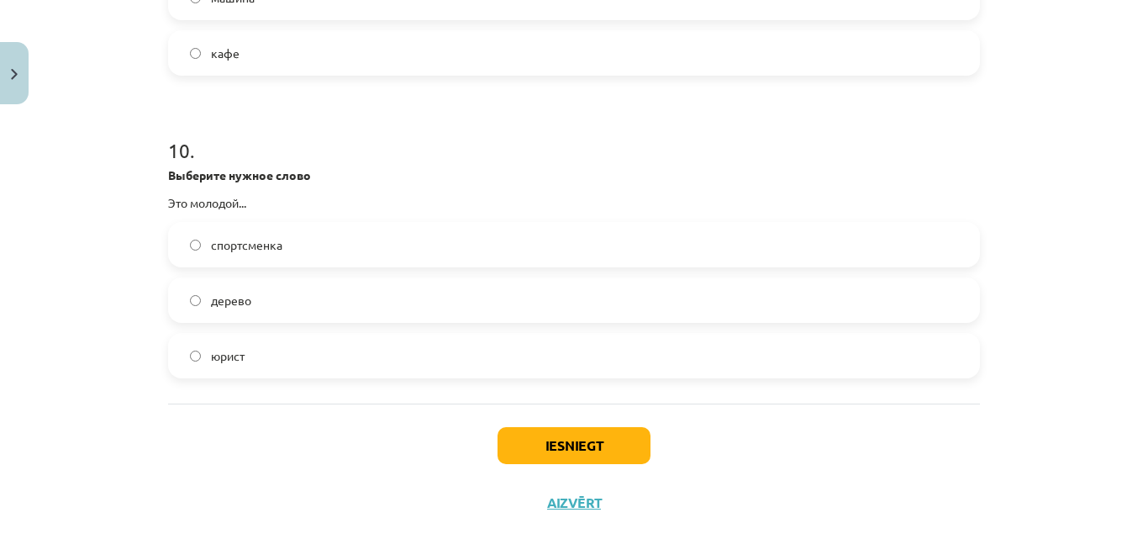
scroll to position [2927, 0]
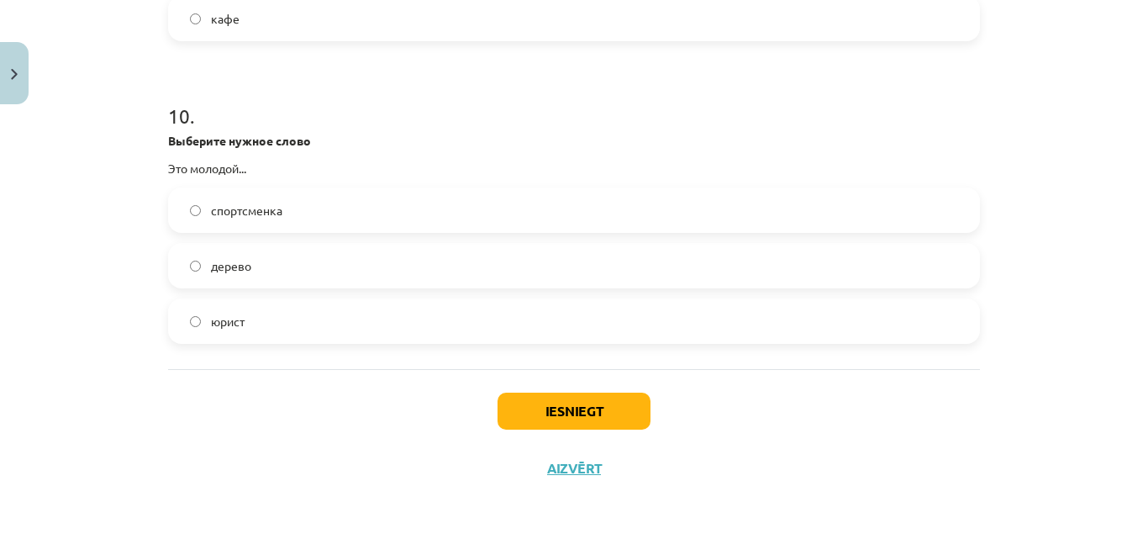
click at [266, 315] on label "юрист" at bounding box center [574, 321] width 809 height 42
click at [528, 403] on button "Iesniegt" at bounding box center [574, 410] width 153 height 37
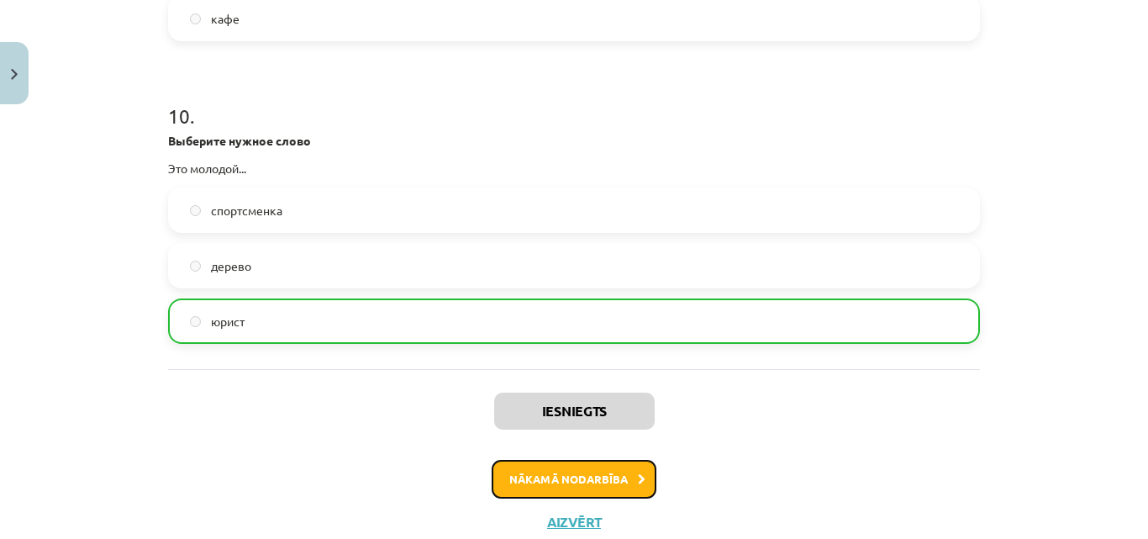
click at [580, 477] on button "Nākamā nodarbība" at bounding box center [574, 479] width 165 height 39
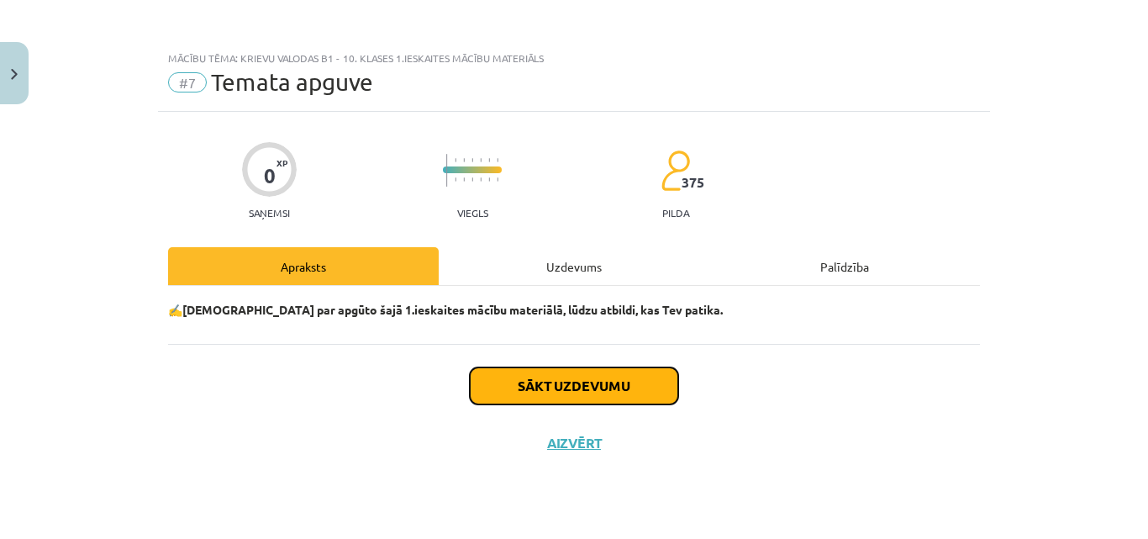
click at [550, 392] on button "Sākt uzdevumu" at bounding box center [574, 385] width 208 height 37
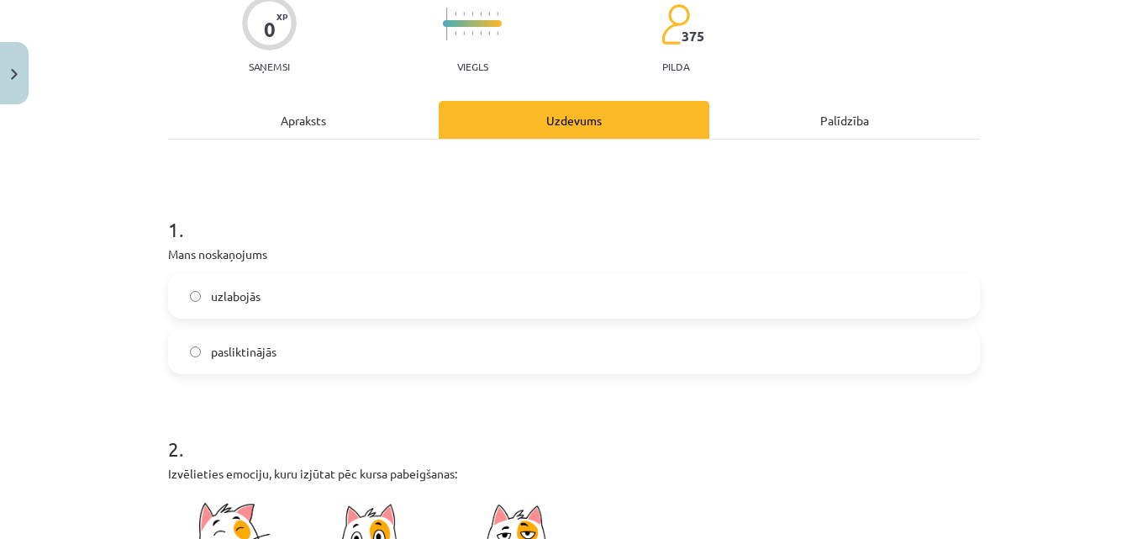
scroll to position [168, 0]
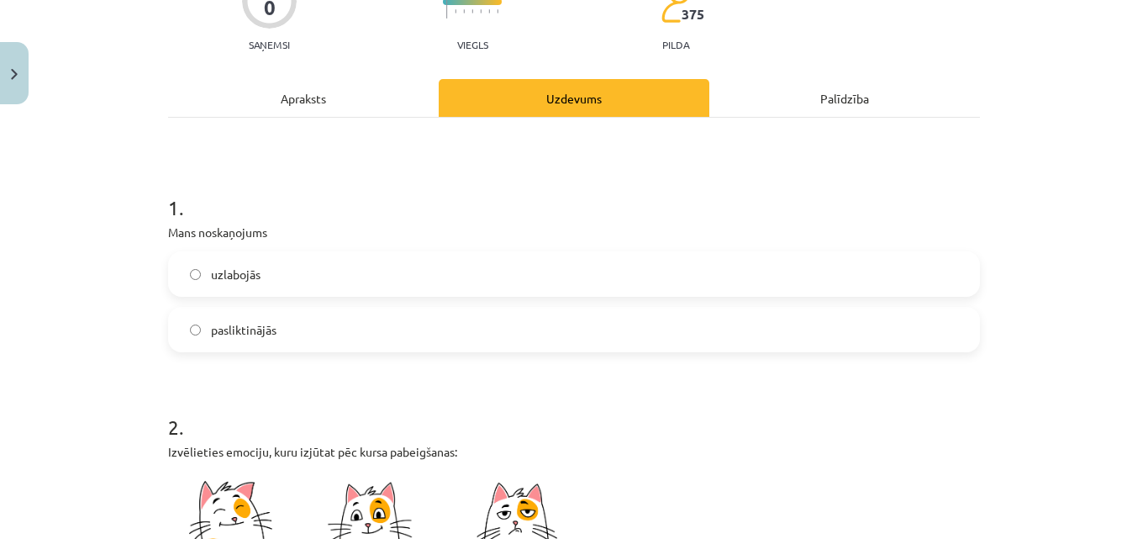
click at [276, 280] on label "uzlabojās" at bounding box center [574, 274] width 809 height 42
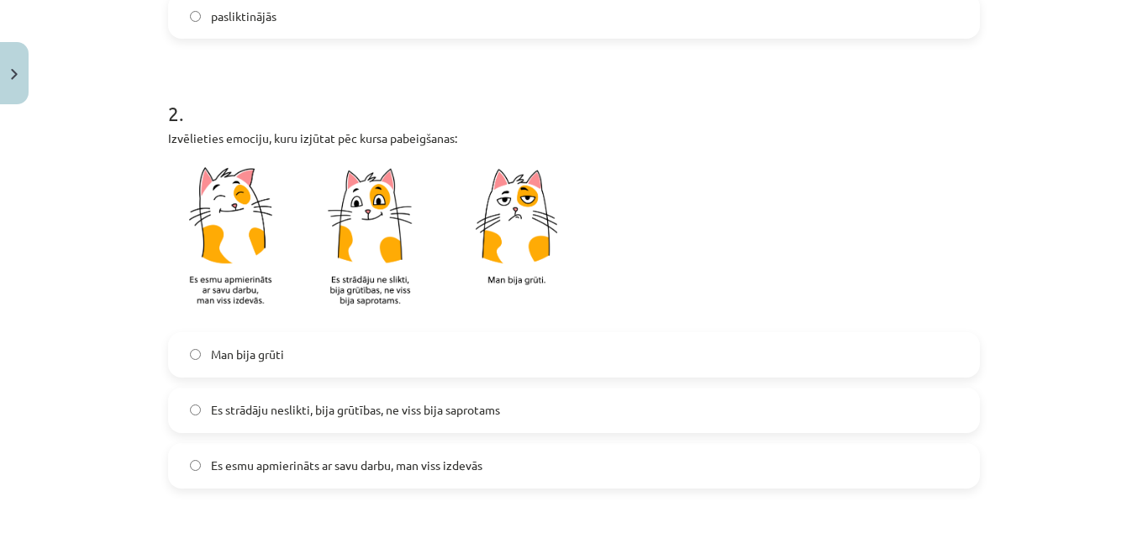
scroll to position [588, 0]
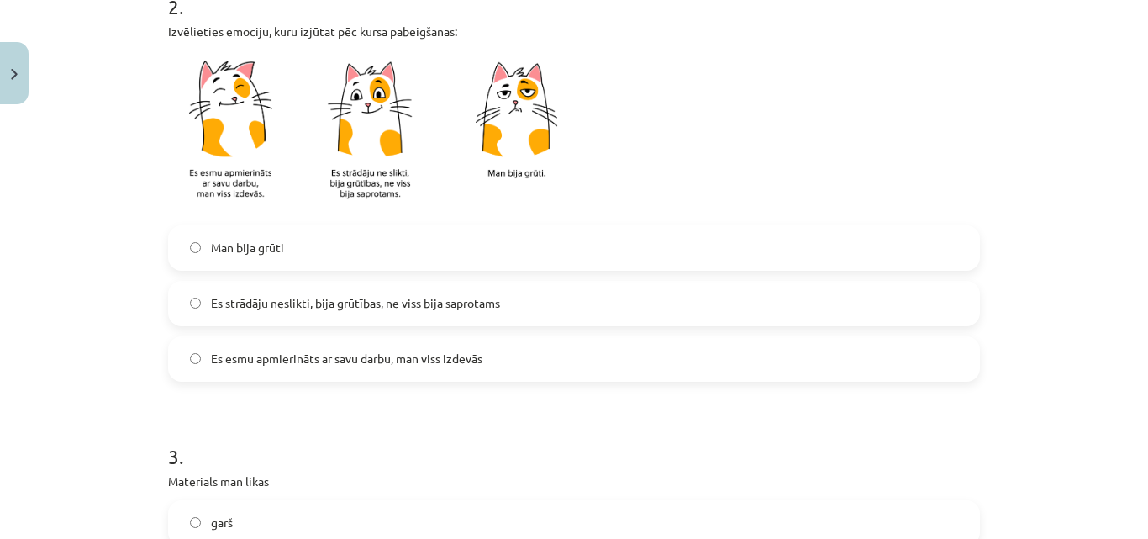
click at [329, 349] on label "Es esmu apmierināts ar savu darbu, man viss izdevās" at bounding box center [574, 359] width 809 height 42
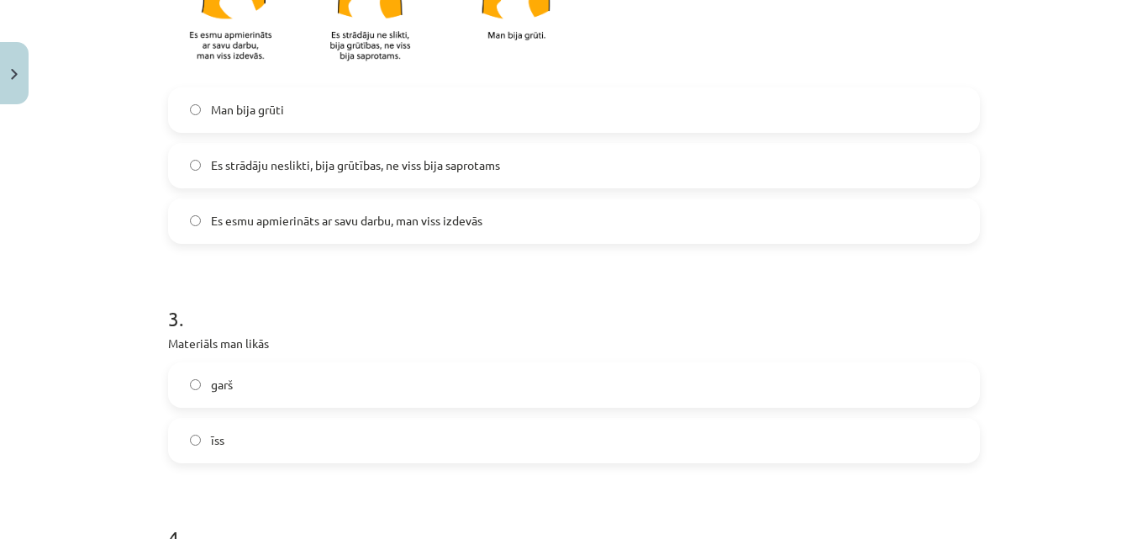
scroll to position [840, 0]
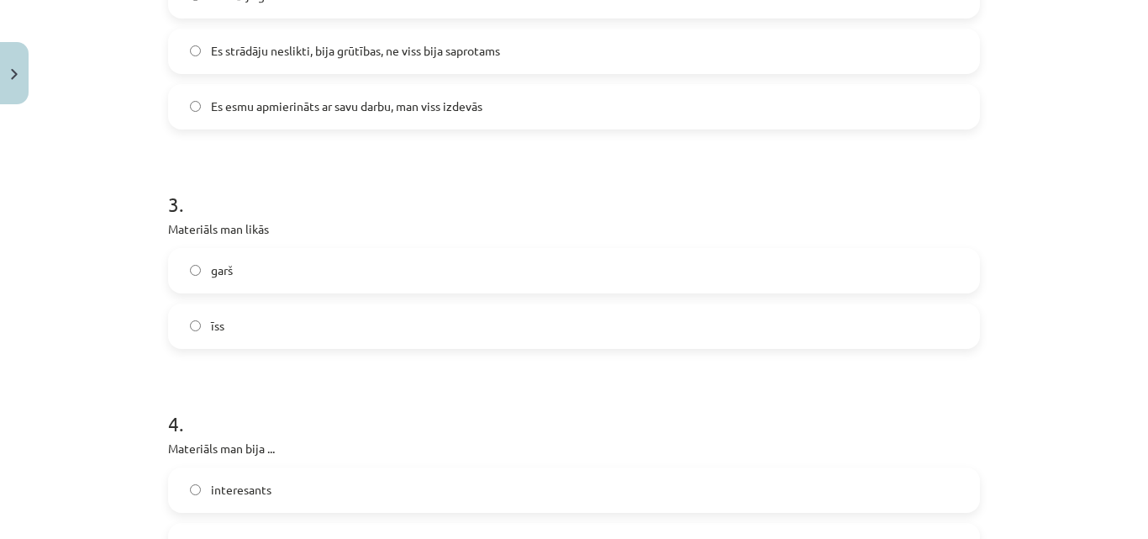
click at [282, 260] on label "garš" at bounding box center [574, 271] width 809 height 42
click at [271, 306] on label "īss" at bounding box center [574, 326] width 809 height 42
click at [277, 282] on label "garš" at bounding box center [574, 271] width 809 height 42
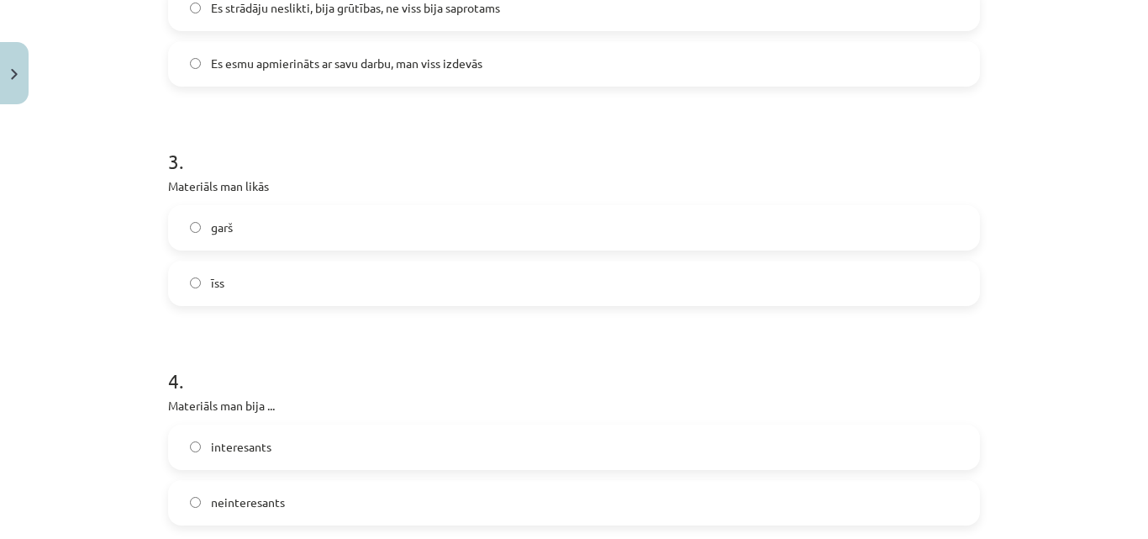
scroll to position [925, 0]
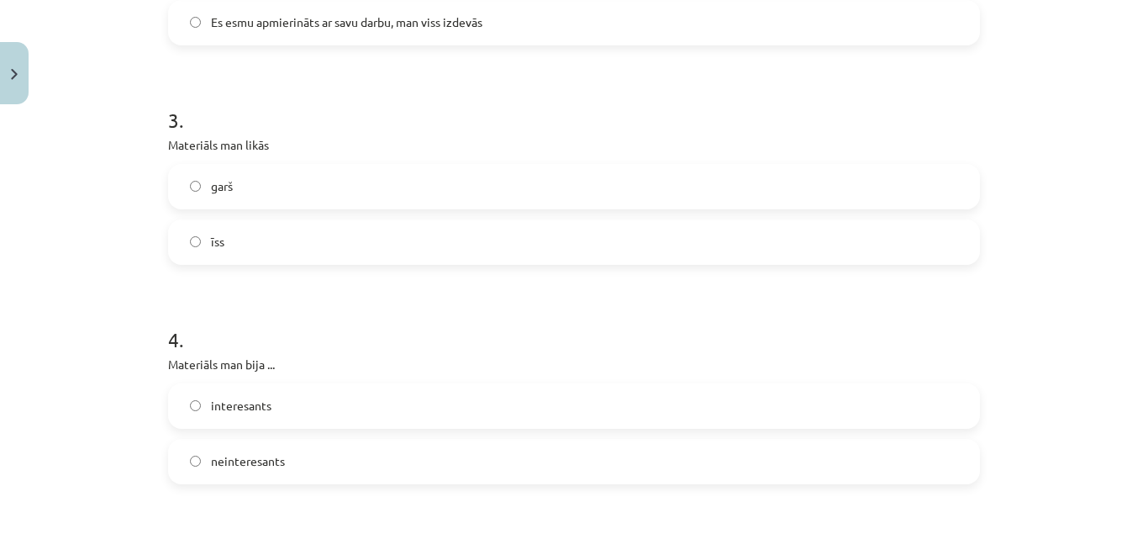
click at [276, 419] on label "interesants" at bounding box center [574, 406] width 809 height 42
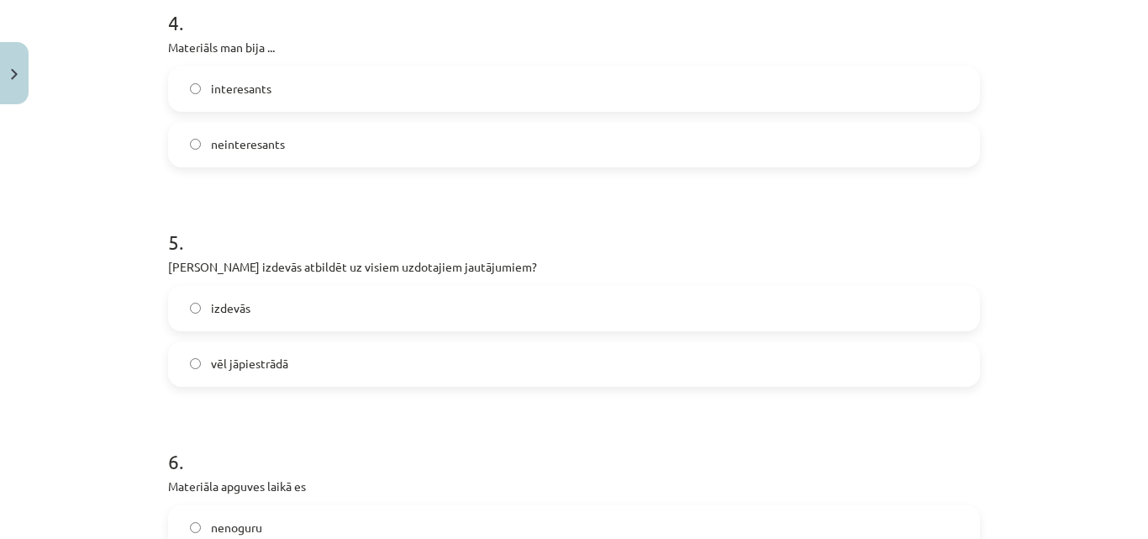
scroll to position [1261, 0]
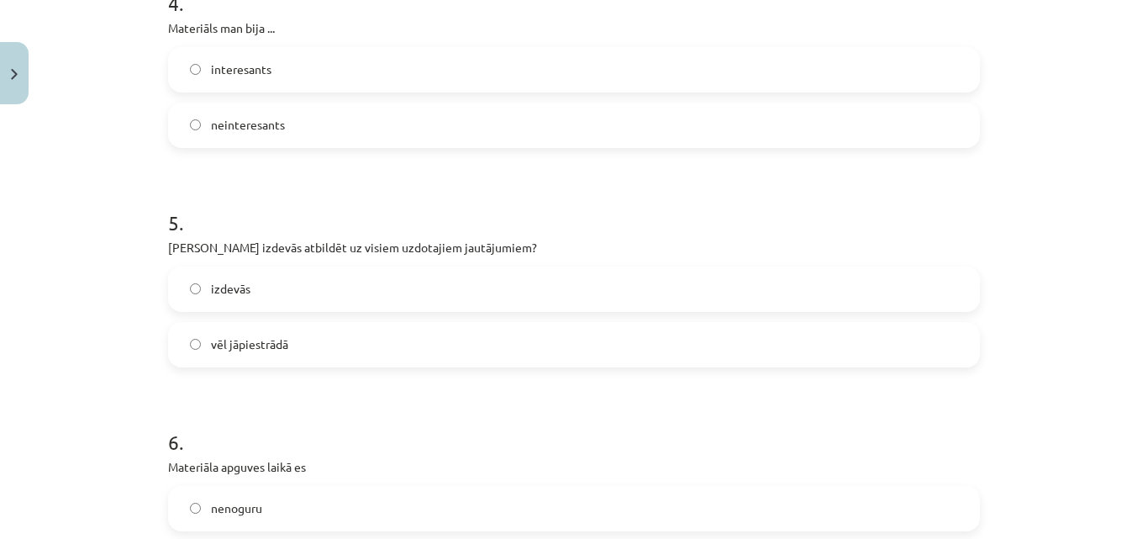
click at [306, 277] on label "izdevās" at bounding box center [574, 289] width 809 height 42
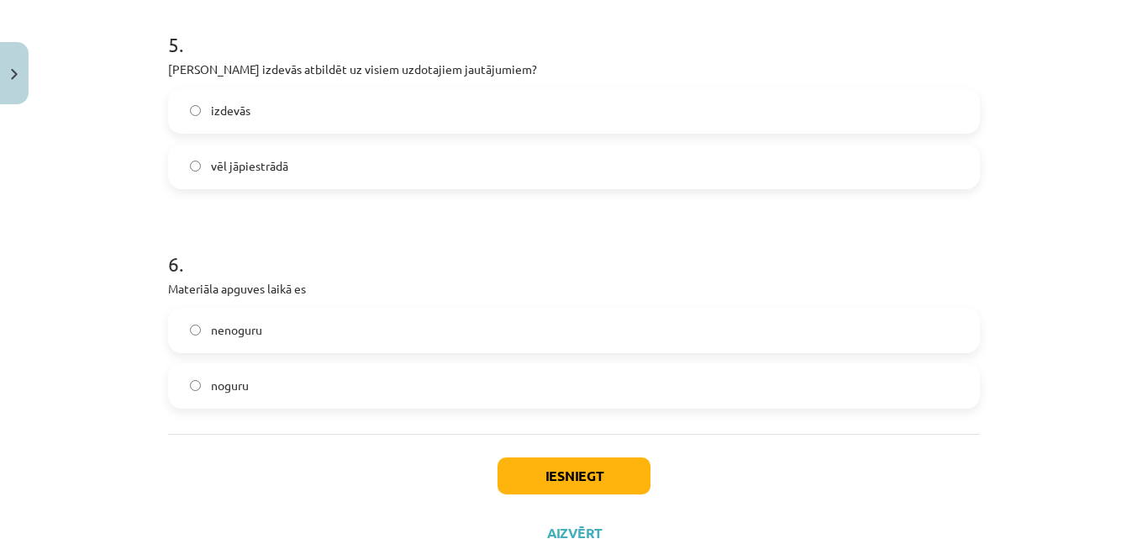
scroll to position [1504, 0]
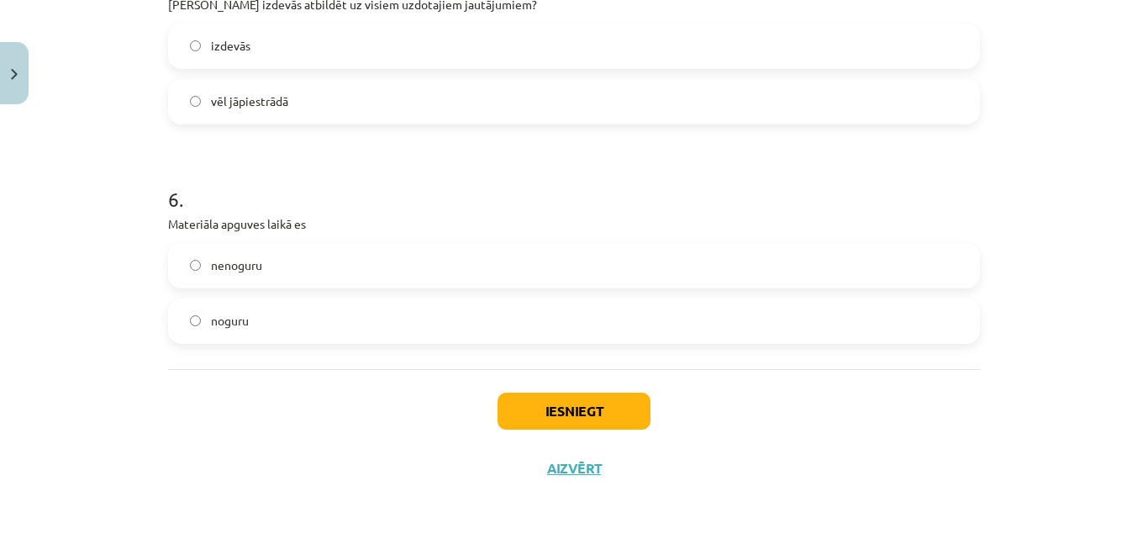
click at [322, 261] on label "nenoguru" at bounding box center [574, 266] width 809 height 42
click at [549, 420] on button "Iesniegt" at bounding box center [574, 410] width 153 height 37
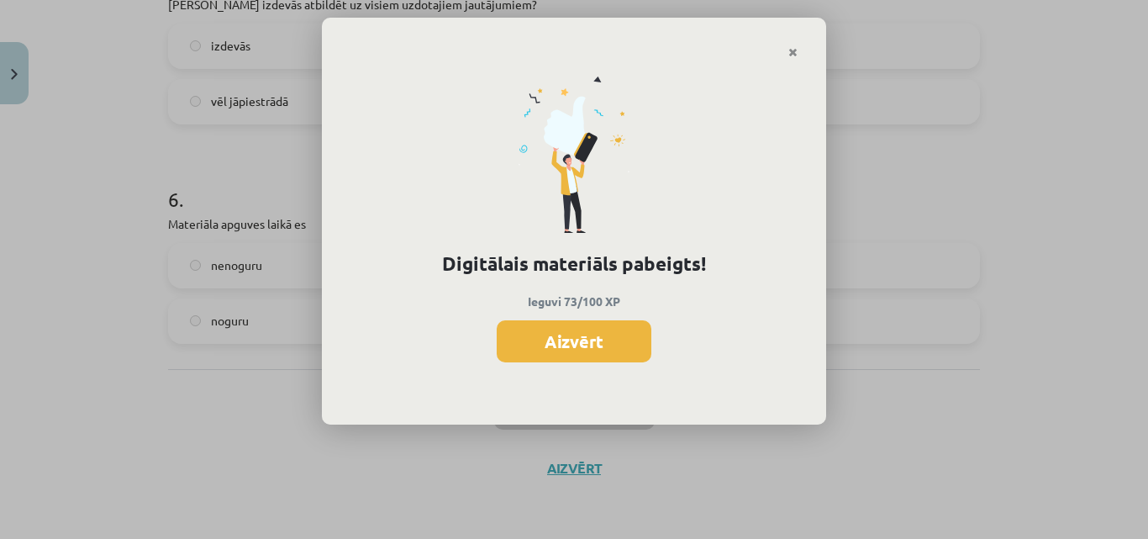
scroll to position [348, 0]
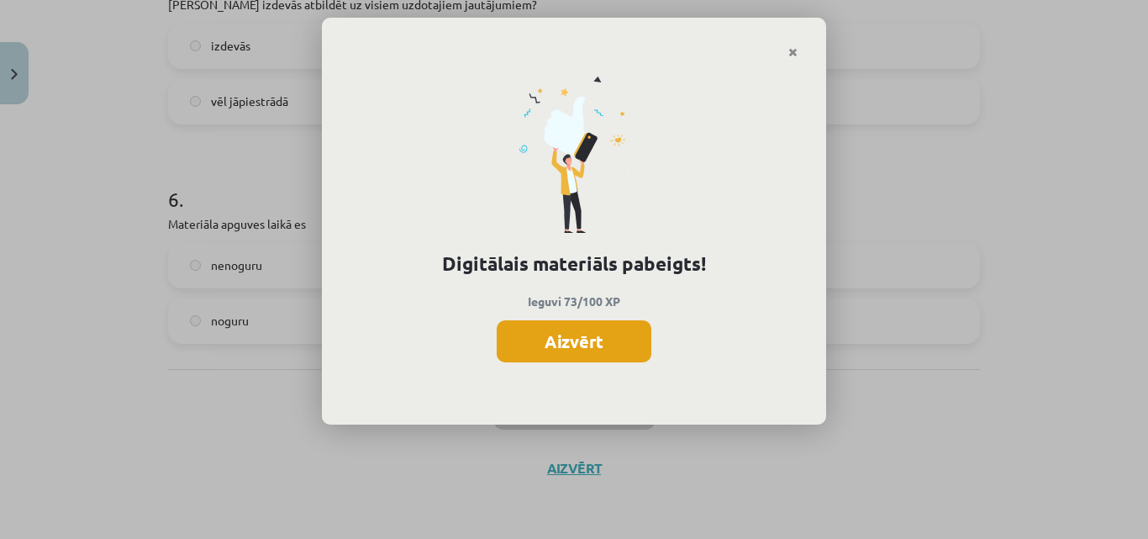
click at [570, 356] on button "Aizvērt" at bounding box center [574, 341] width 155 height 42
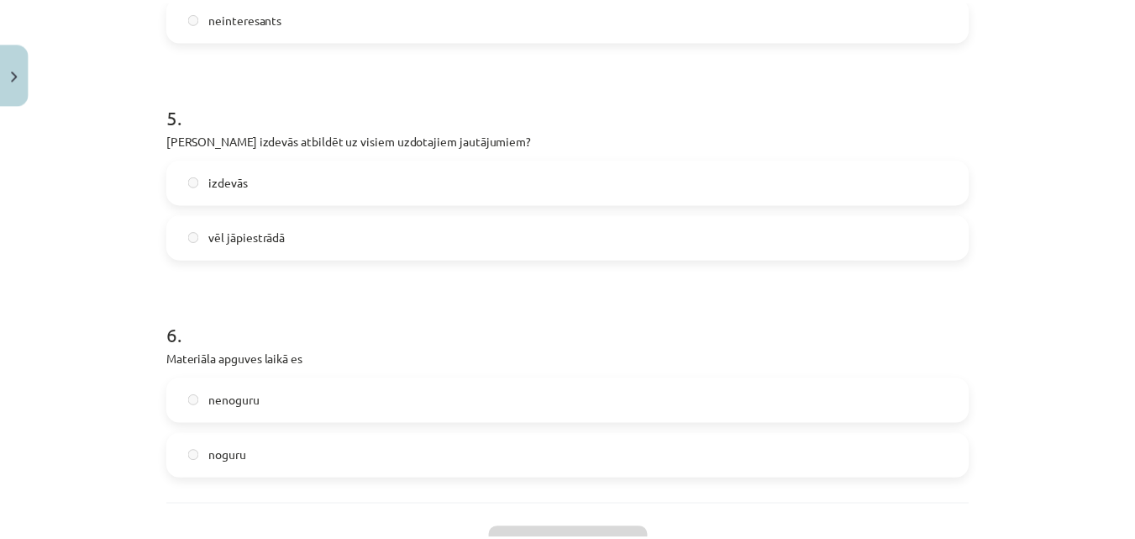
scroll to position [1335, 0]
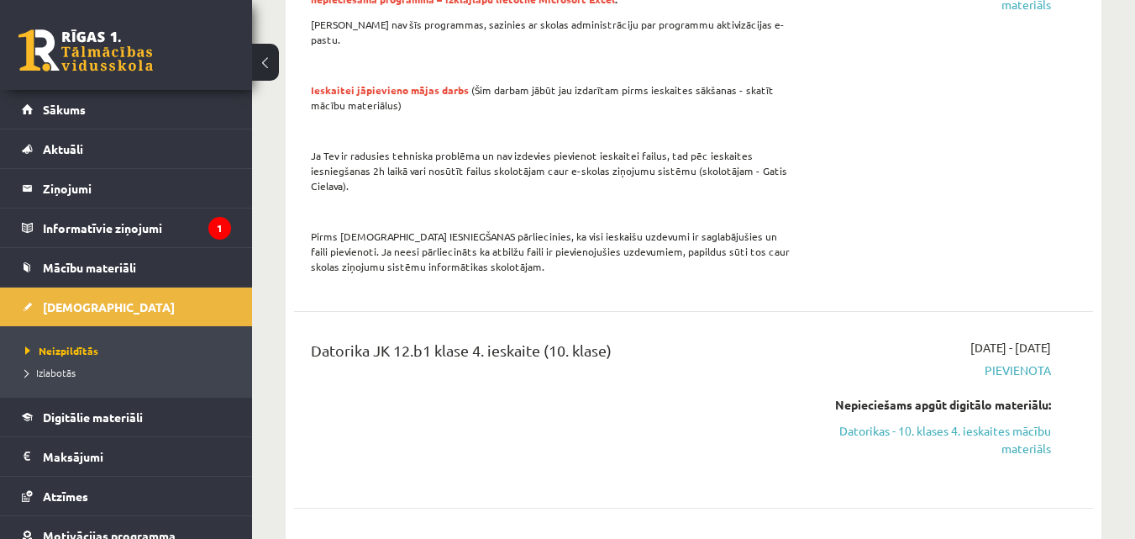
scroll to position [4202, 0]
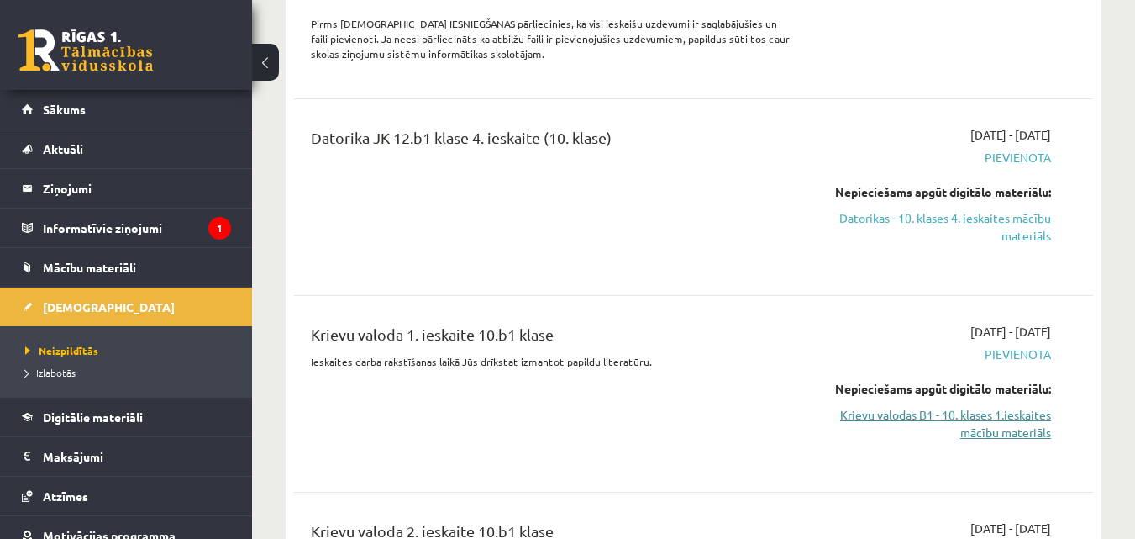
click at [992, 406] on link "Krievu valodas B1 - 10. klases 1.ieskaites mācību materiāls" at bounding box center [936, 423] width 230 height 35
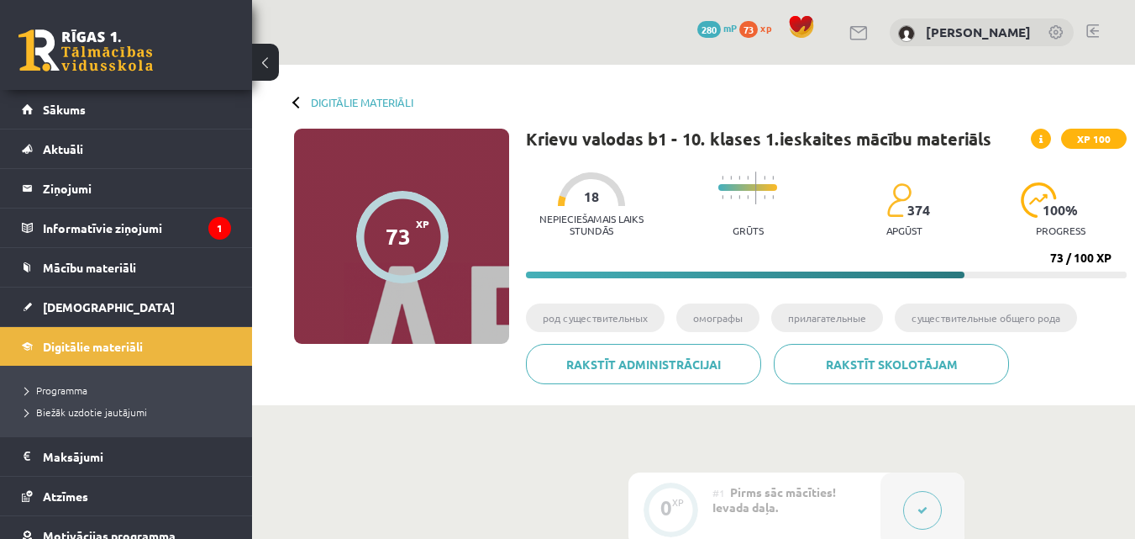
click at [1040, 135] on icon at bounding box center [1041, 139] width 3 height 10
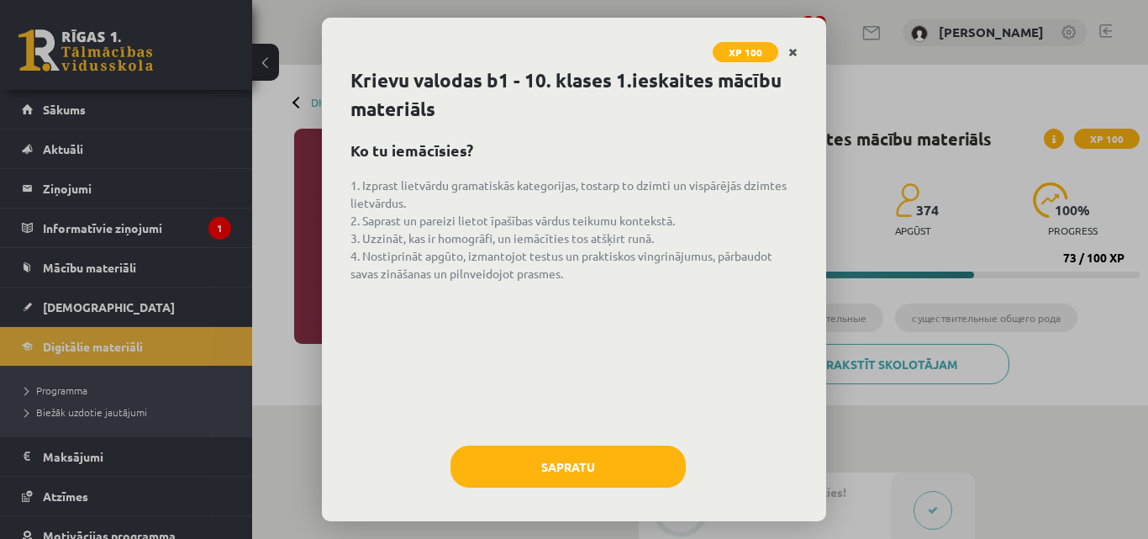
click at [798, 54] on link "Close" at bounding box center [792, 52] width 29 height 33
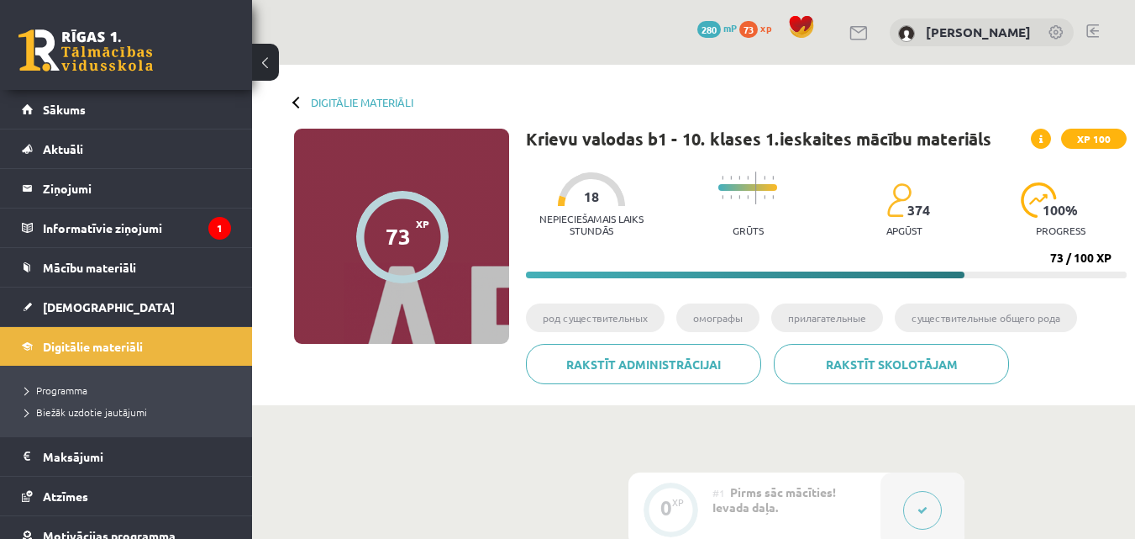
click at [396, 240] on div "73" at bounding box center [398, 236] width 25 height 25
click at [390, 102] on link "Digitālie materiāli" at bounding box center [362, 102] width 103 height 13
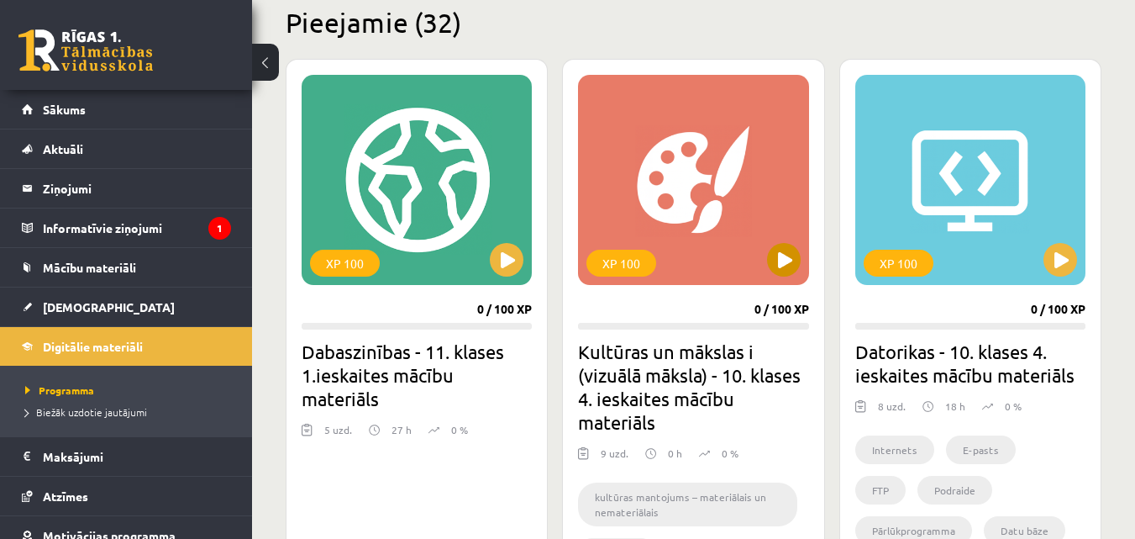
scroll to position [504, 0]
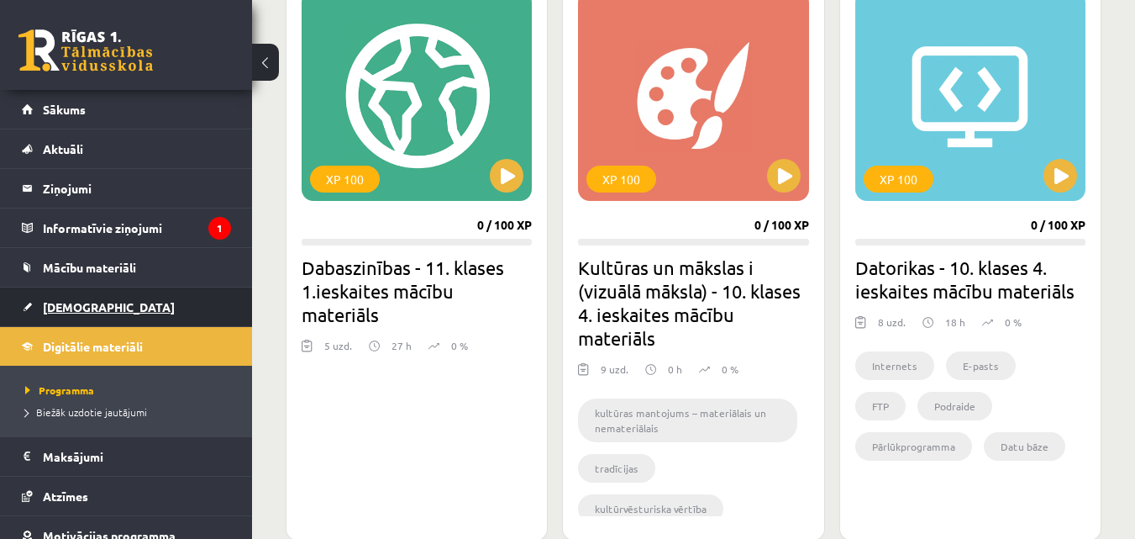
click at [84, 297] on link "[DEMOGRAPHIC_DATA]" at bounding box center [126, 306] width 209 height 39
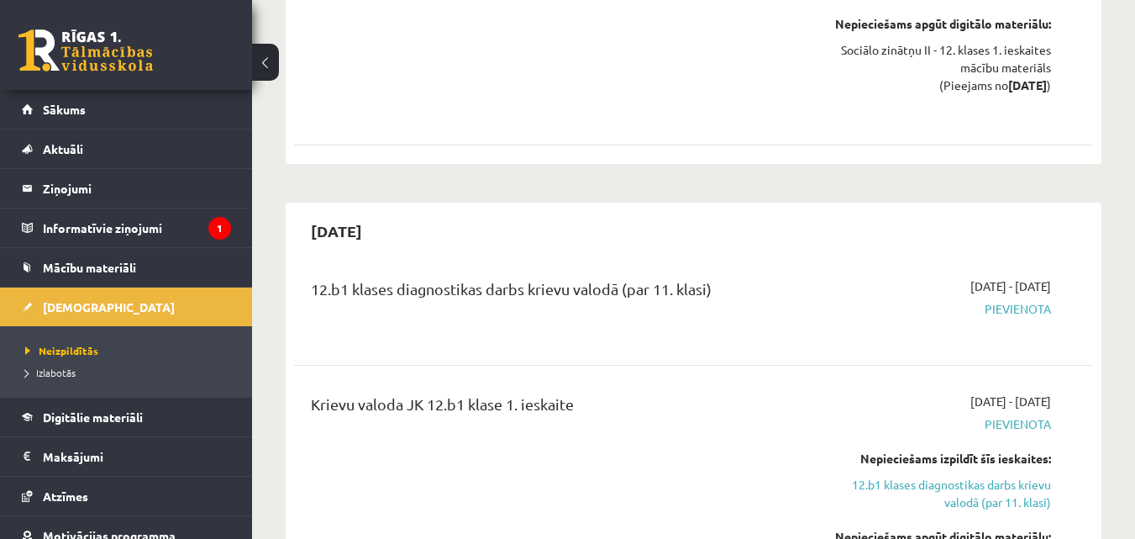
scroll to position [1093, 0]
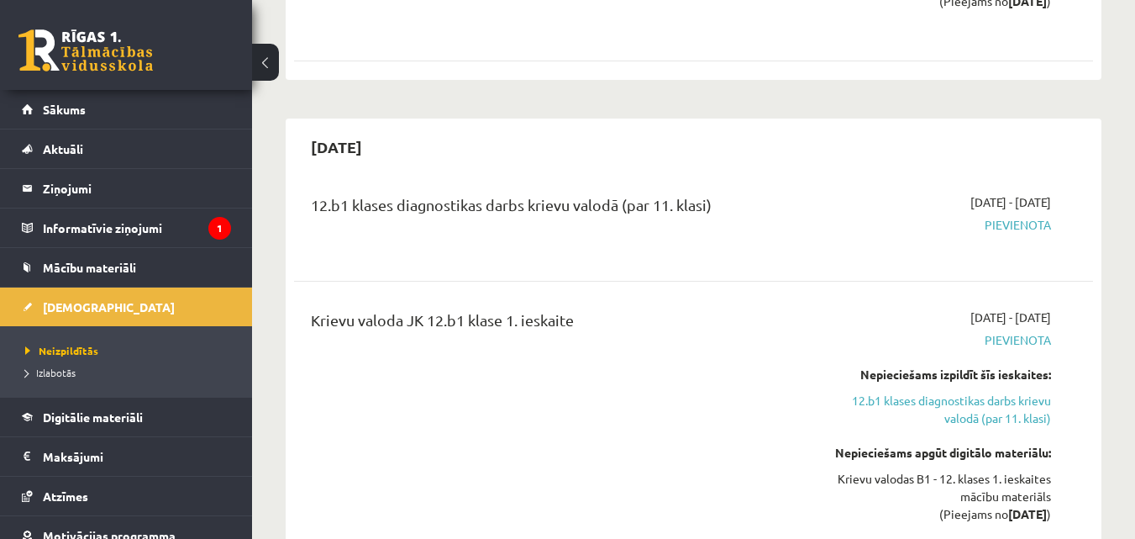
click at [1014, 216] on span "Pievienota" at bounding box center [936, 225] width 230 height 18
click at [902, 216] on span "Pievienota" at bounding box center [936, 225] width 230 height 18
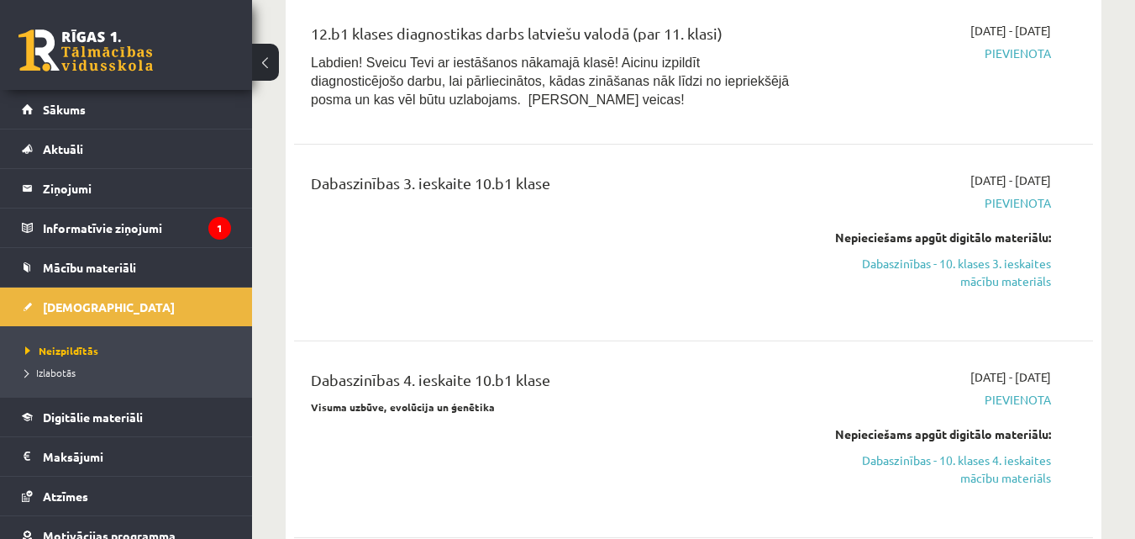
scroll to position [1765, 0]
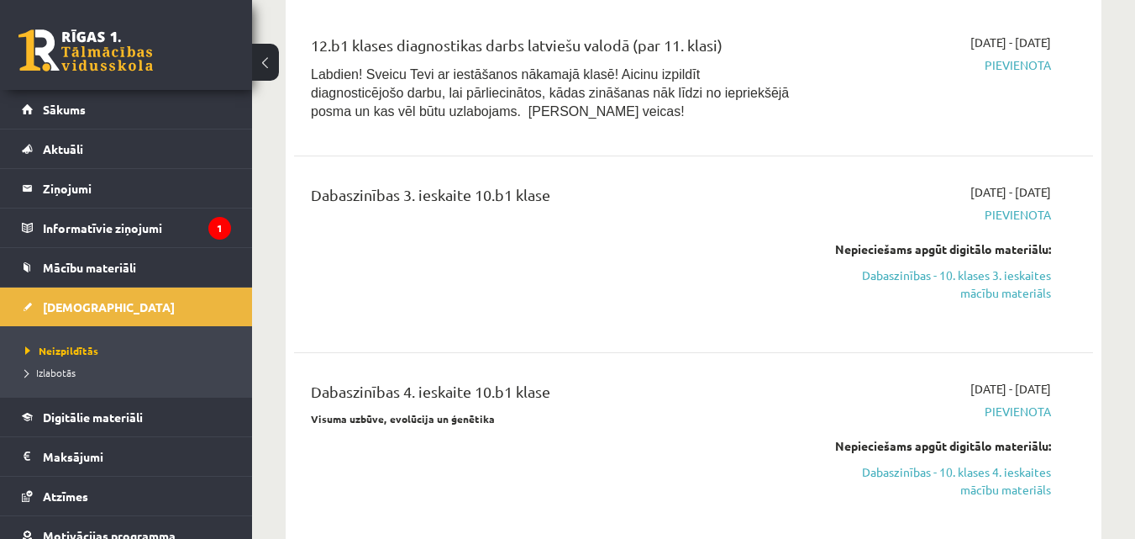
click at [1003, 183] on div "2025-09-01 - 2025-10-31 Pievienota Nepieciešams apgūt digitālo materiālu: Dabas…" at bounding box center [937, 254] width 256 height 142
click at [1004, 183] on div "2025-09-01 - 2025-10-31 Pievienota Nepieciešams apgūt digitālo materiālu: Dabas…" at bounding box center [937, 254] width 256 height 142
click at [1004, 206] on span "Pievienota" at bounding box center [936, 215] width 230 height 18
click at [951, 266] on link "Dabaszinības - 10. klases 3. ieskaites mācību materiāls" at bounding box center [936, 283] width 230 height 35
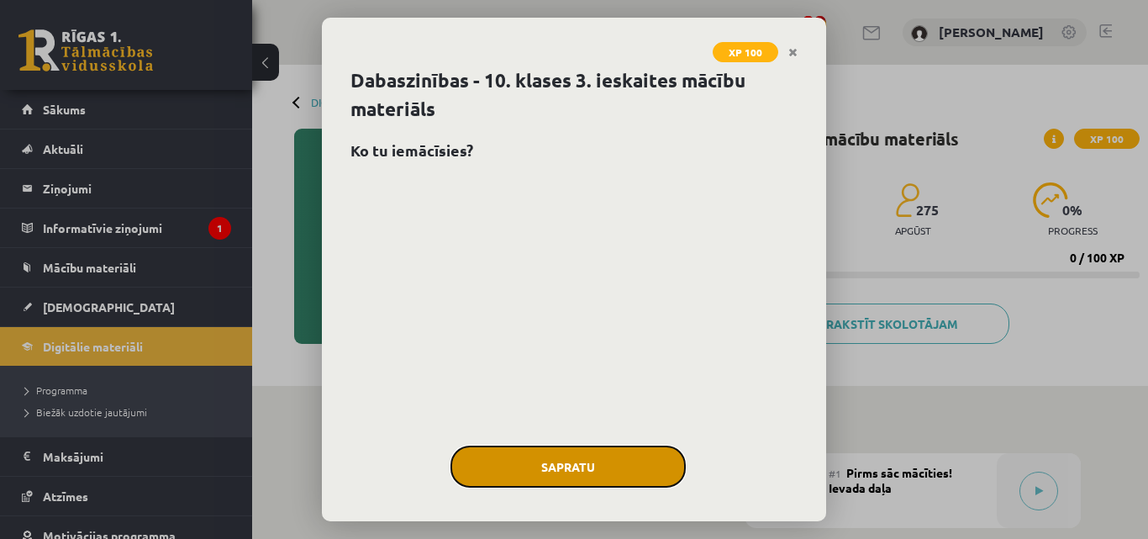
click at [535, 461] on button "Sapratu" at bounding box center [567, 466] width 235 height 42
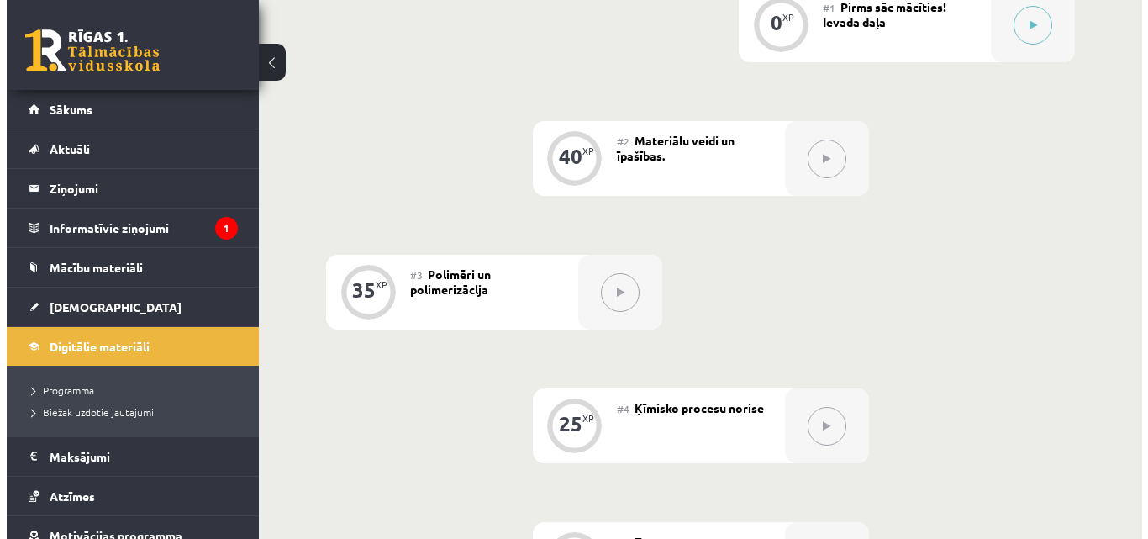
scroll to position [398, 0]
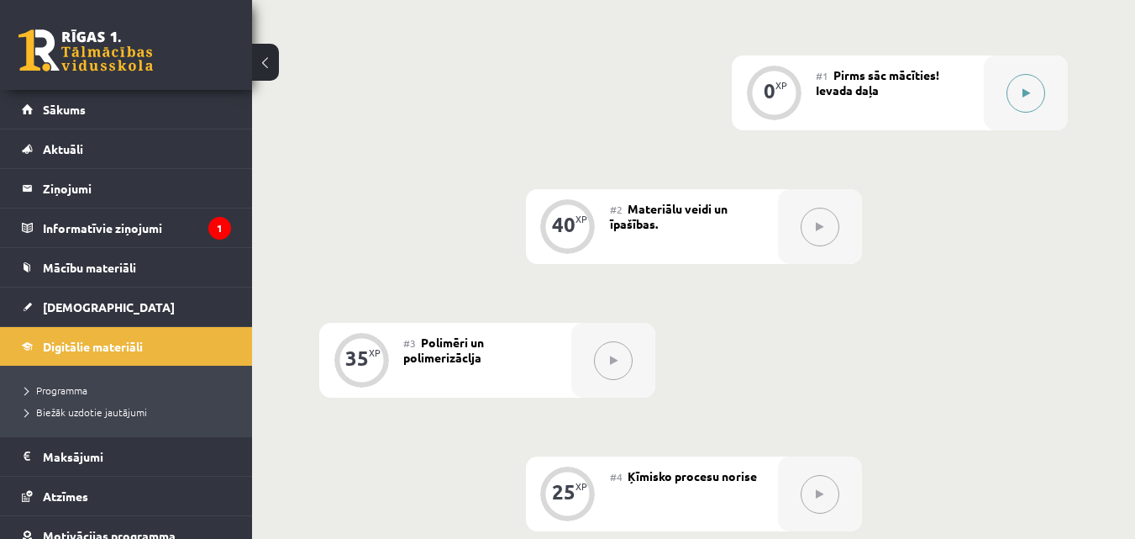
click at [1028, 98] on button at bounding box center [1026, 93] width 39 height 39
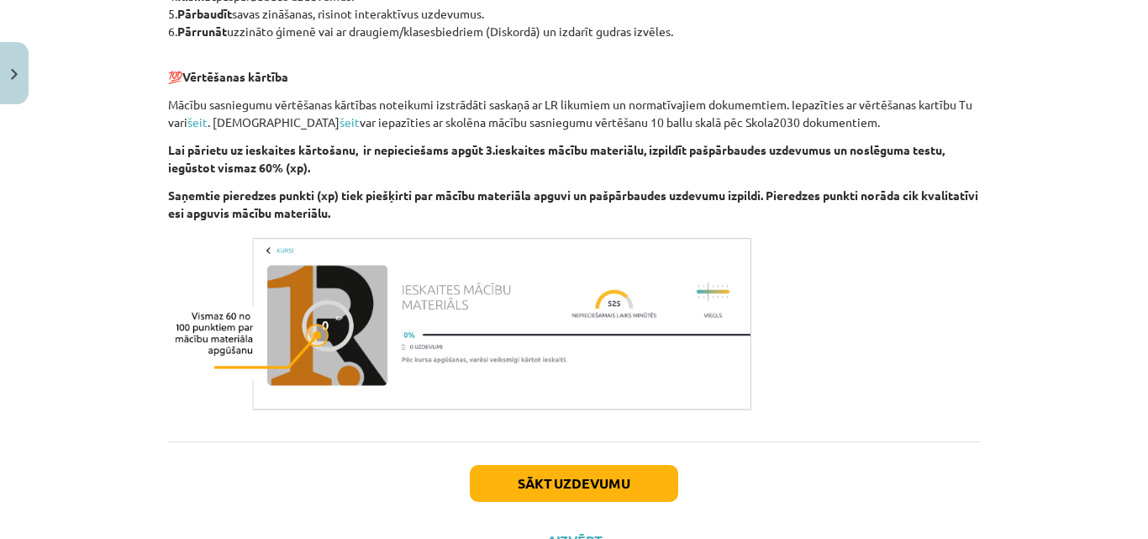
scroll to position [985, 0]
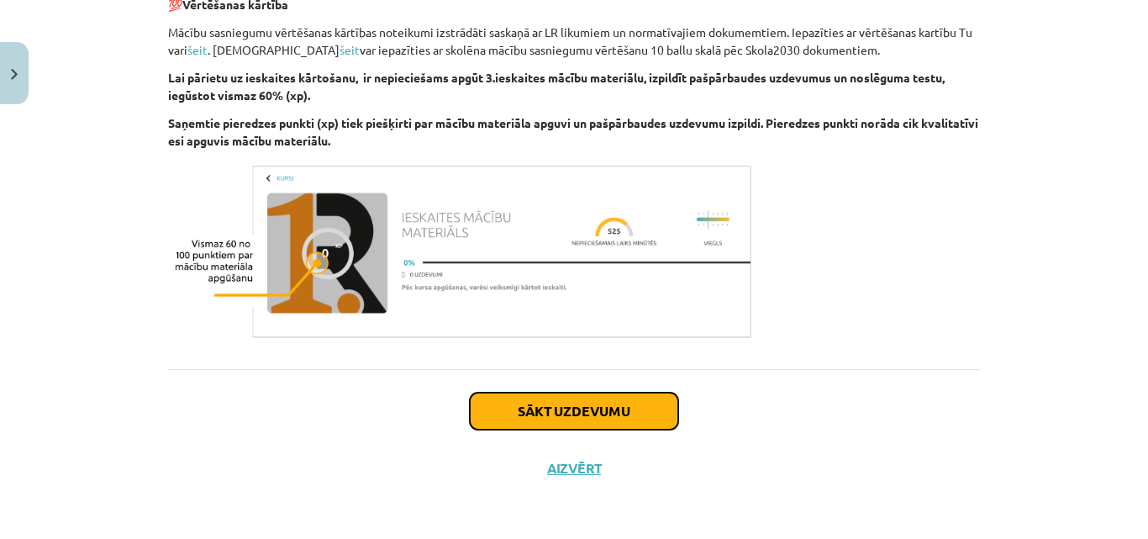
click at [529, 408] on button "Sākt uzdevumu" at bounding box center [574, 410] width 208 height 37
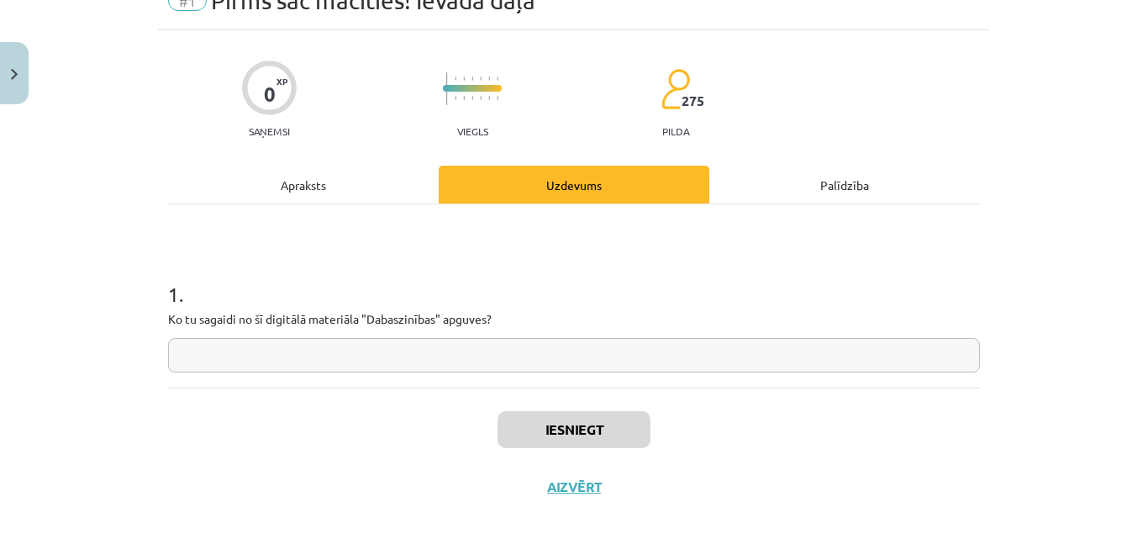
scroll to position [100, 0]
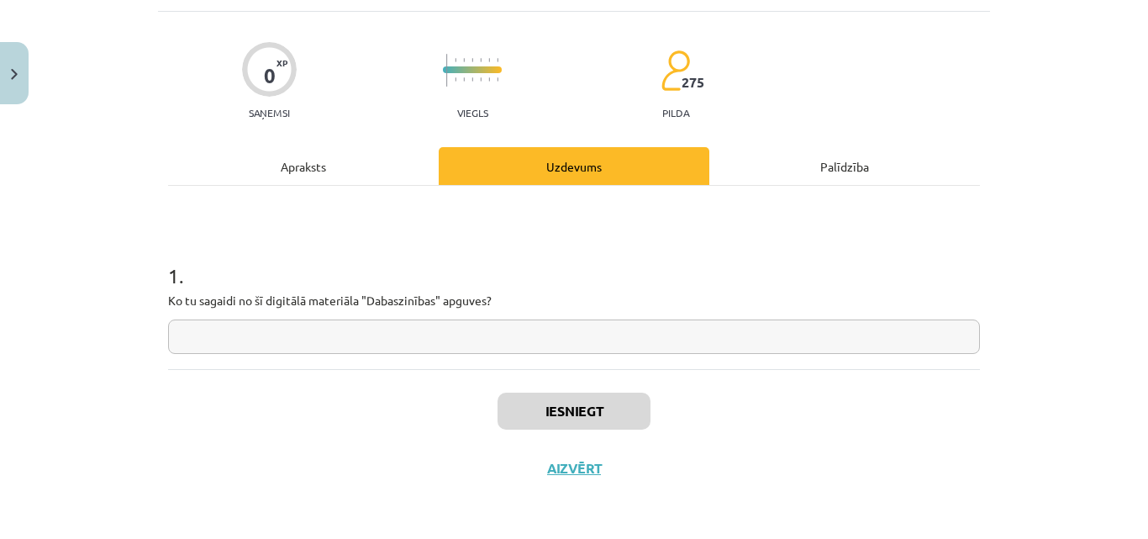
click at [518, 331] on input "text" at bounding box center [574, 336] width 812 height 34
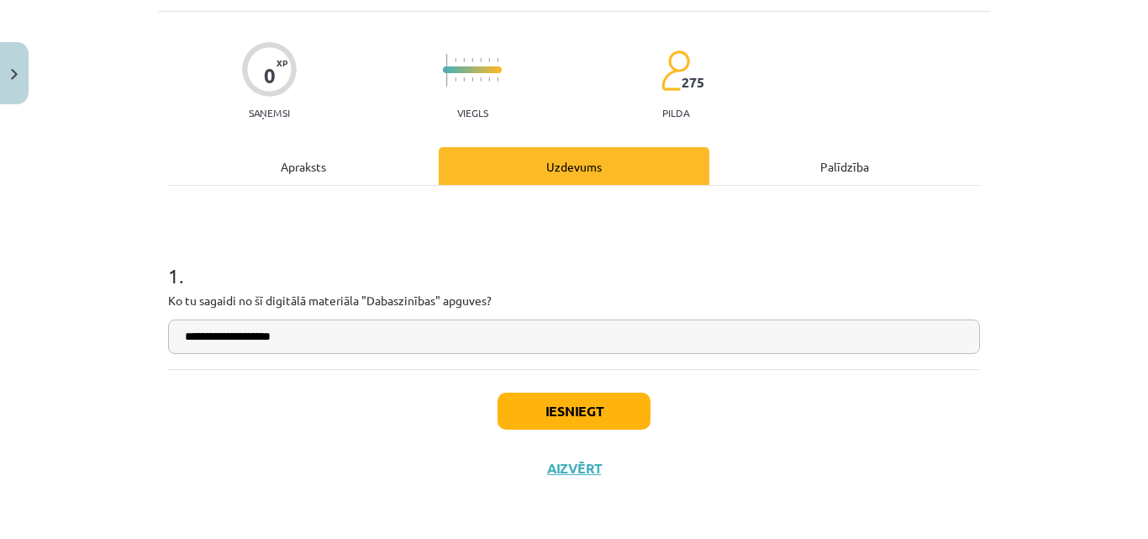
type input "**********"
click at [556, 409] on button "Iesniegt" at bounding box center [574, 410] width 153 height 37
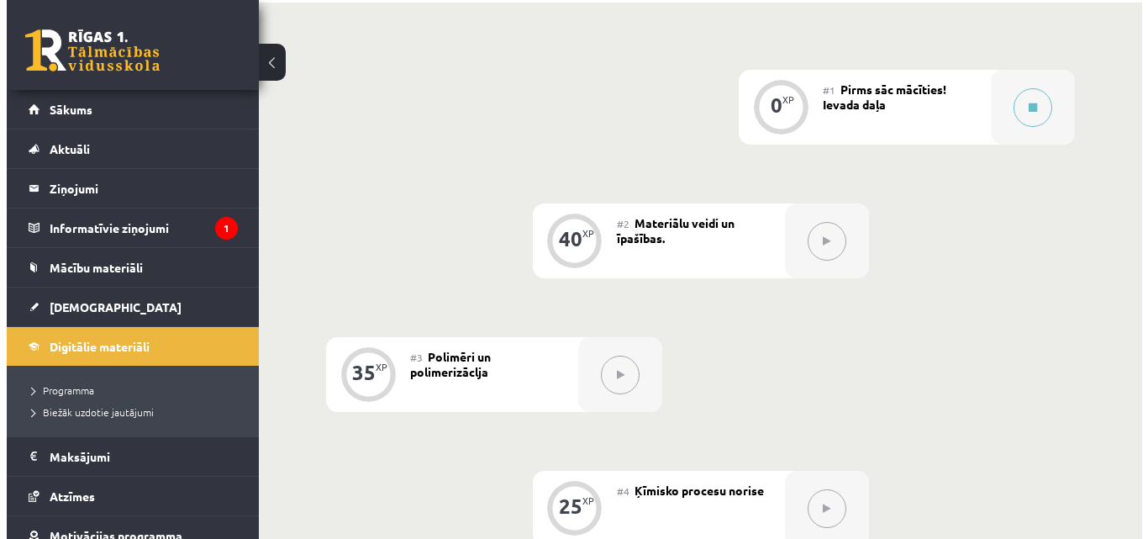
scroll to position [420, 0]
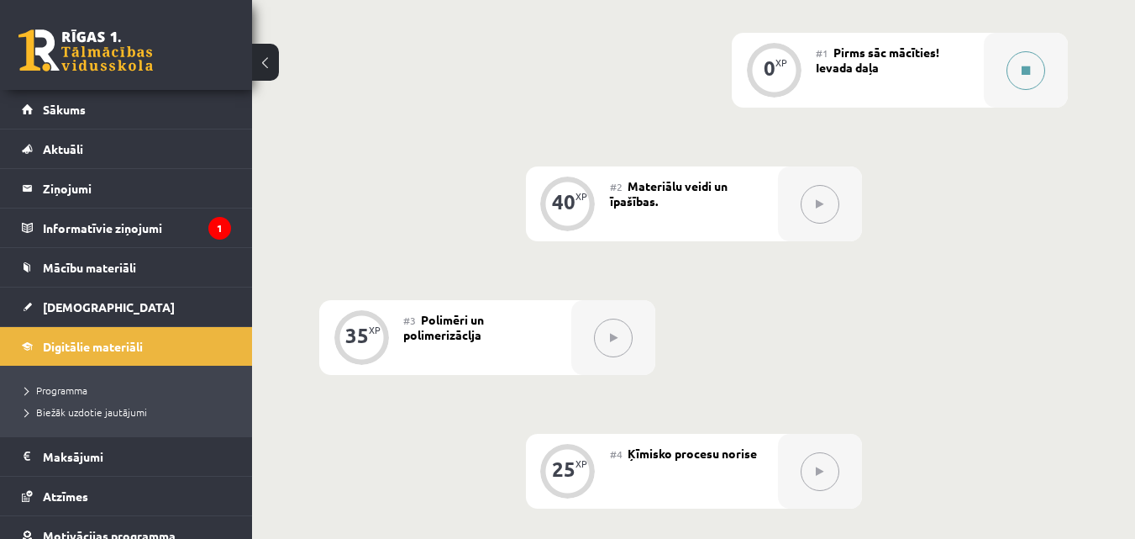
click at [1019, 65] on button at bounding box center [1026, 70] width 39 height 39
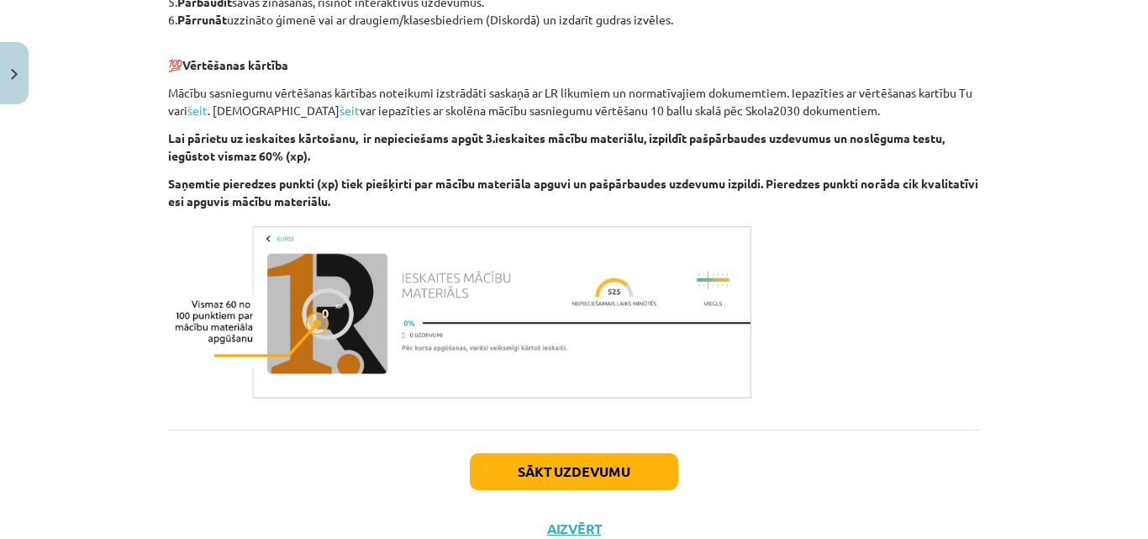
scroll to position [985, 0]
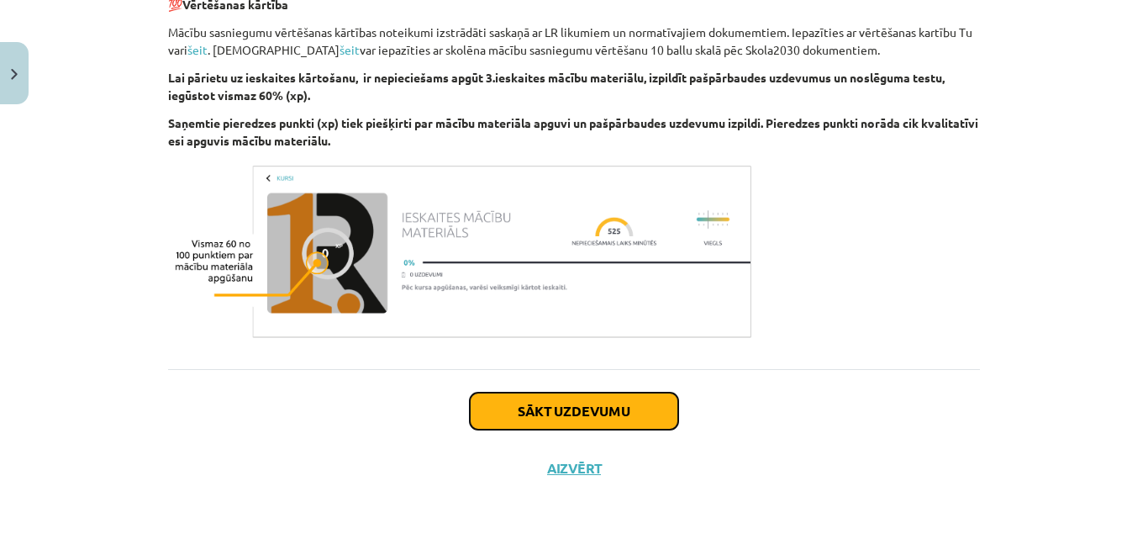
click at [555, 411] on button "Sākt uzdevumu" at bounding box center [574, 410] width 208 height 37
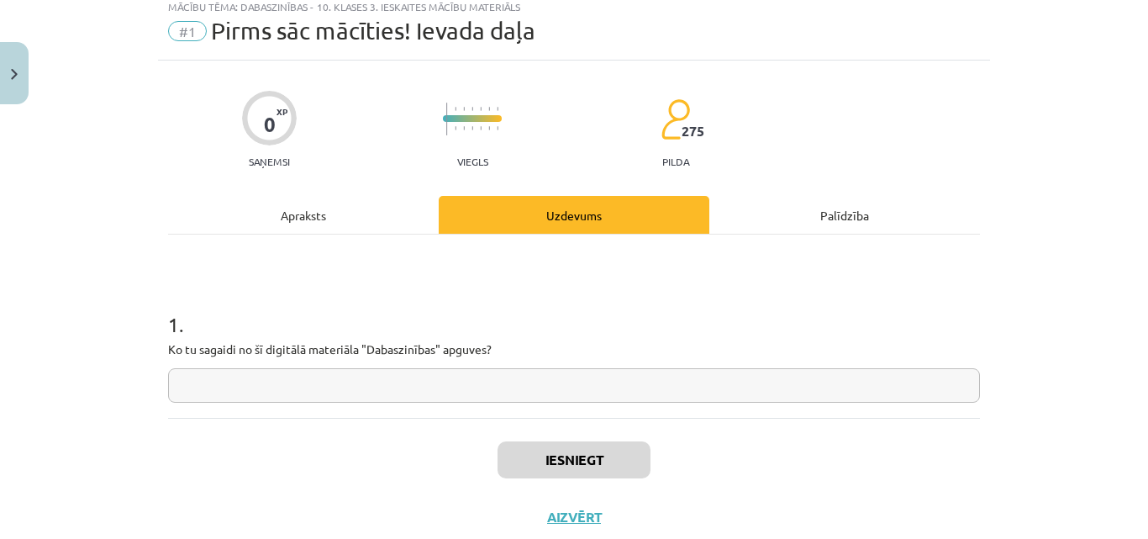
scroll to position [42, 0]
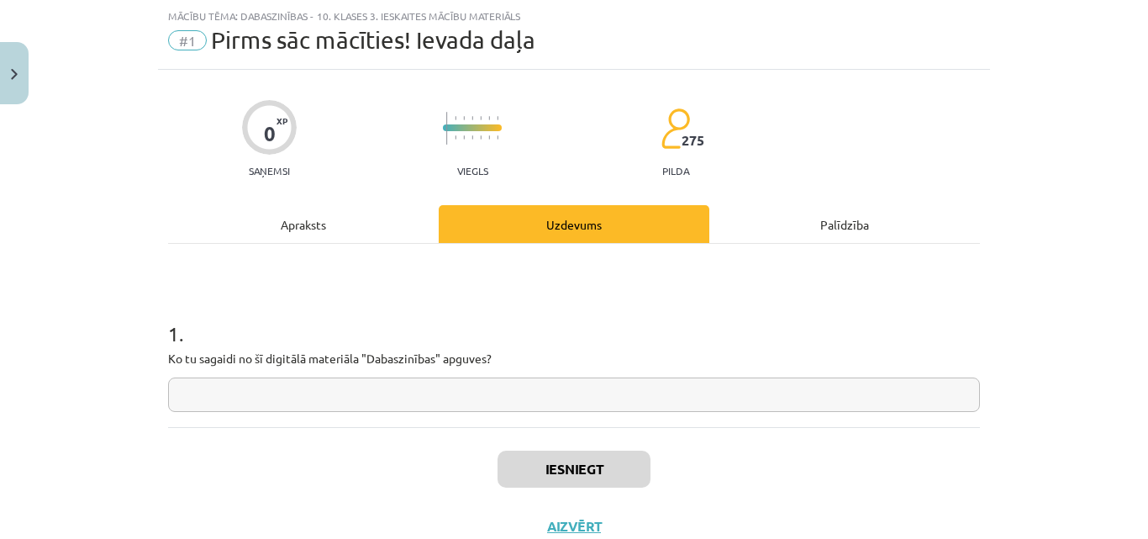
click at [553, 411] on input "text" at bounding box center [574, 394] width 812 height 34
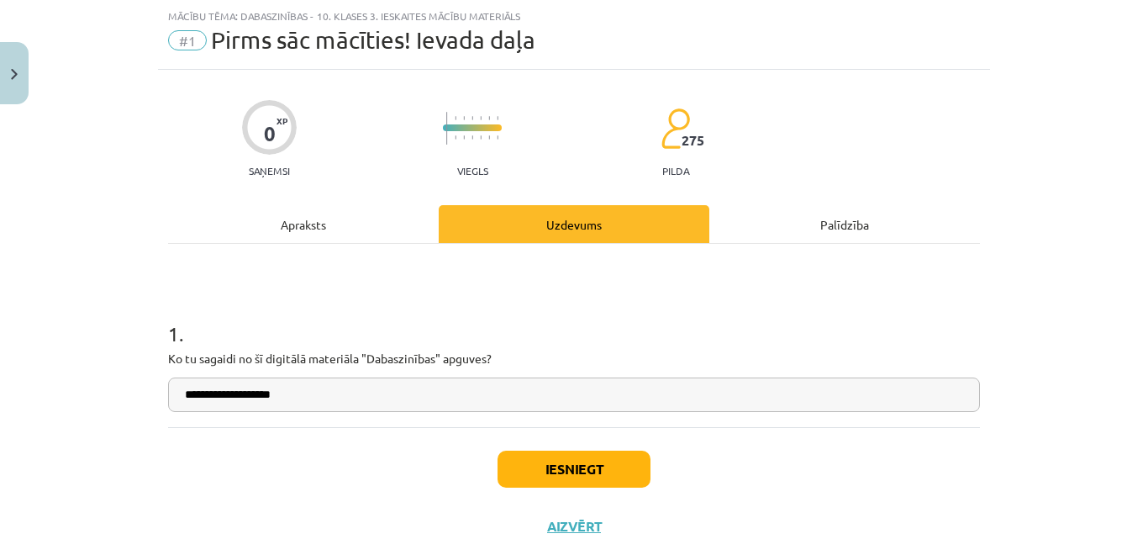
type input "**********"
click at [598, 489] on div "Iesniegt Aizvērt" at bounding box center [574, 486] width 812 height 118
click at [604, 482] on button "Iesniegt" at bounding box center [574, 468] width 153 height 37
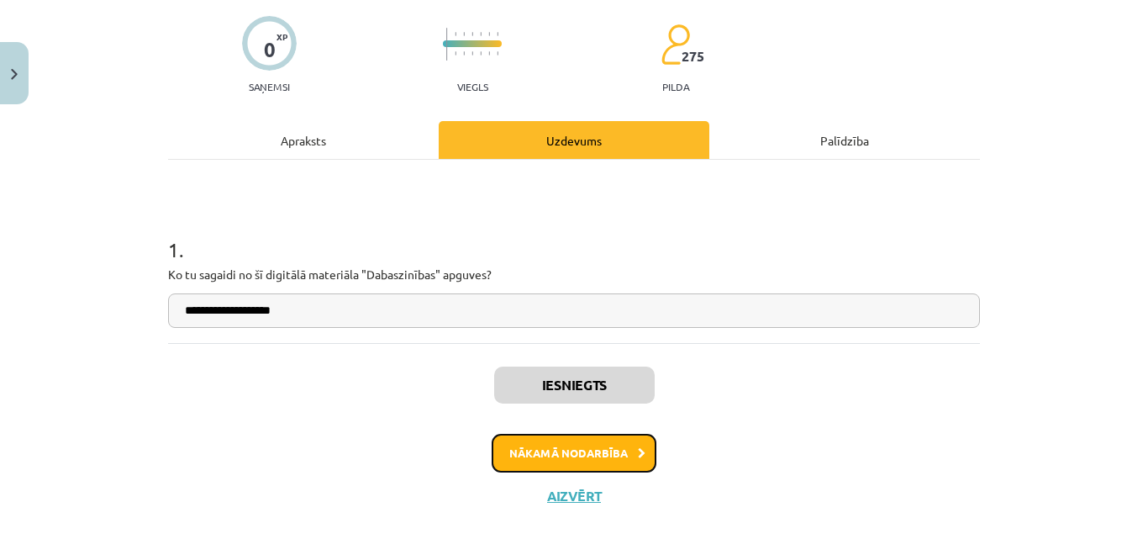
click at [520, 458] on button "Nākamā nodarbība" at bounding box center [574, 453] width 165 height 39
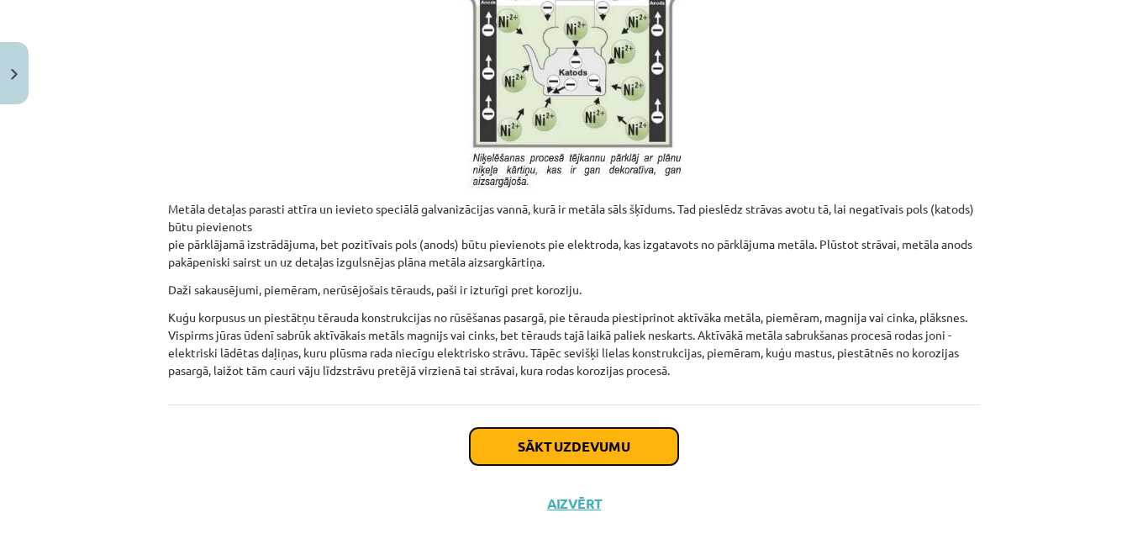
click at [615, 428] on button "Sākt uzdevumu" at bounding box center [574, 446] width 208 height 37
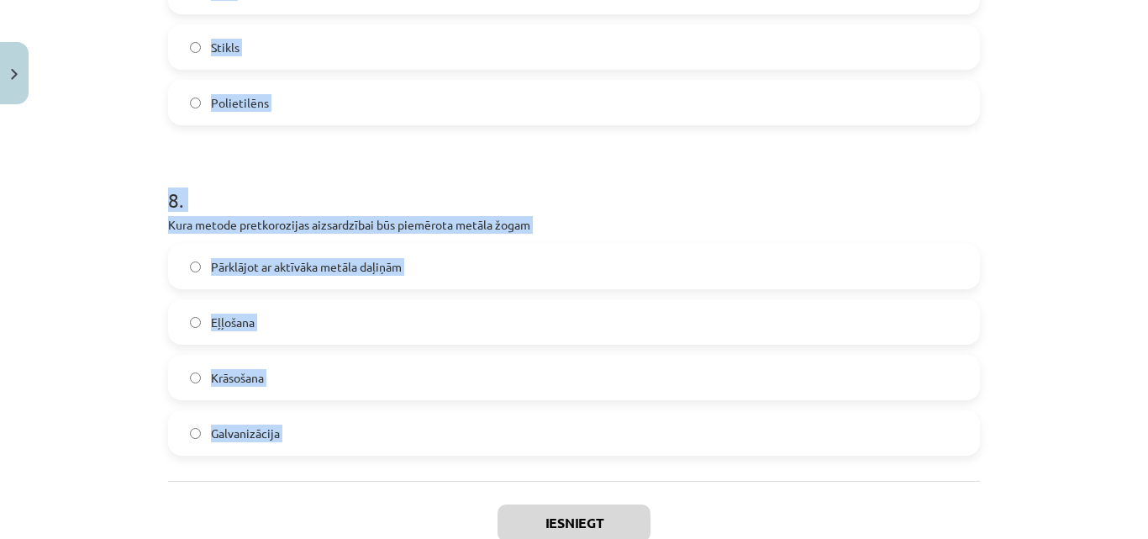
scroll to position [2440, 0]
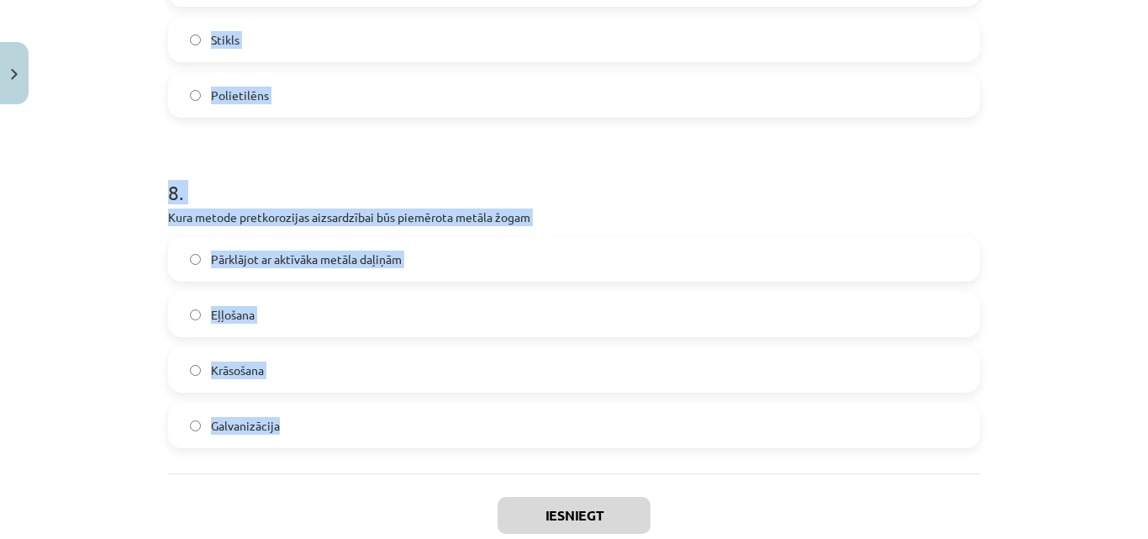
drag, startPoint x: 160, startPoint y: 398, endPoint x: 434, endPoint y: 441, distance: 277.5
copy form "Izvēlies pareizo atbildi Korozijai pakļauti tikai dzelzs priekšmeti Korozija no…"
click at [110, 175] on div "Mācību tēma: Dabaszinības - 10. klases 3. ieskaites mācību materiāls #2 Materiā…" at bounding box center [574, 269] width 1148 height 539
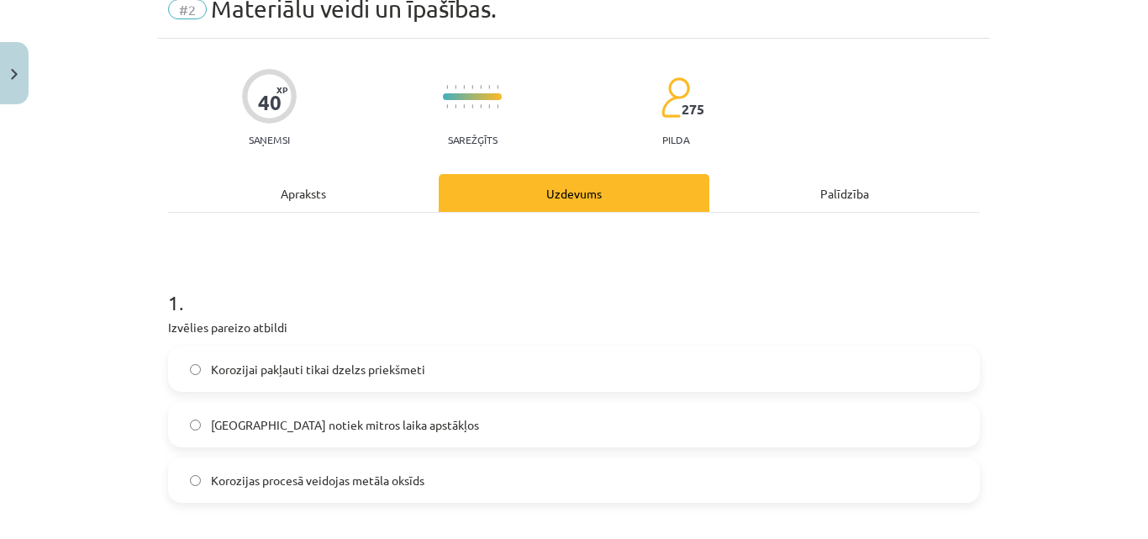
scroll to position [336, 0]
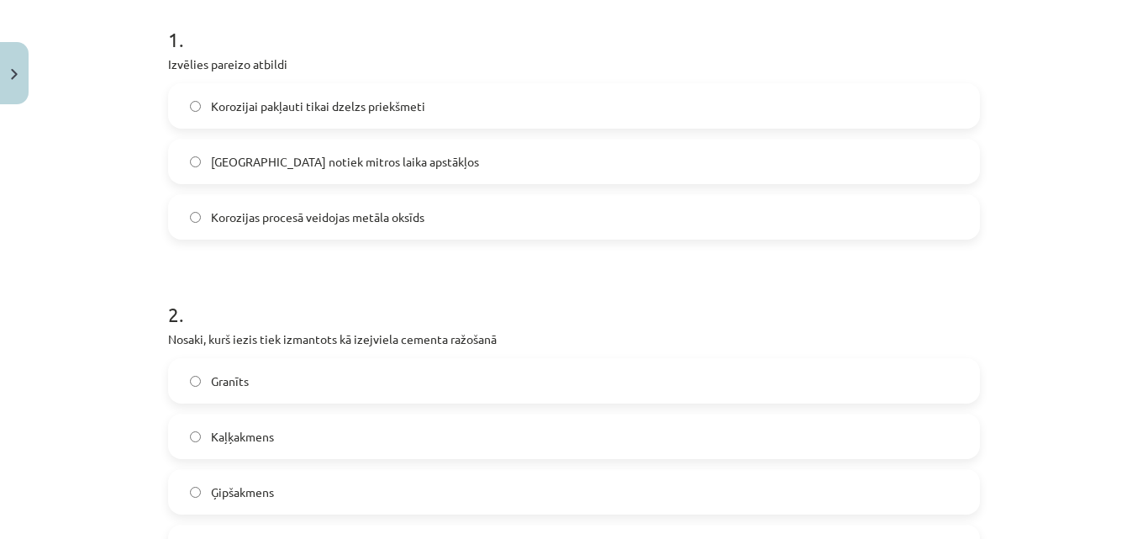
click at [319, 213] on span "Korozijas procesā veidojas metāla oksīds" at bounding box center [317, 217] width 213 height 18
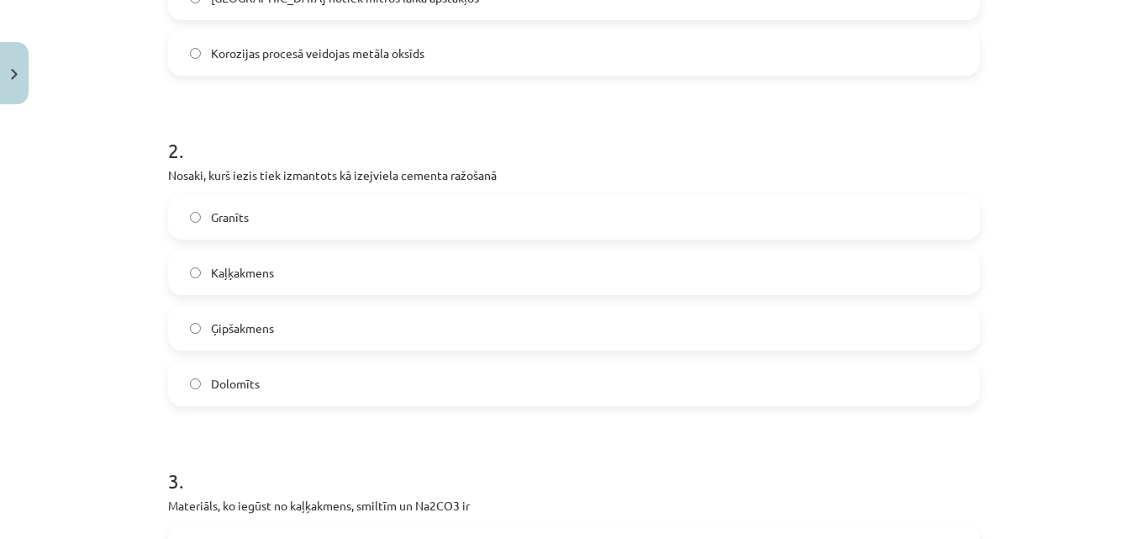
scroll to position [504, 0]
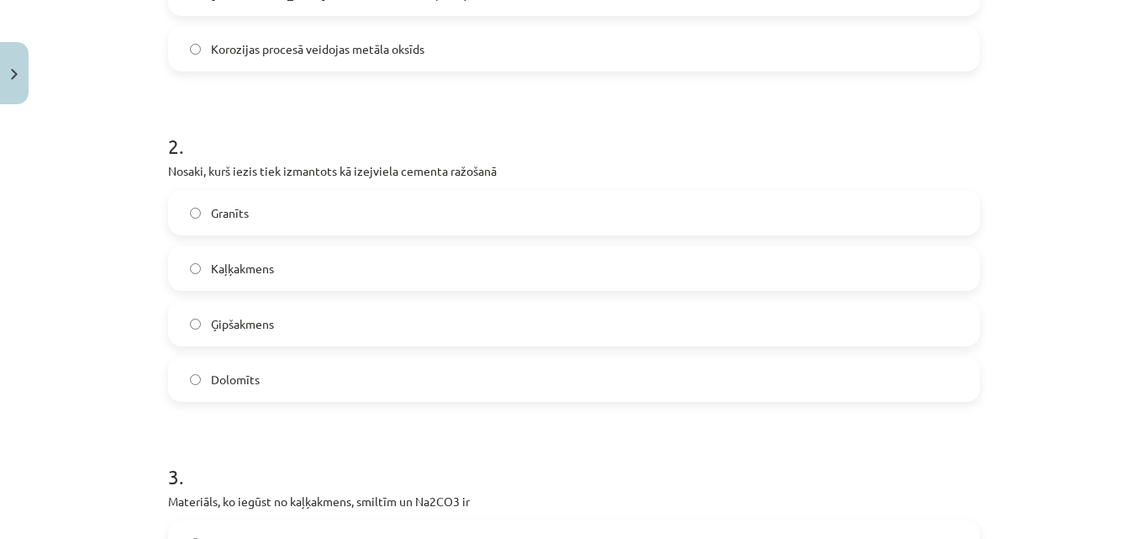
click at [247, 254] on label "Kaļķakmens" at bounding box center [574, 268] width 809 height 42
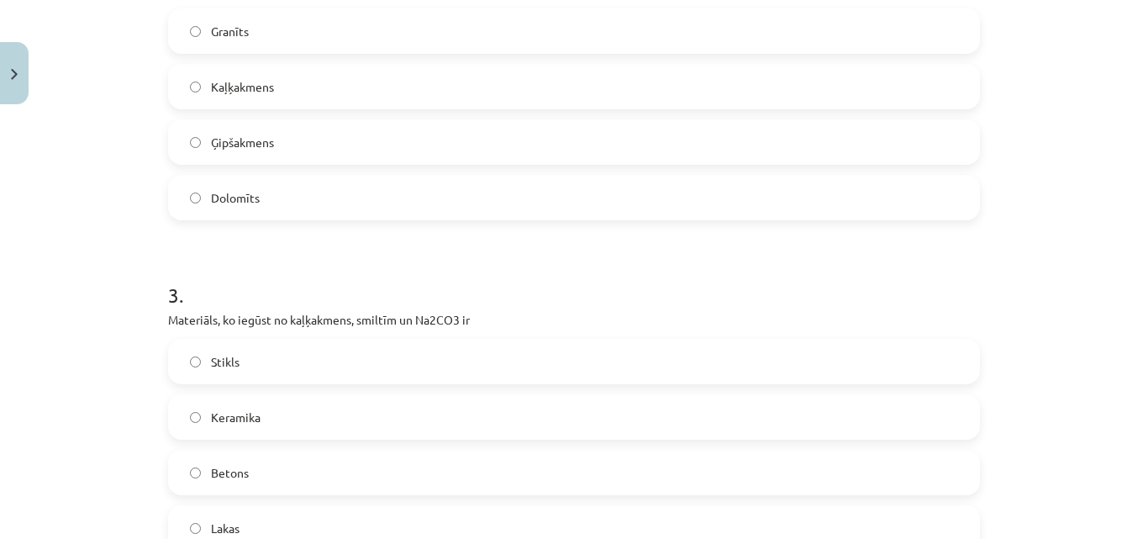
scroll to position [925, 0]
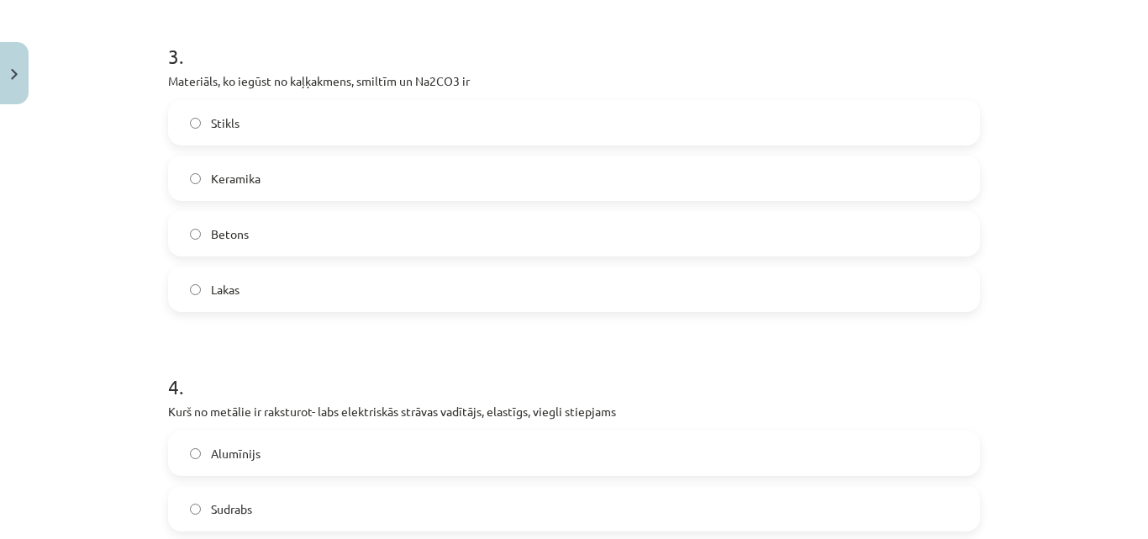
click at [246, 105] on label "Stikls" at bounding box center [574, 123] width 809 height 42
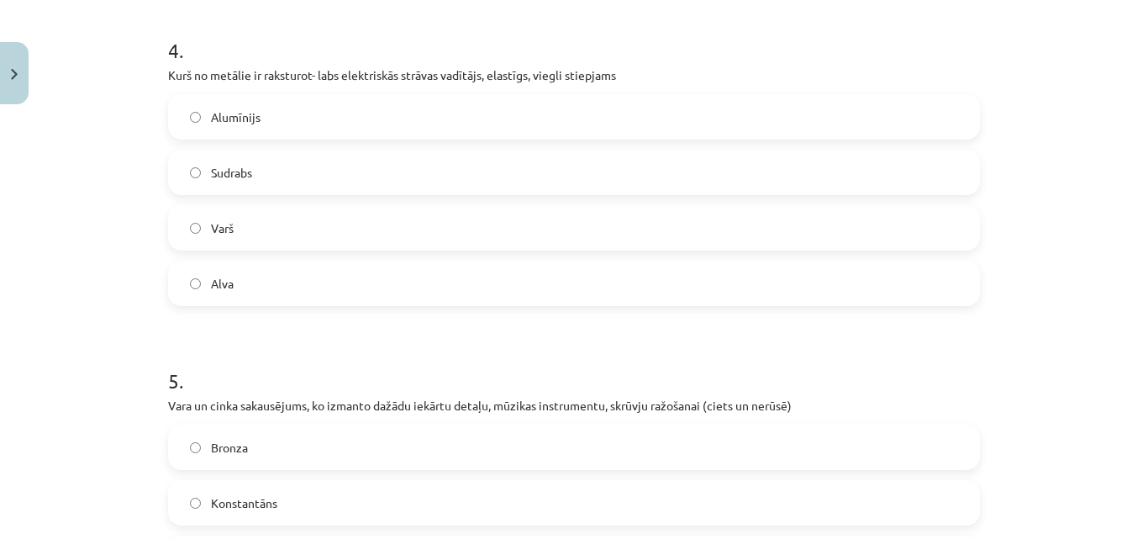
click at [263, 236] on label "Varš" at bounding box center [574, 228] width 809 height 42
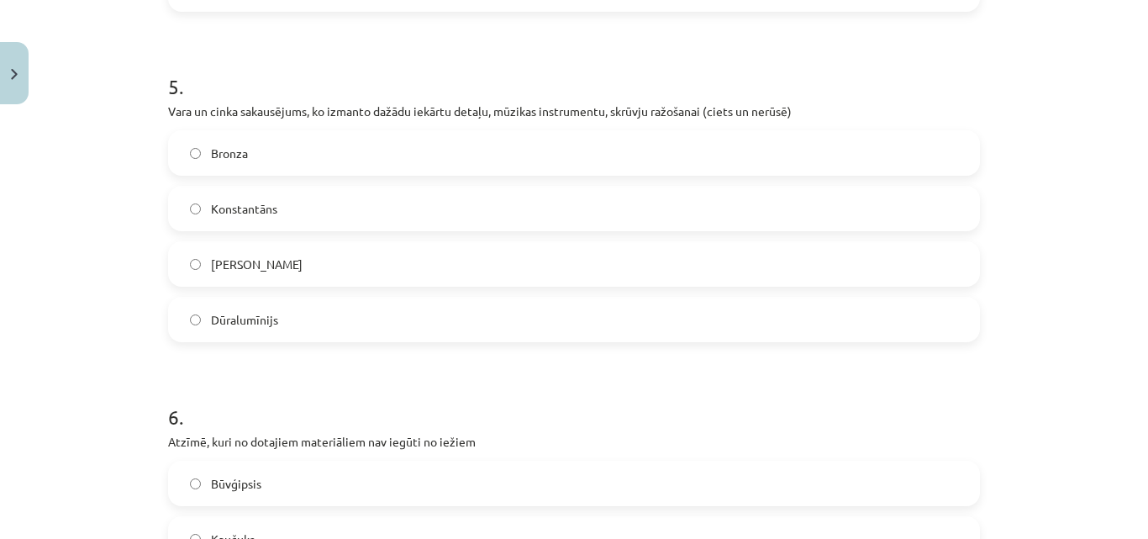
scroll to position [1513, 0]
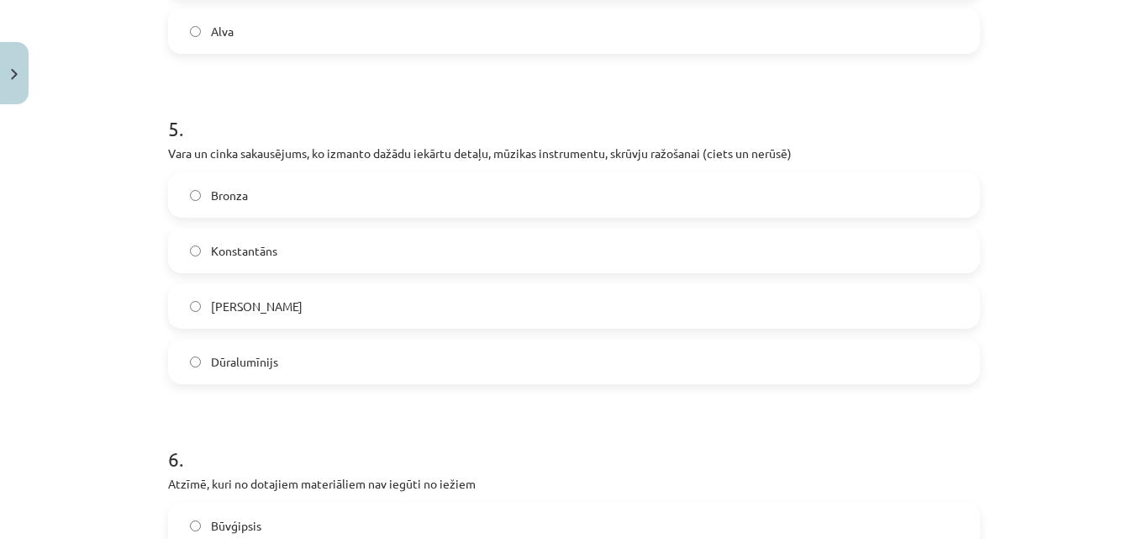
click at [292, 303] on label "[PERSON_NAME]" at bounding box center [574, 306] width 809 height 42
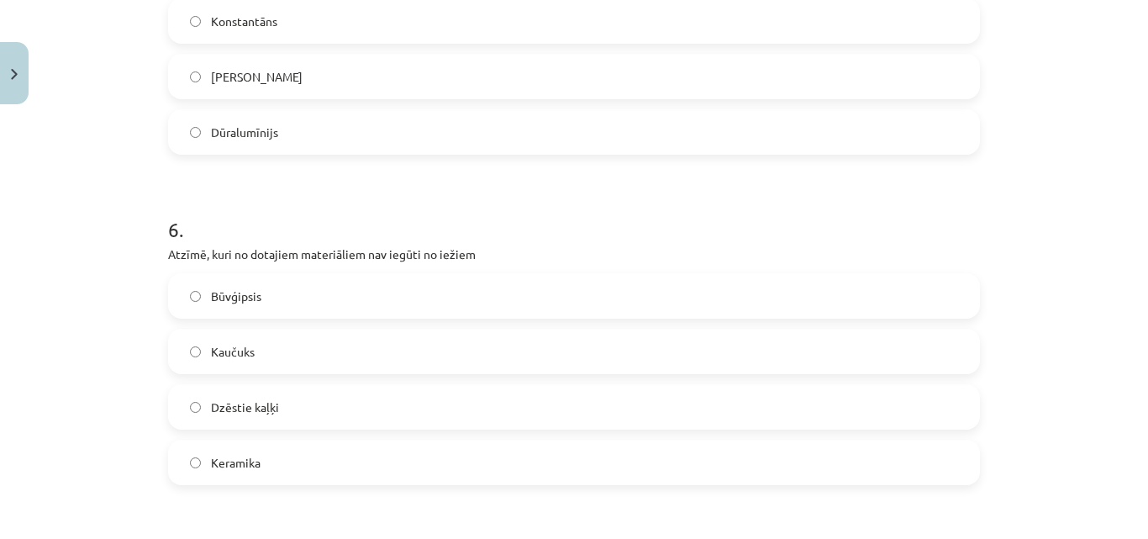
scroll to position [1765, 0]
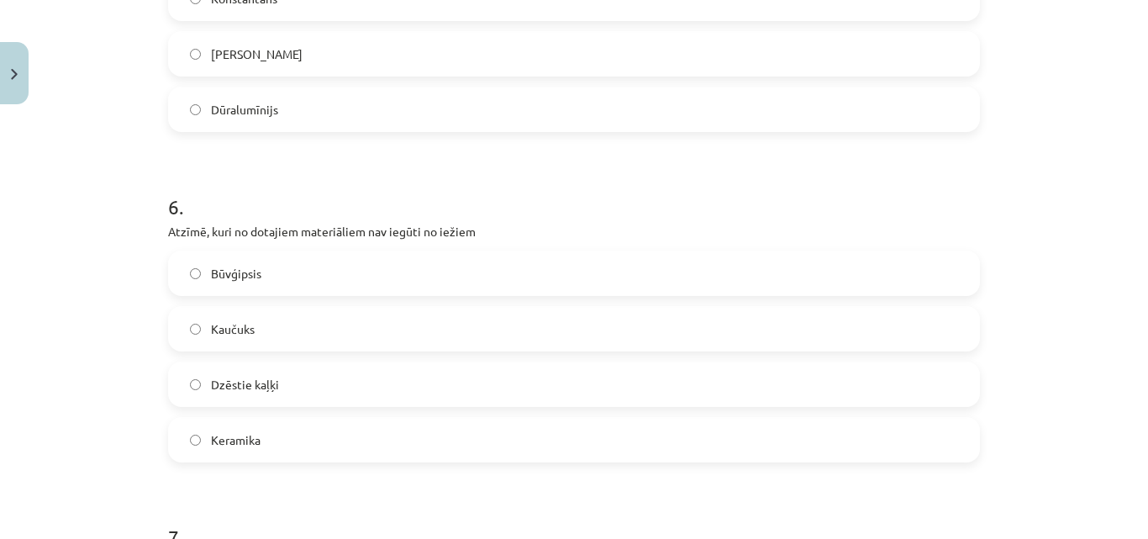
click at [292, 322] on label "Kaučuks" at bounding box center [574, 329] width 809 height 42
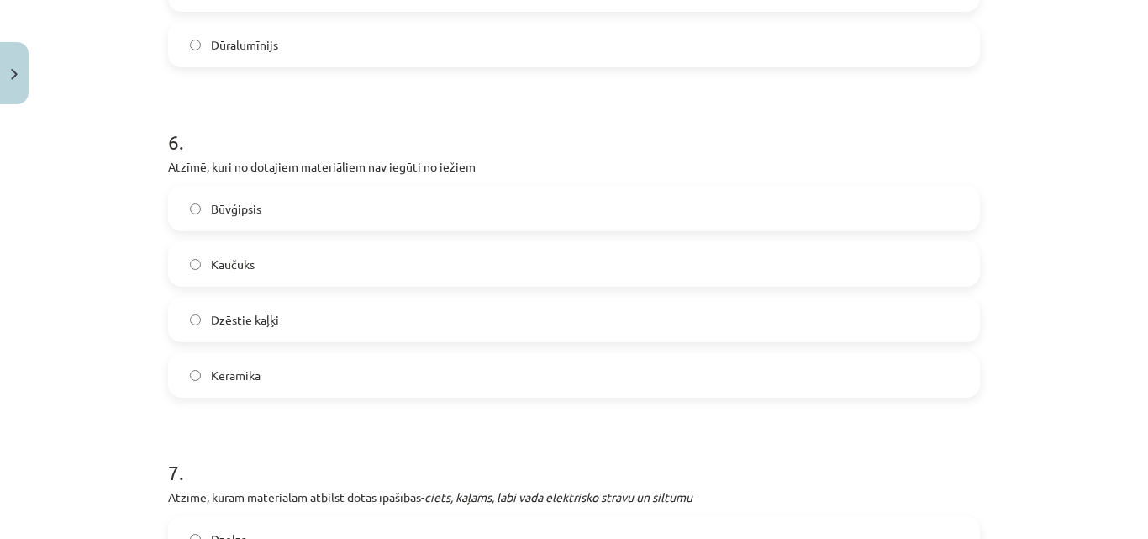
scroll to position [2185, 0]
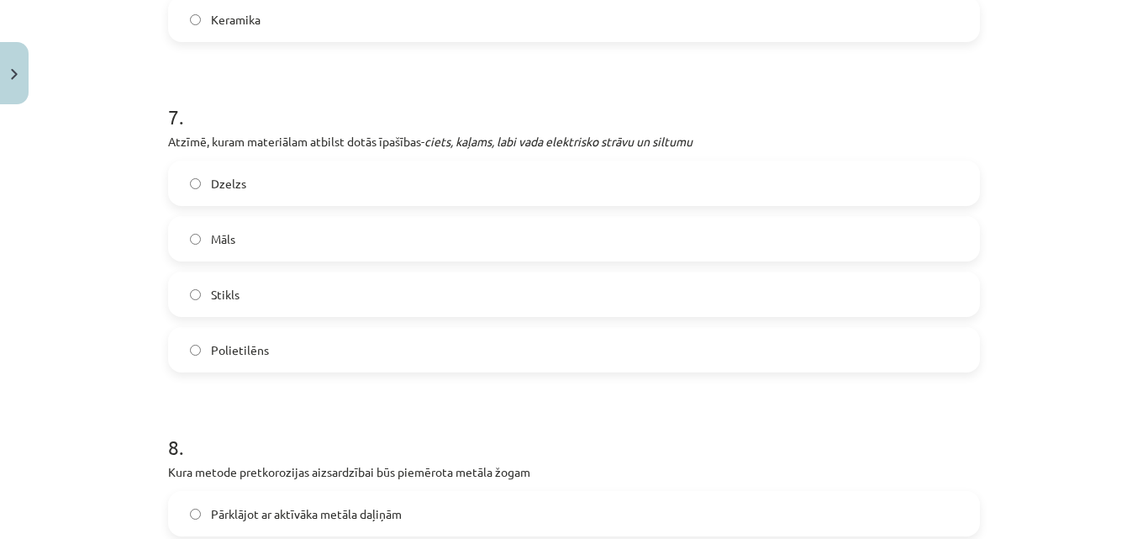
click at [247, 192] on label "Dzelzs" at bounding box center [574, 183] width 809 height 42
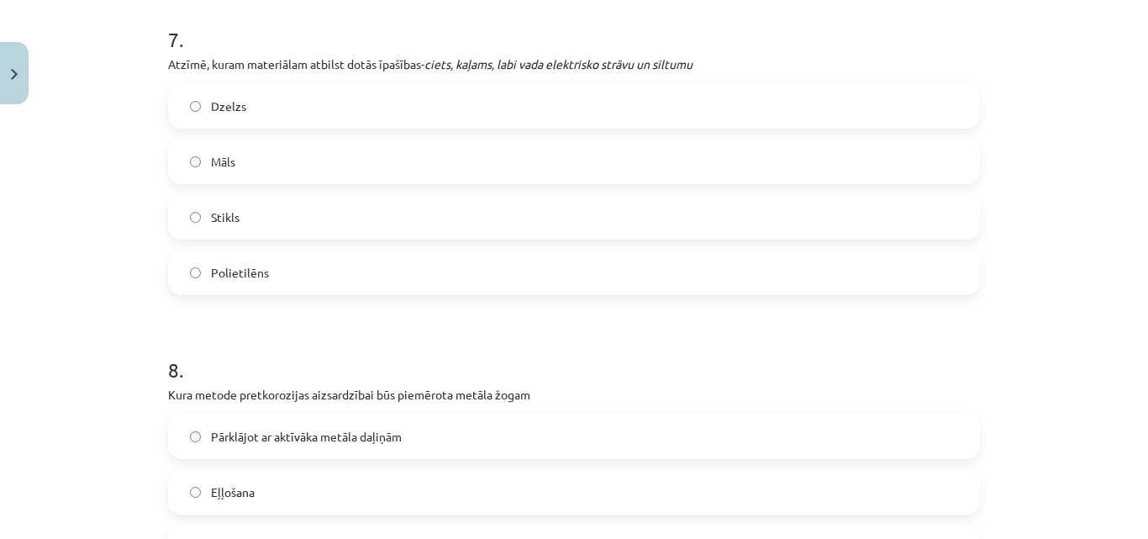
scroll to position [2521, 0]
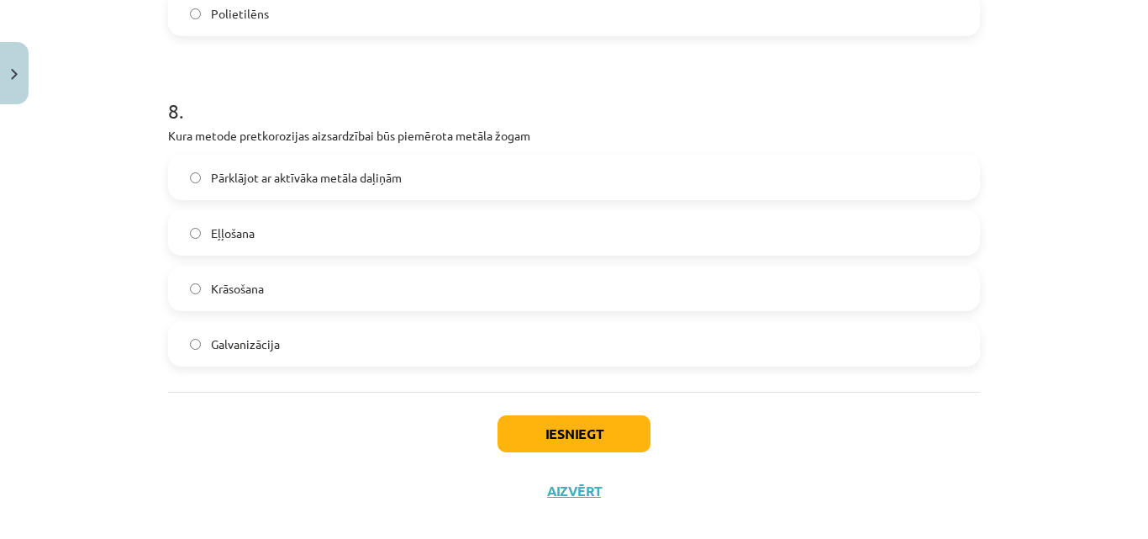
click at [256, 347] on span "Galvanizācija" at bounding box center [245, 344] width 69 height 18
click at [498, 435] on button "Iesniegt" at bounding box center [574, 433] width 153 height 37
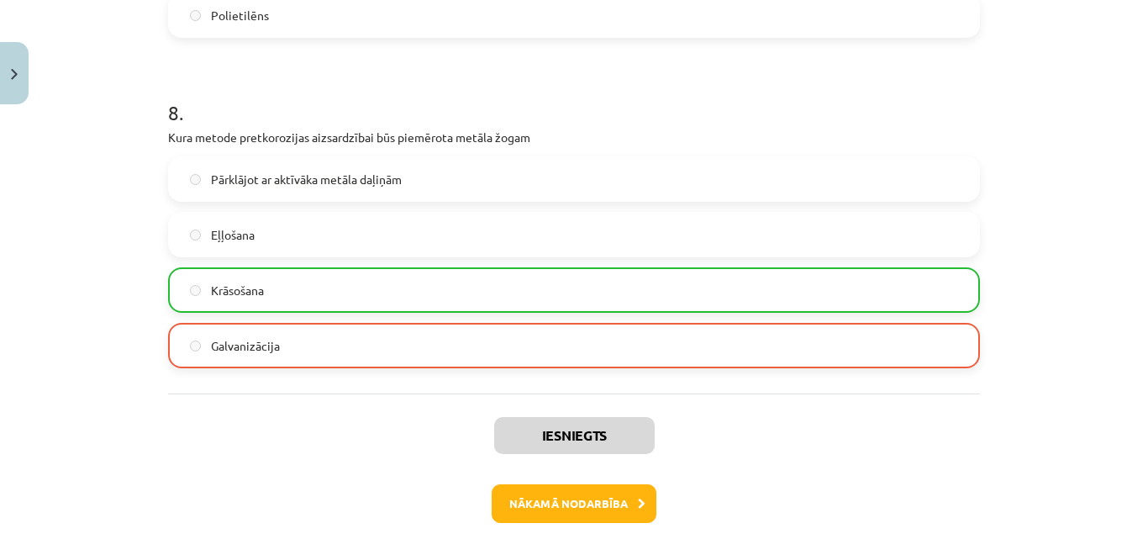
scroll to position [2598, 0]
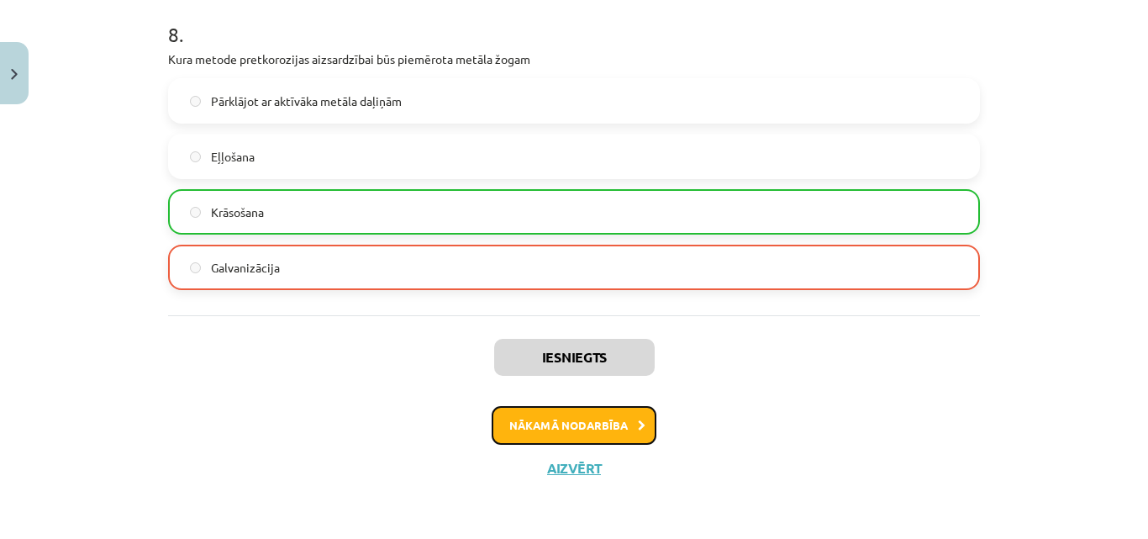
click at [564, 431] on button "Nākamā nodarbība" at bounding box center [574, 425] width 165 height 39
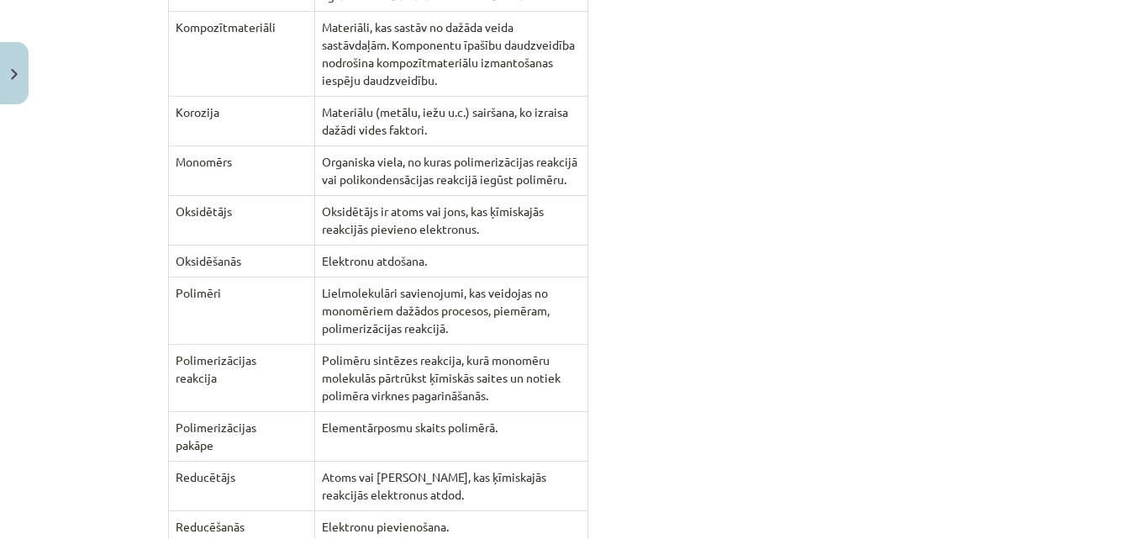
scroll to position [14806, 0]
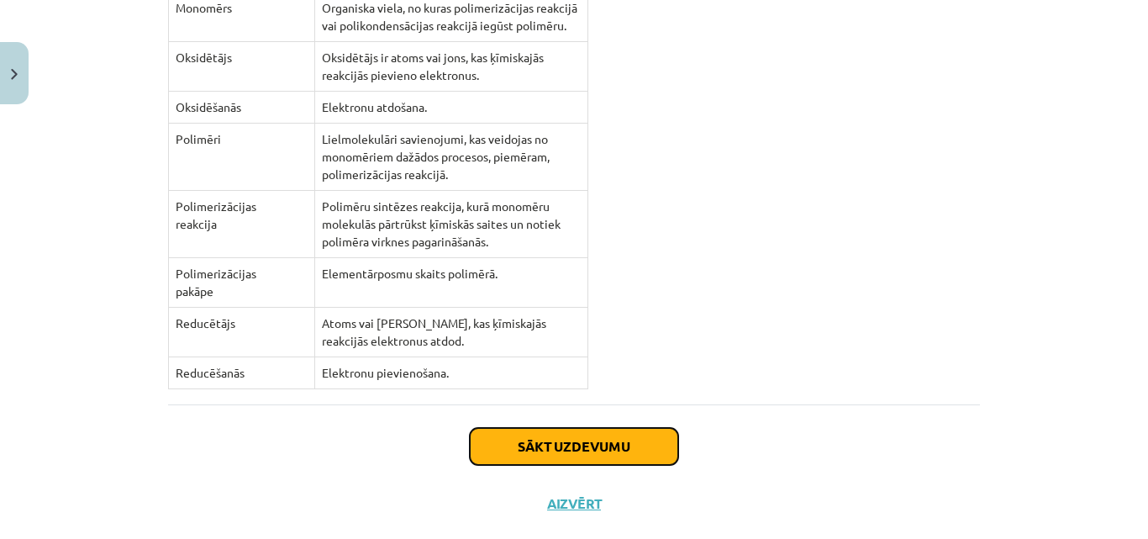
click at [606, 428] on button "Sākt uzdevumu" at bounding box center [574, 446] width 208 height 37
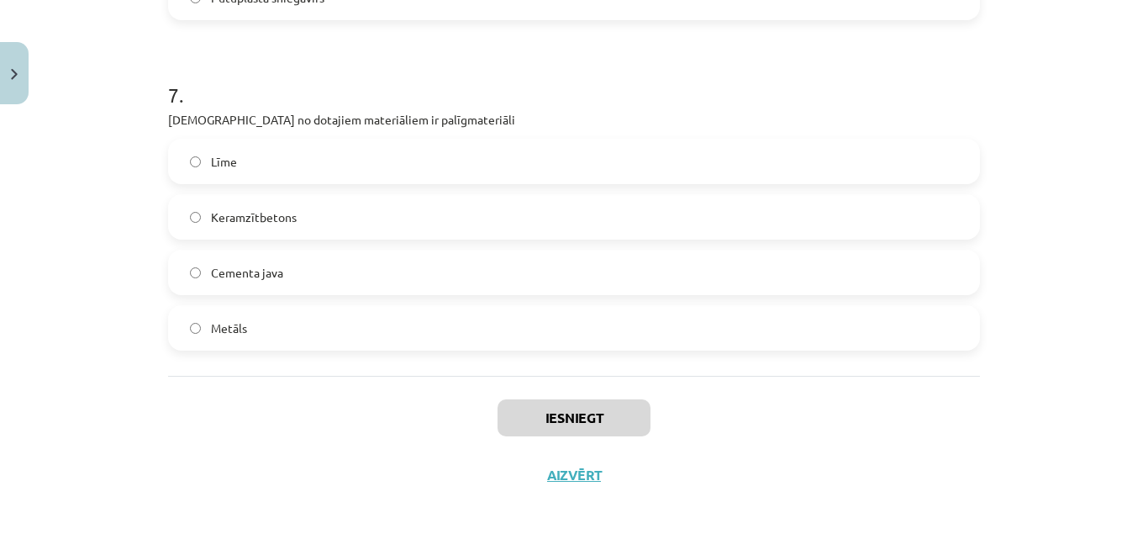
scroll to position [2158, 0]
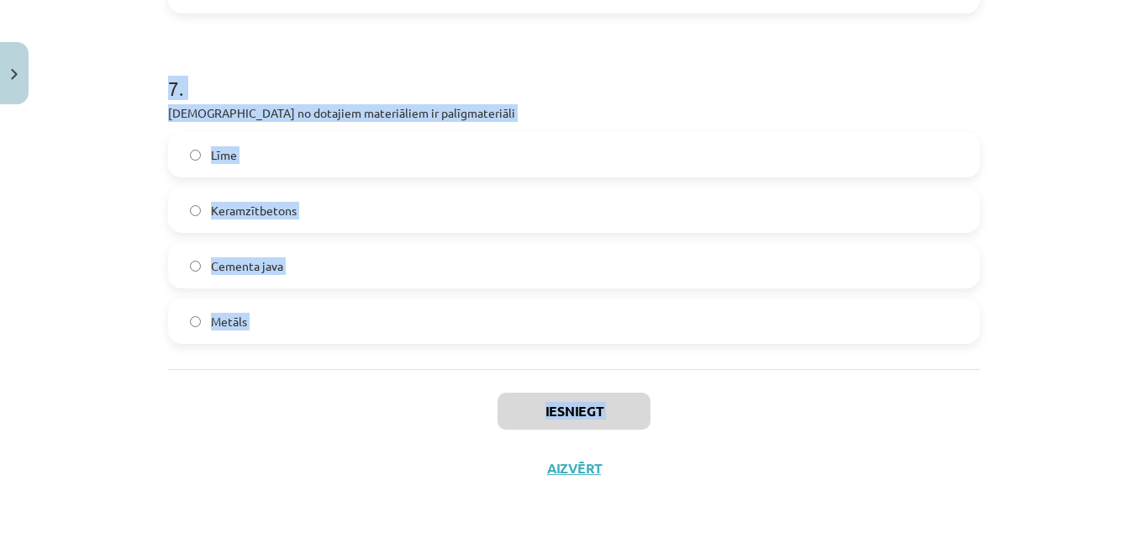
drag, startPoint x: 162, startPoint y: 358, endPoint x: 404, endPoint y: 435, distance: 254.1
copy div "Dabā augiem ir dobi stumbri, bet dzīvniekiem dobi (cauruļveida) kauli. Kādas de…"
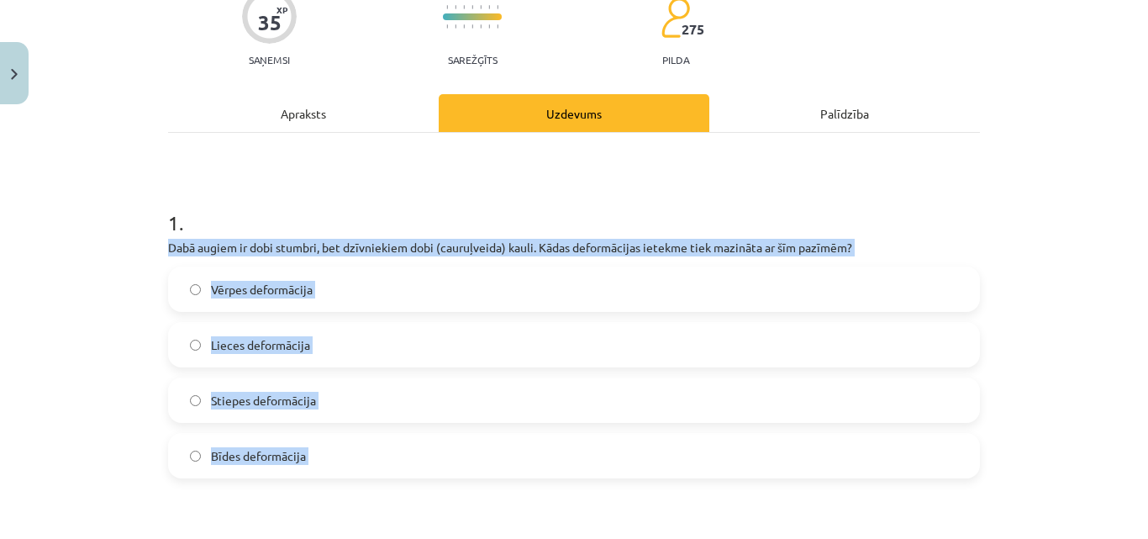
scroll to position [0, 0]
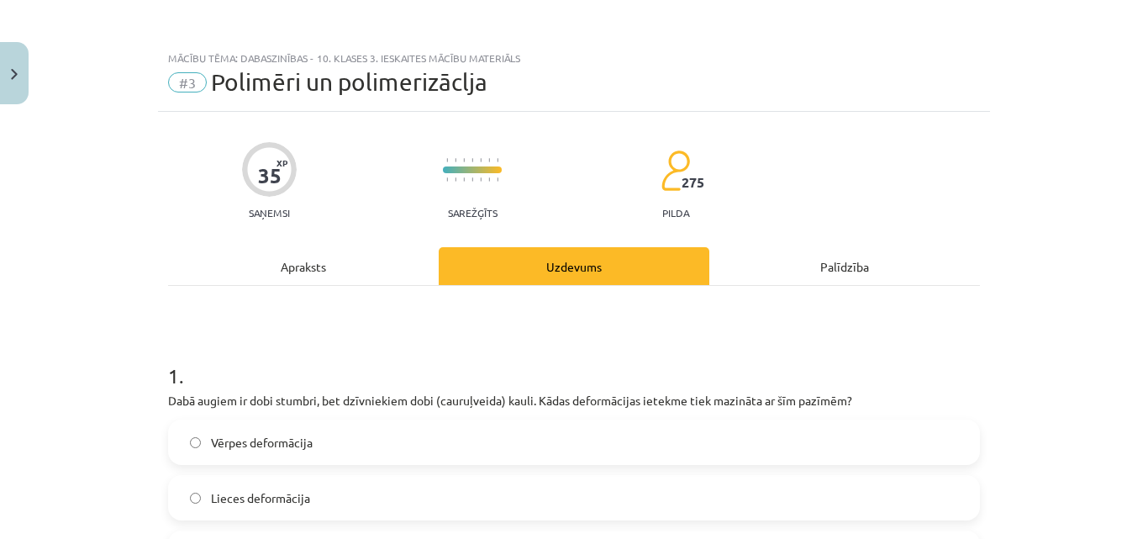
click at [114, 313] on div "Mācību tēma: Dabaszinības - 10. klases 3. ieskaites mācību materiāls #3 Polimēr…" at bounding box center [574, 269] width 1148 height 539
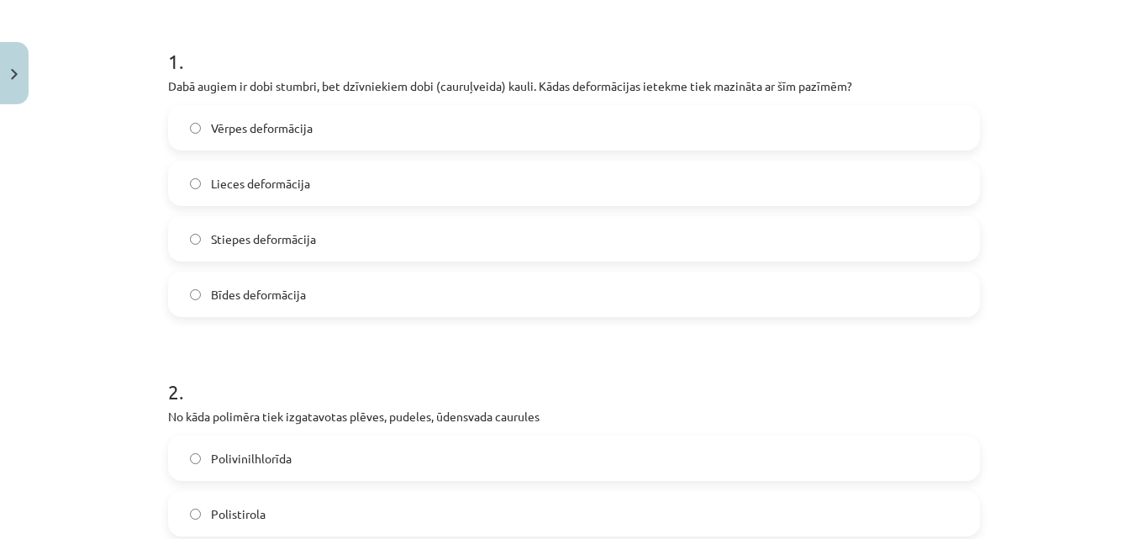
scroll to position [336, 0]
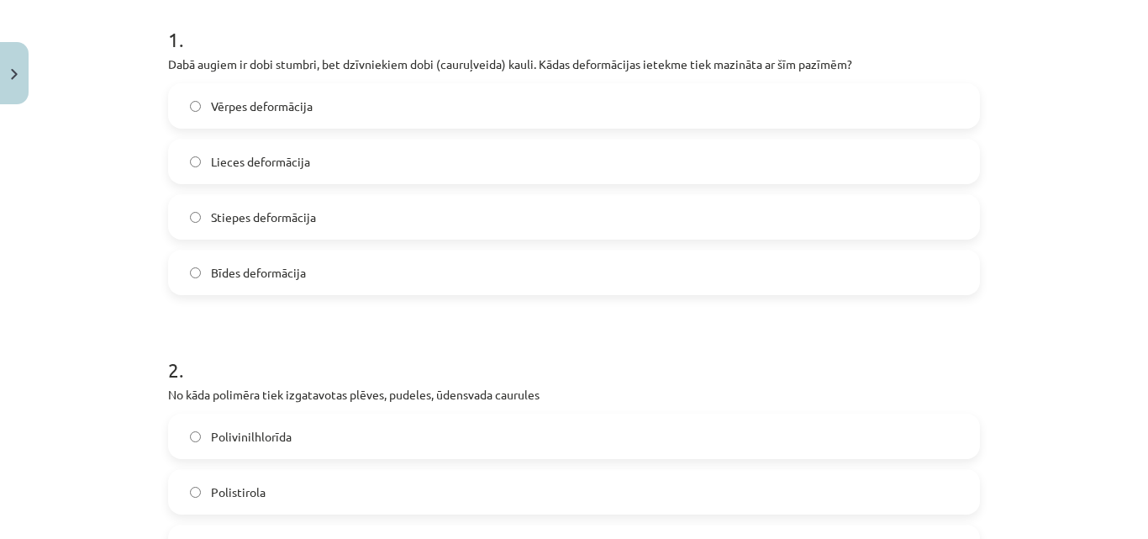
click at [266, 155] on span "Lieces deformācija" at bounding box center [260, 162] width 99 height 18
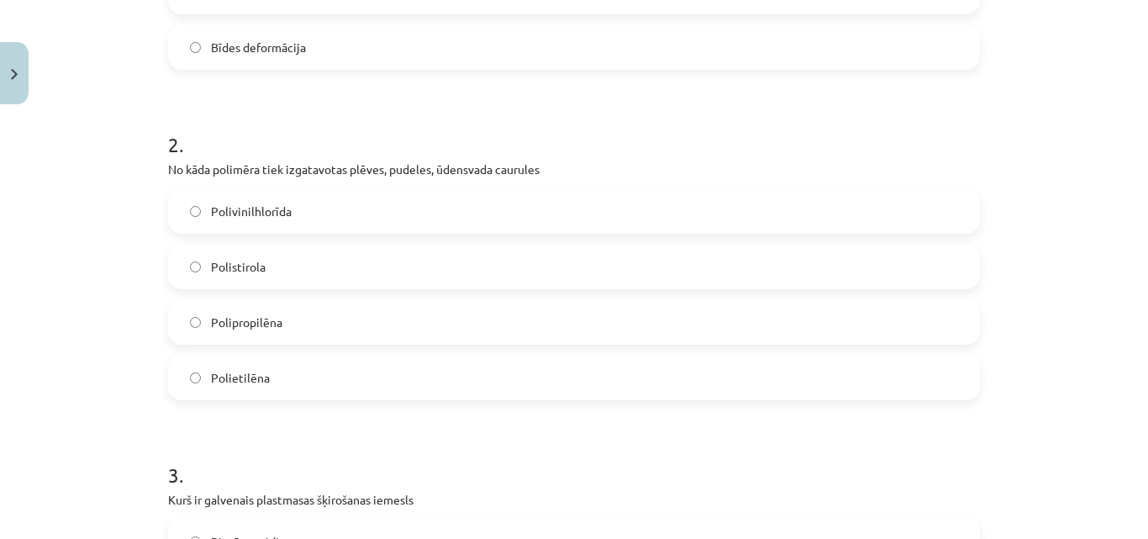
scroll to position [588, 0]
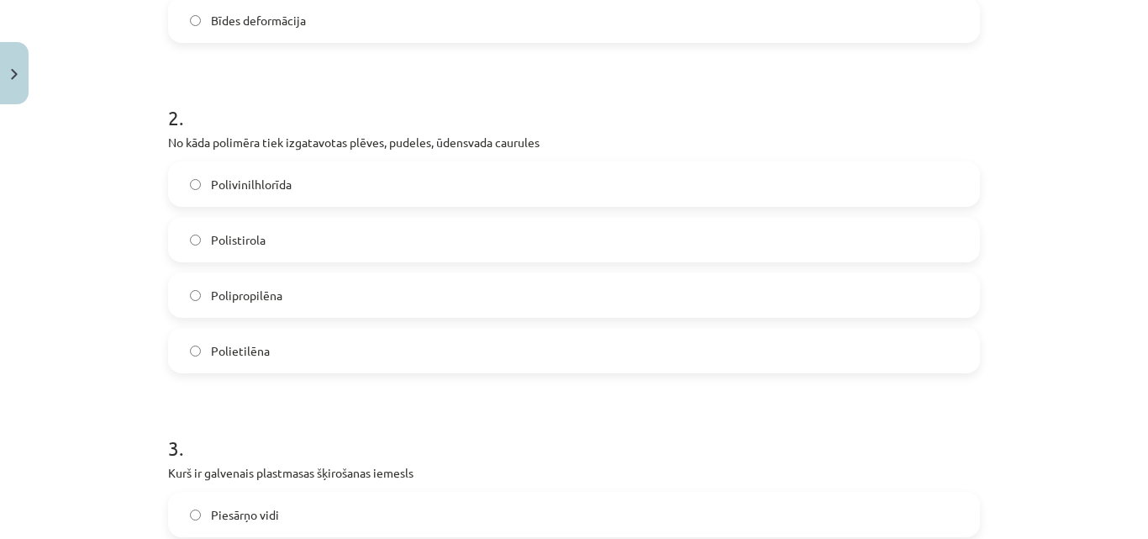
click at [204, 365] on label "Polietilēna" at bounding box center [574, 350] width 809 height 42
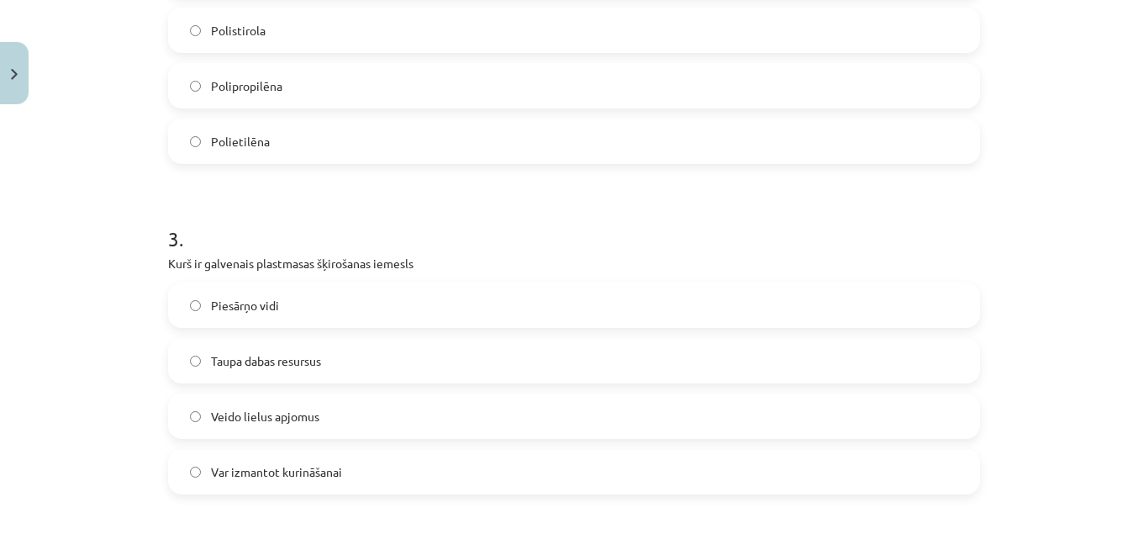
scroll to position [840, 0]
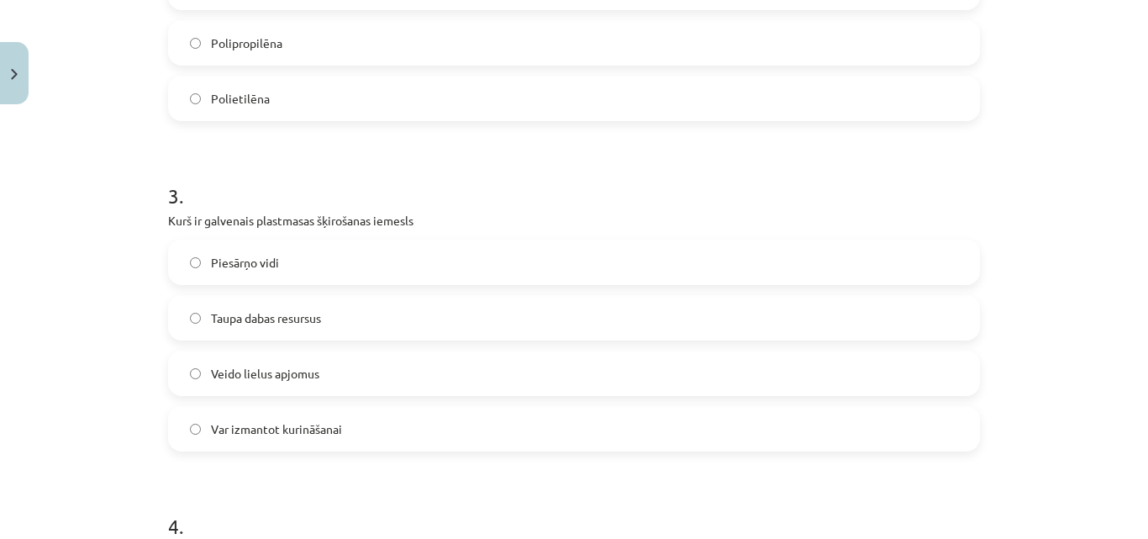
click at [268, 327] on label "Taupa dabas resursus" at bounding box center [574, 318] width 809 height 42
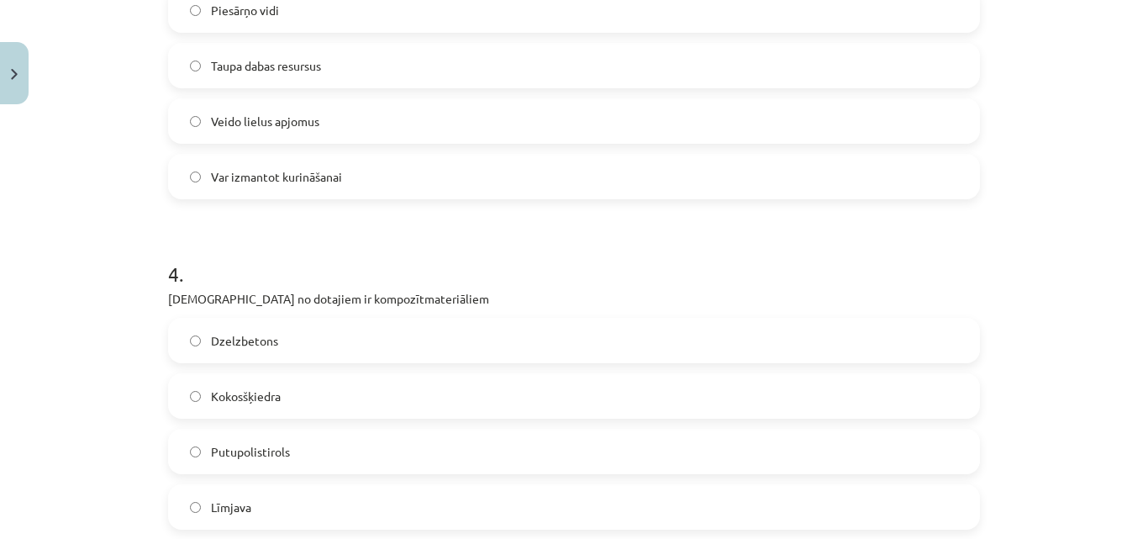
scroll to position [1177, 0]
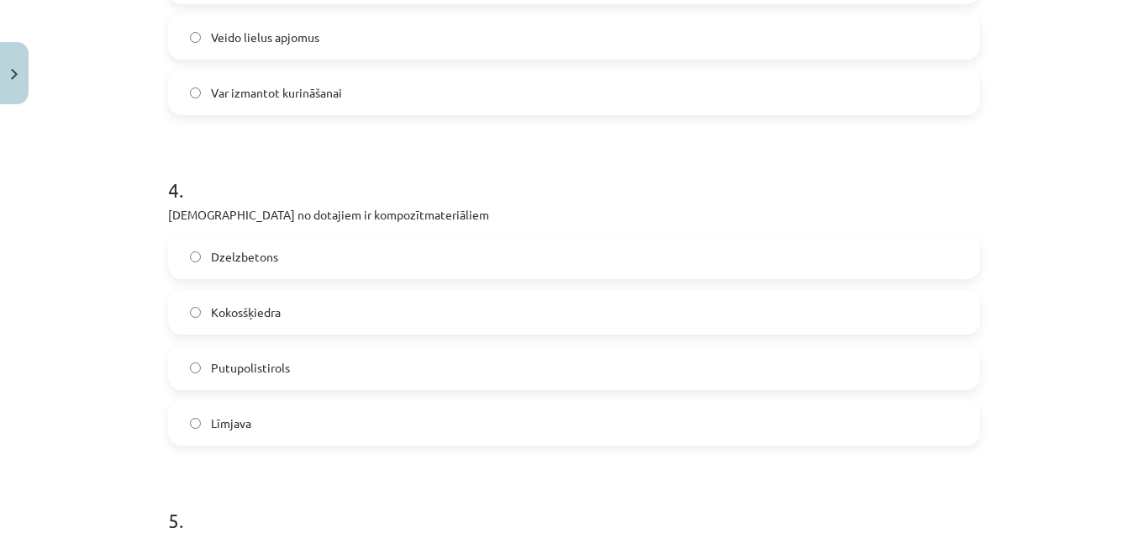
click at [250, 256] on span "Dzelzbetons" at bounding box center [244, 257] width 67 height 18
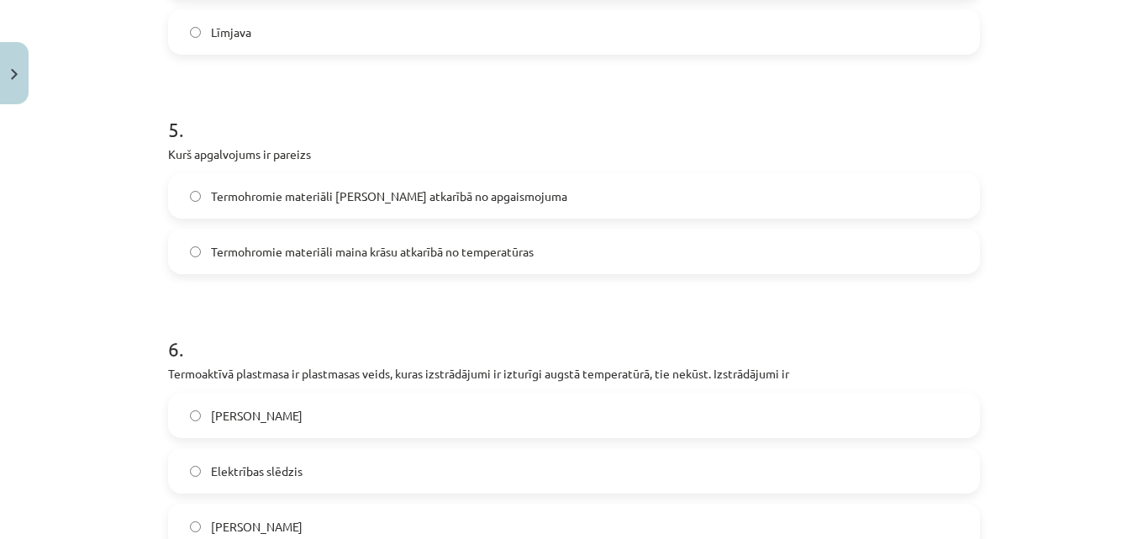
scroll to position [1597, 0]
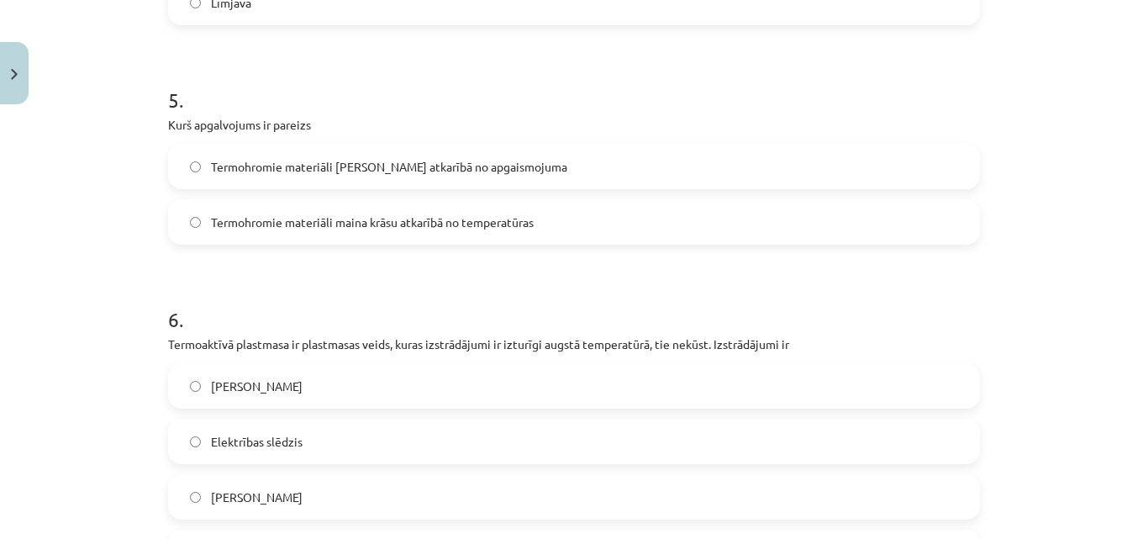
click at [326, 220] on span "Termohromie materiāli maina krāsu atkarībā no temperatūras" at bounding box center [372, 222] width 323 height 18
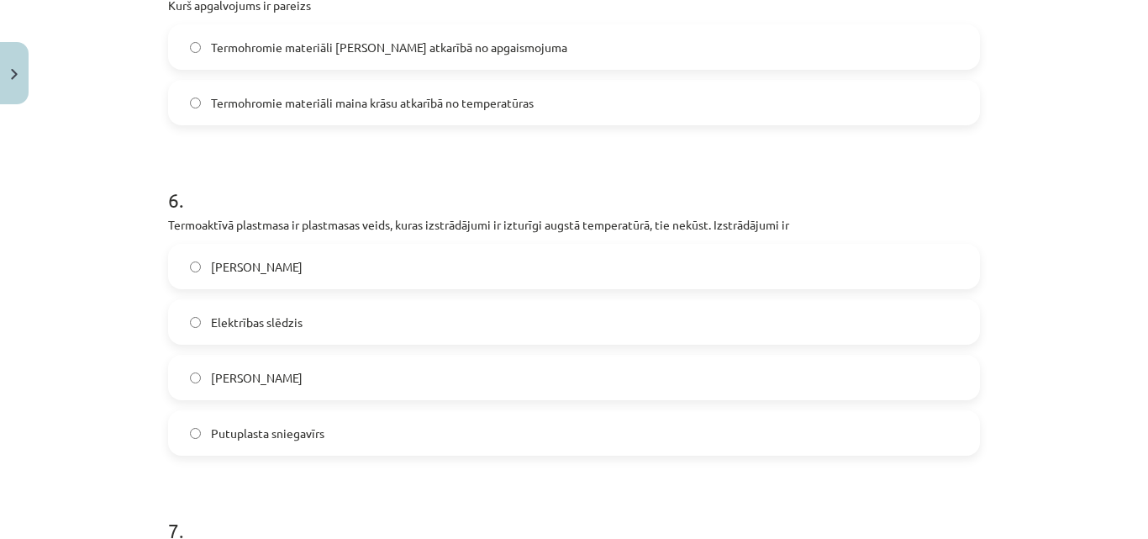
scroll to position [1765, 0]
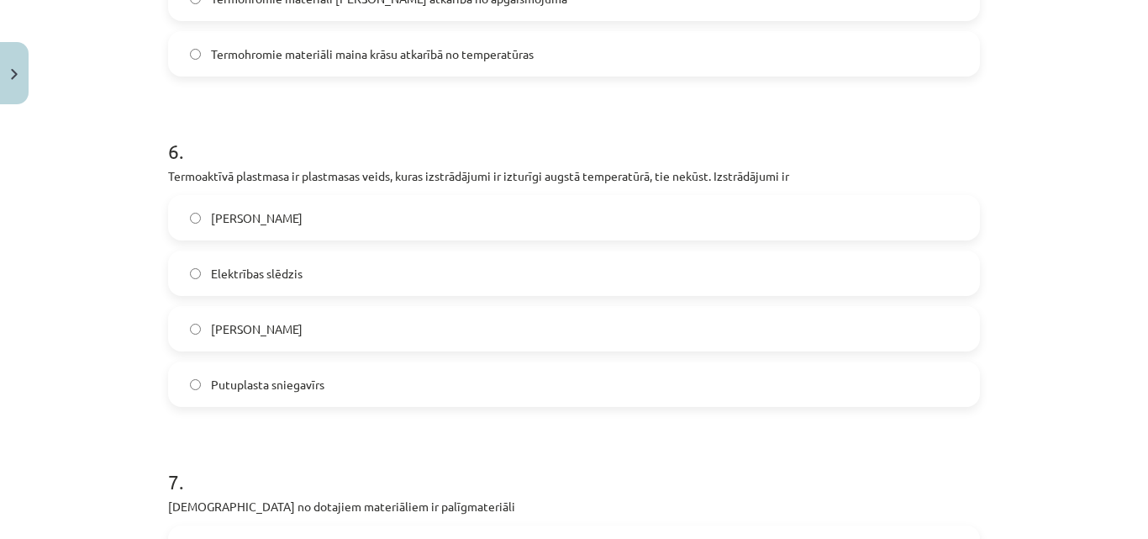
click at [245, 273] on span "Elektrības slēdzis" at bounding box center [257, 274] width 92 height 18
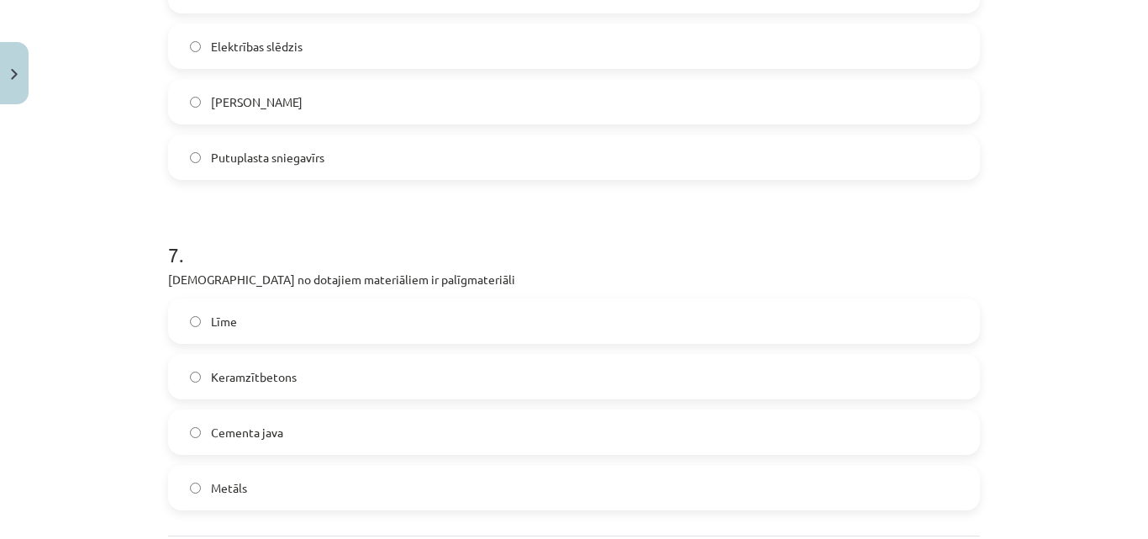
scroll to position [2017, 0]
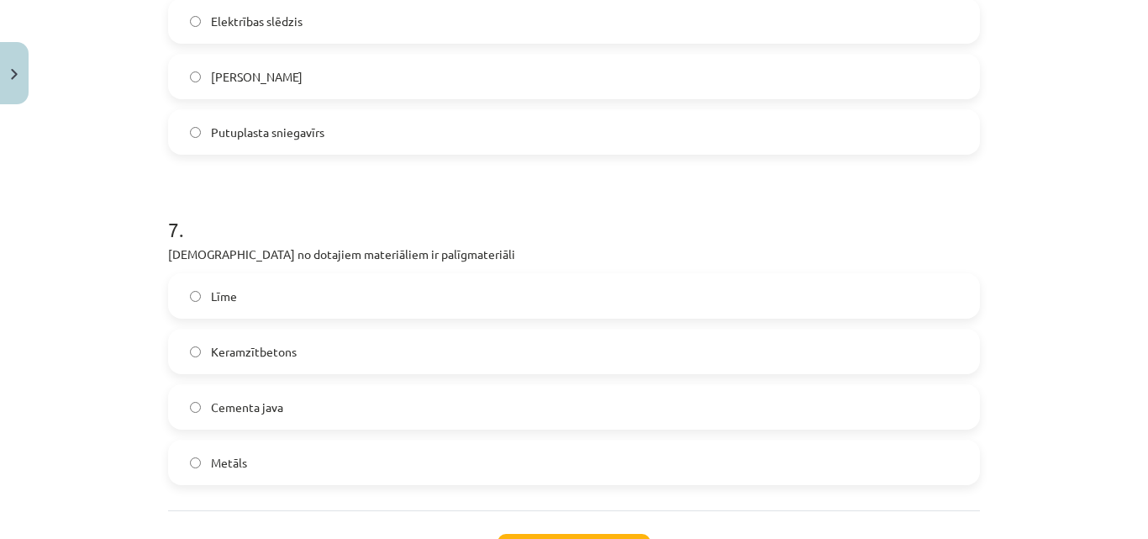
click at [249, 303] on label "Līme" at bounding box center [574, 296] width 809 height 42
click at [251, 401] on span "Cementa java" at bounding box center [247, 407] width 72 height 18
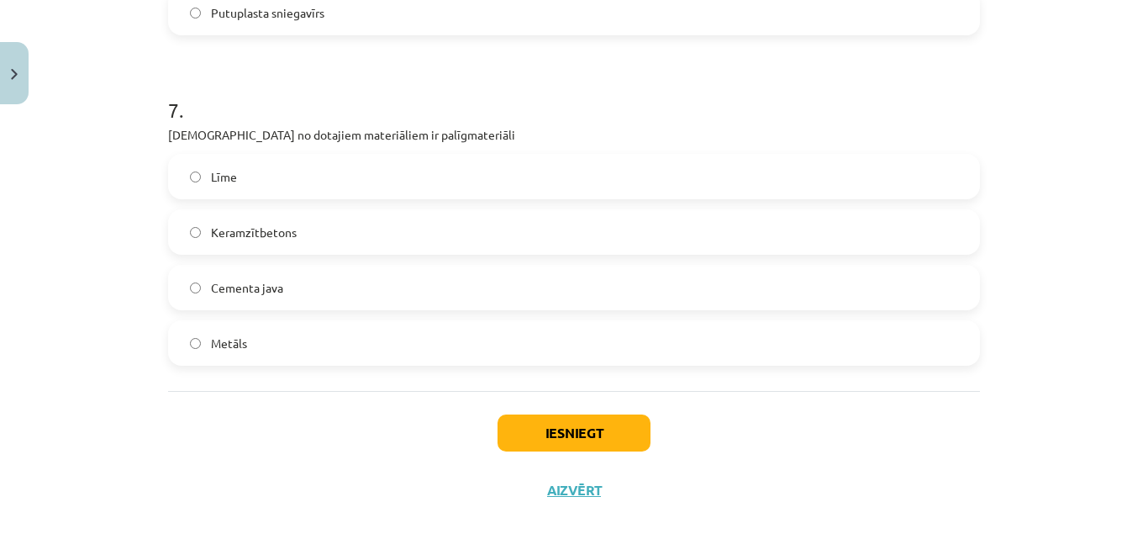
scroll to position [2158, 0]
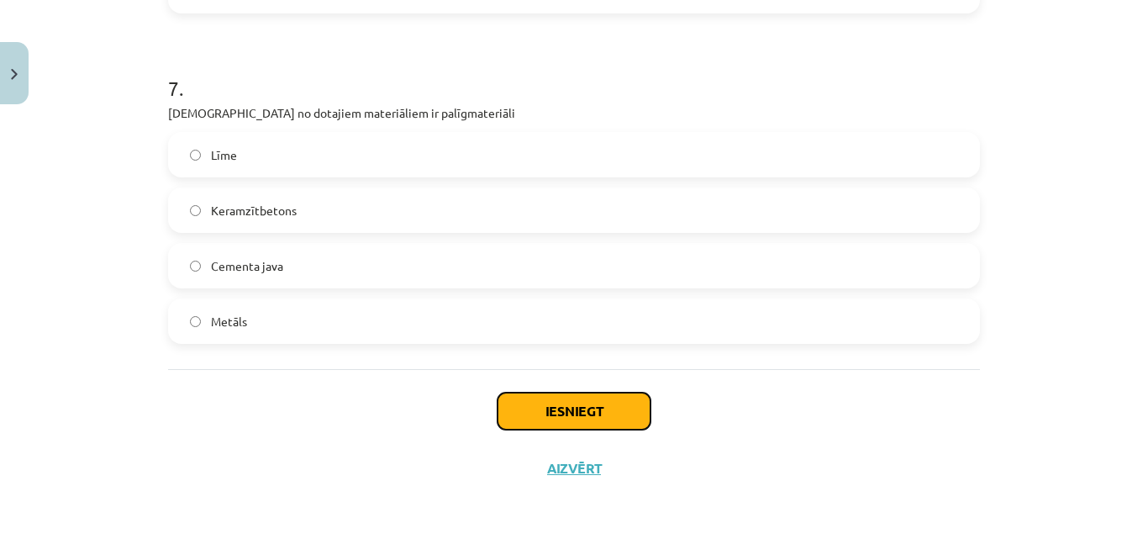
click at [512, 413] on button "Iesniegt" at bounding box center [574, 410] width 153 height 37
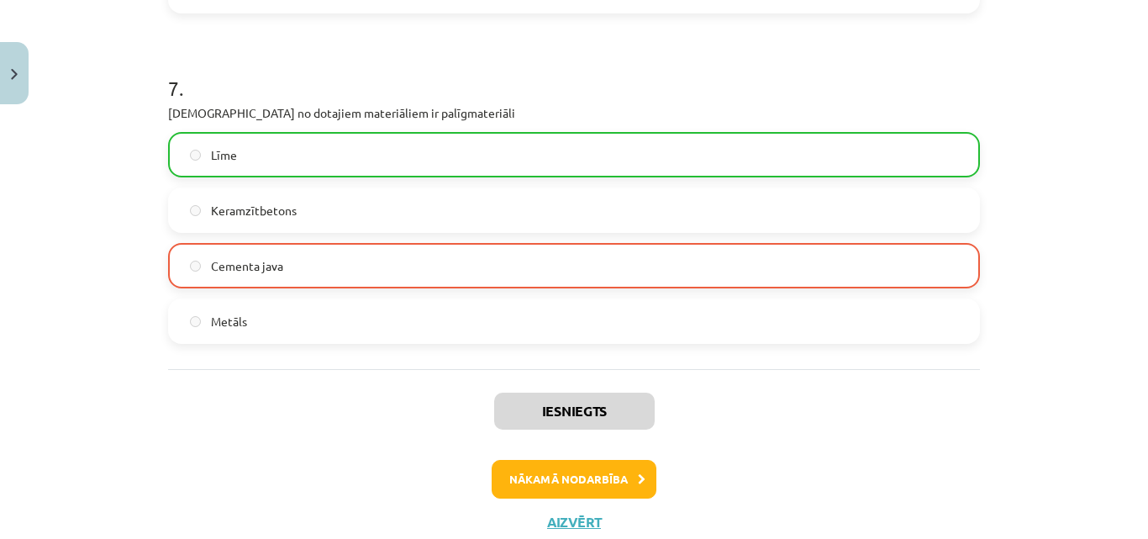
scroll to position [2212, 0]
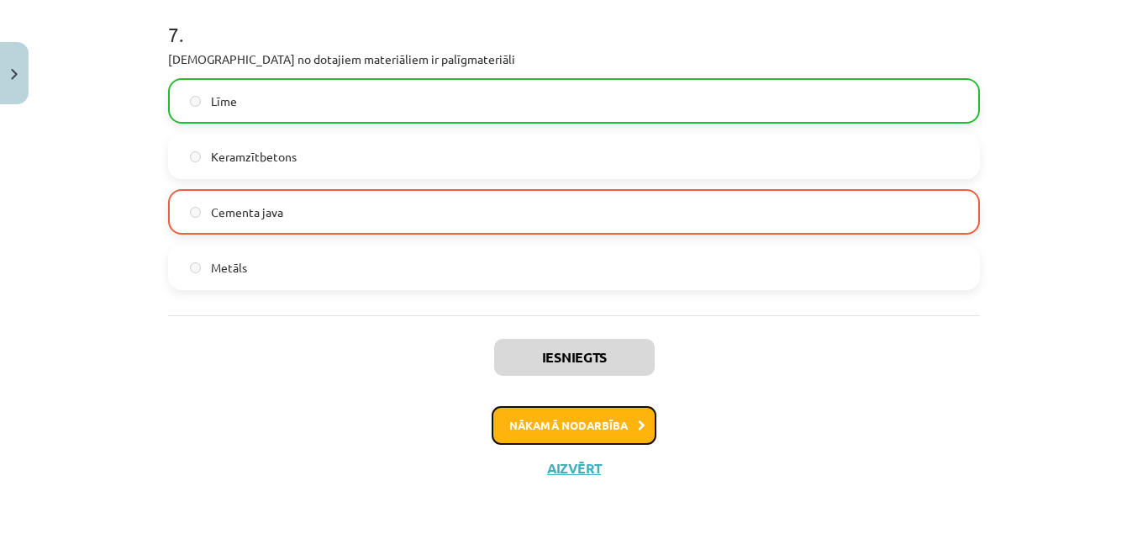
click at [540, 435] on button "Nākamā nodarbība" at bounding box center [574, 425] width 165 height 39
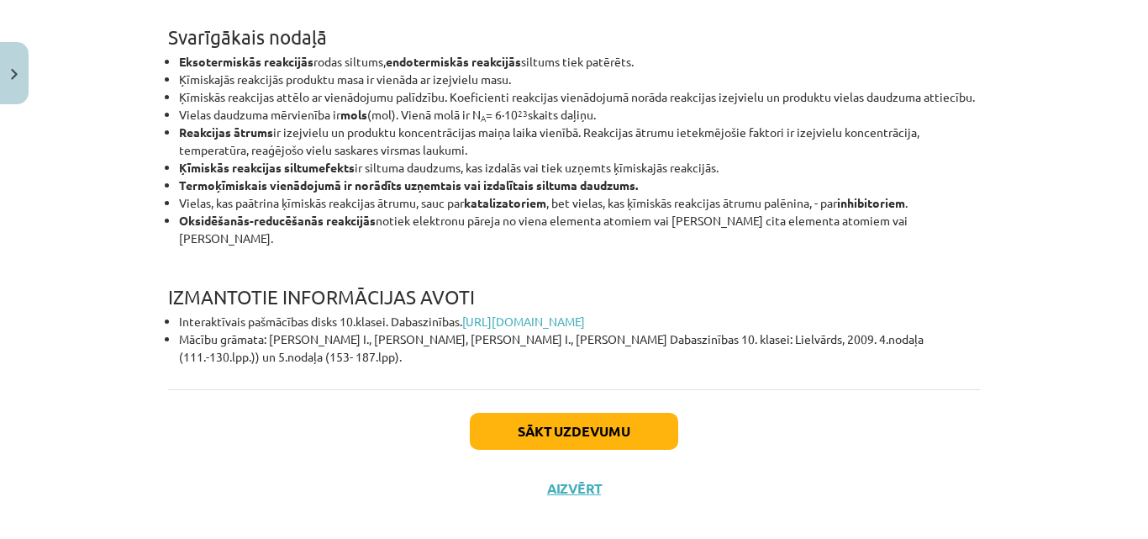
scroll to position [10658, 0]
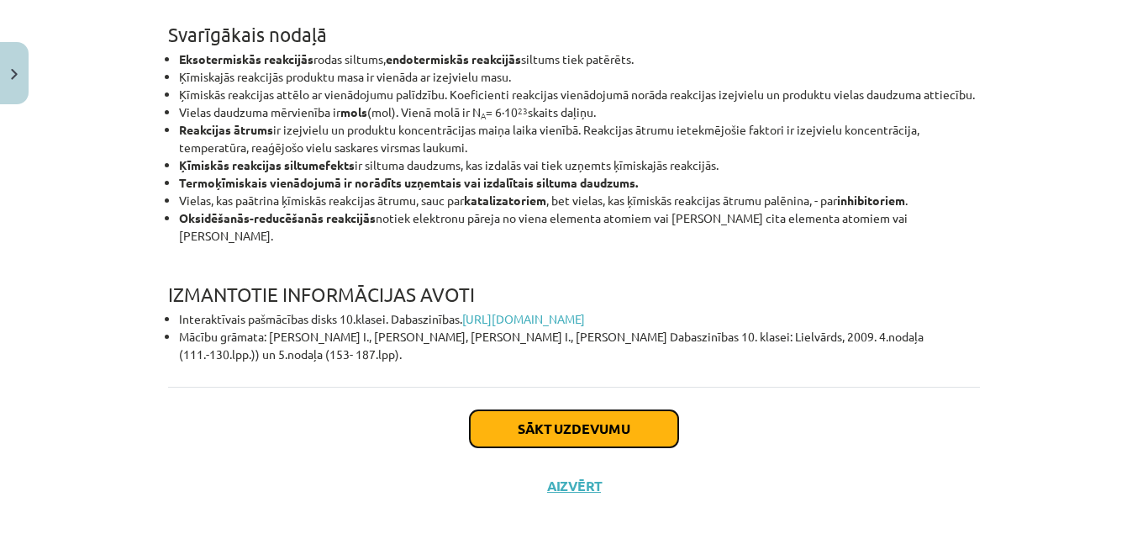
click at [608, 410] on button "Sākt uzdevumu" at bounding box center [574, 428] width 208 height 37
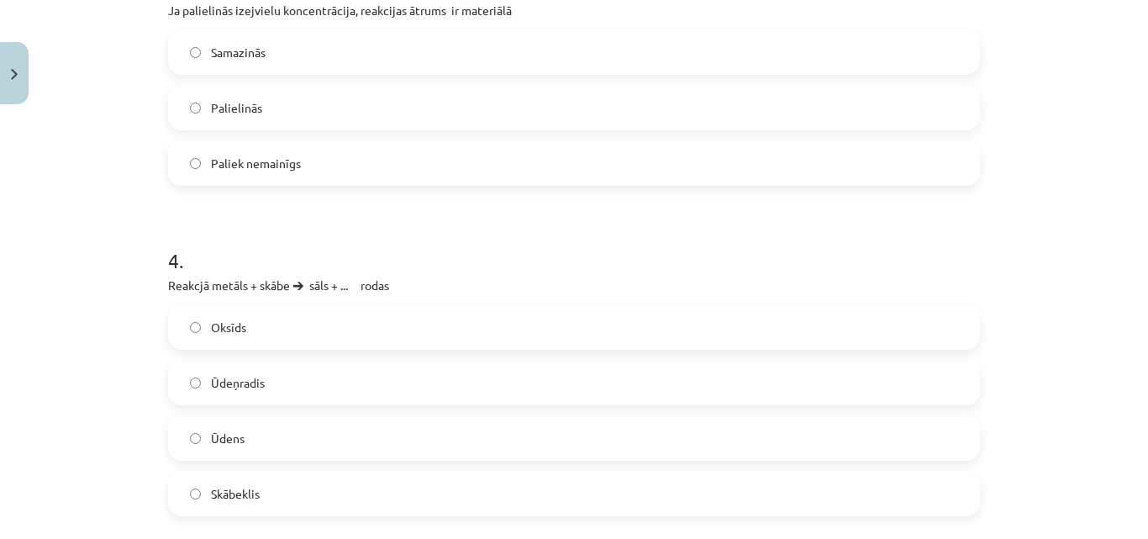
scroll to position [1119, 0]
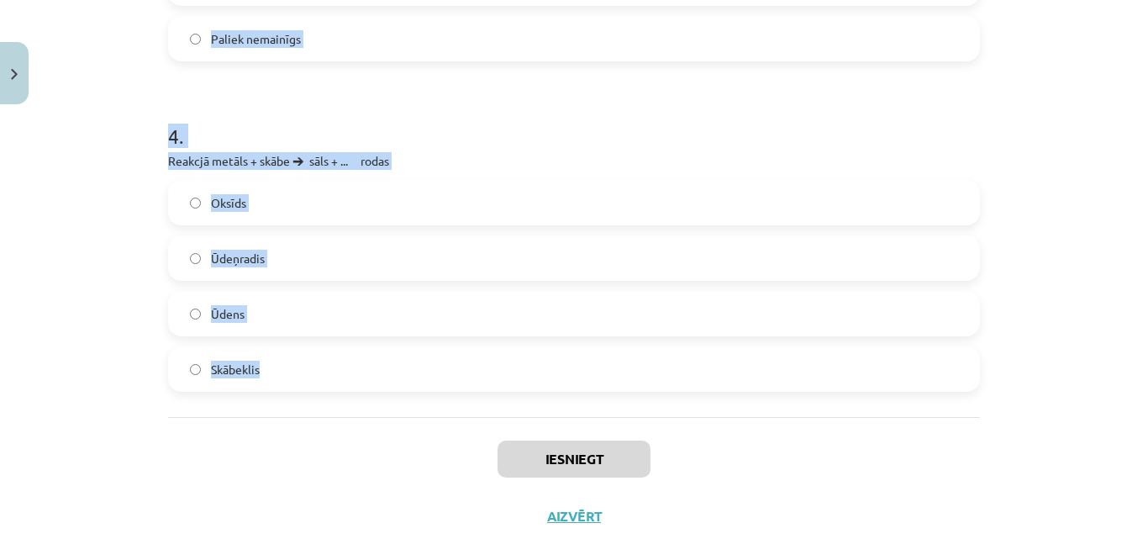
drag, startPoint x: 160, startPoint y: 357, endPoint x: 347, endPoint y: 414, distance: 195.7
copy form "Degšanas reakcijās vienmēr rodas oglekļa(IV) oksīds un Ūdens Skābeklis Ūdeņradi…"
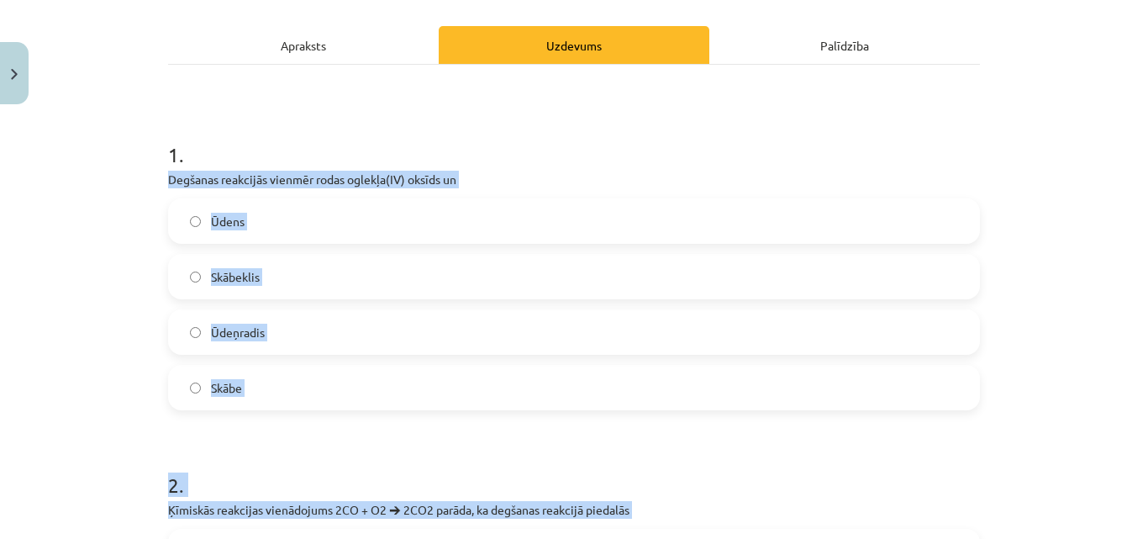
scroll to position [195, 0]
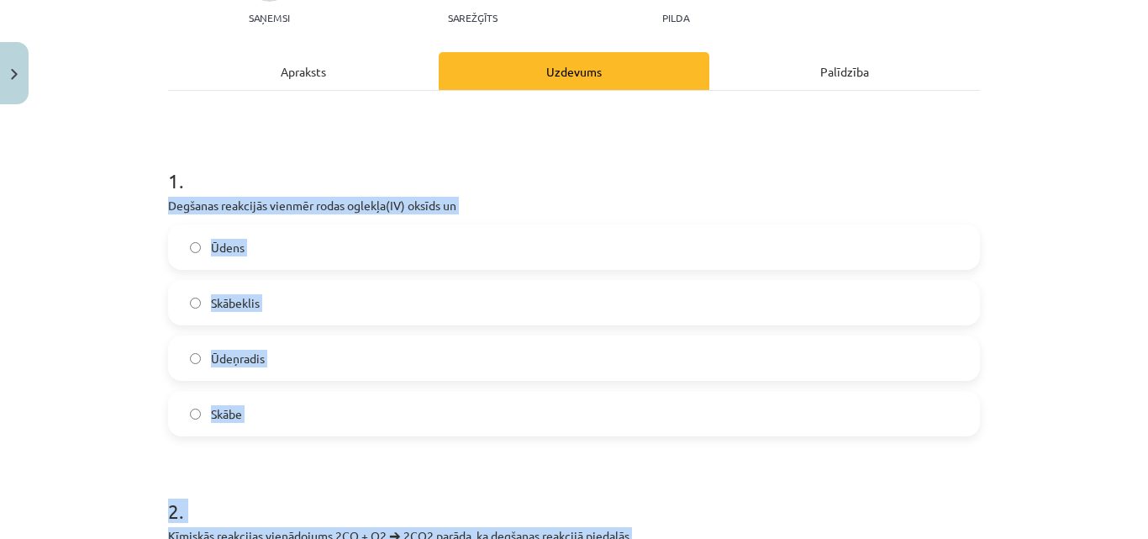
click at [36, 242] on div "Mācību tēma: Dabaszinības - 10. klases 3. ieskaites mācību materiāls #4 Ķīmisko…" at bounding box center [574, 269] width 1148 height 539
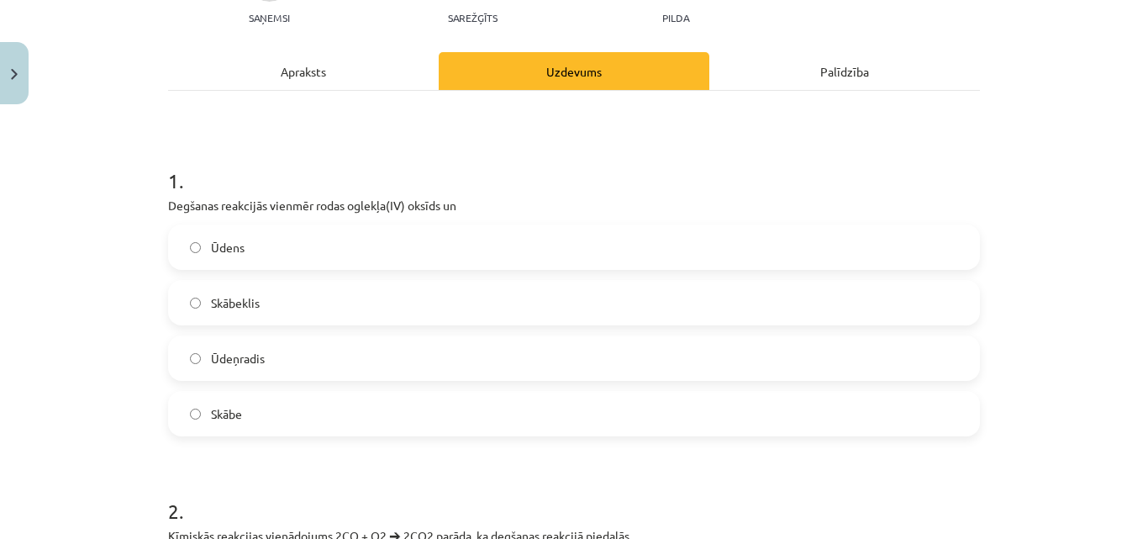
click at [240, 245] on label "Ūdens" at bounding box center [574, 247] width 809 height 42
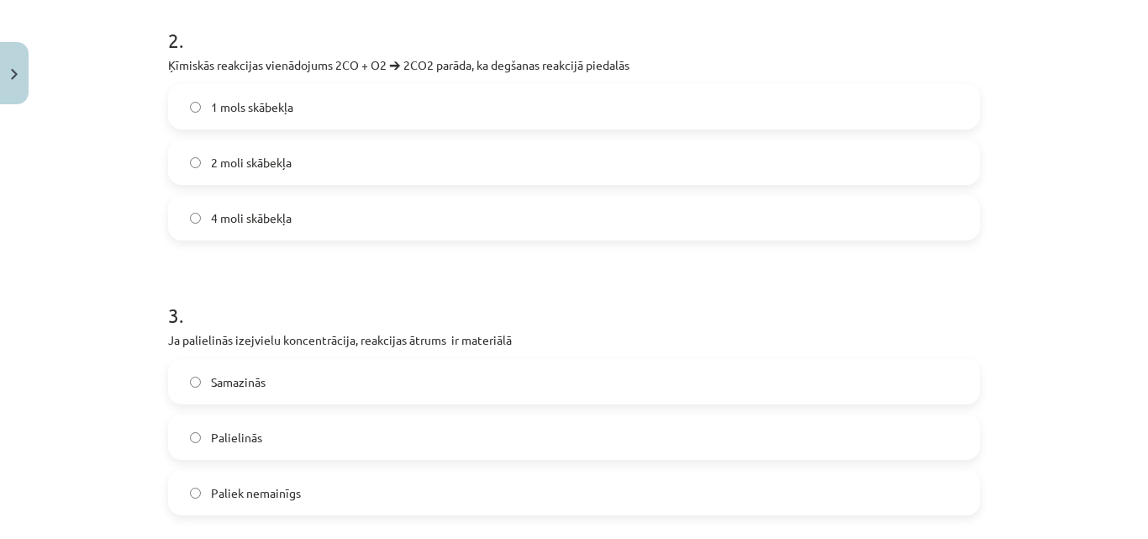
scroll to position [615, 0]
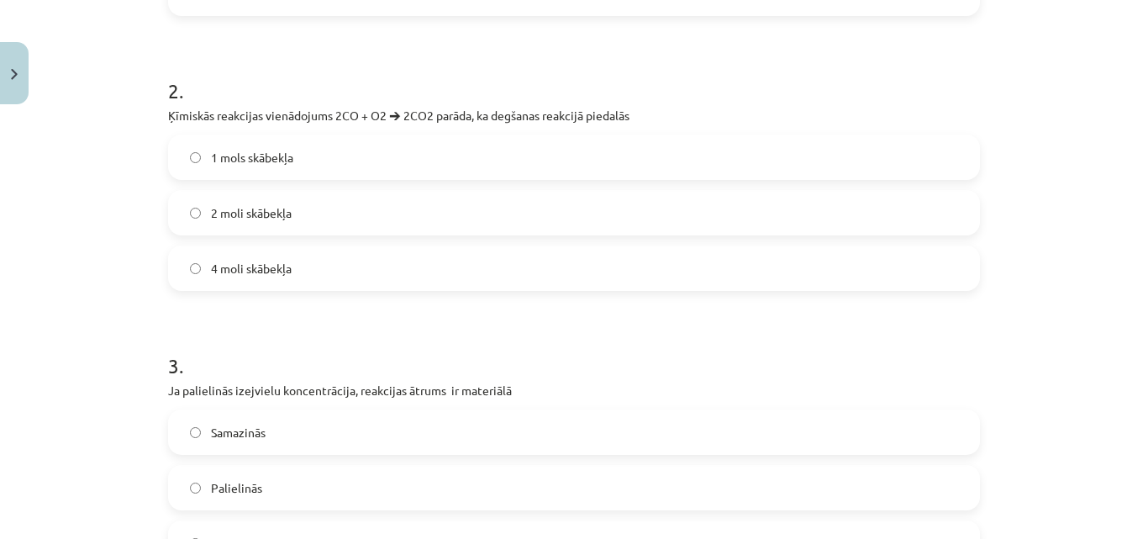
click at [278, 151] on span "1 mols skābekļa" at bounding box center [252, 158] width 82 height 18
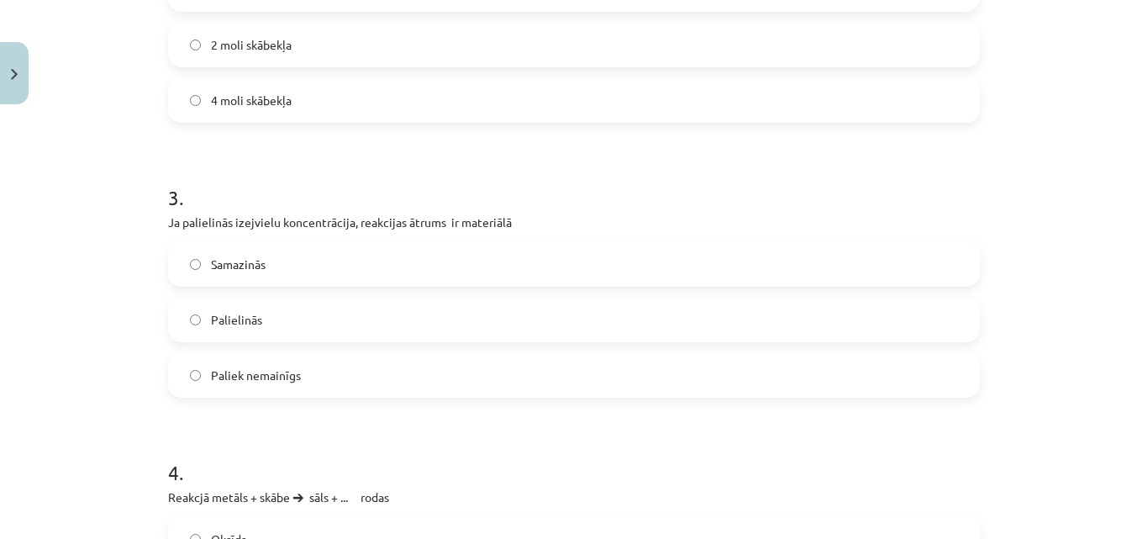
click at [248, 312] on span "Palielinās" at bounding box center [236, 320] width 51 height 18
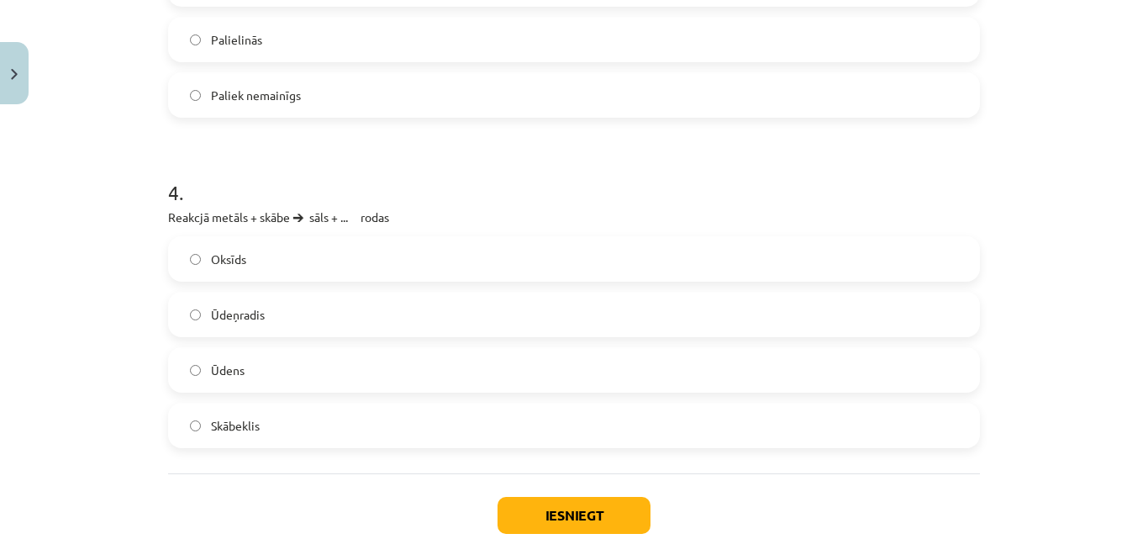
scroll to position [1119, 0]
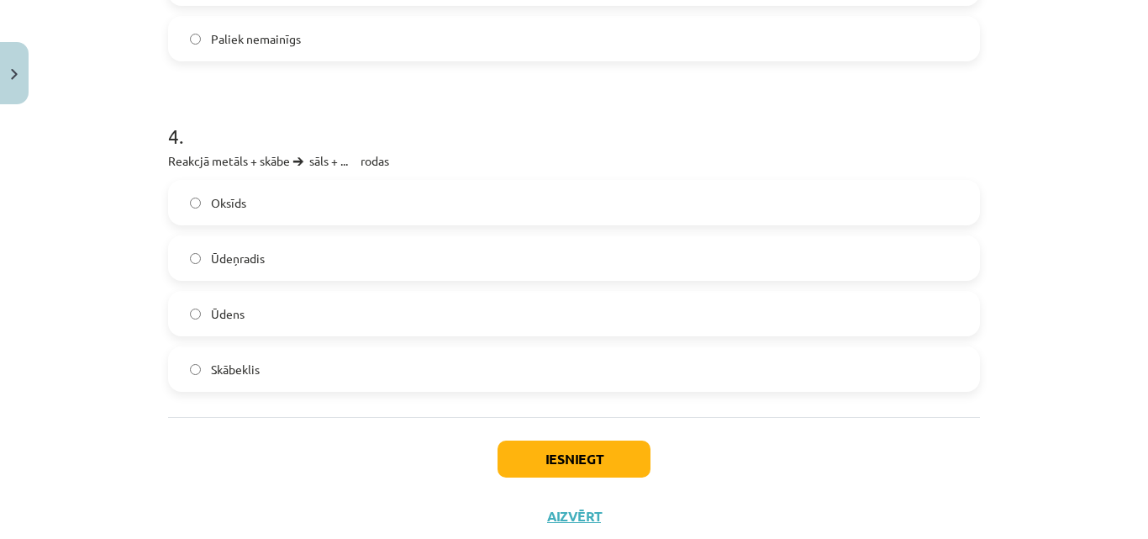
click at [233, 208] on span "Oksīds" at bounding box center [228, 203] width 35 height 18
click at [262, 271] on label "Ūdeņradis" at bounding box center [574, 258] width 809 height 42
click at [526, 462] on button "Iesniegt" at bounding box center [574, 458] width 153 height 37
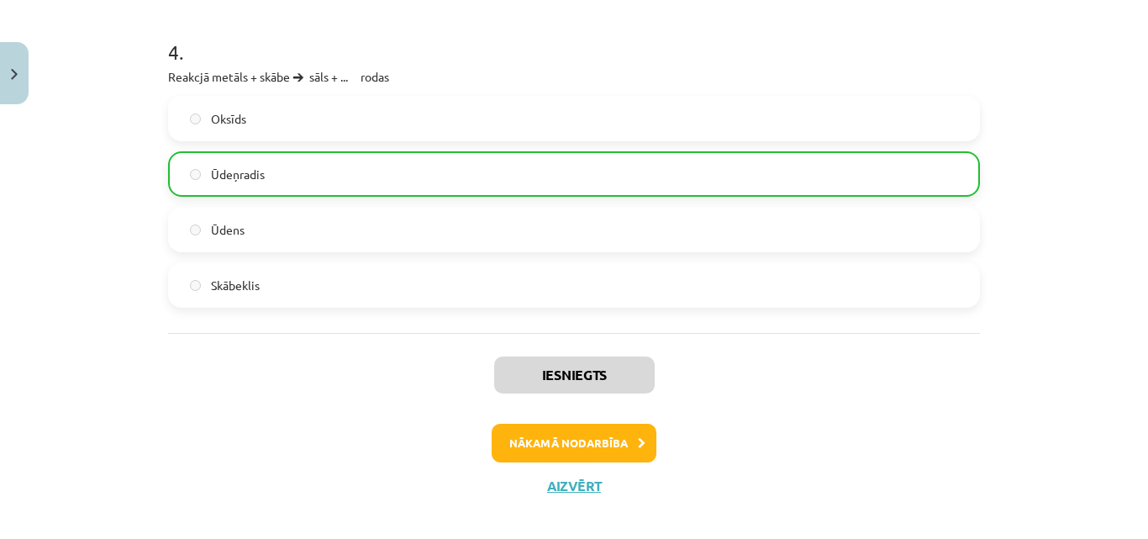
scroll to position [1221, 0]
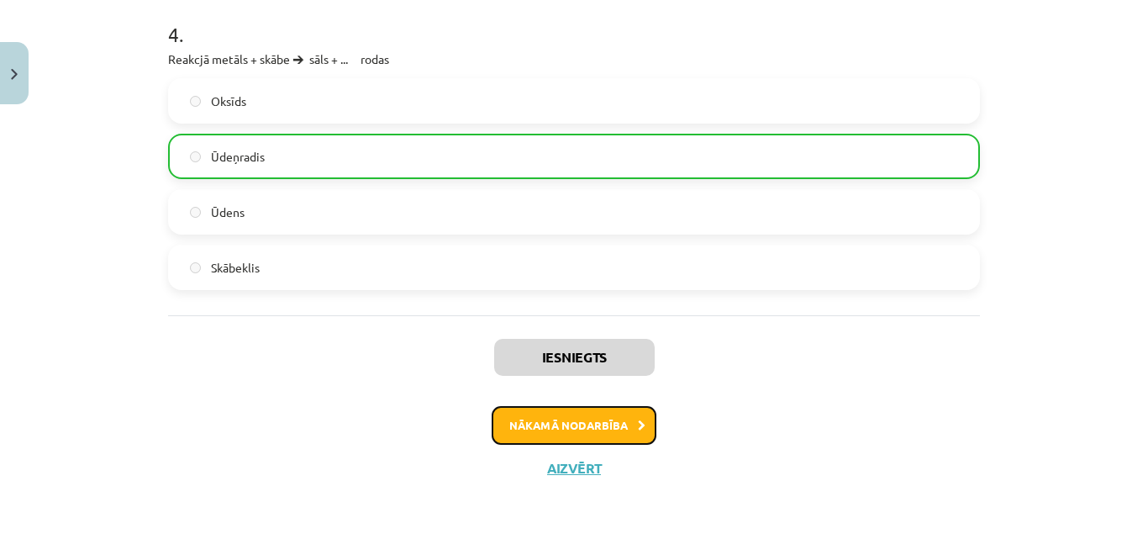
click at [540, 424] on button "Nākamā nodarbība" at bounding box center [574, 425] width 165 height 39
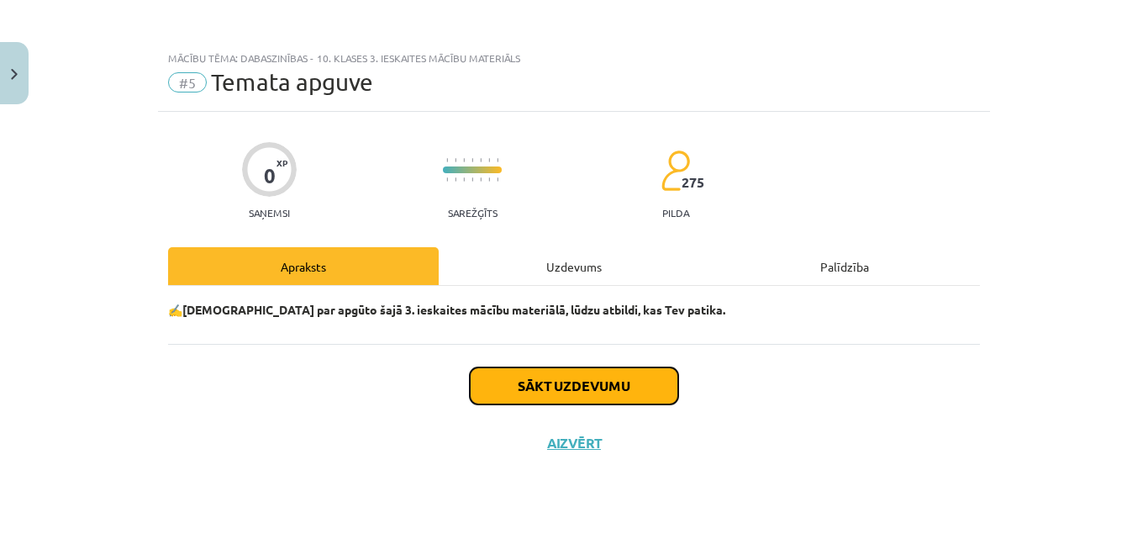
click at [523, 379] on button "Sākt uzdevumu" at bounding box center [574, 385] width 208 height 37
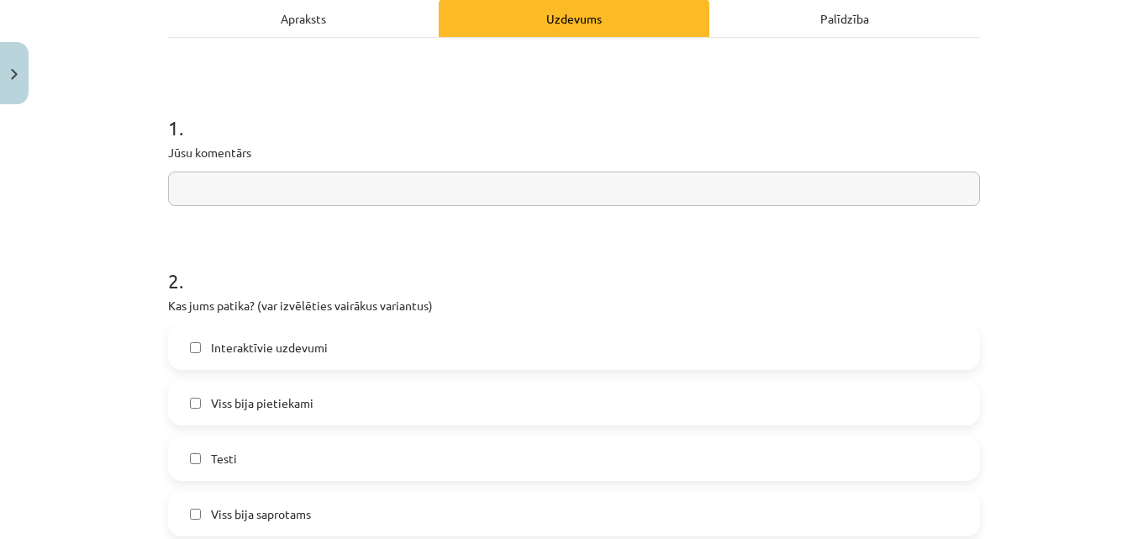
scroll to position [252, 0]
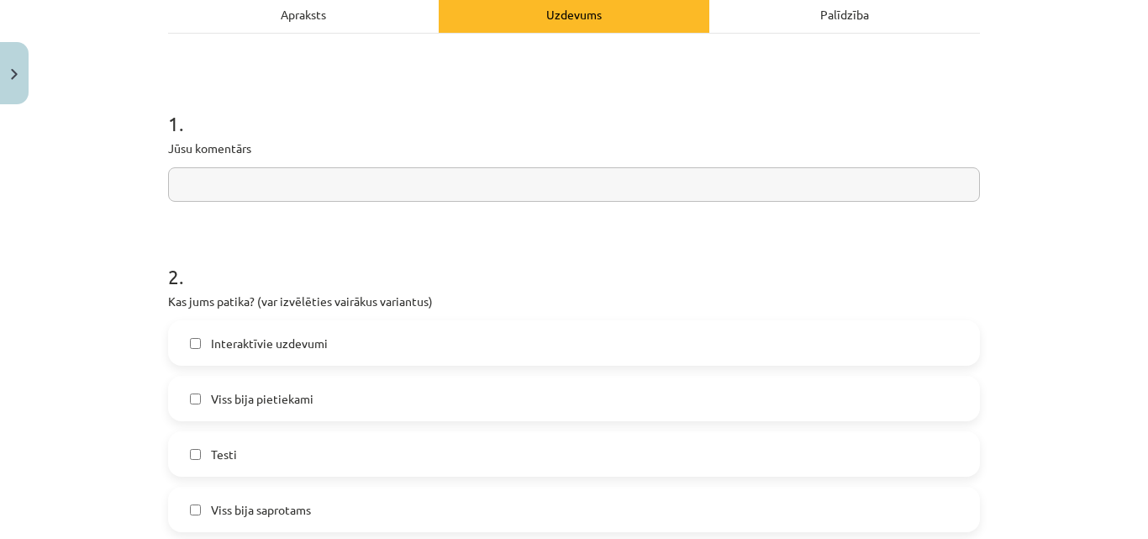
click at [229, 176] on input "text" at bounding box center [574, 184] width 812 height 34
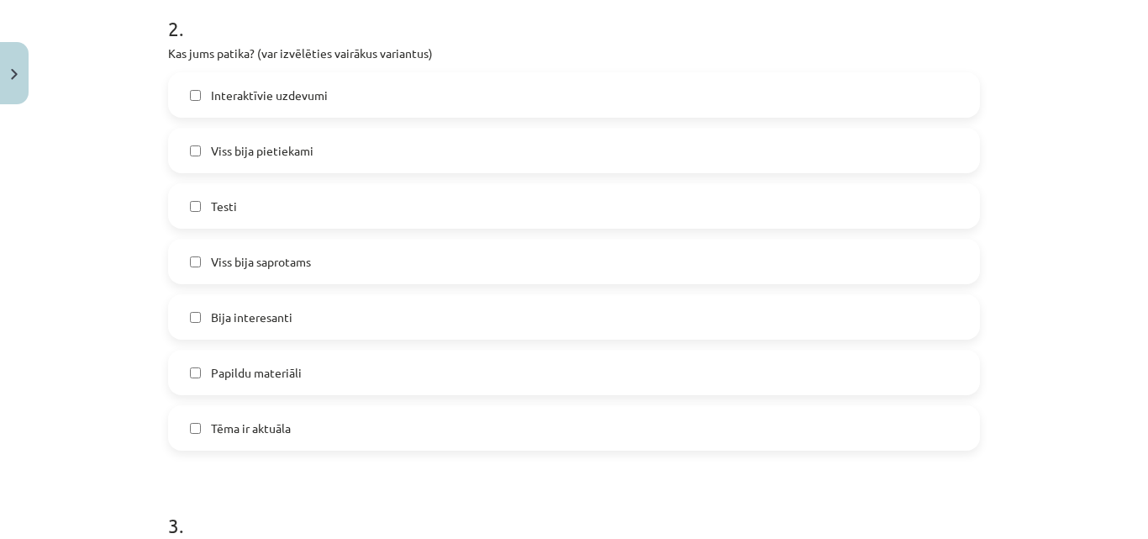
scroll to position [504, 0]
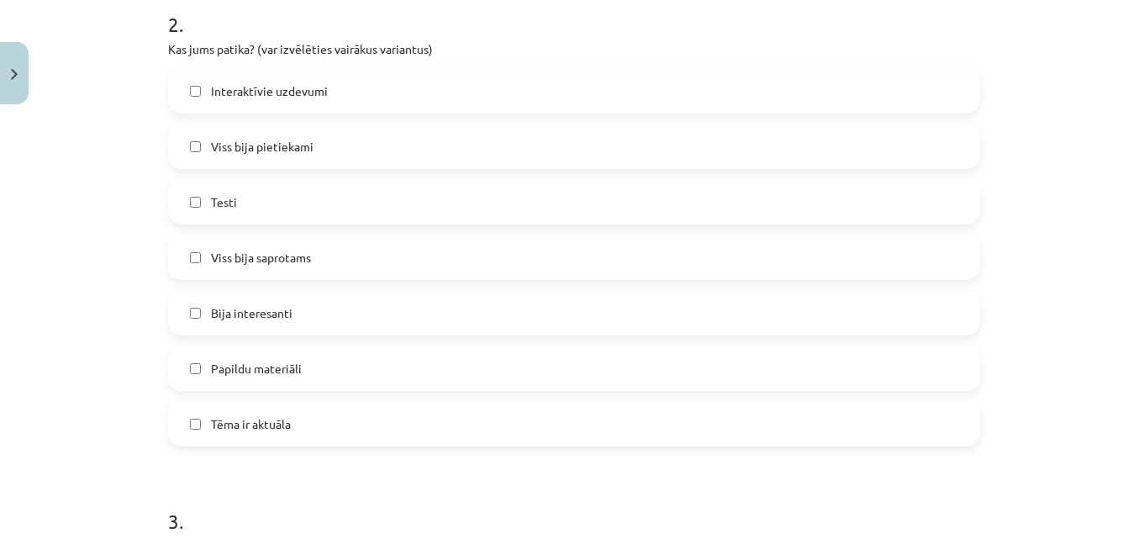
type input "******"
click at [225, 82] on span "Interaktīvie uzdevumi" at bounding box center [269, 91] width 117 height 18
click at [224, 156] on label "Viss bija pietiekami" at bounding box center [574, 146] width 809 height 42
click at [222, 195] on span "Testi" at bounding box center [224, 202] width 26 height 18
click at [224, 245] on label "Viss bija saprotams" at bounding box center [574, 257] width 809 height 42
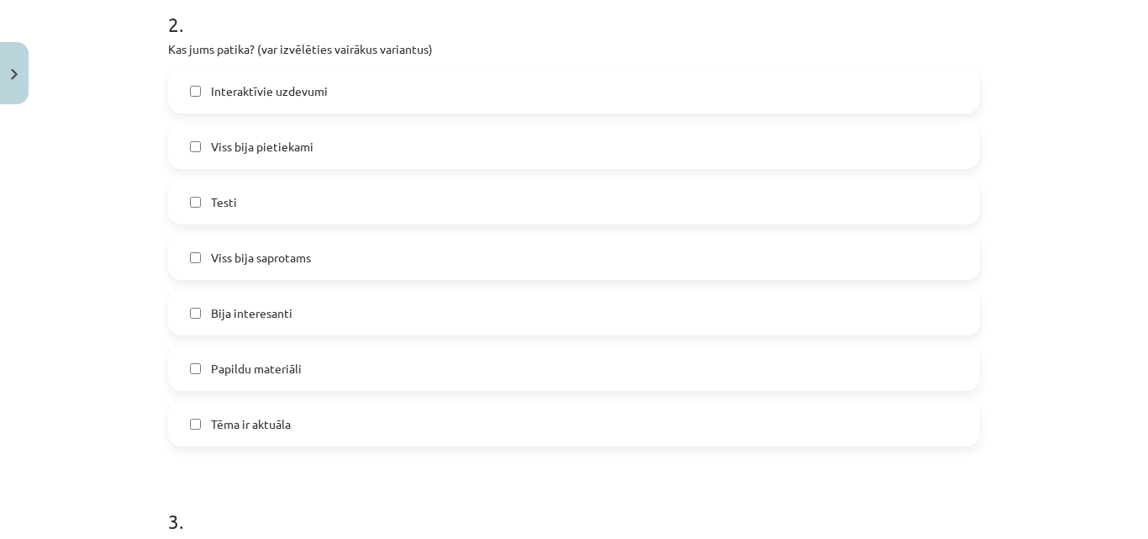
drag, startPoint x: 236, startPoint y: 303, endPoint x: 236, endPoint y: 361, distance: 58.0
click at [236, 306] on label "Bija interesanti" at bounding box center [574, 313] width 809 height 42
click at [236, 363] on span "Papildu materiāli" at bounding box center [256, 369] width 91 height 18
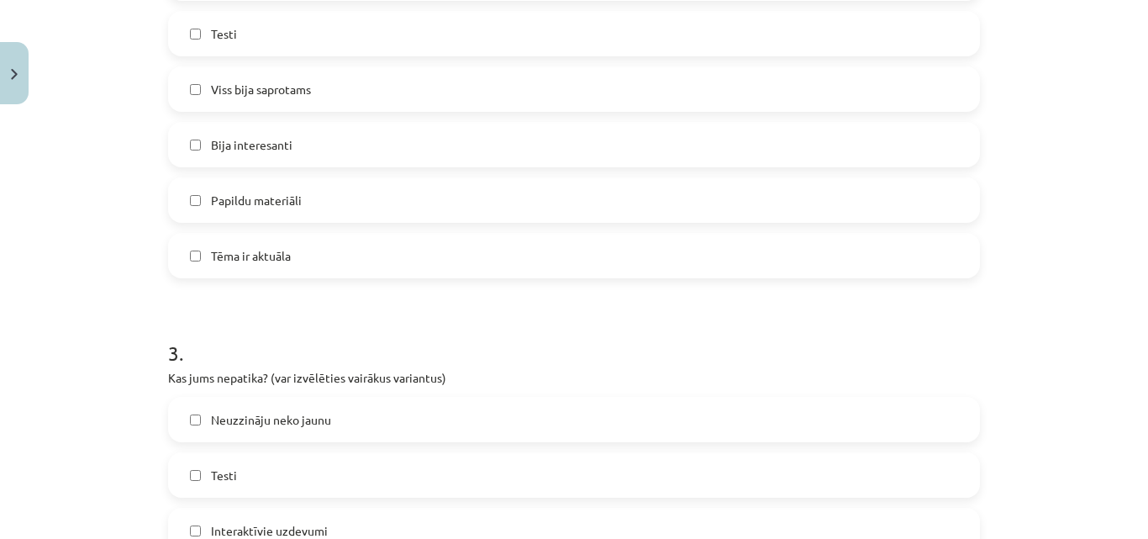
click at [276, 251] on span "Tēma ir aktuāla" at bounding box center [251, 256] width 80 height 18
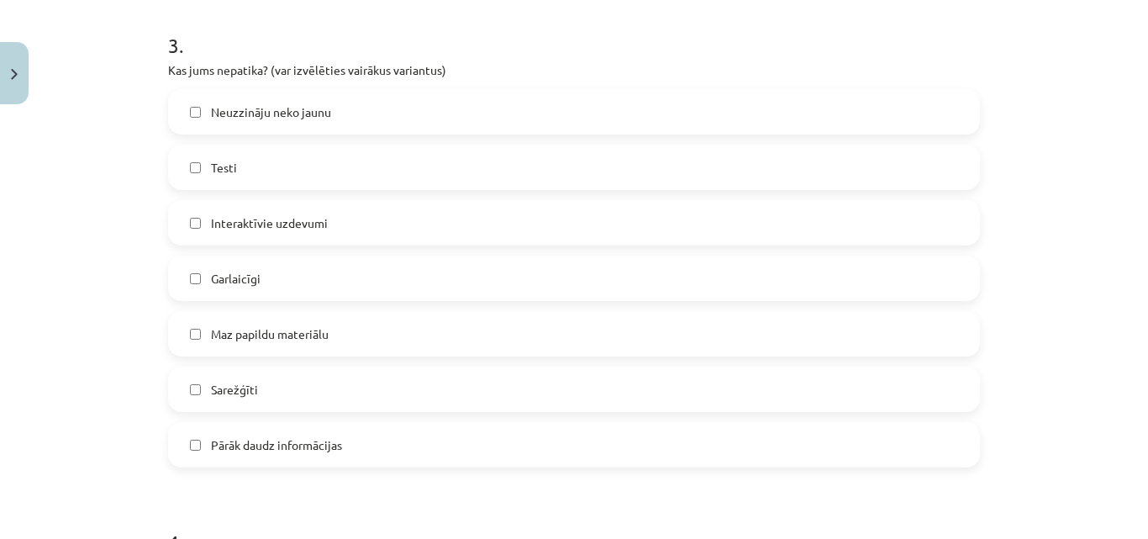
scroll to position [1009, 0]
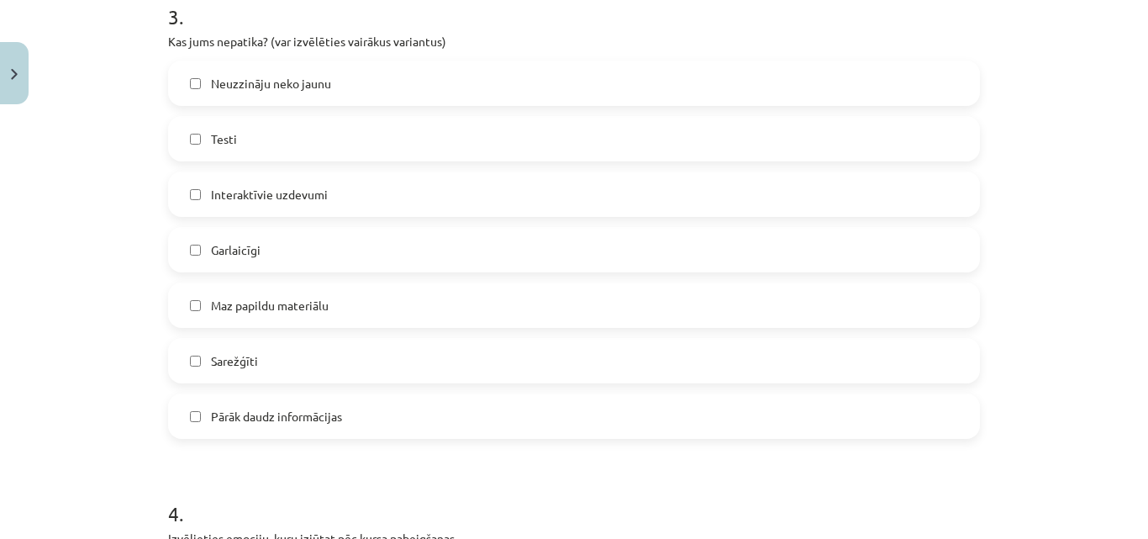
click at [298, 429] on label "Pārāk daudz informācijas" at bounding box center [574, 416] width 809 height 42
click at [293, 353] on label "Sarežģīti" at bounding box center [574, 361] width 809 height 42
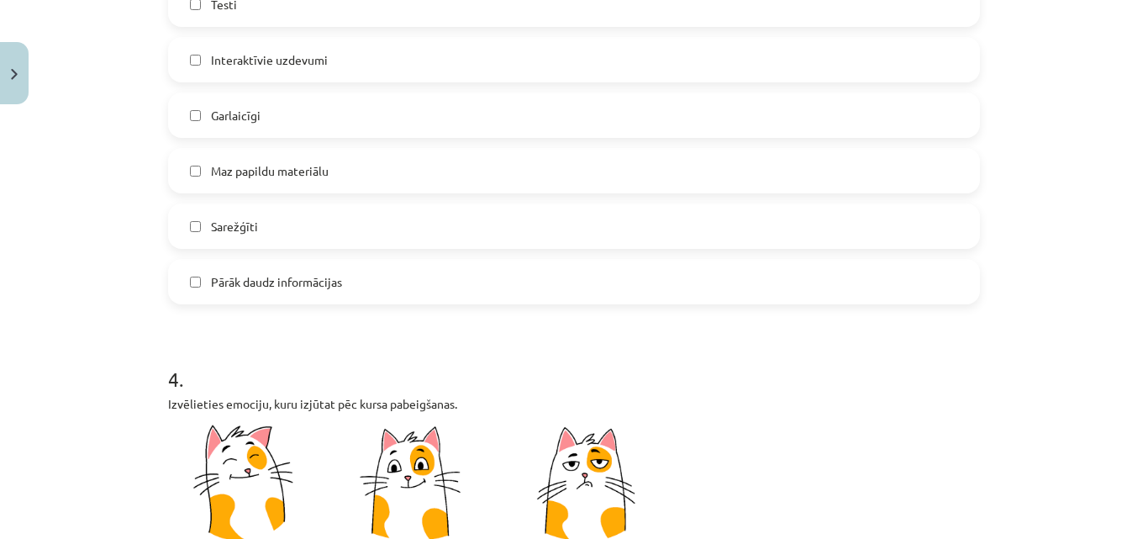
scroll to position [1261, 0]
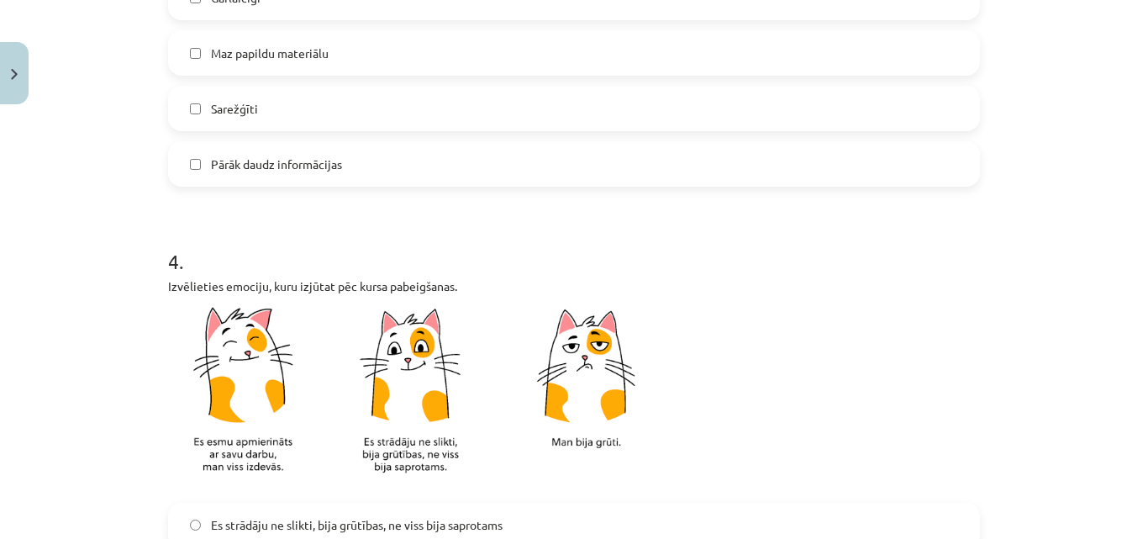
click at [266, 176] on label "Pārāk daudz informācijas" at bounding box center [574, 164] width 809 height 42
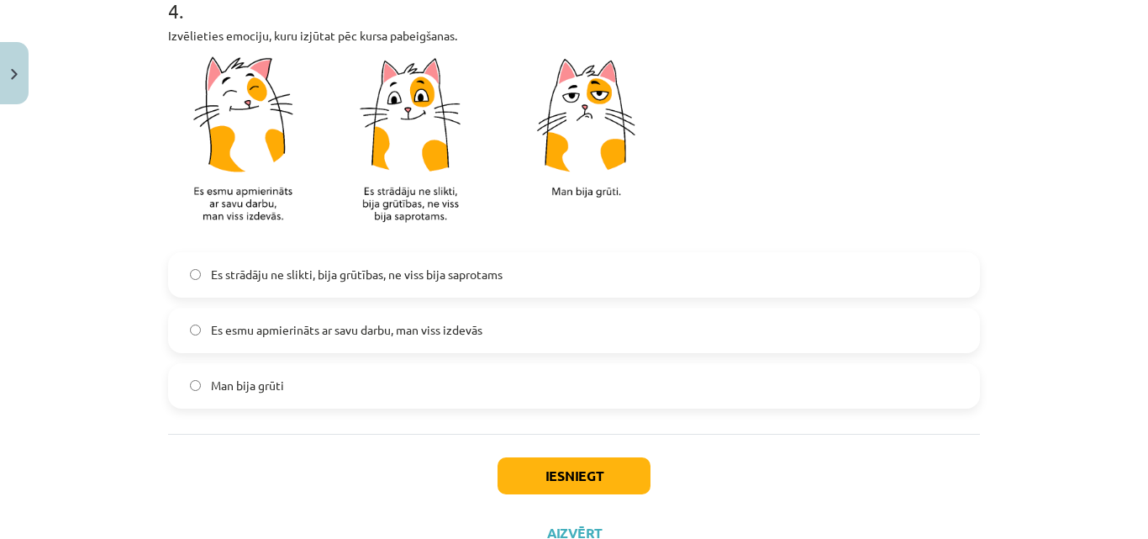
scroll to position [1513, 0]
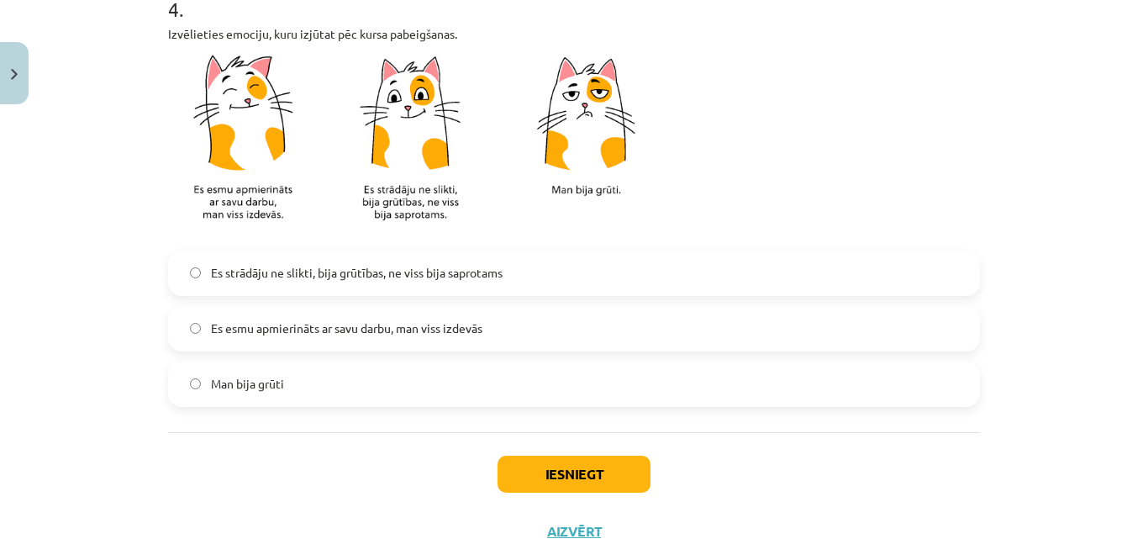
click at [286, 335] on span "Es esmu apmierināts ar savu darbu, man viss izdevās" at bounding box center [346, 328] width 271 height 18
click at [538, 468] on button "Iesniegt" at bounding box center [574, 474] width 153 height 37
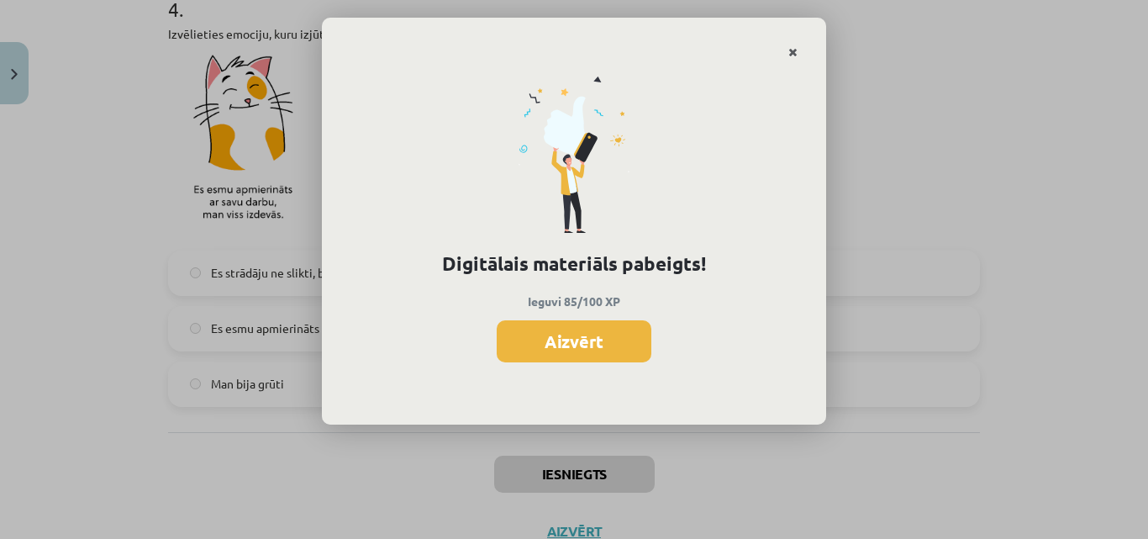
click at [794, 49] on icon "Close" at bounding box center [792, 53] width 9 height 12
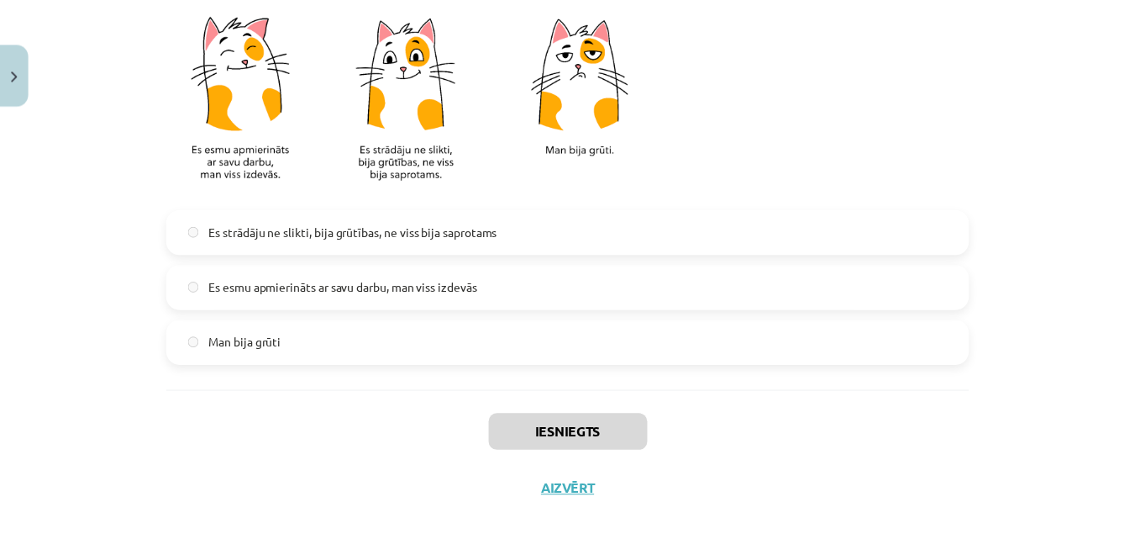
scroll to position [1576, 0]
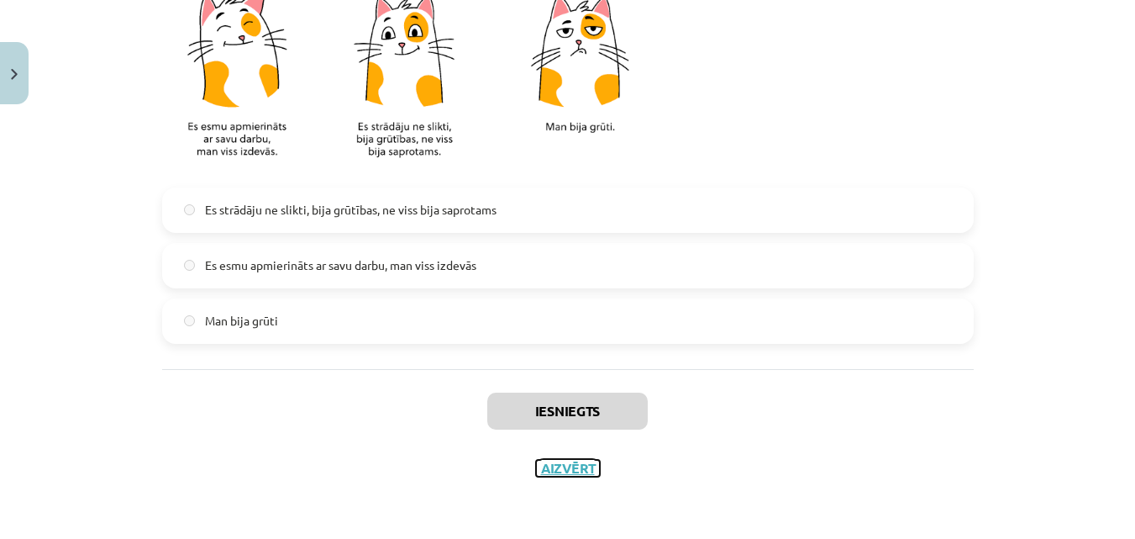
click at [570, 476] on button "Aizvērt" at bounding box center [568, 468] width 64 height 17
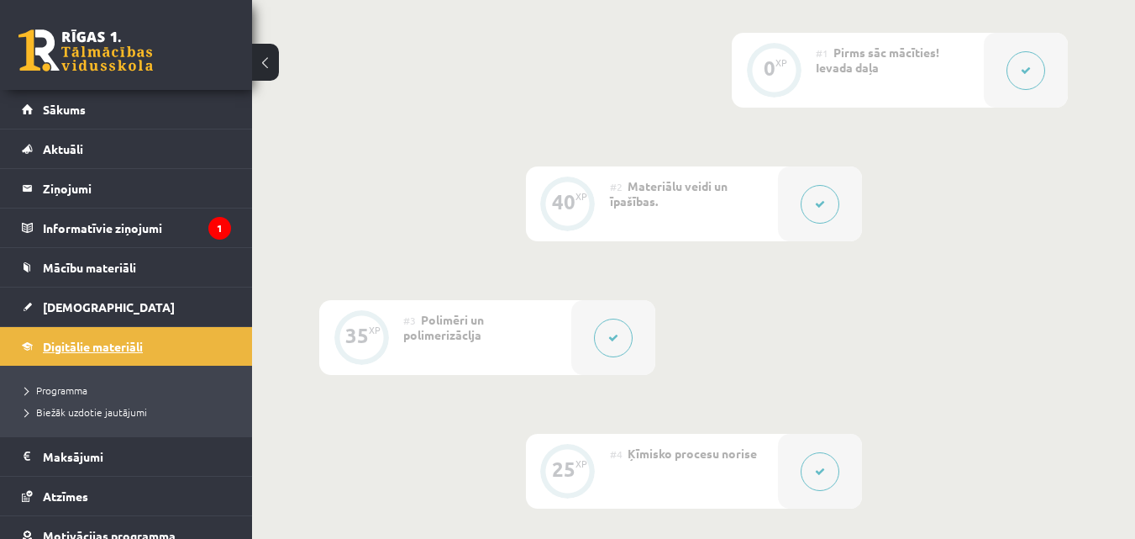
click at [119, 347] on span "Digitālie materiāli" at bounding box center [93, 346] width 100 height 15
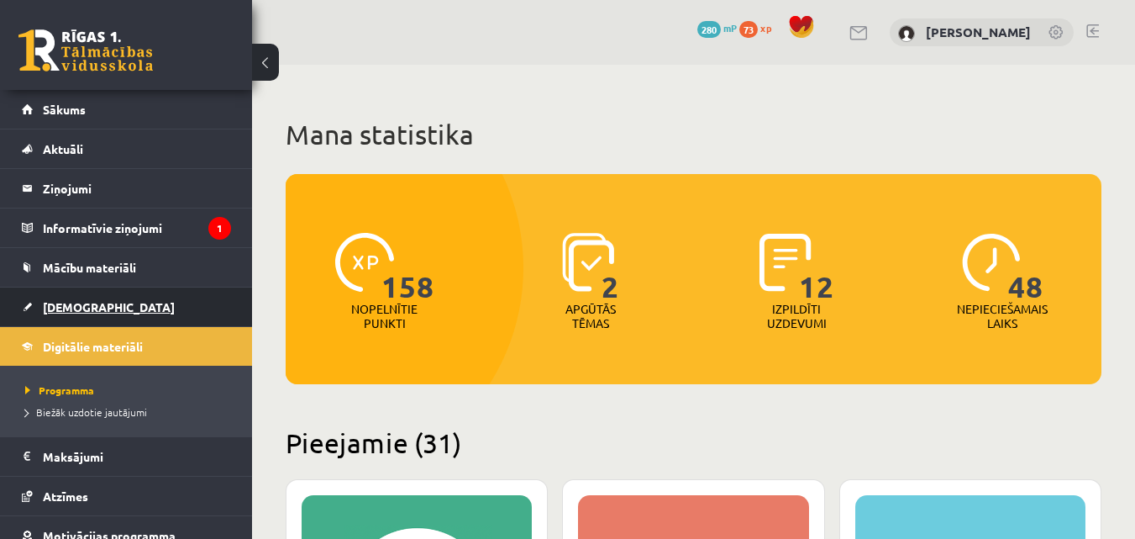
click at [97, 308] on link "[DEMOGRAPHIC_DATA]" at bounding box center [126, 306] width 209 height 39
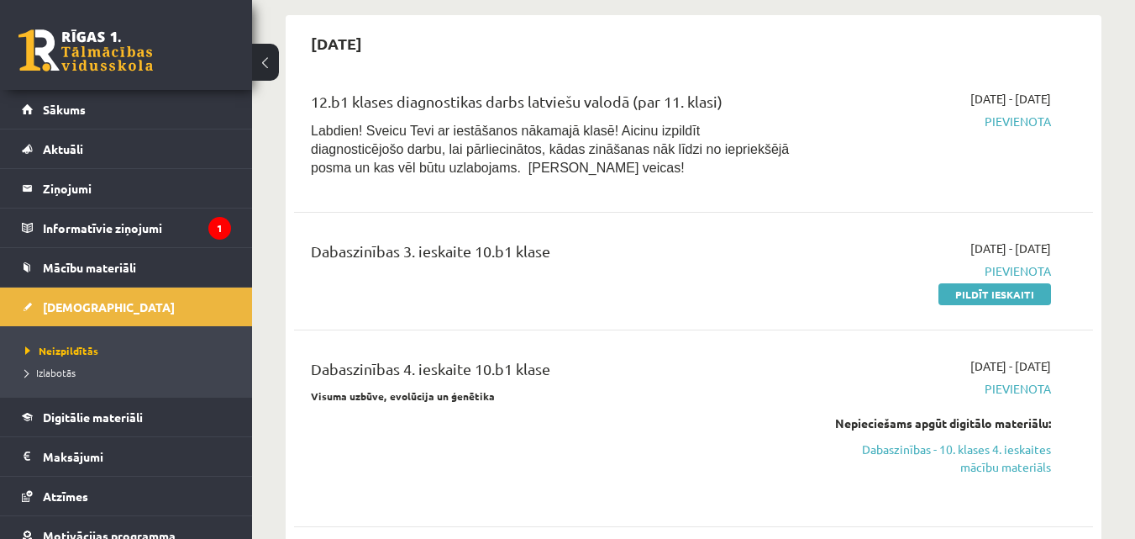
scroll to position [1681, 0]
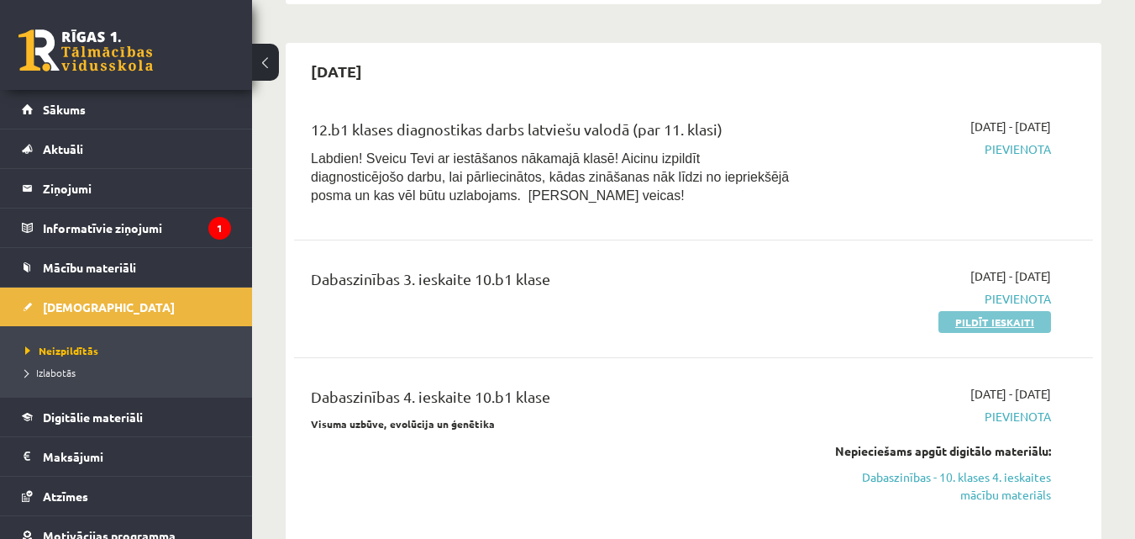
click at [994, 311] on link "Pildīt ieskaiti" at bounding box center [995, 322] width 113 height 22
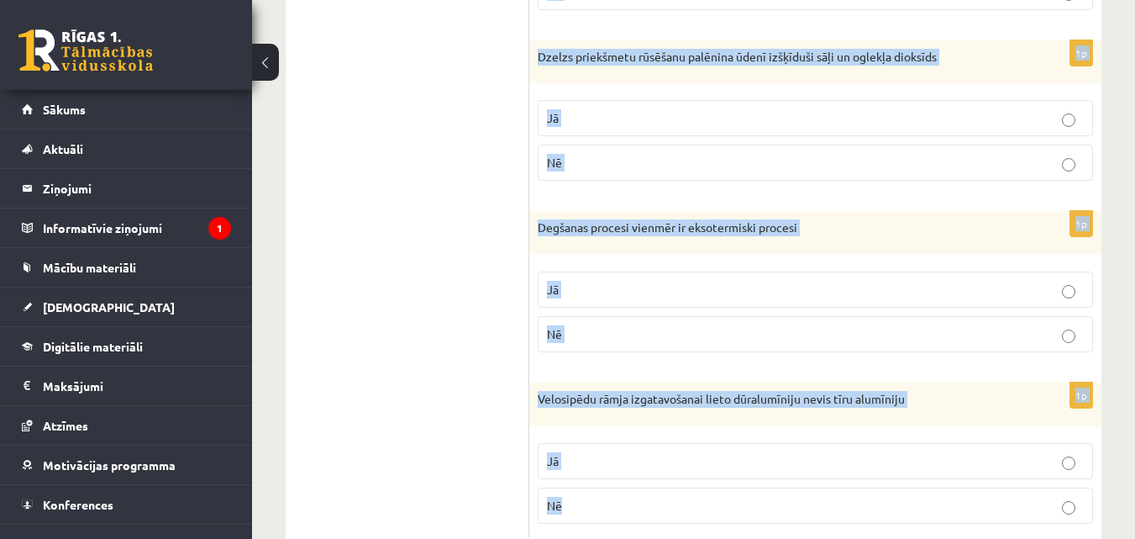
scroll to position [1039, 0]
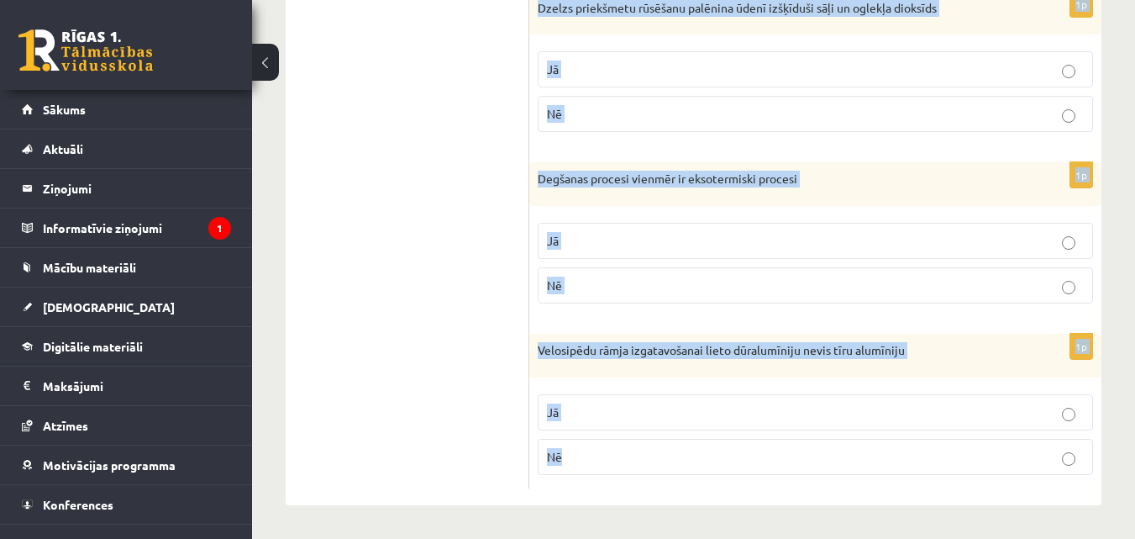
drag, startPoint x: 540, startPoint y: 248, endPoint x: 806, endPoint y: 525, distance: 384.6
copy form "Fotosintēzes procesā augu lapās notiek eksotermiskas reakcijas Jā Nē 1p Varš ne…"
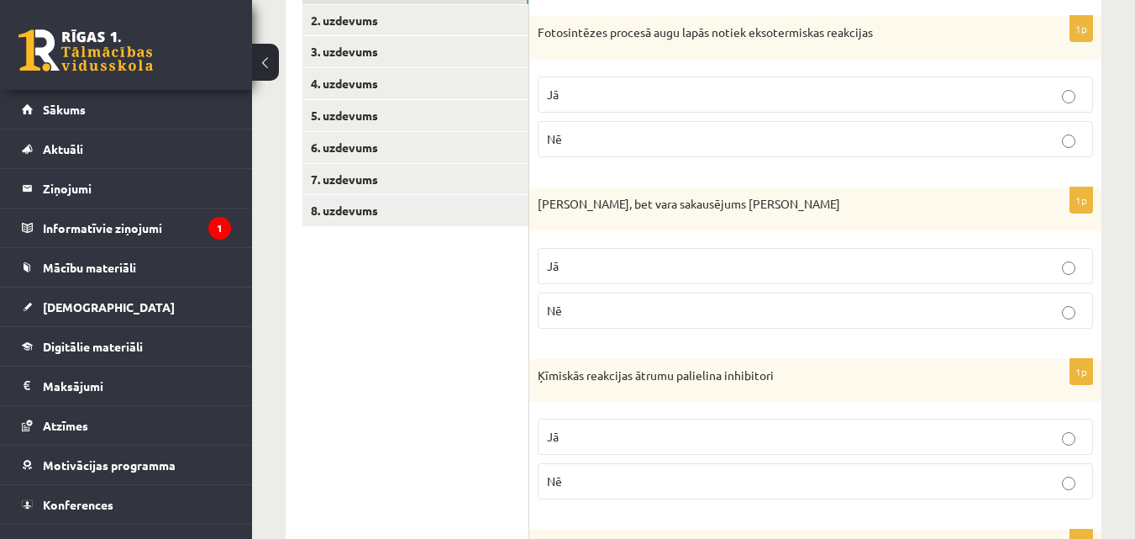
scroll to position [198, 0]
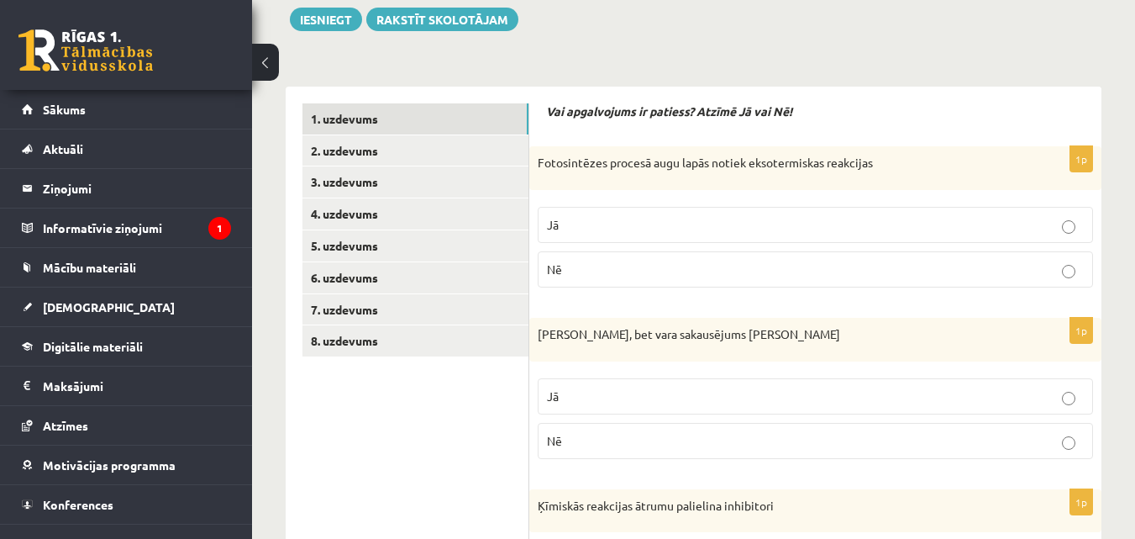
click at [567, 408] on label "Jā" at bounding box center [816, 396] width 556 height 36
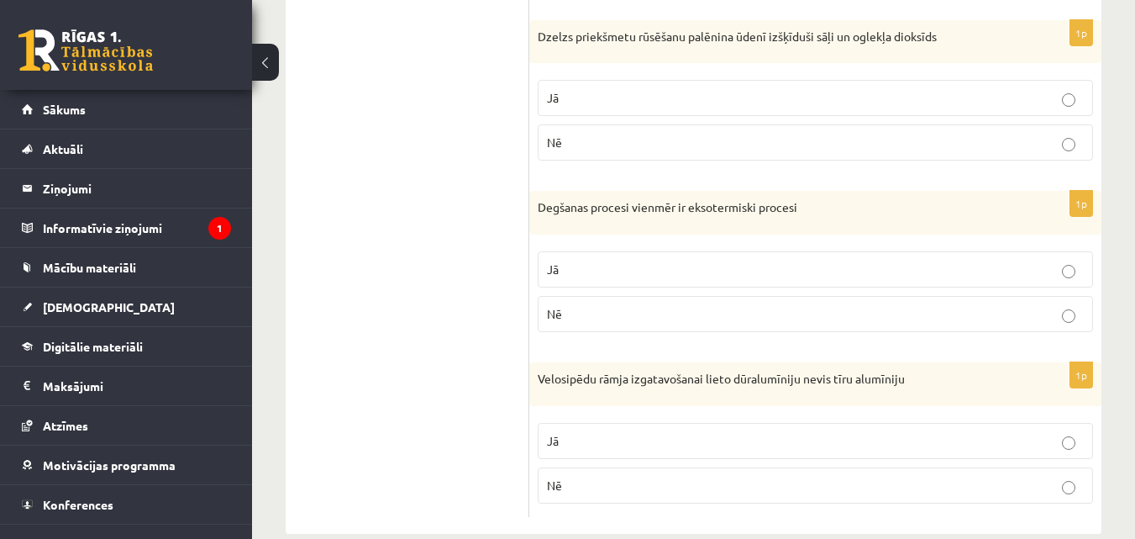
scroll to position [1039, 0]
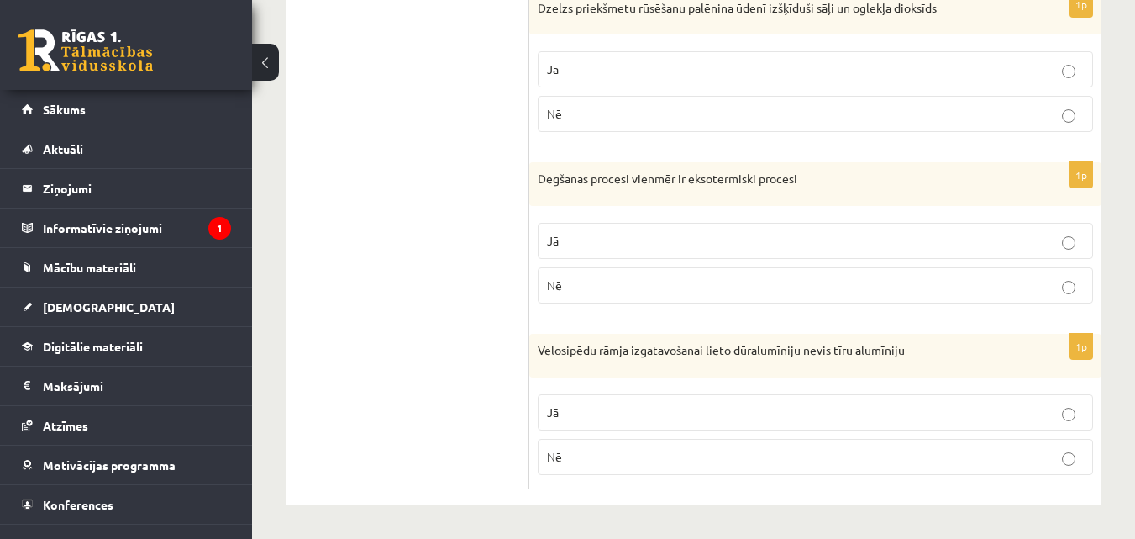
click at [635, 460] on p "Nē" at bounding box center [815, 457] width 537 height 18
click at [624, 398] on label "Jā" at bounding box center [816, 412] width 556 height 36
click at [602, 235] on p "Jā" at bounding box center [815, 241] width 537 height 18
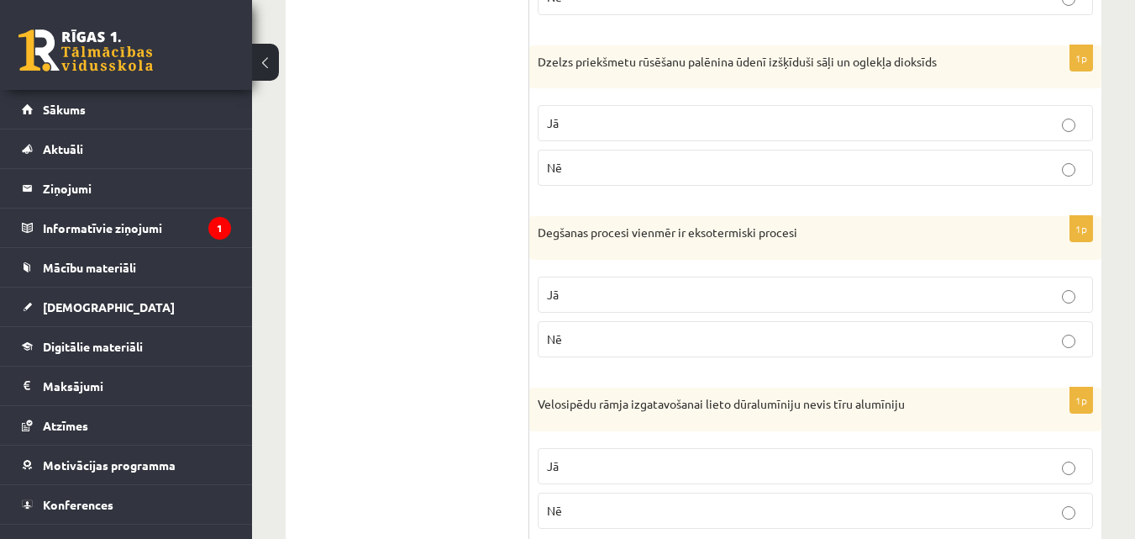
scroll to position [955, 0]
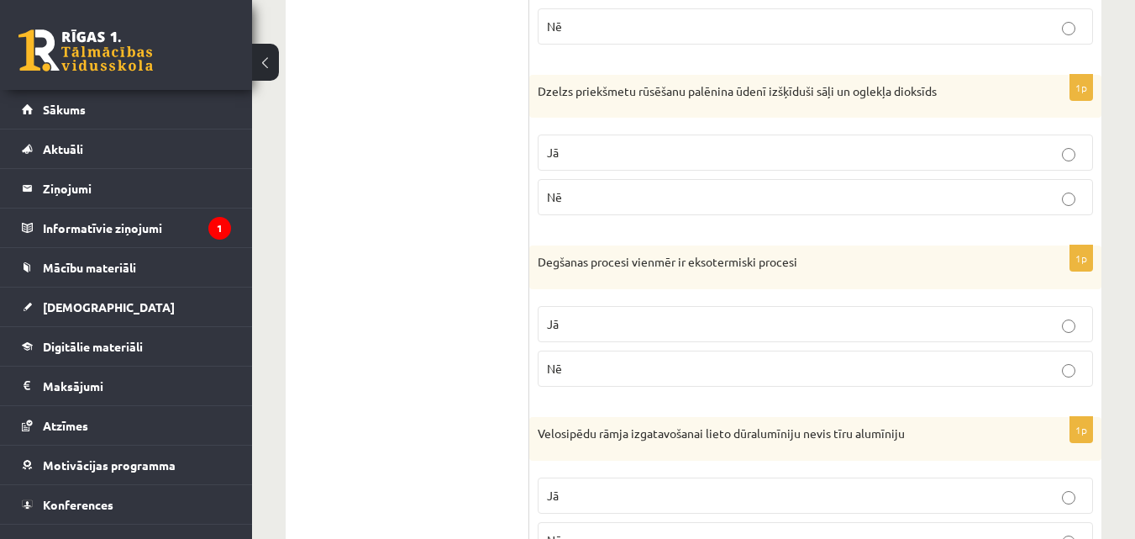
click at [638, 198] on p "Nē" at bounding box center [815, 197] width 537 height 18
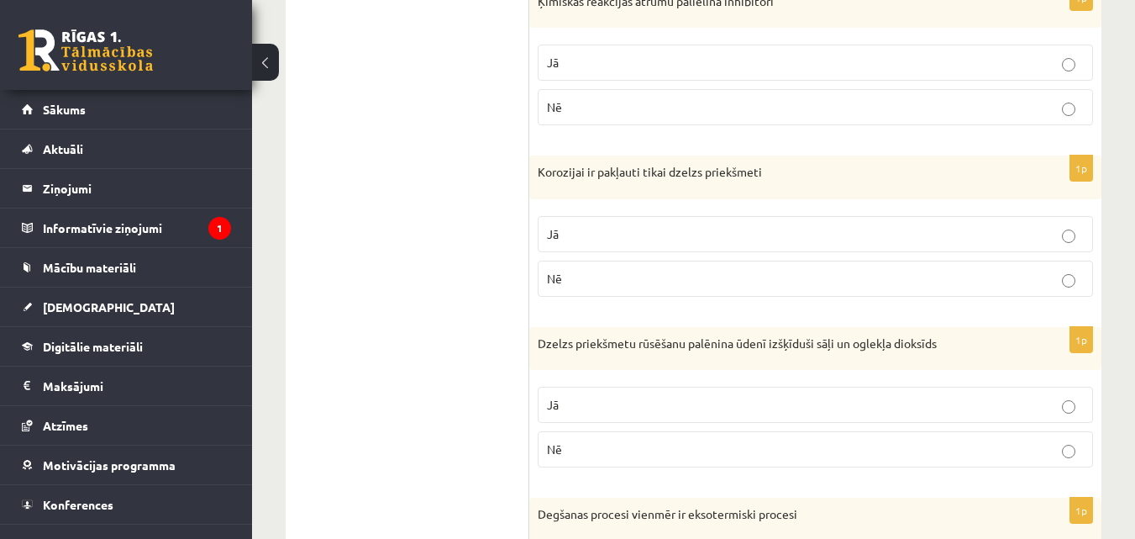
click at [632, 268] on label "Nē" at bounding box center [816, 279] width 556 height 36
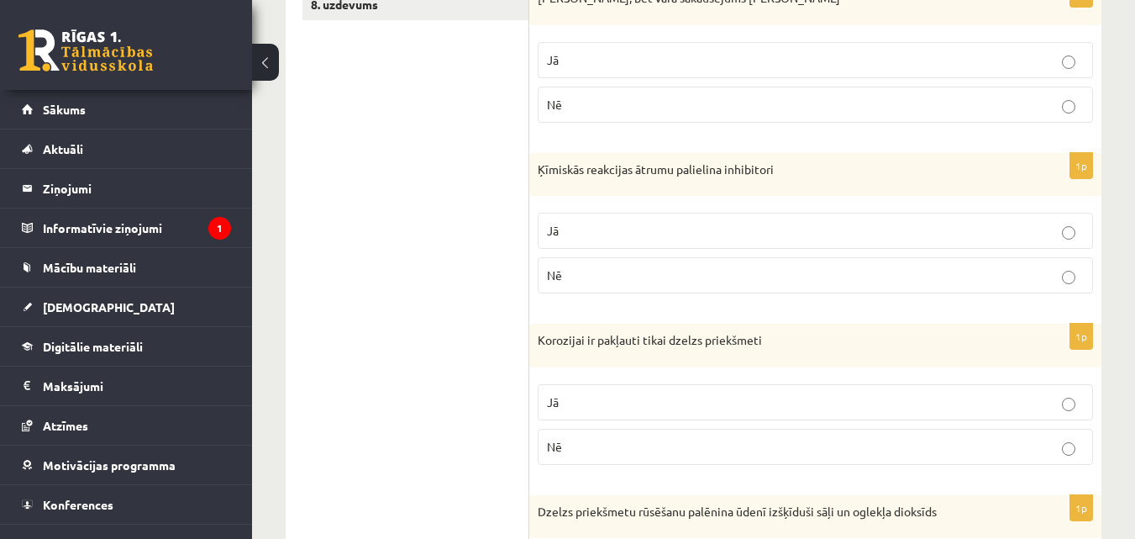
click at [632, 268] on p "Nē" at bounding box center [815, 275] width 537 height 18
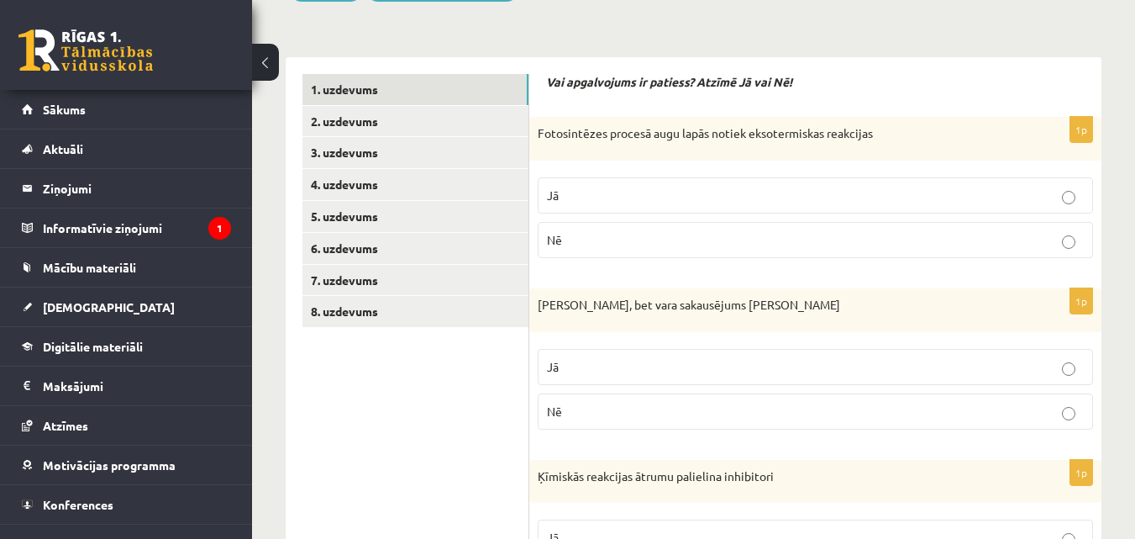
scroll to position [198, 0]
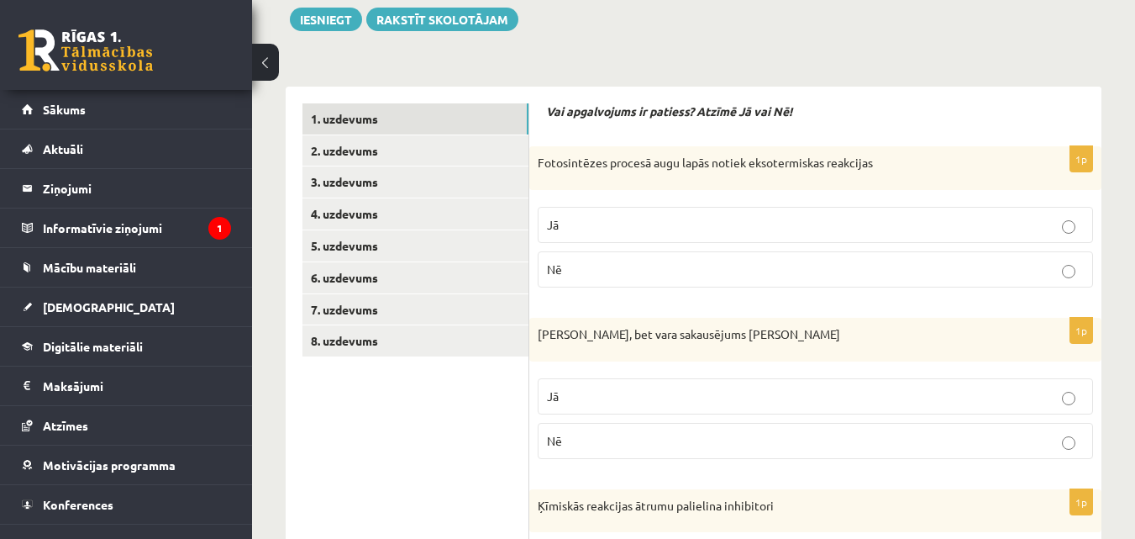
click at [632, 268] on p "Nē" at bounding box center [815, 270] width 537 height 18
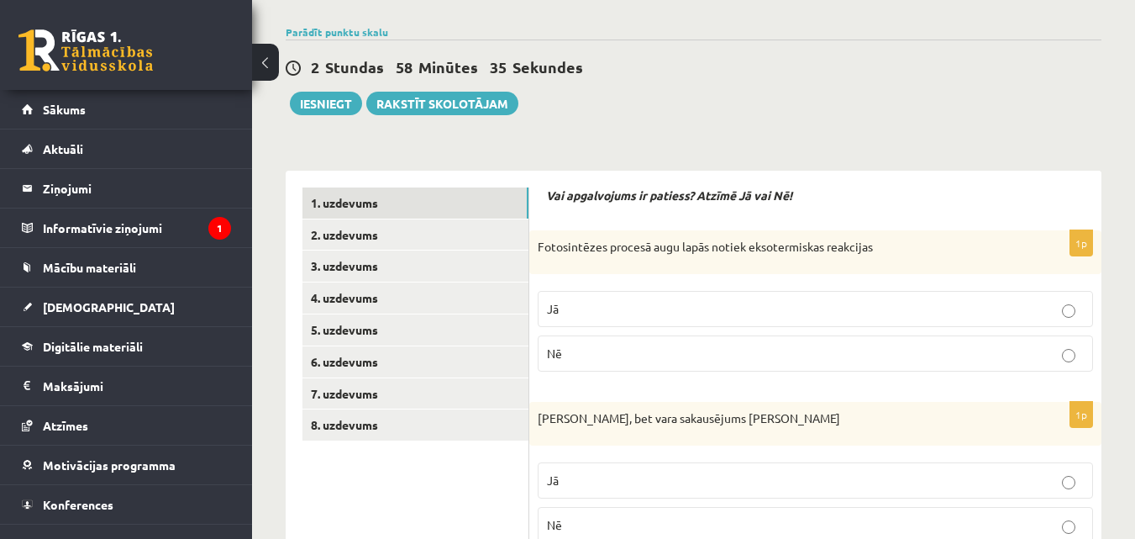
scroll to position [30, 0]
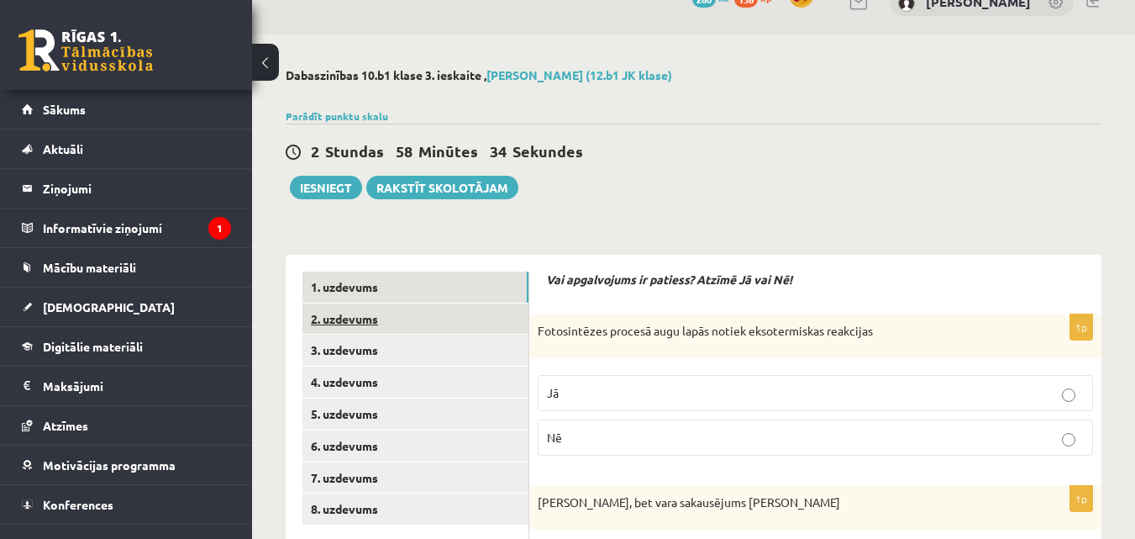
click at [400, 319] on link "2. uzdevums" at bounding box center [416, 318] width 226 height 31
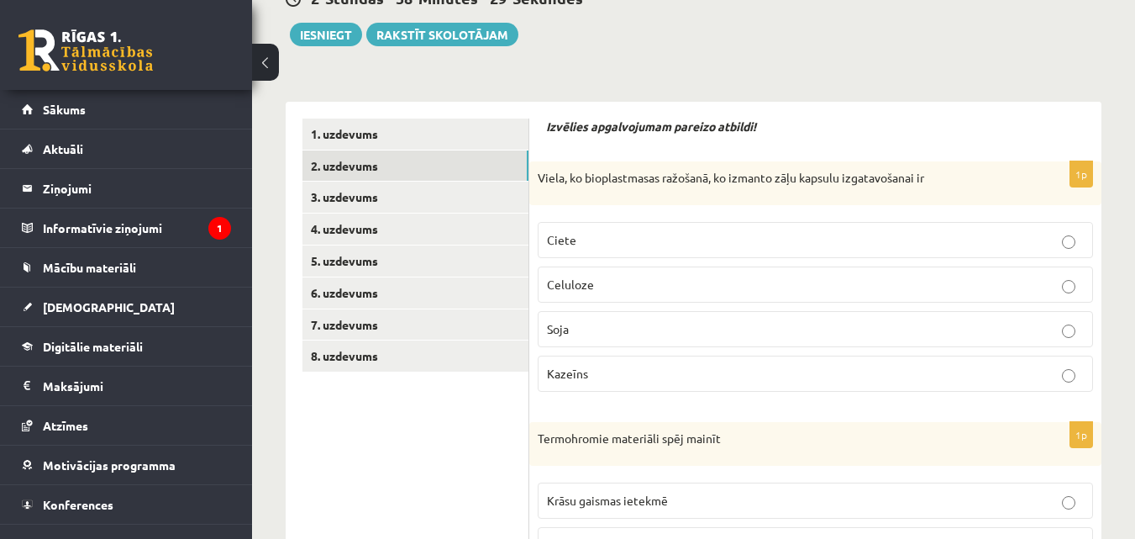
scroll to position [0, 0]
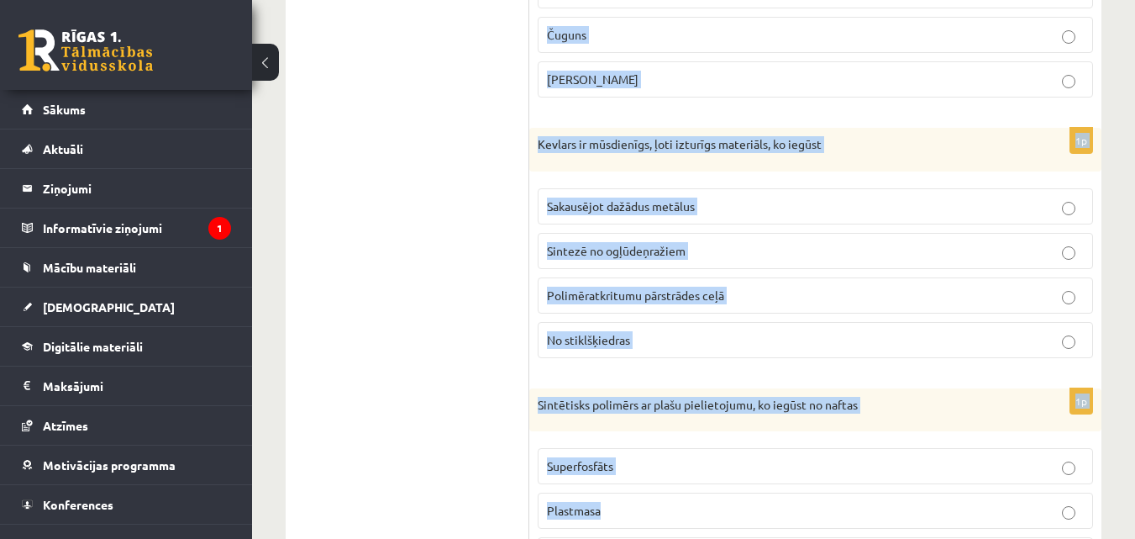
drag, startPoint x: 537, startPoint y: 353, endPoint x: 709, endPoint y: 545, distance: 257.1
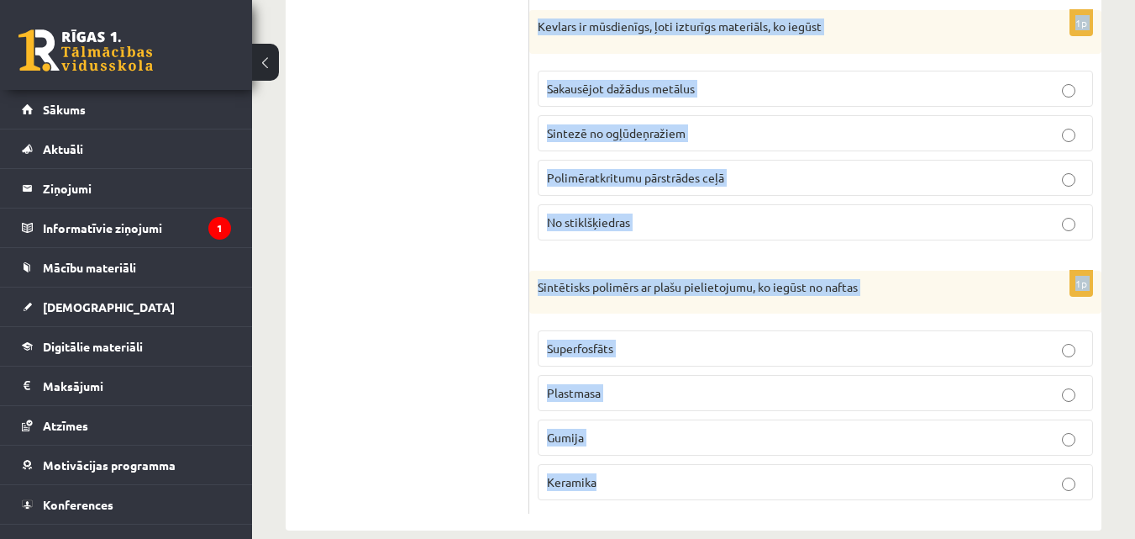
scroll to position [1141, 0]
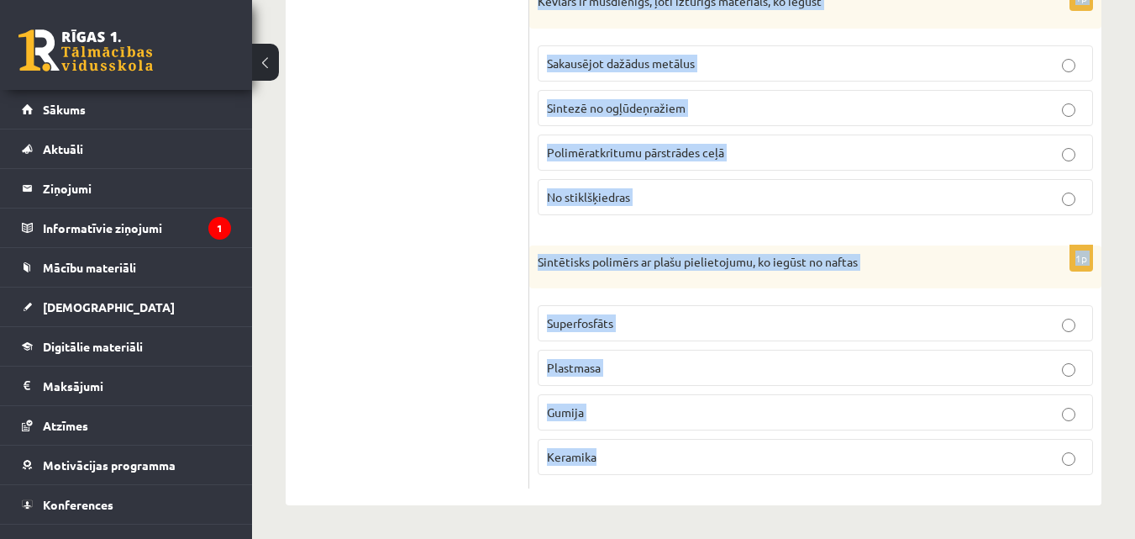
copy form "Lorem, ip dolorsitametc adipisci, el seddoei temp incidid utlaboreetdol ma Aliq…"
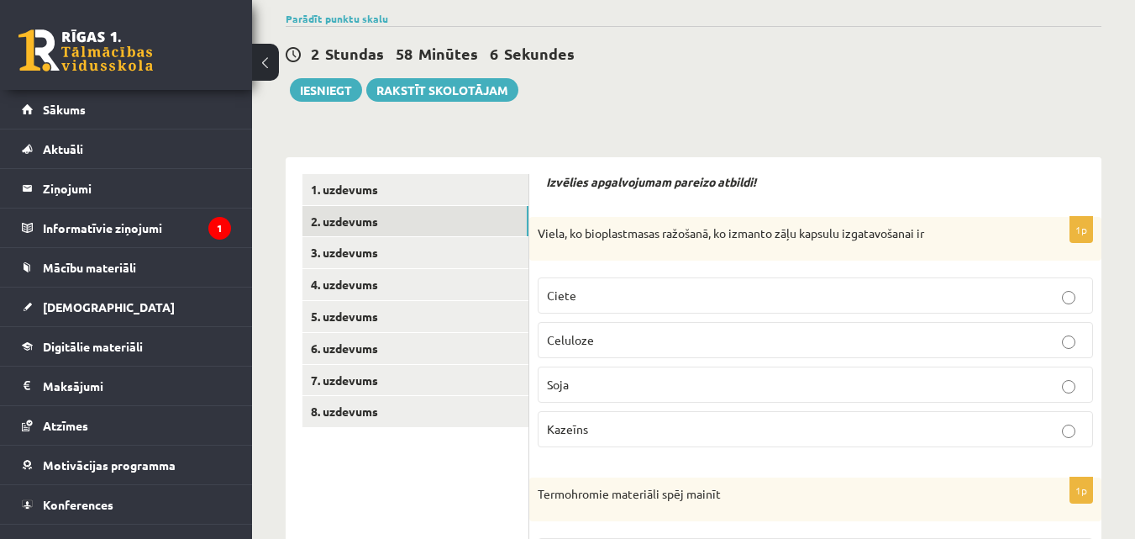
scroll to position [0, 0]
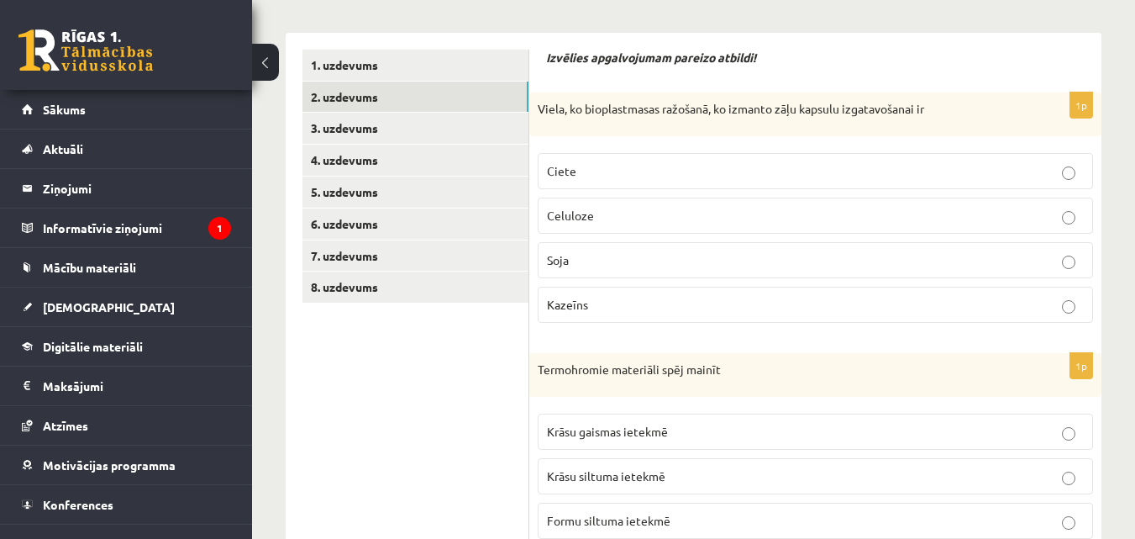
click at [629, 163] on p "Ciete" at bounding box center [815, 171] width 537 height 18
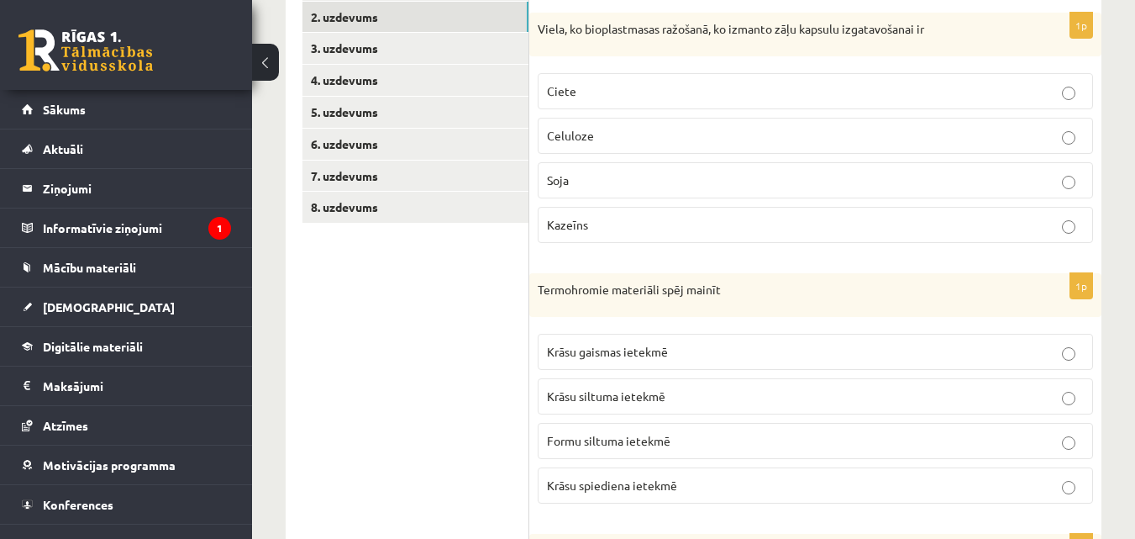
scroll to position [504, 0]
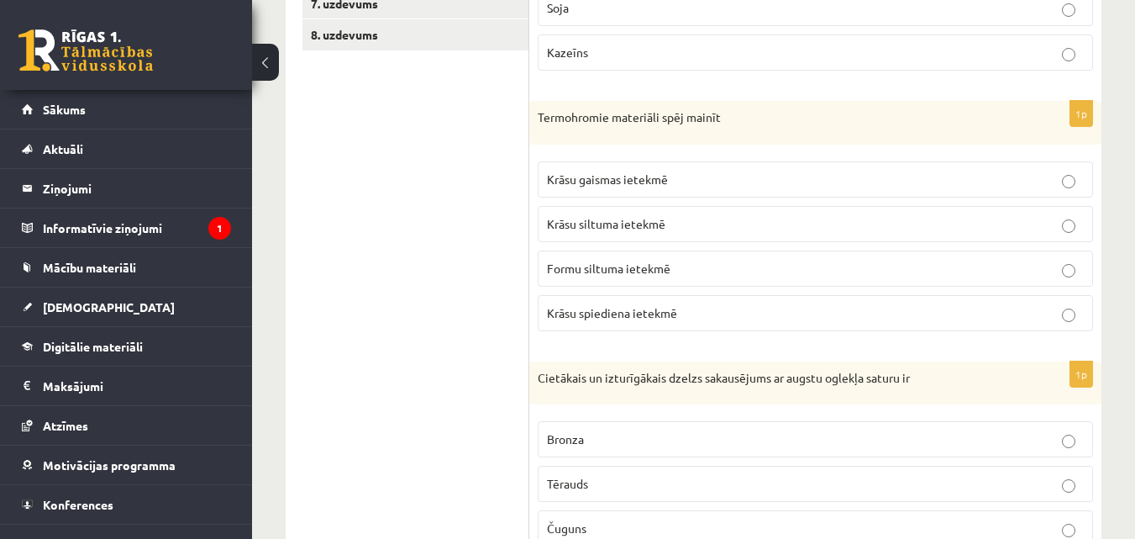
click at [575, 223] on span "Krāsu siltuma ietekmē" at bounding box center [606, 223] width 119 height 15
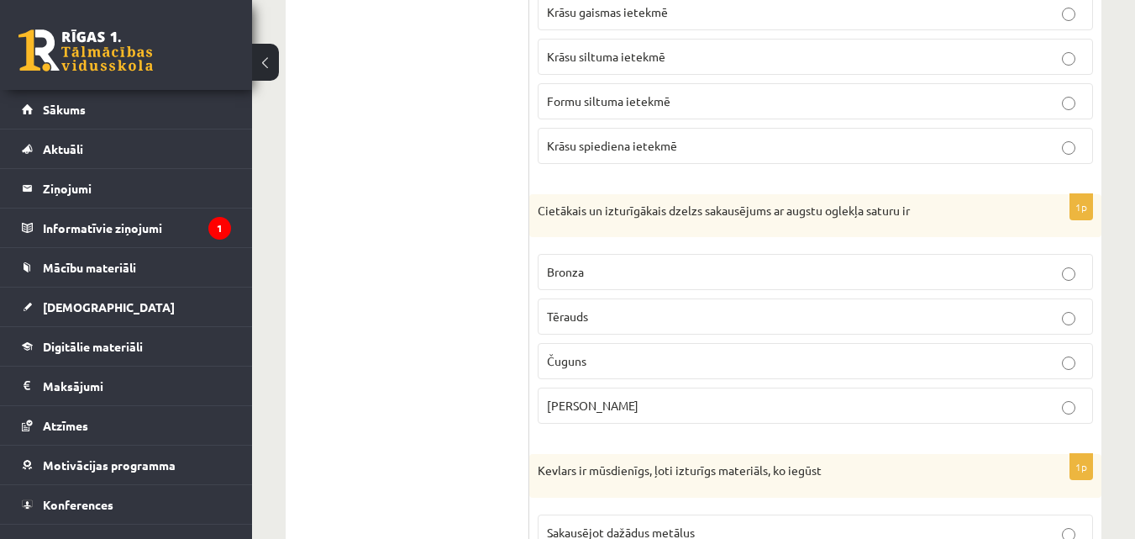
scroll to position [672, 0]
click at [579, 363] on span "Čuguns" at bounding box center [567, 359] width 40 height 15
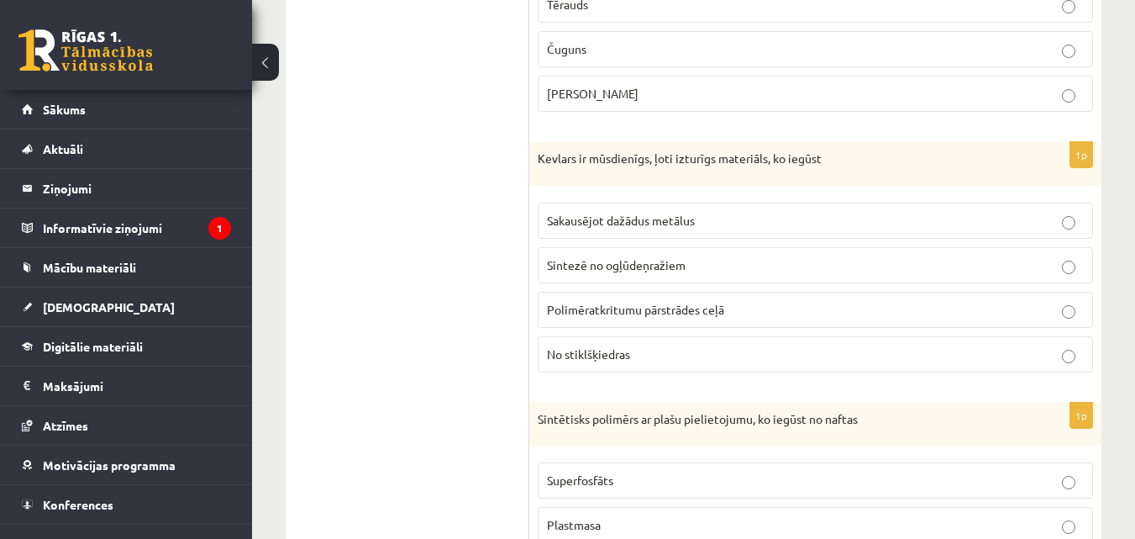
scroll to position [1009, 0]
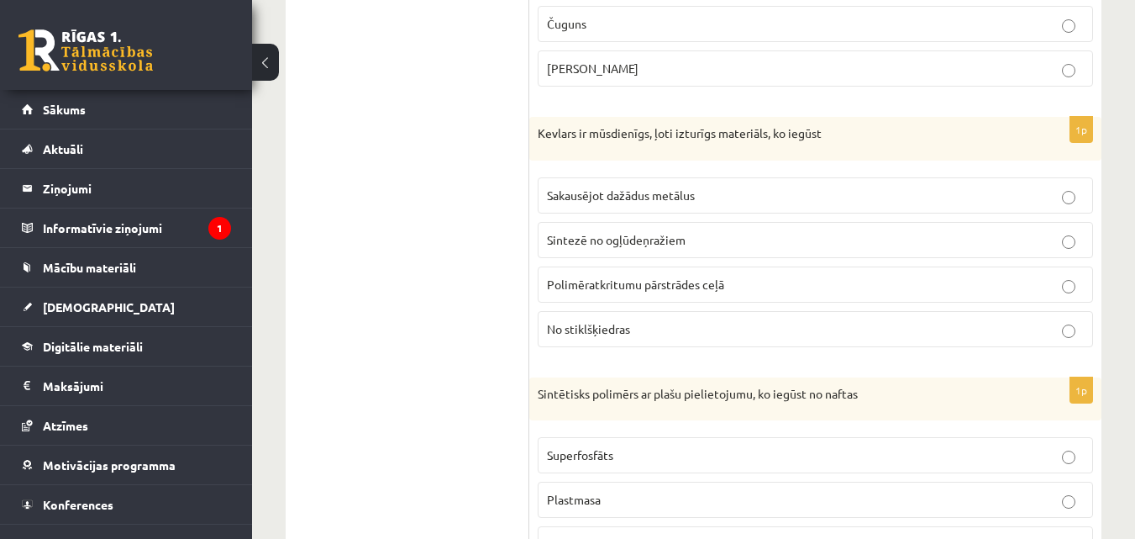
click at [566, 232] on p "Sintezē no ogļūdeņražiem" at bounding box center [815, 240] width 537 height 18
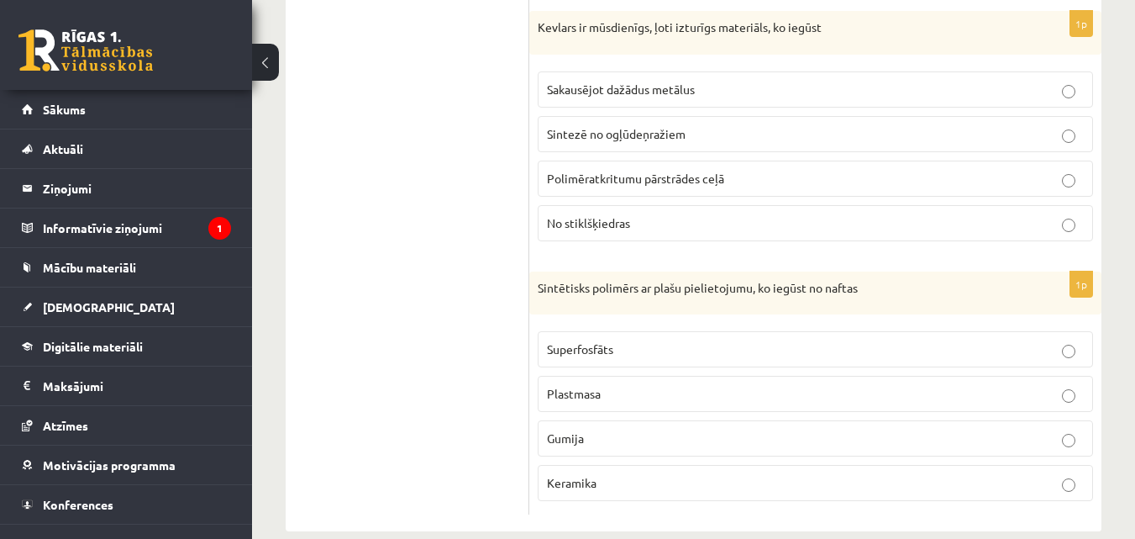
scroll to position [1141, 0]
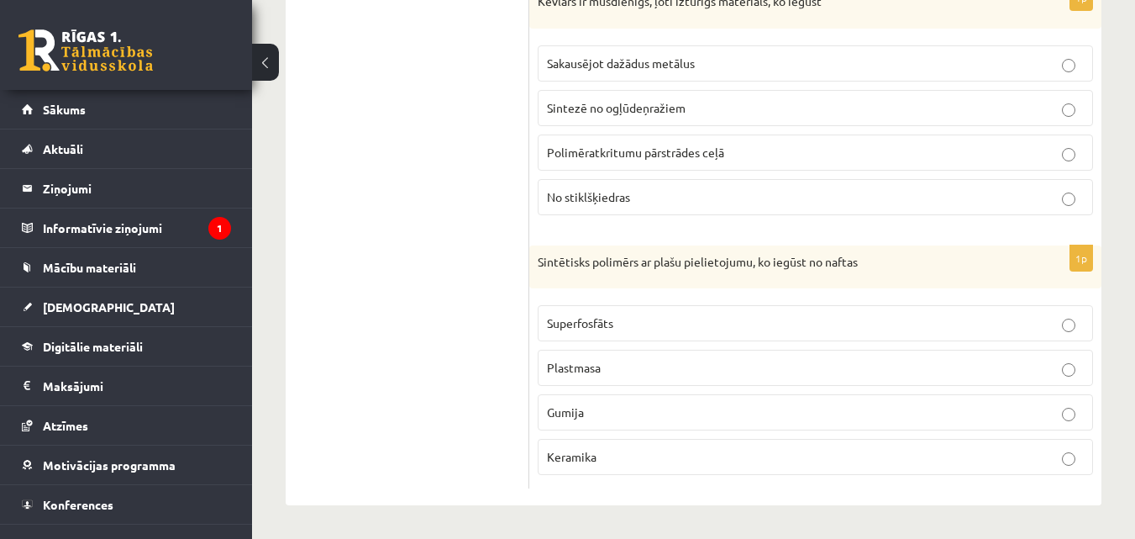
click at [556, 377] on label "Plastmasa" at bounding box center [816, 368] width 556 height 36
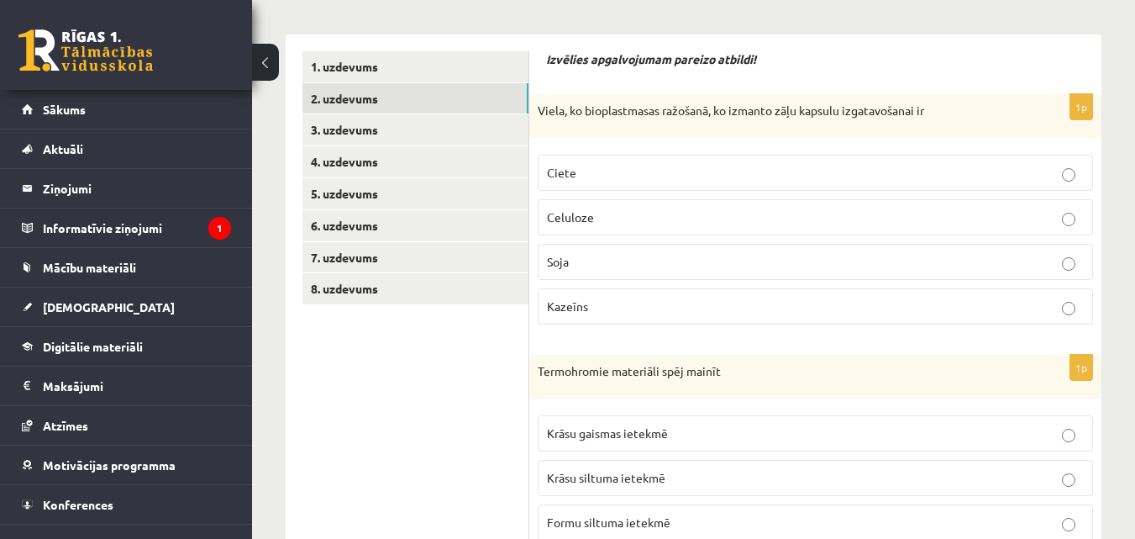
scroll to position [49, 0]
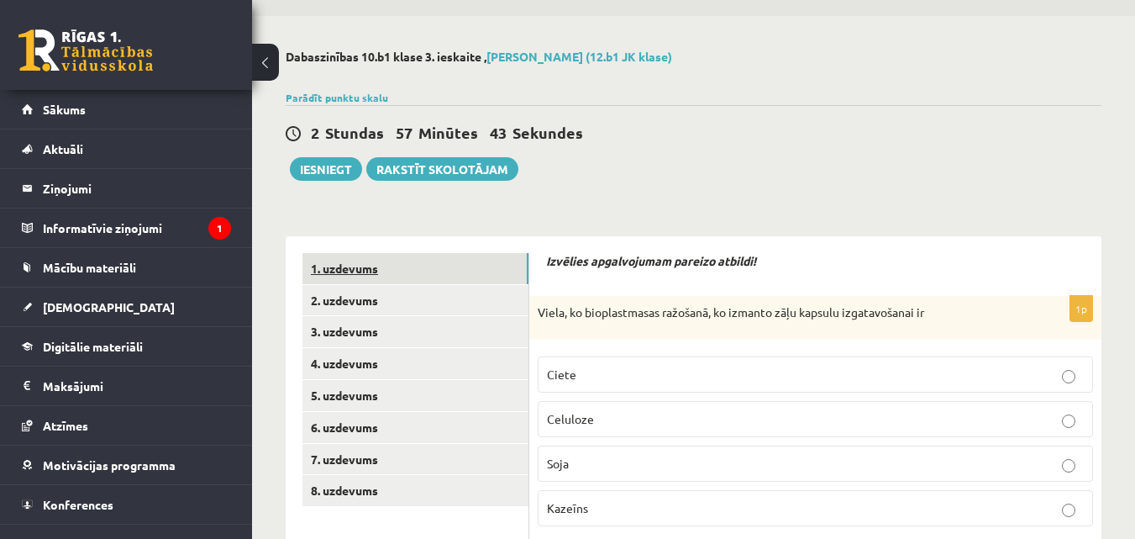
click at [356, 273] on link "1. uzdevums" at bounding box center [416, 268] width 226 height 31
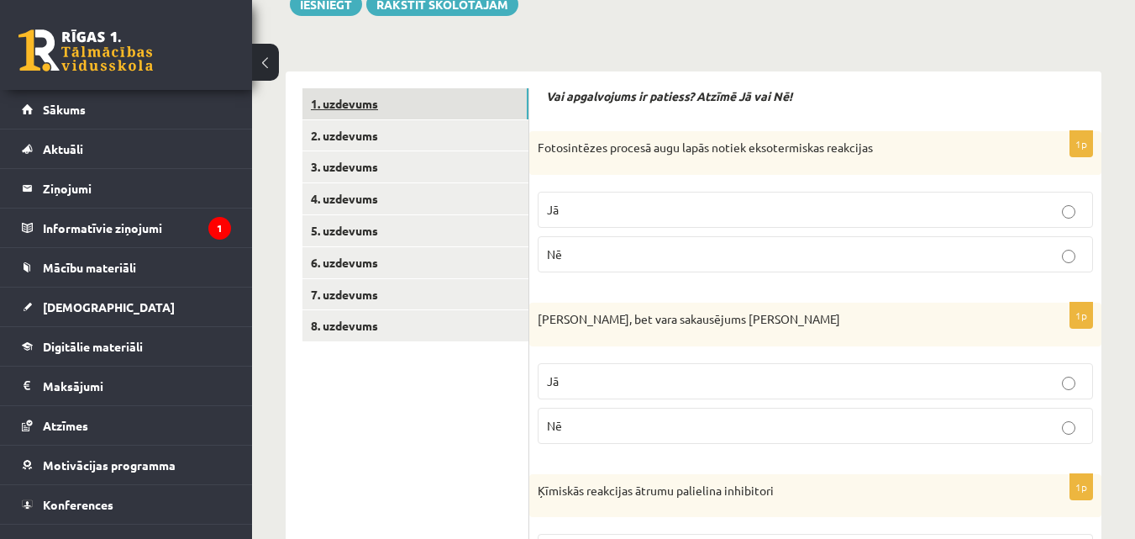
scroll to position [217, 0]
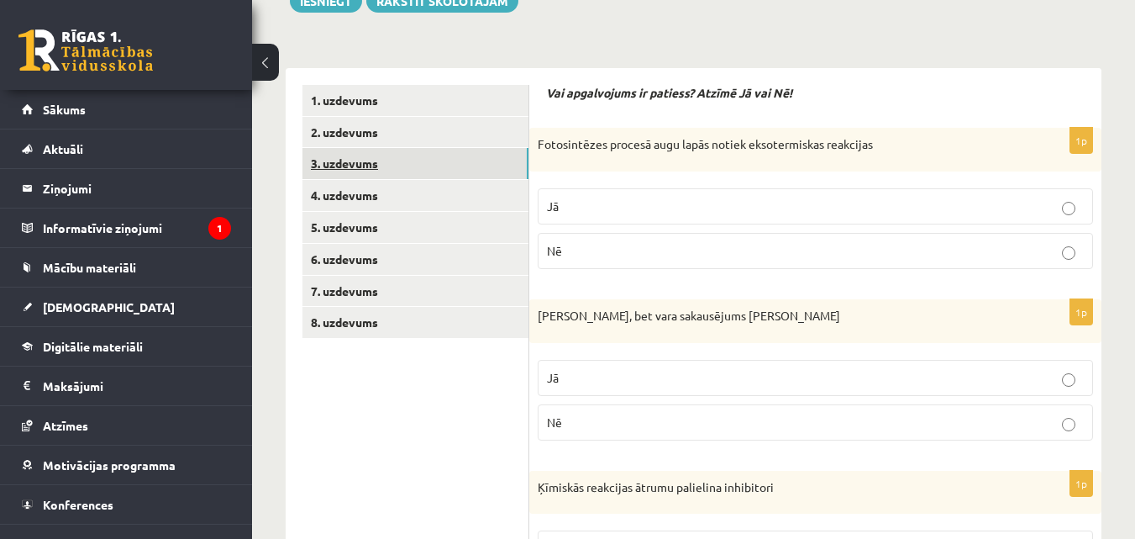
click at [366, 168] on link "3. uzdevums" at bounding box center [416, 163] width 226 height 31
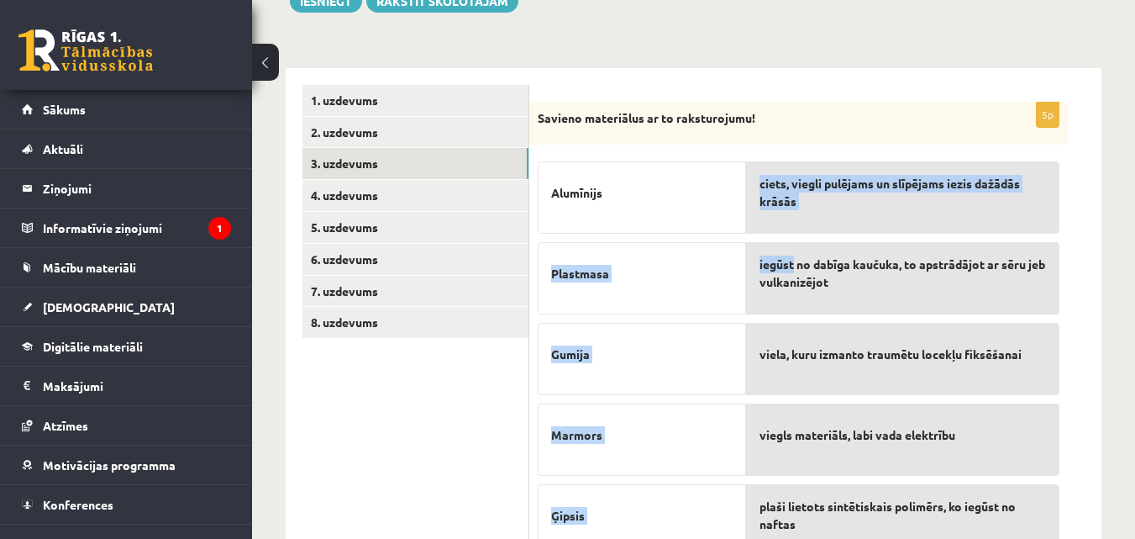
drag, startPoint x: 735, startPoint y: 205, endPoint x: 794, endPoint y: 260, distance: 80.3
click at [794, 260] on fieldset "Alumīnijs Plastmasa Gumija Marmors Ģipsis ciets, viegli pulējams un slīpējams i…" at bounding box center [799, 354] width 522 height 403
click at [668, 213] on div "Alumīnijs" at bounding box center [642, 197] width 208 height 72
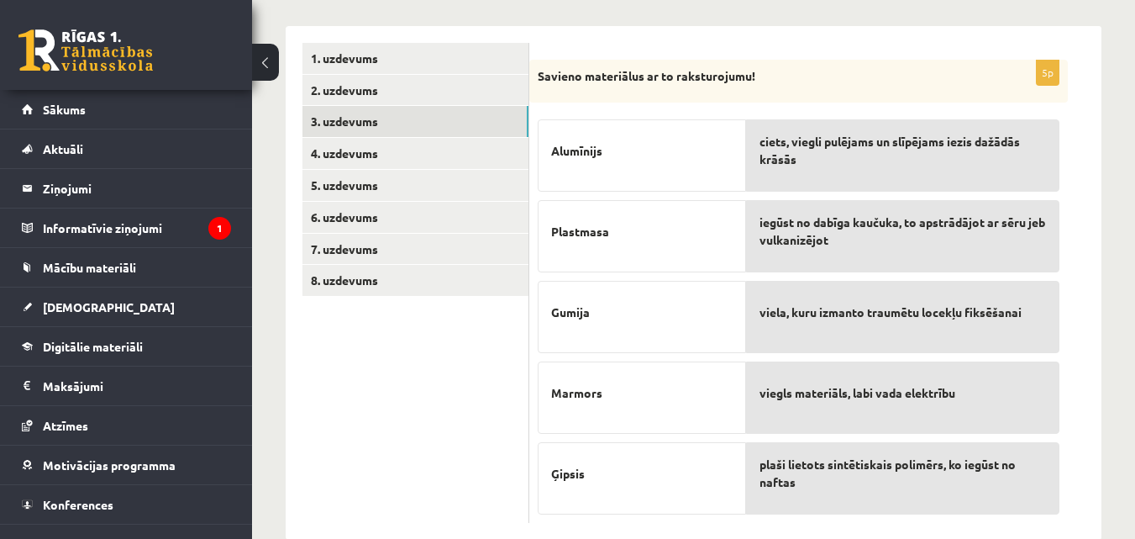
scroll to position [294, 0]
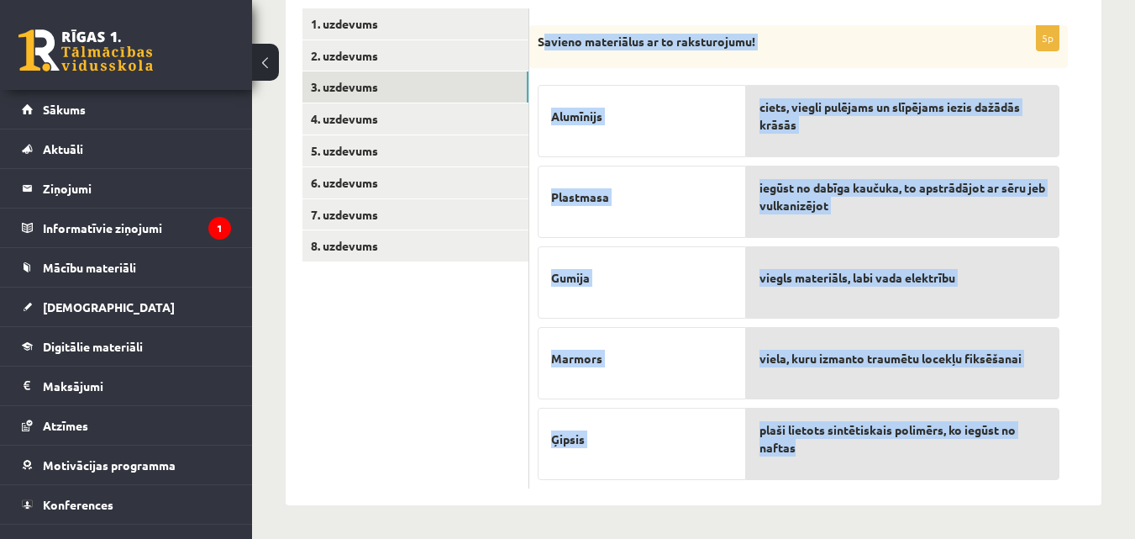
drag, startPoint x: 545, startPoint y: 38, endPoint x: 972, endPoint y: 464, distance: 602.6
click at [972, 464] on div "5p Savieno materiālus ar to raksturojumu! [GEOGRAPHIC_DATA] Plastmasa Gumija Ma…" at bounding box center [798, 257] width 539 height 464
copy div "avieno materiālus ar to raksturojumu! Alumīnijs Plastmasa Gumija Marmors Ģipsis…"
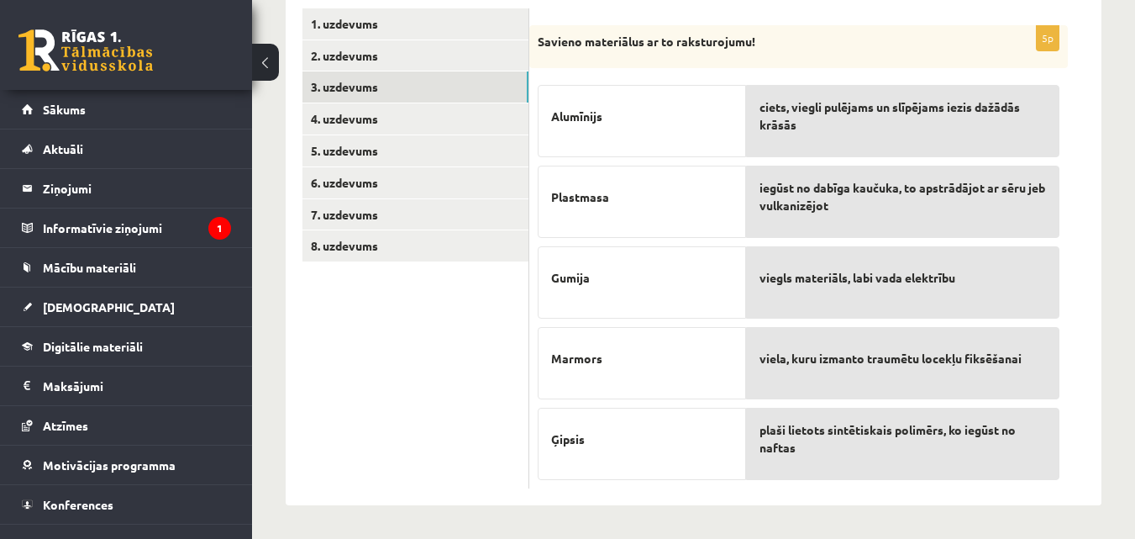
click at [398, 396] on ul "1. uzdevums 2. uzdevums 3. uzdevums 4. uzdevums 5. uzdevums 6. uzdevums 7. uzde…" at bounding box center [416, 248] width 227 height 481
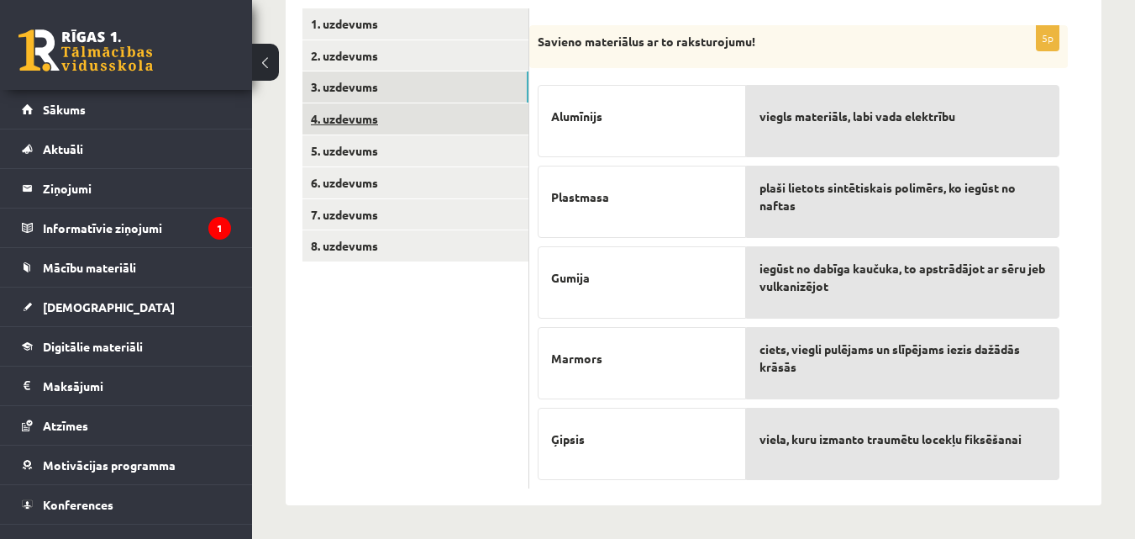
click at [320, 113] on link "4. uzdevums" at bounding box center [416, 118] width 226 height 31
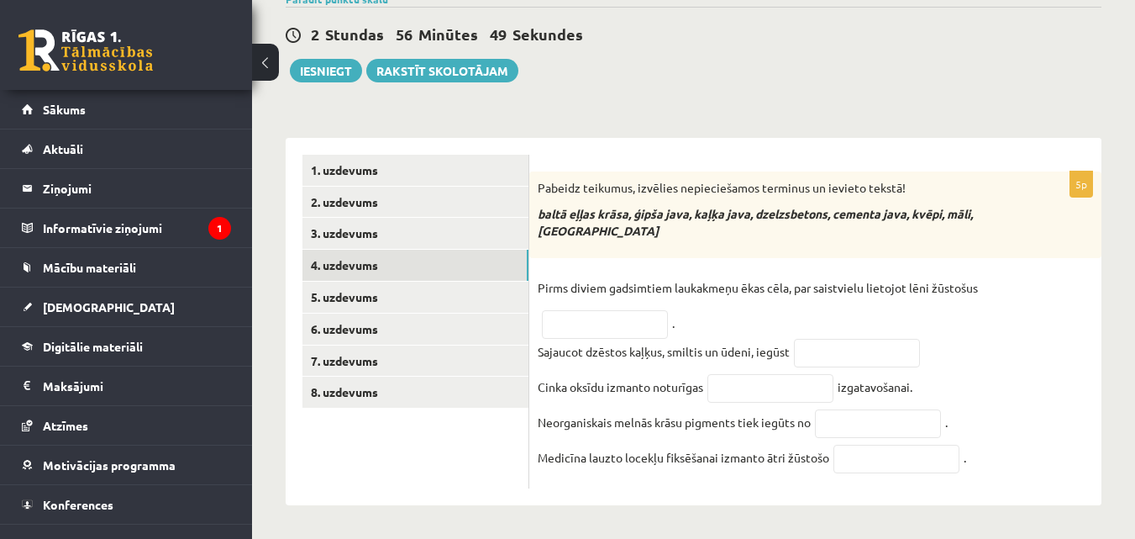
scroll to position [155, 0]
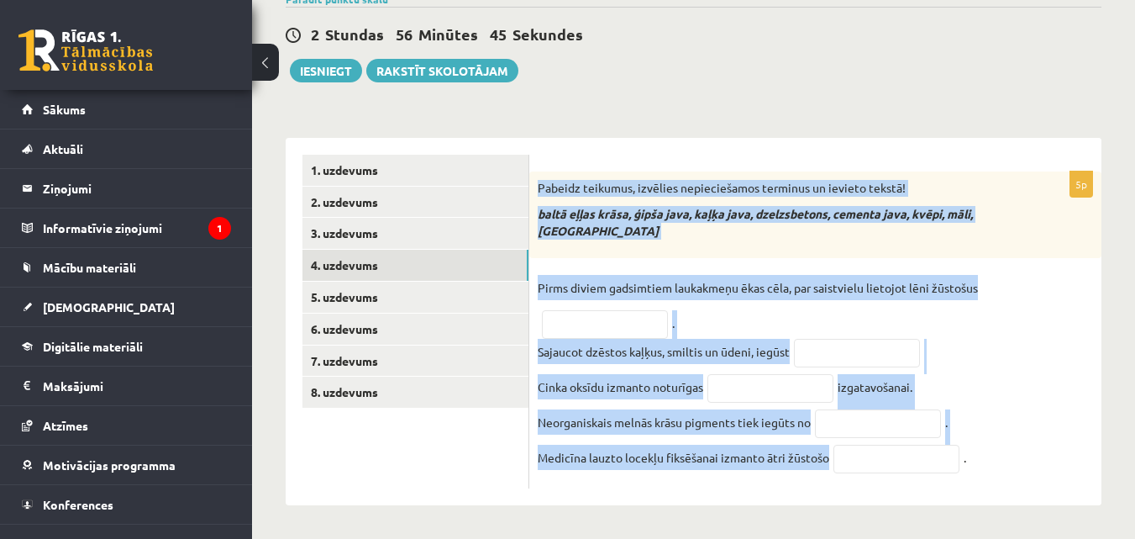
drag, startPoint x: 538, startPoint y: 181, endPoint x: 949, endPoint y: 472, distance: 503.9
click at [949, 472] on div "5p Pabeidz teikumus, izvēlies nepieciešamos terminus un ievieto tekstā! baltā e…" at bounding box center [815, 329] width 572 height 317
copy div "Pabeidz teikumus, izvēlies nepieciešamos terminus un ievieto tekstā! baltā eļļa…"
click at [668, 245] on div "Pabeidz teikumus, izvēlies nepieciešamos terminus un ievieto tekstā! baltā eļļa…" at bounding box center [815, 214] width 572 height 87
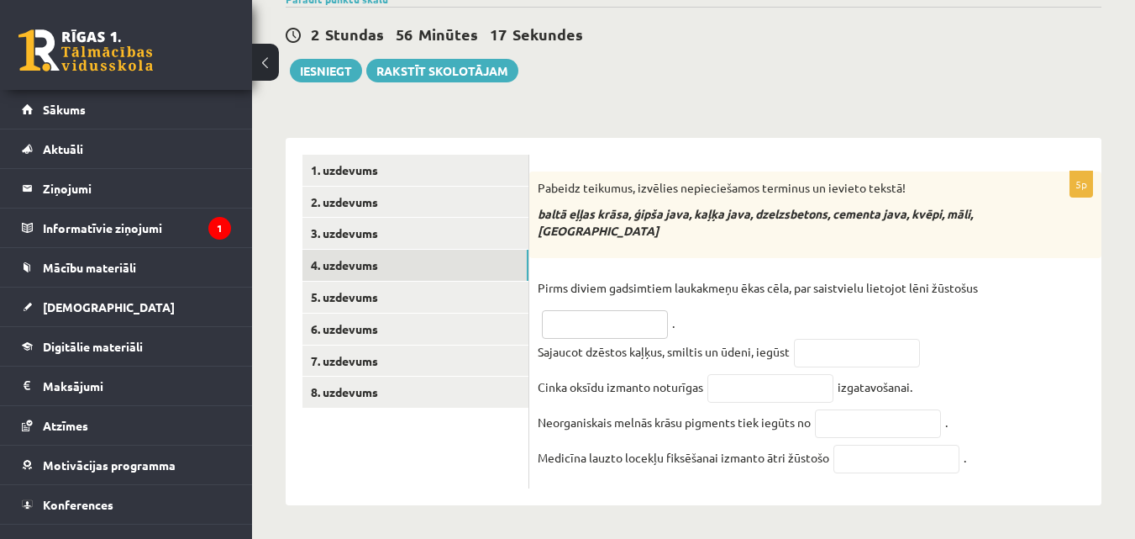
click at [603, 314] on input "text" at bounding box center [605, 324] width 126 height 29
type input "*****"
click at [855, 344] on input "text" at bounding box center [857, 353] width 126 height 29
type input "**********"
click at [790, 385] on input "text" at bounding box center [771, 388] width 126 height 29
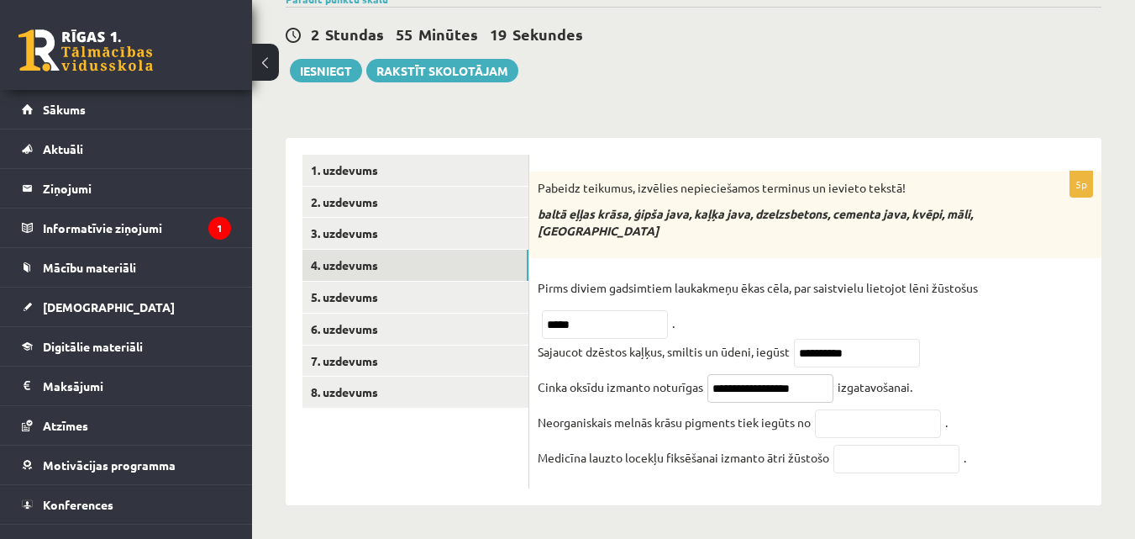
type input "**********"
click at [856, 422] on input "text" at bounding box center [878, 423] width 126 height 29
type input "*******"
click at [871, 459] on input "text" at bounding box center [897, 459] width 126 height 29
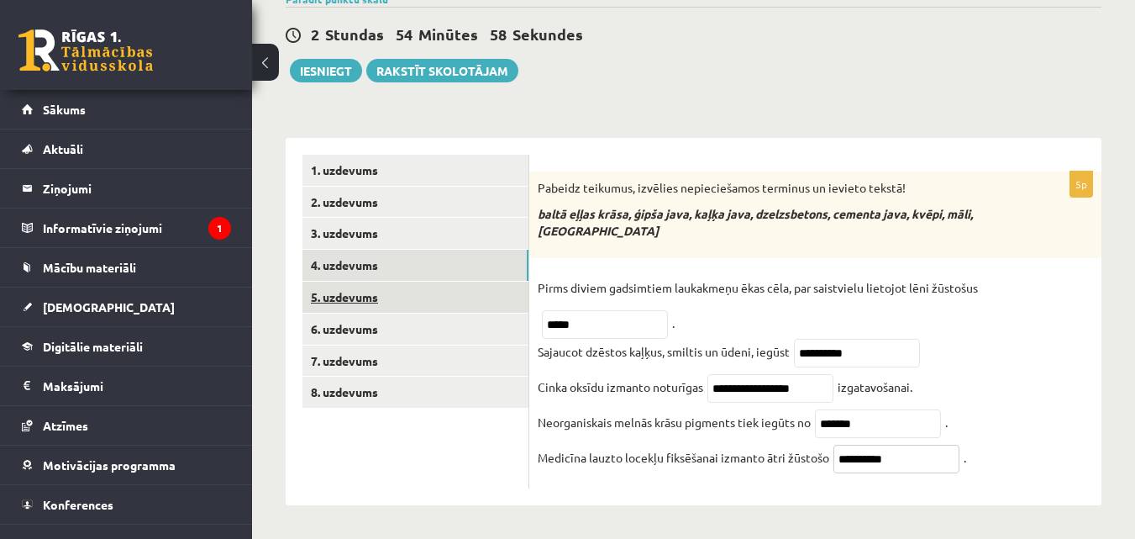
type input "**********"
click at [387, 290] on link "5. uzdevums" at bounding box center [416, 297] width 226 height 31
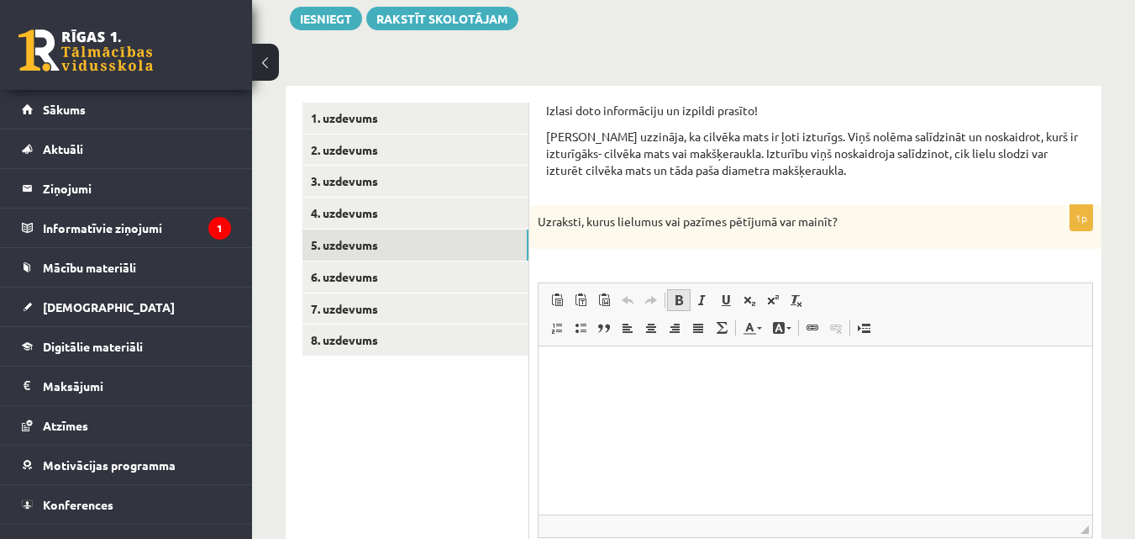
scroll to position [239, 0]
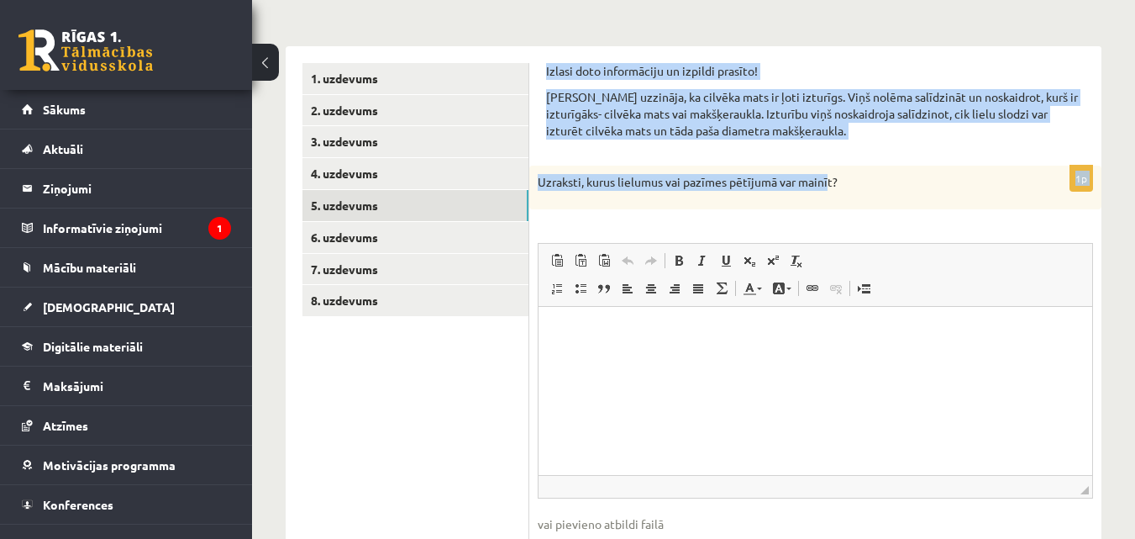
drag, startPoint x: 544, startPoint y: 64, endPoint x: 828, endPoint y: 156, distance: 298.7
copy form "Izlasi doto informāciju un izpildi prasīto! [PERSON_NAME] uzzināja, ka cilvēka …"
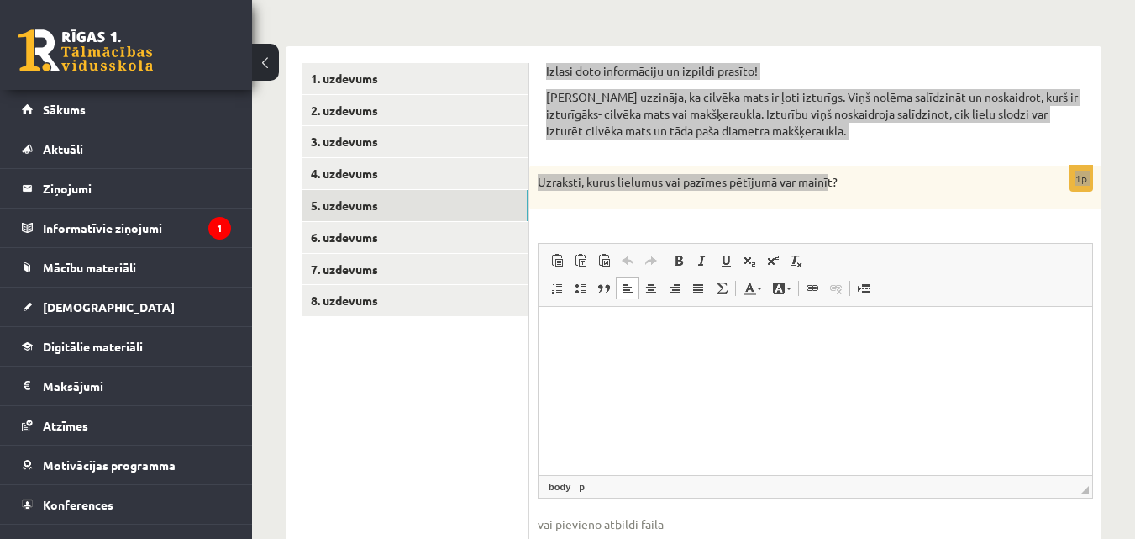
scroll to position [0, 0]
click at [656, 341] on span "Вставить" at bounding box center [679, 340] width 60 height 24
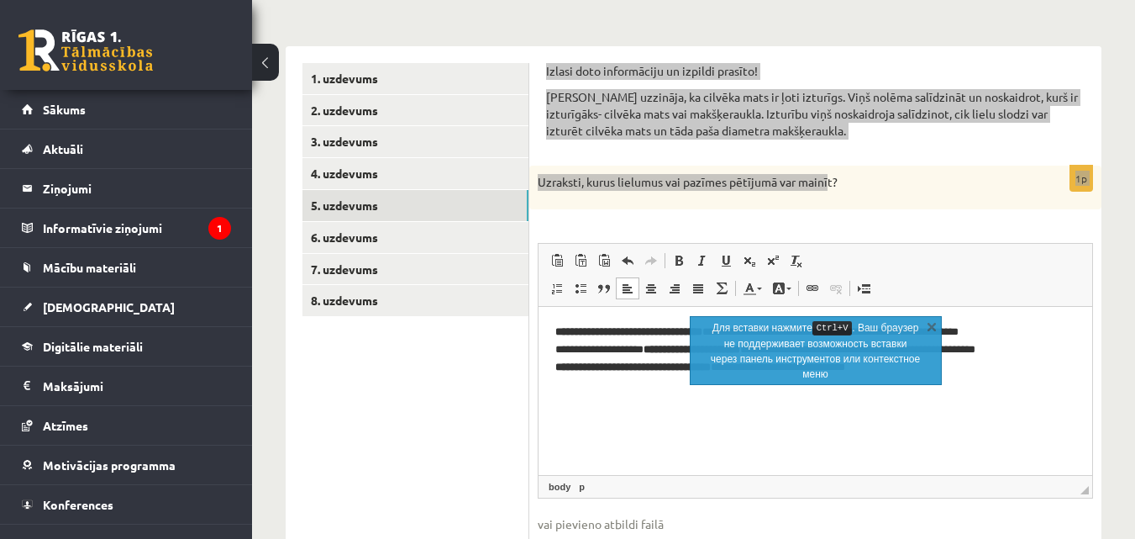
click at [703, 392] on html "**********" at bounding box center [816, 349] width 554 height 86
click at [679, 388] on html "**********" at bounding box center [816, 349] width 554 height 86
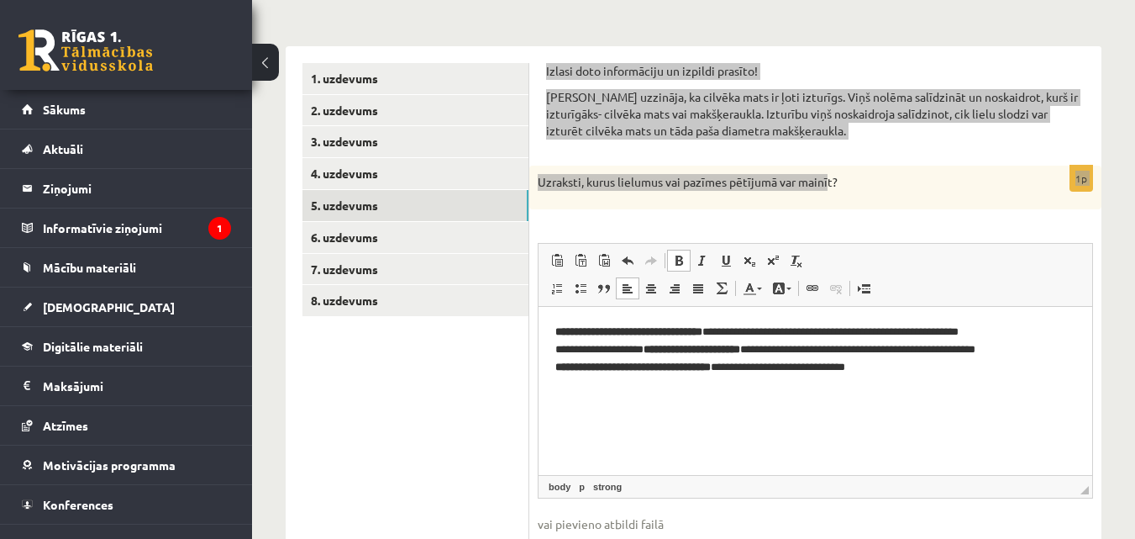
click at [932, 325] on p "**********" at bounding box center [816, 349] width 520 height 52
click at [909, 371] on p "**********" at bounding box center [816, 349] width 520 height 52
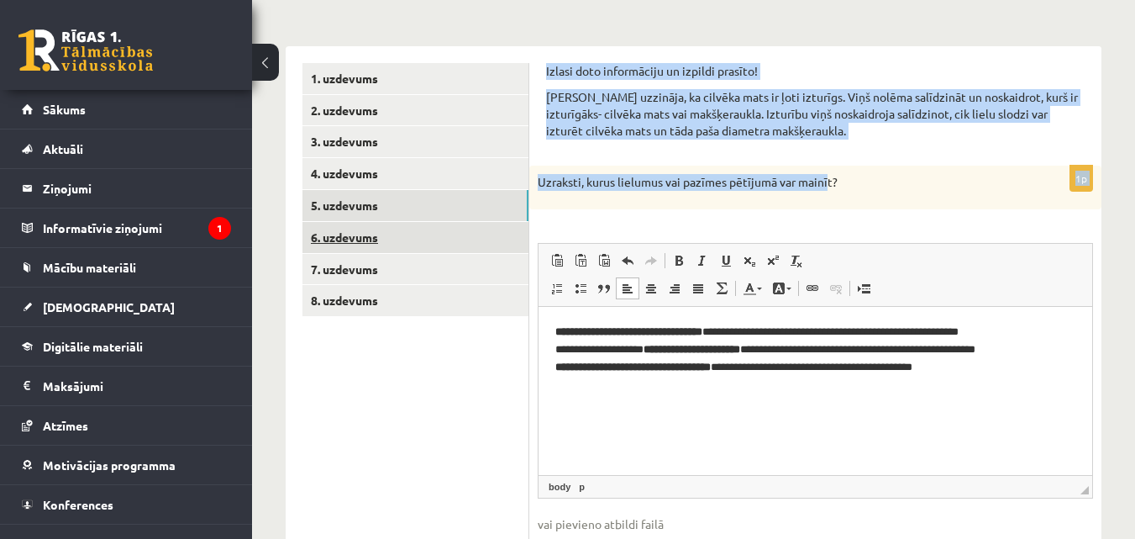
click at [324, 235] on link "6. uzdevums" at bounding box center [416, 237] width 226 height 31
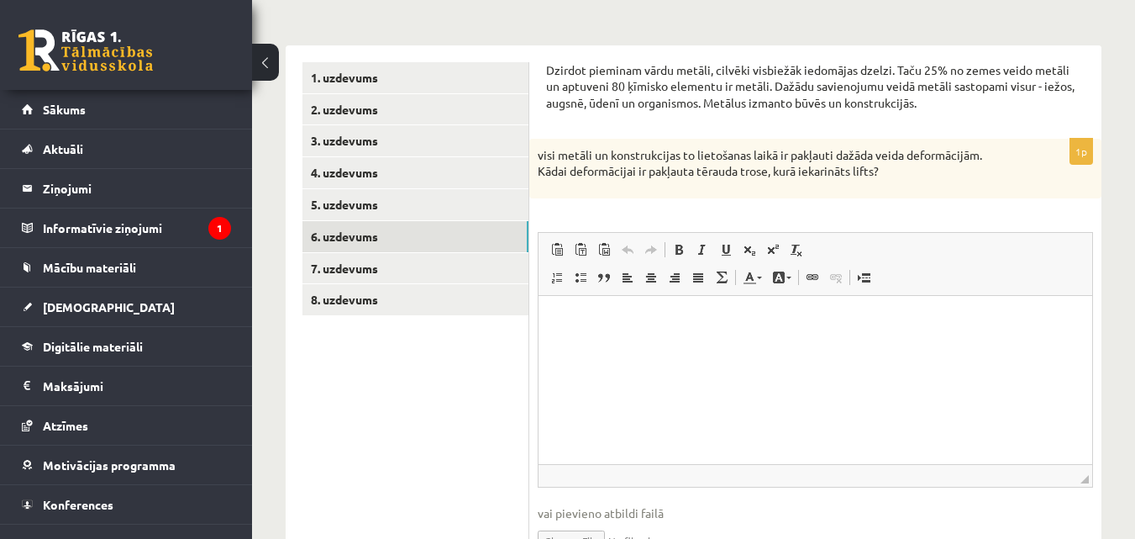
scroll to position [239, 0]
drag, startPoint x: 543, startPoint y: 69, endPoint x: 905, endPoint y: 175, distance: 377.4
copy form "Dzirdot pieminam vārdu metāli, cilvēki visbiežāk iedomājas dzelzi. Taču 25% no …"
click at [577, 318] on p "Визуальный текстовый редактор, wiswyg-editor-user-answer-47363924895600" at bounding box center [816, 322] width 520 height 18
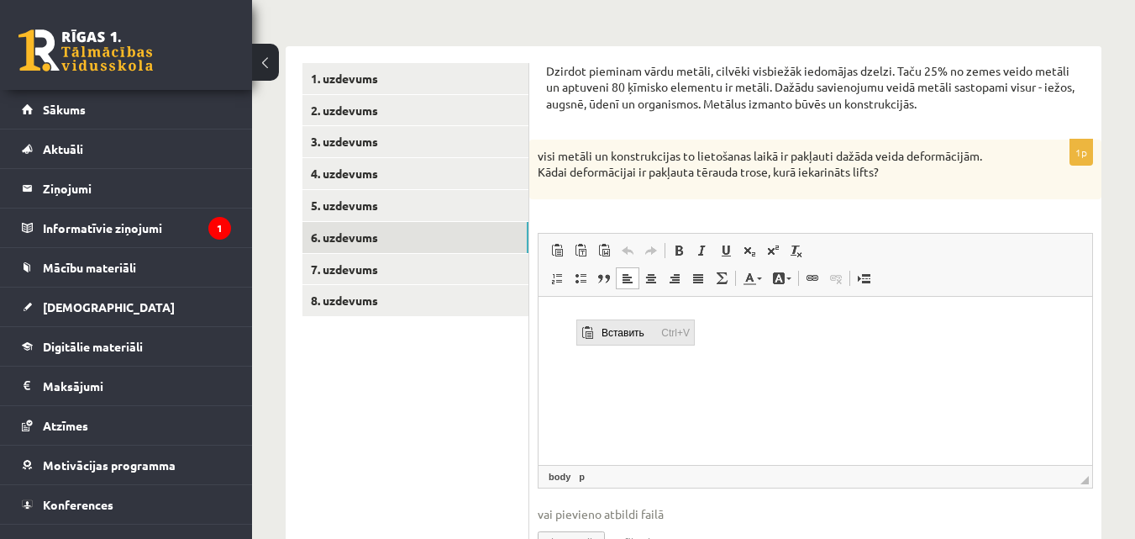
click at [608, 332] on span "Вставить" at bounding box center [628, 331] width 60 height 24
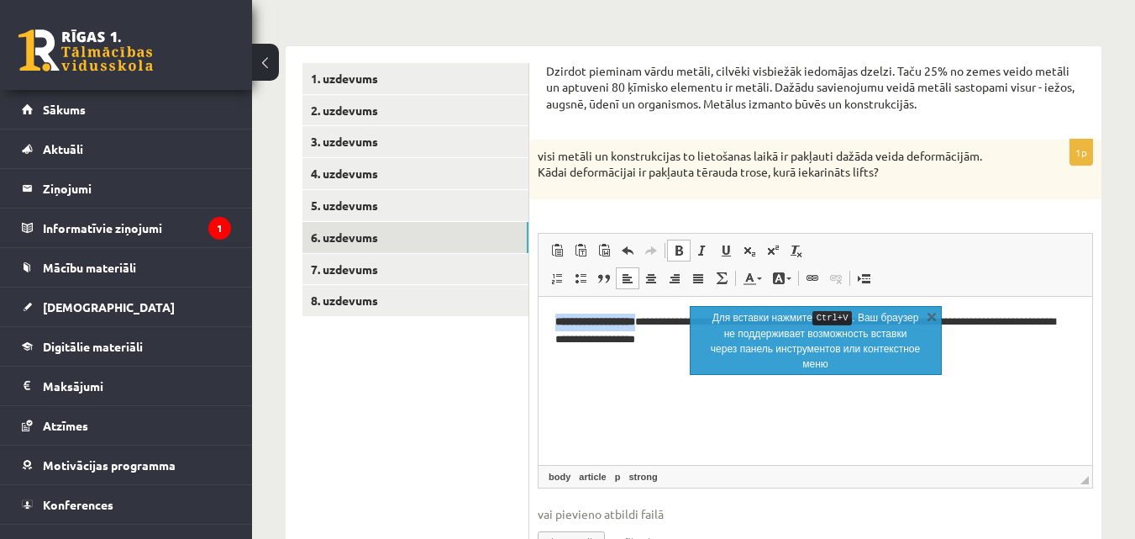
drag, startPoint x: 657, startPoint y: 325, endPoint x: 558, endPoint y: 319, distance: 99.3
click at [558, 319] on strong "**********" at bounding box center [596, 320] width 80 height 11
click at [578, 362] on html "**********" at bounding box center [816, 330] width 554 height 69
drag, startPoint x: 930, startPoint y: 319, endPoint x: 383, endPoint y: 37, distance: 615.3
click at [930, 319] on link "X" at bounding box center [932, 316] width 17 height 17
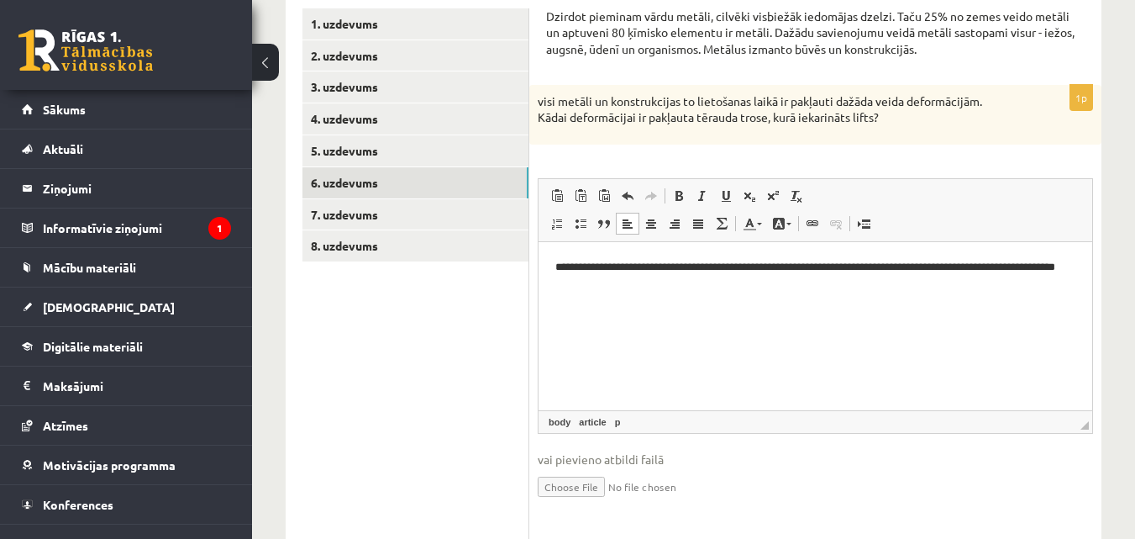
scroll to position [323, 0]
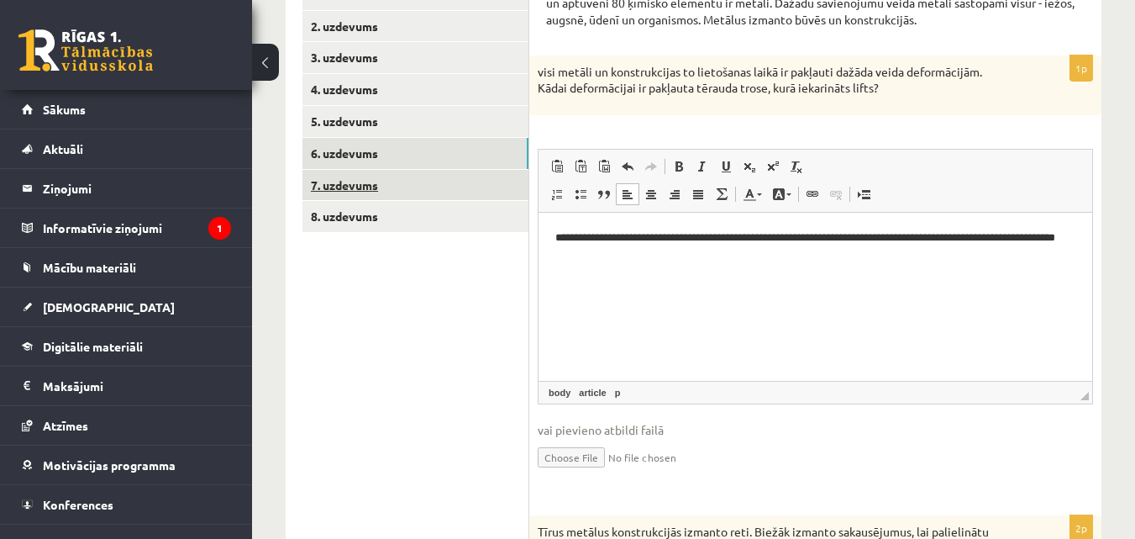
click at [377, 181] on link "7. uzdevums" at bounding box center [416, 185] width 226 height 31
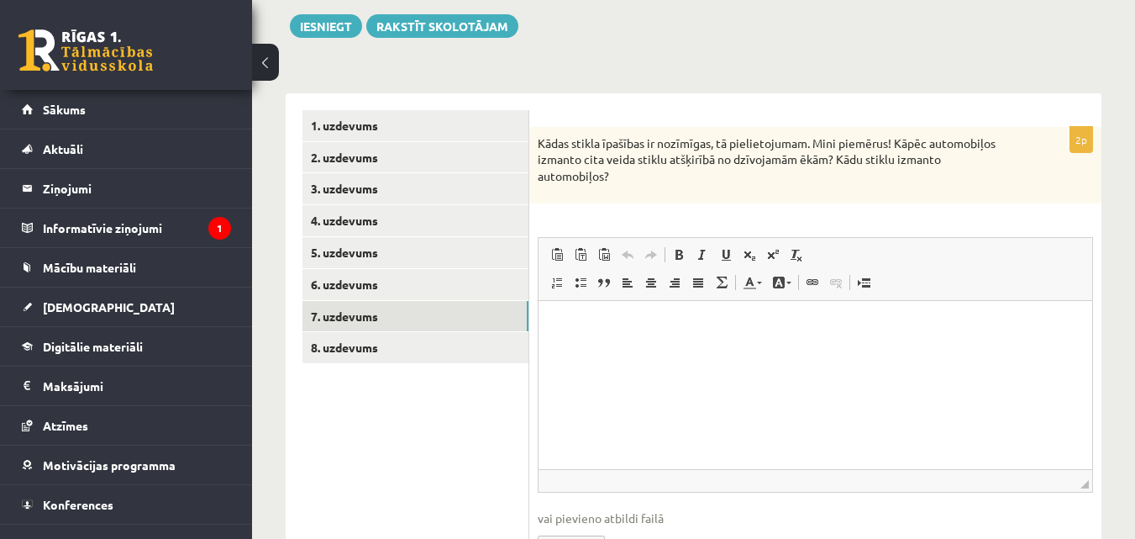
scroll to position [198, 0]
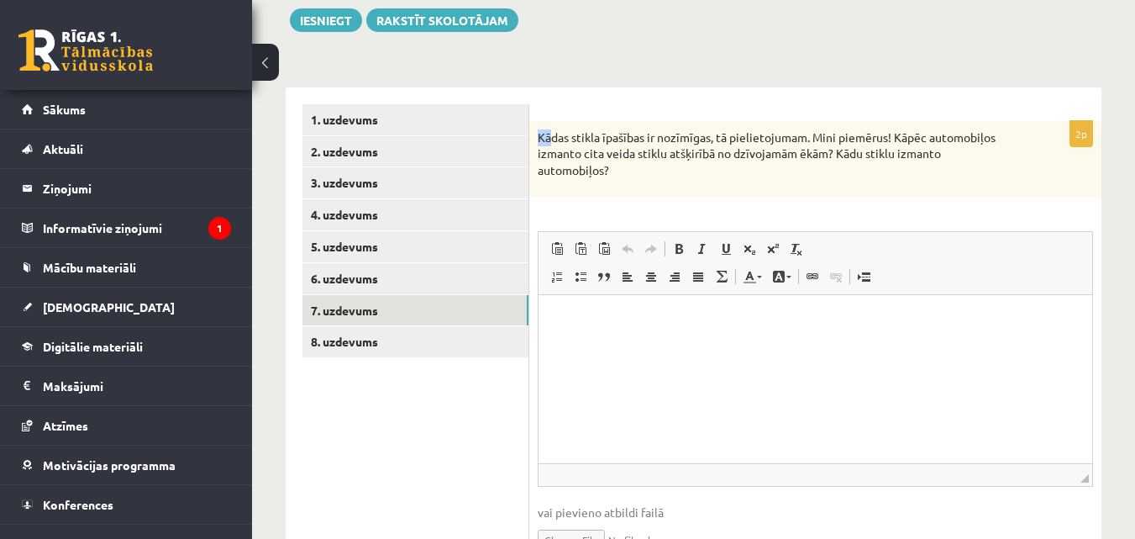
drag, startPoint x: 541, startPoint y: 136, endPoint x: 551, endPoint y: 136, distance: 10.1
click at [551, 136] on p "Kādas stikla īpašības ir nozīmīgas, tā pielietojumam. Mini piemērus! Kāpēc auto…" at bounding box center [773, 154] width 471 height 50
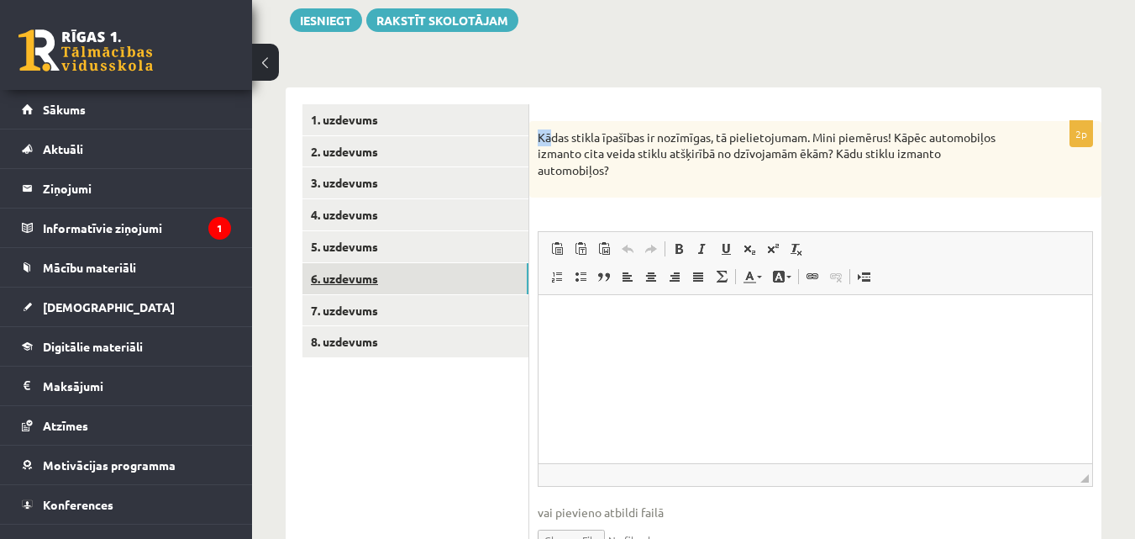
click at [376, 283] on link "6. uzdevums" at bounding box center [416, 278] width 226 height 31
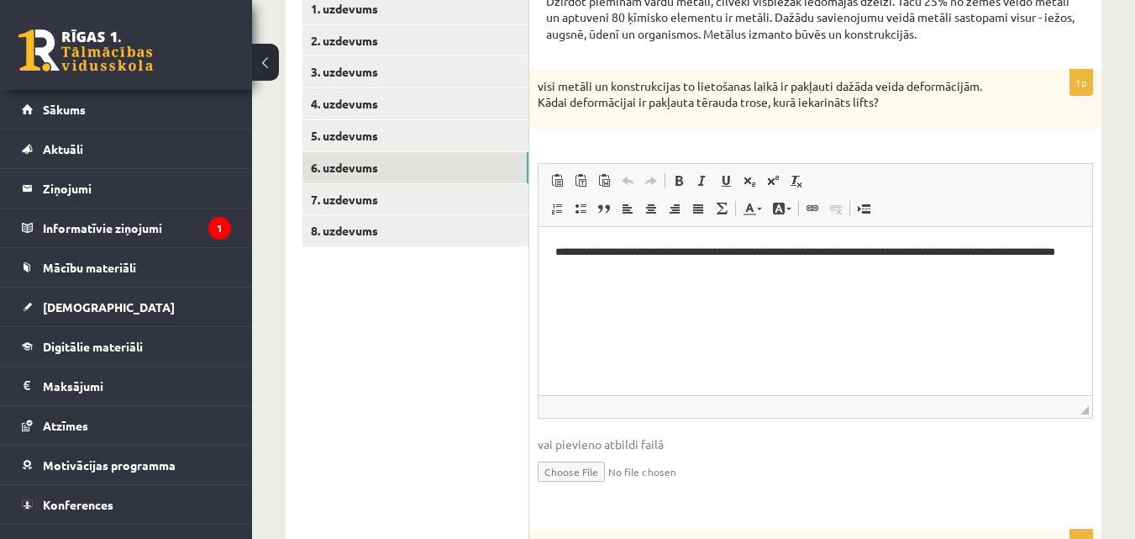
scroll to position [155, 0]
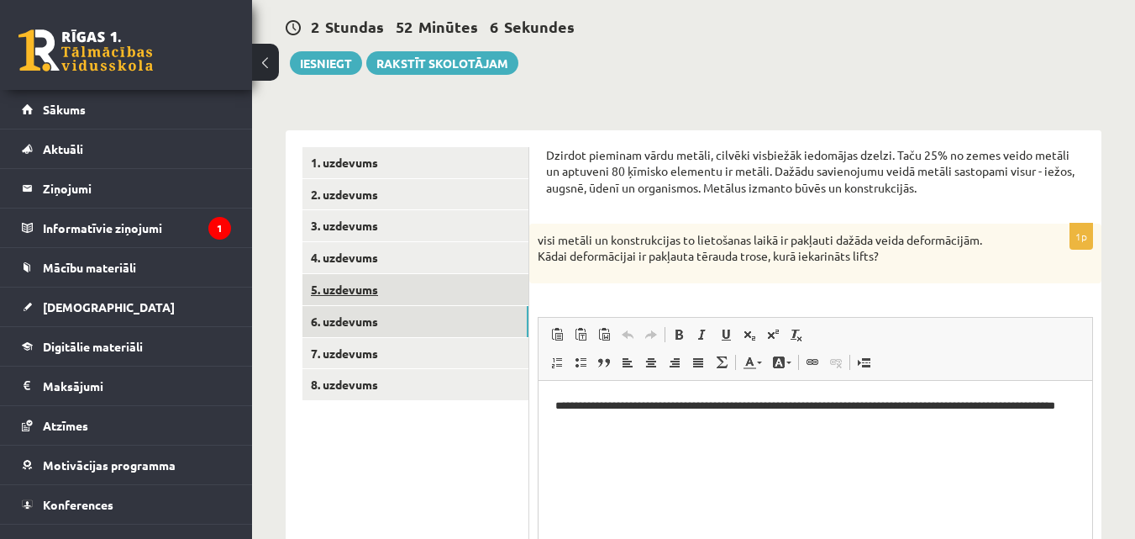
click at [360, 298] on link "5. uzdevums" at bounding box center [416, 289] width 226 height 31
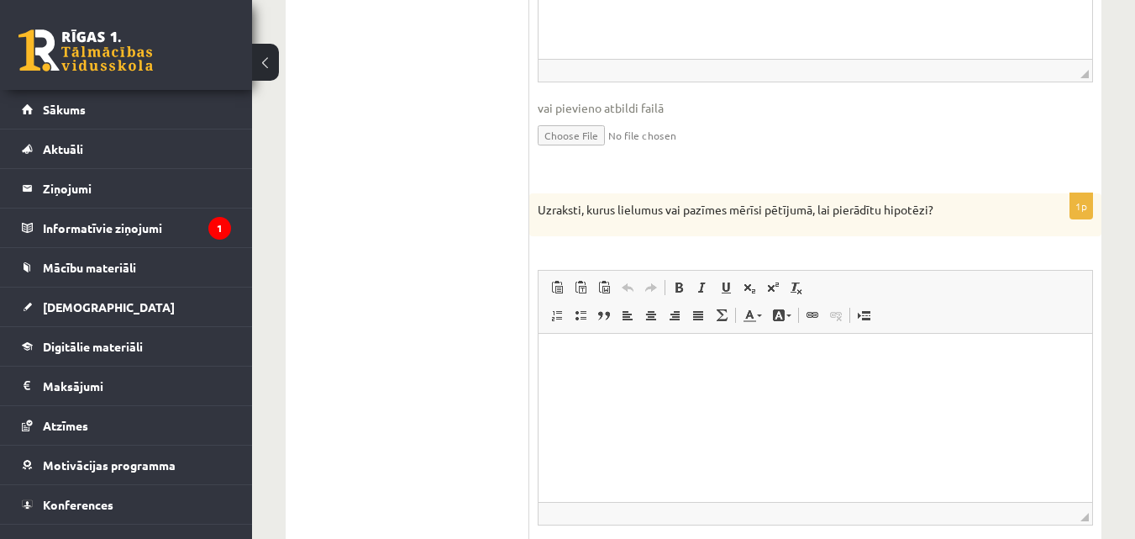
scroll to position [756, 0]
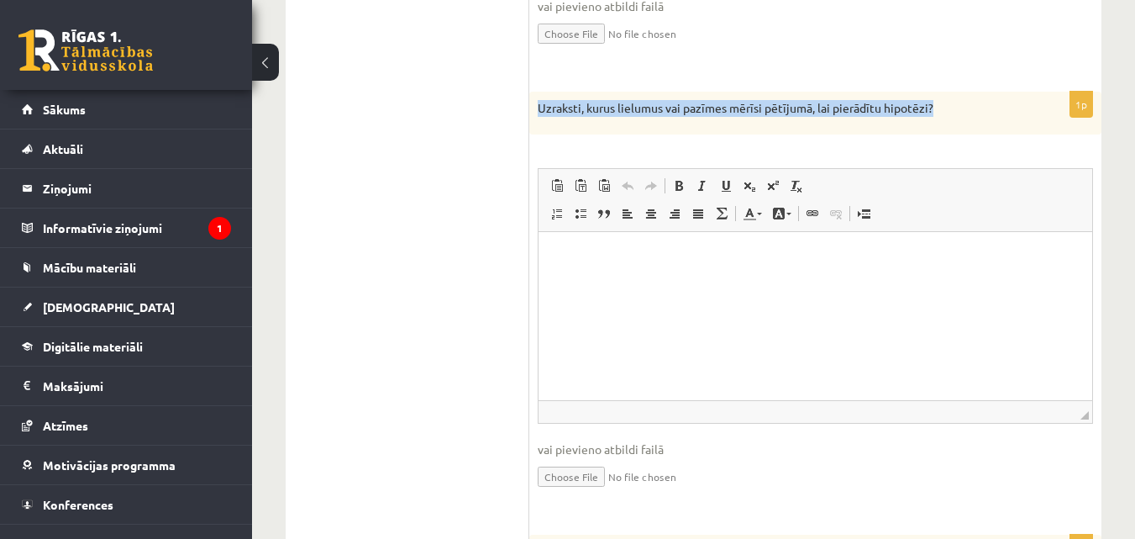
drag, startPoint x: 532, startPoint y: 108, endPoint x: 955, endPoint y: 114, distance: 422.8
click at [955, 114] on div "Uzraksti, kurus lielumus vai pazīmes mērīsi pētījumā, lai pierādītu hipotēzi?" at bounding box center [815, 114] width 572 height 44
copy p "Uzraksti, kurus lielumus vai pazīmes mērīsi pētījumā, lai pierādītu hipotēzi?"
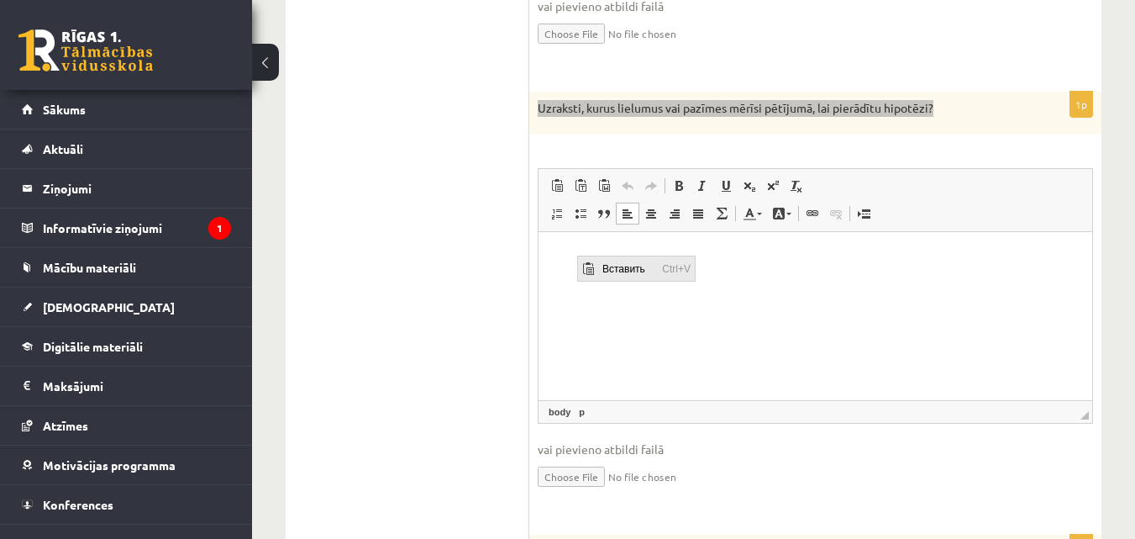
click at [608, 262] on span "Вставить" at bounding box center [628, 268] width 60 height 24
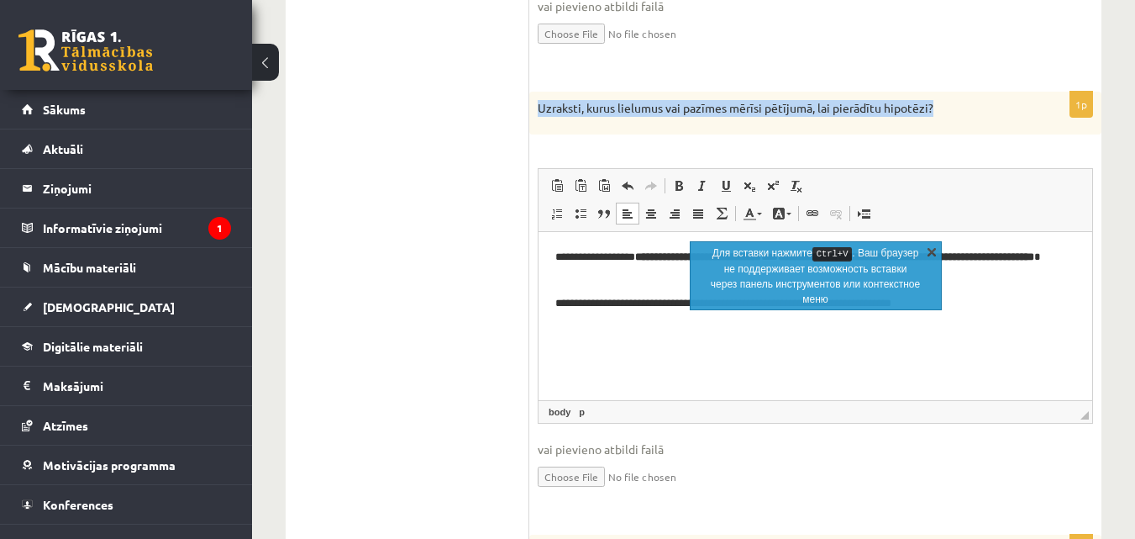
click at [933, 253] on link "X" at bounding box center [932, 251] width 17 height 17
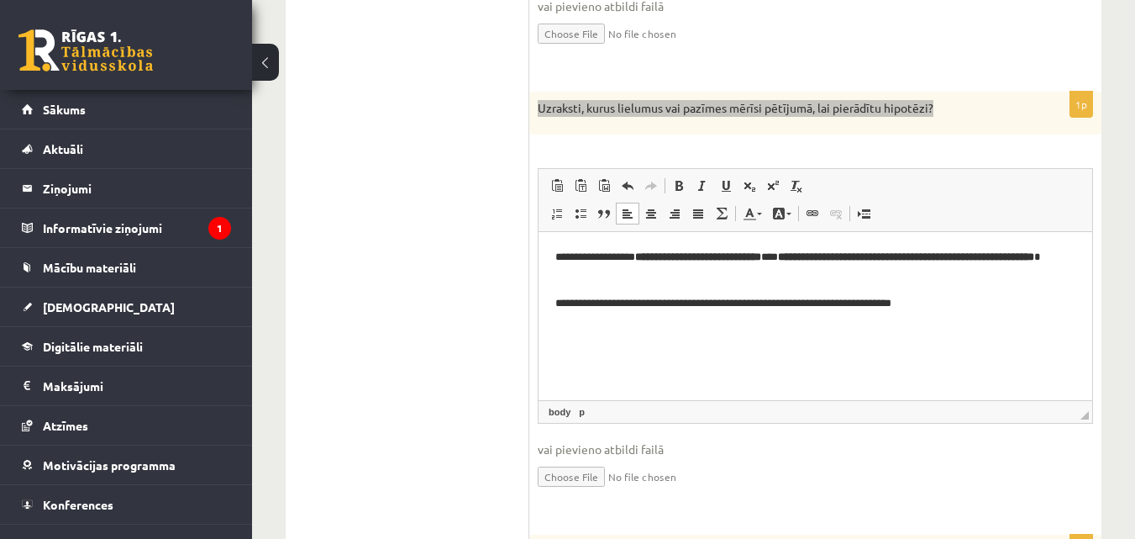
click at [773, 329] on html "**********" at bounding box center [816, 280] width 554 height 97
drag, startPoint x: 911, startPoint y: 255, endPoint x: 880, endPoint y: 261, distance: 31.8
click at [880, 261] on strong "**********" at bounding box center [906, 256] width 256 height 11
click at [885, 259] on strong "**********" at bounding box center [895, 256] width 235 height 11
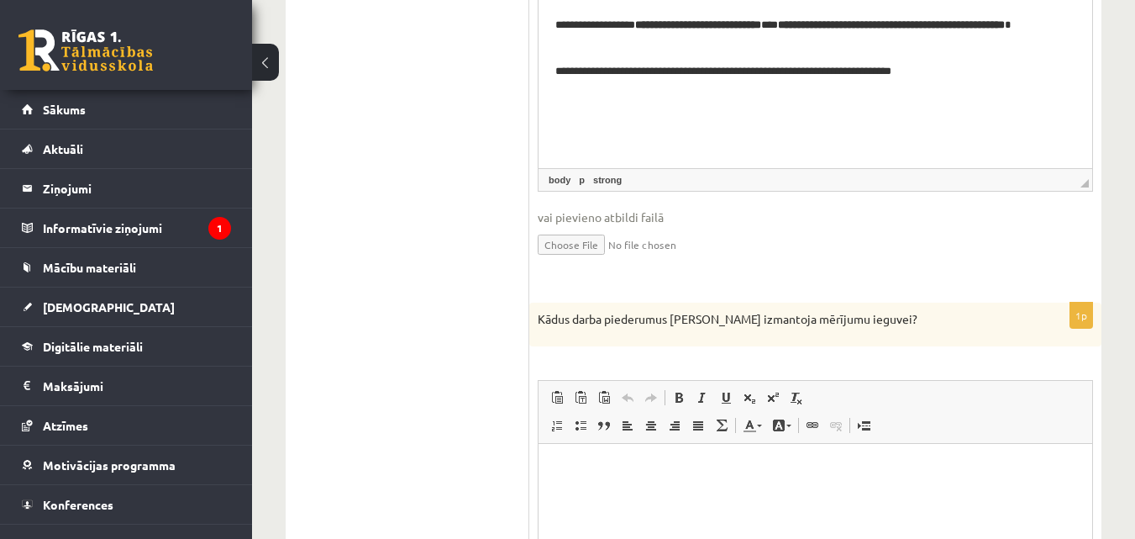
scroll to position [1177, 0]
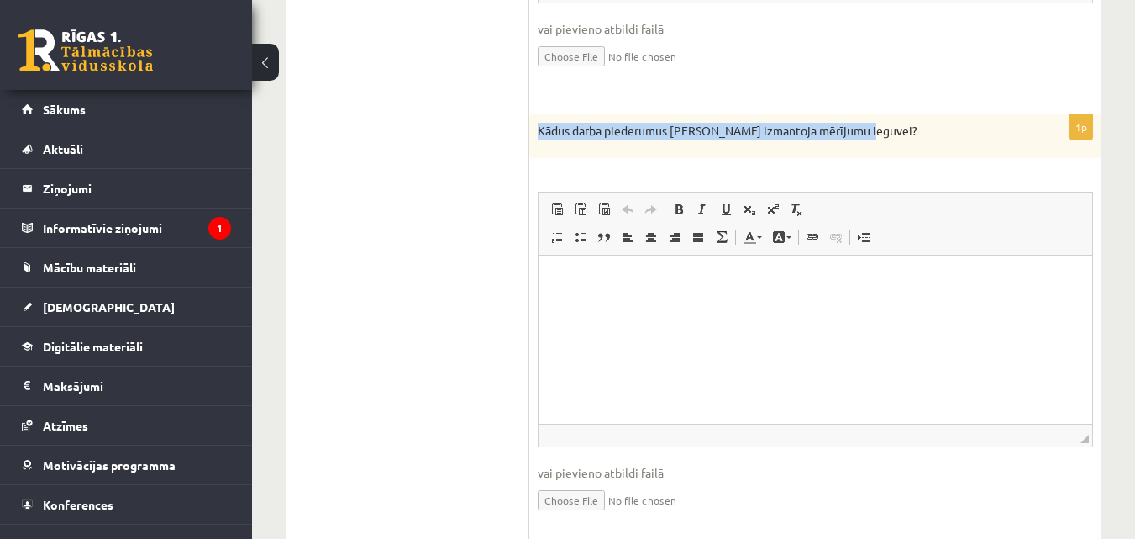
drag, startPoint x: 535, startPoint y: 134, endPoint x: 877, endPoint y: 128, distance: 341.3
click at [877, 128] on div "Kādus darba piederumus [PERSON_NAME] izmantoja mērījumu ieguvei?" at bounding box center [815, 136] width 572 height 44
copy p "Kādus darba piederumus [PERSON_NAME] izmantoja mērījumu ieguvei?"
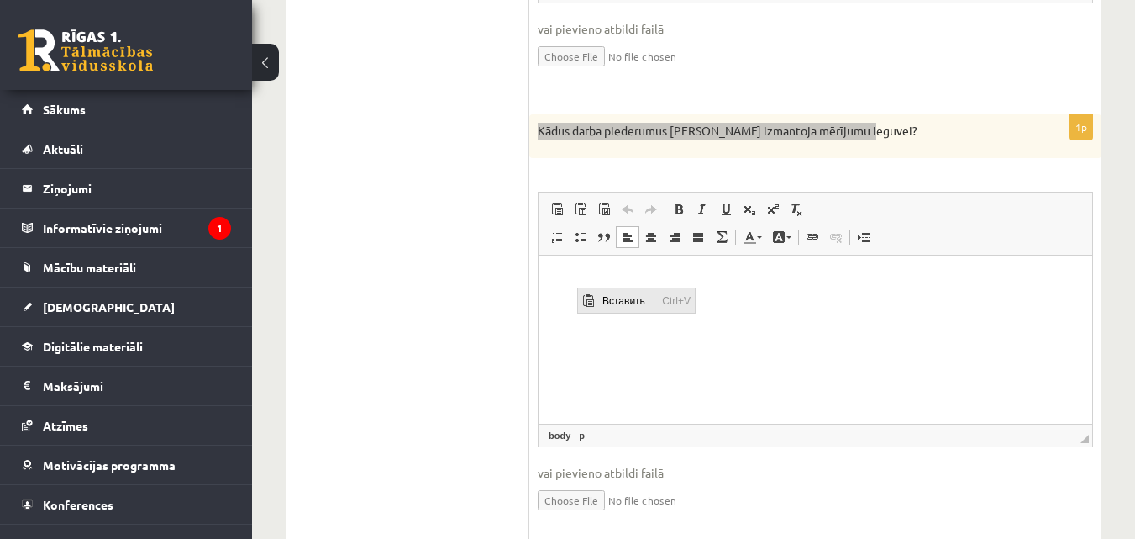
click at [592, 299] on span "Вставить" at bounding box center [588, 299] width 13 height 13
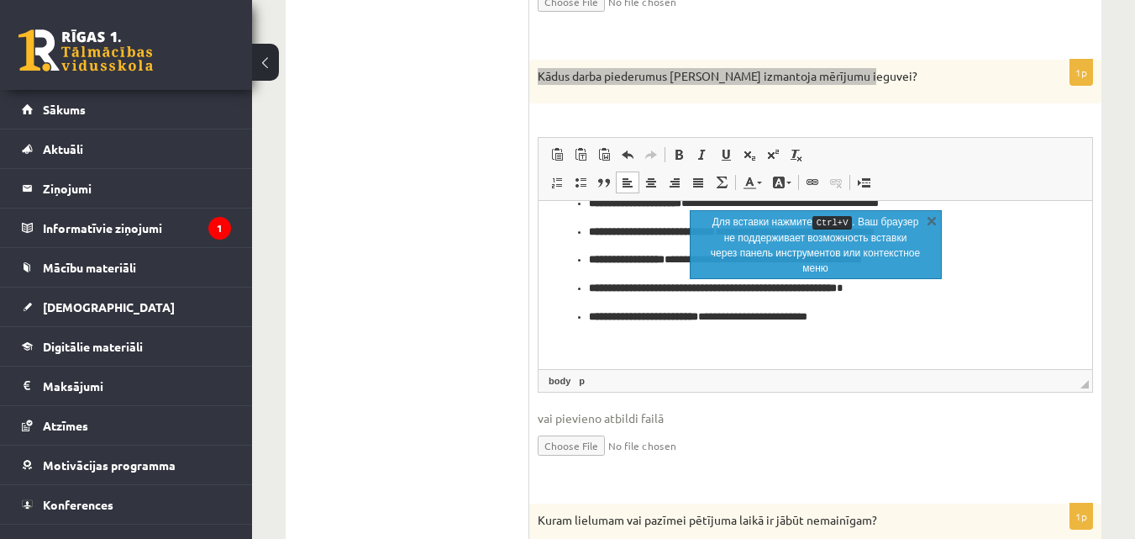
scroll to position [1261, 0]
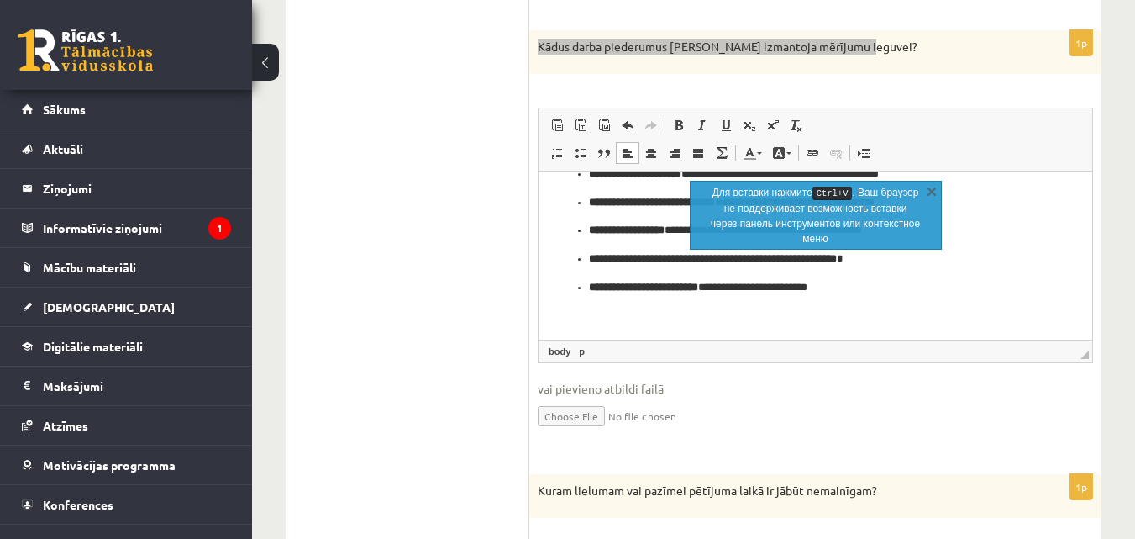
click at [582, 284] on ul "**********" at bounding box center [816, 230] width 520 height 131
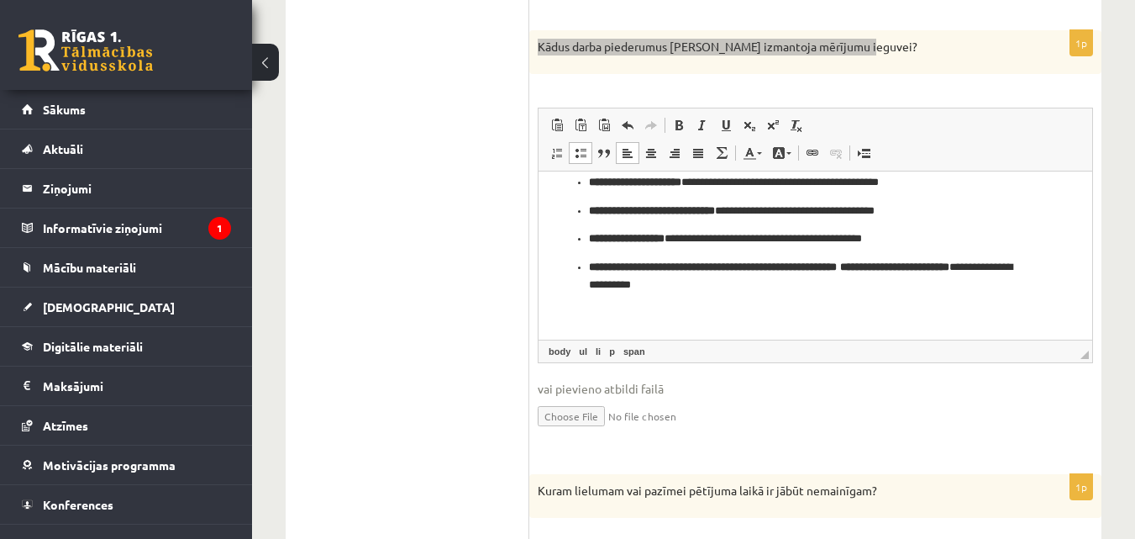
click at [580, 259] on ul "**********" at bounding box center [816, 233] width 520 height 120
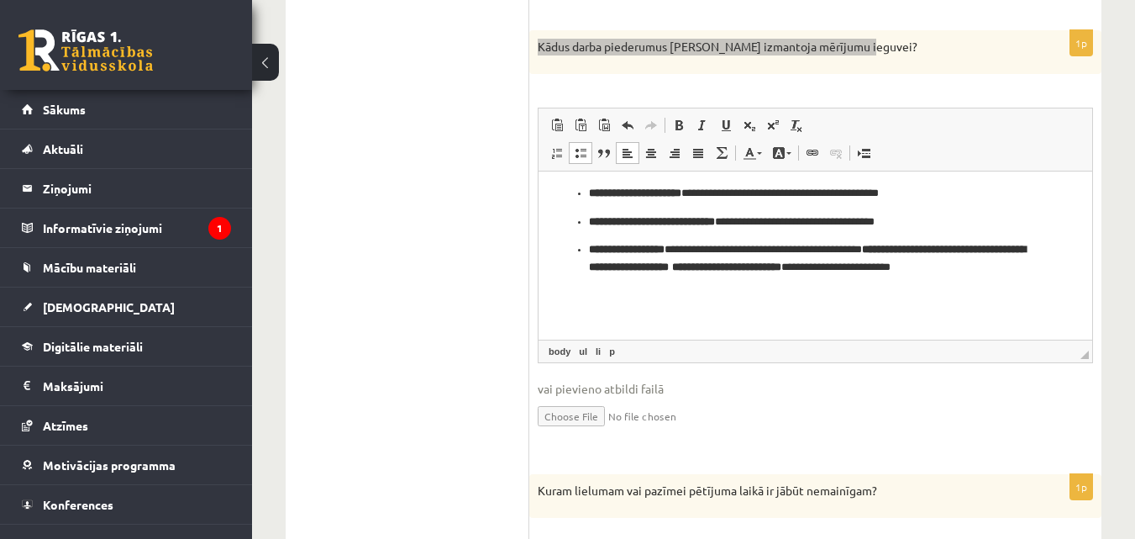
click at [582, 248] on ul "**********" at bounding box center [816, 238] width 520 height 109
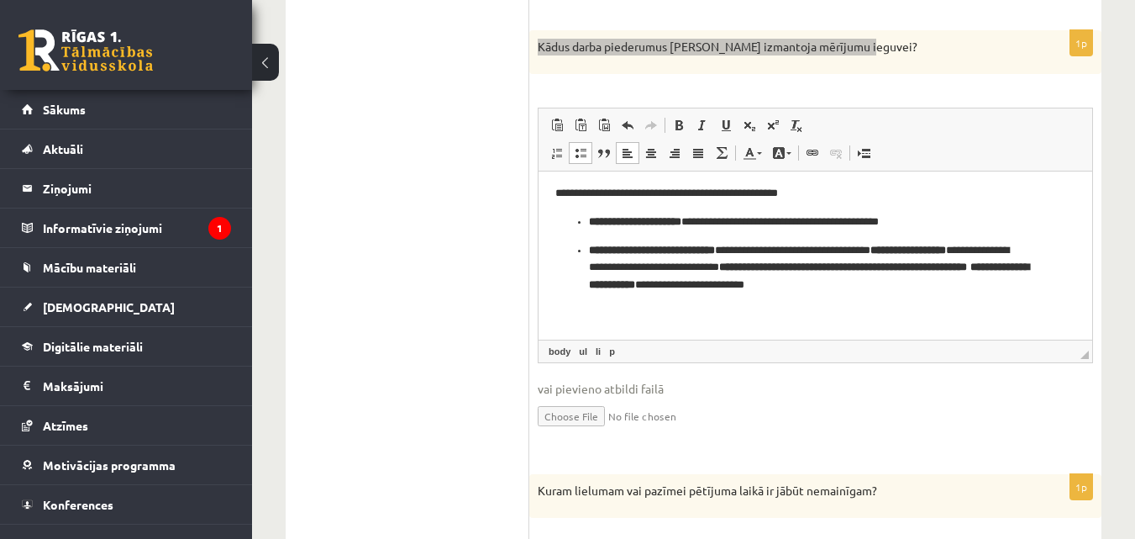
click at [581, 247] on ul "**********" at bounding box center [816, 253] width 520 height 81
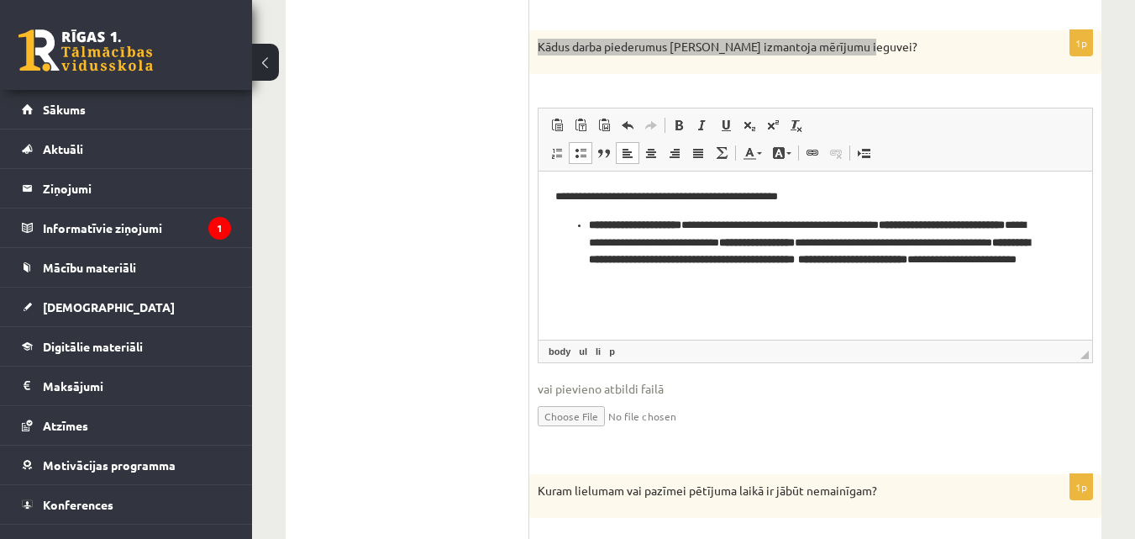
click at [582, 224] on ul "**********" at bounding box center [816, 251] width 520 height 70
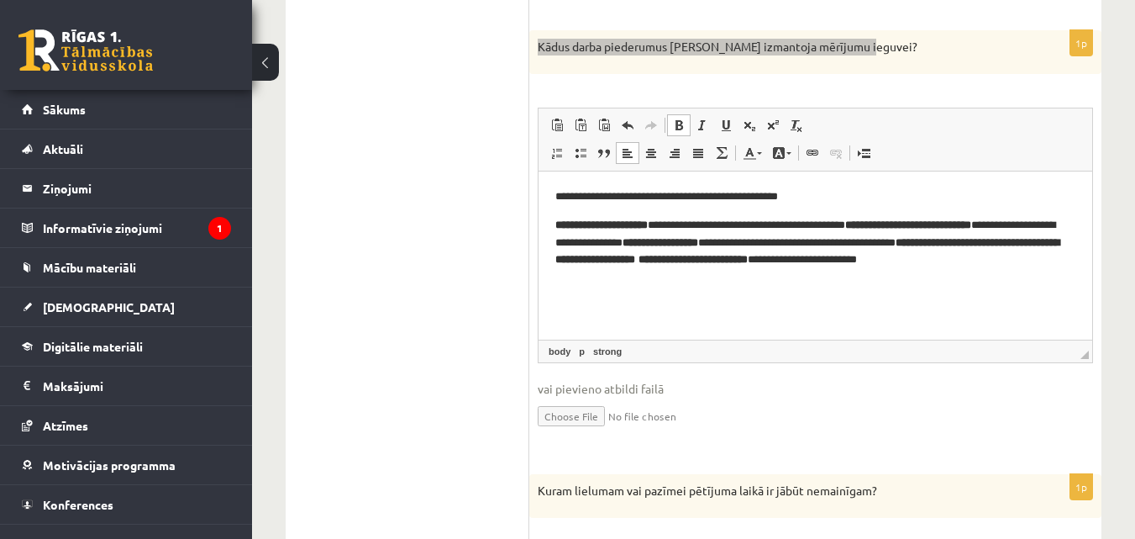
click at [558, 243] on p "**********" at bounding box center [816, 251] width 520 height 70
click at [565, 240] on p "**********" at bounding box center [816, 251] width 520 height 70
click at [864, 241] on p "**********" at bounding box center [816, 251] width 520 height 70
click at [1053, 255] on p "**********" at bounding box center [816, 251] width 520 height 70
click at [906, 258] on strong "**********" at bounding box center [810, 250] width 508 height 29
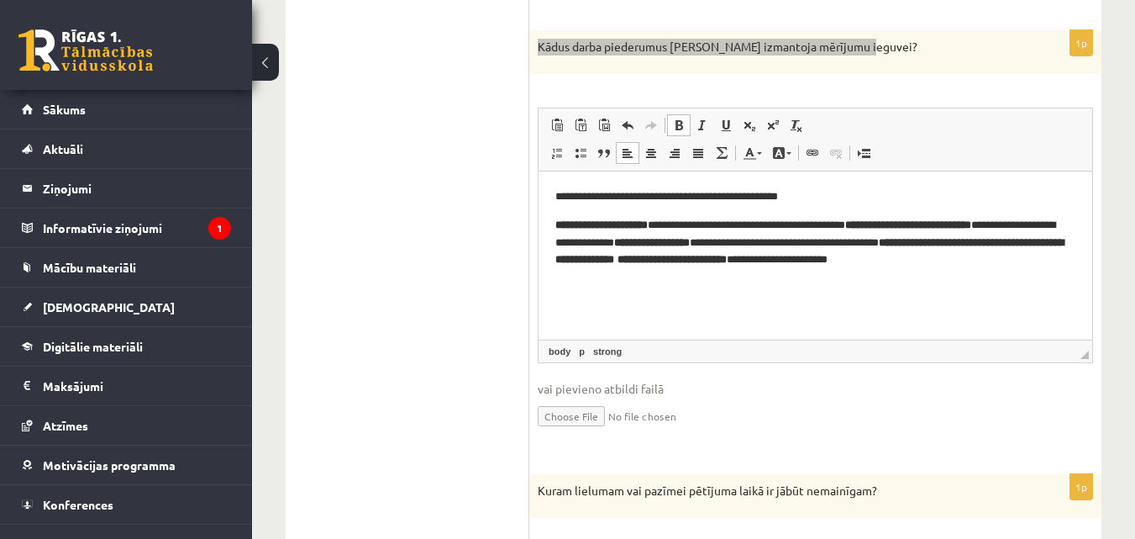
click at [727, 256] on strong "**********" at bounding box center [672, 258] width 109 height 11
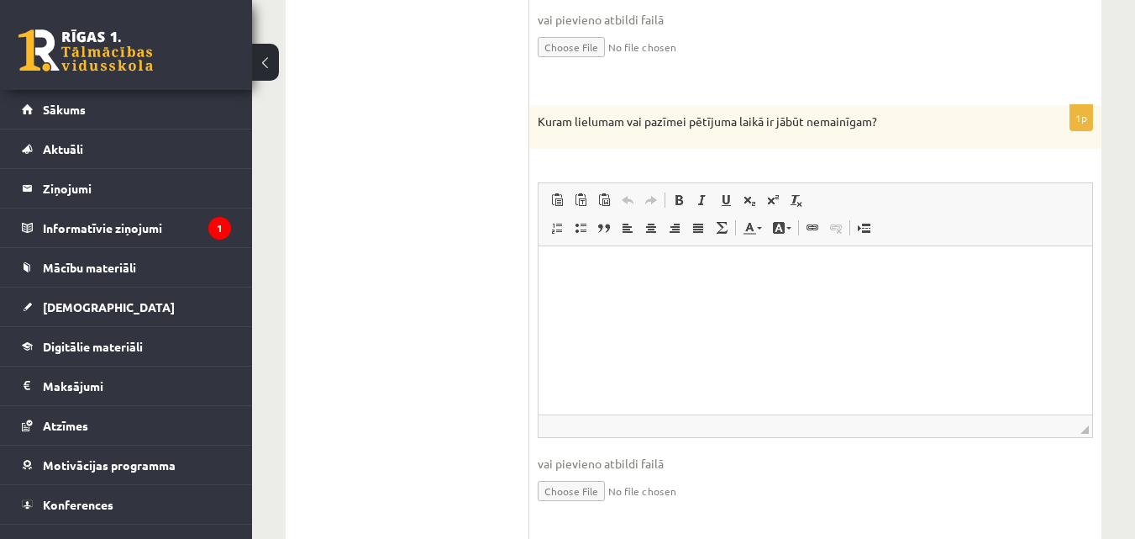
scroll to position [1681, 0]
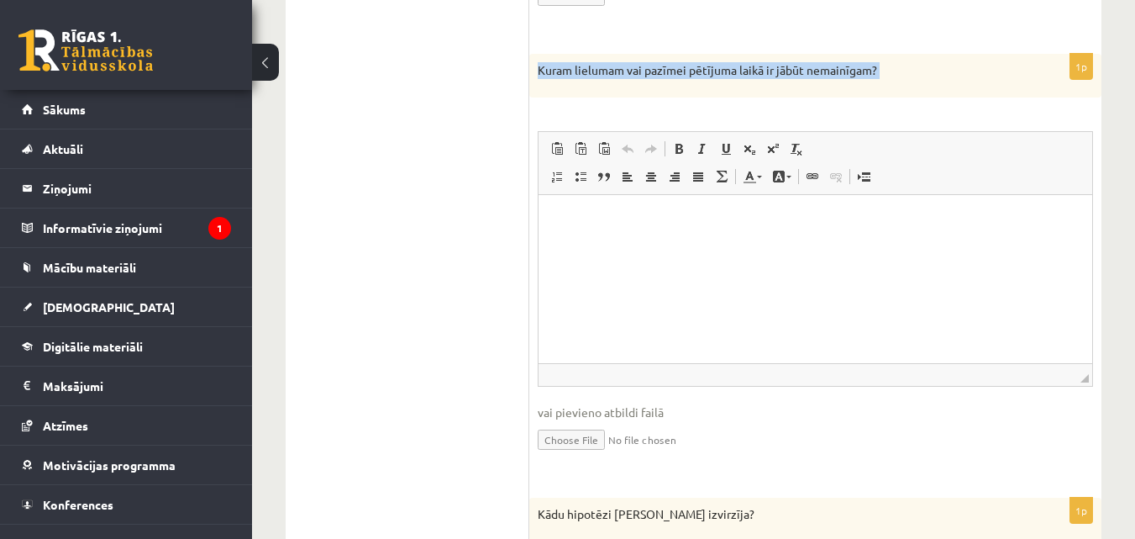
drag, startPoint x: 537, startPoint y: 66, endPoint x: 843, endPoint y: 126, distance: 311.9
click at [843, 126] on div "1p Kuram lielumam vai pazīmei pētījuma laikā ir jābūt nemainīgam? Rich Text Edi…" at bounding box center [815, 267] width 572 height 427
copy div "Lorem ipsumdol sit ametcon adipisci elits do eiusm temporinci? Utla Etdo Magnaa…"
drag, startPoint x: 614, startPoint y: 245, endPoint x: 571, endPoint y: 219, distance: 50.6
click at [571, 219] on p "Визуальный текстовый редактор, wiswyg-editor-user-answer-47363761547760" at bounding box center [816, 220] width 520 height 18
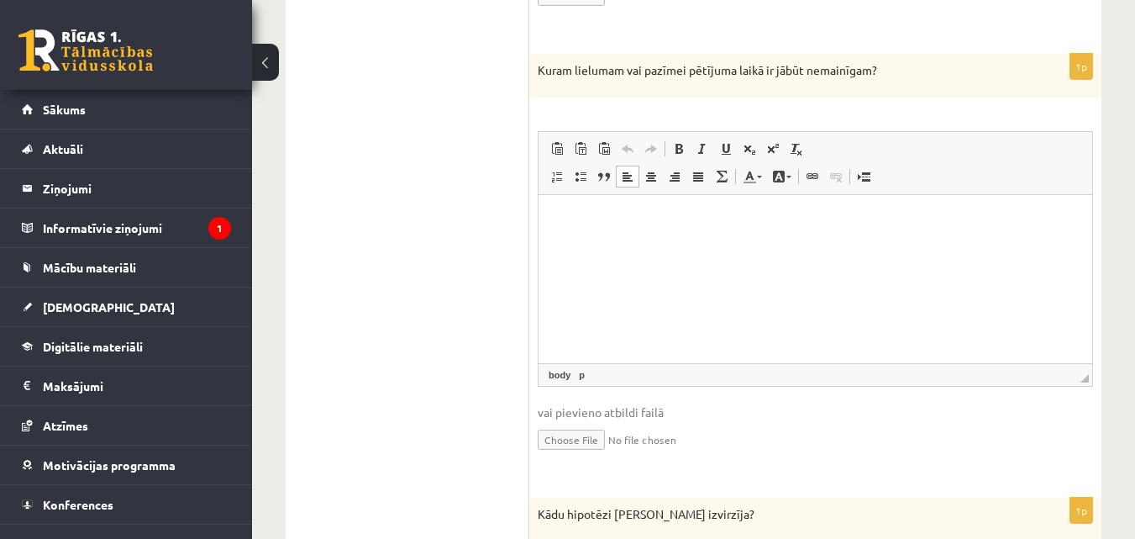
drag, startPoint x: 569, startPoint y: 214, endPoint x: 1109, endPoint y: 410, distance: 574.0
drag, startPoint x: 1164, startPoint y: 432, endPoint x: 612, endPoint y: 238, distance: 585.3
click at [612, 238] on span "Вставить" at bounding box center [620, 228] width 60 height 24
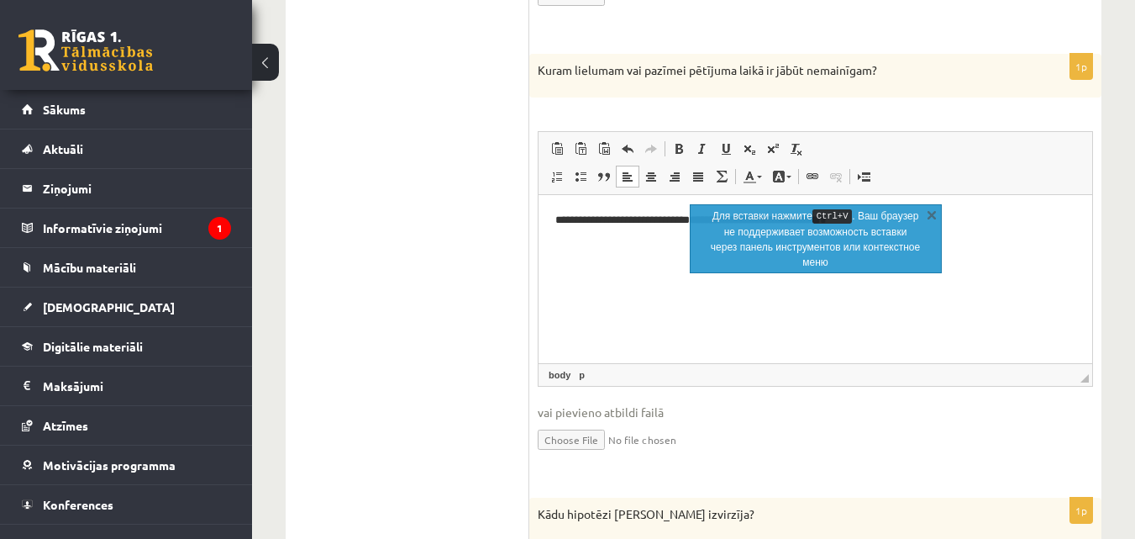
click at [594, 245] on html "**********" at bounding box center [816, 219] width 554 height 51
click at [931, 220] on link "X" at bounding box center [932, 214] width 17 height 17
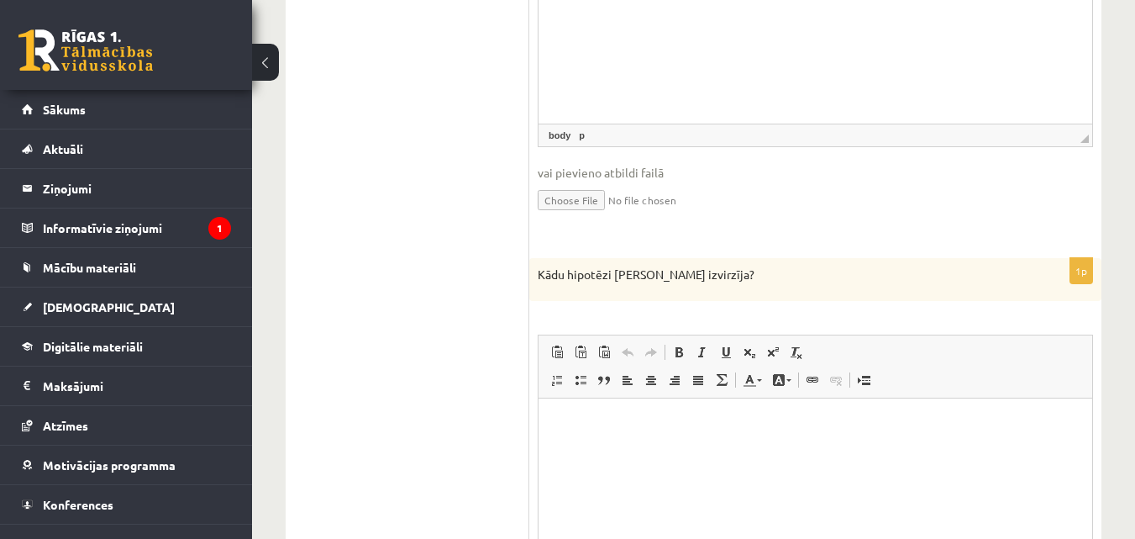
scroll to position [1866, 0]
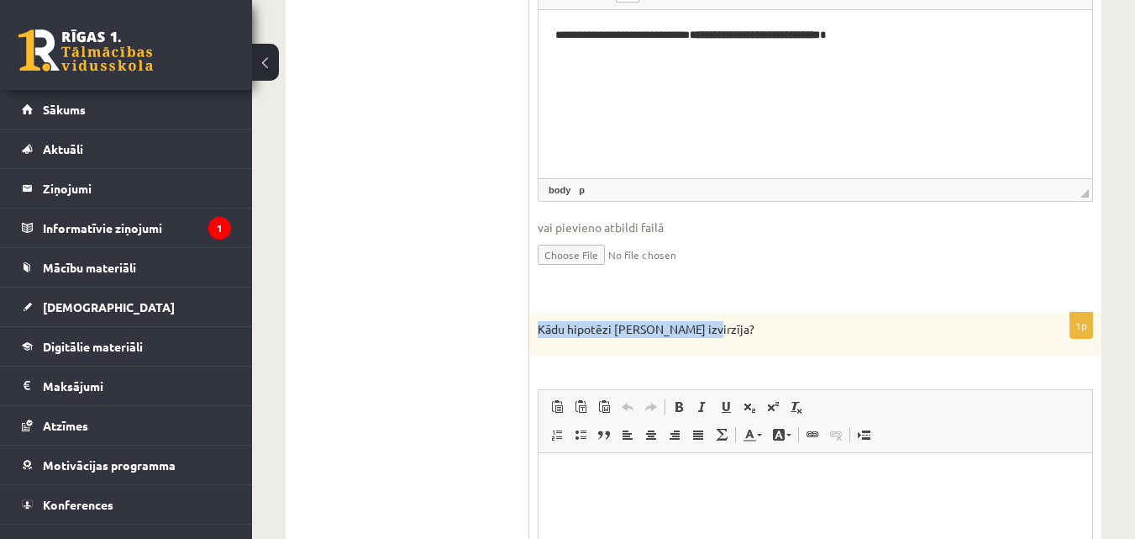
drag, startPoint x: 538, startPoint y: 333, endPoint x: 725, endPoint y: 337, distance: 187.5
click at [725, 337] on p "Kādu hipotēzi [PERSON_NAME] izvirzīja?" at bounding box center [773, 329] width 471 height 17
copy p "Kādu hipotēzi [PERSON_NAME] izvirzīja?"
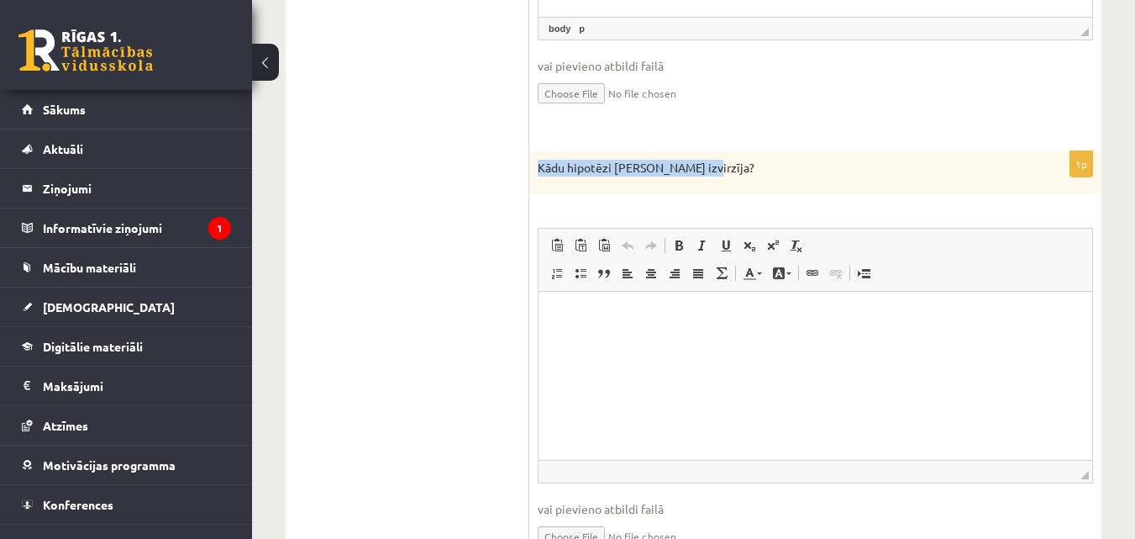
scroll to position [2034, 0]
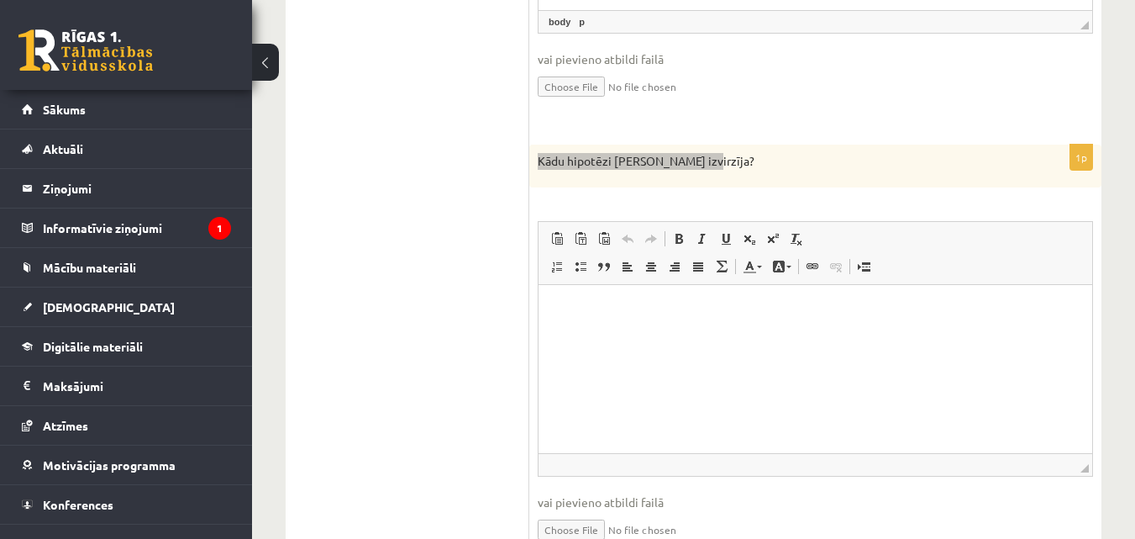
click at [584, 335] on html at bounding box center [816, 310] width 554 height 51
click at [598, 332] on span "Вставить" at bounding box center [612, 331] width 60 height 24
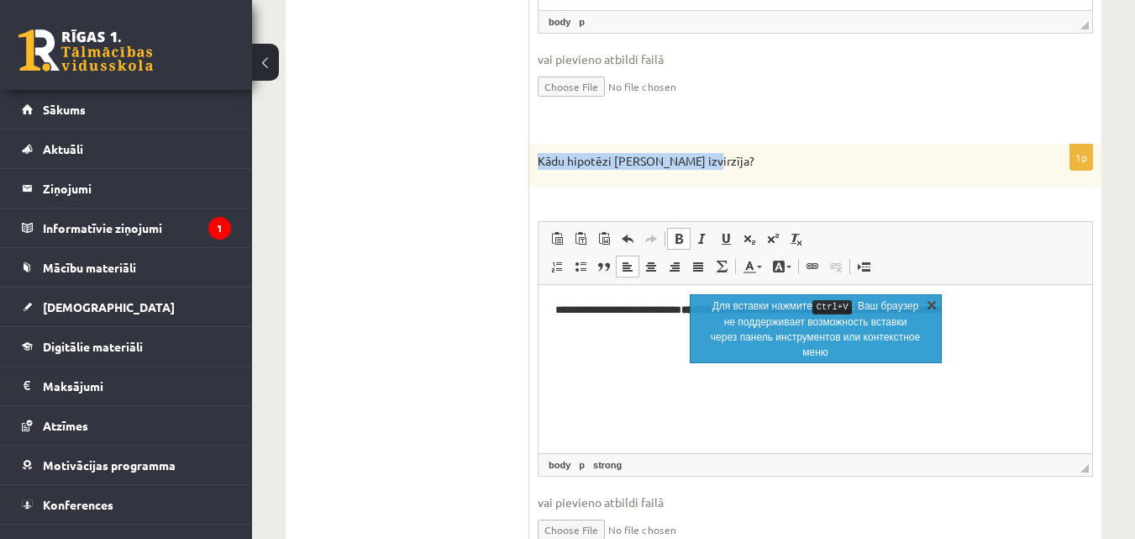
click at [938, 303] on link "X" at bounding box center [932, 304] width 17 height 17
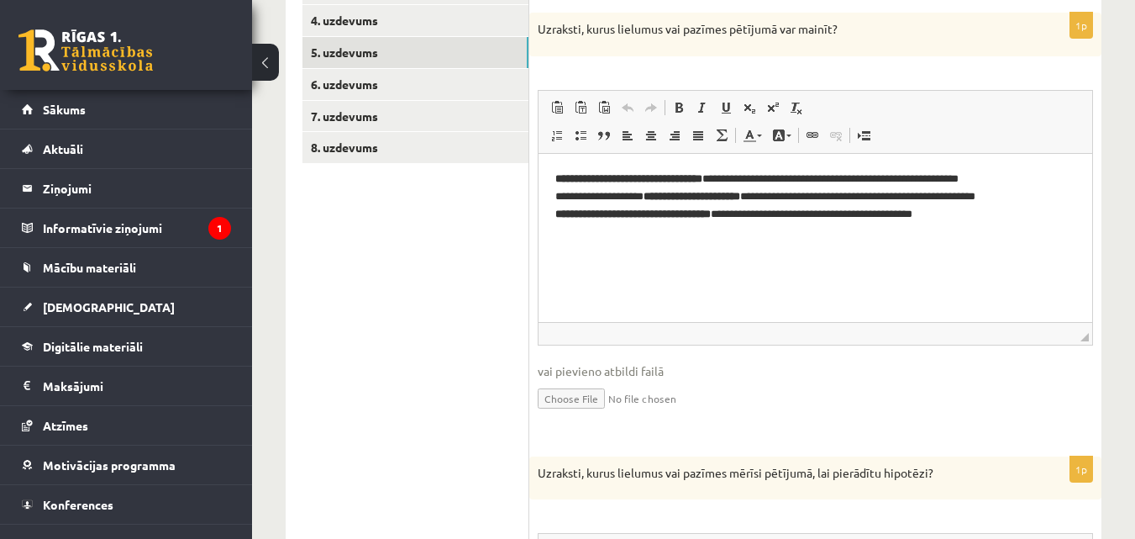
scroll to position [185, 0]
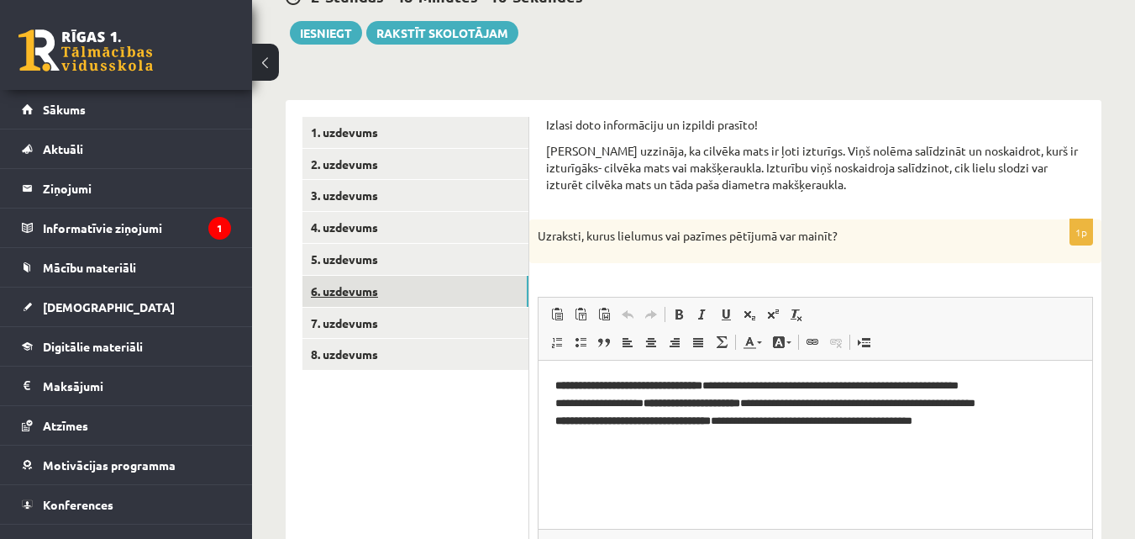
click at [365, 294] on link "6. uzdevums" at bounding box center [416, 291] width 226 height 31
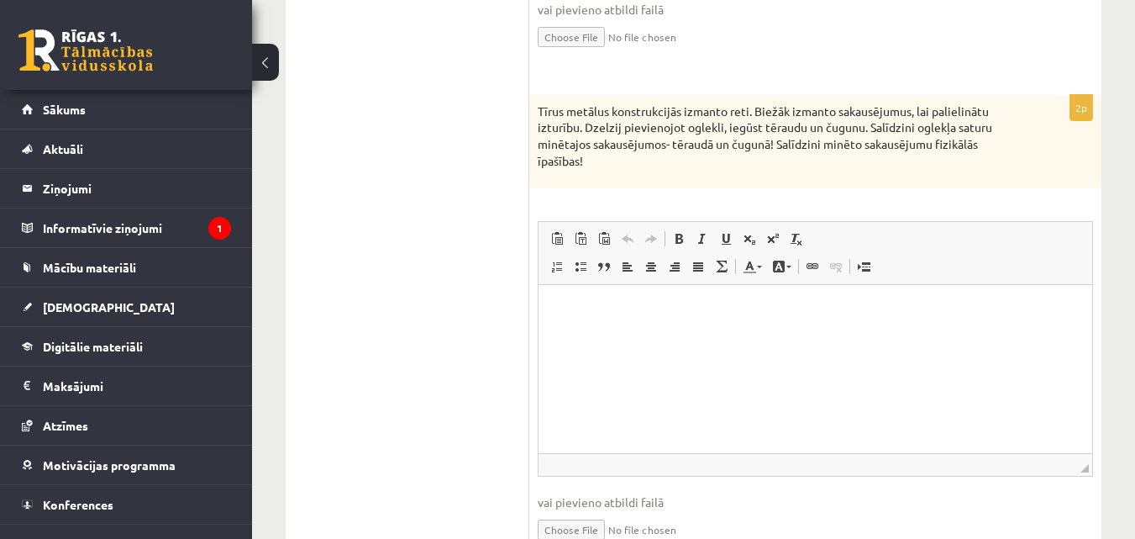
scroll to position [773, 0]
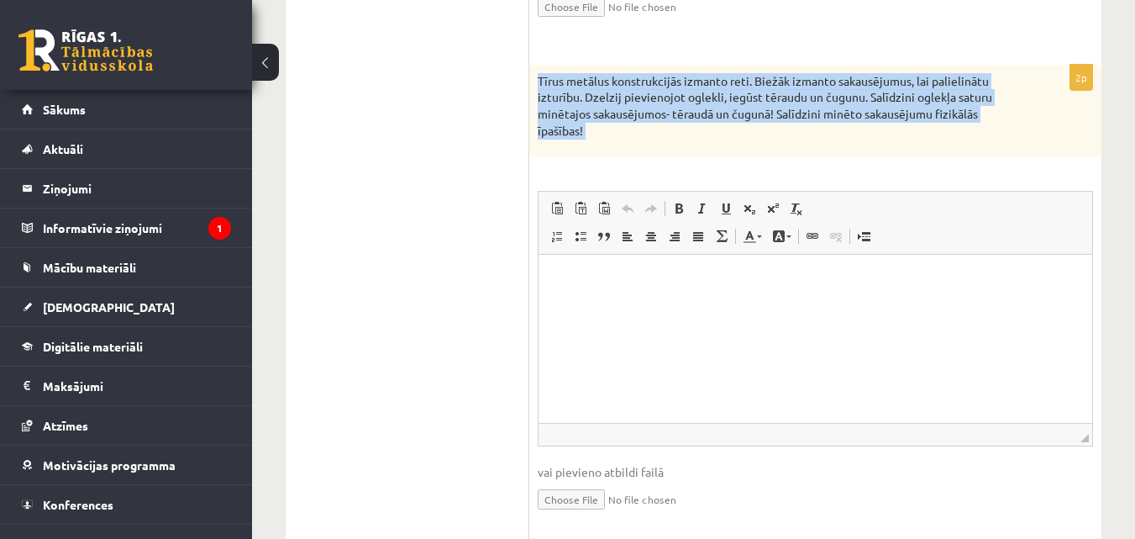
drag, startPoint x: 535, startPoint y: 78, endPoint x: 779, endPoint y: 166, distance: 259.7
click at [779, 166] on div "2p Tīrus metālus konstrukcijās izmanto reti. Biežāk izmanto sakausējumus, lai p…" at bounding box center [815, 303] width 572 height 476
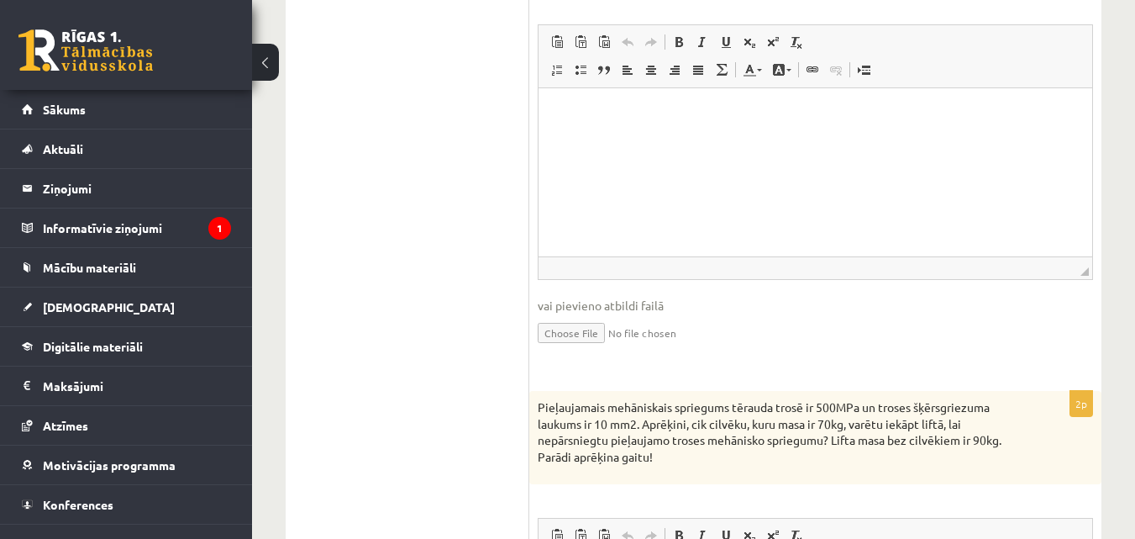
scroll to position [941, 0]
drag, startPoint x: 618, startPoint y: 134, endPoint x: 588, endPoint y: 150, distance: 33.1
click at [588, 138] on html at bounding box center [816, 112] width 554 height 51
click at [596, 125] on span "Вставить" at bounding box center [592, 124] width 13 height 13
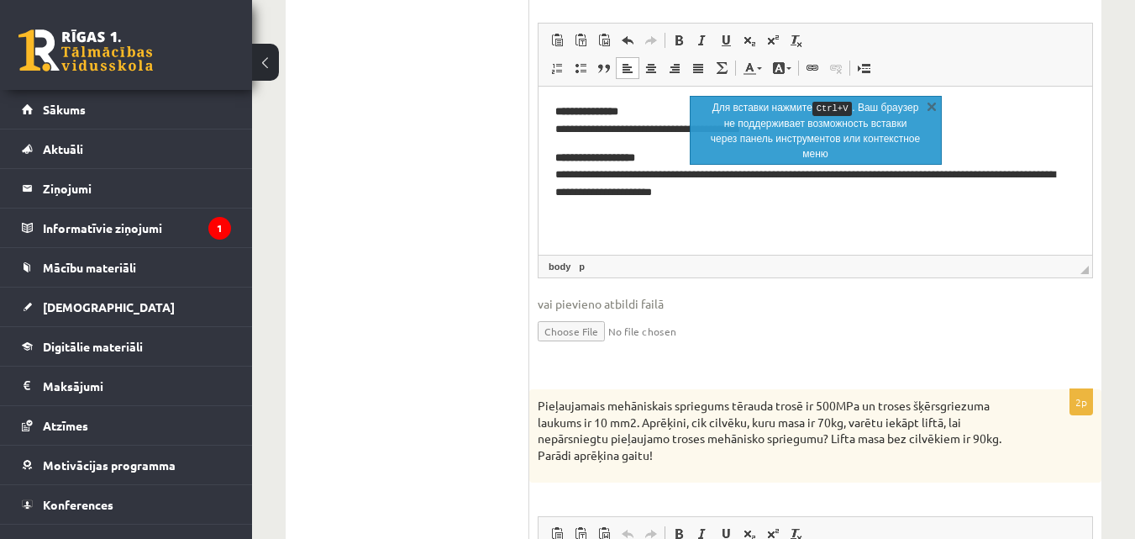
click at [746, 208] on html "**********" at bounding box center [816, 153] width 554 height 132
click at [937, 112] on link "X" at bounding box center [932, 105] width 17 height 17
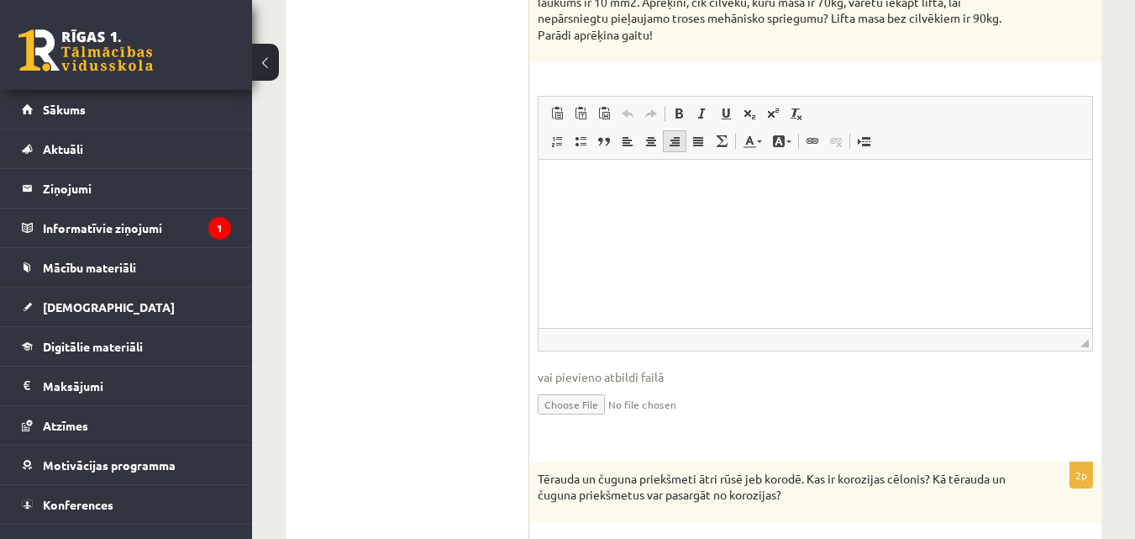
scroll to position [1193, 0]
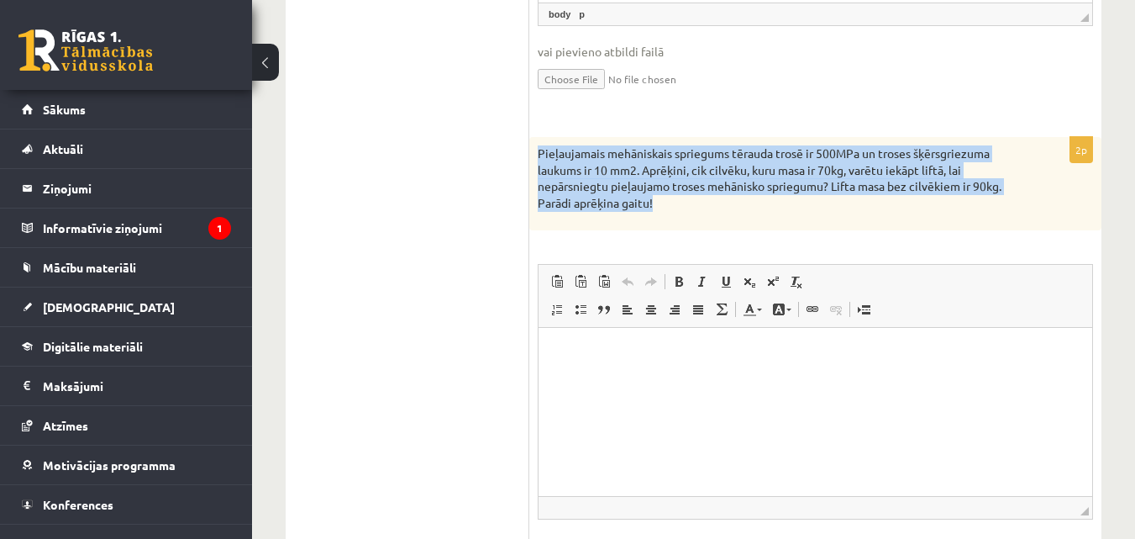
drag, startPoint x: 540, startPoint y: 140, endPoint x: 671, endPoint y: 229, distance: 158.5
click at [671, 229] on div "Pieļaujamais mehāniskais spriegums tērauda trosē ir 500MPa un troses šķērsgriez…" at bounding box center [815, 183] width 572 height 92
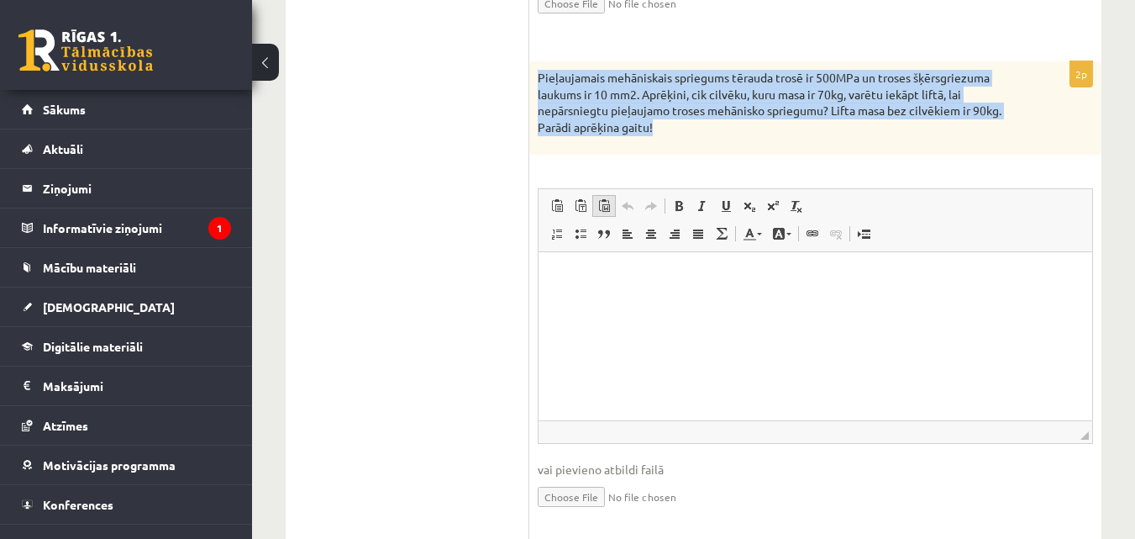
scroll to position [1362, 0]
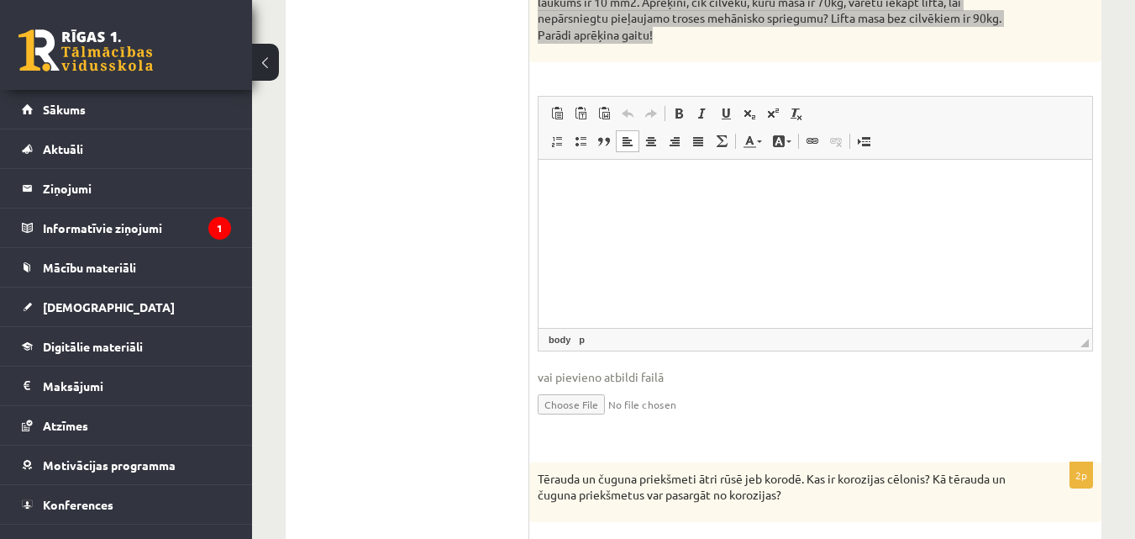
click at [604, 207] on html at bounding box center [816, 184] width 554 height 51
drag, startPoint x: 603, startPoint y: 209, endPoint x: 566, endPoint y: 182, distance: 45.0
click at [570, 203] on html at bounding box center [816, 184] width 554 height 51
drag, startPoint x: 554, startPoint y: 182, endPoint x: 540, endPoint y: 188, distance: 14.7
click at [540, 188] on html at bounding box center [816, 184] width 554 height 51
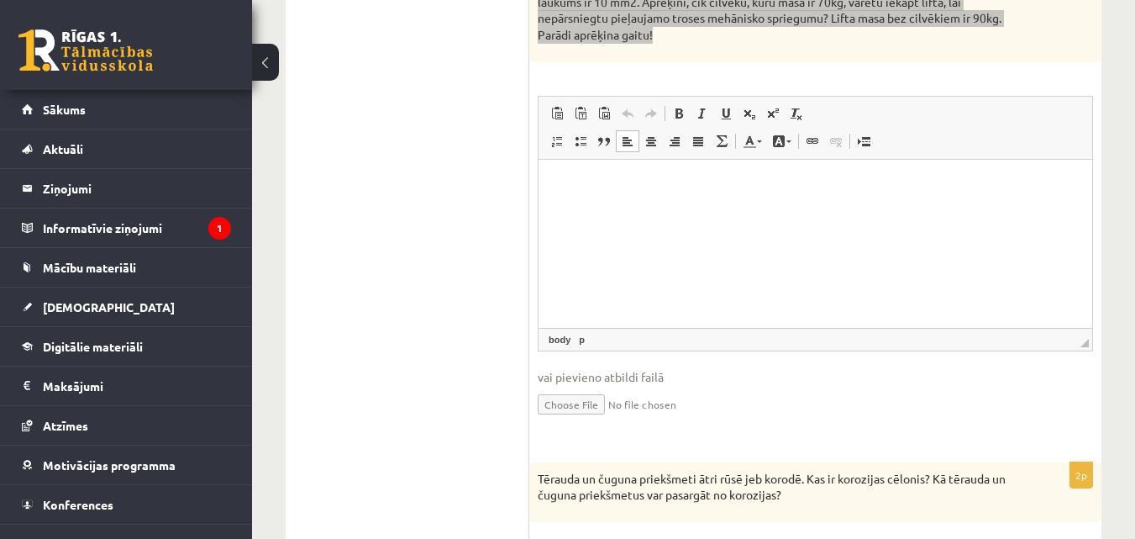
click at [569, 183] on p "Визуальный текстовый редактор, wiswyg-editor-user-answer-47363911714660" at bounding box center [816, 185] width 520 height 18
click at [580, 199] on span "Вставить" at bounding box center [579, 197] width 13 height 13
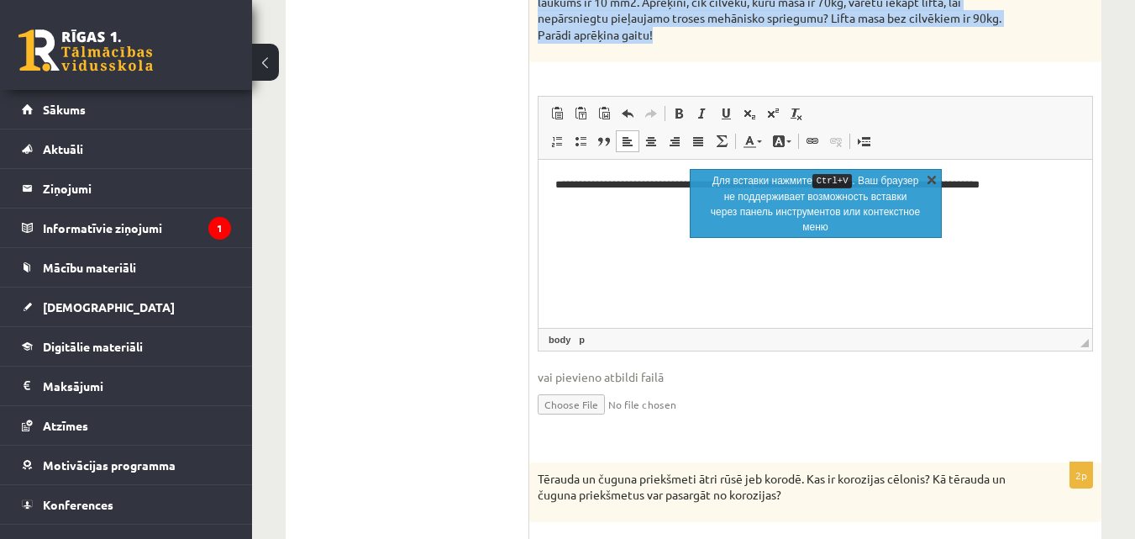
click at [926, 173] on link "X" at bounding box center [932, 179] width 17 height 17
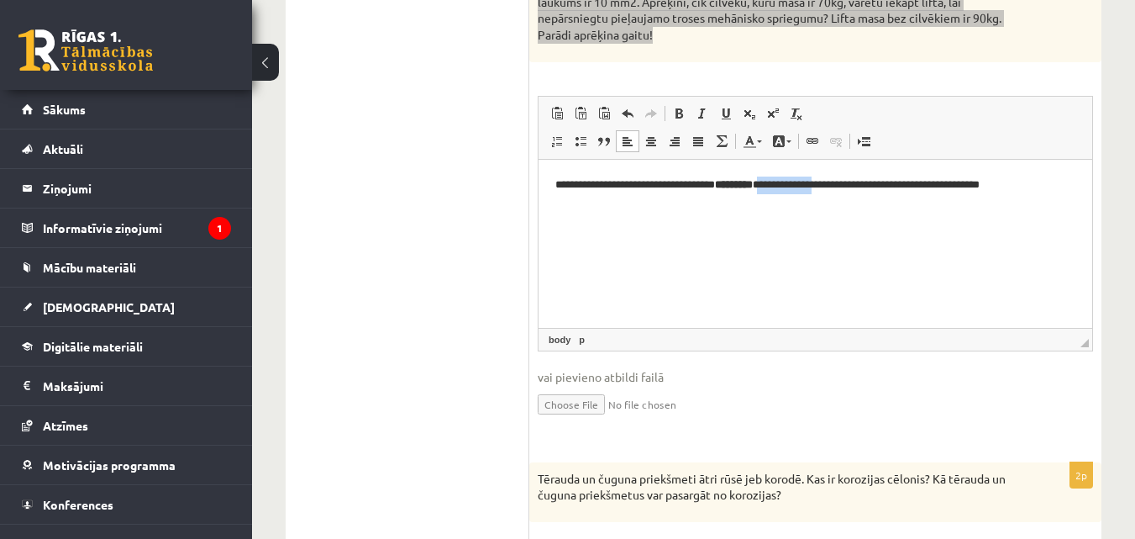
drag, startPoint x: 835, startPoint y: 181, endPoint x: 772, endPoint y: 183, distance: 62.2
click at [772, 183] on p "**********" at bounding box center [816, 185] width 520 height 18
click at [988, 191] on p "**********" at bounding box center [816, 185] width 520 height 18
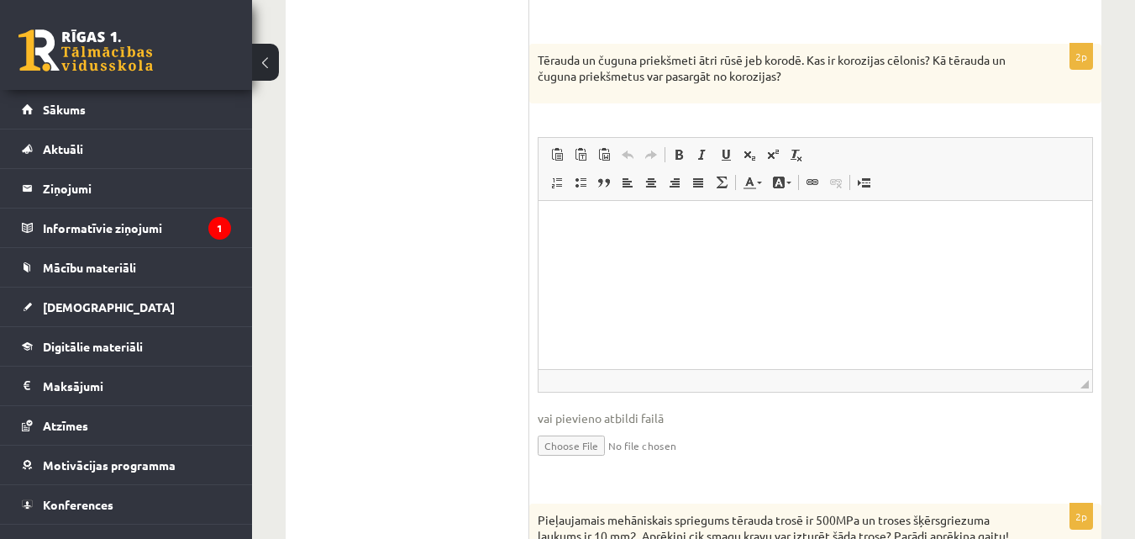
scroll to position [1782, 0]
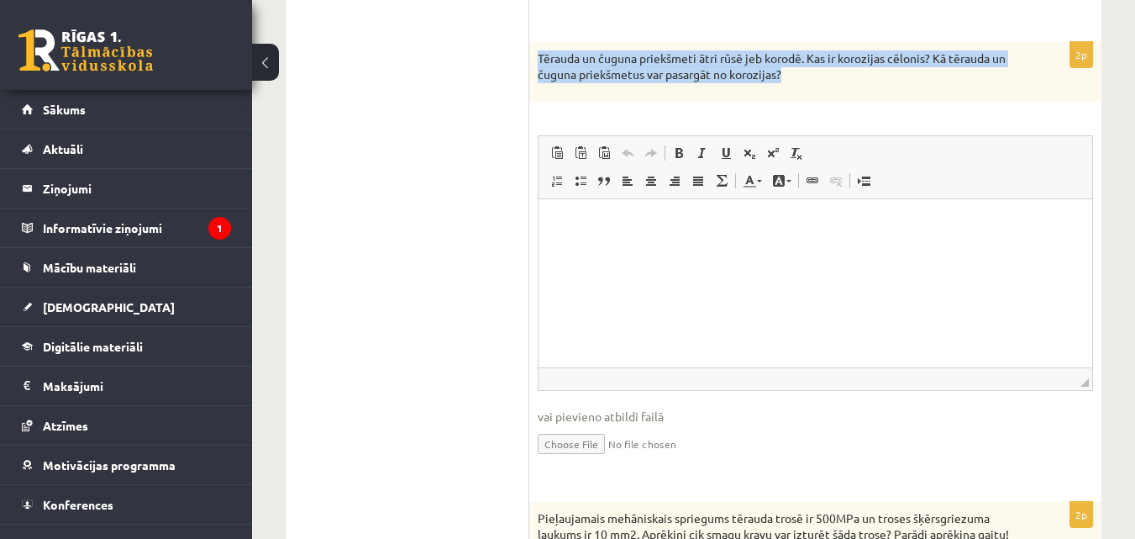
drag, startPoint x: 537, startPoint y: 57, endPoint x: 815, endPoint y: 80, distance: 279.1
click at [815, 80] on div "Tērauda un čuguna priekšmeti ātri rūsē jeb korodē. Kas ir korozijas cēlonis? Kā…" at bounding box center [815, 72] width 572 height 60
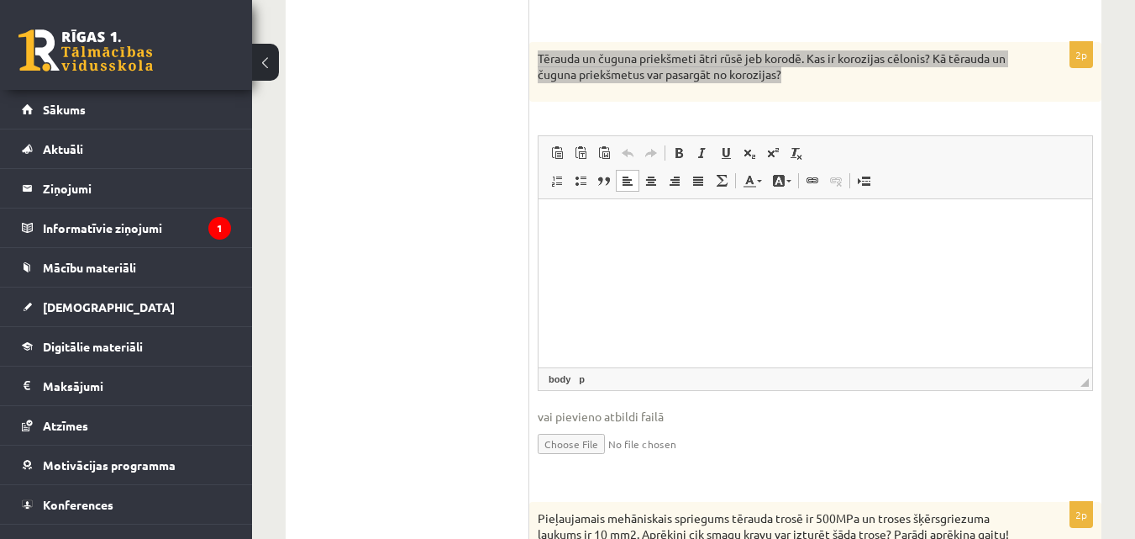
click at [578, 238] on html at bounding box center [816, 223] width 554 height 51
drag, startPoint x: 582, startPoint y: 235, endPoint x: 566, endPoint y: 241, distance: 17.0
click at [566, 241] on html at bounding box center [816, 223] width 554 height 51
click at [583, 234] on span "Вставить" at bounding box center [608, 234] width 60 height 24
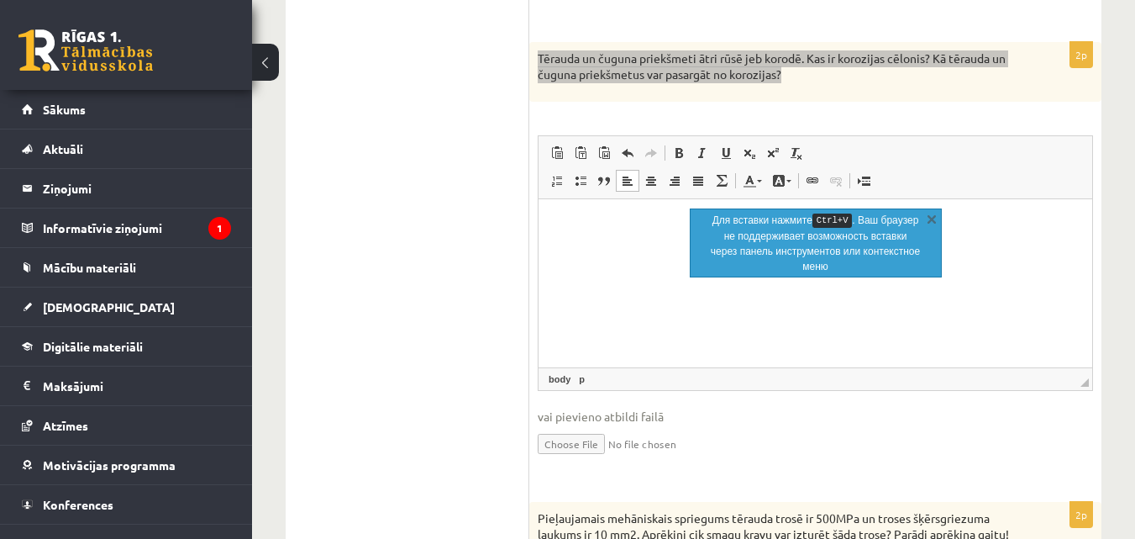
scroll to position [40, 0]
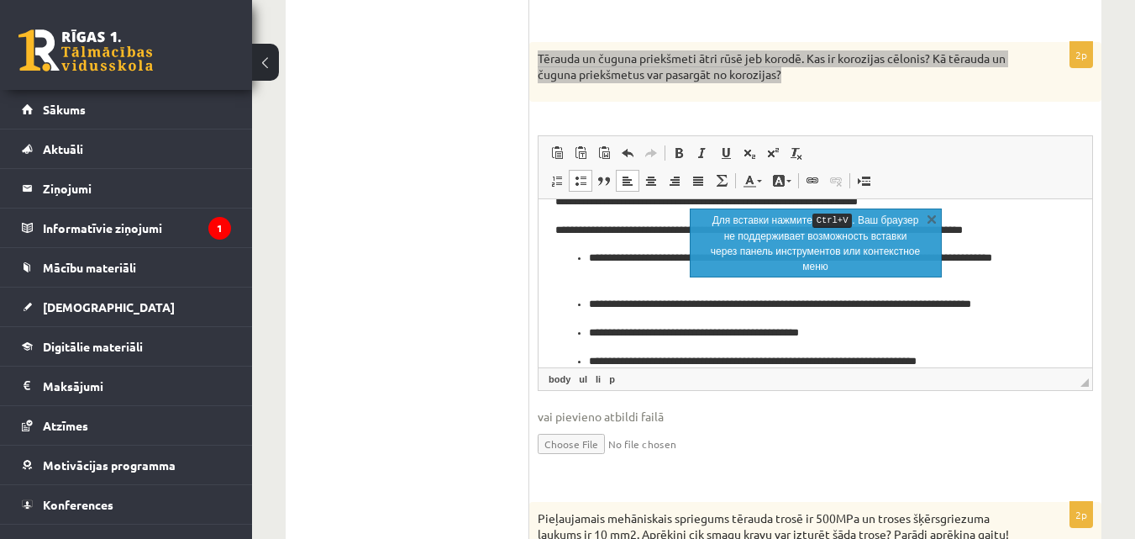
click at [583, 256] on ul "**********" at bounding box center [816, 309] width 520 height 120
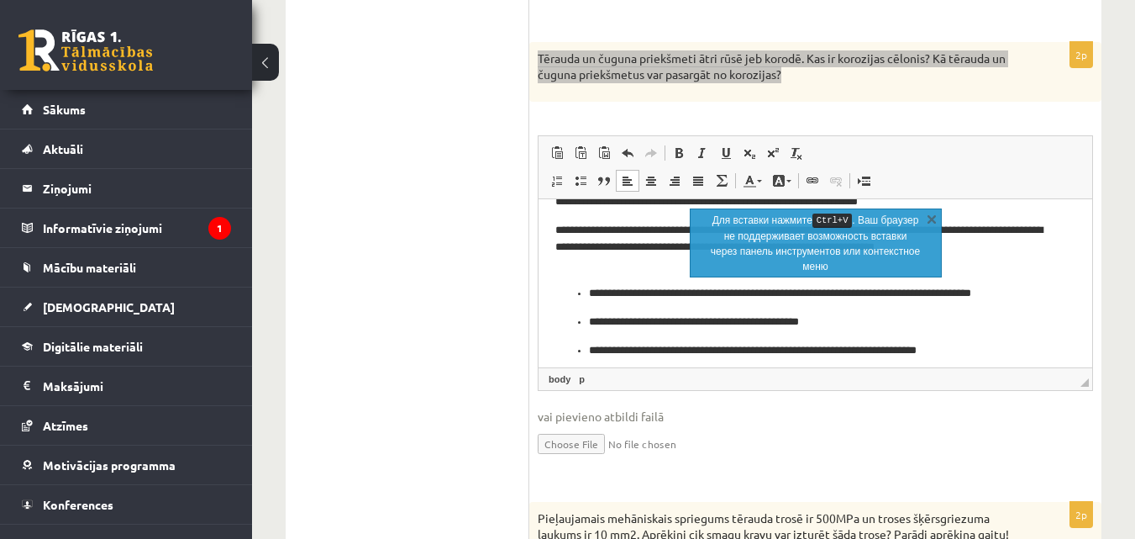
scroll to position [32, 0]
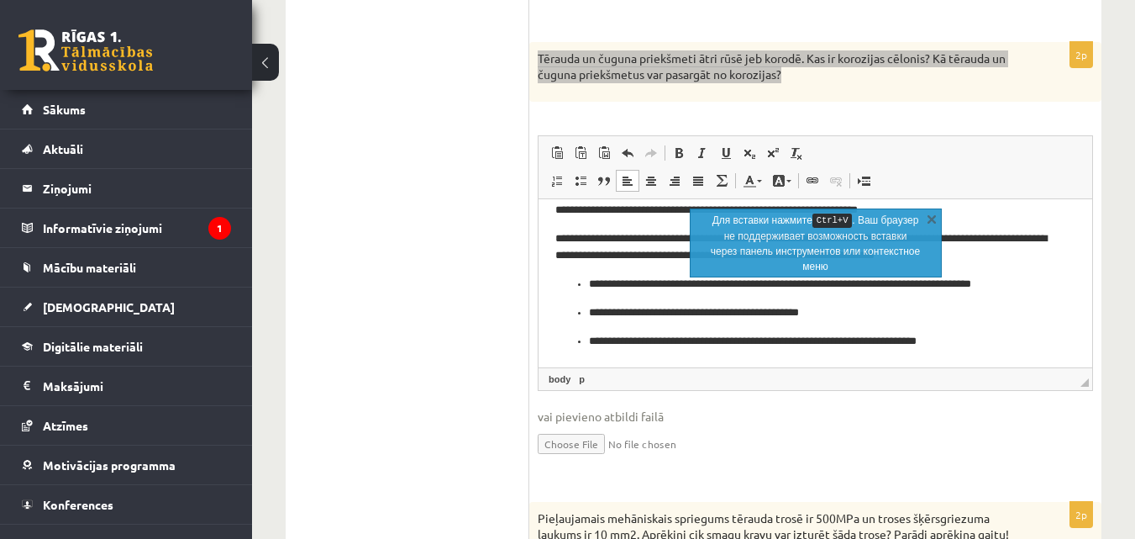
click at [587, 282] on ul "**********" at bounding box center [816, 312] width 520 height 74
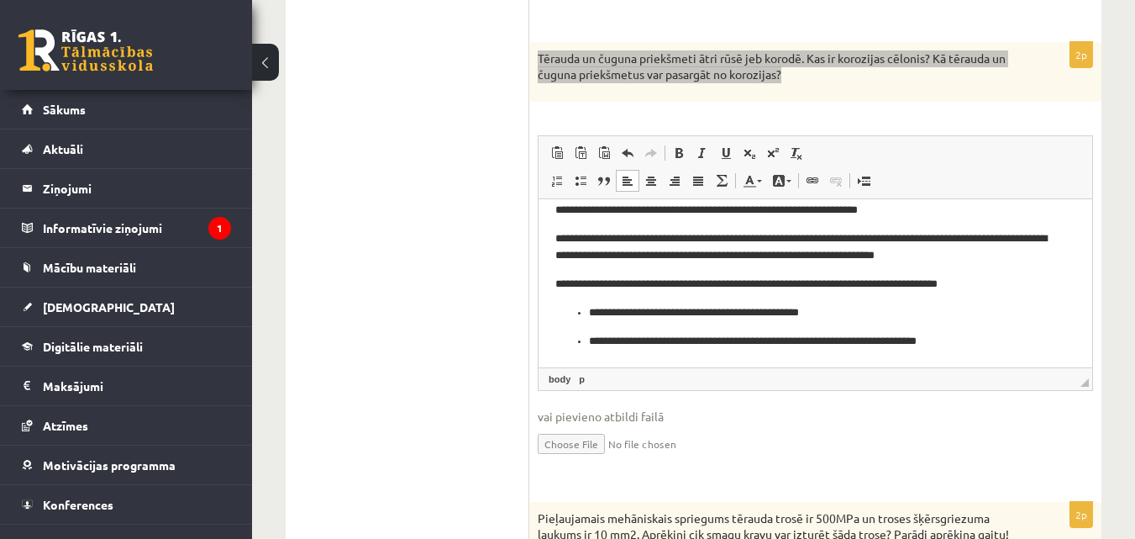
click at [586, 308] on ul "**********" at bounding box center [816, 326] width 520 height 46
click at [583, 344] on ul "**********" at bounding box center [816, 341] width 520 height 18
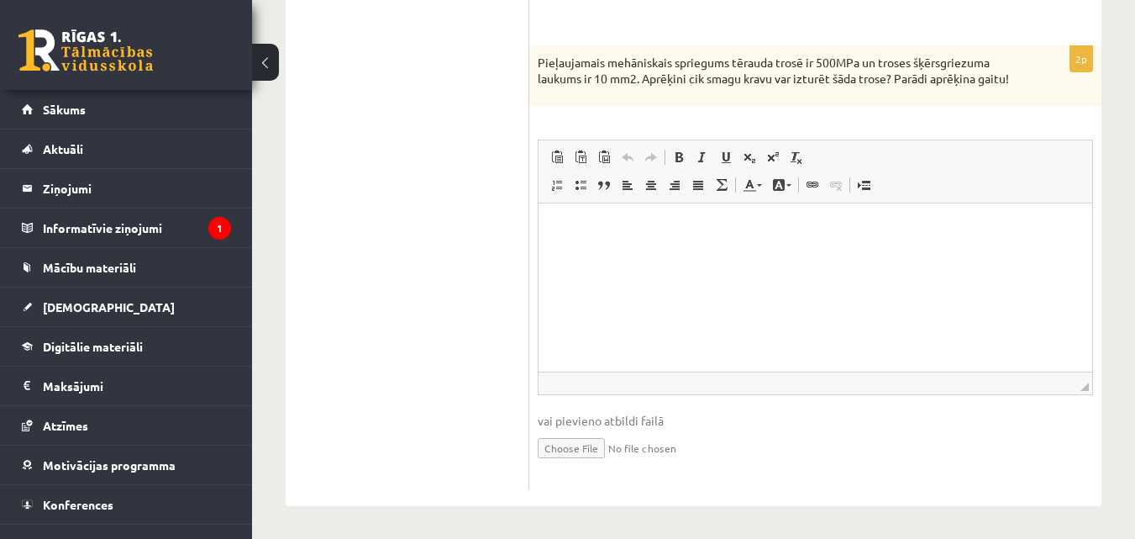
scroll to position [2256, 0]
drag, startPoint x: 539, startPoint y: 44, endPoint x: 603, endPoint y: 92, distance: 80.5
click at [603, 92] on div "Pieļaujamais mehāniskais spriegums tērauda trosē ir 500MPa un troses šķērsgriez…" at bounding box center [815, 75] width 572 height 60
click at [554, 240] on html at bounding box center [816, 226] width 554 height 51
drag, startPoint x: 15, startPoint y: 40, endPoint x: 522, endPoint y: 261, distance: 552.9
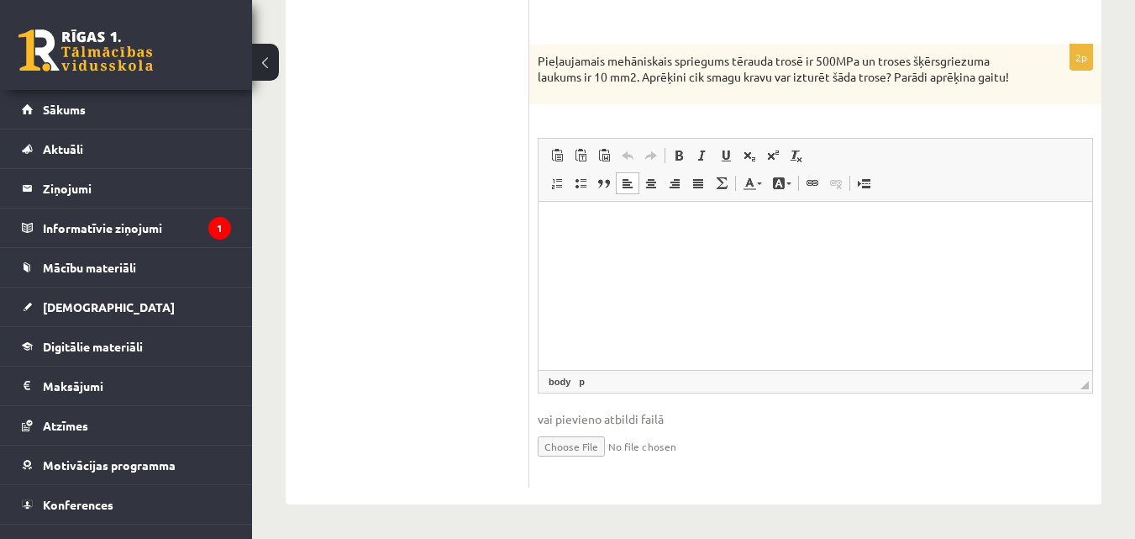
drag, startPoint x: 15, startPoint y: 19, endPoint x: 530, endPoint y: 241, distance: 561.0
click at [576, 250] on span "Вставить" at bounding box center [569, 252] width 20 height 24
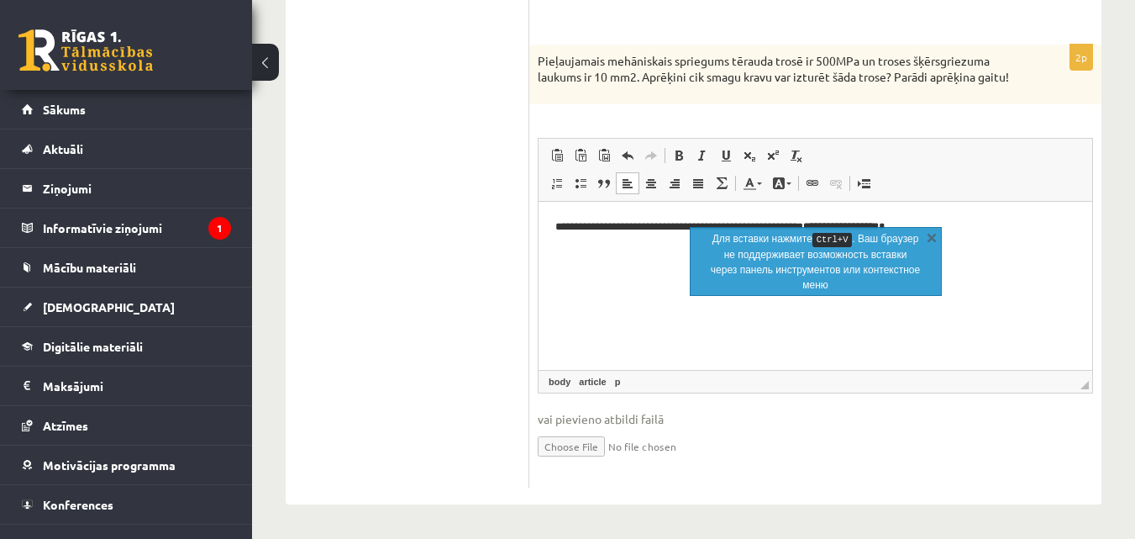
click at [619, 252] on html "**********" at bounding box center [816, 226] width 554 height 51
click at [935, 229] on link "X" at bounding box center [932, 237] width 17 height 17
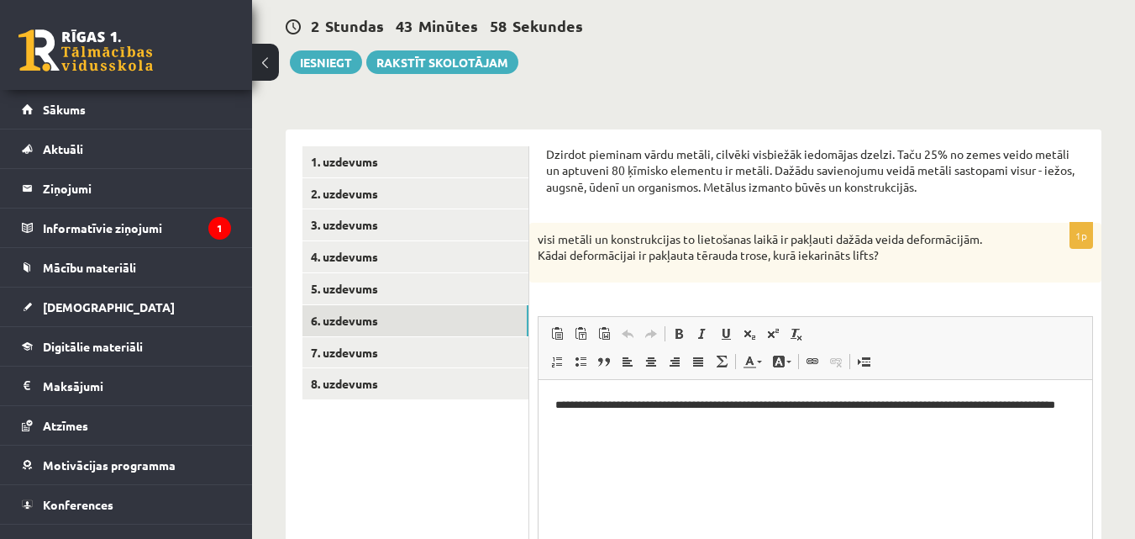
scroll to position [155, 0]
click at [361, 347] on link "7. uzdevums" at bounding box center [416, 353] width 226 height 31
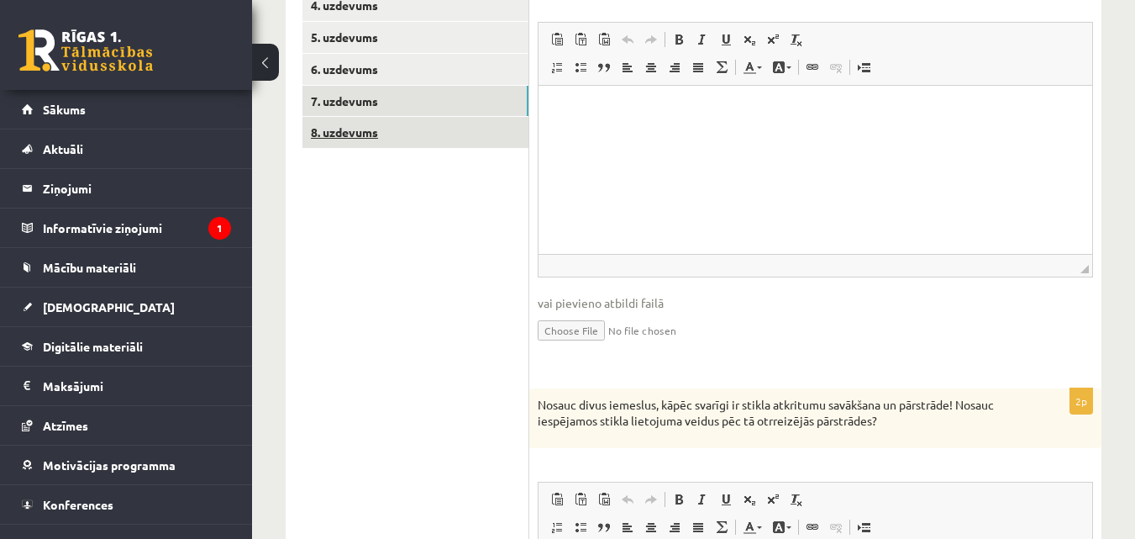
scroll to position [0, 0]
click at [358, 118] on link "8. uzdevums" at bounding box center [416, 132] width 226 height 31
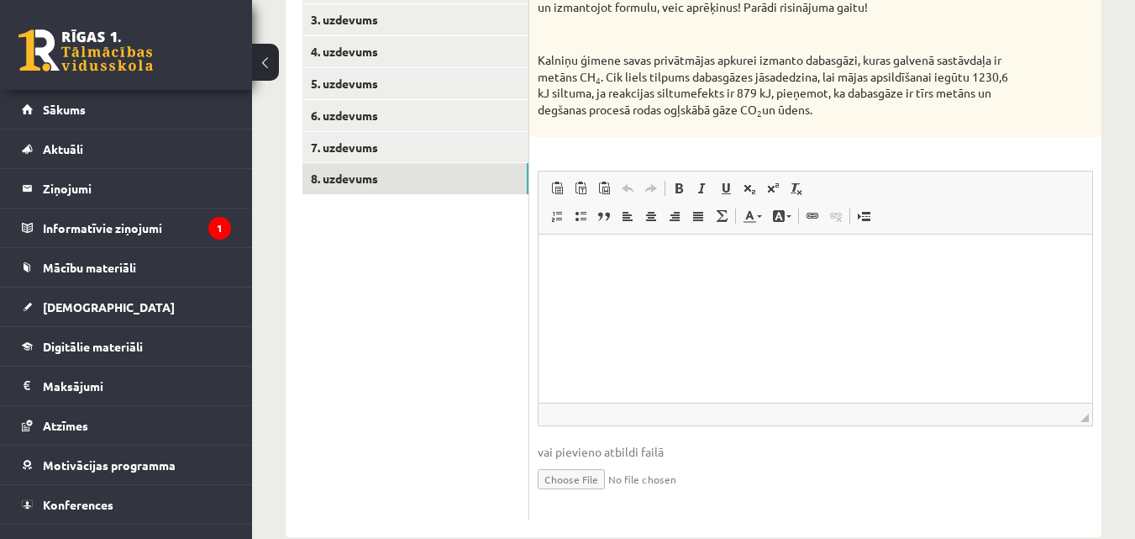
scroll to position [394, 0]
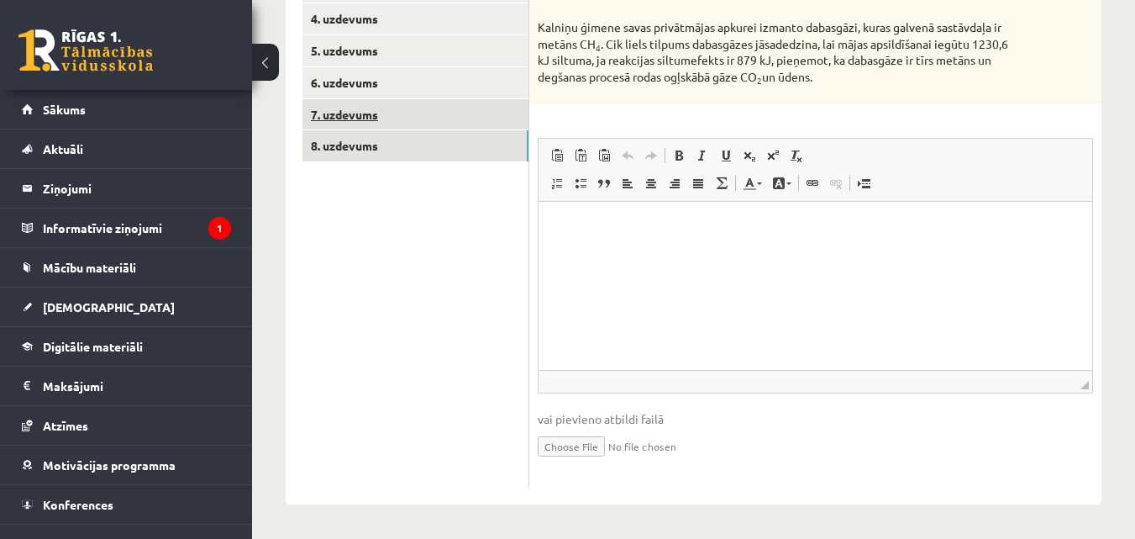
click at [335, 105] on link "7. uzdevums" at bounding box center [416, 114] width 226 height 31
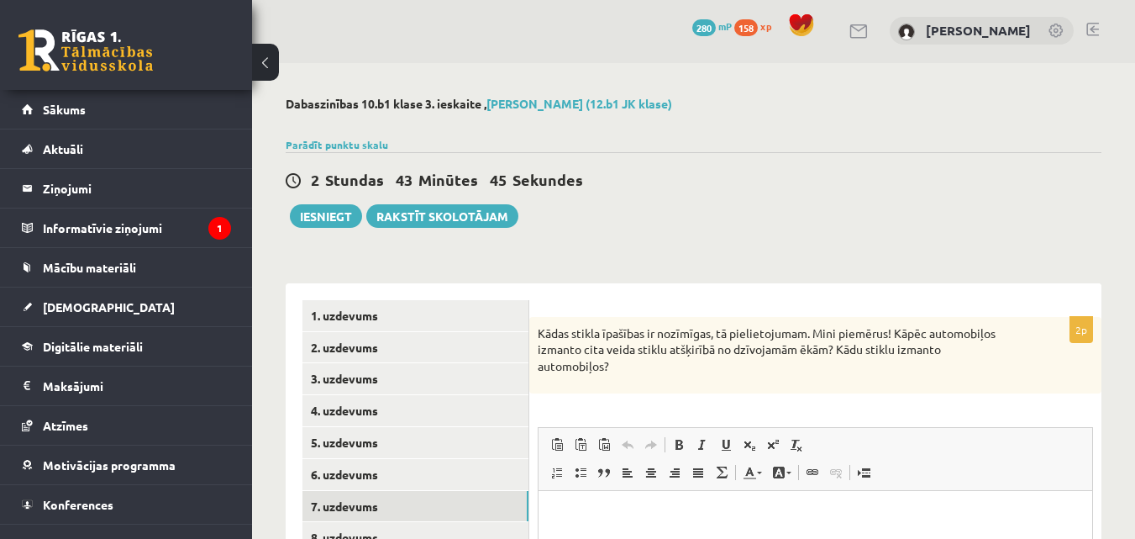
scroll to position [0, 0]
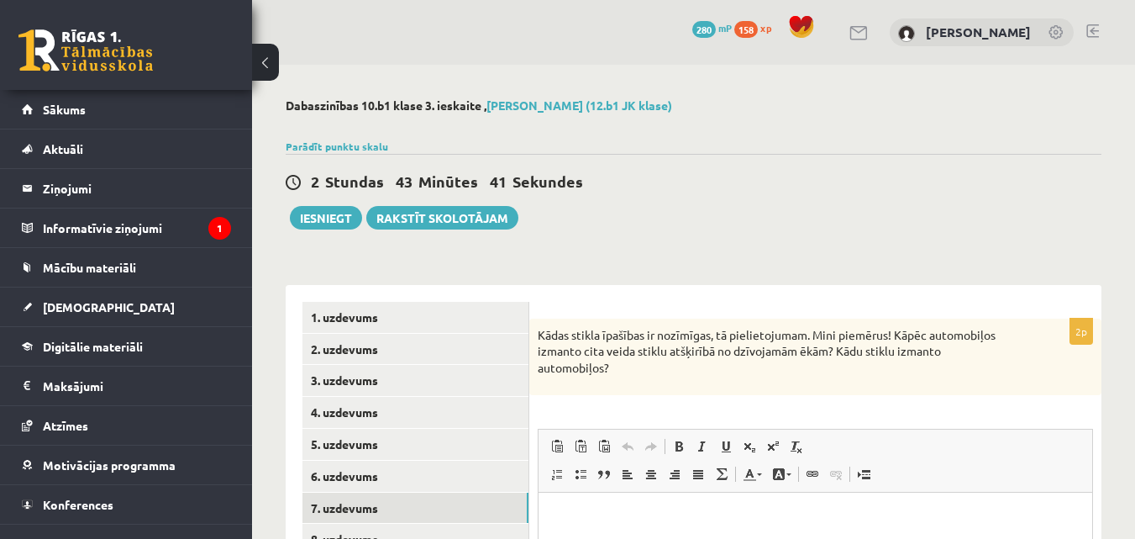
drag, startPoint x: 535, startPoint y: 329, endPoint x: 627, endPoint y: 377, distance: 103.0
click at [627, 377] on div "Kādas stikla īpašības ir nozīmīgas, tā pielietojumam. Mini piemērus! Kāpēc auto…" at bounding box center [815, 357] width 572 height 76
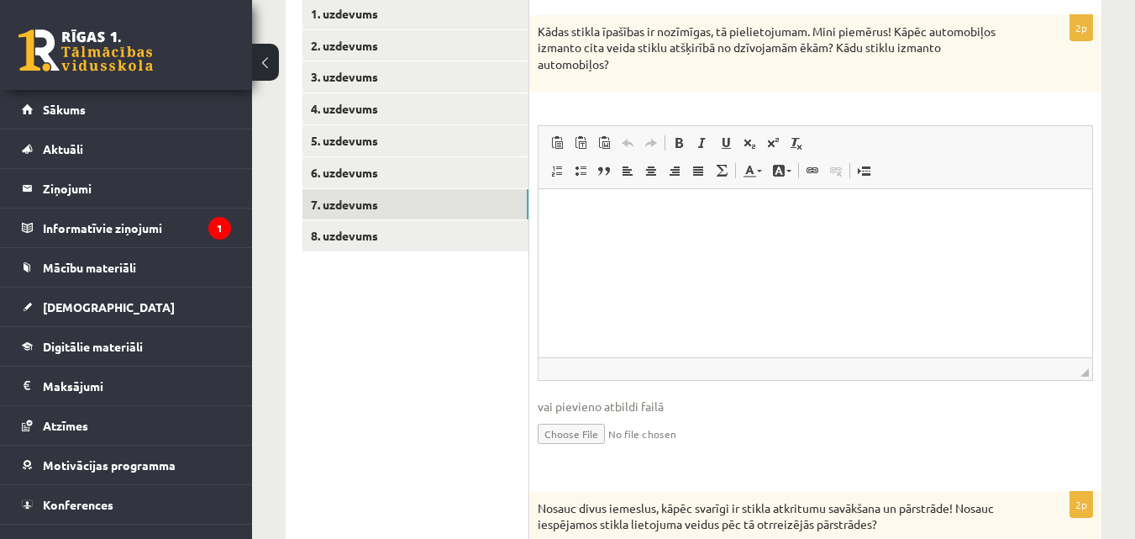
scroll to position [336, 0]
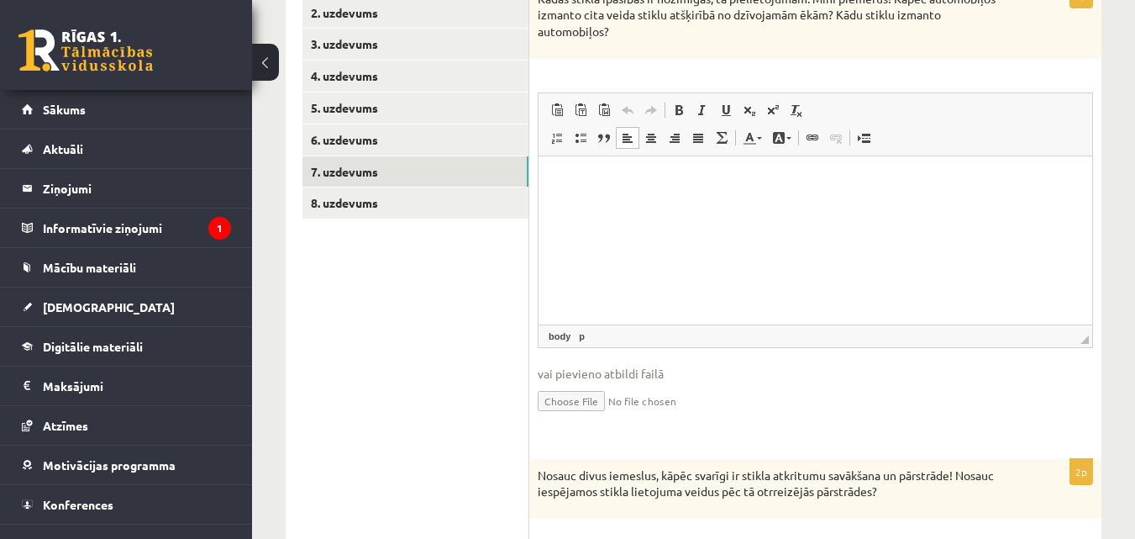
click at [587, 190] on html at bounding box center [816, 180] width 554 height 51
click at [581, 199] on span "Вставить" at bounding box center [608, 200] width 60 height 24
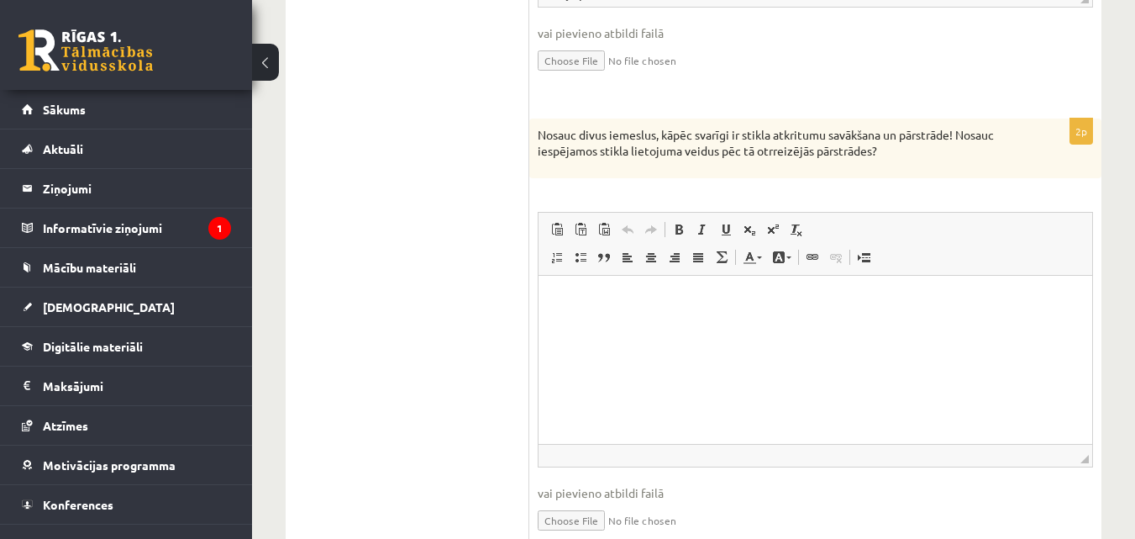
scroll to position [672, 0]
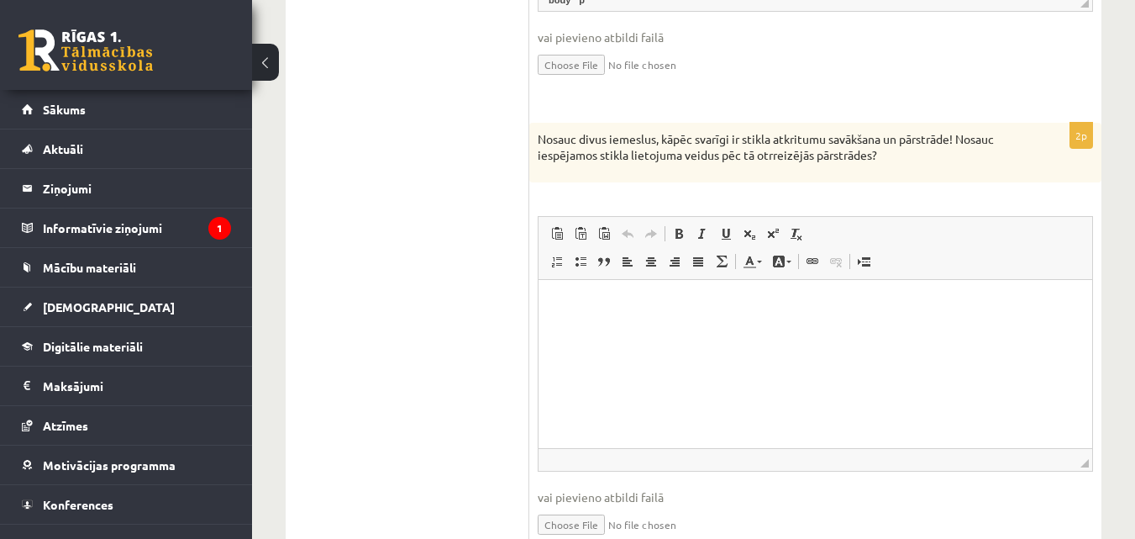
drag, startPoint x: 536, startPoint y: 140, endPoint x: 889, endPoint y: 181, distance: 355.4
click at [888, 181] on div "Nosauc divus iemeslus, kāpēc svarīgi ir stikla atkritumu savākšana un pārstrāde…" at bounding box center [815, 153] width 572 height 60
click at [560, 308] on p "Визуальный текстовый редактор, wiswyg-editor-user-answer-47363698993060" at bounding box center [816, 305] width 520 height 18
click at [577, 312] on span "Вставить" at bounding box center [570, 314] width 13 height 13
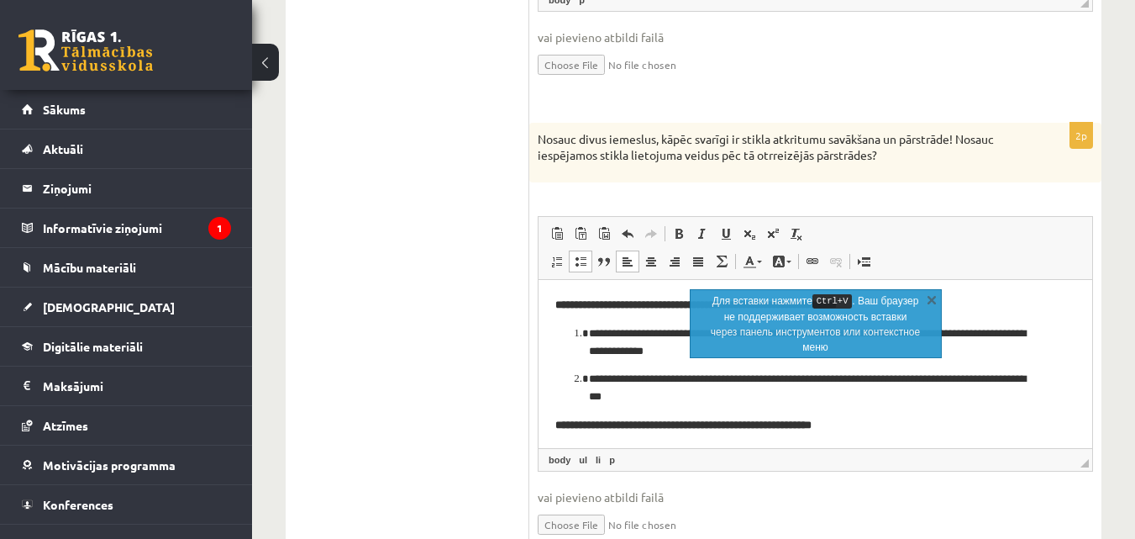
scroll to position [68, 0]
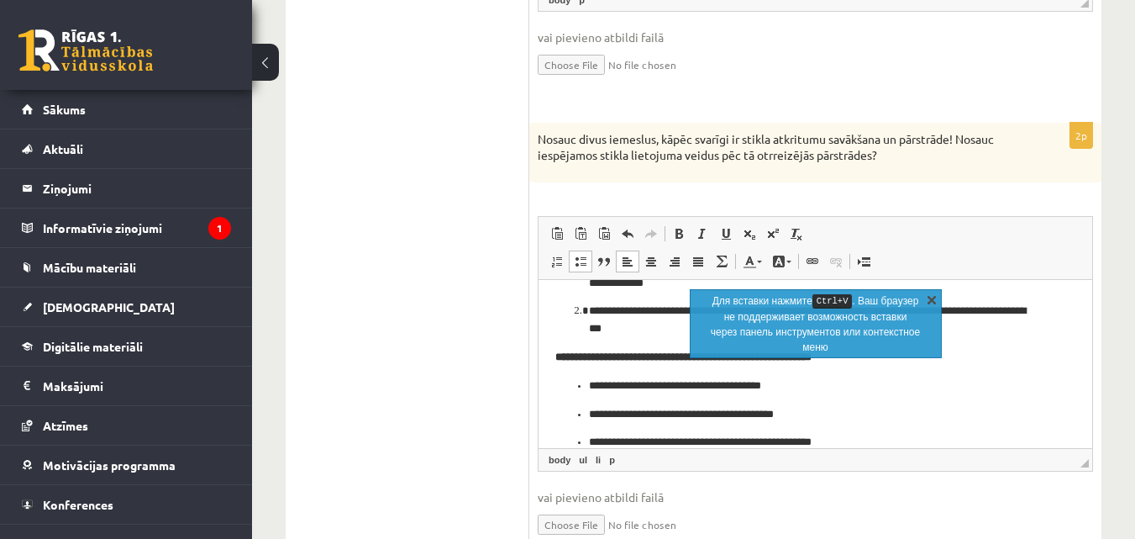
click at [931, 294] on link "X" at bounding box center [932, 299] width 17 height 17
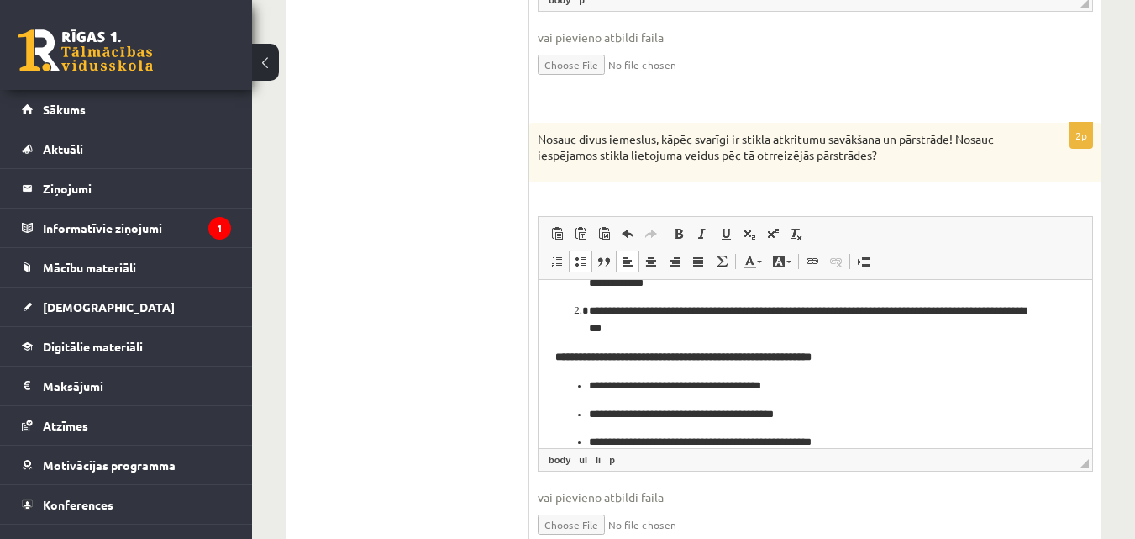
click at [589, 384] on li "**********" at bounding box center [815, 386] width 453 height 18
click at [581, 411] on ul "**********" at bounding box center [816, 428] width 520 height 46
click at [587, 436] on ul "**********" at bounding box center [816, 442] width 520 height 18
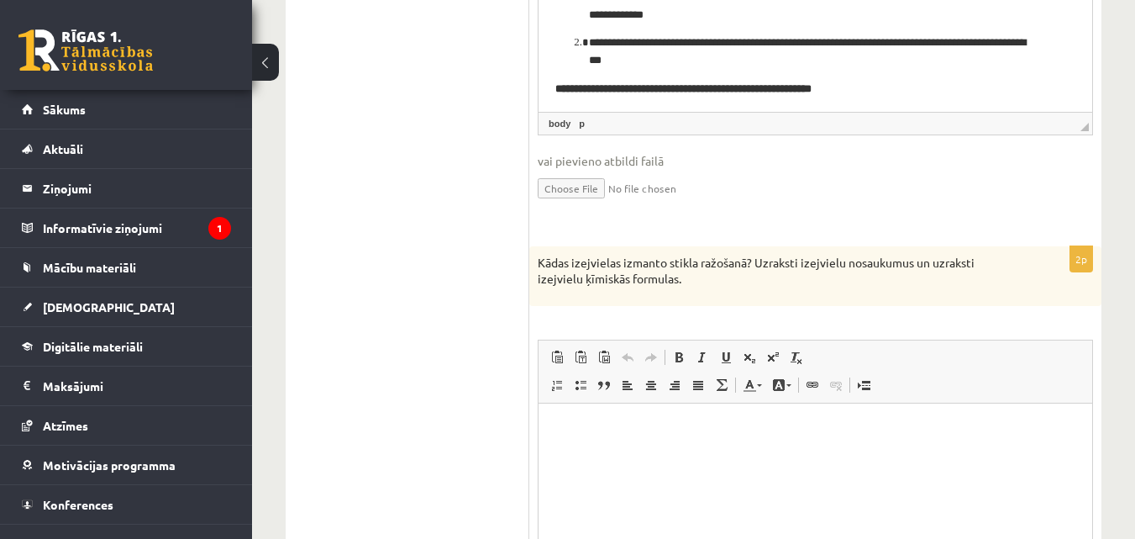
scroll to position [1093, 0]
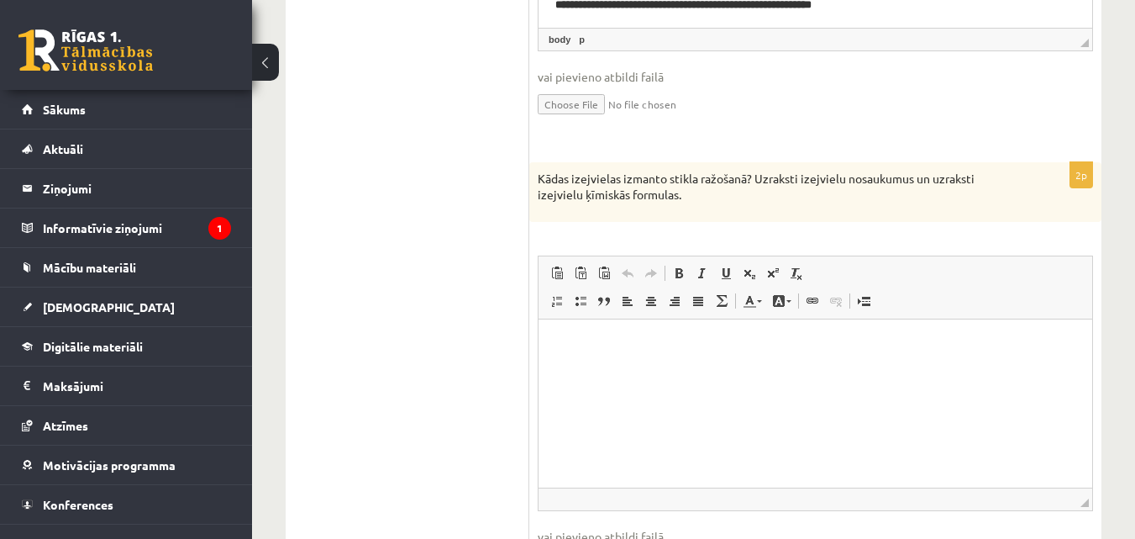
drag, startPoint x: 531, startPoint y: 176, endPoint x: 707, endPoint y: 197, distance: 176.8
click at [707, 197] on div "Kādas izejvielas izmanto stikla ražošanā? Uzraksti izejvielu nosaukumus un uzra…" at bounding box center [815, 192] width 572 height 60
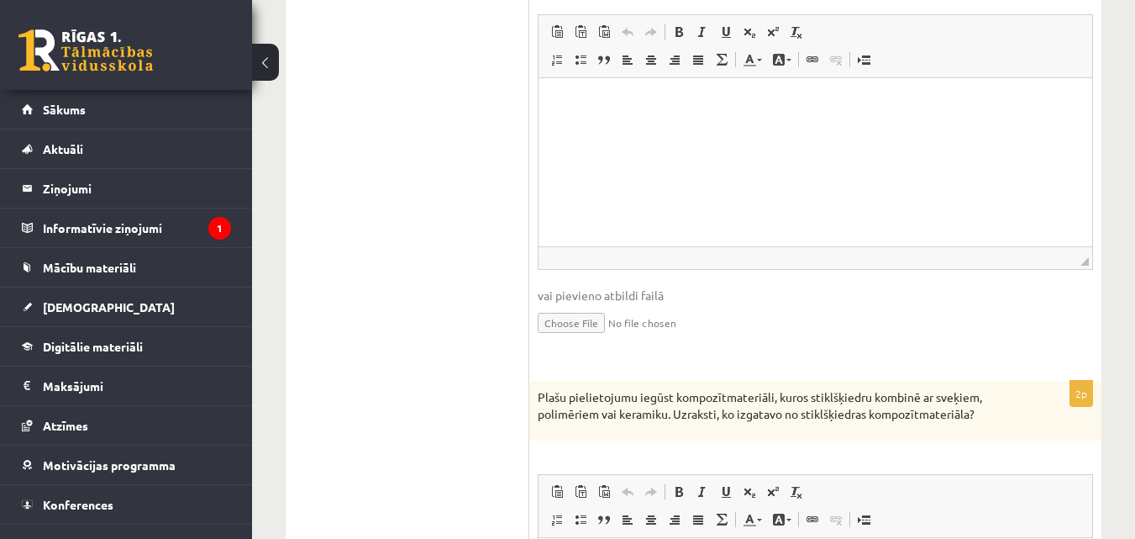
scroll to position [1345, 0]
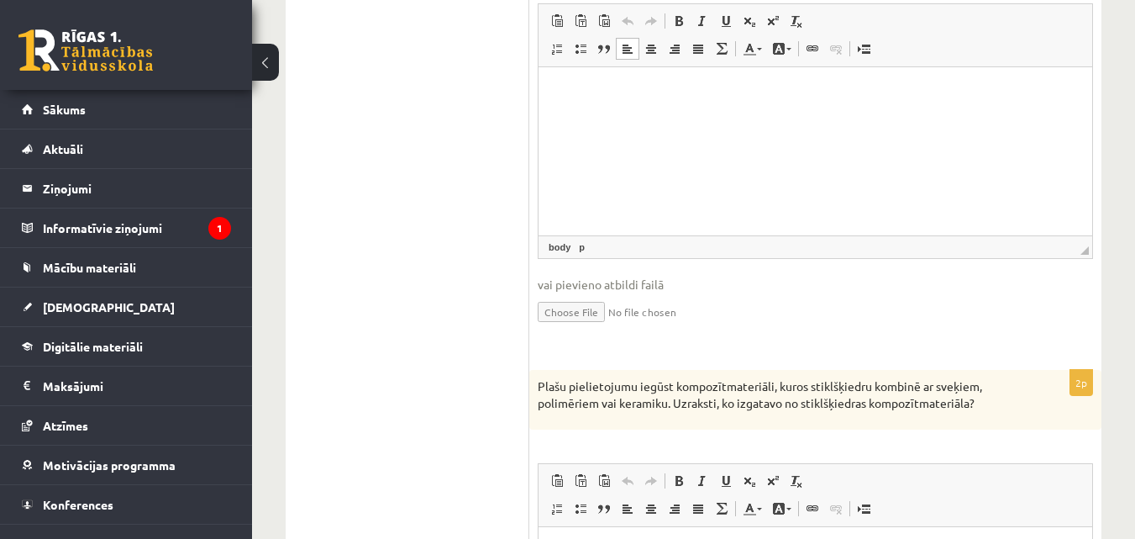
click at [578, 108] on html at bounding box center [816, 91] width 554 height 51
drag, startPoint x: 576, startPoint y: 94, endPoint x: 1114, endPoint y: 162, distance: 542.2
click at [603, 118] on html at bounding box center [816, 91] width 554 height 51
click at [554, 94] on html at bounding box center [816, 91] width 554 height 51
click at [553, 91] on html at bounding box center [816, 91] width 554 height 51
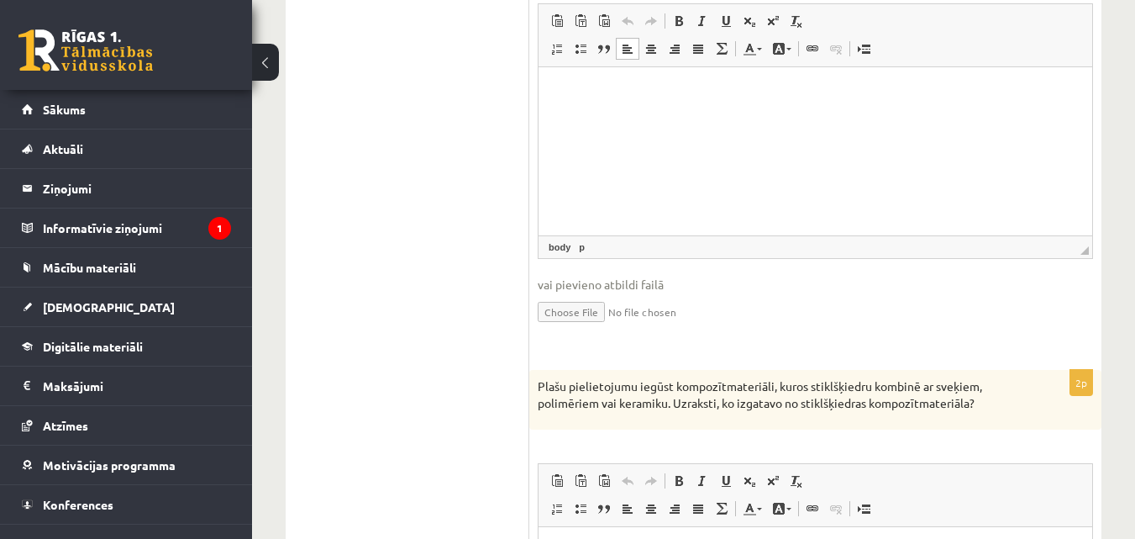
click at [559, 91] on p "Визуальный текстовый редактор, wiswyg-editor-user-answer-47363699144180" at bounding box center [816, 92] width 520 height 18
click at [571, 99] on span "Вставить" at bounding box center [569, 104] width 13 height 13
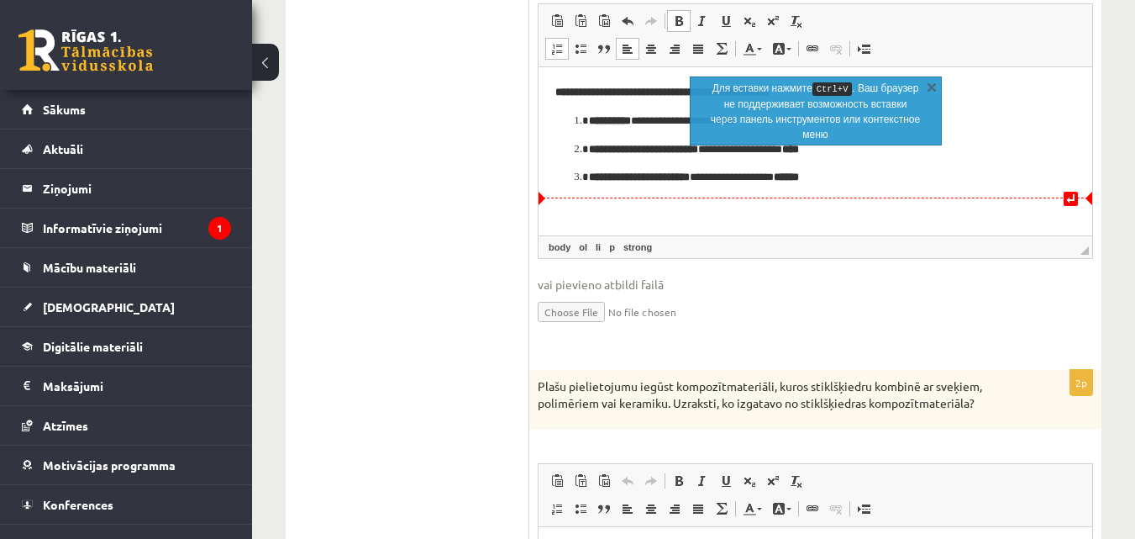
drag, startPoint x: 622, startPoint y: 203, endPoint x: 610, endPoint y: 197, distance: 13.2
click at [621, 203] on html "**********" at bounding box center [816, 134] width 554 height 136
click at [589, 175] on li "**********" at bounding box center [815, 177] width 453 height 18
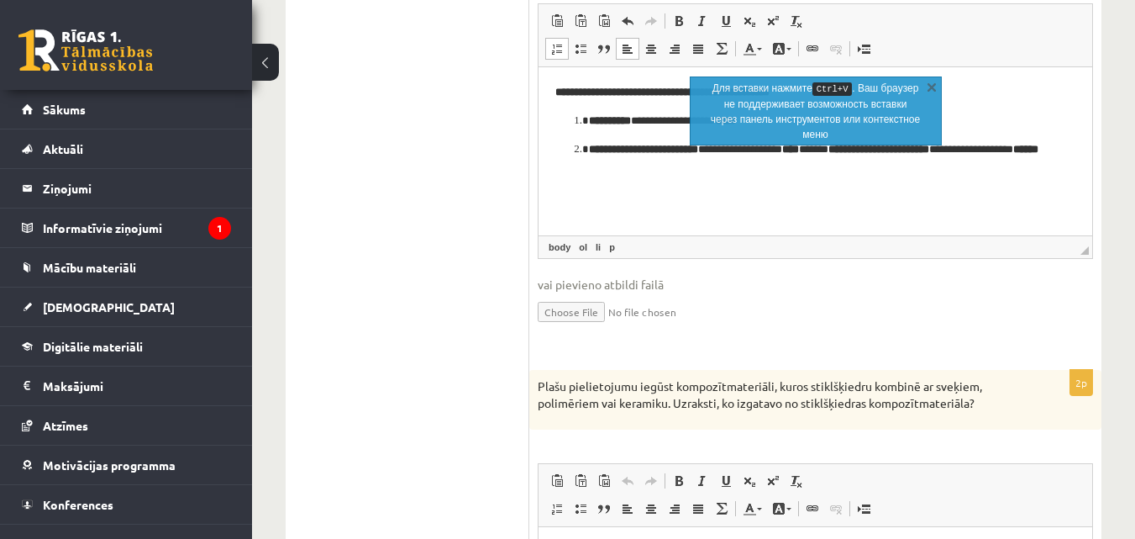
click at [589, 145] on li "**********" at bounding box center [815, 157] width 453 height 35
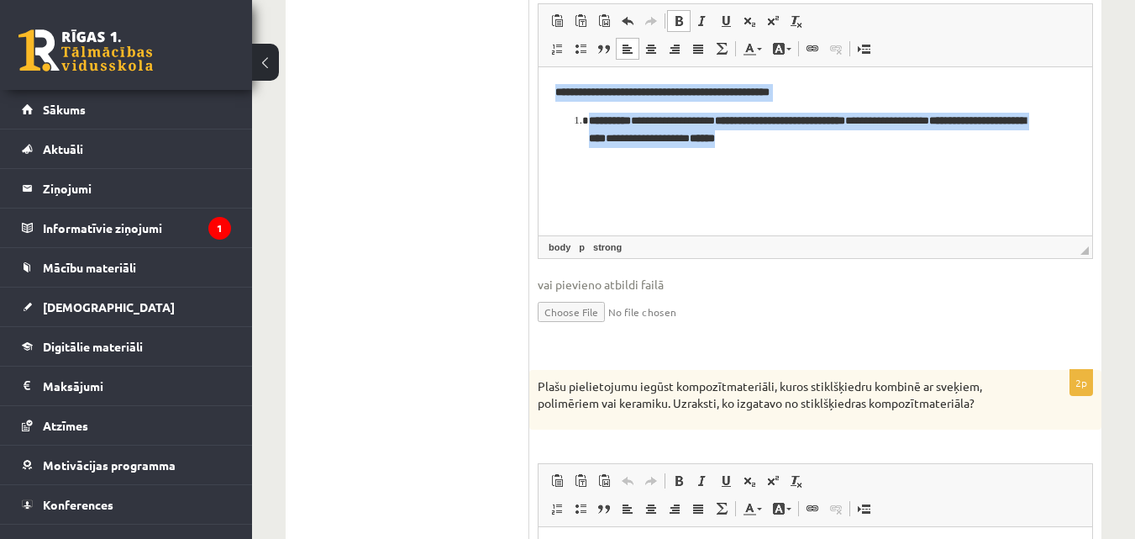
drag, startPoint x: 575, startPoint y: 98, endPoint x: 899, endPoint y: 146, distance: 327.9
click at [899, 146] on html "**********" at bounding box center [816, 114] width 554 height 97
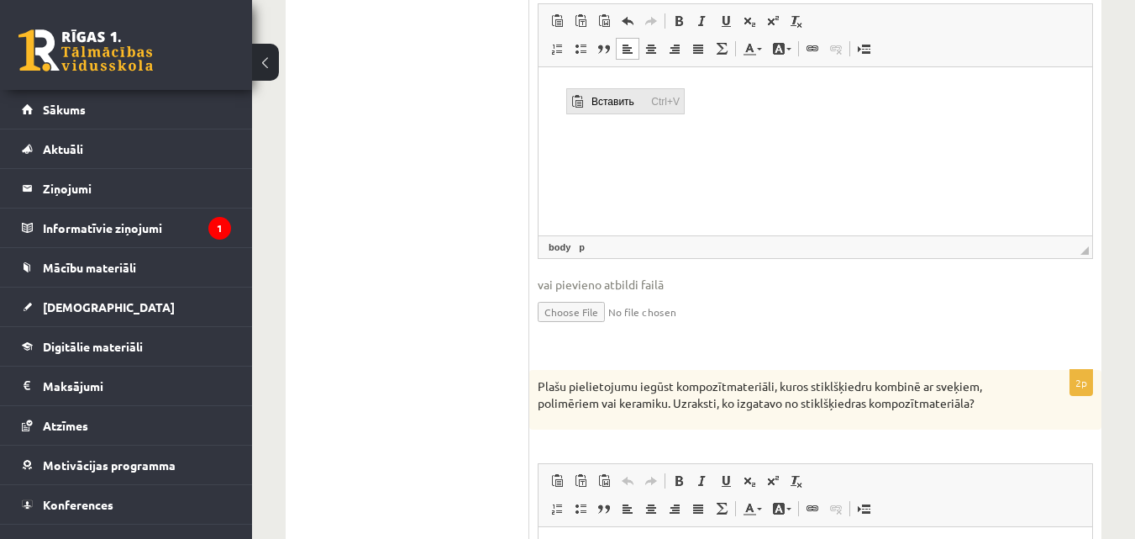
drag, startPoint x: 597, startPoint y: 97, endPoint x: 626, endPoint y: 119, distance: 36.6
click at [597, 97] on span "Вставить" at bounding box center [617, 100] width 60 height 24
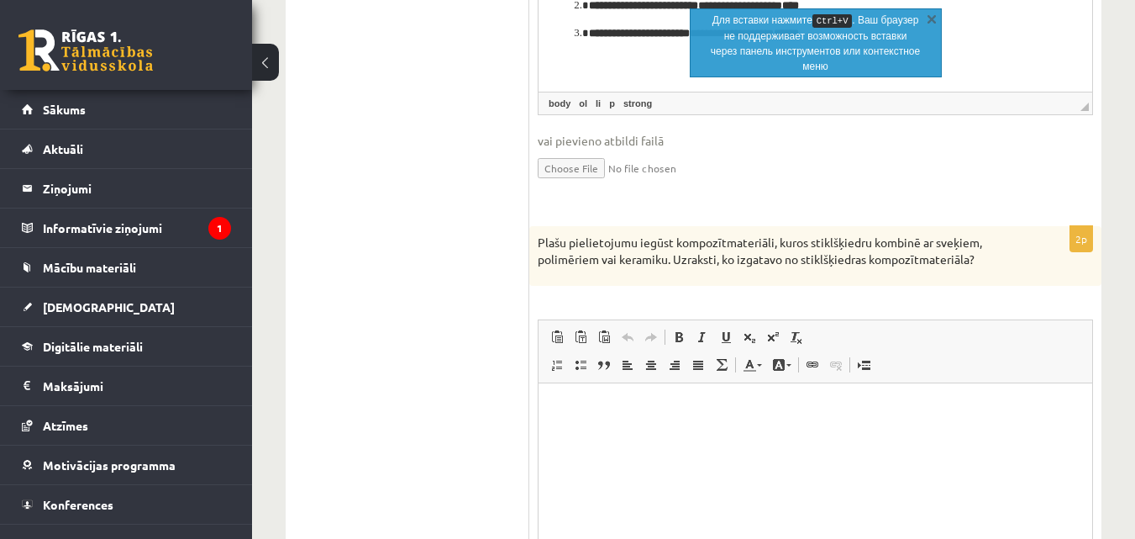
scroll to position [1458, 0]
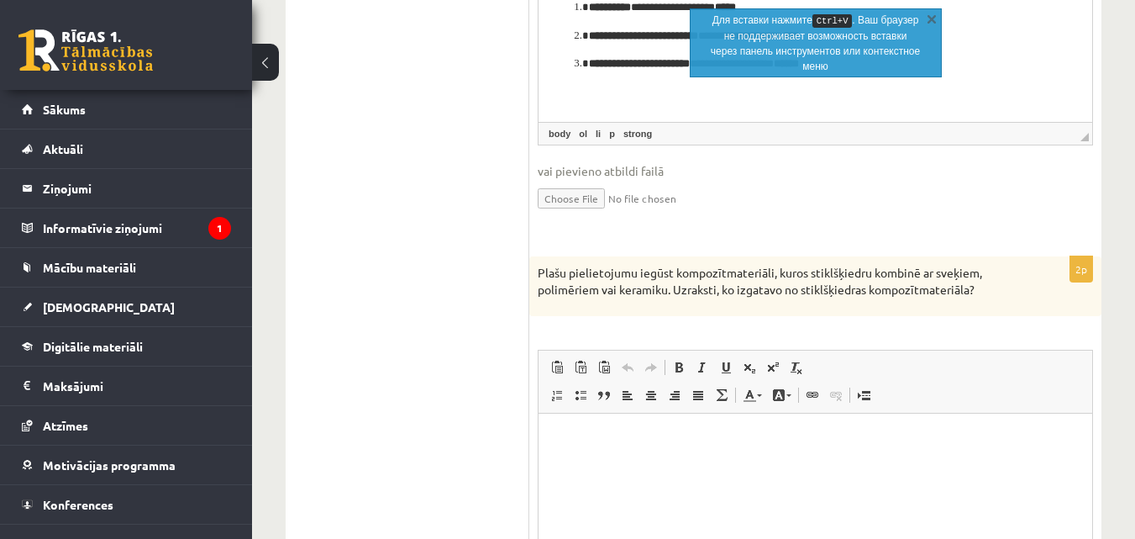
drag, startPoint x: 532, startPoint y: 265, endPoint x: 951, endPoint y: 312, distance: 421.2
click at [950, 312] on div "**********" at bounding box center [694, 2] width 816 height 2350
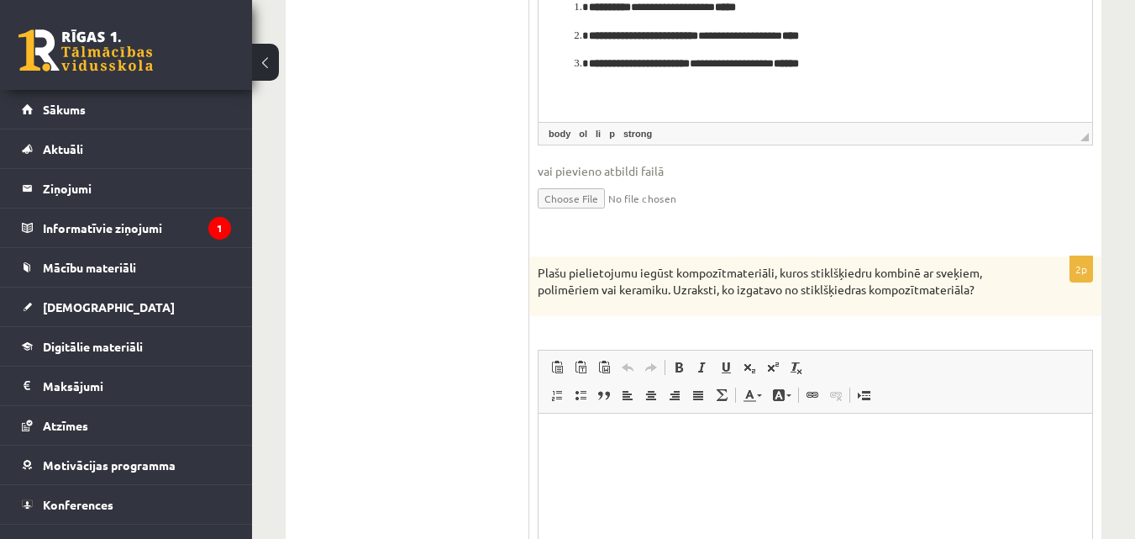
drag, startPoint x: 584, startPoint y: 247, endPoint x: 574, endPoint y: 248, distance: 10.1
click at [582, 247] on form "**********" at bounding box center [815, 2] width 539 height 2316
click at [555, 319] on div "2p Plašu pielietojumu iegūst kompozītmateriāli, kuros stiklšķiedru kombinē ar s…" at bounding box center [815, 477] width 572 height 443
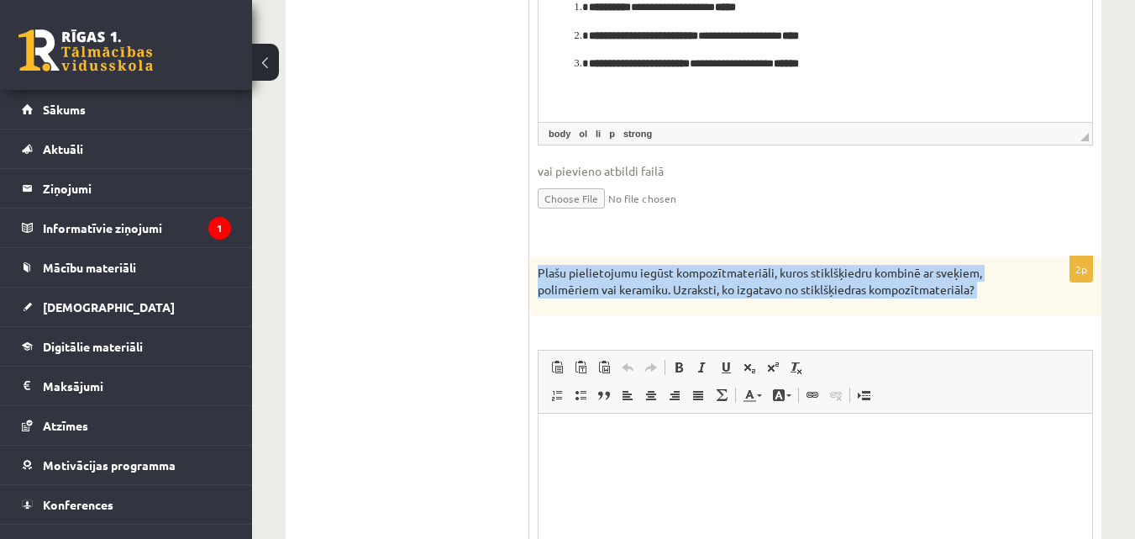
drag, startPoint x: 535, startPoint y: 273, endPoint x: 982, endPoint y: 318, distance: 448.5
click at [982, 318] on div "2p Plašu pielietojumu iegūst kompozītmateriāli, kuros stiklšķiedru kombinē ar s…" at bounding box center [815, 477] width 572 height 443
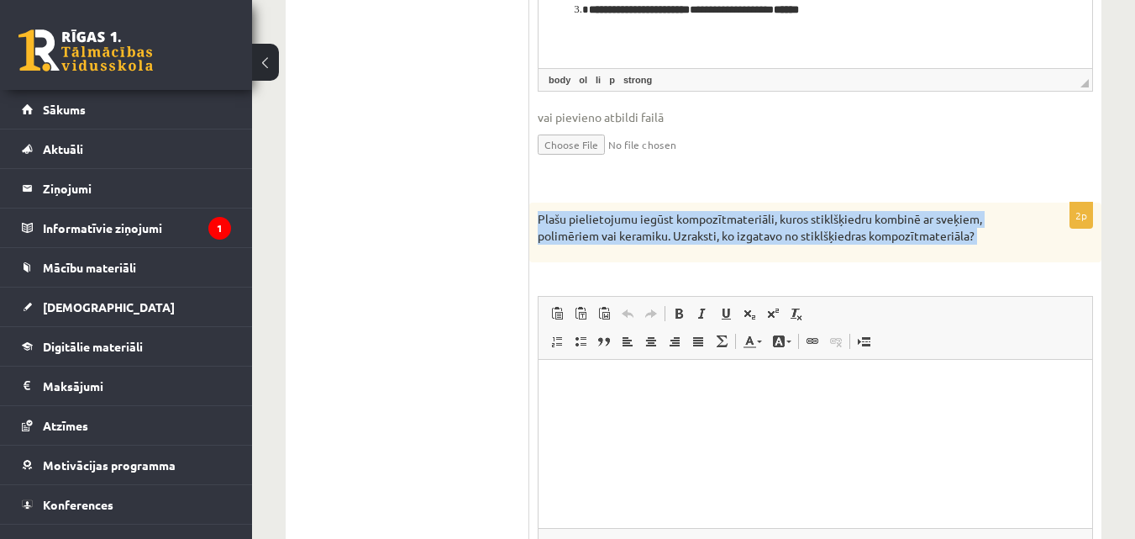
scroll to position [1542, 0]
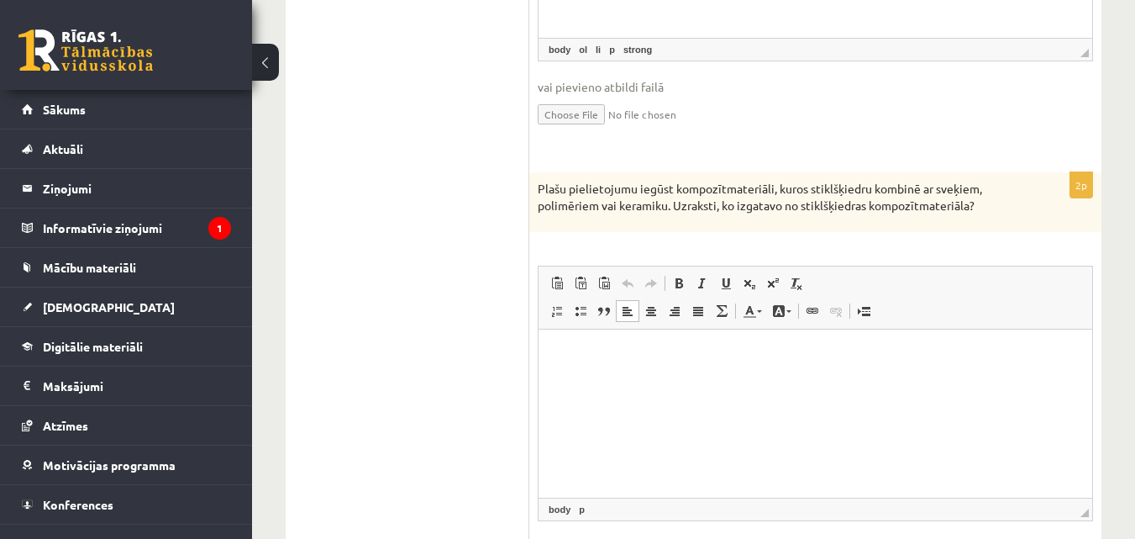
click at [576, 381] on html at bounding box center [816, 354] width 554 height 51
click at [593, 373] on span "Вставить" at bounding box center [623, 373] width 60 height 24
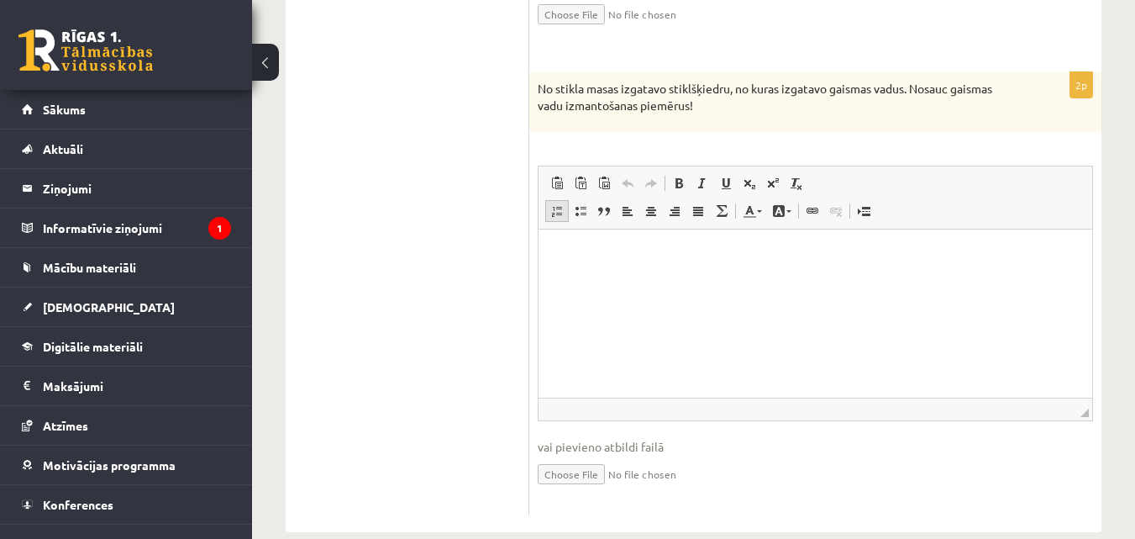
scroll to position [2131, 0]
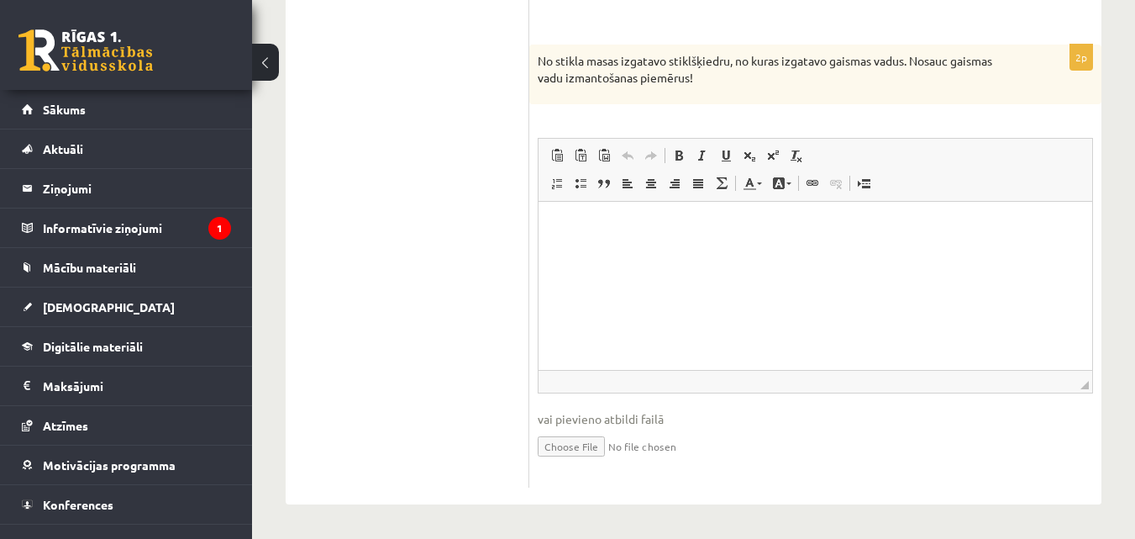
drag, startPoint x: 538, startPoint y: 50, endPoint x: 740, endPoint y: 87, distance: 205.1
click at [740, 87] on div "No stikla masas izgatavo stiklšķiedru, no kuras izgatavo gaismas vadus. Nosauc …" at bounding box center [815, 75] width 572 height 60
click at [572, 215] on html at bounding box center [816, 227] width 554 height 51
drag, startPoint x: 572, startPoint y: 215, endPoint x: 566, endPoint y: 237, distance: 22.9
click at [566, 239] on html at bounding box center [816, 227] width 554 height 51
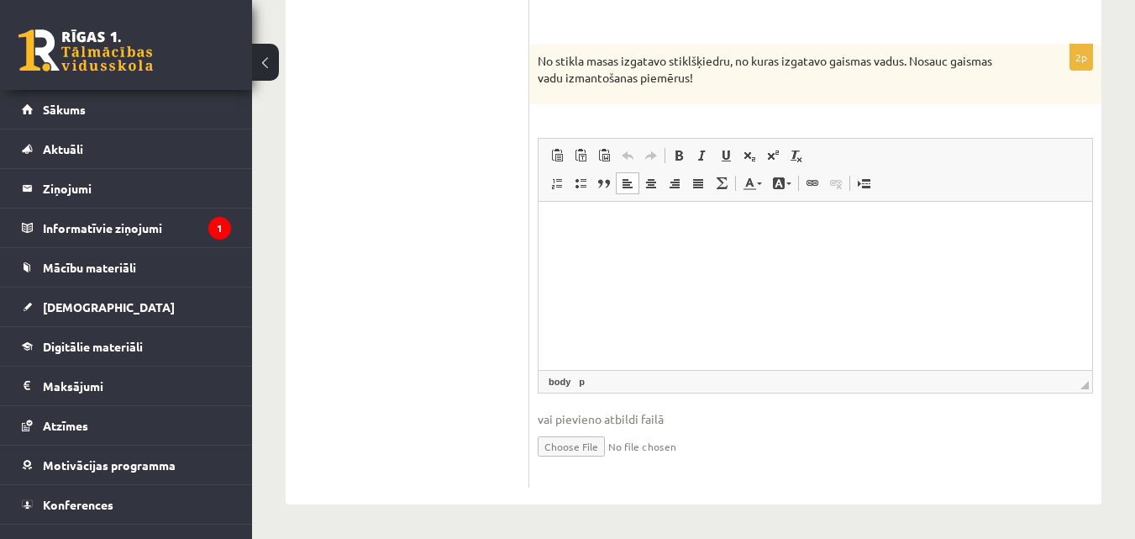
drag, startPoint x: 13, startPoint y: 22, endPoint x: 528, endPoint y: 290, distance: 580.8
click at [566, 225] on p "Визуальный текстовый редактор, wiswyg-editor-user-answer-47363990866520" at bounding box center [816, 228] width 520 height 18
click at [579, 233] on span "Вставить" at bounding box center [577, 239] width 13 height 13
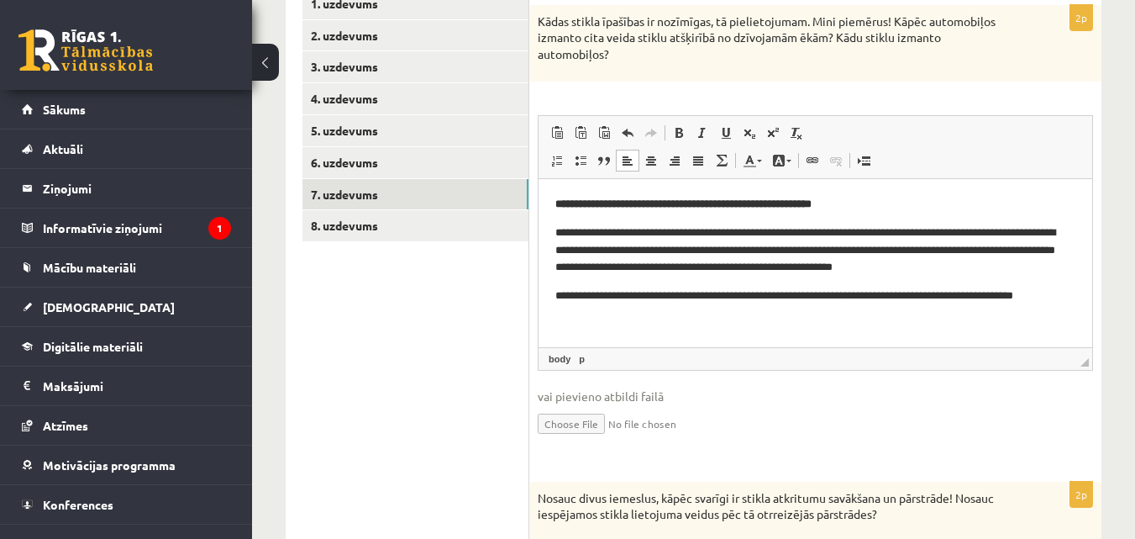
scroll to position [336, 0]
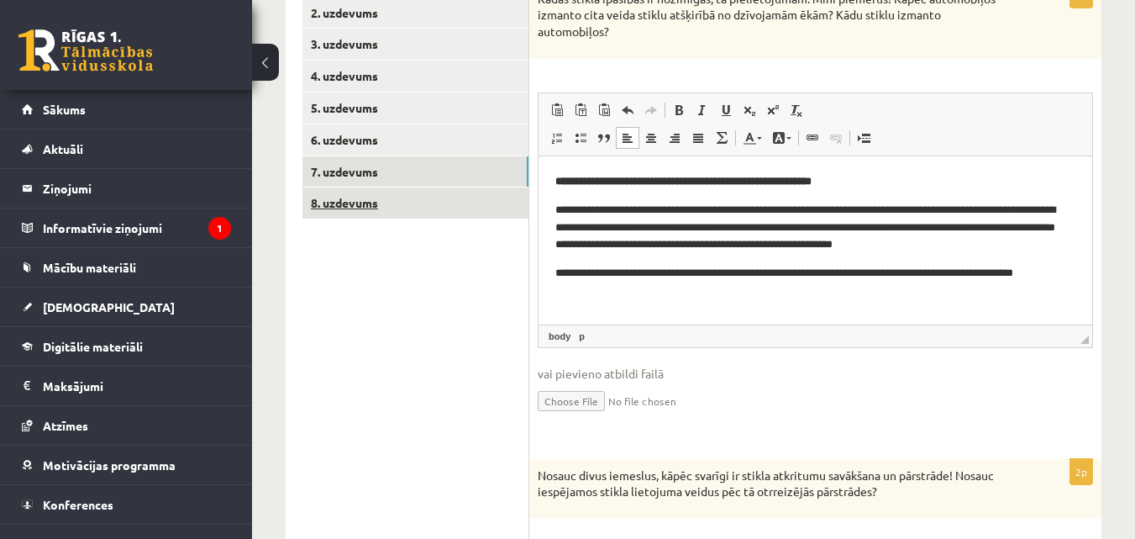
click at [366, 203] on link "8. uzdevums" at bounding box center [416, 202] width 226 height 31
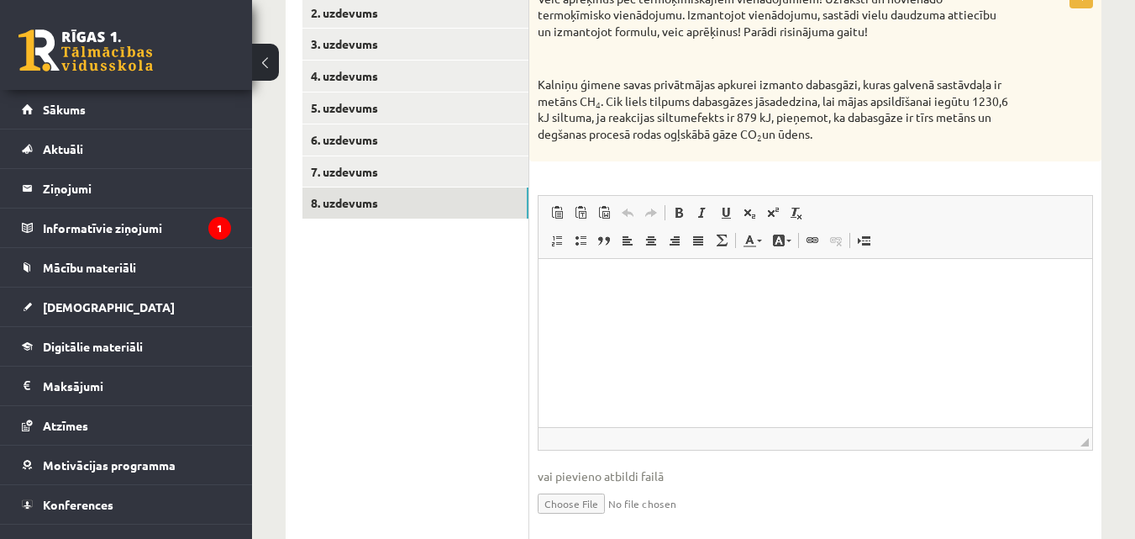
scroll to position [0, 0]
click at [533, 101] on div "Veic aprēķinus pēc termoķīmiskajiem vienādojumiem! Uzraksti un novienādo termoķ…" at bounding box center [815, 71] width 572 height 179
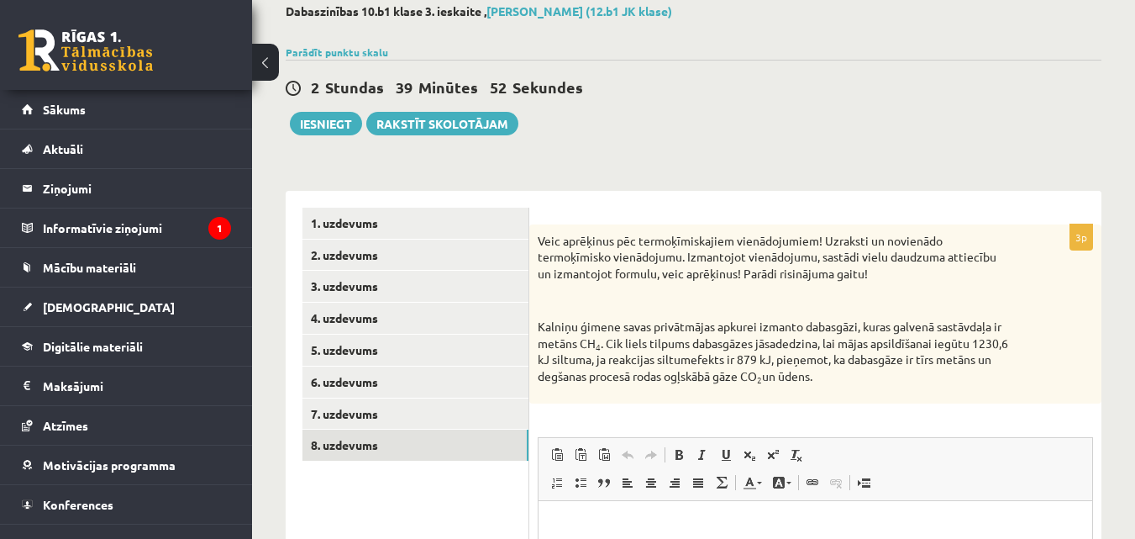
scroll to position [84, 0]
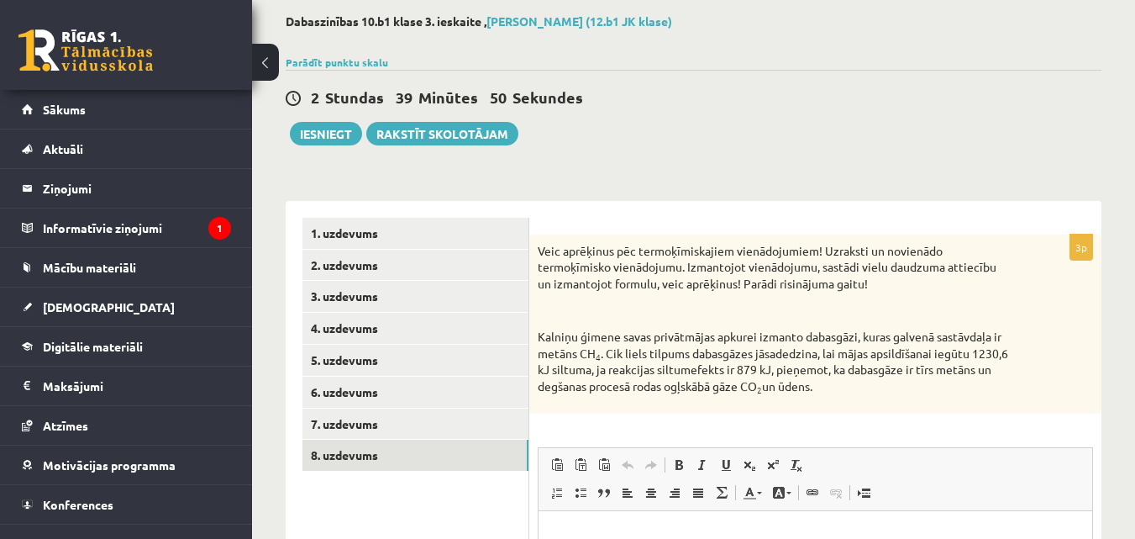
drag, startPoint x: 535, startPoint y: 245, endPoint x: 909, endPoint y: 395, distance: 403.6
click at [924, 400] on div "Veic aprēķinus pēc termoķīmiskajiem vienādojumiem! Uzraksti un novienādo termoķ…" at bounding box center [815, 323] width 572 height 179
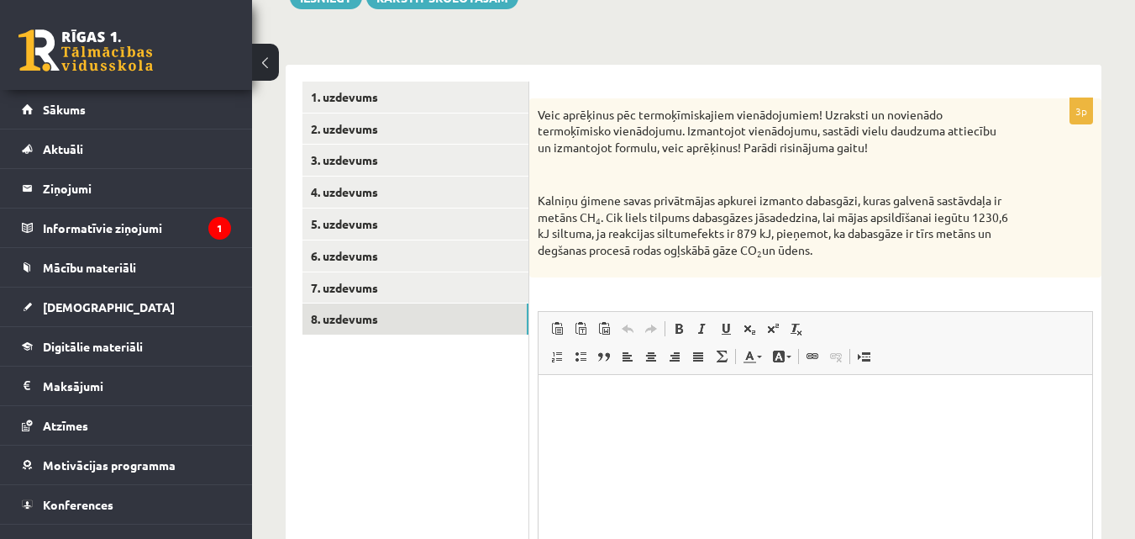
scroll to position [252, 0]
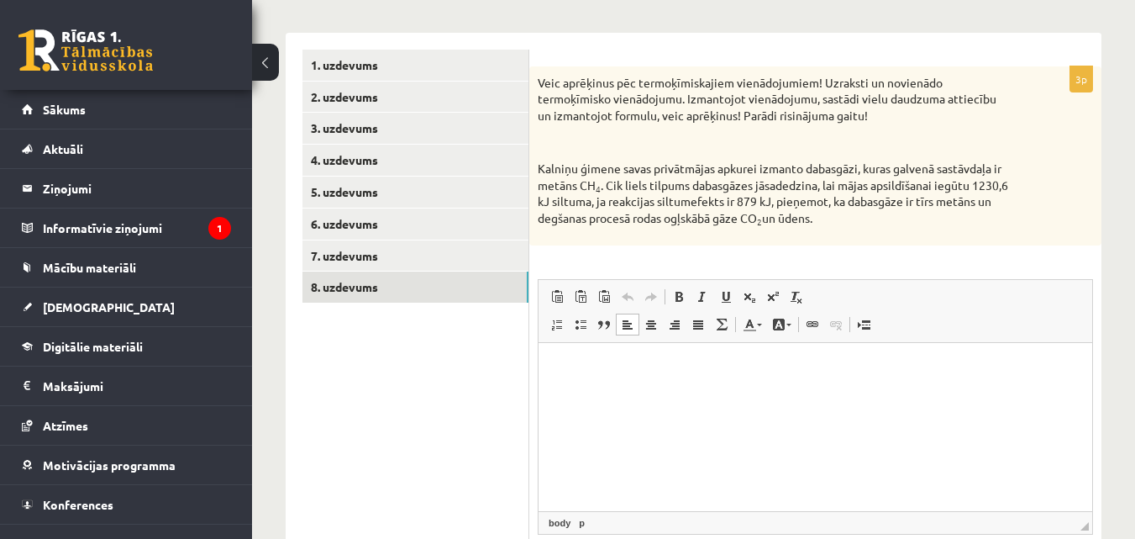
click at [579, 377] on html at bounding box center [816, 367] width 554 height 51
drag, startPoint x: 41, startPoint y: 34, endPoint x: 538, endPoint y: 406, distance: 620.3
click at [532, 416] on div "**********" at bounding box center [694, 339] width 816 height 613
click at [559, 366] on p "Визуальный текстовый редактор, wiswyg-editor-user-answer-47363801016640" at bounding box center [816, 368] width 520 height 18
drag, startPoint x: 576, startPoint y: 387, endPoint x: 599, endPoint y: 408, distance: 31.0
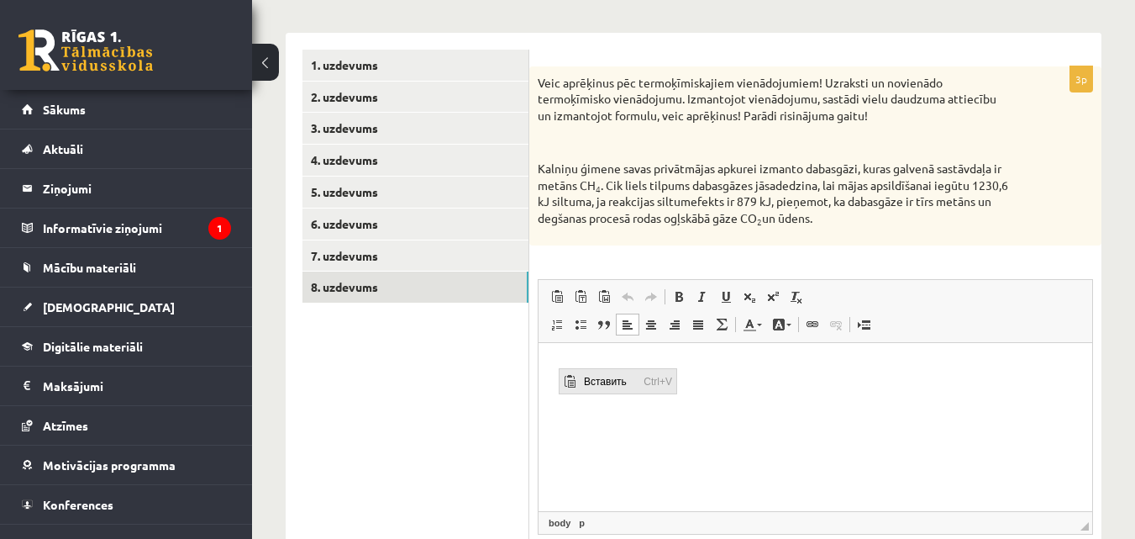
click at [576, 387] on span "Вставить" at bounding box center [570, 380] width 20 height 24
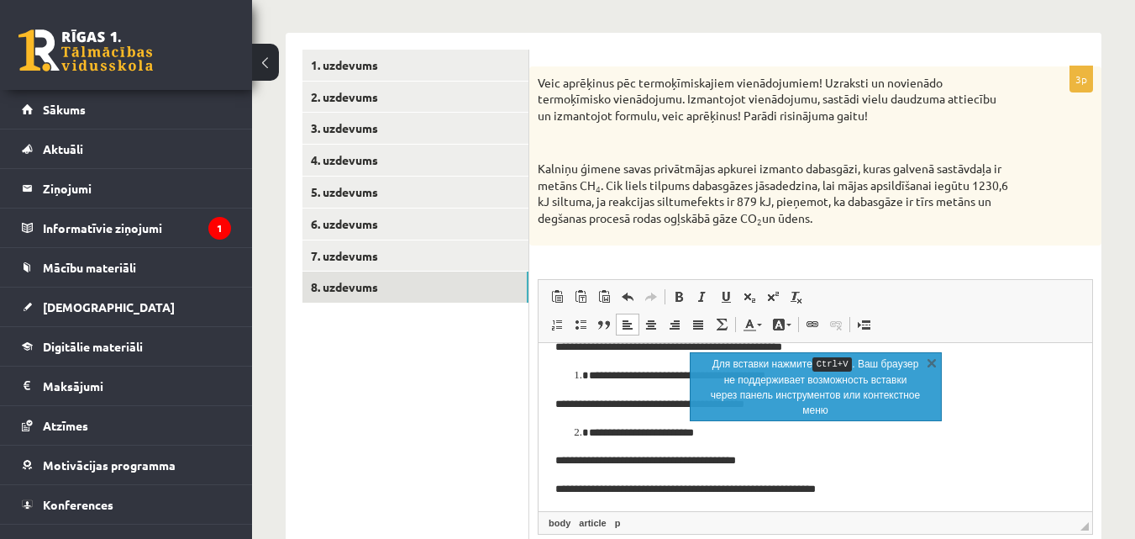
scroll to position [128, 0]
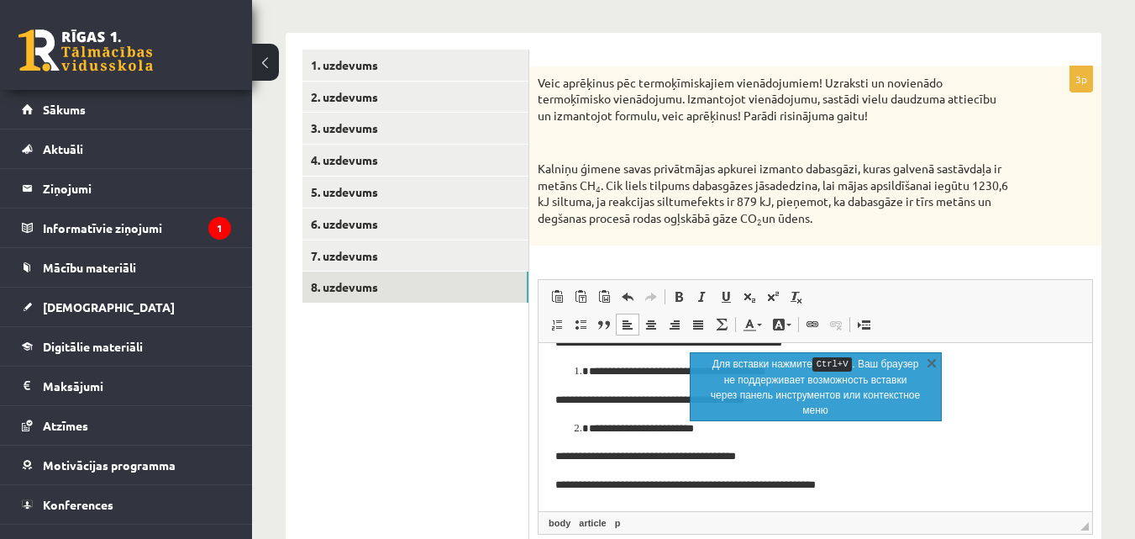
click at [993, 474] on article "**********" at bounding box center [816, 362] width 520 height 262
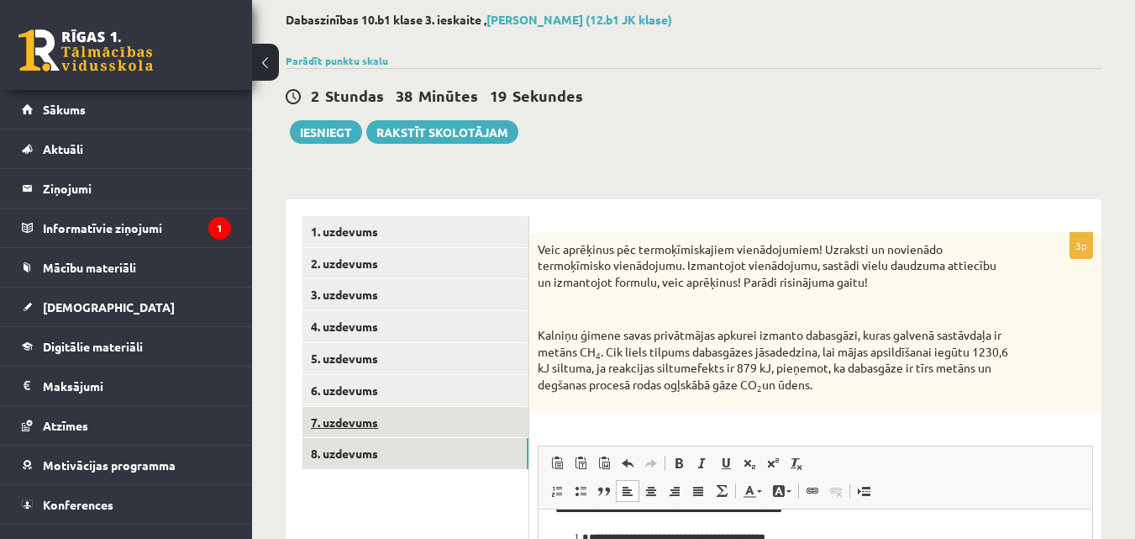
scroll to position [0, 0]
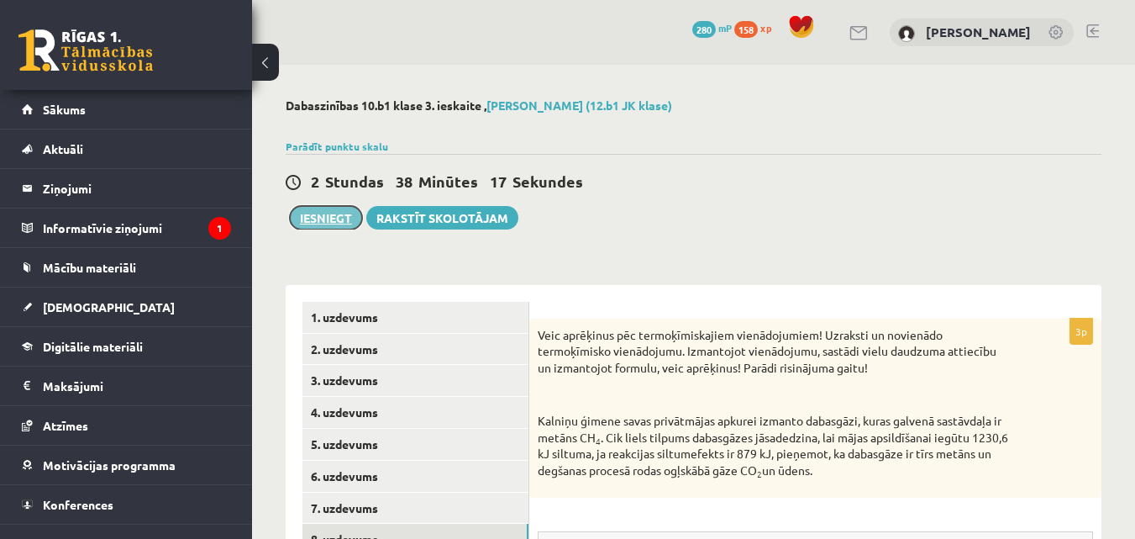
click at [335, 221] on button "Iesniegt" at bounding box center [326, 218] width 72 height 24
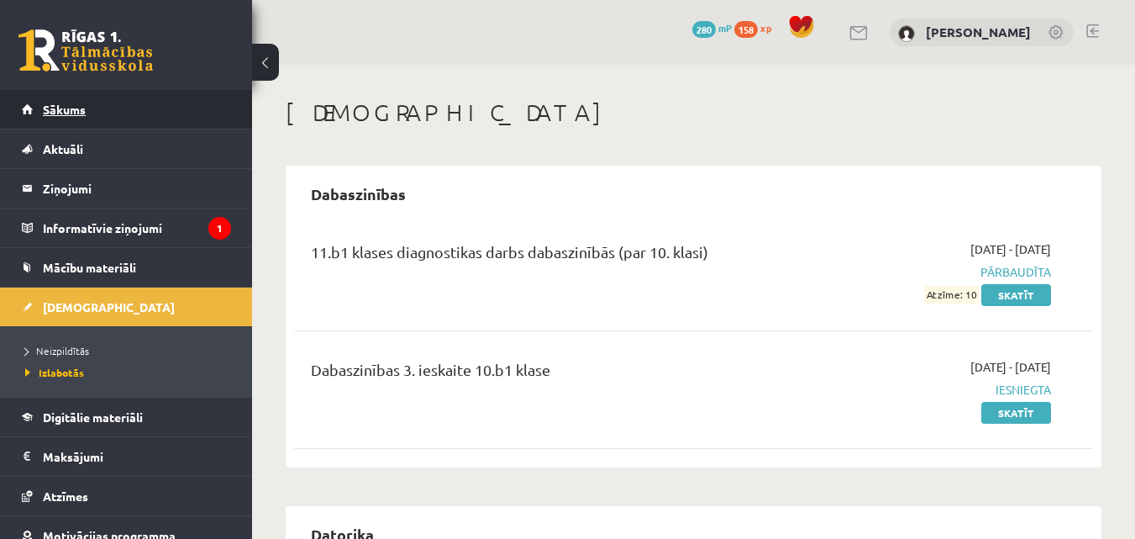
click at [60, 96] on link "Sākums" at bounding box center [126, 109] width 209 height 39
